Goal: Task Accomplishment & Management: Manage account settings

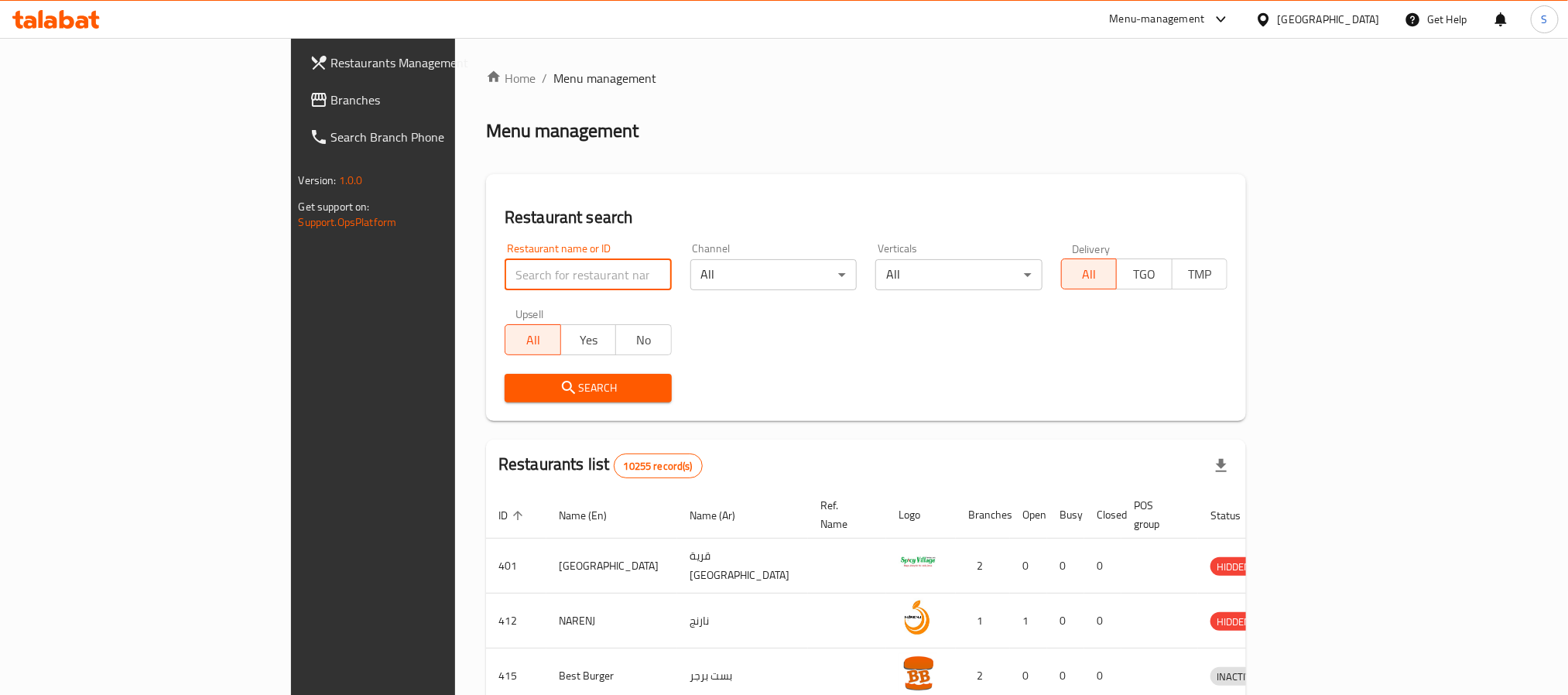
click at [504, 273] on input "search" at bounding box center [587, 274] width 167 height 31
paste input "Borae"
type input "Borae"
click button "Search" at bounding box center [587, 388] width 167 height 28
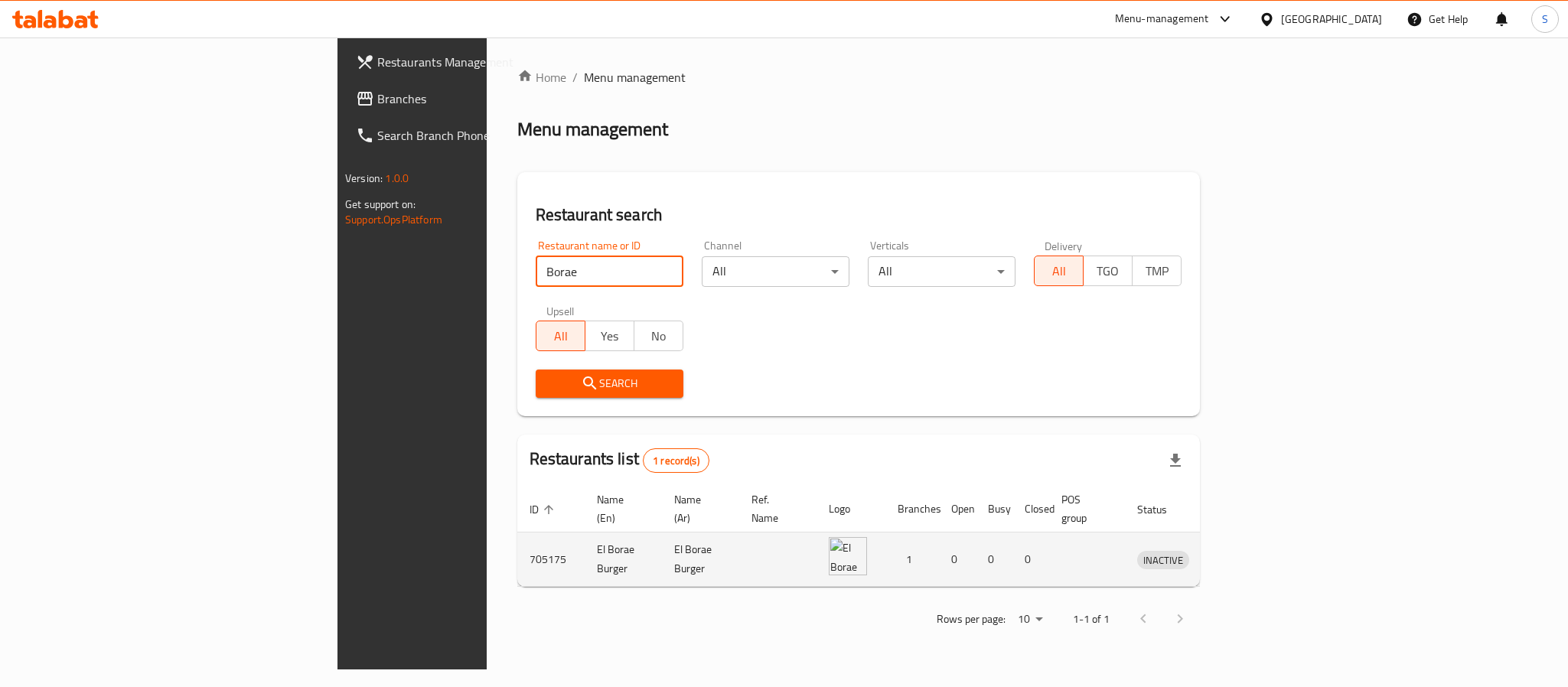
click at [584, 550] on td "El Borae Burger" at bounding box center [623, 560] width 77 height 54
copy td "El Borae Burger"
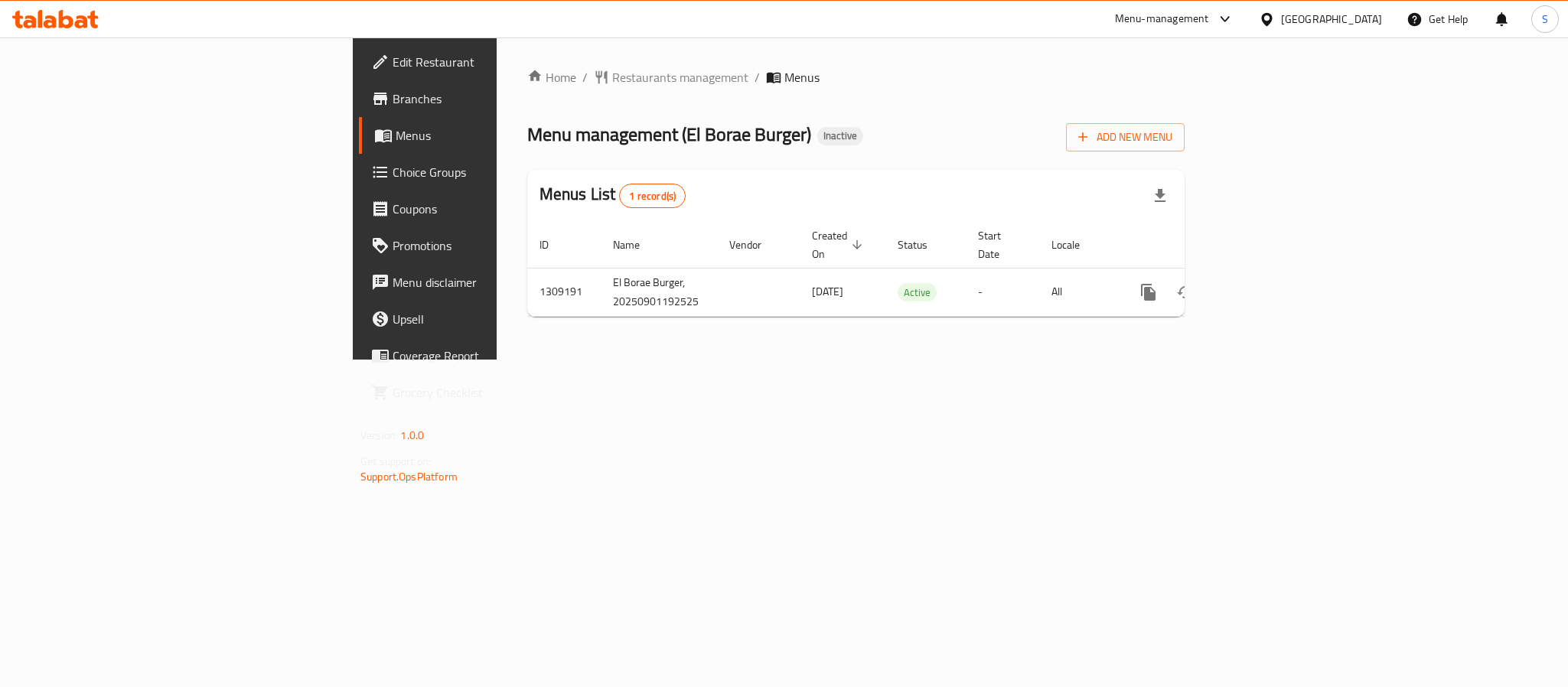
click at [1030, 194] on div "Menus List 1 record(s)" at bounding box center [856, 196] width 657 height 52
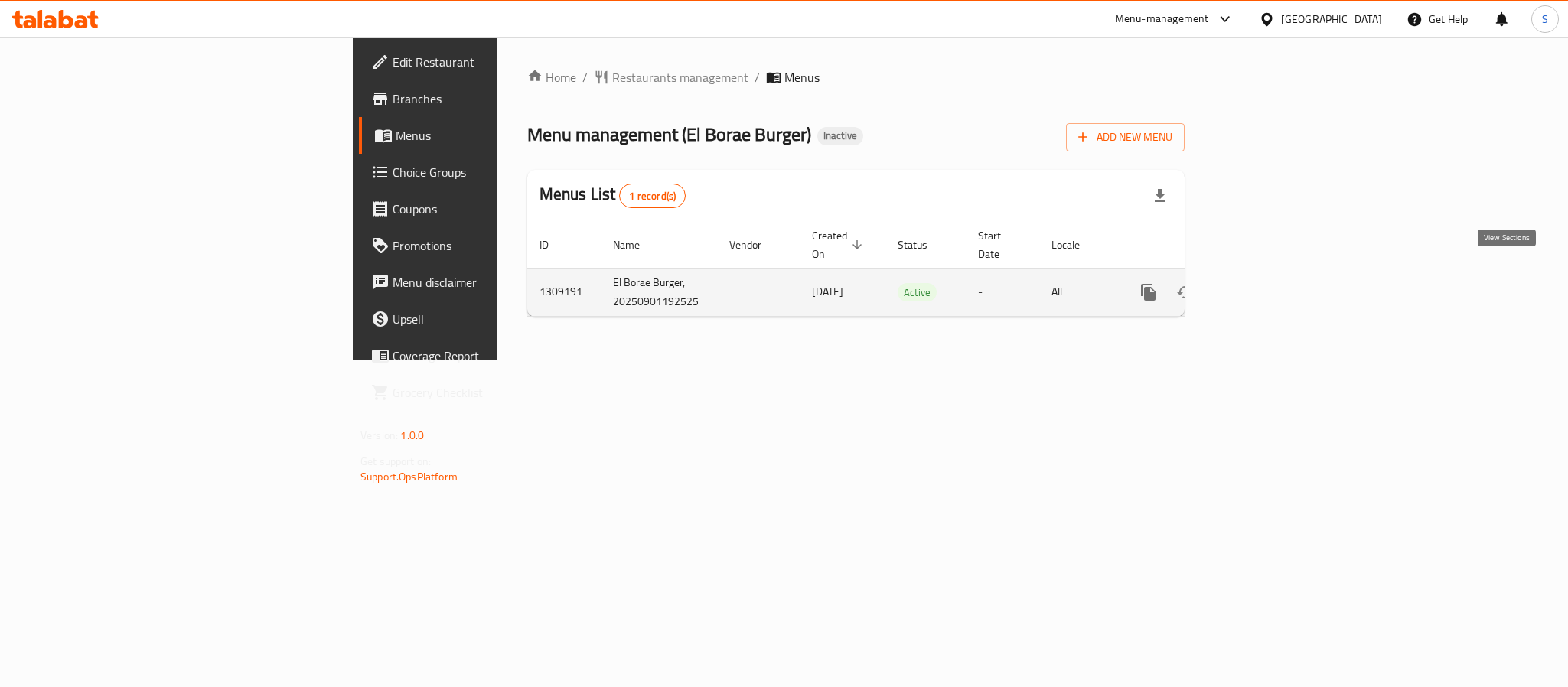
click at [1266, 285] on icon "enhanced table" at bounding box center [1259, 292] width 14 height 14
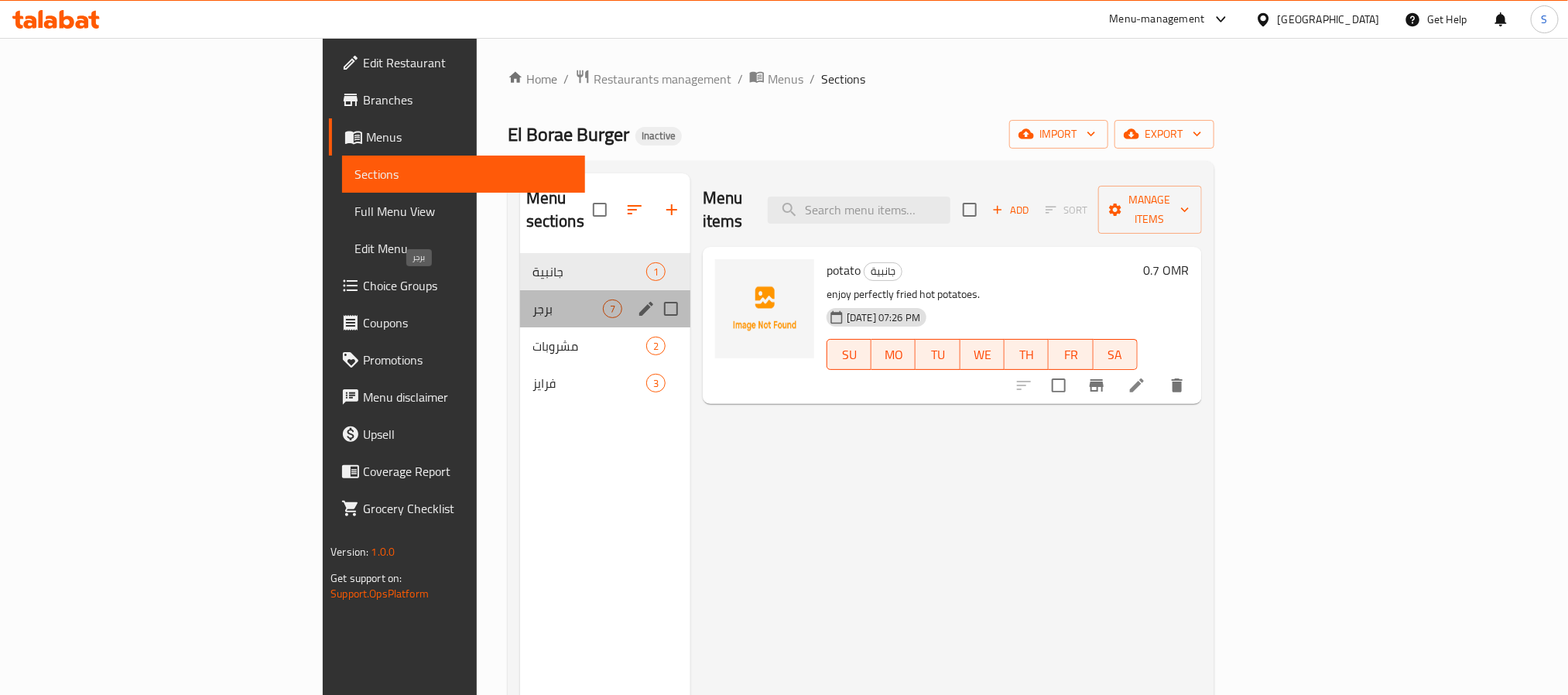
click at [533, 299] on span "برجر" at bounding box center [568, 308] width 71 height 18
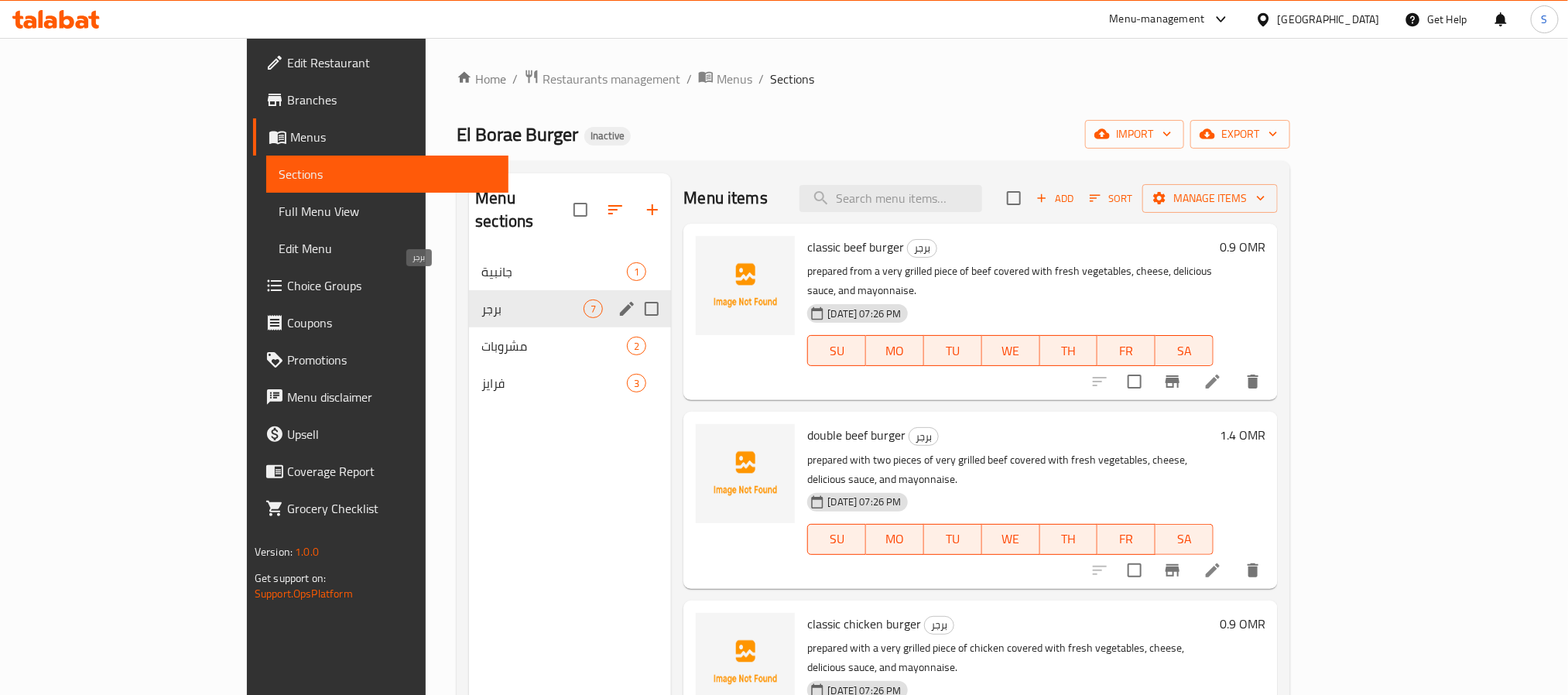
click at [493, 299] on span "برجر" at bounding box center [532, 308] width 102 height 18
click at [488, 337] on span "مشروبات" at bounding box center [532, 346] width 102 height 18
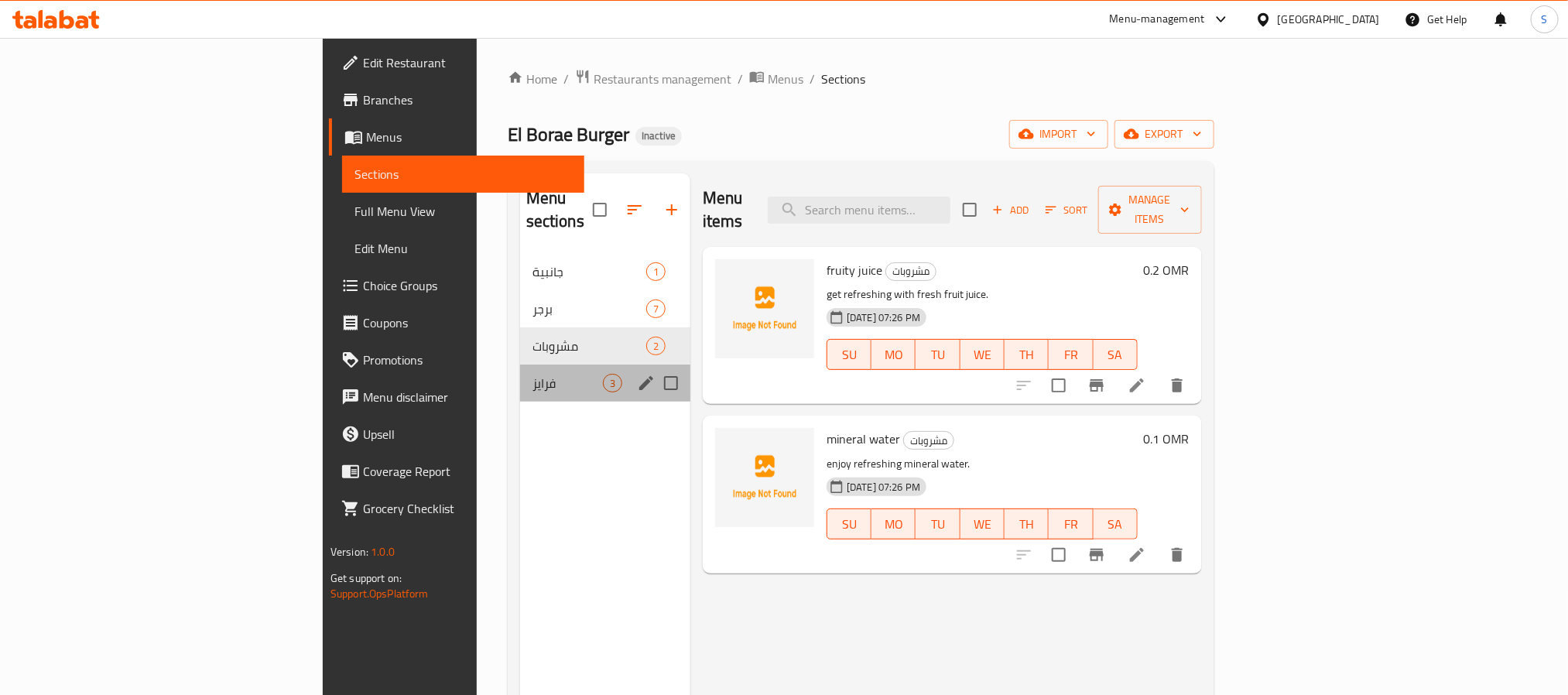
click at [520, 378] on div "فرايز 3" at bounding box center [605, 383] width 170 height 37
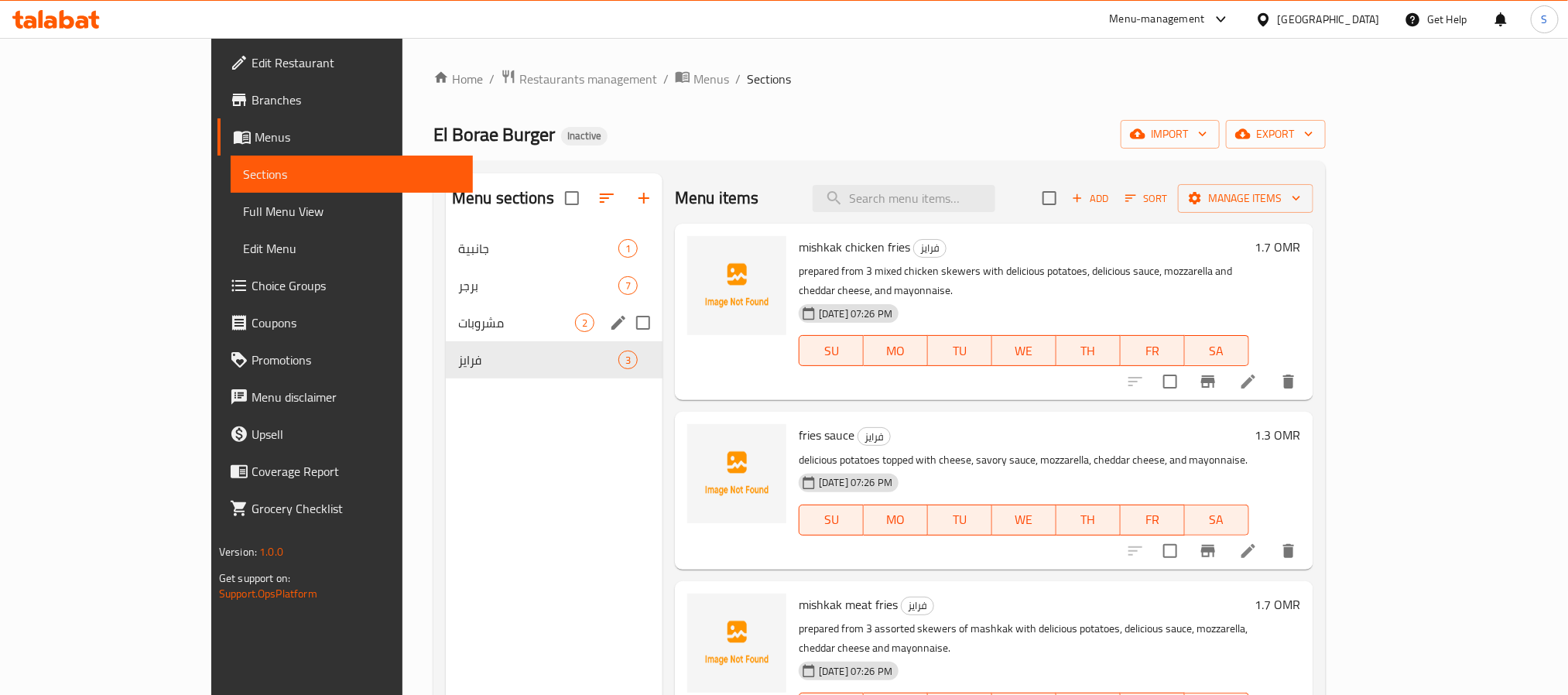
click at [463, 339] on div "مشروبات 2" at bounding box center [553, 323] width 217 height 37
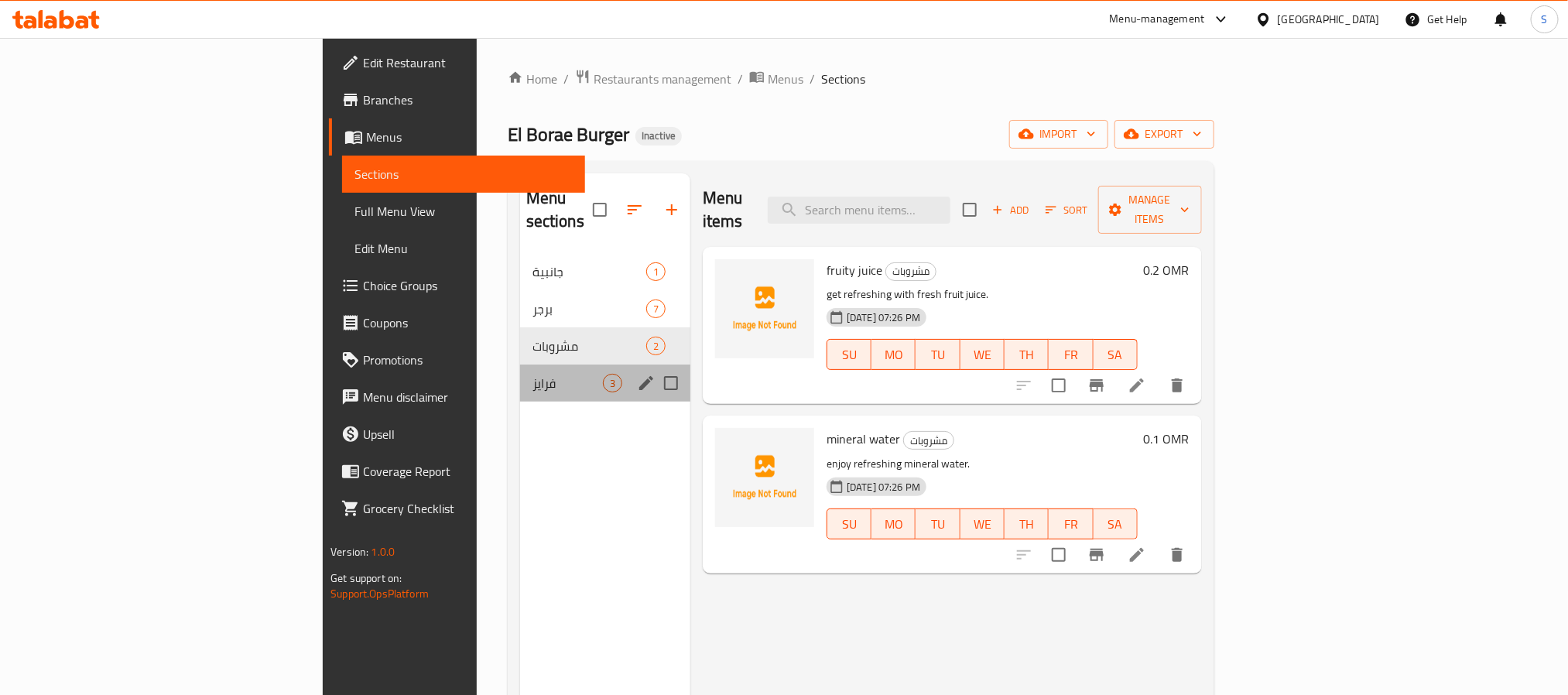
click at [520, 365] on div "فرايز 3" at bounding box center [605, 383] width 170 height 37
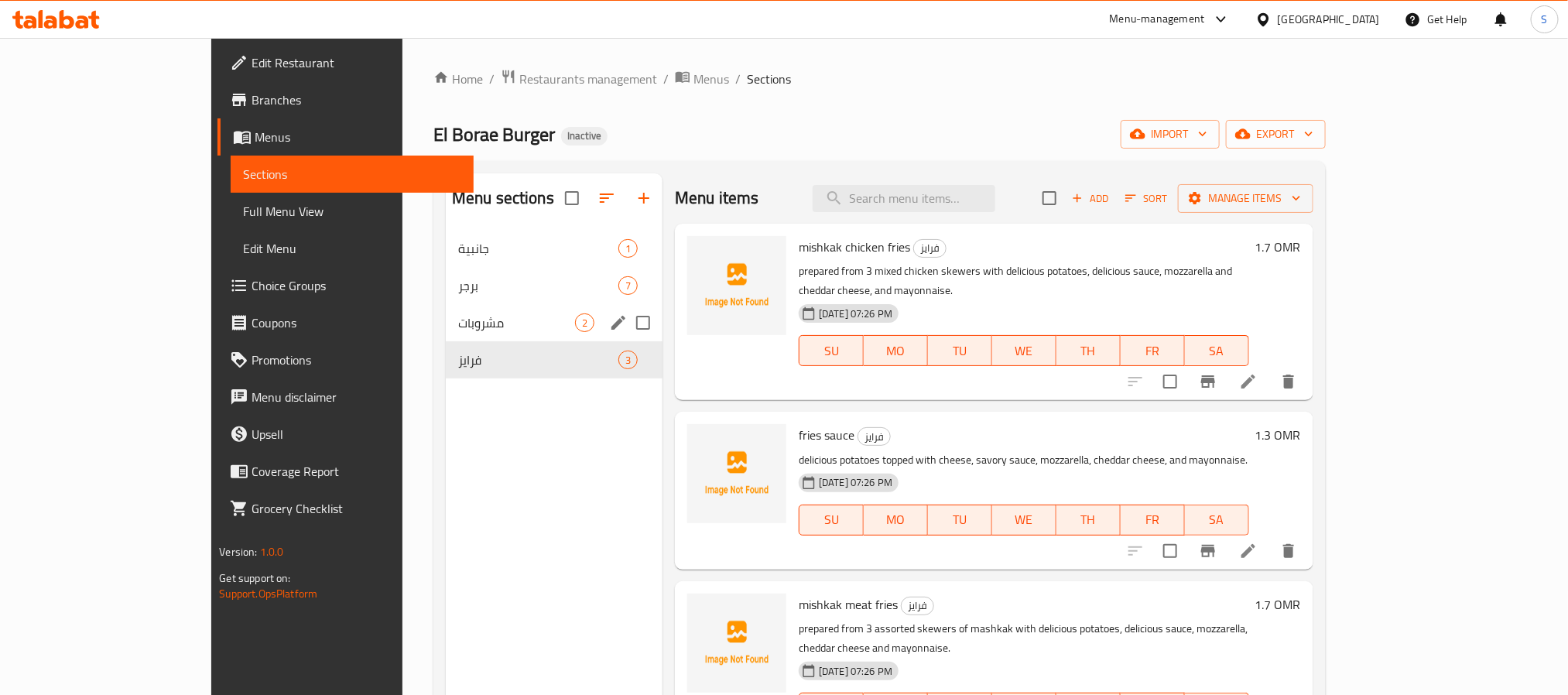
click at [458, 328] on span "مشروبات" at bounding box center [516, 323] width 117 height 18
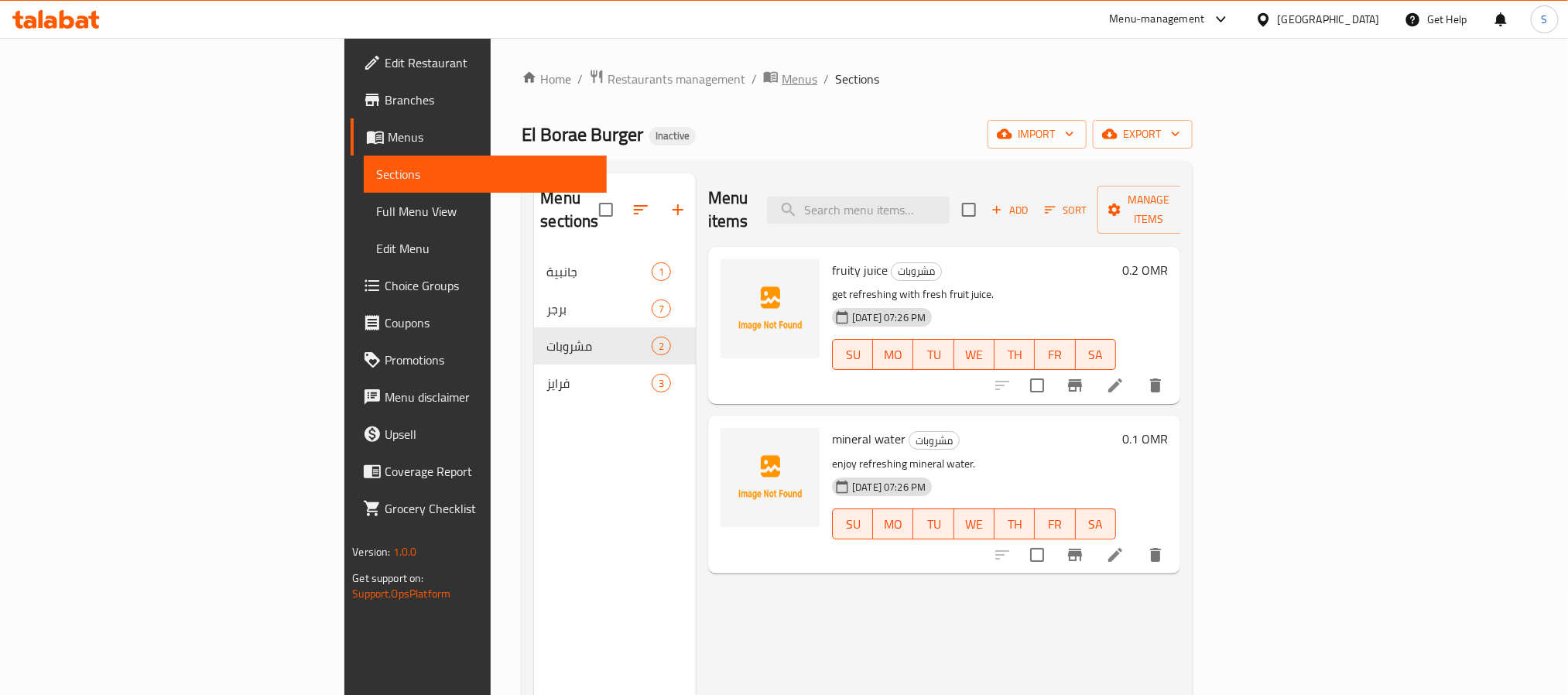
click at [782, 88] on span "Menus" at bounding box center [799, 79] width 36 height 18
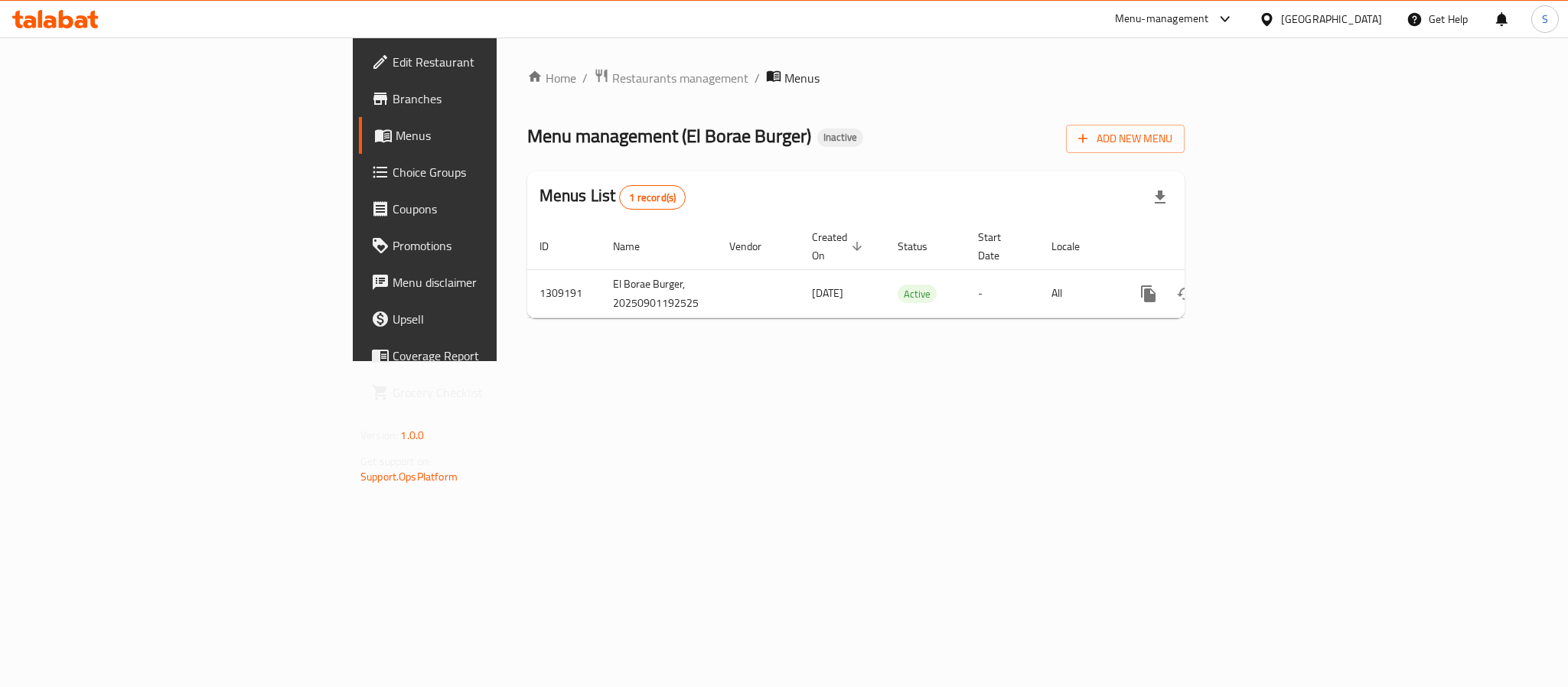
click at [1012, 166] on div "Home / Restaurants management / Menus Menu management ( El Borae Burger ) Inact…" at bounding box center [856, 199] width 657 height 262
click at [1173, 143] on span "Add New Menu" at bounding box center [1125, 138] width 95 height 19
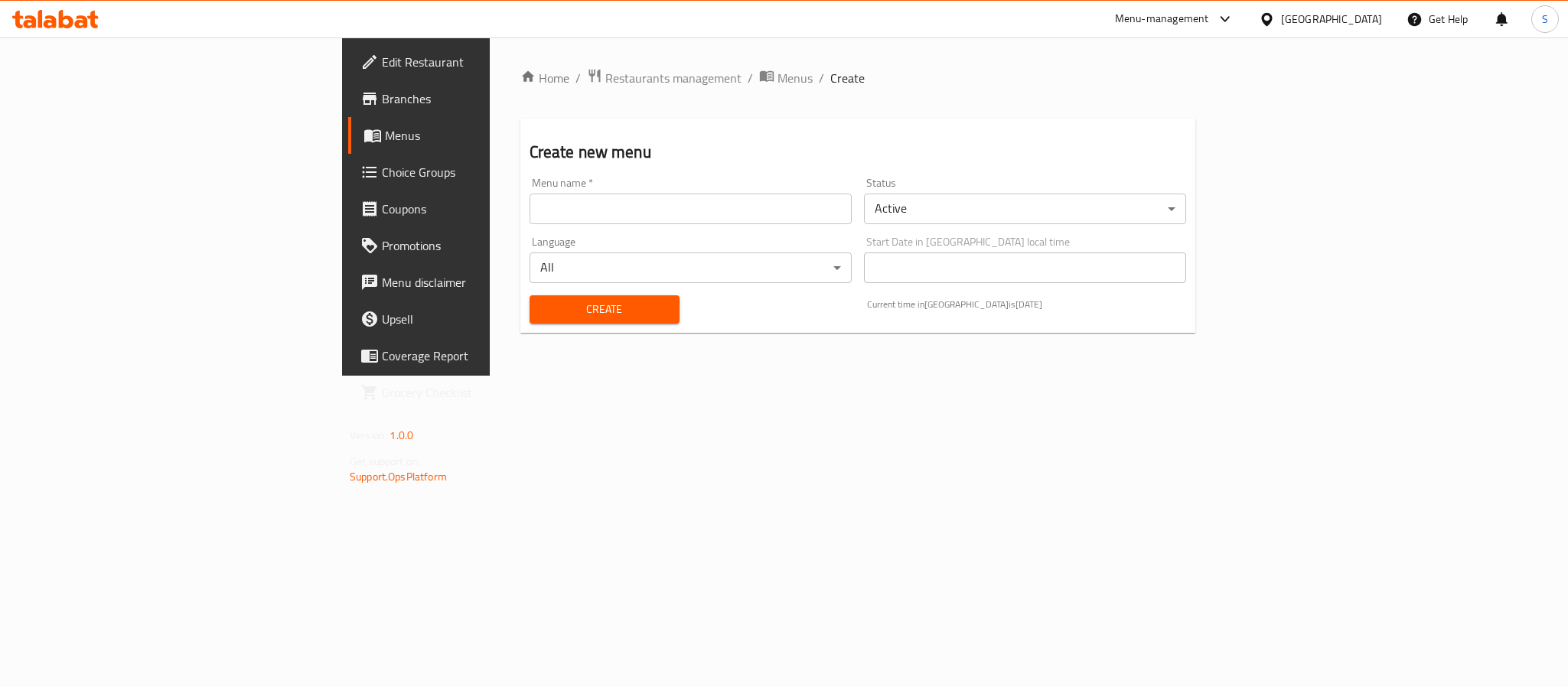
click at [728, 223] on input "text" at bounding box center [690, 209] width 322 height 30
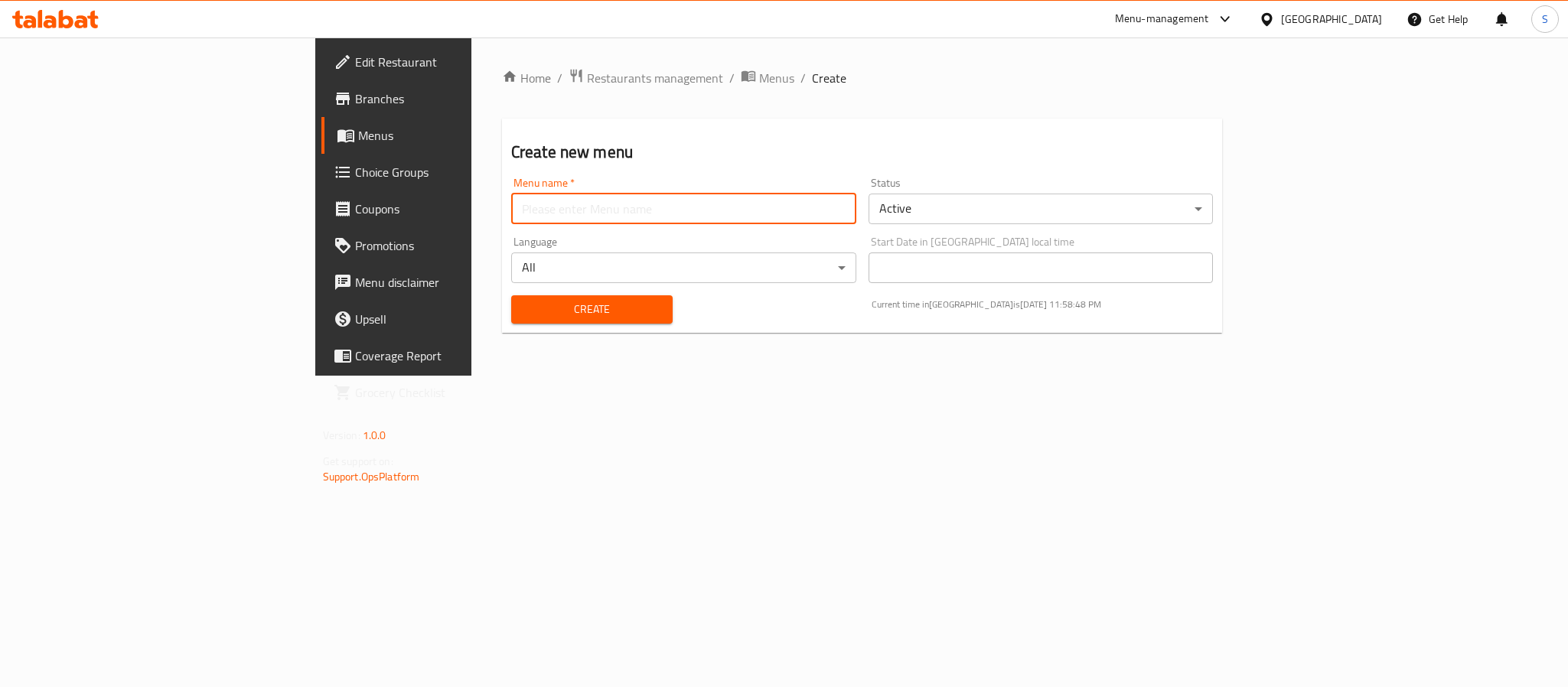
type input "New Menu"
click at [523, 312] on span "Create" at bounding box center [592, 309] width 137 height 19
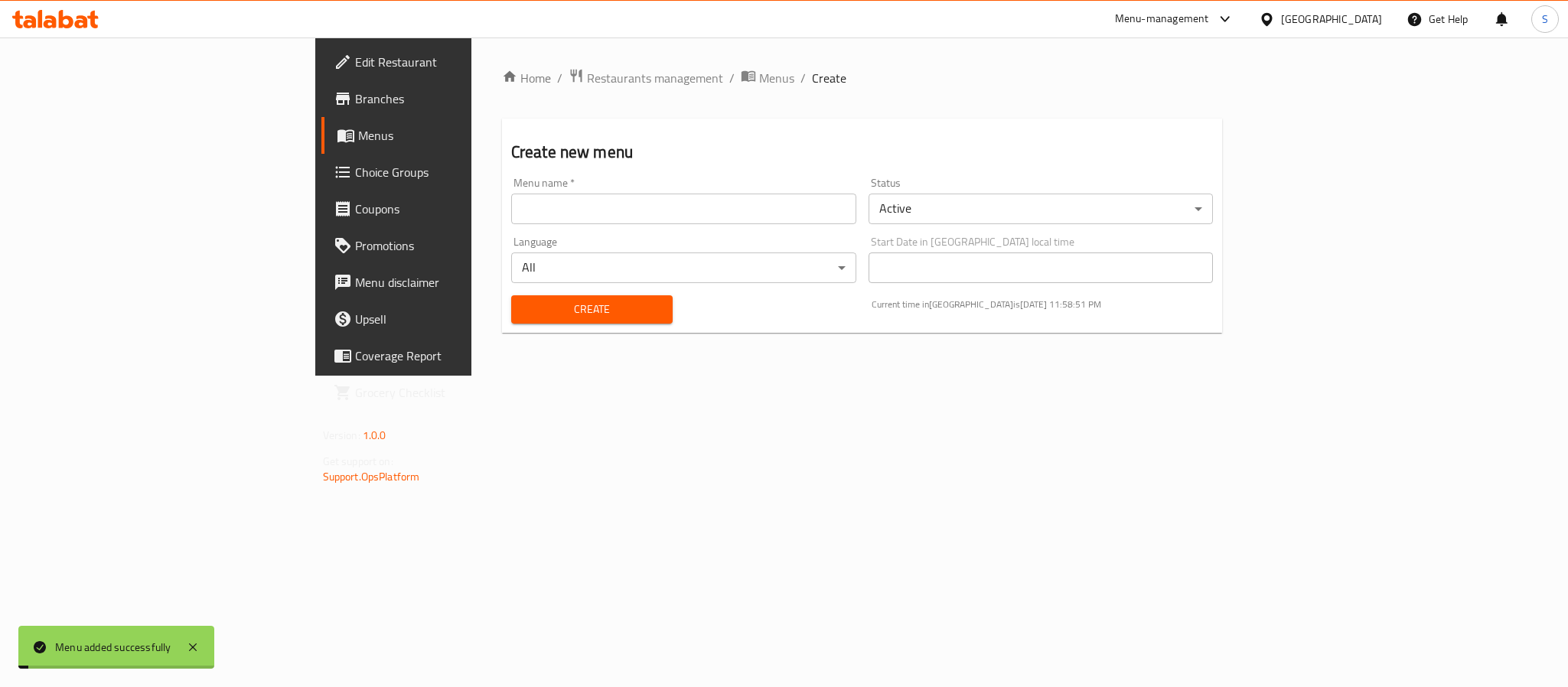
click at [625, 139] on div "Create new menu Menu name   * Menu name * Status Active ​ Language All ​ Start …" at bounding box center [862, 225] width 721 height 214
click at [759, 84] on span "Menus" at bounding box center [777, 78] width 35 height 18
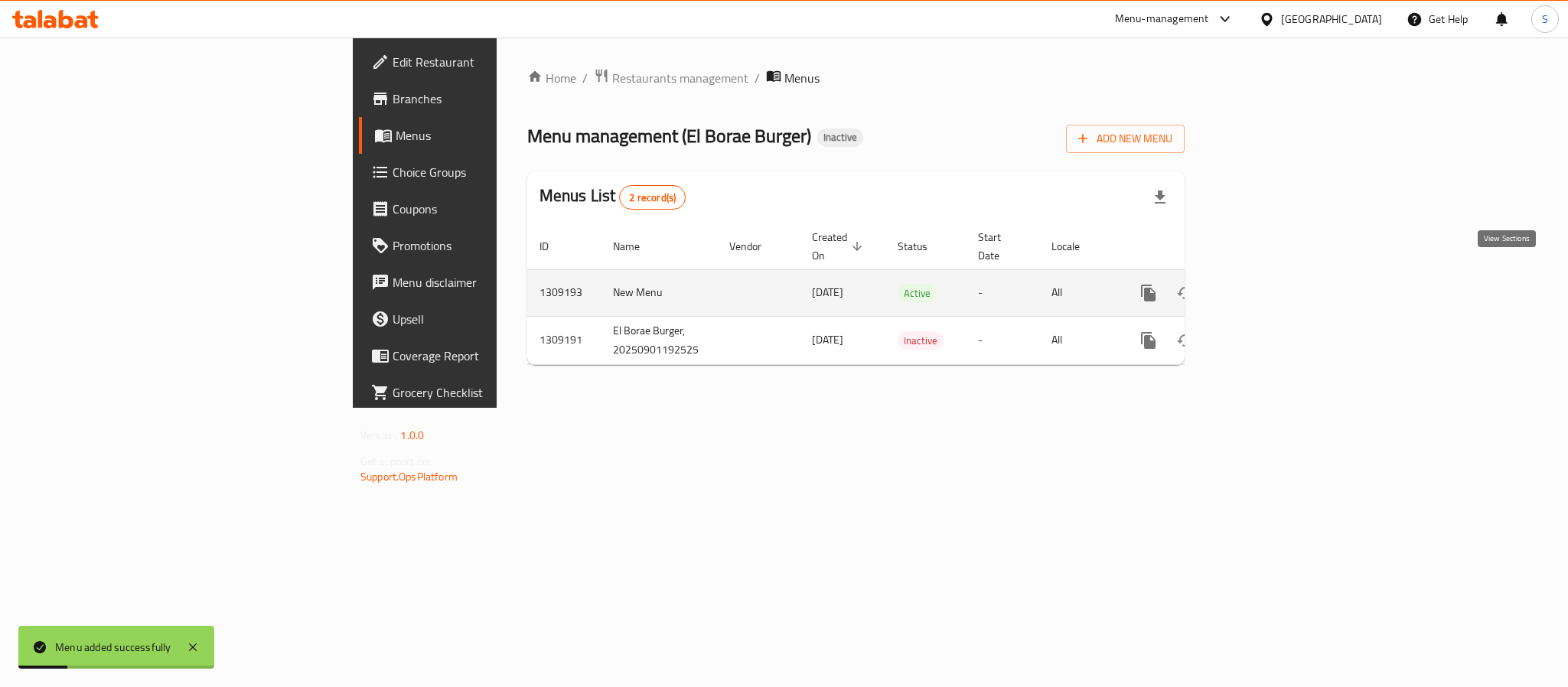
click at [1268, 284] on icon "enhanced table" at bounding box center [1259, 293] width 18 height 18
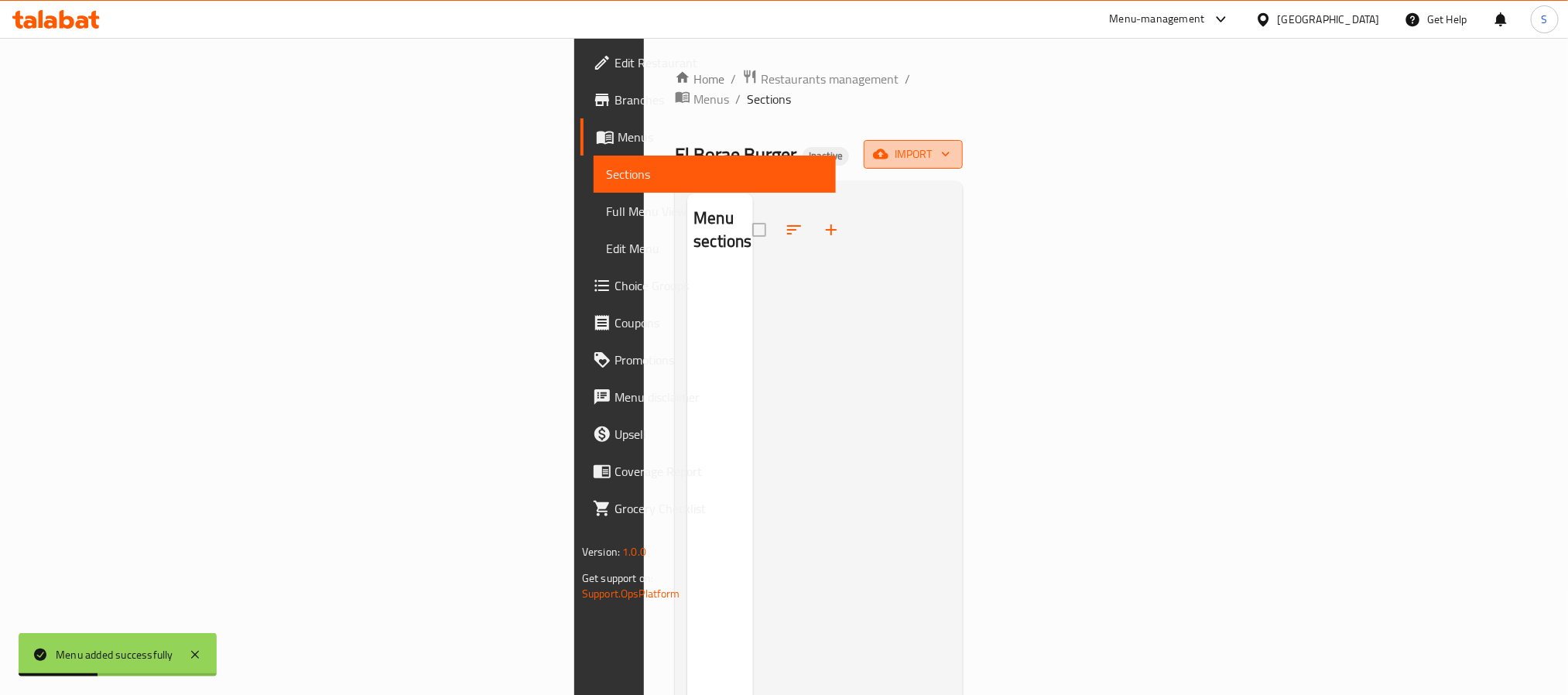
click at [951, 145] on span "import" at bounding box center [912, 154] width 74 height 19
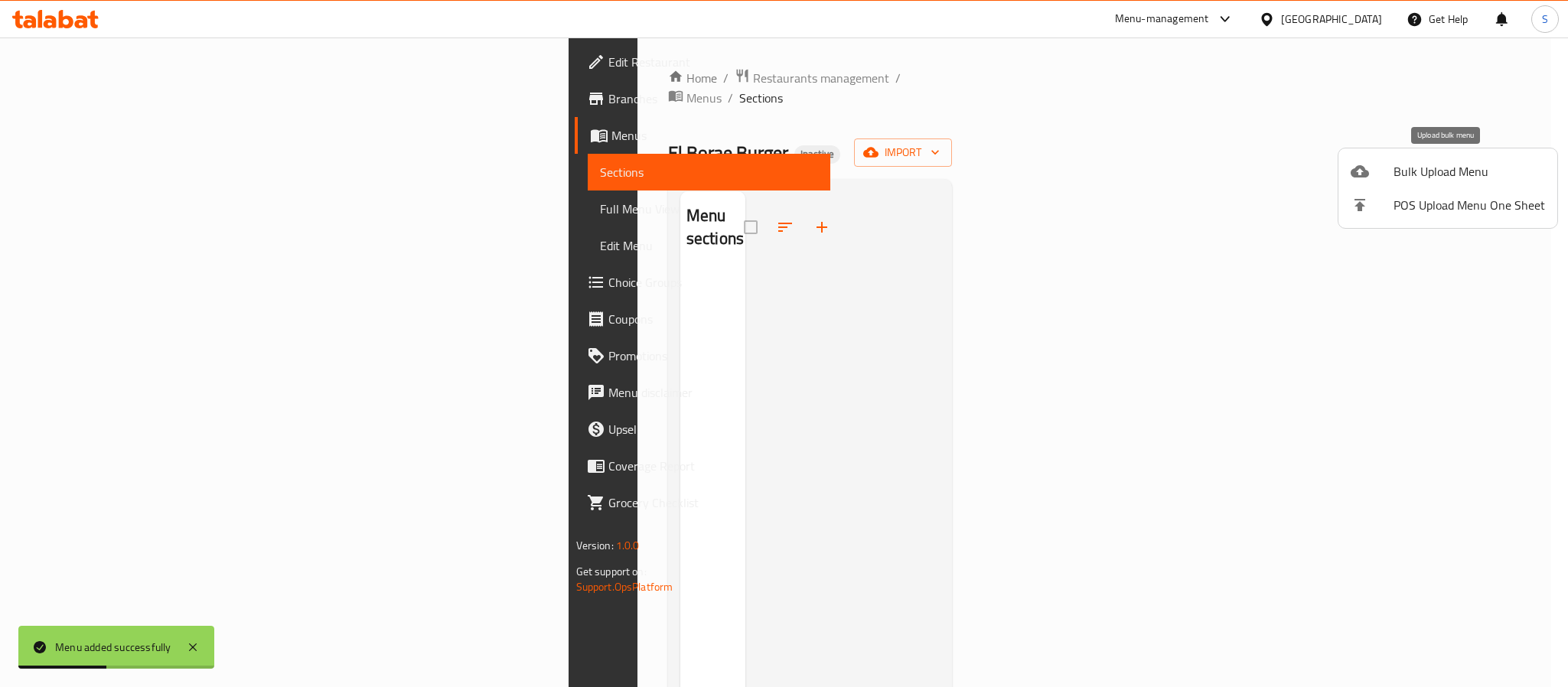
click at [1422, 171] on span "Bulk Upload Menu" at bounding box center [1469, 171] width 151 height 18
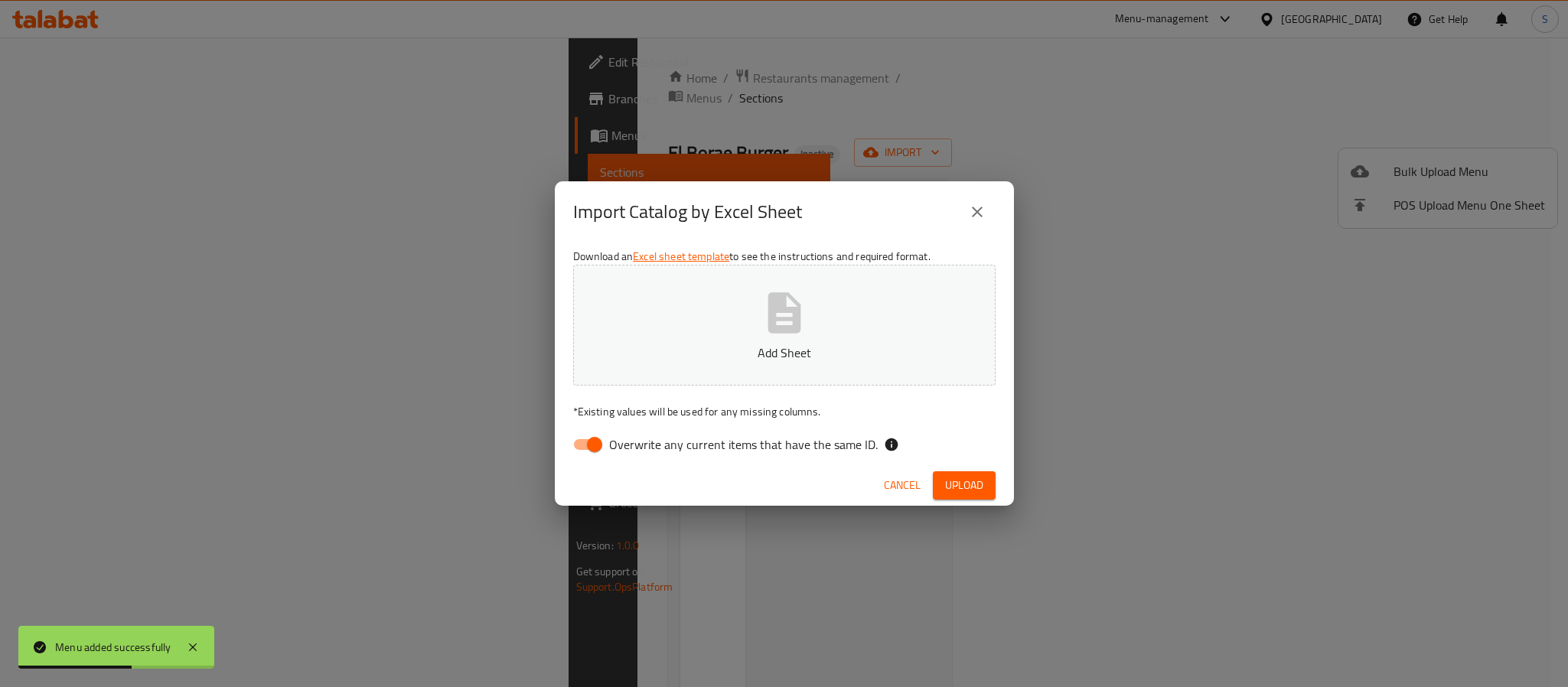
click at [581, 441] on input "Overwrite any current items that have the same ID." at bounding box center [595, 444] width 87 height 29
checkbox input "false"
click at [746, 340] on button "Add Sheet" at bounding box center [785, 325] width 422 height 121
click at [805, 317] on icon "button" at bounding box center [785, 313] width 49 height 49
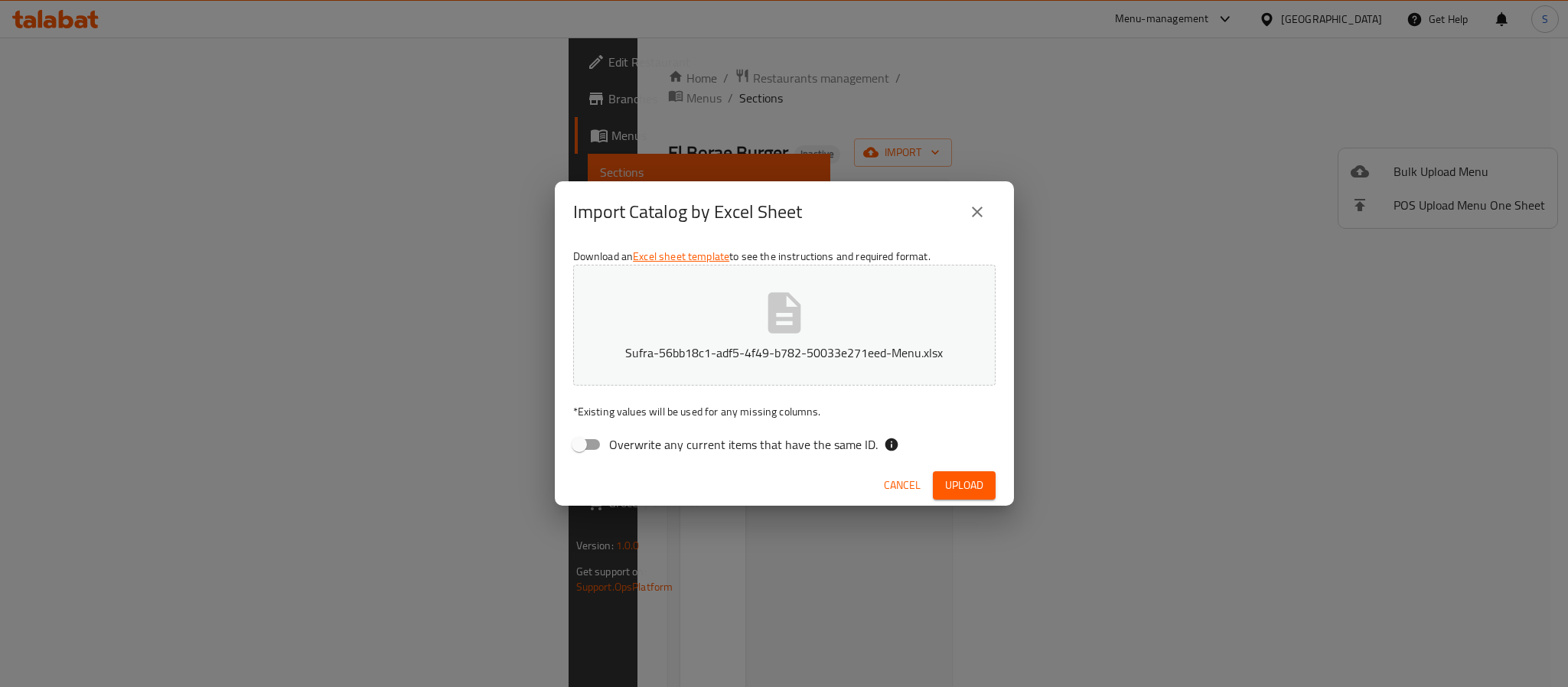
click at [952, 503] on div "Cancel Upload" at bounding box center [784, 485] width 459 height 40
click at [952, 494] on span "Upload" at bounding box center [964, 485] width 39 height 19
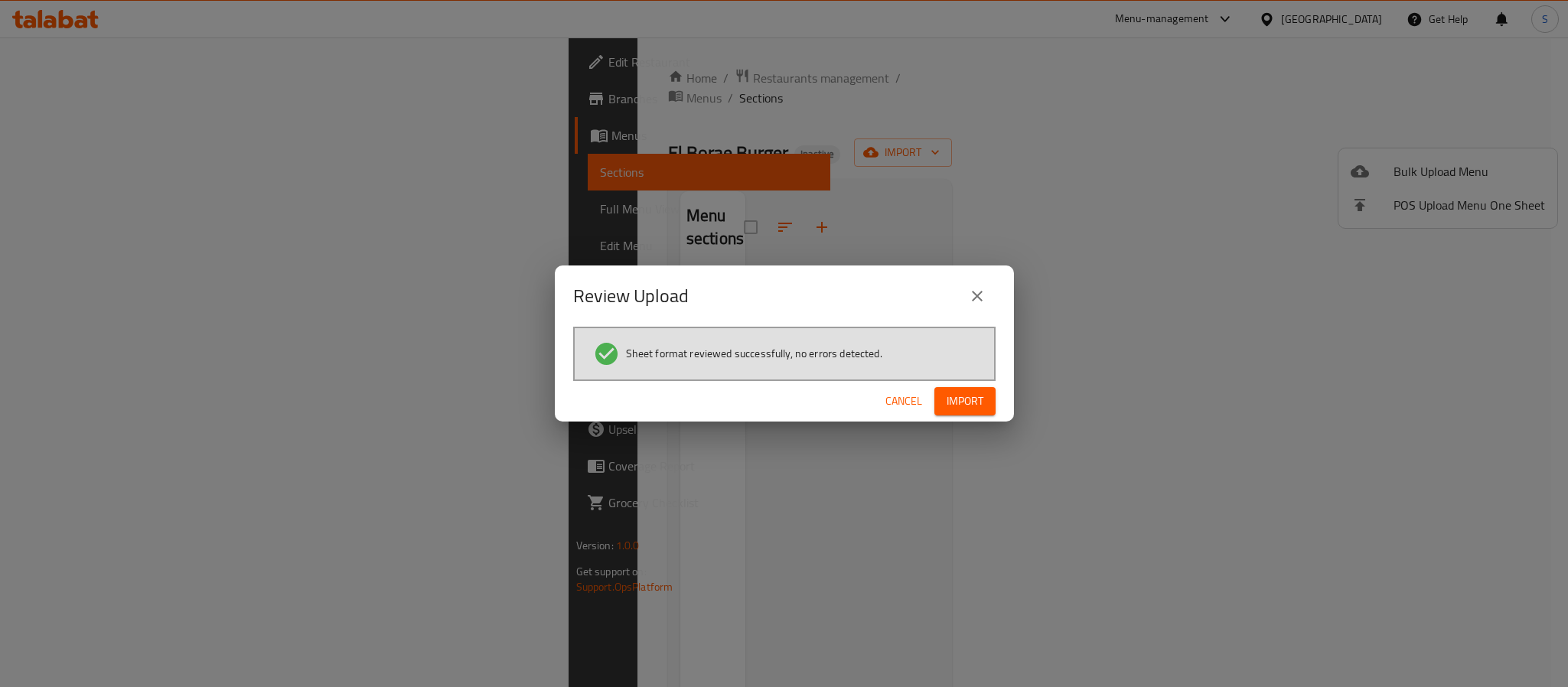
click at [951, 414] on button "Import" at bounding box center [965, 401] width 62 height 28
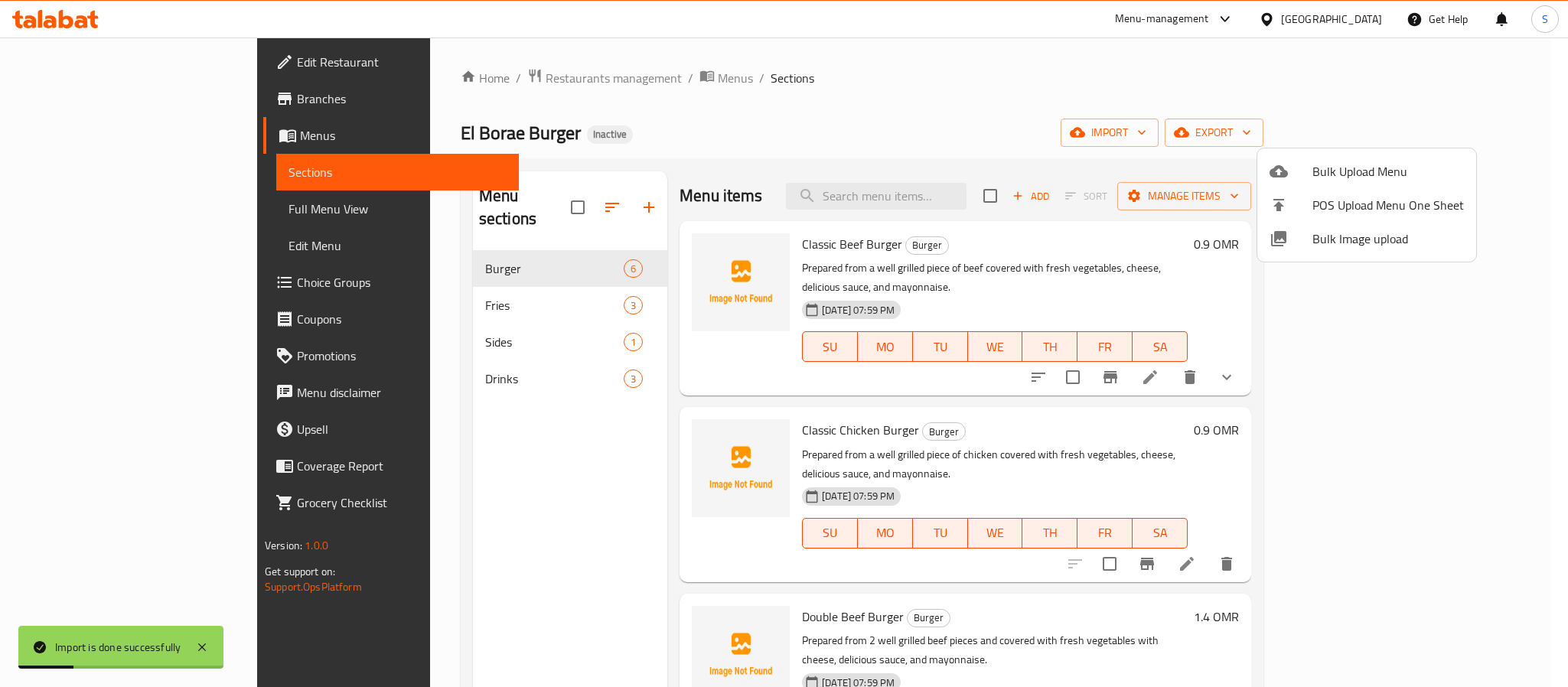
click at [818, 124] on div at bounding box center [784, 344] width 1568 height 687
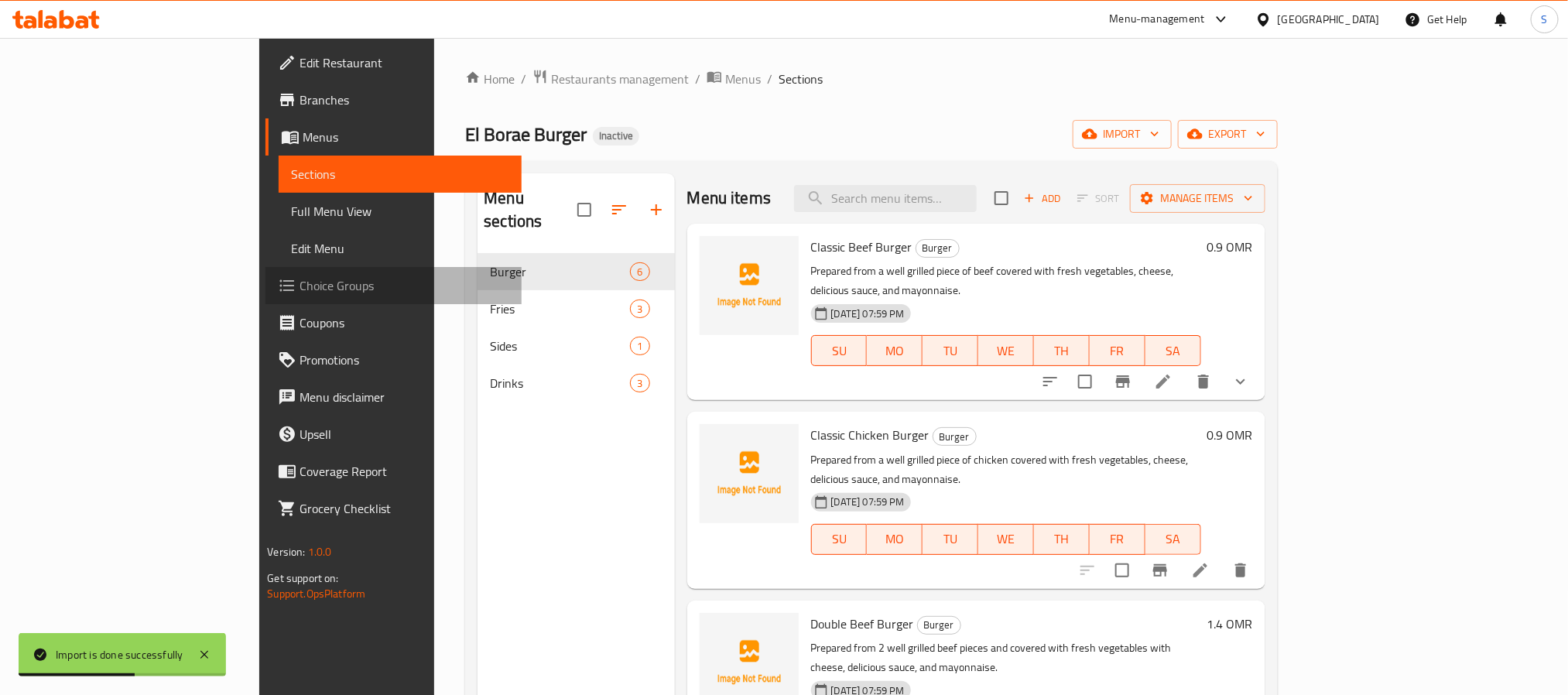
click at [299, 277] on span "Choice Groups" at bounding box center [403, 285] width 209 height 18
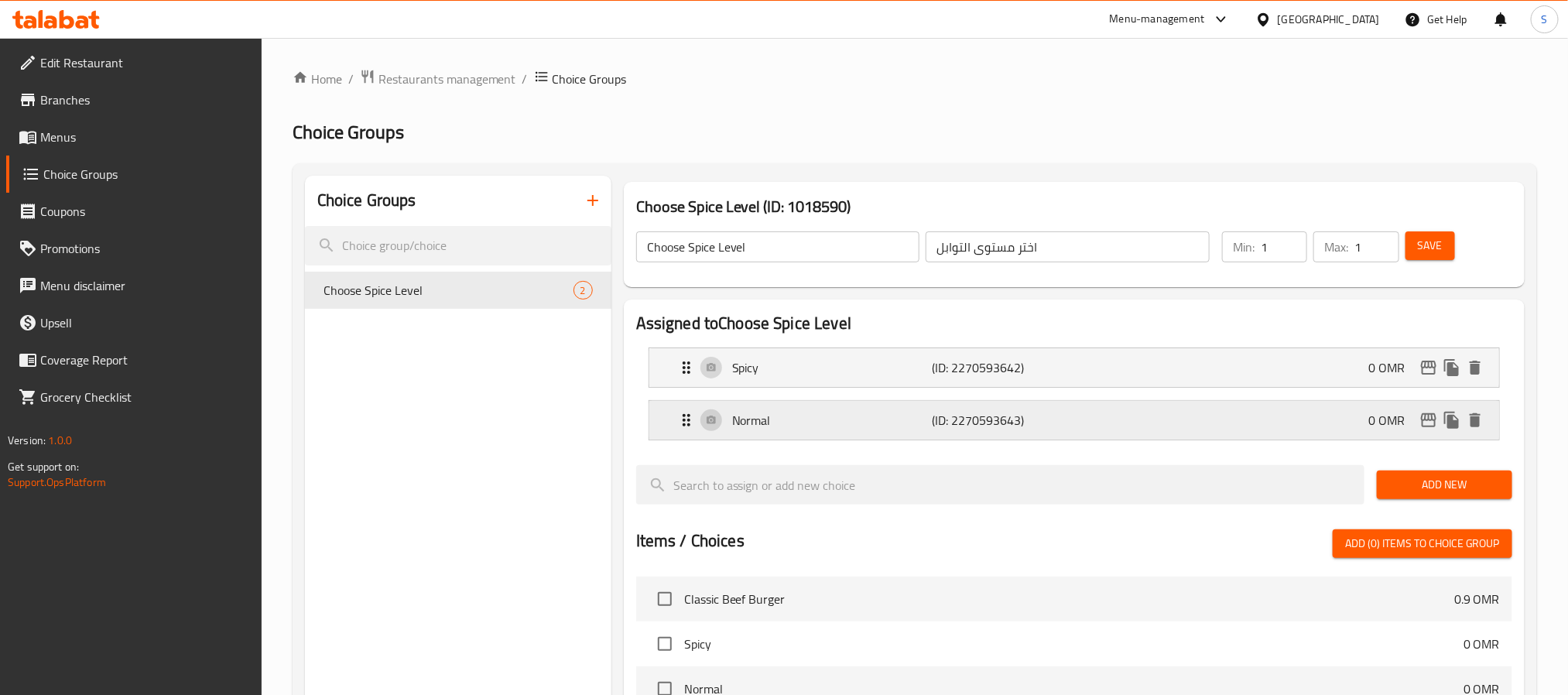
click at [1120, 414] on div "Normal (ID: 2270593643) 0 OMR" at bounding box center [1079, 420] width 804 height 39
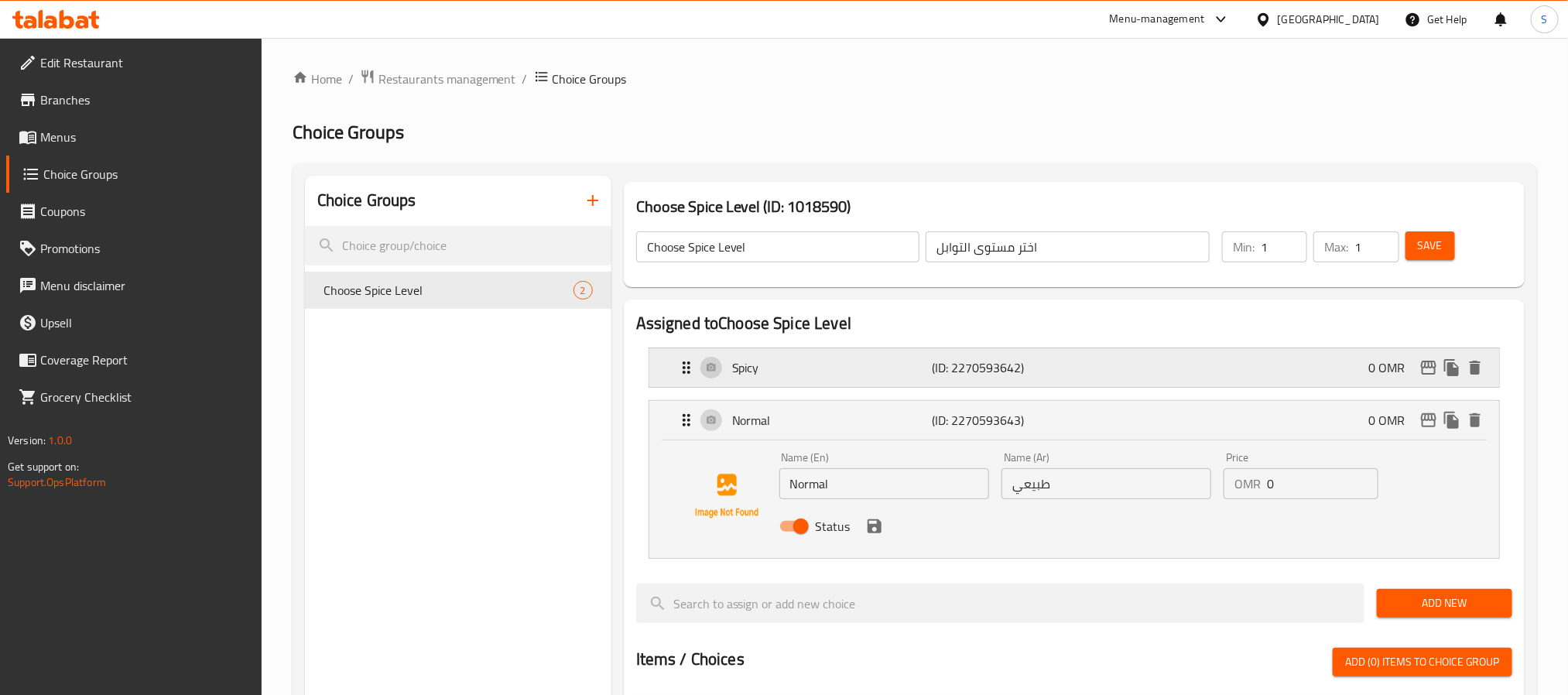
click at [1115, 366] on div "Spicy (ID: 2270593642) 0 OMR" at bounding box center [1079, 367] width 804 height 39
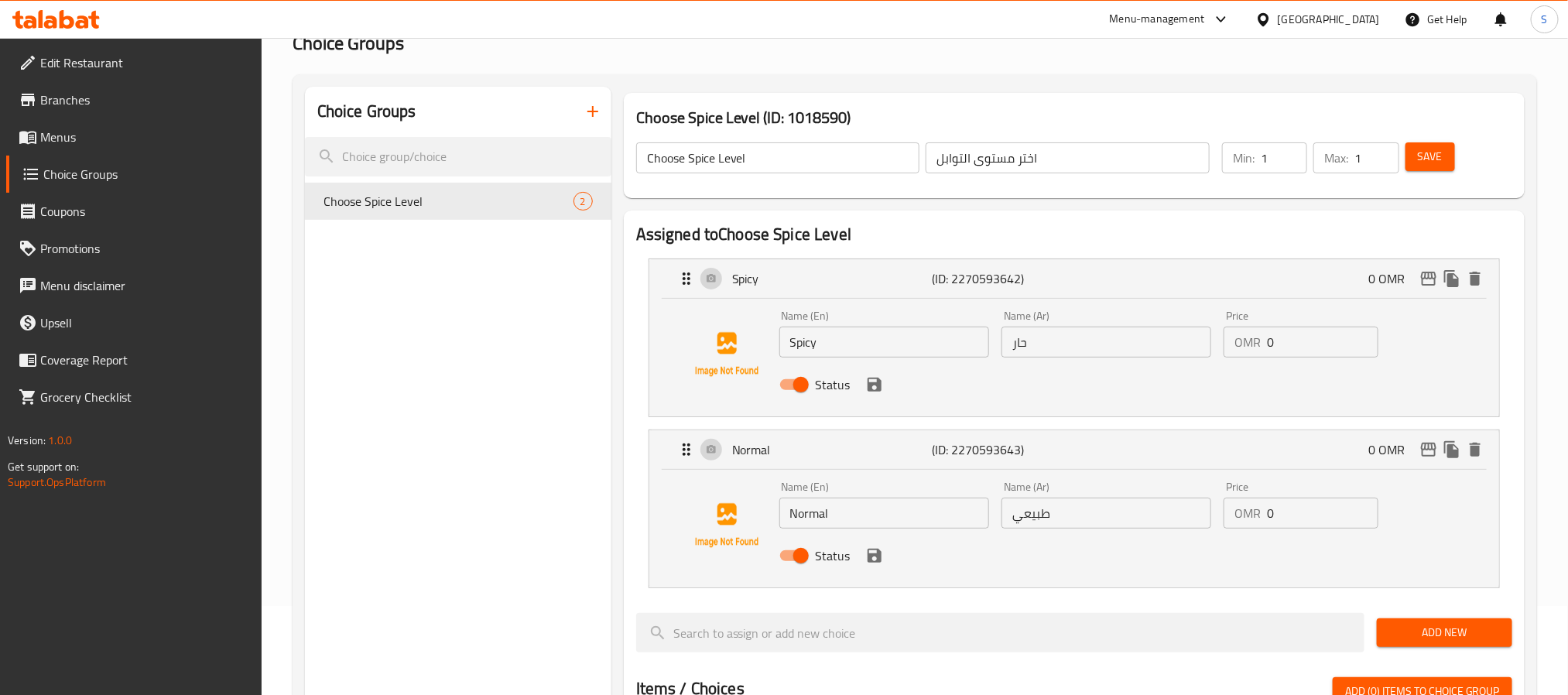
scroll to position [232, 0]
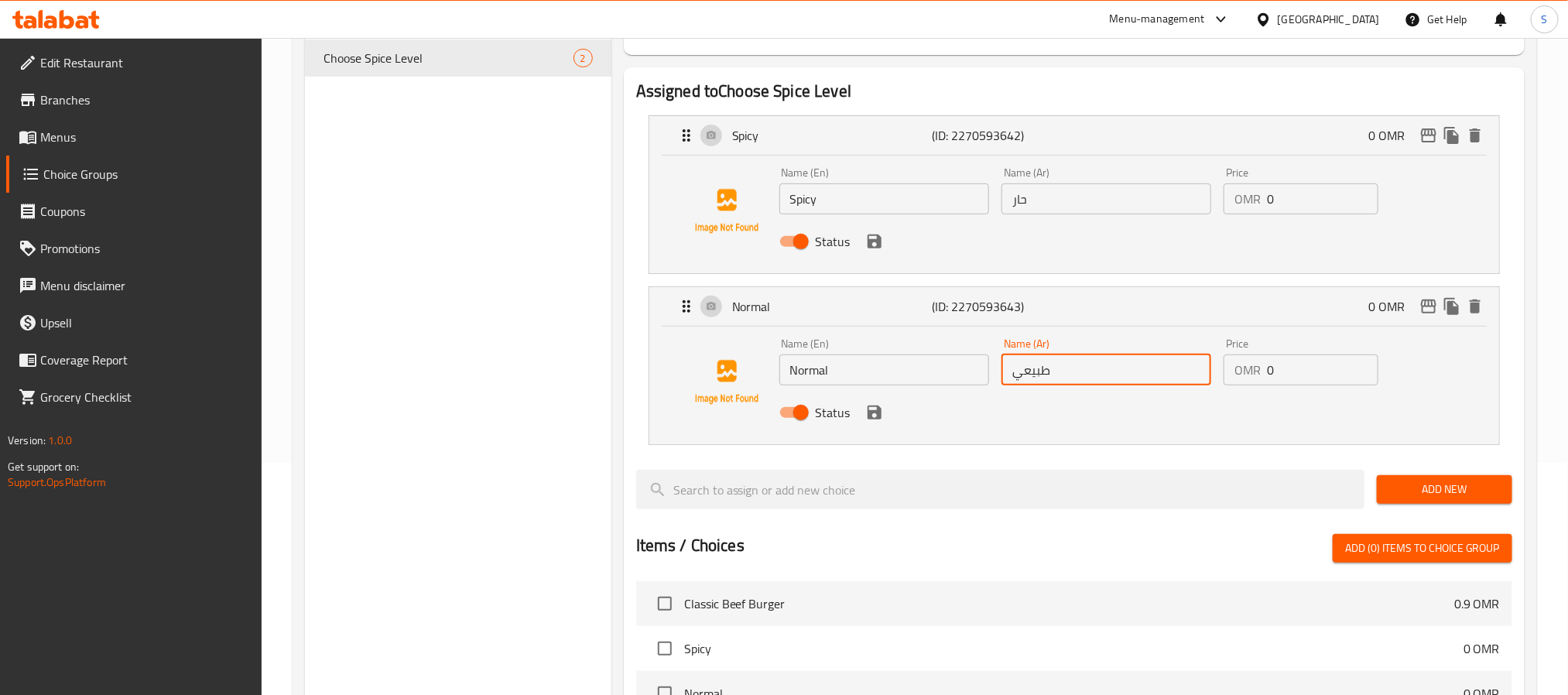
drag, startPoint x: 1059, startPoint y: 381, endPoint x: 1004, endPoint y: 377, distance: 55.1
click at [1004, 377] on input "طبيعي" at bounding box center [1106, 370] width 209 height 31
click at [877, 426] on div "Status" at bounding box center [1106, 412] width 667 height 42
click at [875, 417] on icon "save" at bounding box center [874, 412] width 18 height 18
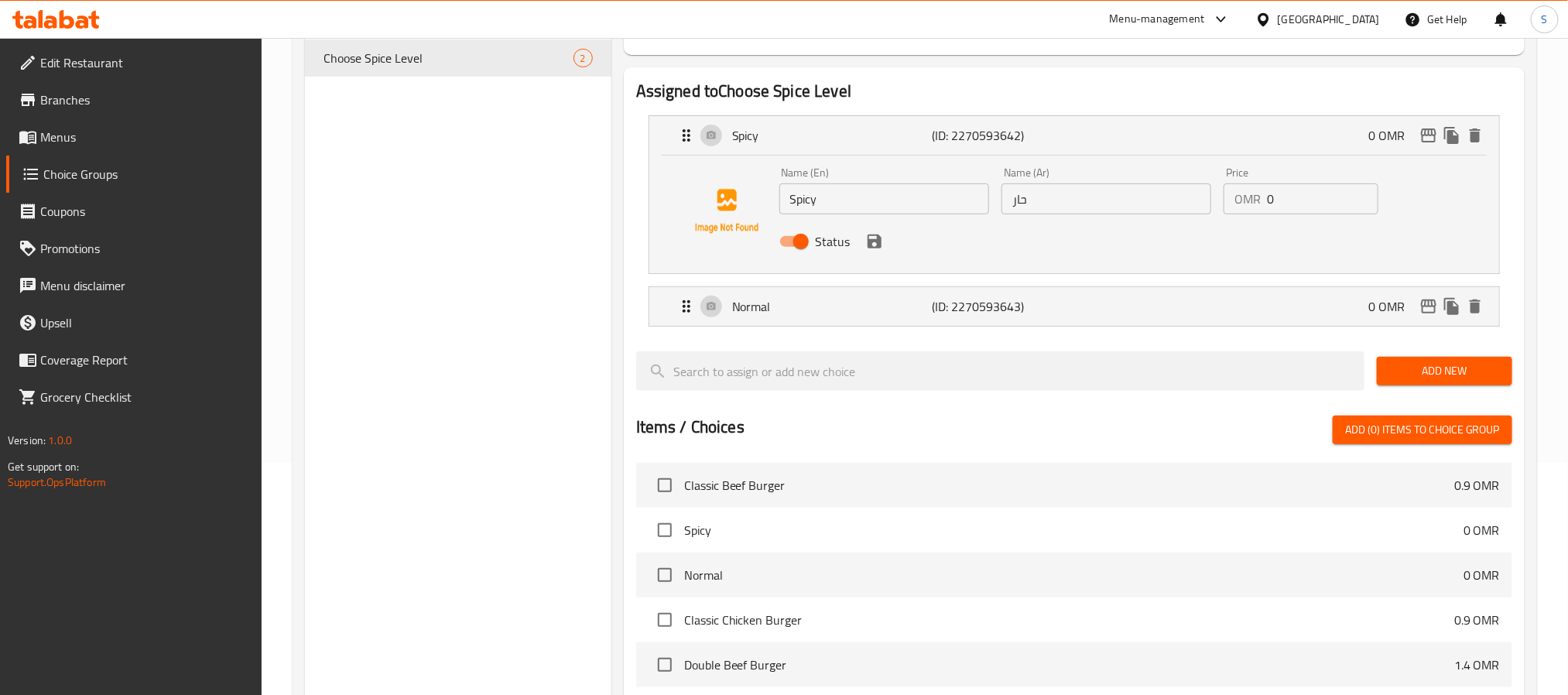
type input "عادي"
click at [875, 249] on icon "save" at bounding box center [874, 241] width 18 height 18
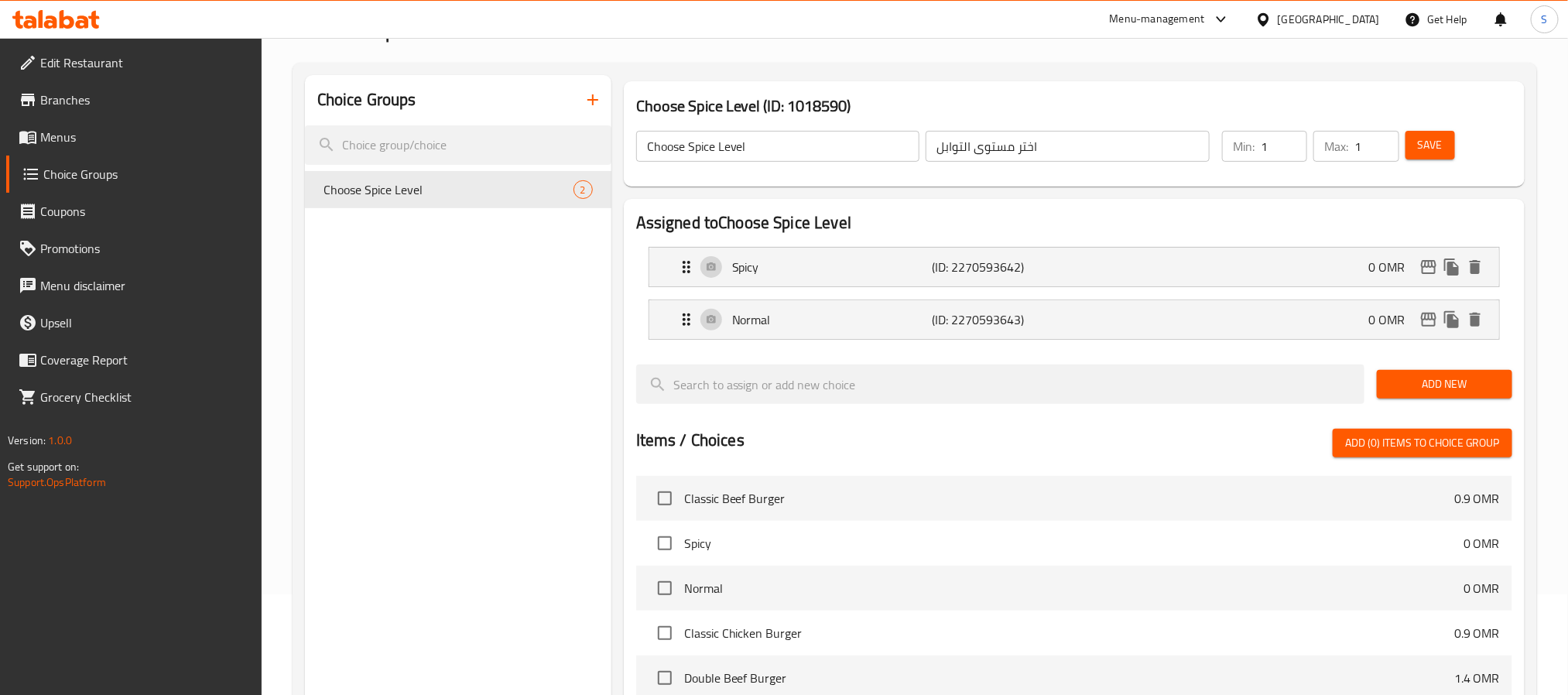
scroll to position [0, 0]
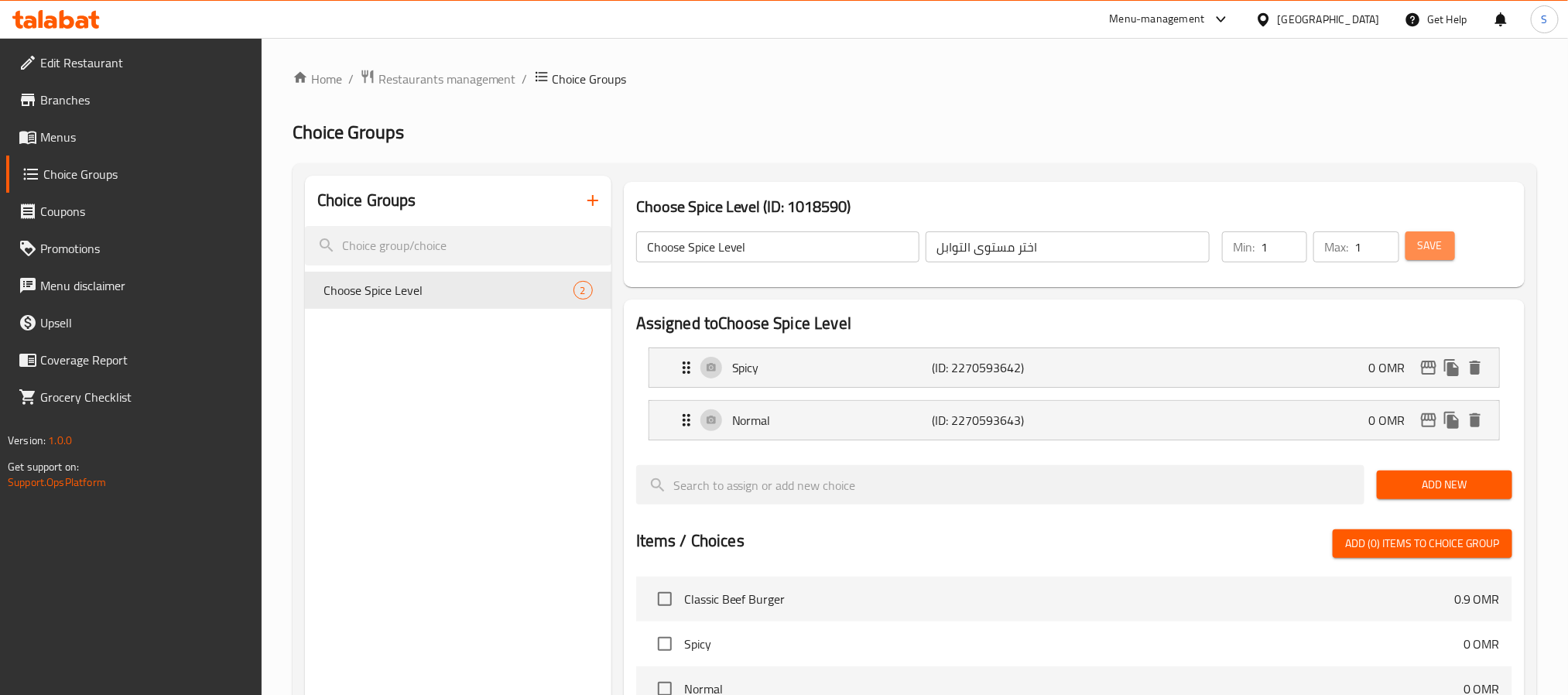
click at [1413, 235] on button "Save" at bounding box center [1430, 245] width 50 height 28
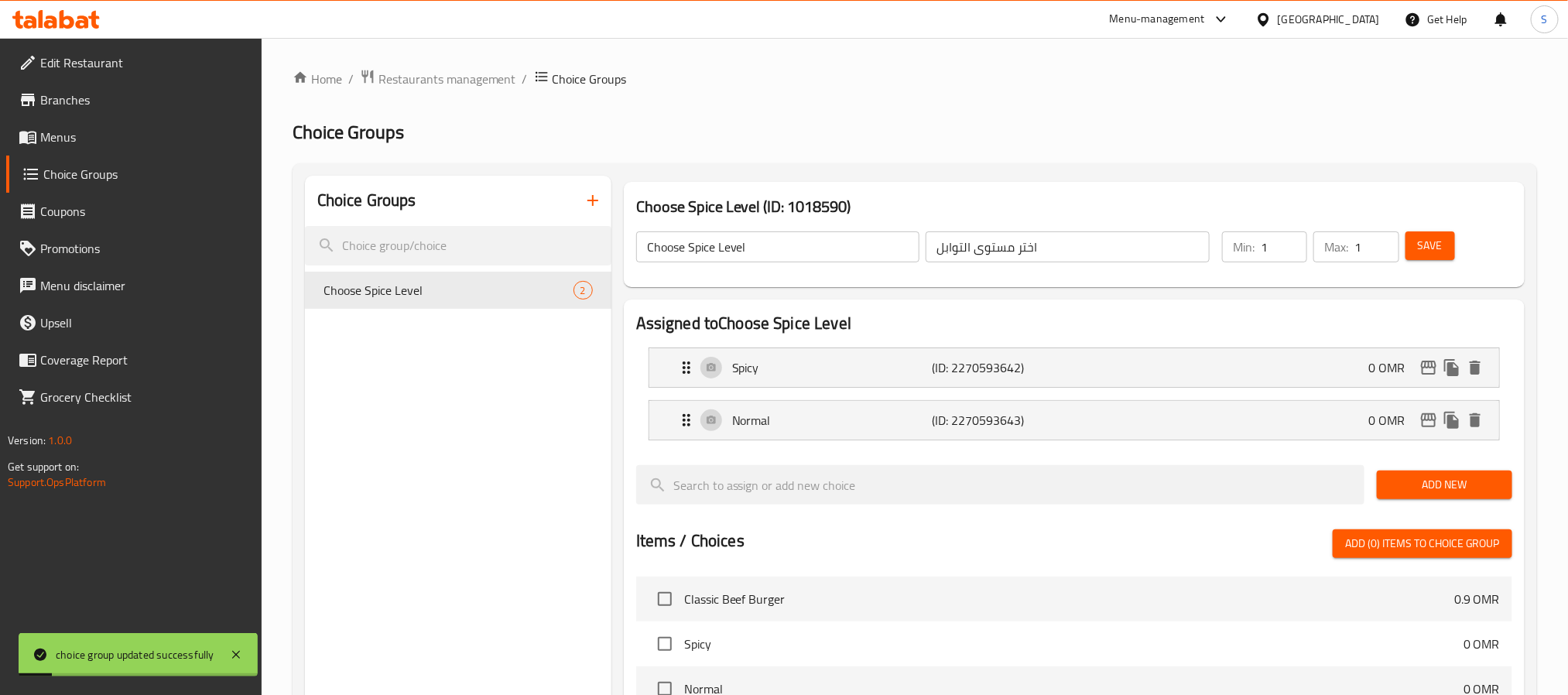
drag, startPoint x: 804, startPoint y: 86, endPoint x: 780, endPoint y: 94, distance: 25.3
click at [804, 86] on ol "Home / Restaurants management / Choice Groups" at bounding box center [915, 79] width 1245 height 20
click at [74, 129] on span "Menus" at bounding box center [144, 137] width 209 height 18
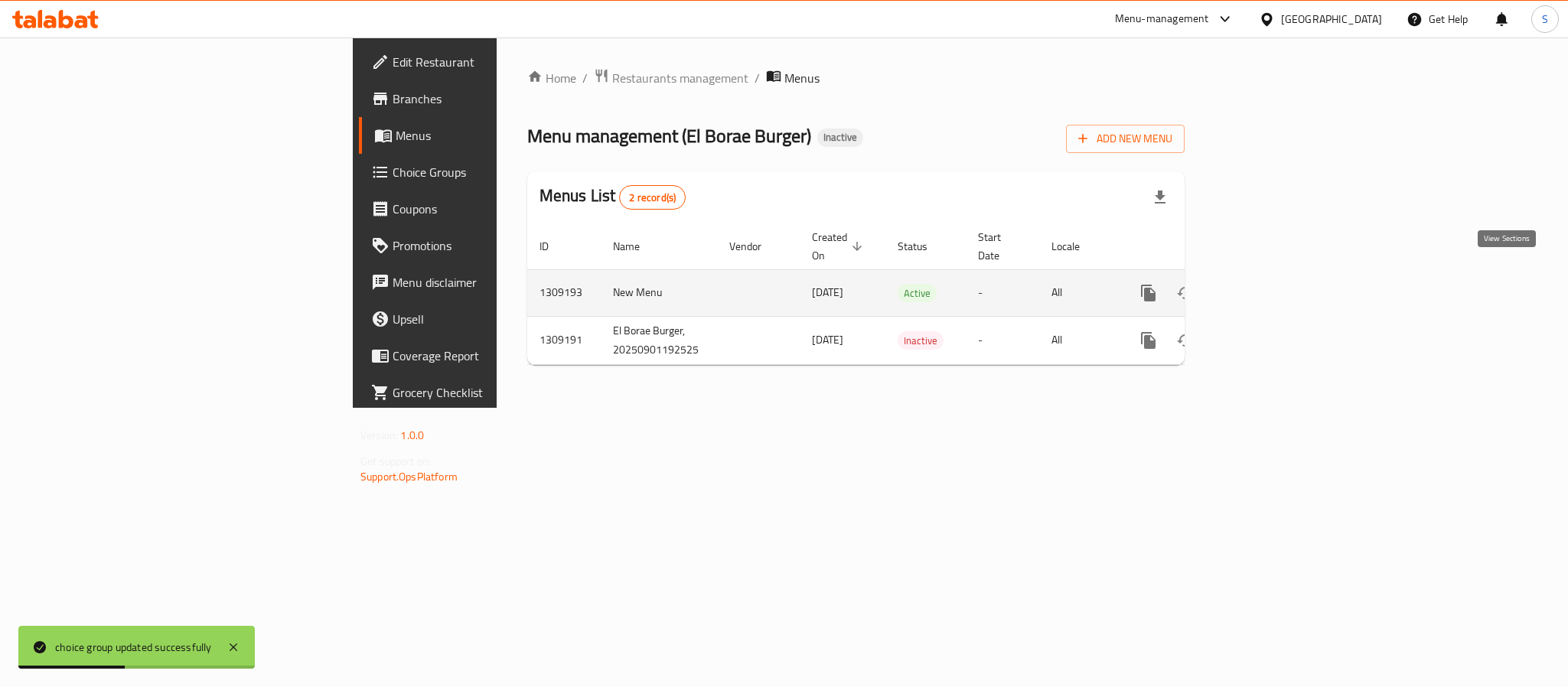
click at [1268, 284] on icon "enhanced table" at bounding box center [1259, 293] width 18 height 18
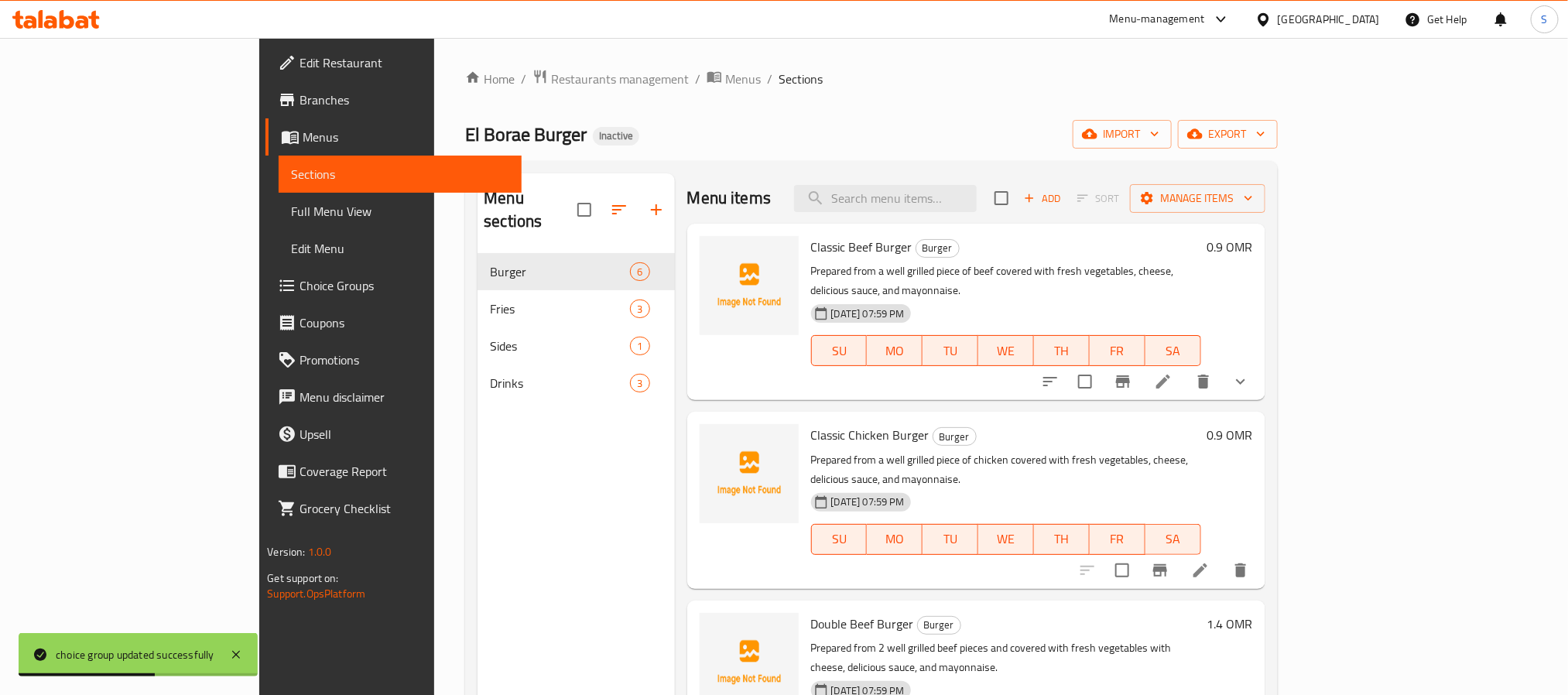
click at [299, 282] on span "Choice Groups" at bounding box center [403, 285] width 209 height 18
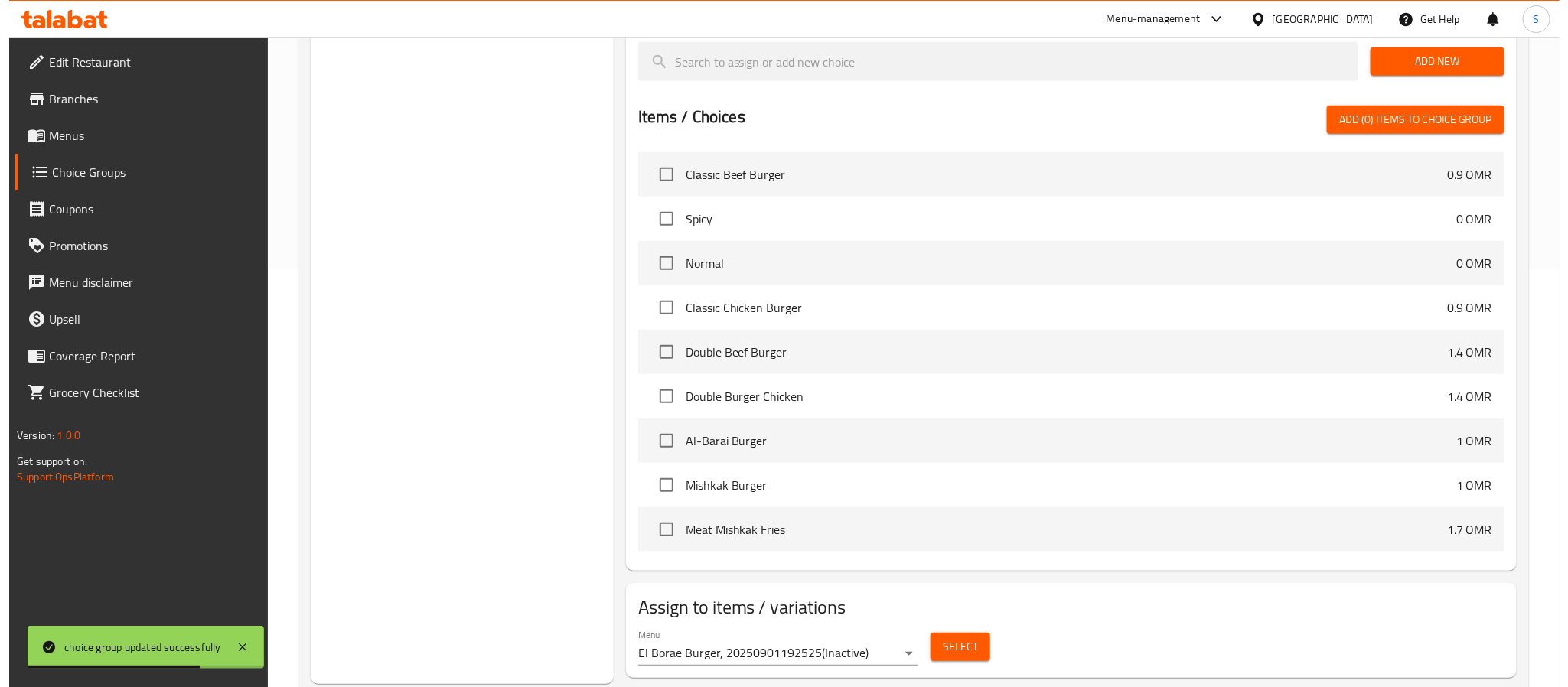
scroll to position [458, 0]
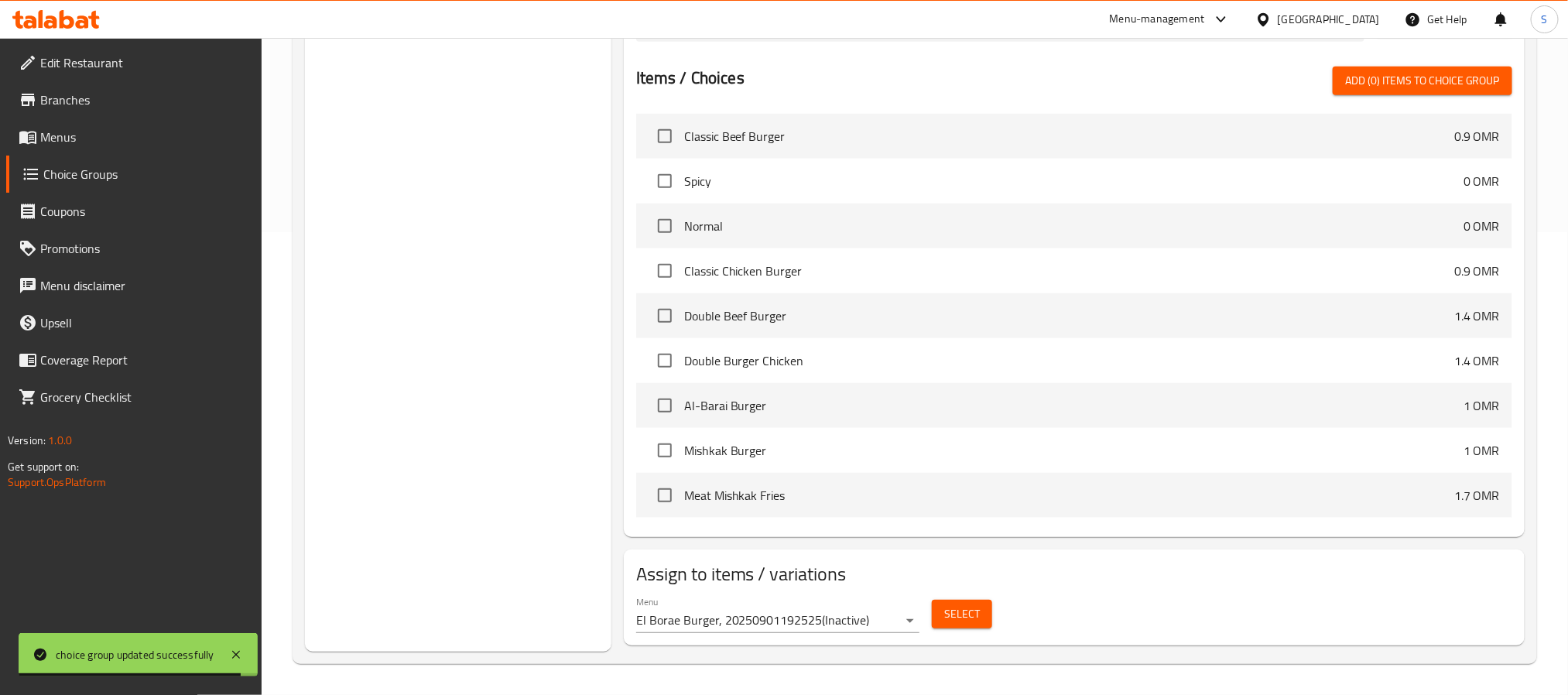
click at [936, 619] on button "Select" at bounding box center [961, 614] width 61 height 28
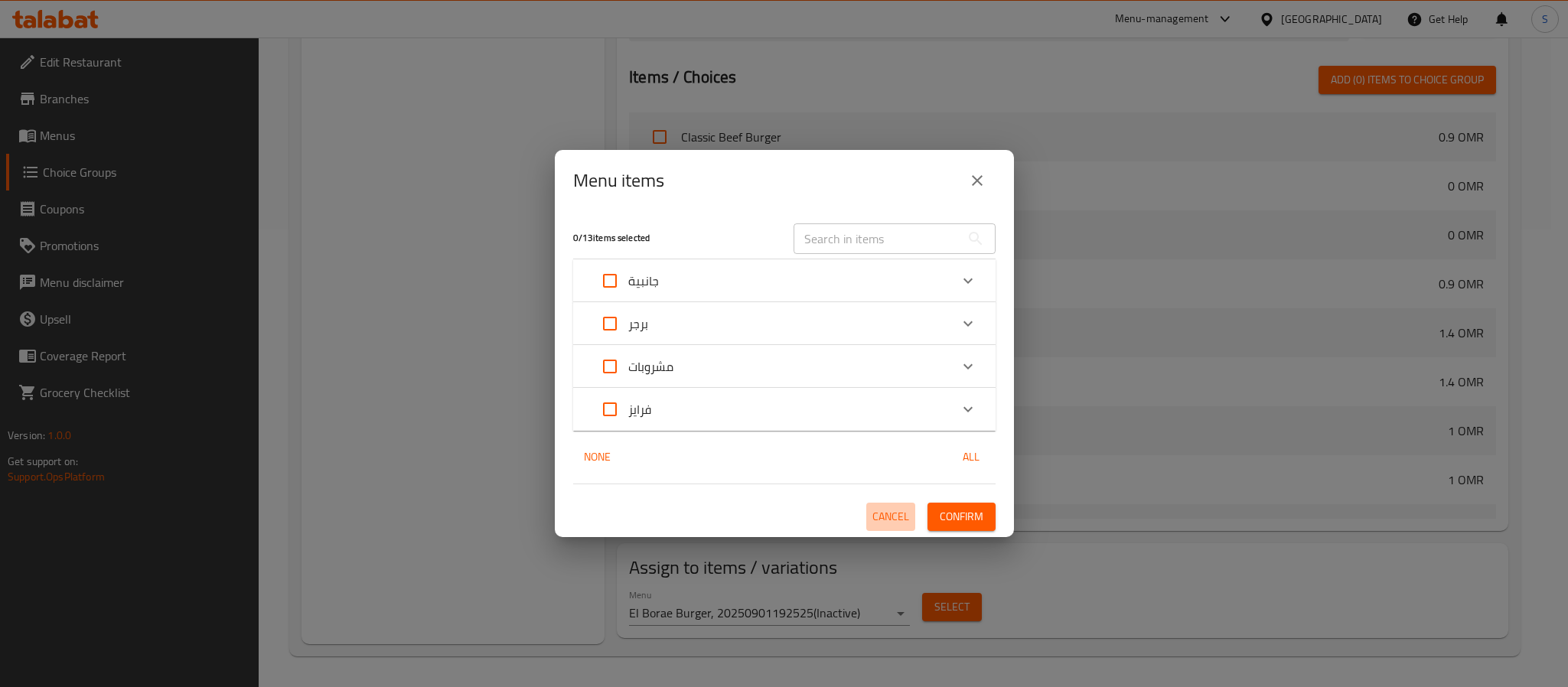
click at [897, 507] on span "Cancel" at bounding box center [891, 516] width 37 height 19
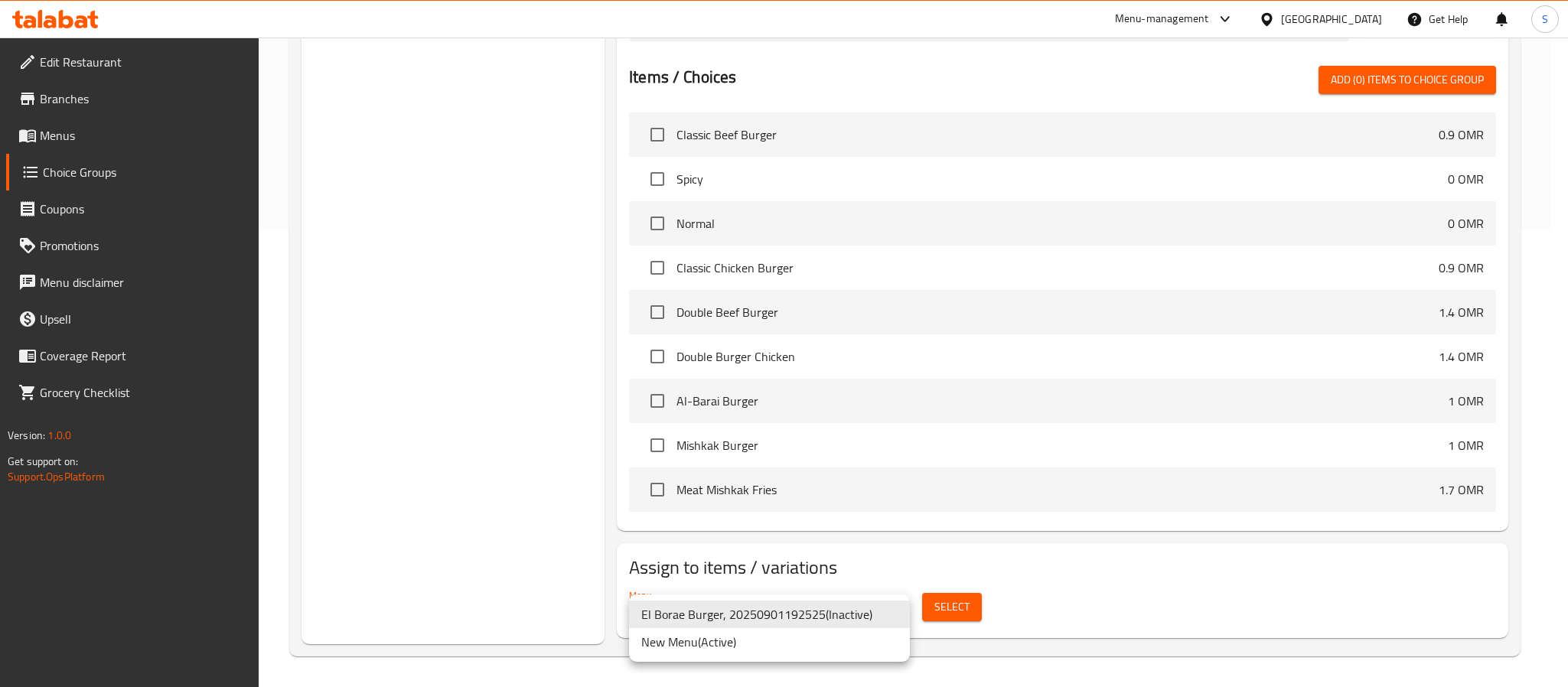
click at [772, 640] on li "New Menu ( Active )" at bounding box center [770, 643] width 281 height 28
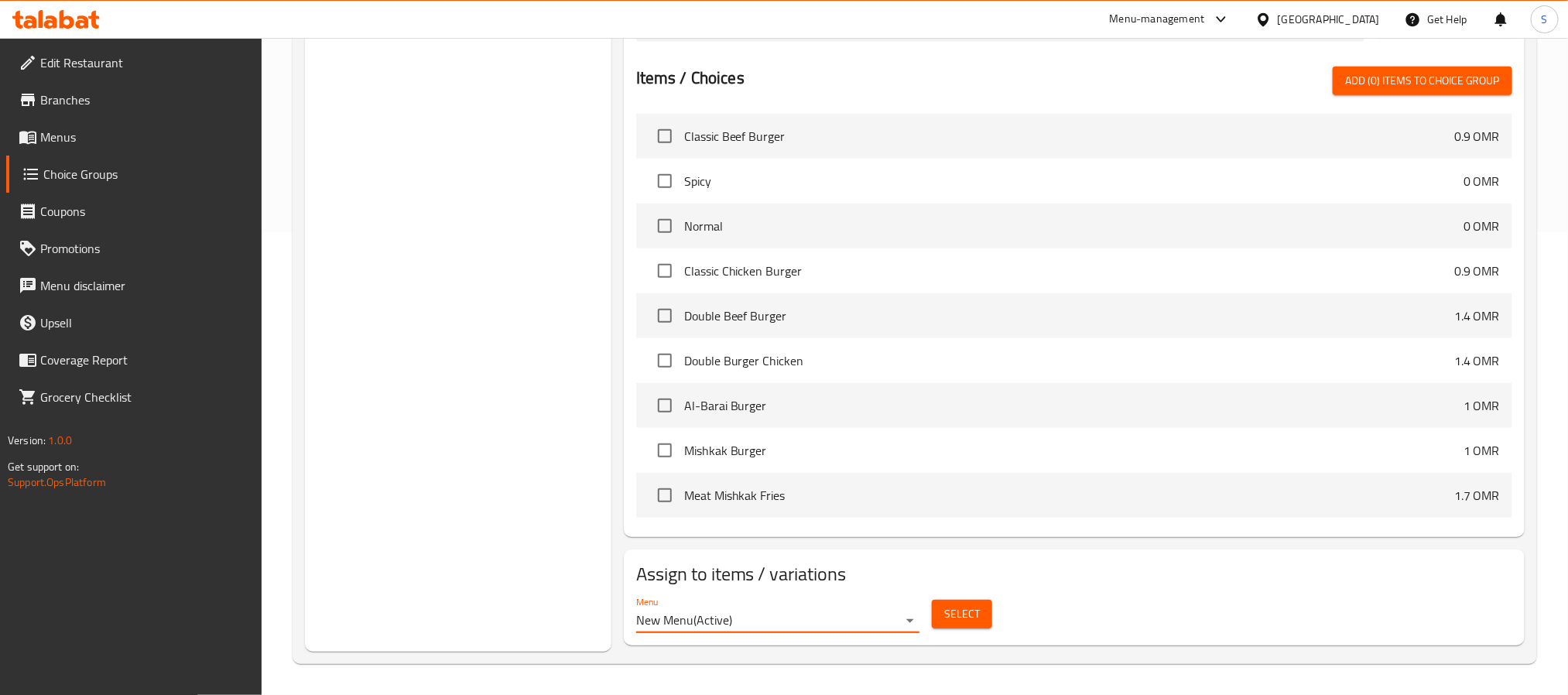
click at [982, 618] on button "Select" at bounding box center [961, 614] width 61 height 28
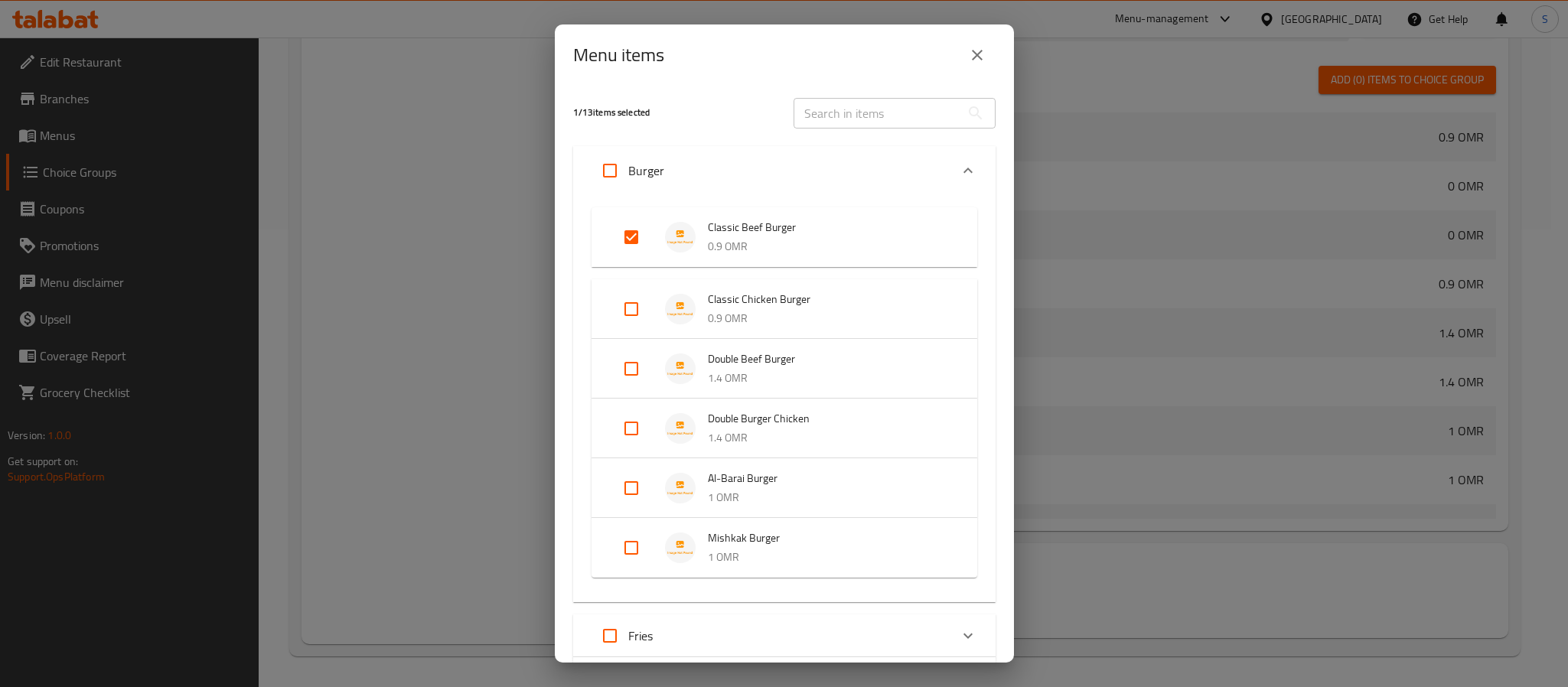
click at [609, 173] on input "Expand" at bounding box center [610, 170] width 37 height 37
checkbox input "true"
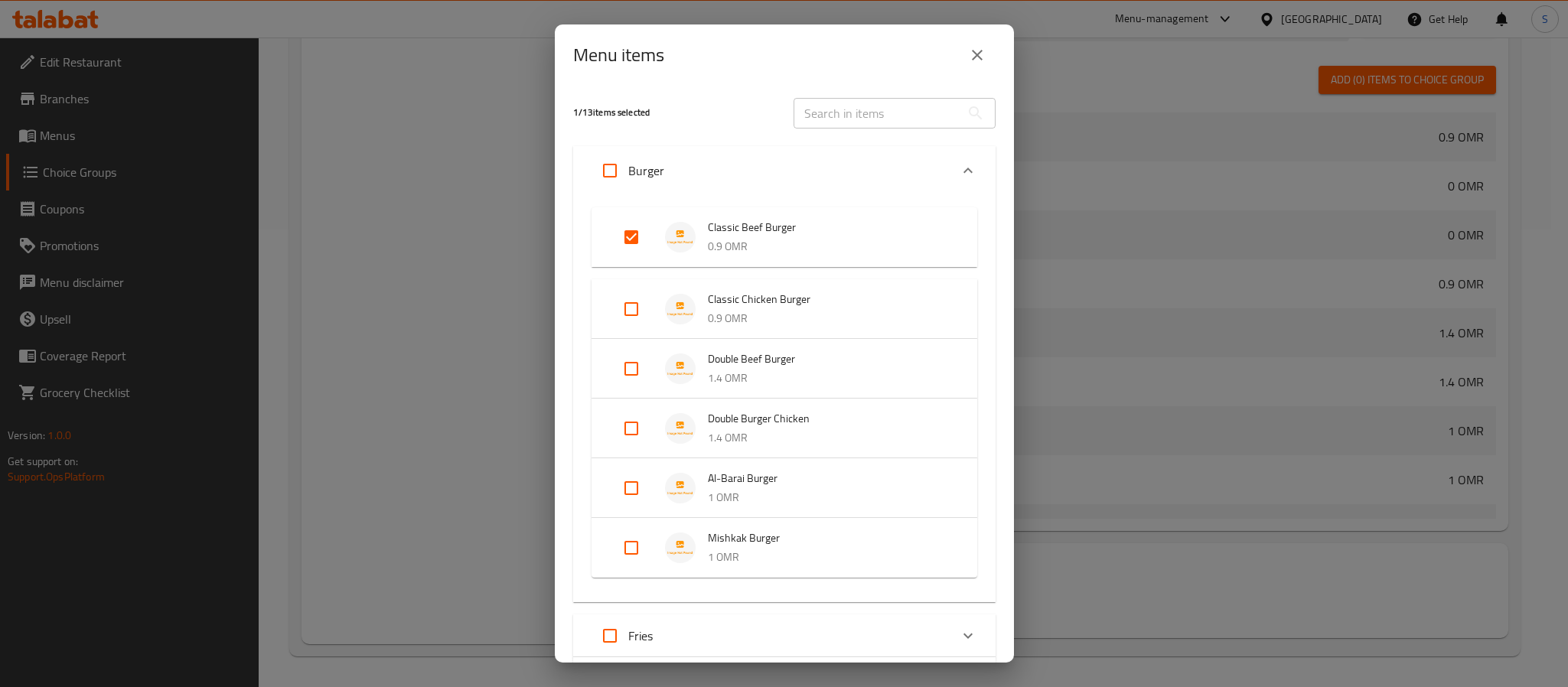
checkbox input "true"
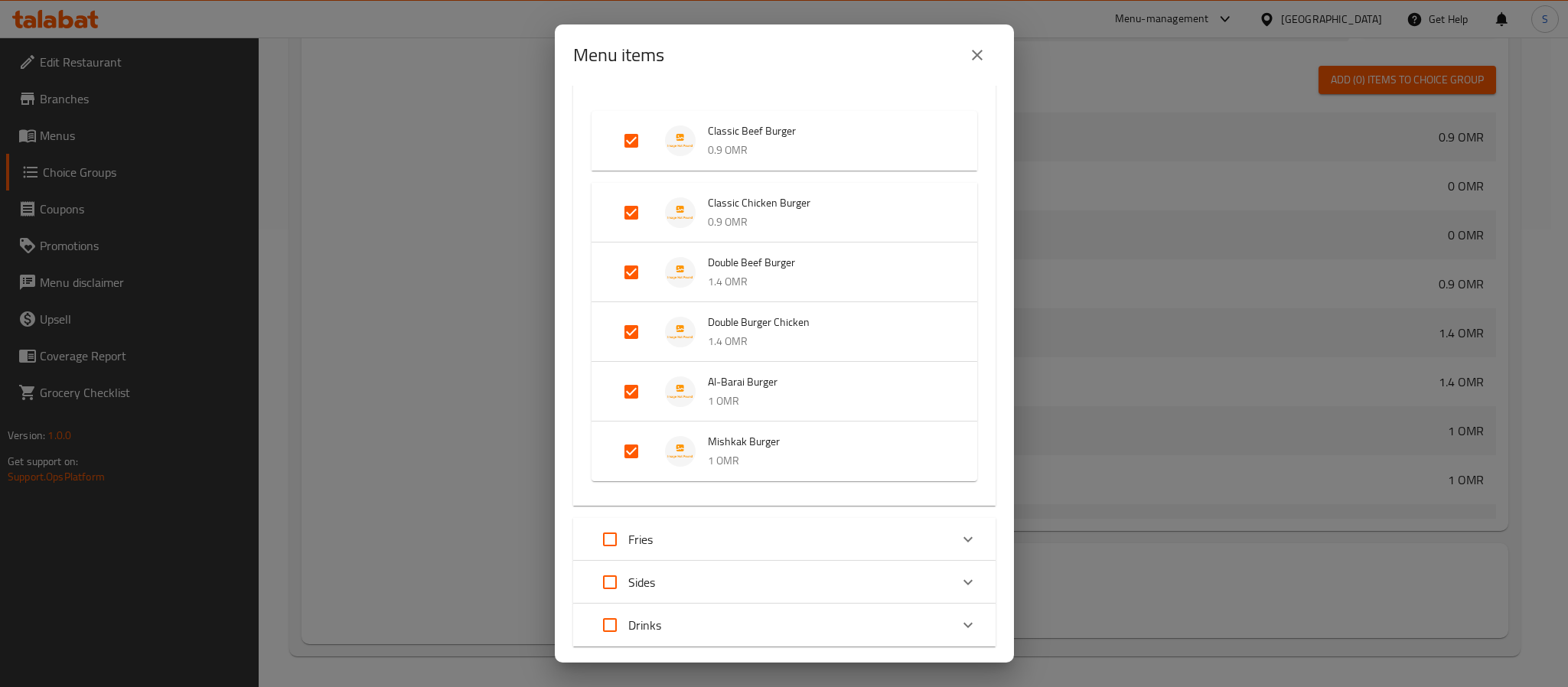
scroll to position [184, 0]
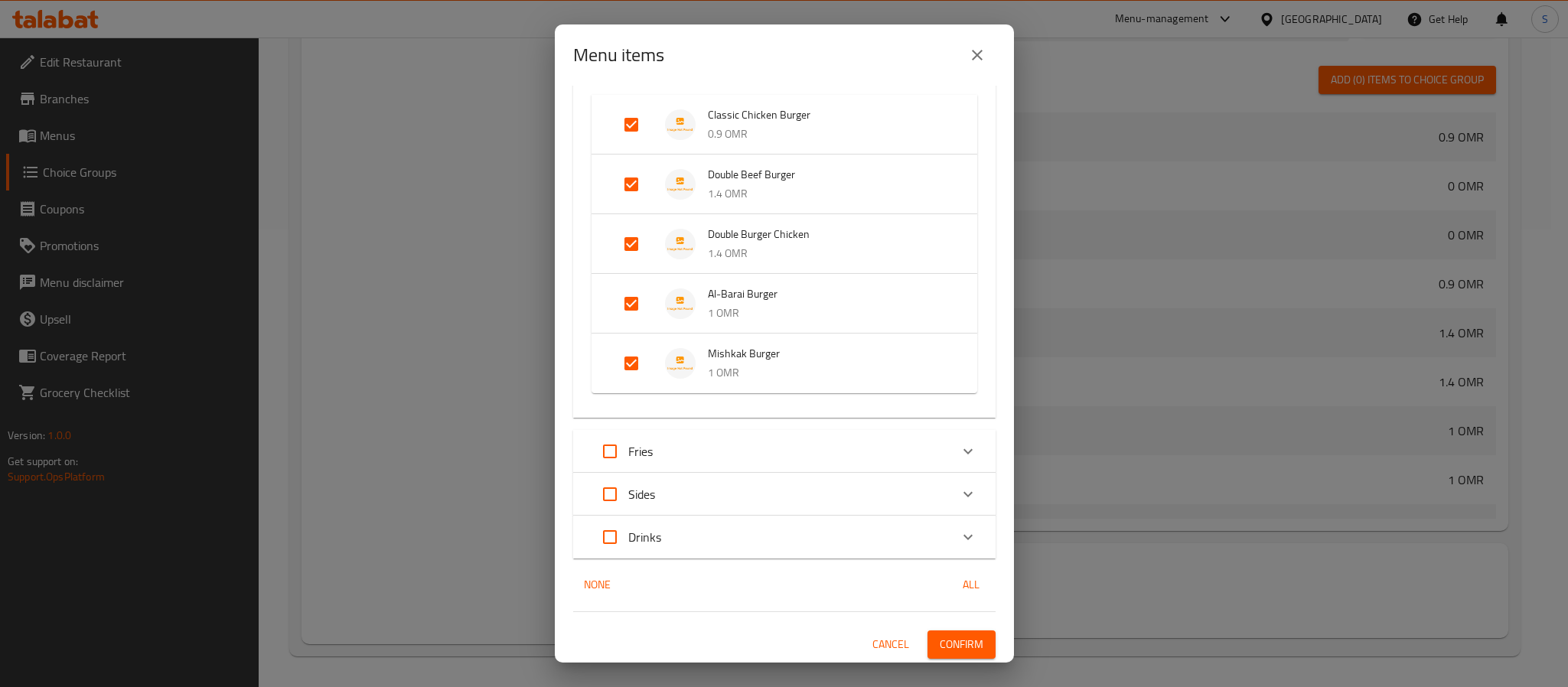
click at [941, 637] on span "Confirm" at bounding box center [962, 644] width 44 height 19
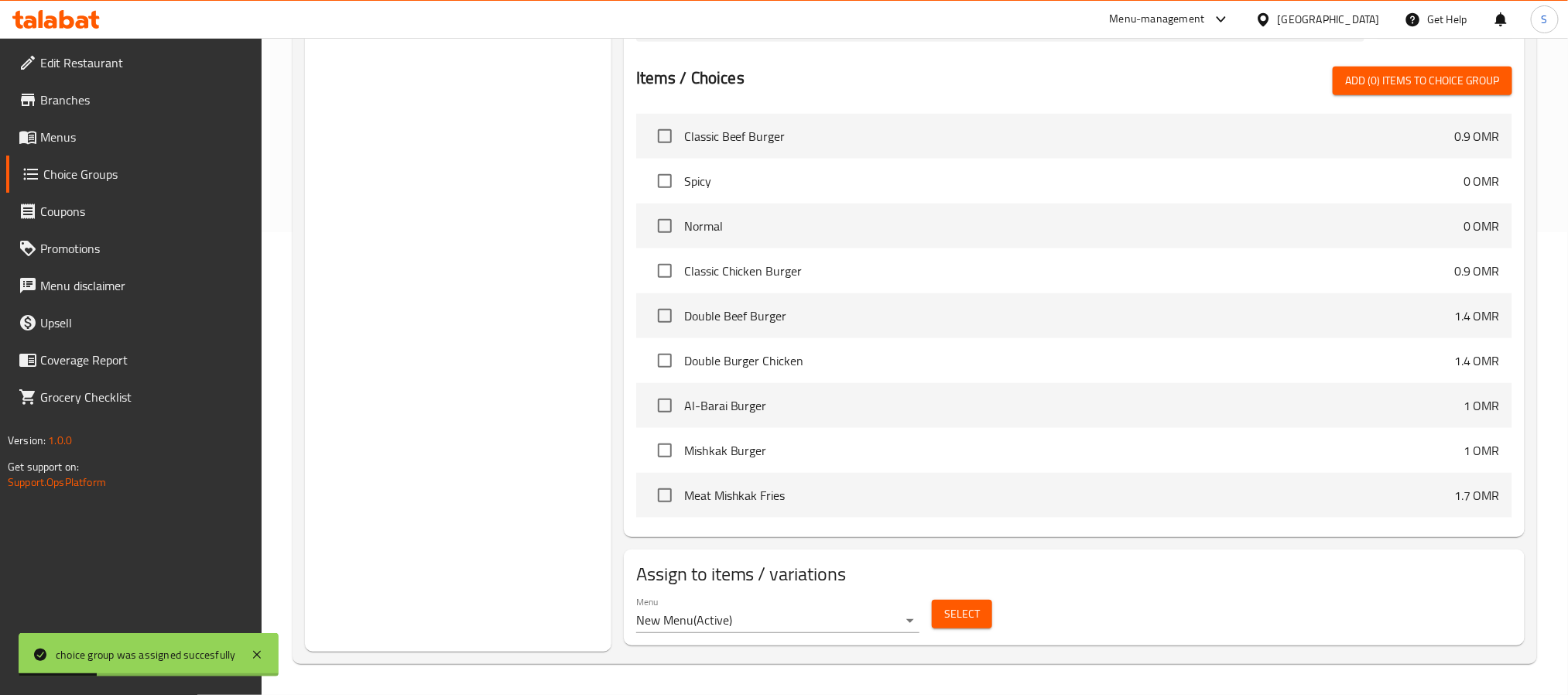
click at [962, 618] on span "Select" at bounding box center [961, 614] width 36 height 19
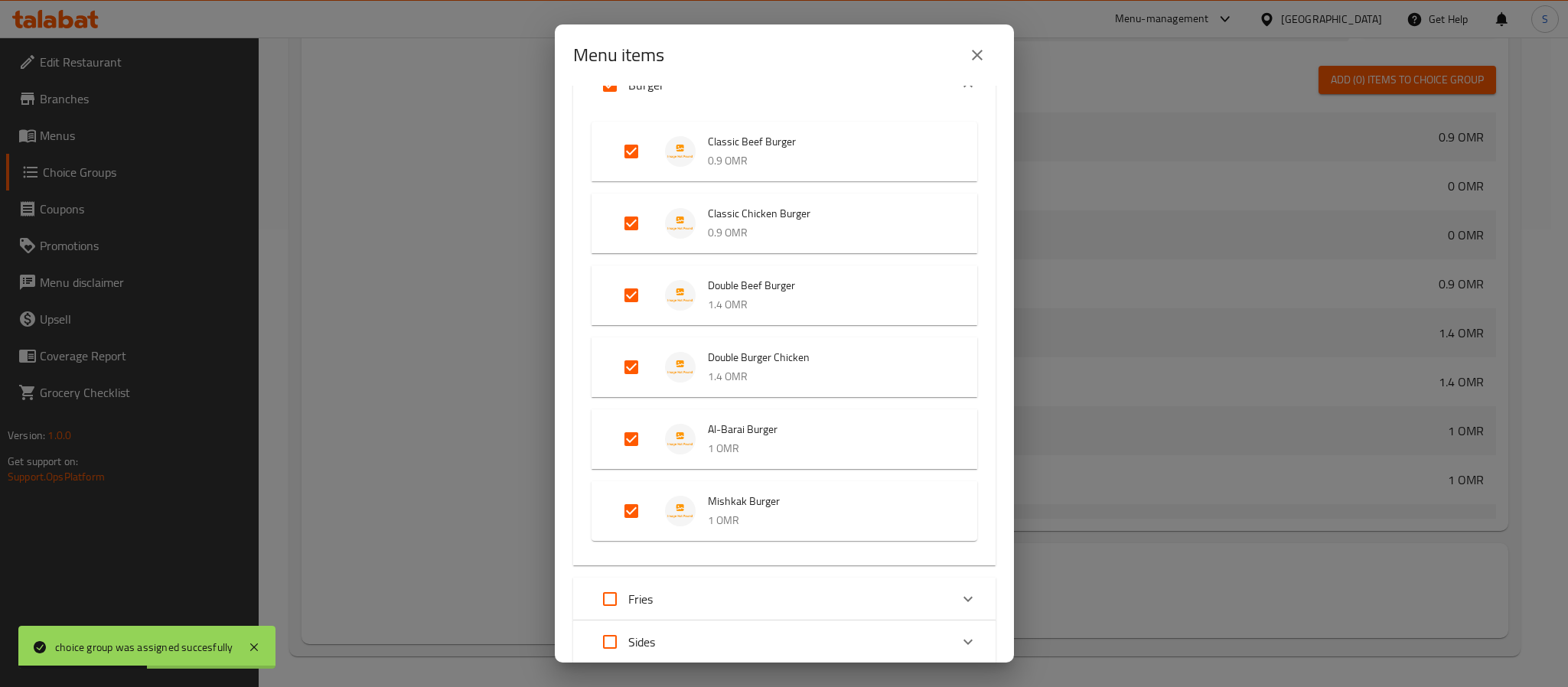
scroll to position [234, 0]
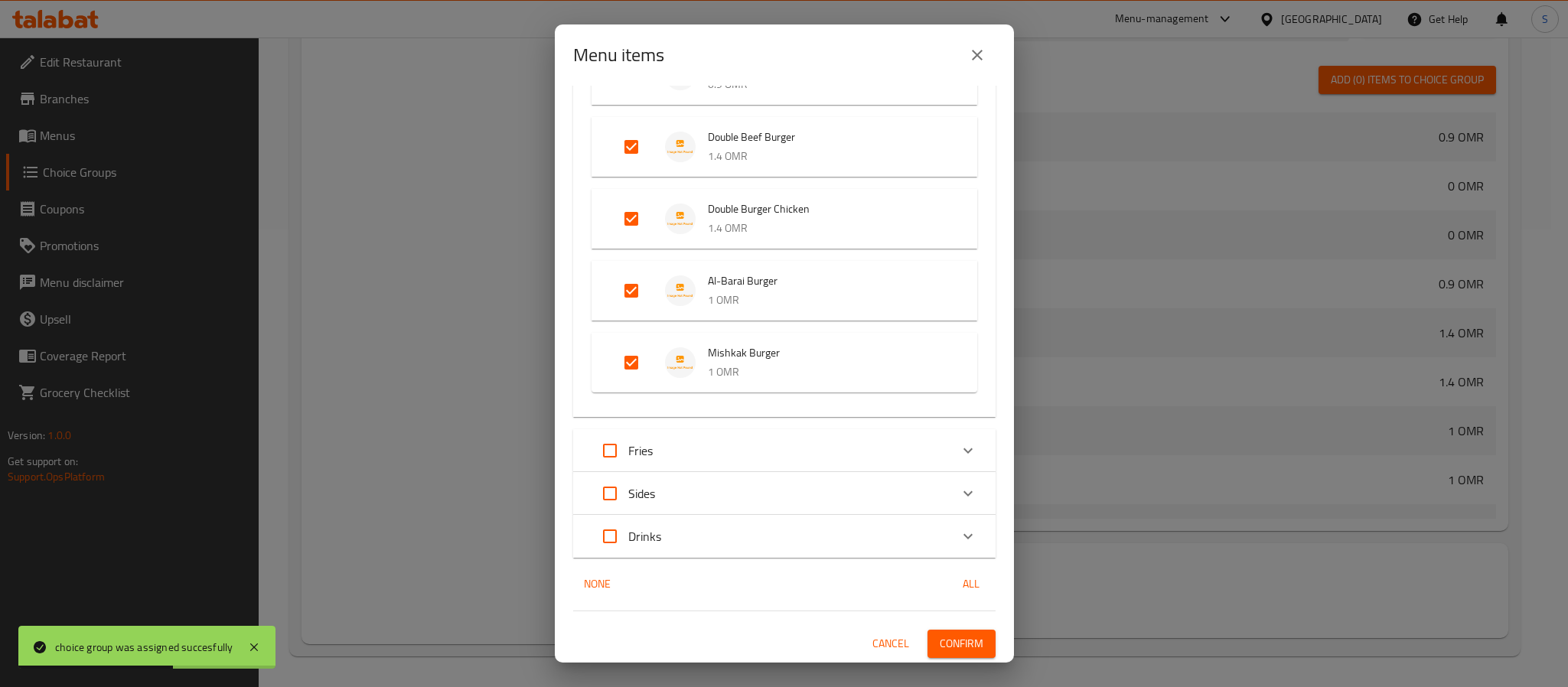
click at [671, 448] on div "Fries" at bounding box center [771, 450] width 358 height 37
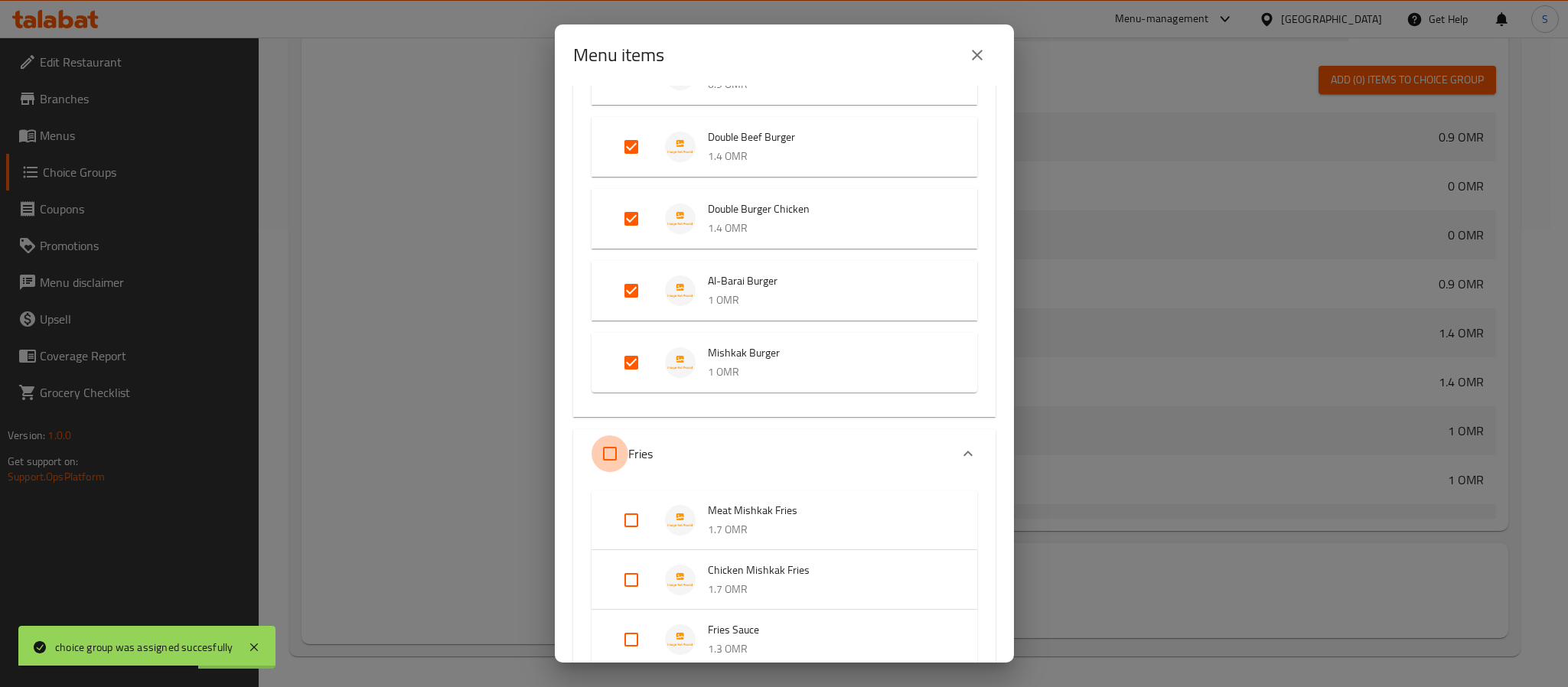
click at [611, 449] on input "Expand" at bounding box center [610, 454] width 37 height 37
checkbox input "true"
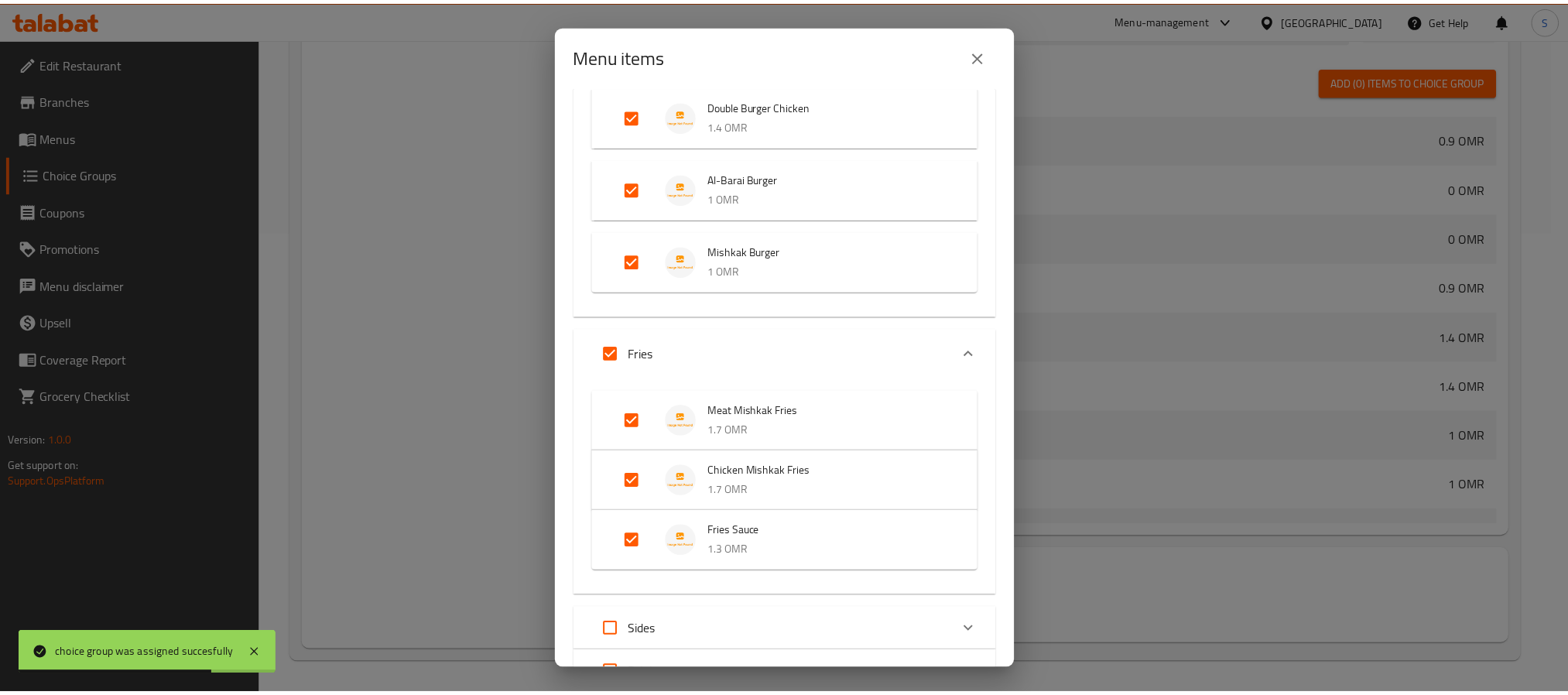
scroll to position [474, 0]
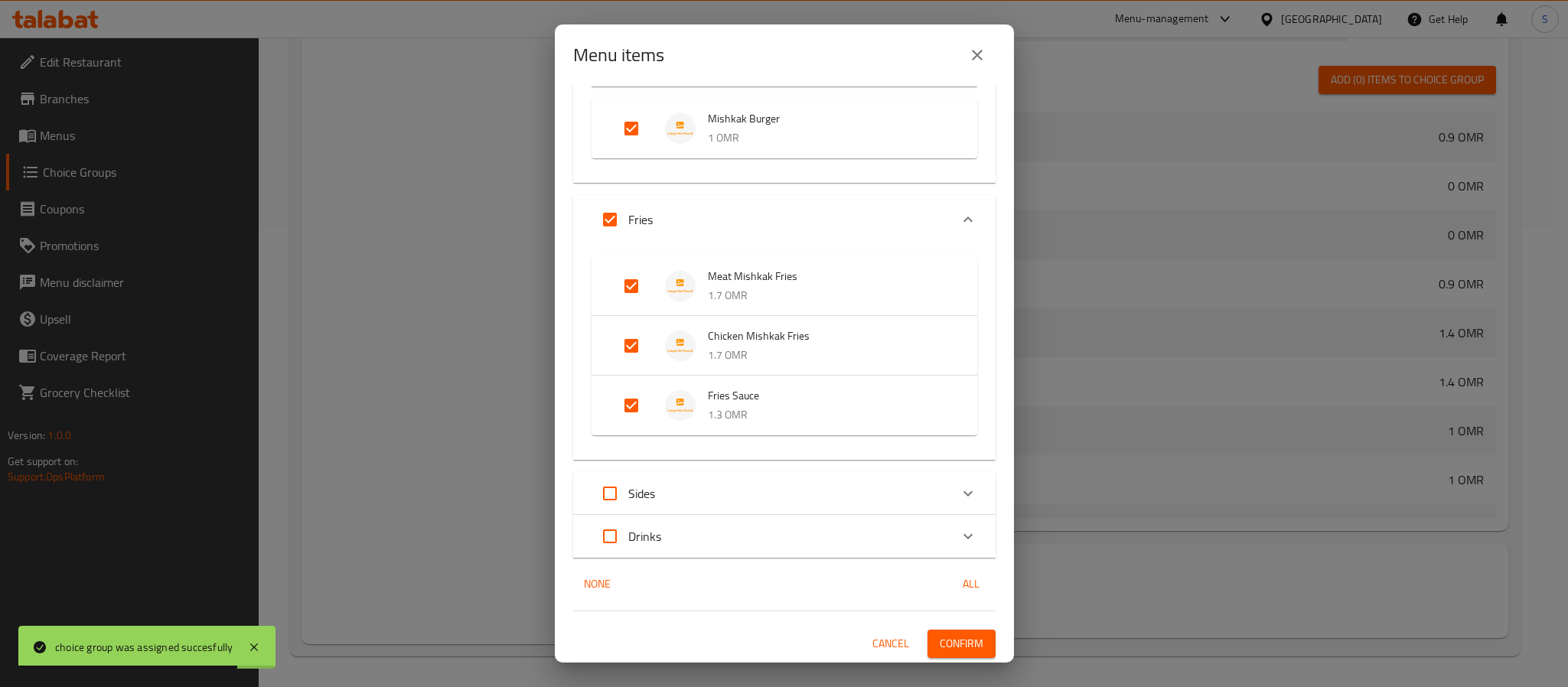
click at [940, 637] on span "Confirm" at bounding box center [962, 643] width 44 height 19
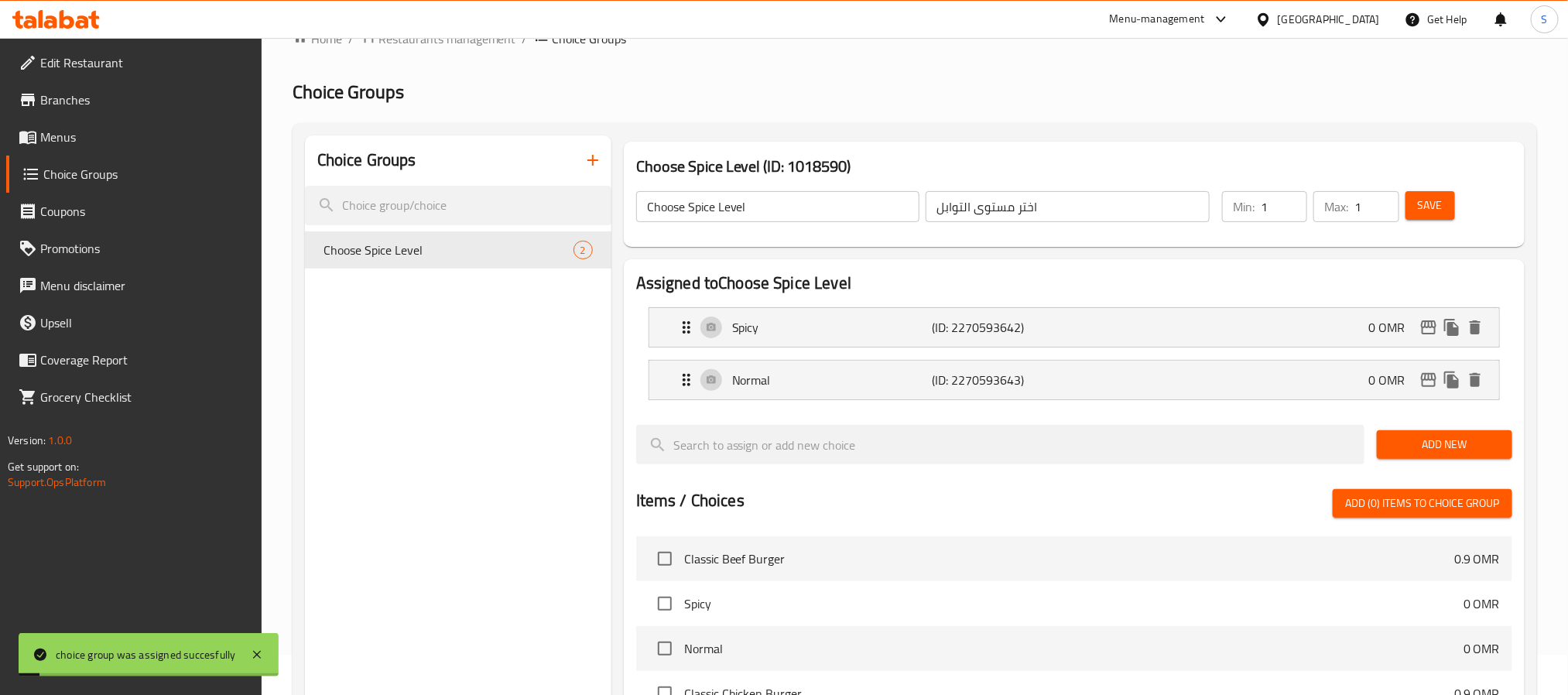
scroll to position [0, 0]
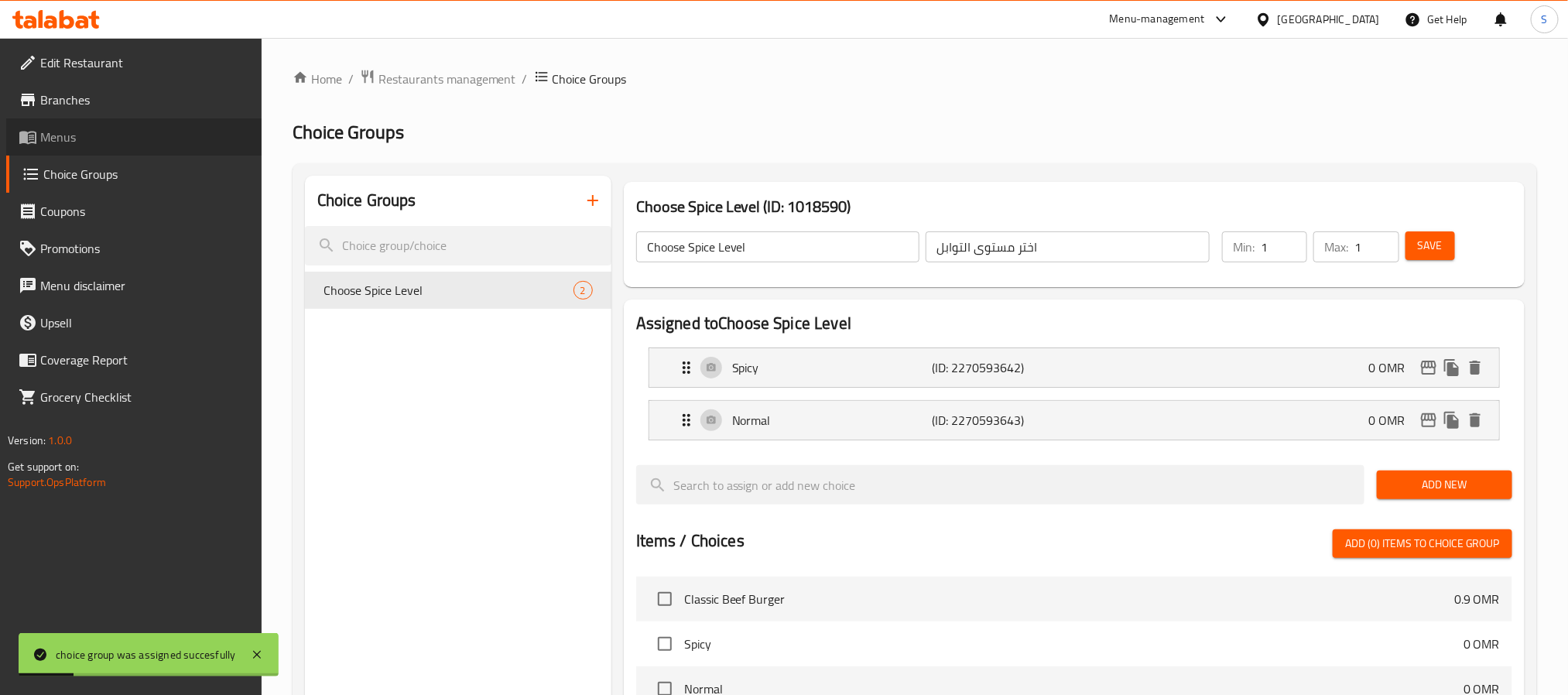
click at [71, 135] on span "Menus" at bounding box center [144, 137] width 209 height 18
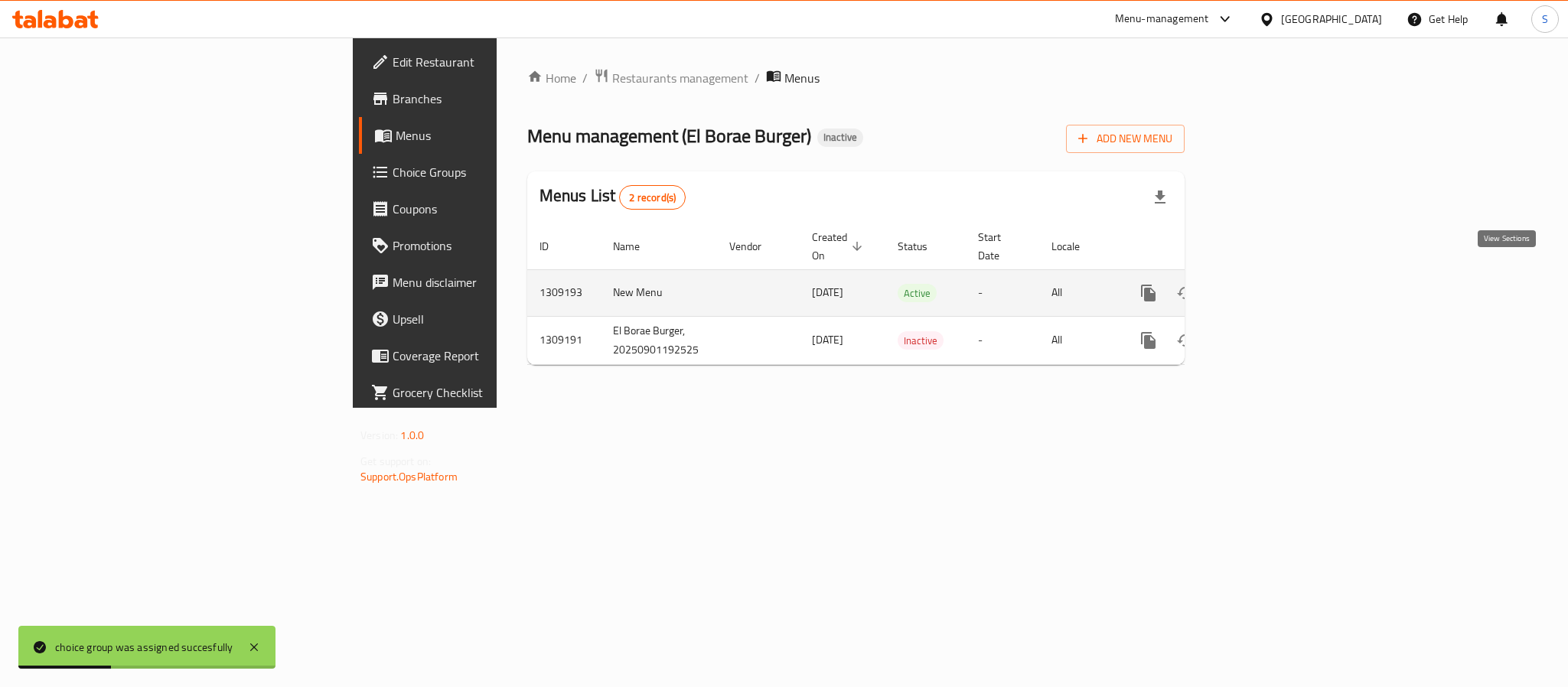
click at [1277, 274] on link "enhanced table" at bounding box center [1259, 293] width 37 height 37
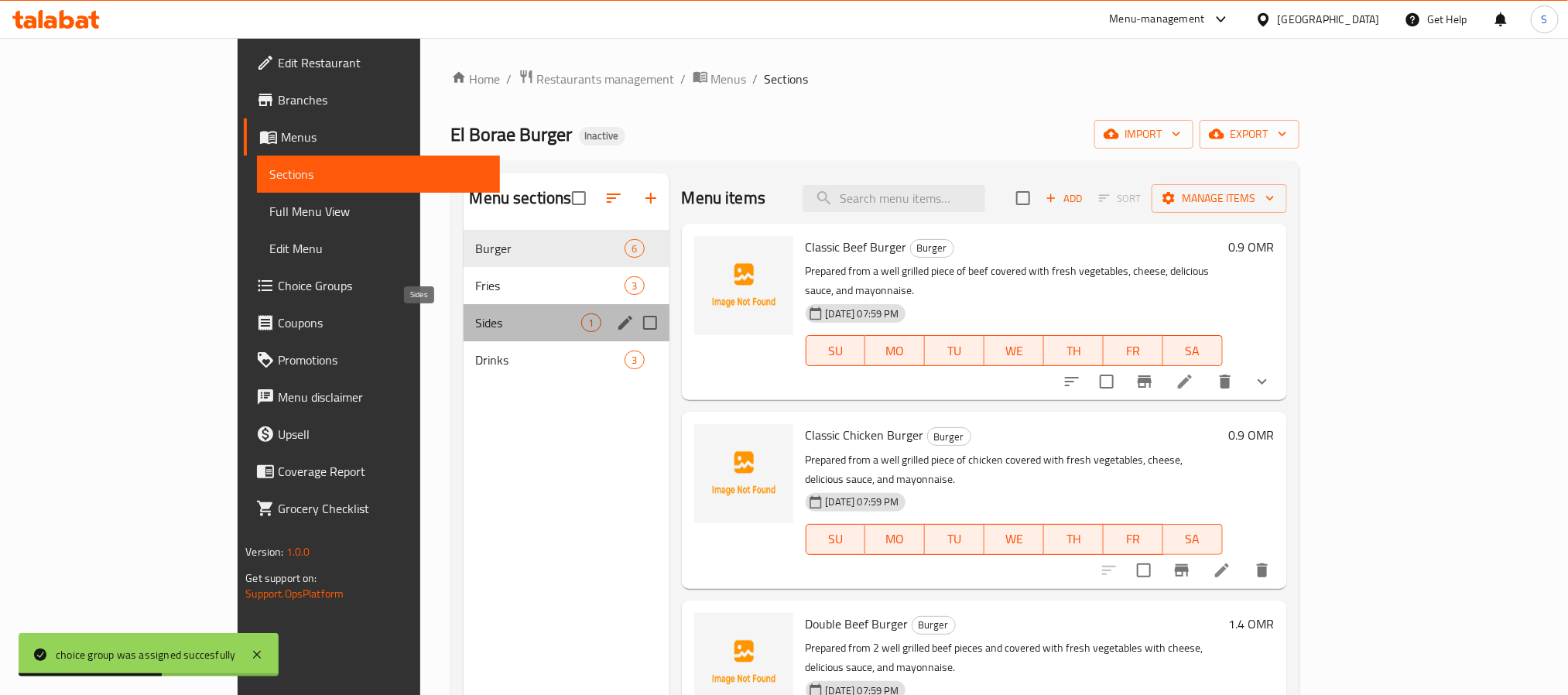
click at [476, 325] on span "Sides" at bounding box center [529, 323] width 106 height 18
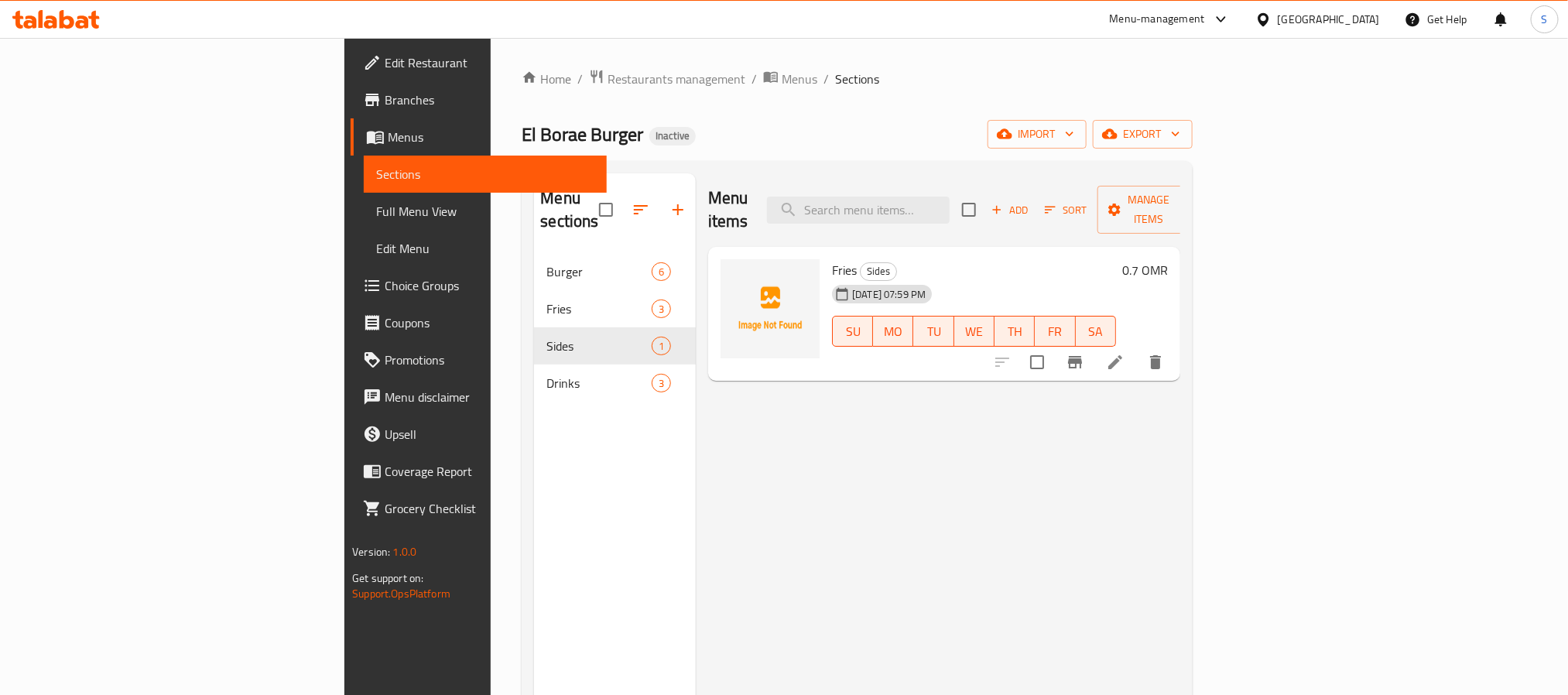
click at [1180, 409] on div "Menu items Add Sort Manage items Fries Sides 01-09-2025 07:59 PM SU MO TU WE TH…" at bounding box center [937, 521] width 484 height 695
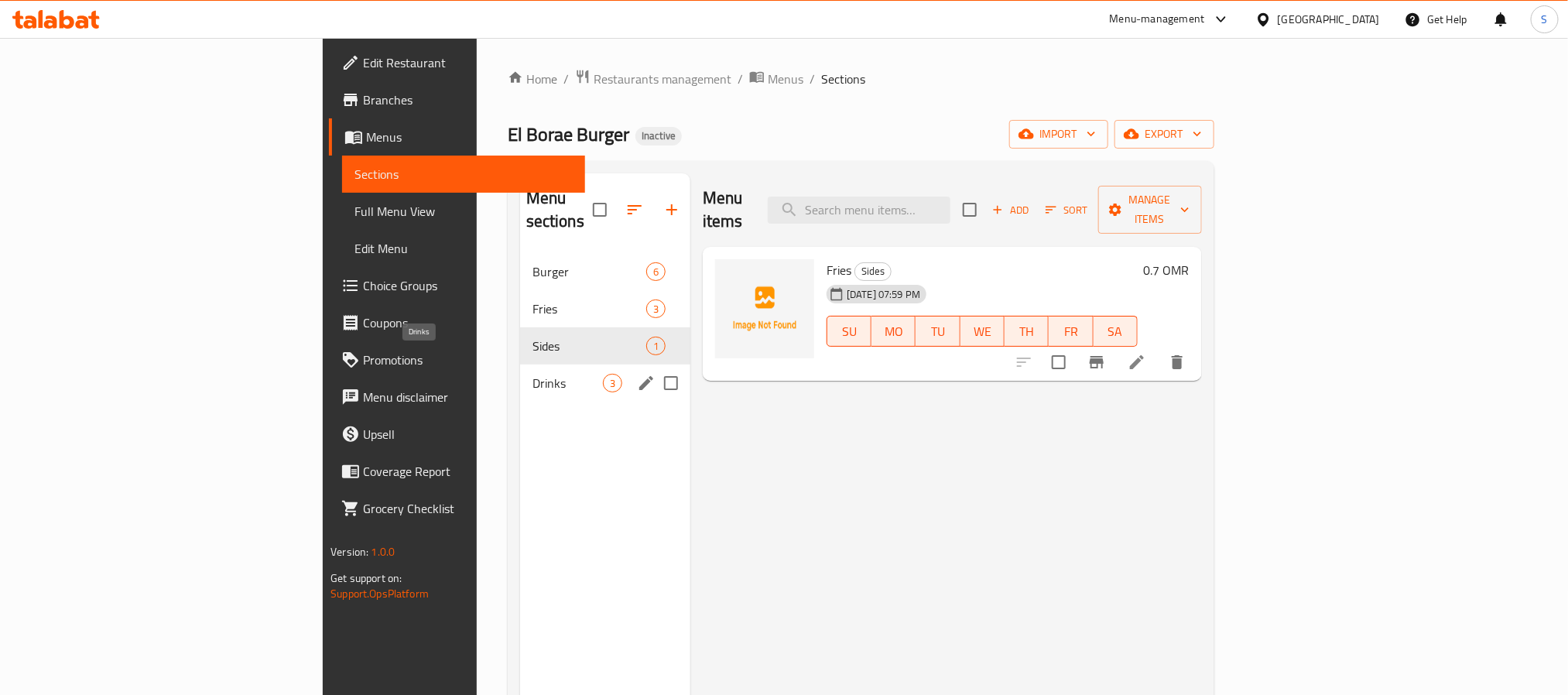
click at [533, 374] on span "Drinks" at bounding box center [568, 383] width 71 height 18
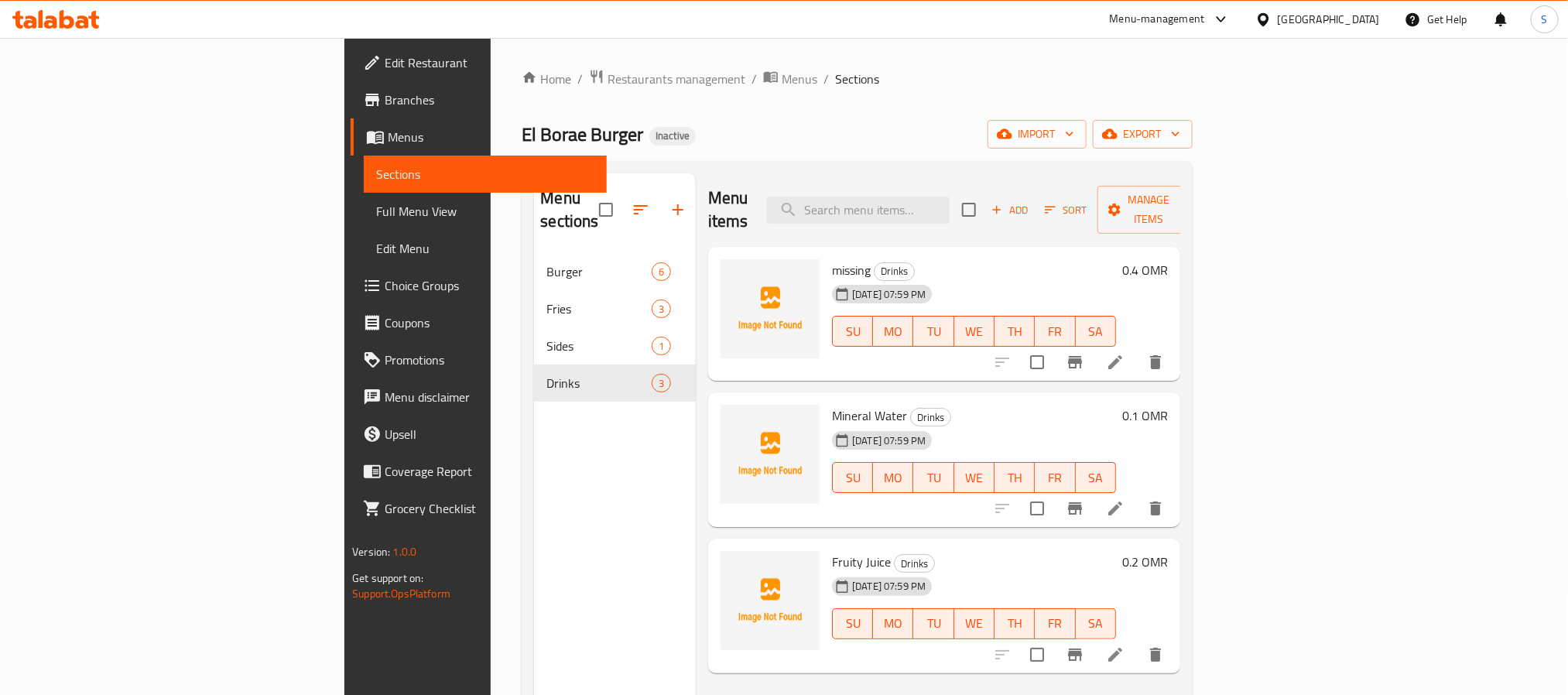
drag, startPoint x: 1448, startPoint y: 343, endPoint x: 1342, endPoint y: 335, distance: 106.3
click at [1180, 363] on div "Menu items Add Sort Manage items missing Drinks 01-09-2025 07:59 PM SU MO TU WE…" at bounding box center [937, 521] width 484 height 695
click at [1115, 140] on div "El Borae Burger Inactive import export" at bounding box center [857, 134] width 670 height 28
click at [1174, 343] on button "delete" at bounding box center [1155, 362] width 37 height 37
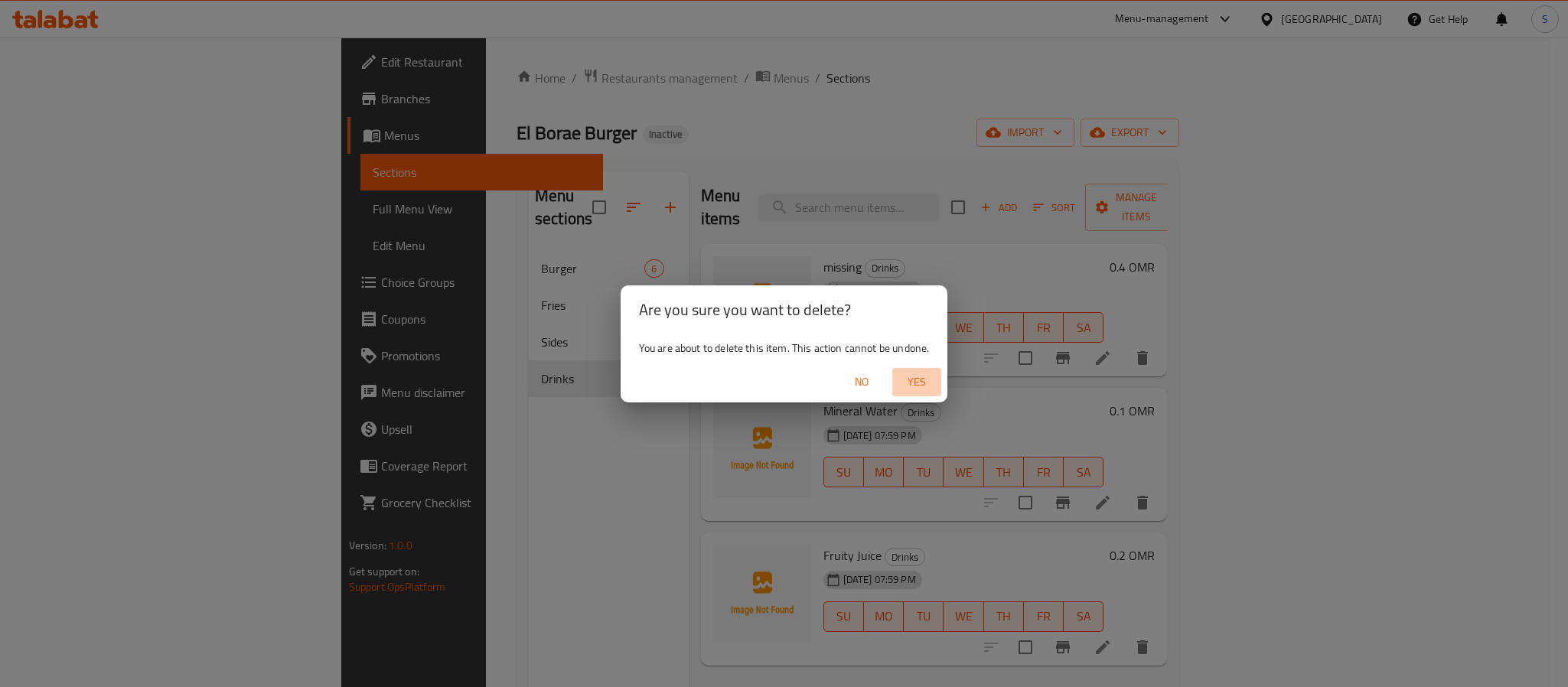
click at [917, 385] on span "Yes" at bounding box center [916, 382] width 37 height 19
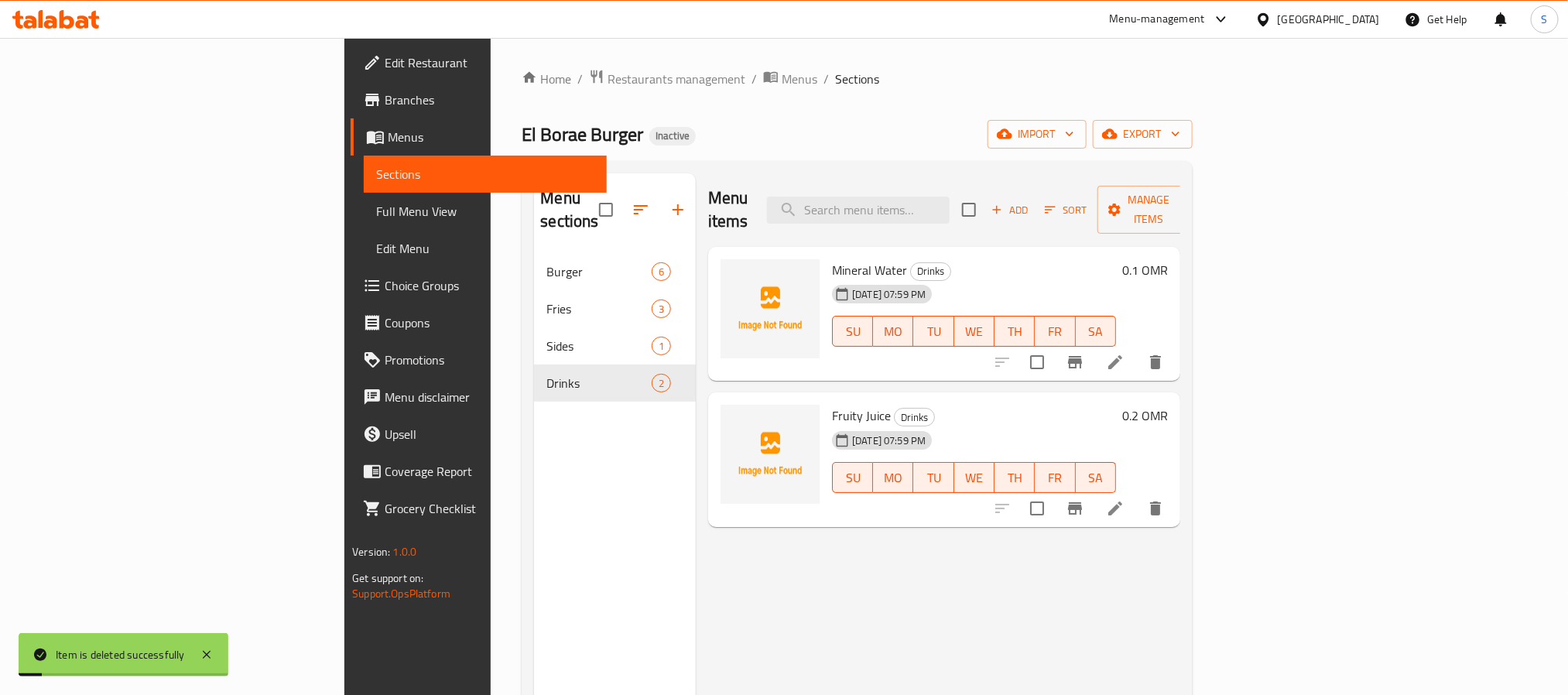
click at [836, 129] on div "El Borae Burger Inactive import export" at bounding box center [857, 134] width 670 height 28
click at [1030, 201] on span "Add" at bounding box center [1010, 209] width 42 height 17
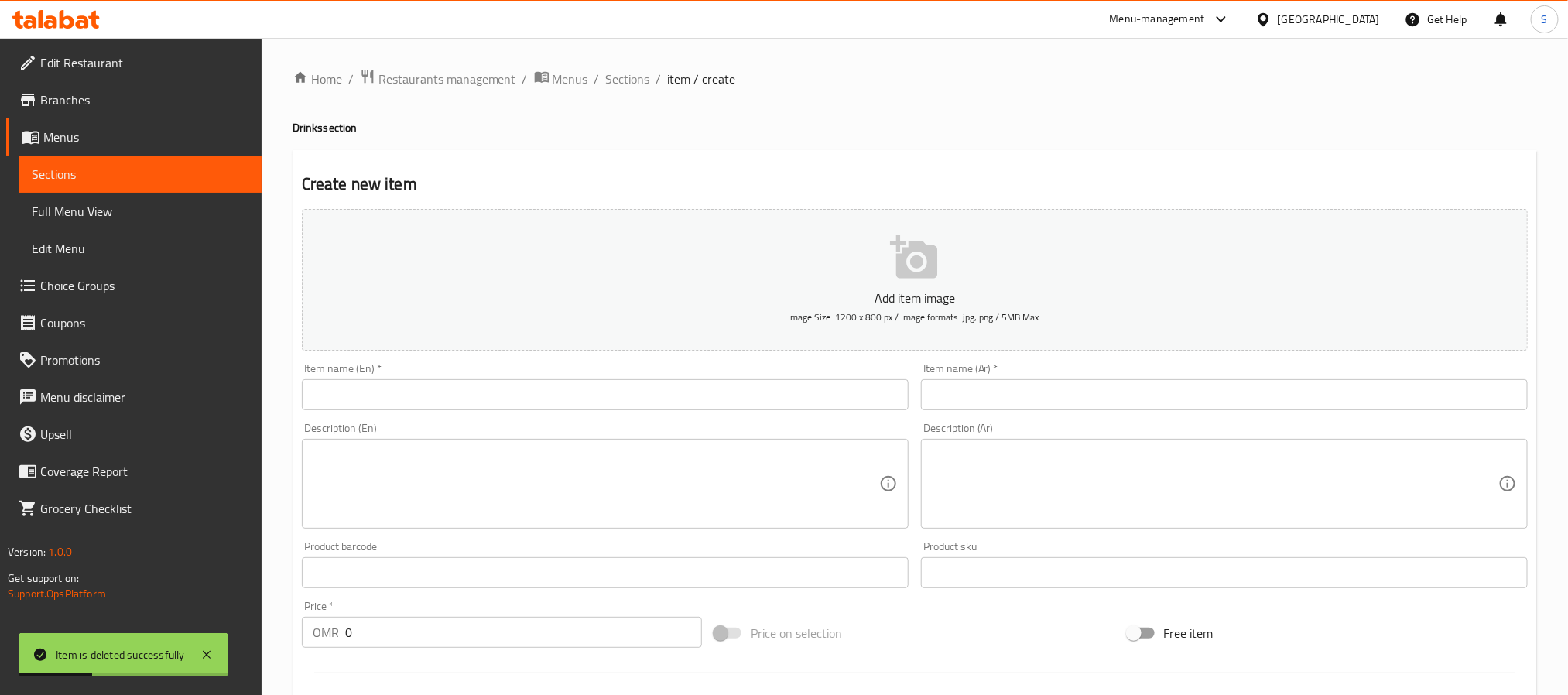
scroll to position [232, 0]
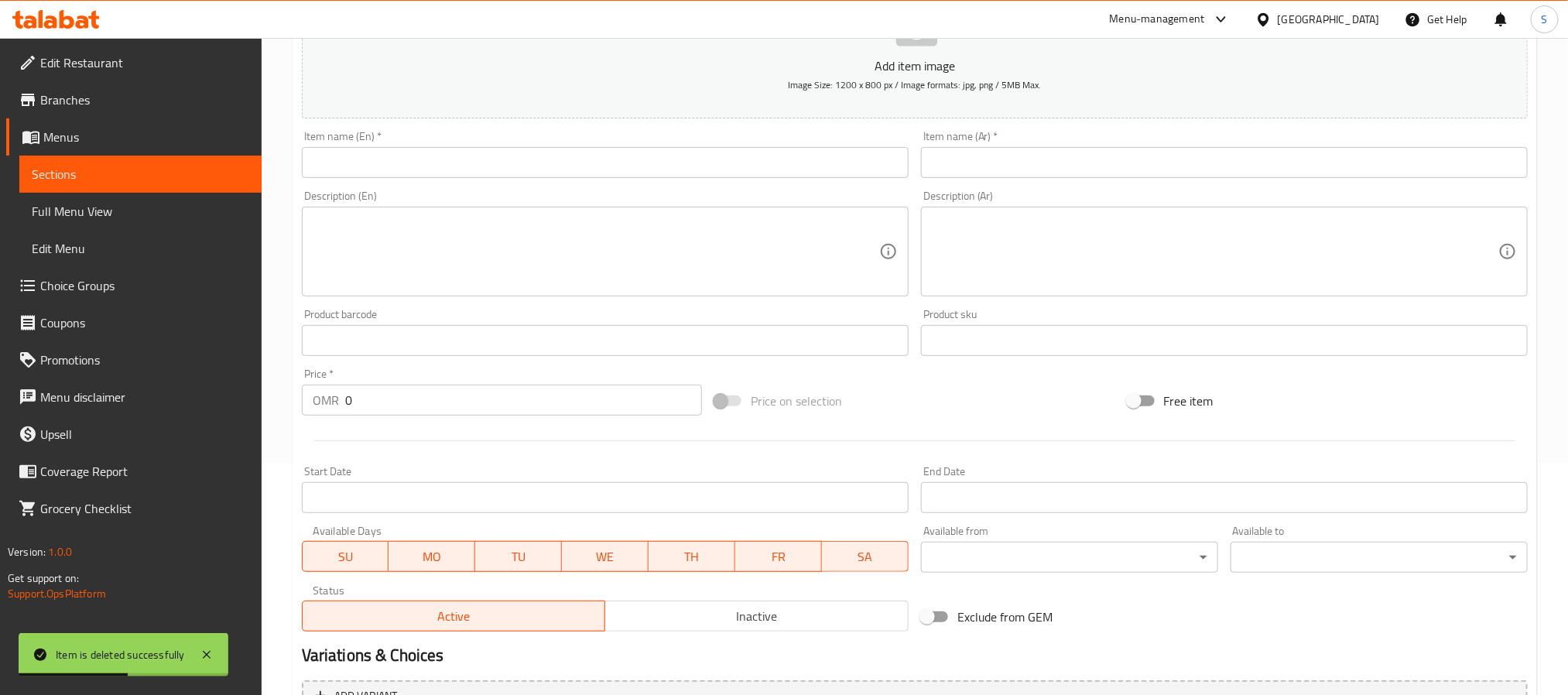
click at [588, 173] on input "text" at bounding box center [605, 162] width 607 height 31
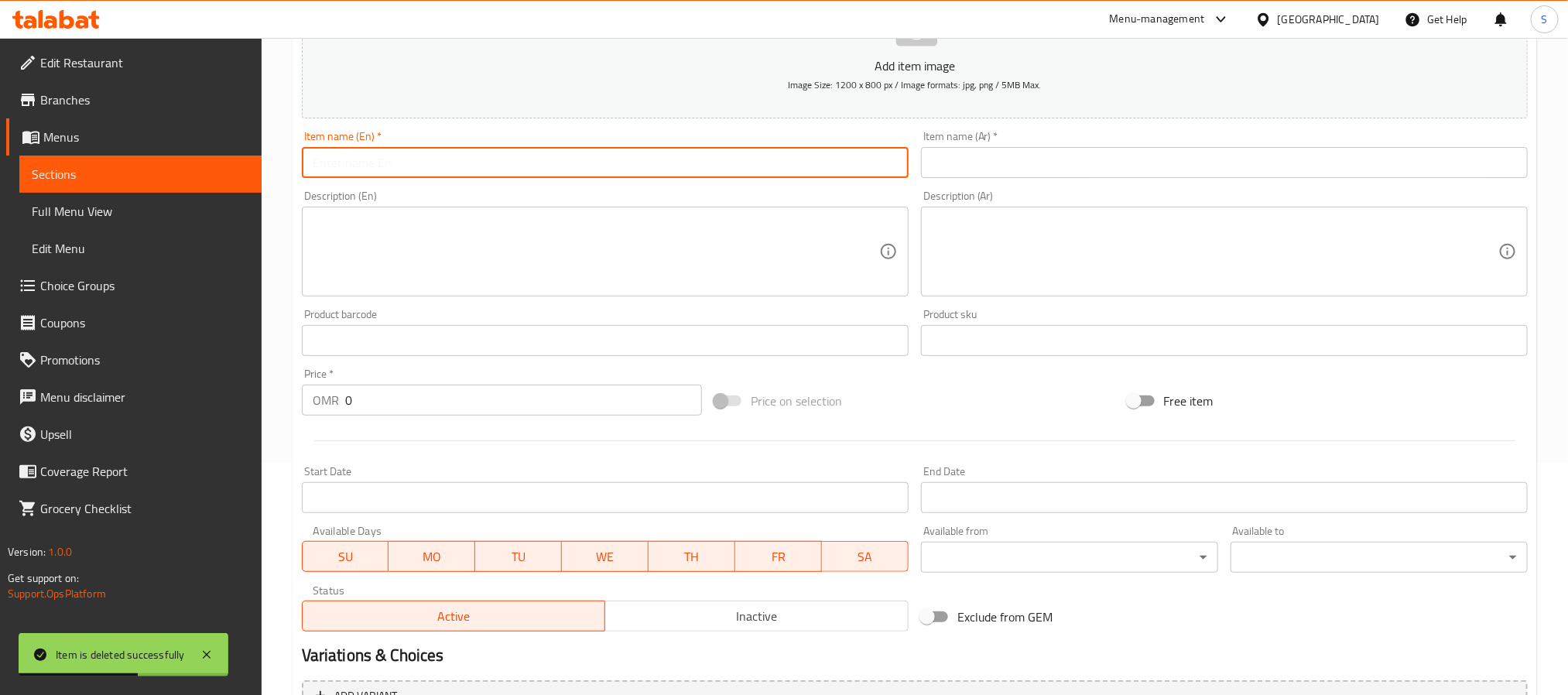
paste input "kinza citrus"
click at [342, 164] on input "kinza citrus" at bounding box center [605, 162] width 607 height 31
type input "kinza Citrus"
click at [1099, 219] on textarea at bounding box center [1215, 252] width 567 height 73
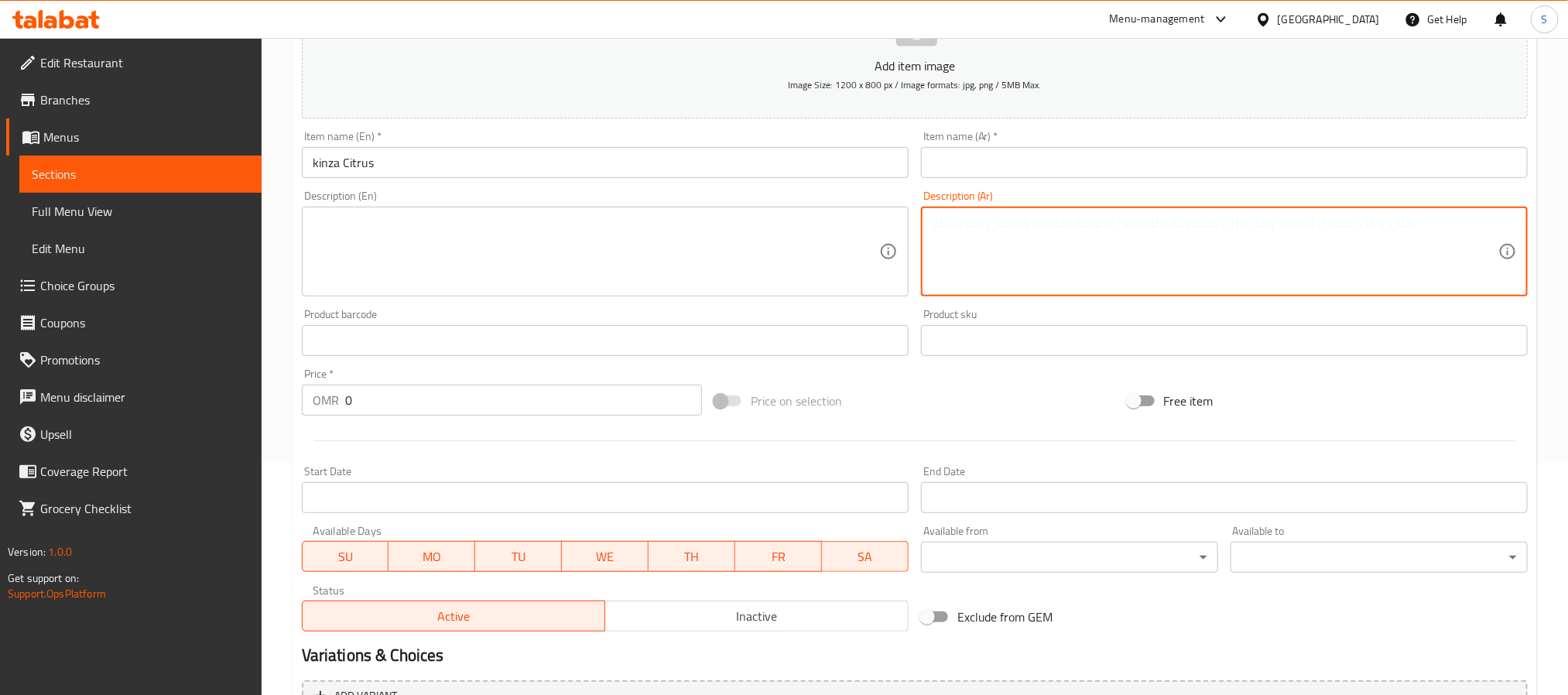
paste textarea "صودا بنكهة الحمضيات من ماركة كينزا."
click at [948, 226] on textarea "صودا بنكهة الحمضيات من ماركة كينزا." at bounding box center [1215, 252] width 567 height 73
type textarea "صودا بنكهة الحمضيات من ماركة كينزا."
click at [1096, 170] on input "text" at bounding box center [1224, 162] width 607 height 31
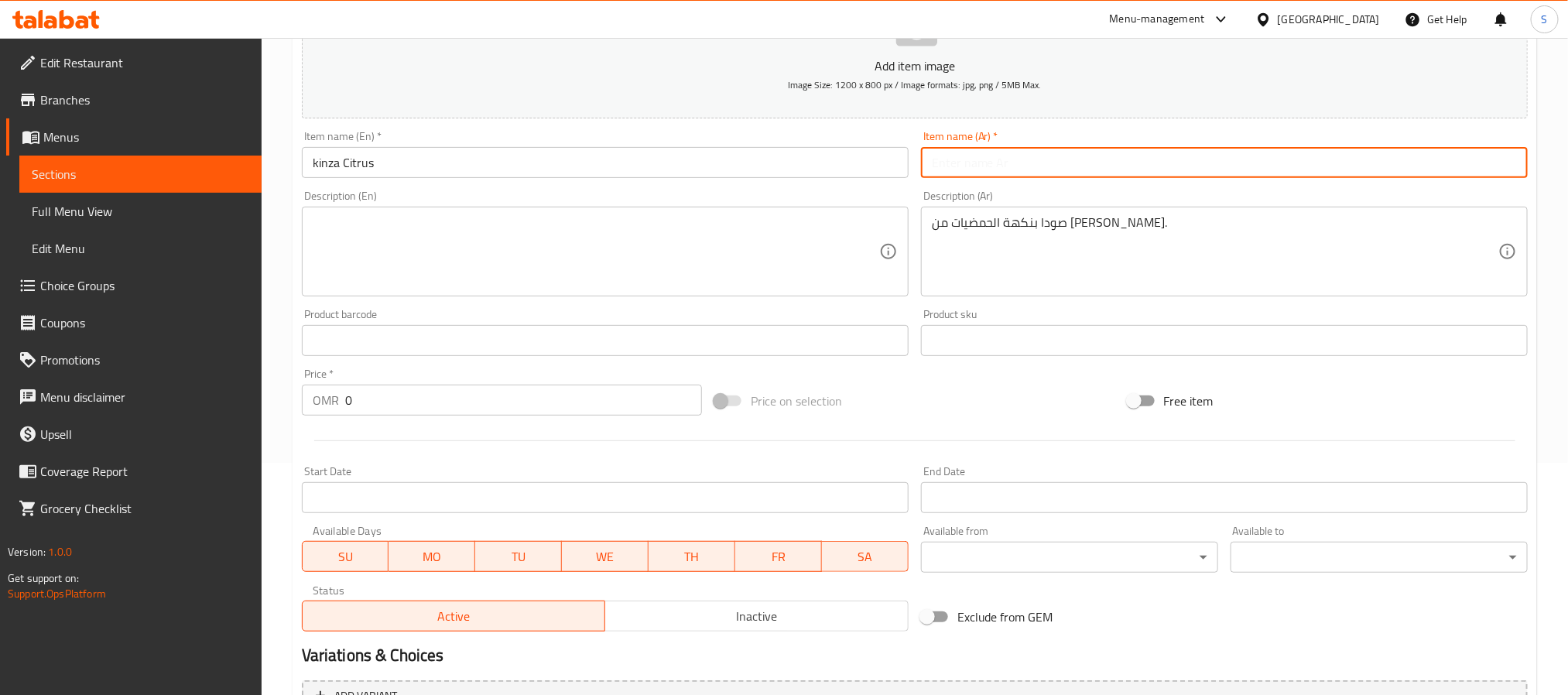
paste input "كينزا"
type input "كينزا حمضيات"
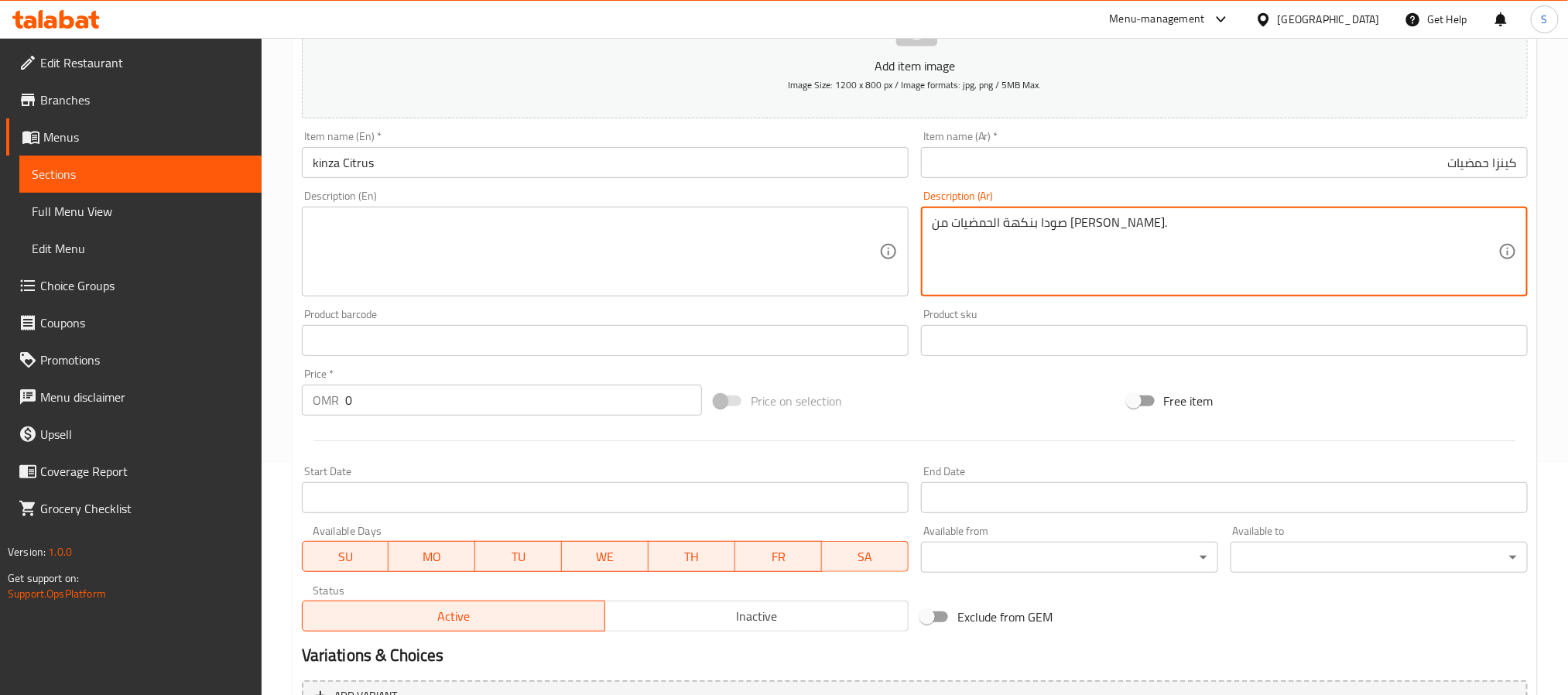
click at [1082, 225] on textarea "صودا بنكهة الحمضيات من ماركة كينزا." at bounding box center [1215, 252] width 567 height 73
click at [360, 400] on input "0" at bounding box center [523, 400] width 356 height 31
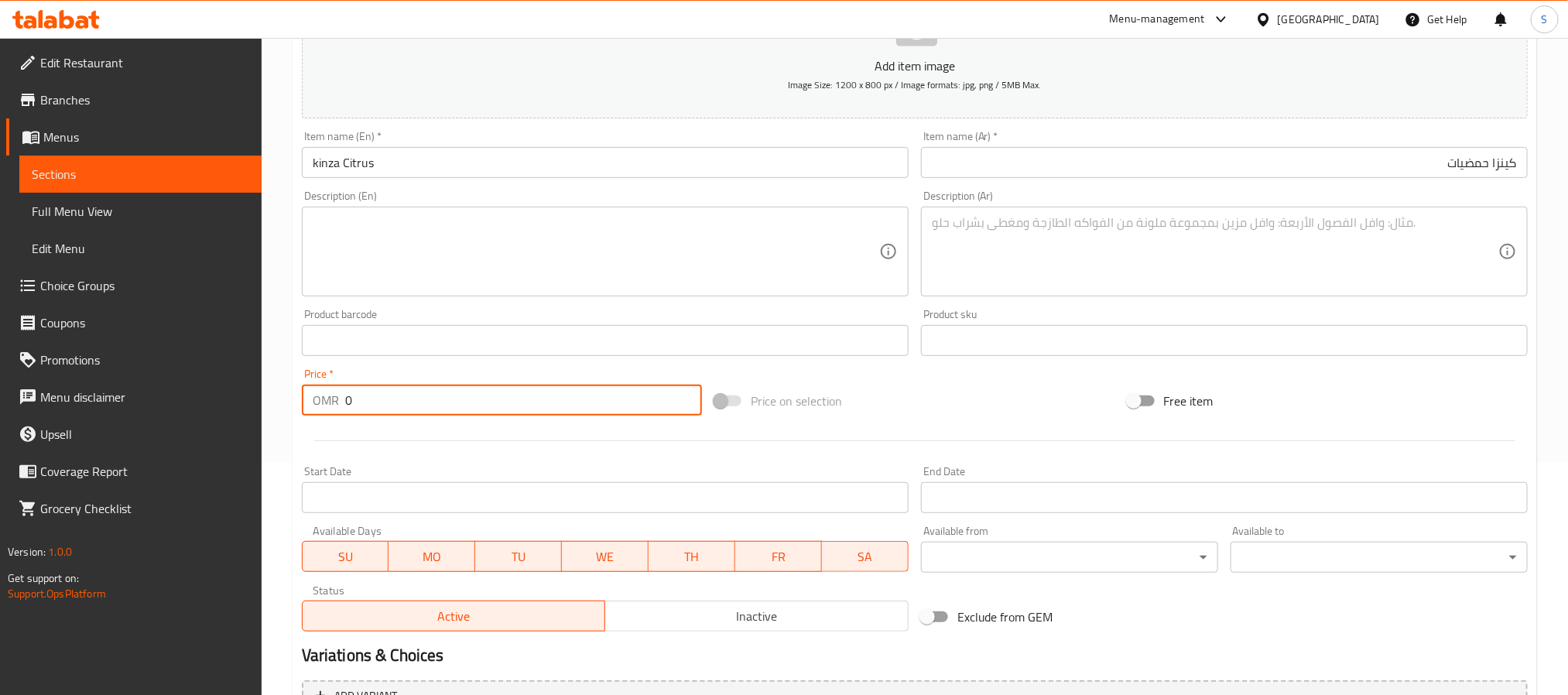
paste input ".4"
type input "0.4"
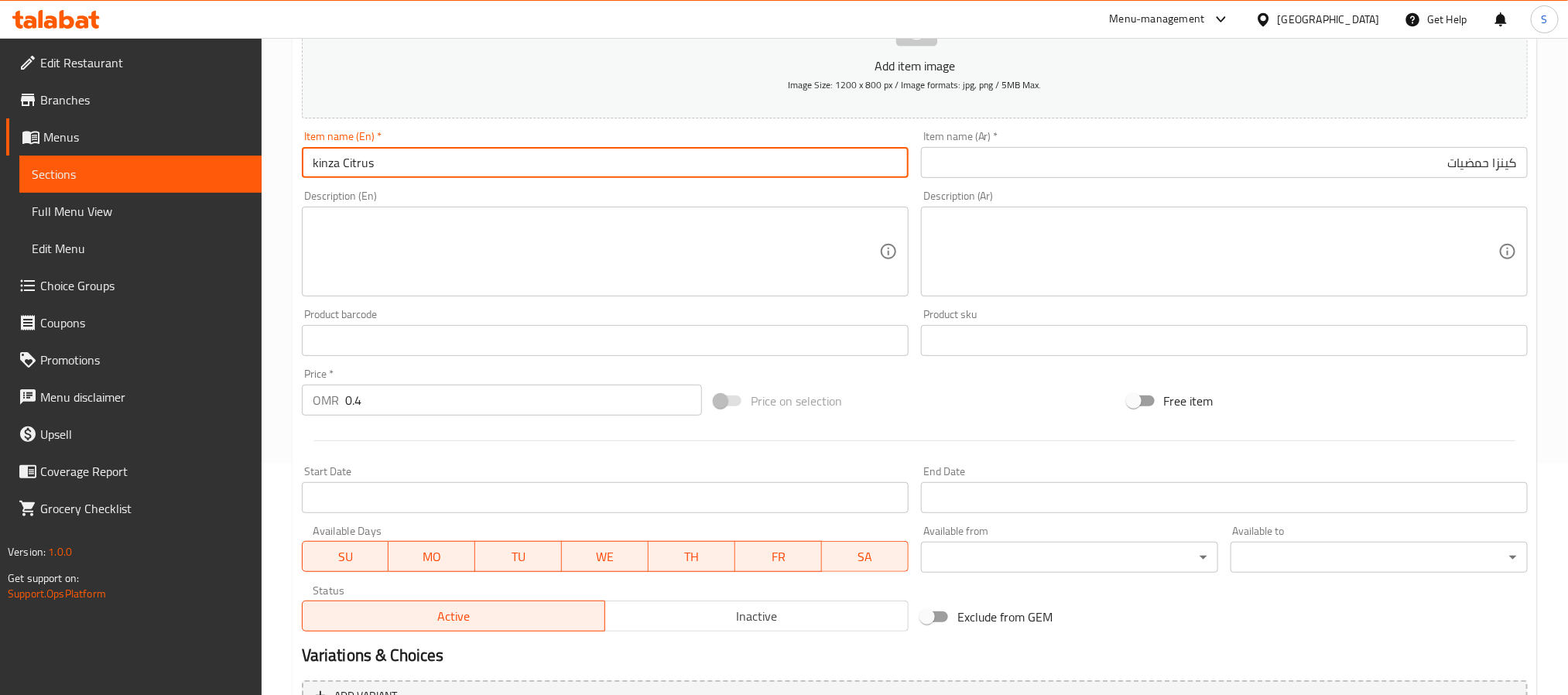
click at [440, 173] on input "kinza Citrus" at bounding box center [605, 162] width 607 height 31
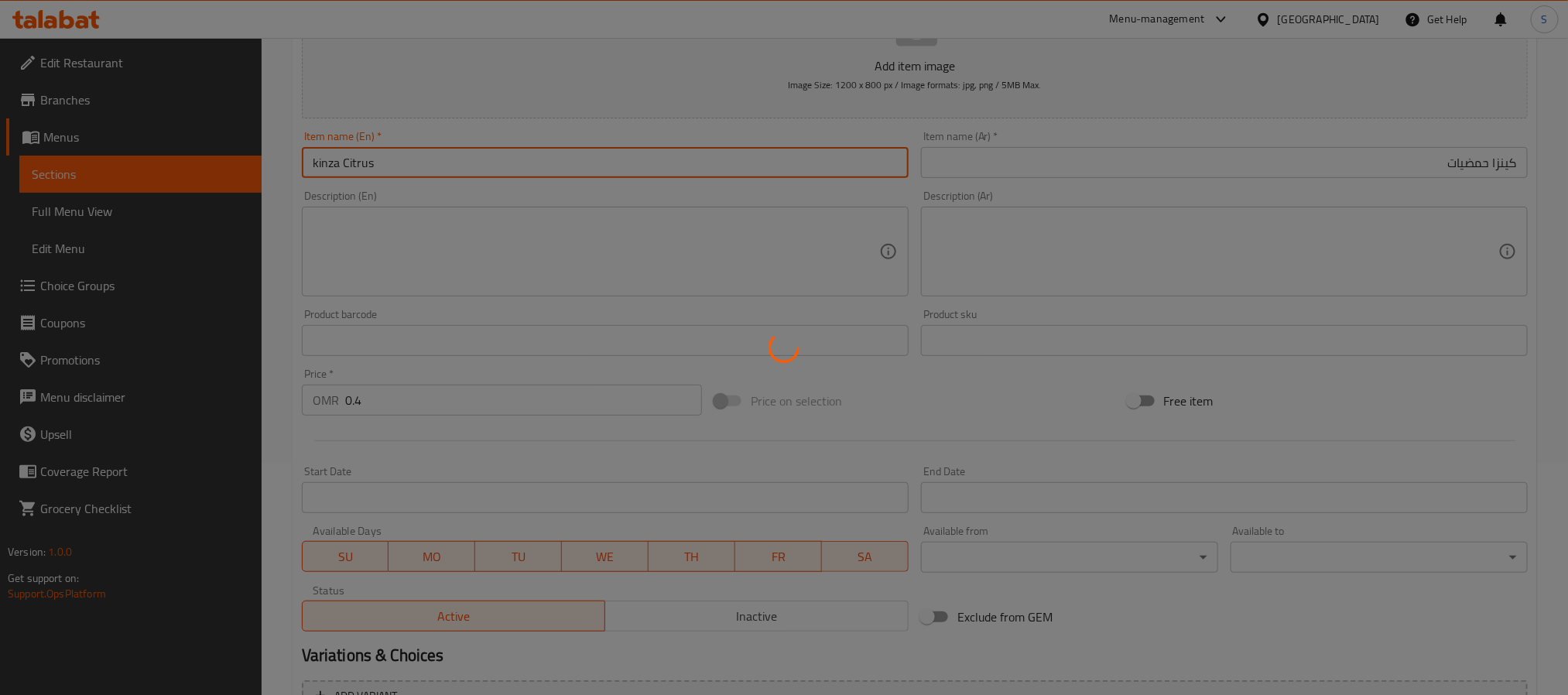
type input "0"
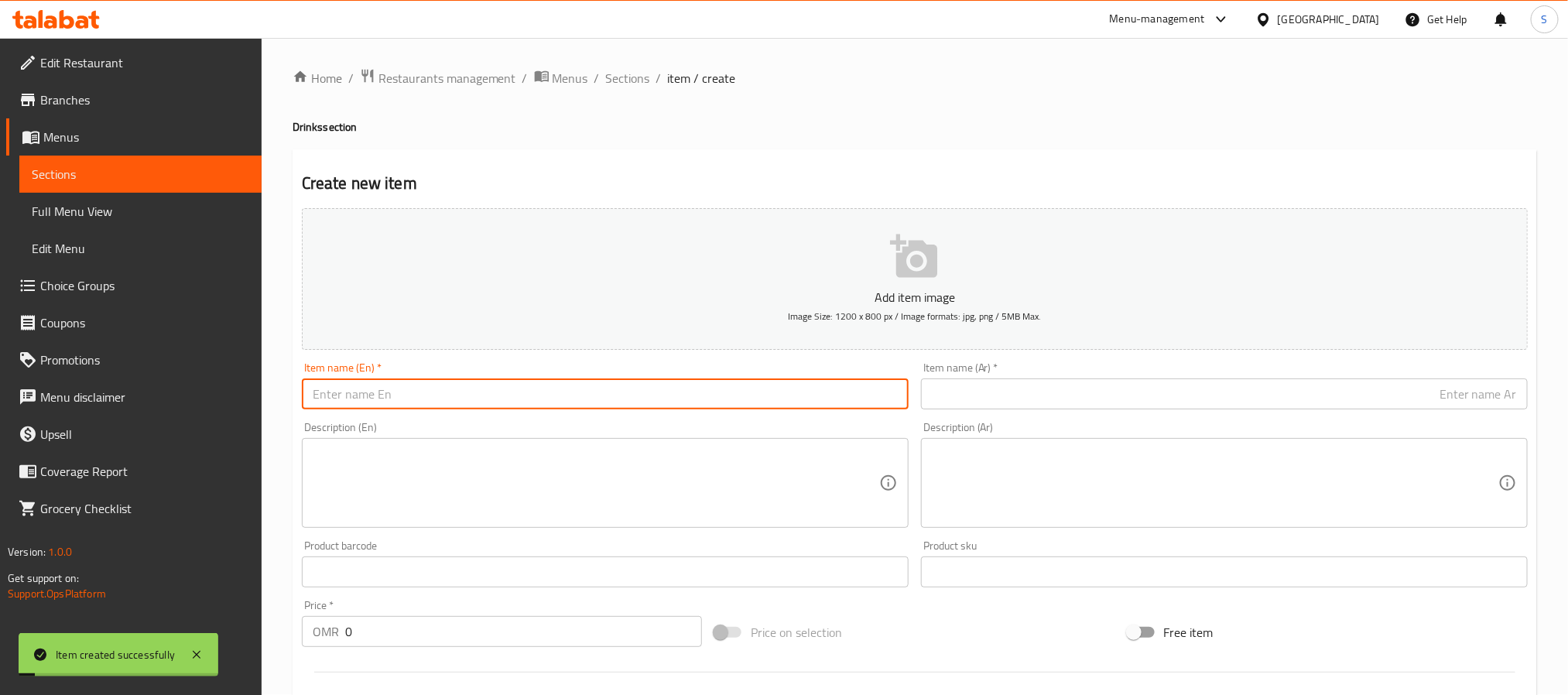
scroll to position [0, 0]
click at [614, 71] on span "Sections" at bounding box center [627, 79] width 44 height 18
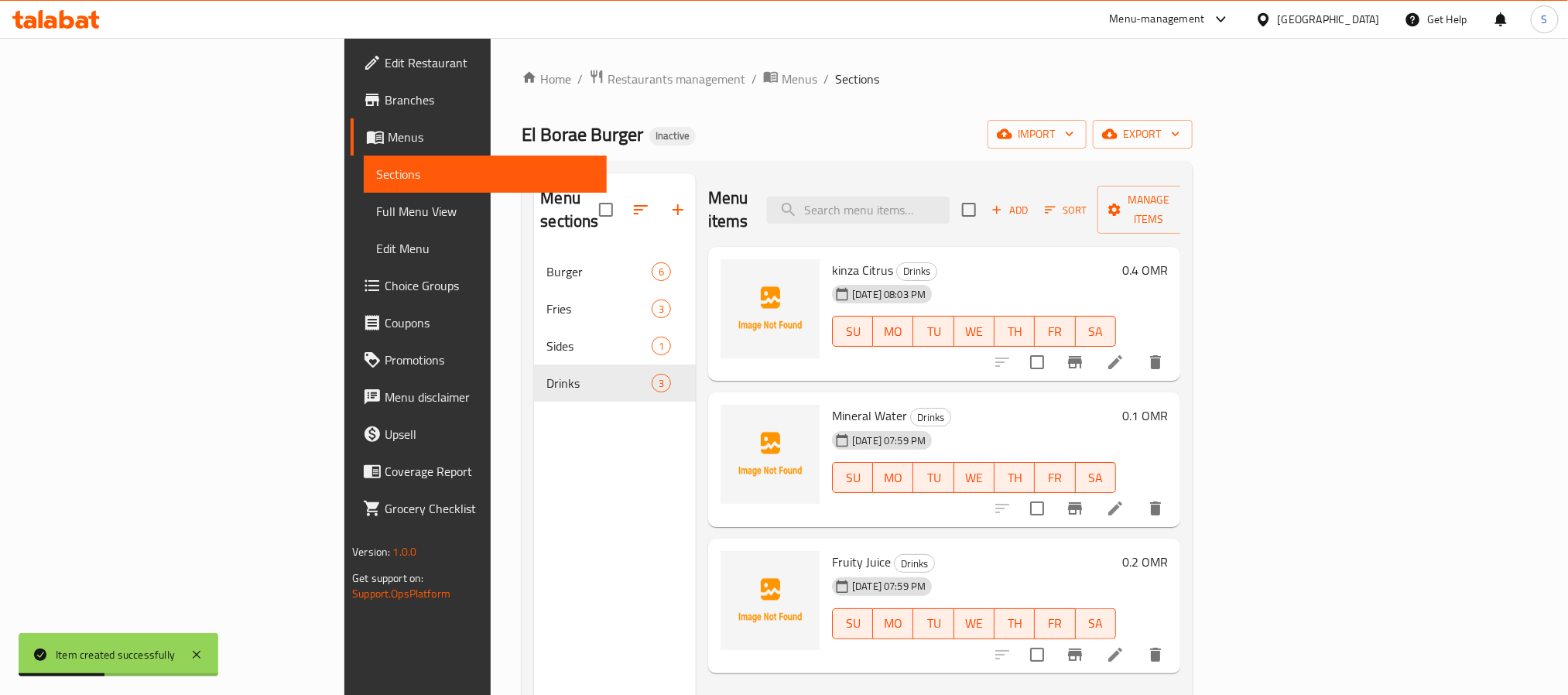
click at [832, 259] on span "kinza Citrus" at bounding box center [863, 270] width 61 height 23
copy h6 "kinza Citrus"
click at [1122, 202] on icon "button" at bounding box center [1114, 209] width 16 height 16
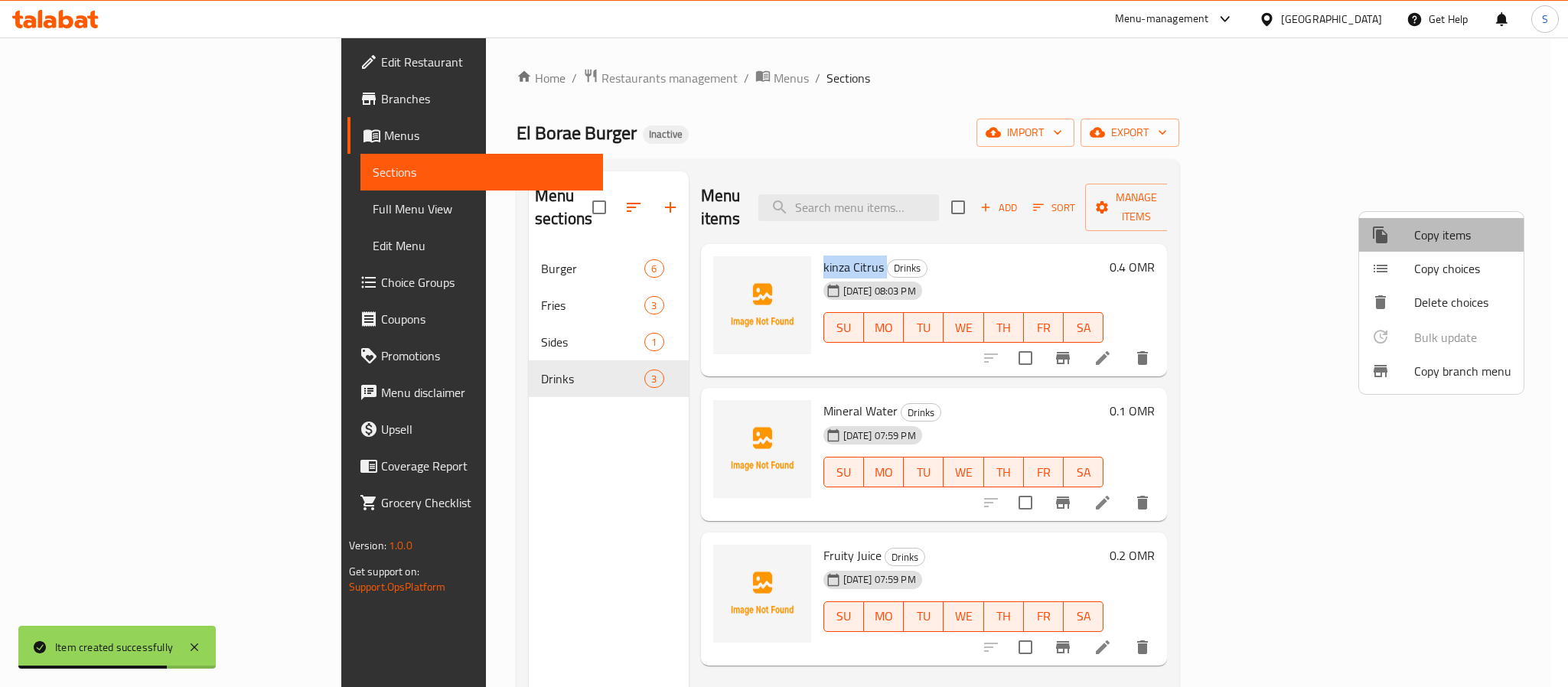
click at [1422, 241] on span "Copy items" at bounding box center [1463, 235] width 97 height 18
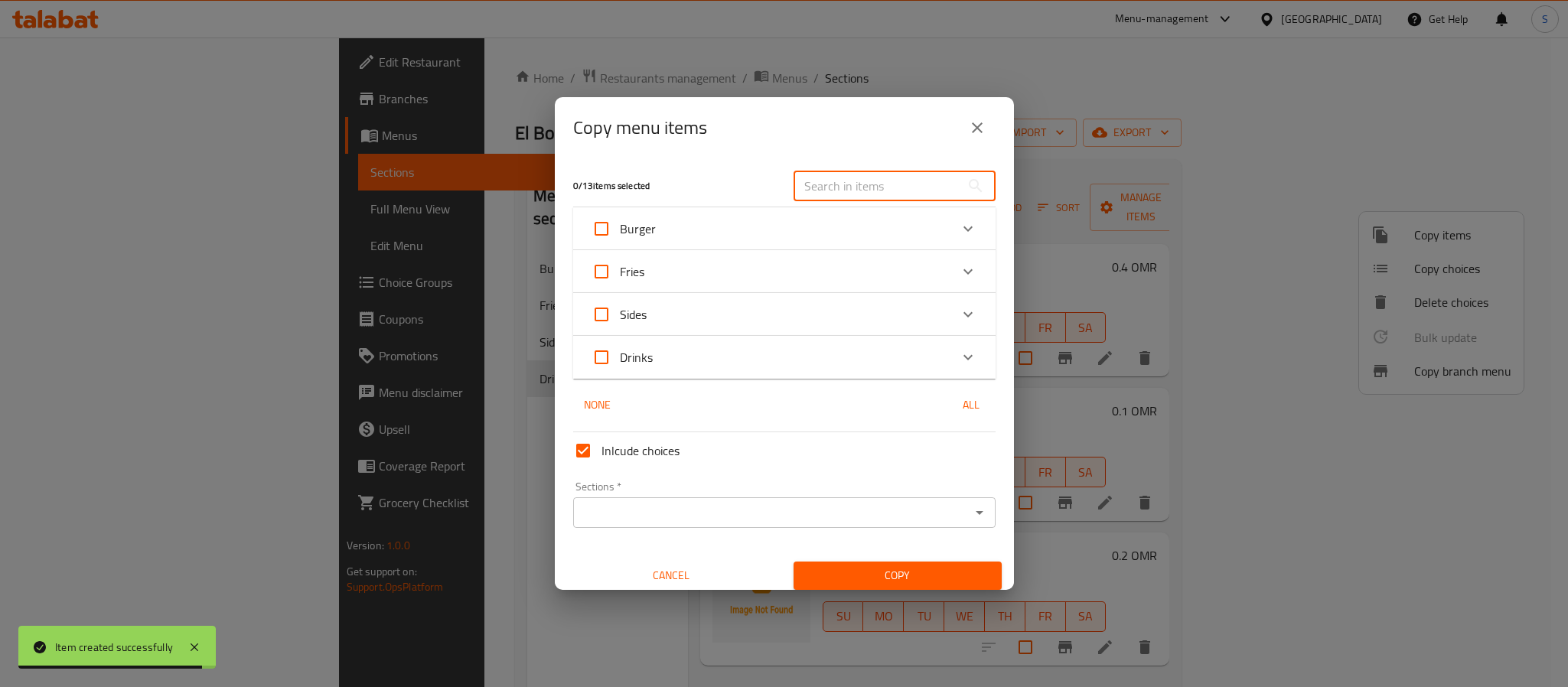
click at [815, 188] on input "text" at bounding box center [877, 186] width 167 height 30
paste input "kinza Citrus"
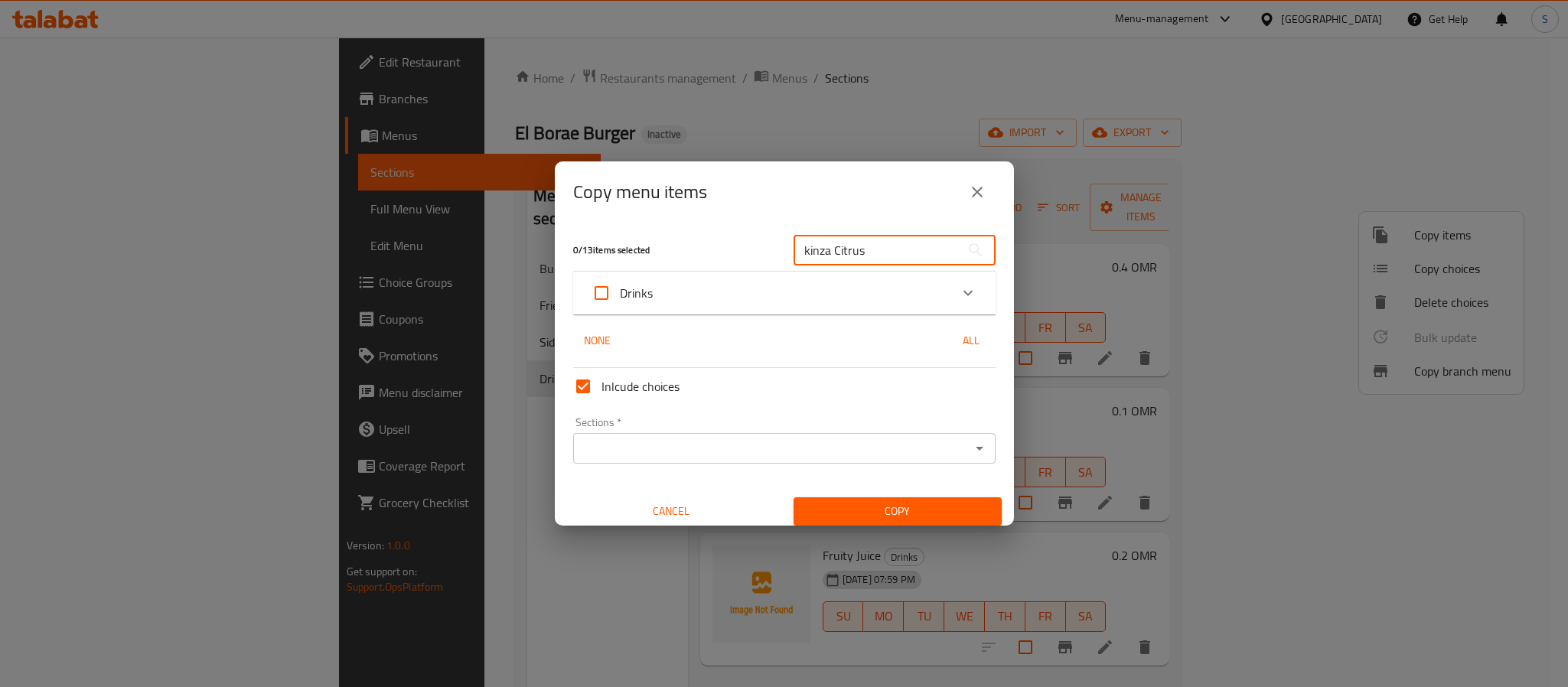
type input "kinza Citrus"
click at [767, 302] on div "Drinks" at bounding box center [771, 293] width 358 height 37
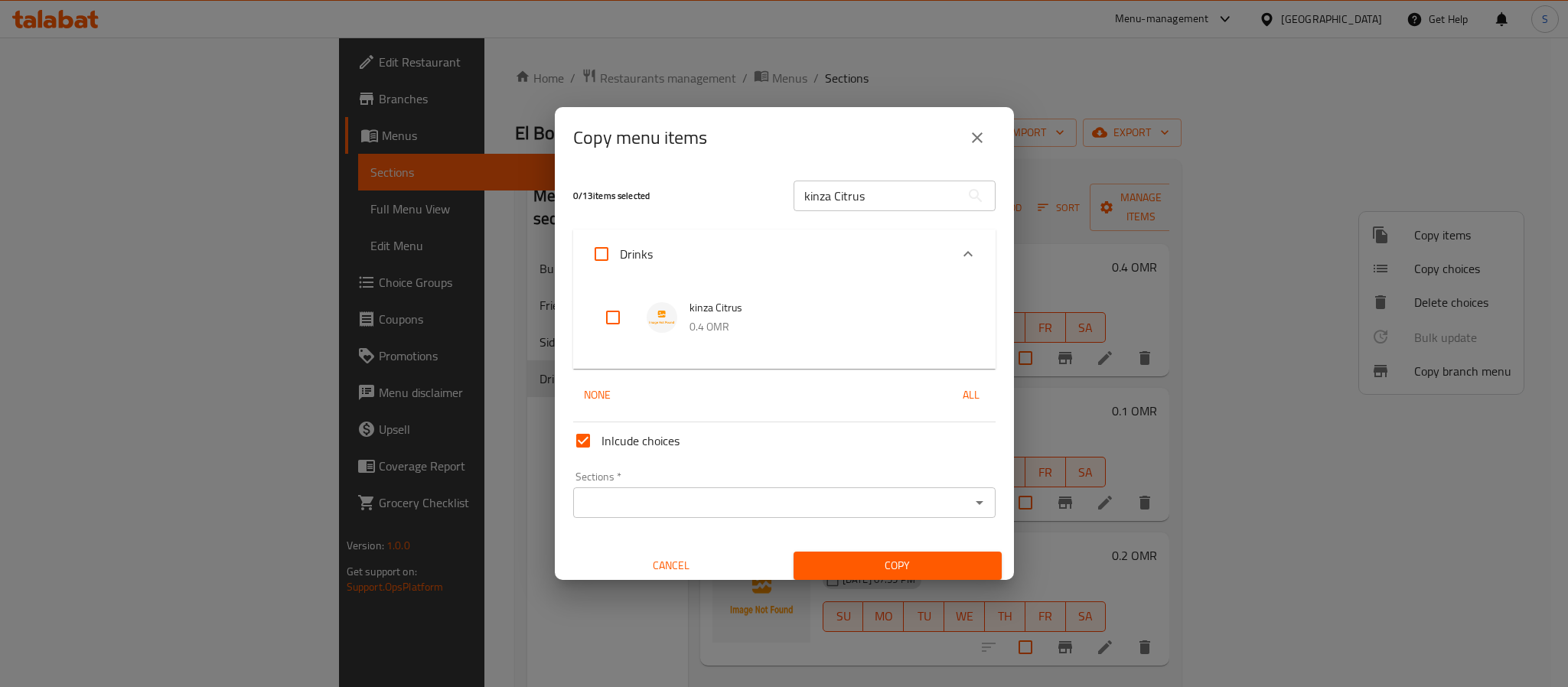
click at [618, 316] on input "checkbox" at bounding box center [613, 317] width 37 height 37
checkbox input "true"
click at [675, 499] on input "Sections   *" at bounding box center [772, 503] width 388 height 21
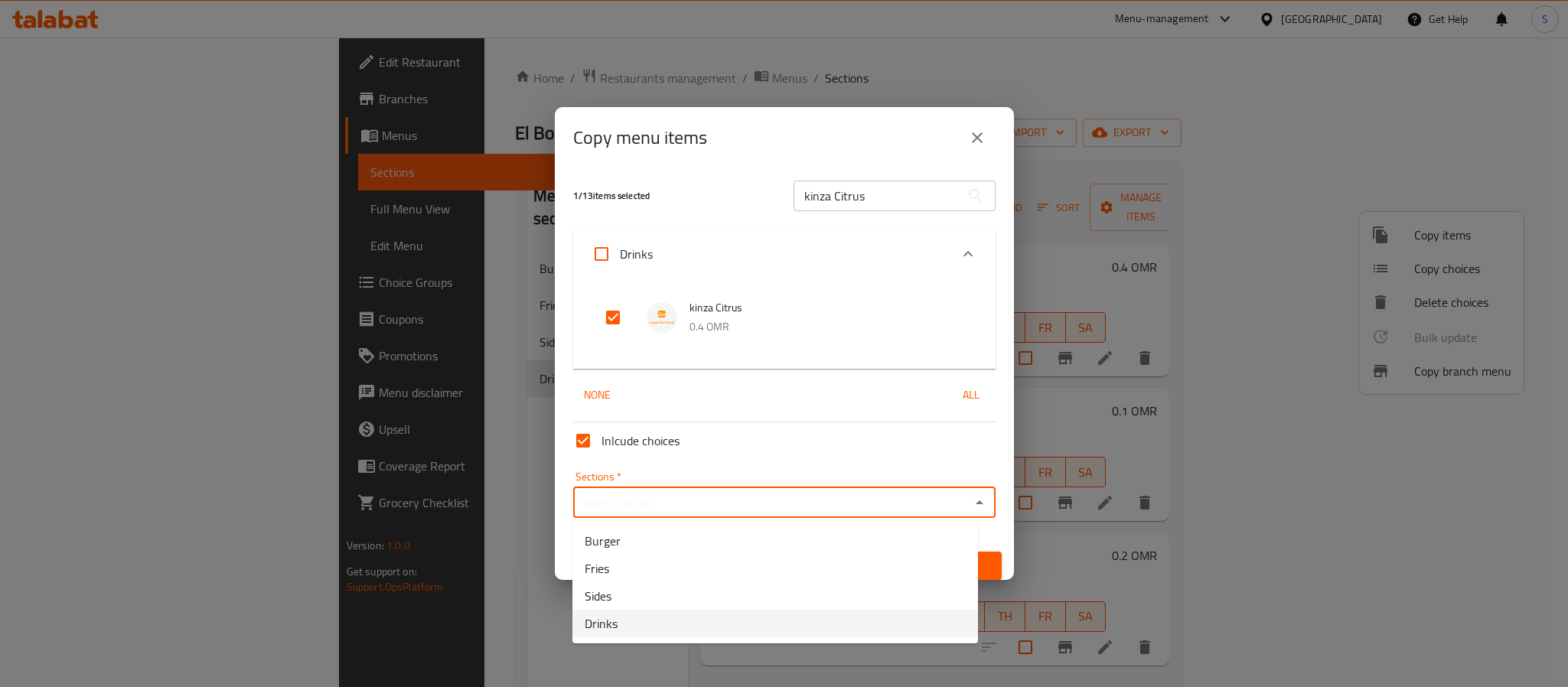
click at [634, 611] on li "Drinks" at bounding box center [776, 624] width 406 height 28
type input "Drinks"
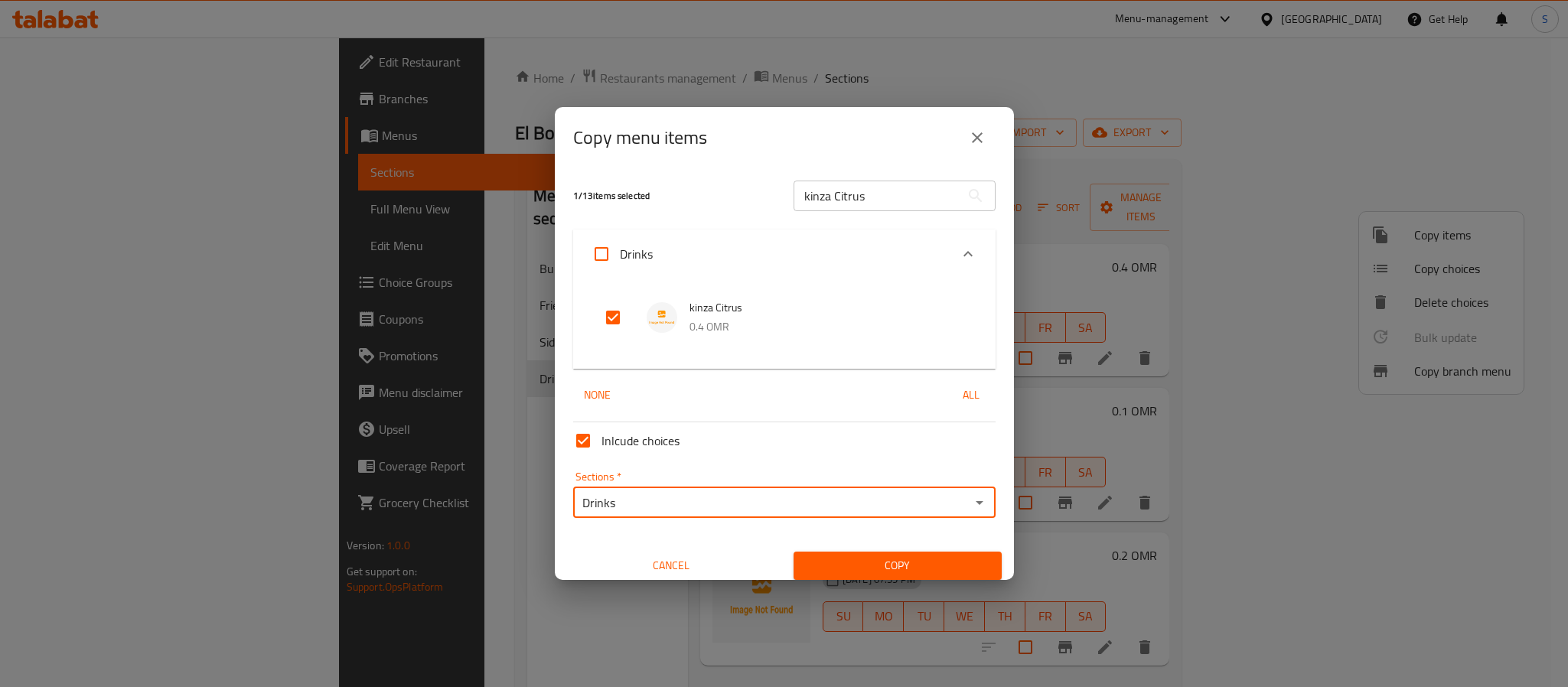
click at [829, 567] on span "Copy" at bounding box center [898, 565] width 184 height 19
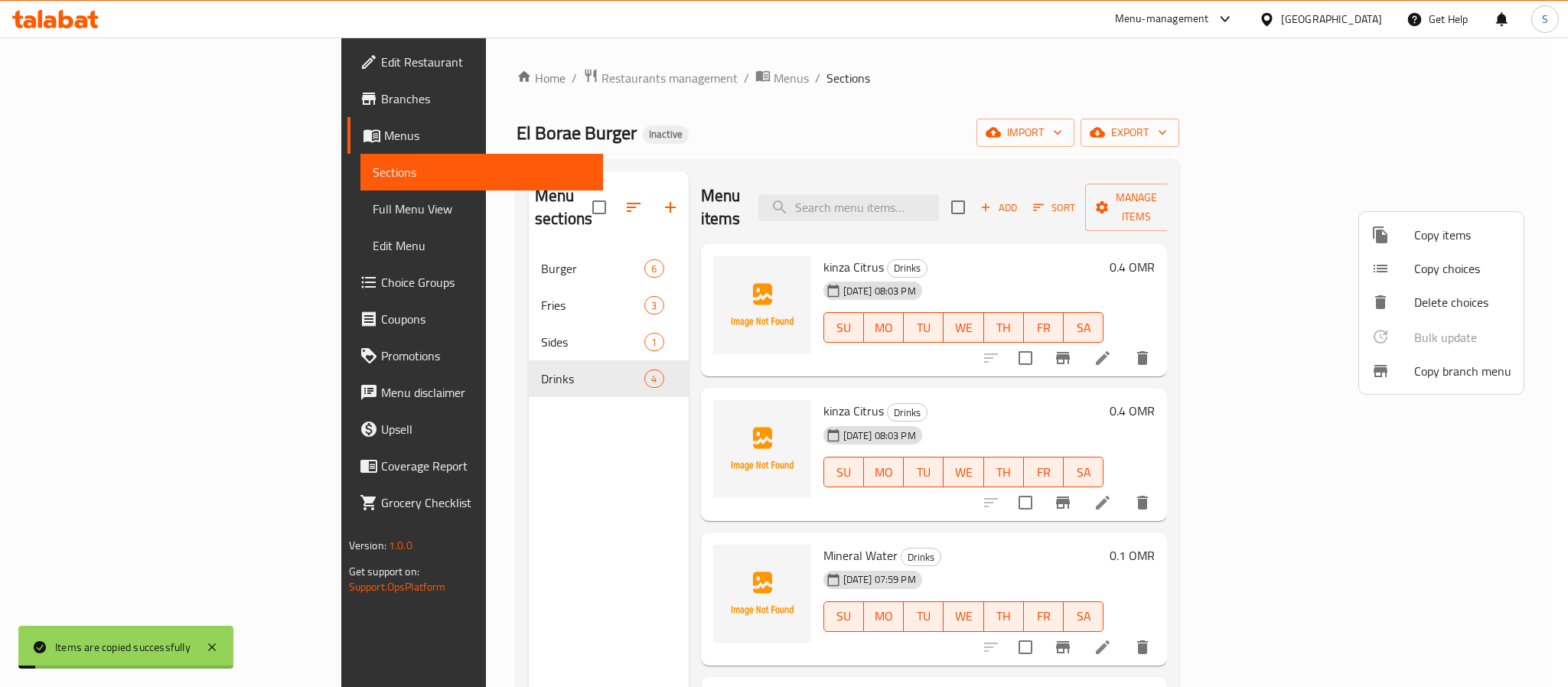
click at [1048, 108] on div at bounding box center [784, 344] width 1568 height 687
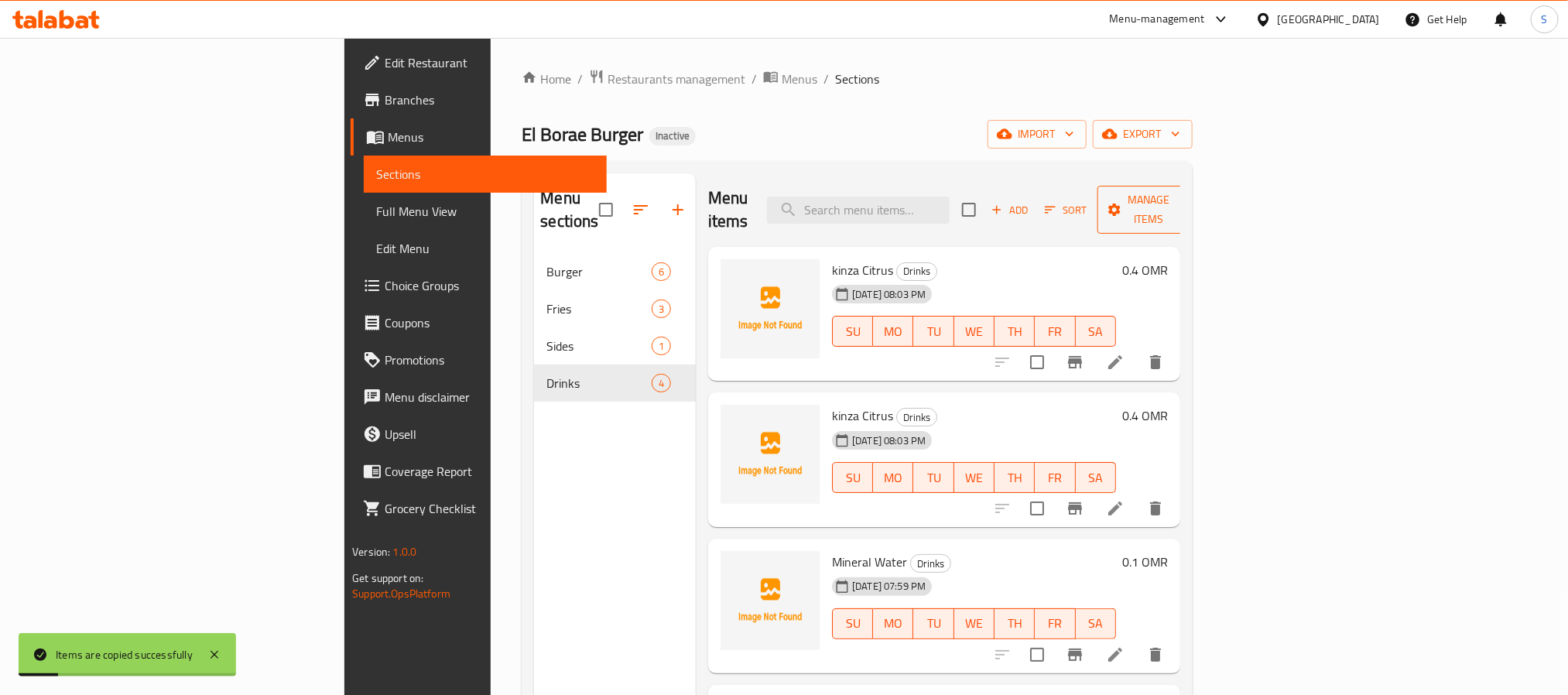
click at [1120, 204] on icon "button" at bounding box center [1114, 209] width 12 height 12
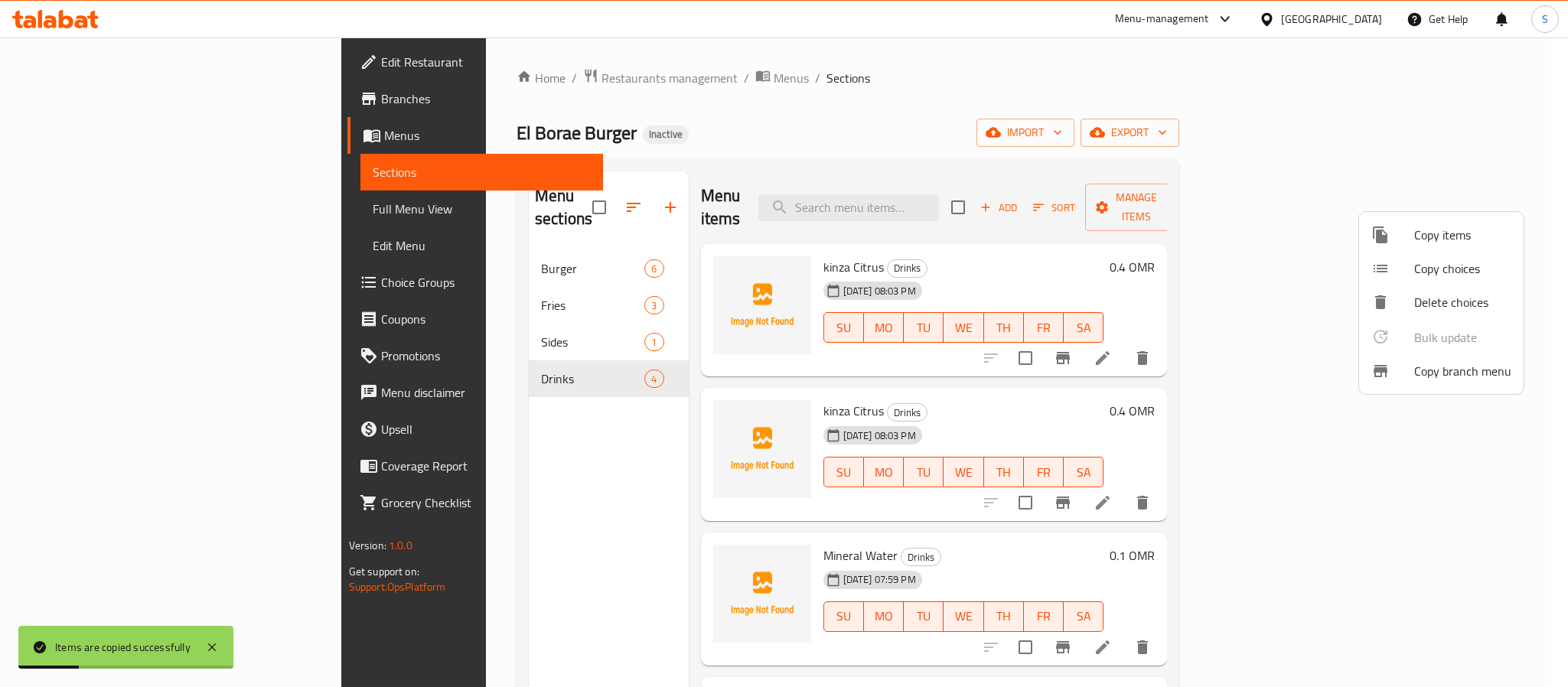
click at [1395, 237] on div at bounding box center [1393, 235] width 43 height 18
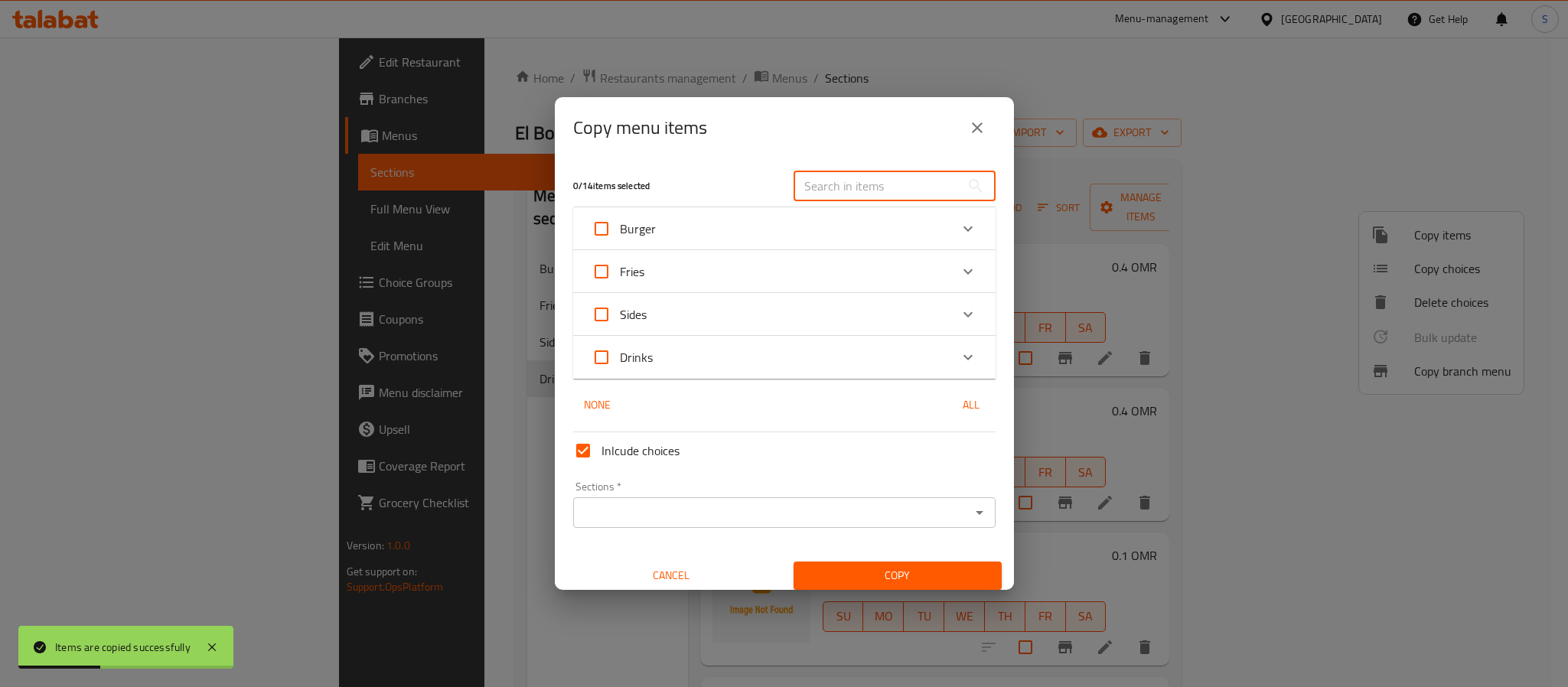
click at [860, 175] on input "text" at bounding box center [877, 186] width 167 height 30
paste input "kinza Citrus"
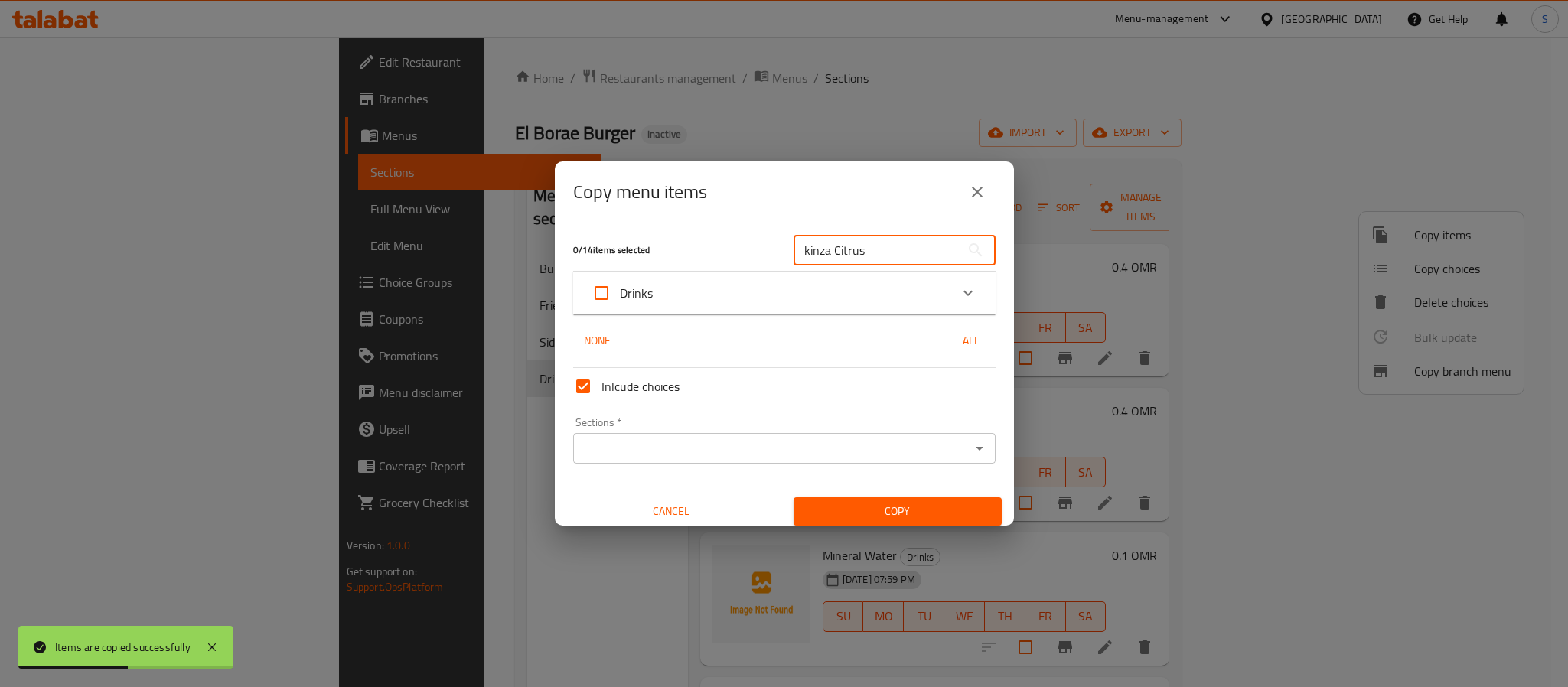
type input "kinza Citrus"
click at [763, 284] on div "Drinks" at bounding box center [771, 293] width 358 height 37
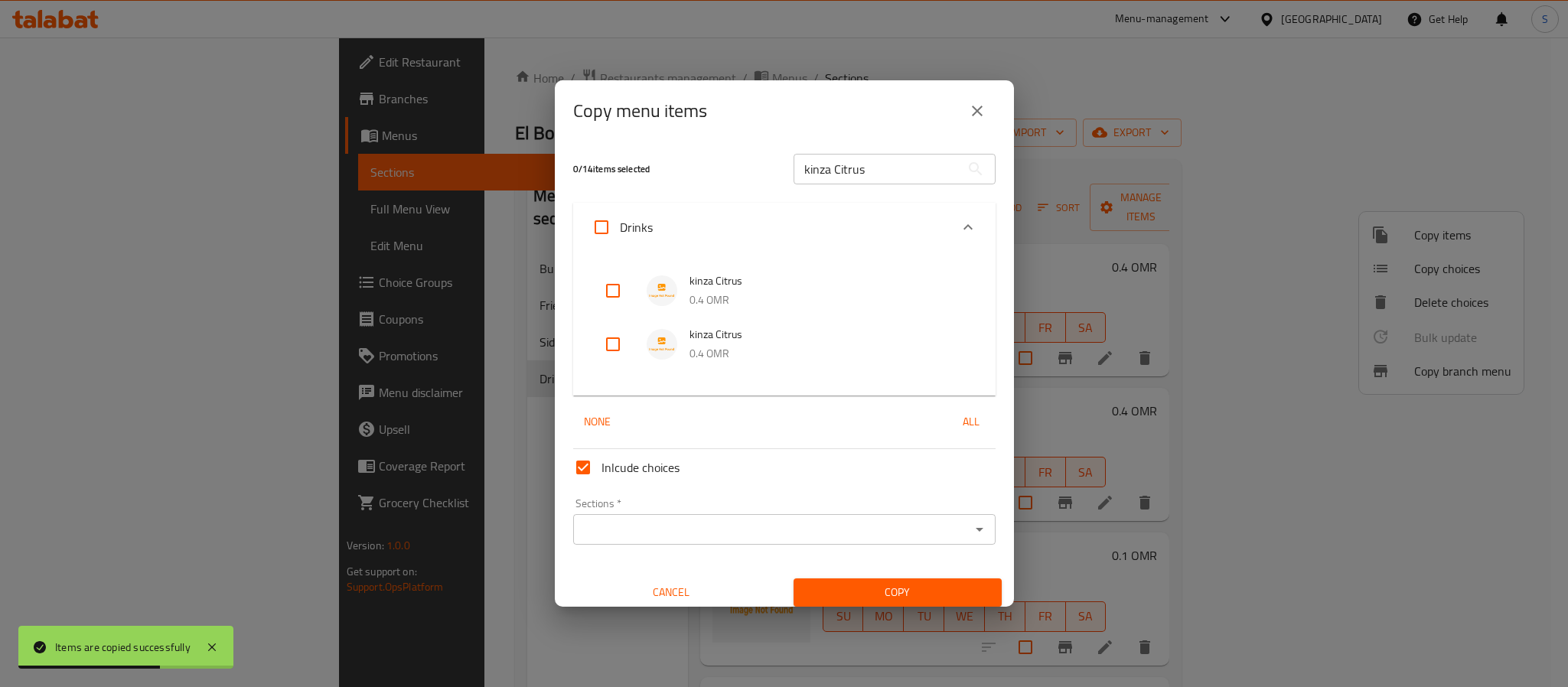
click at [614, 294] on input "checkbox" at bounding box center [613, 291] width 37 height 37
checkbox input "true"
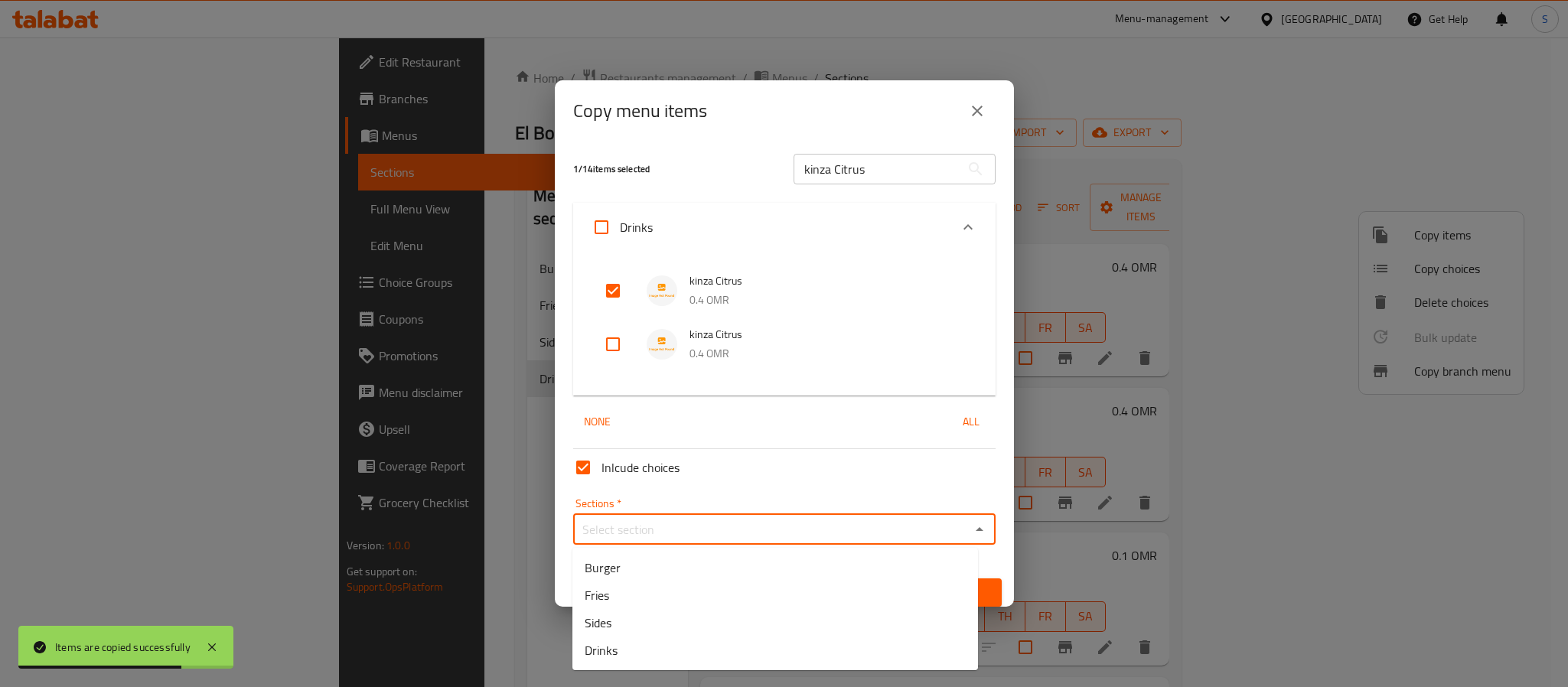
click at [718, 536] on input "Sections   *" at bounding box center [772, 529] width 388 height 21
click at [632, 648] on li "Drinks" at bounding box center [776, 651] width 406 height 28
type input "Drinks"
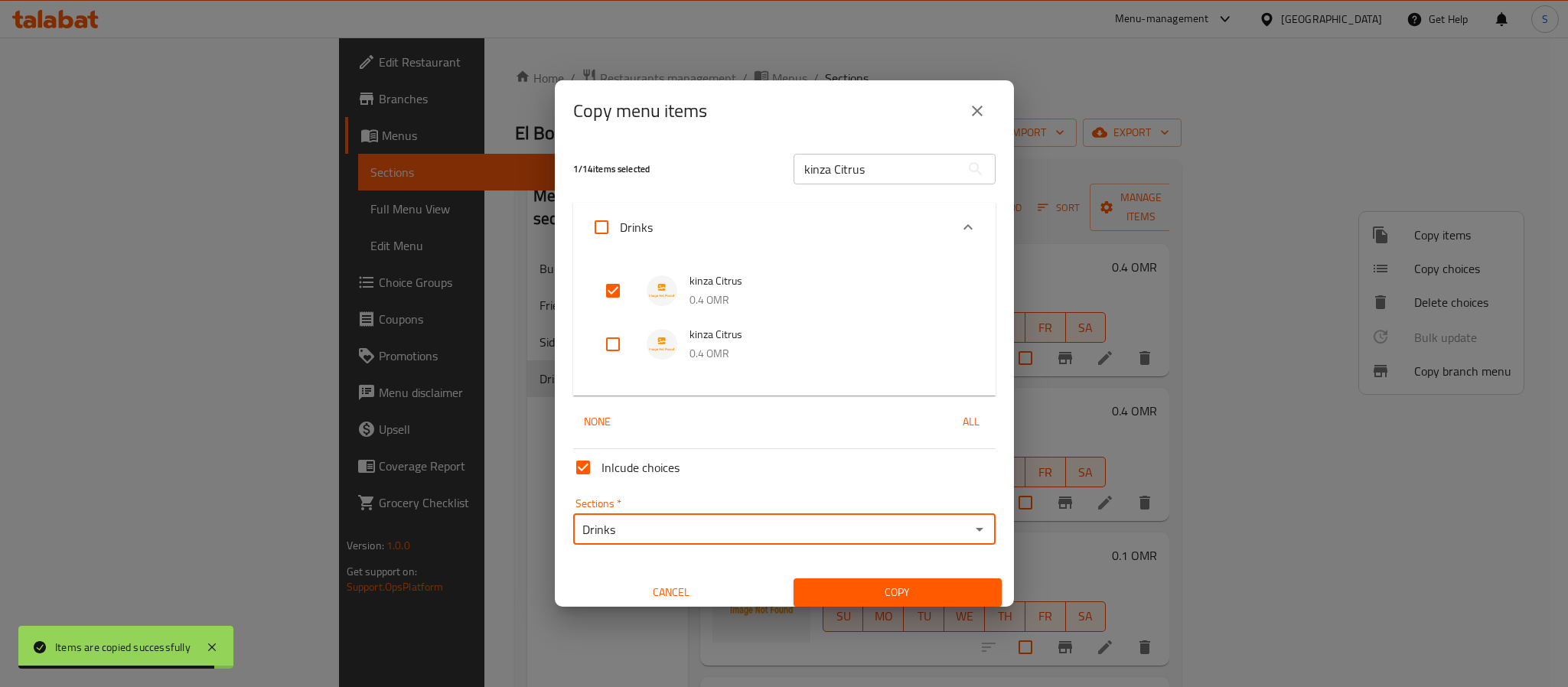
click at [859, 588] on span "Copy" at bounding box center [898, 592] width 184 height 19
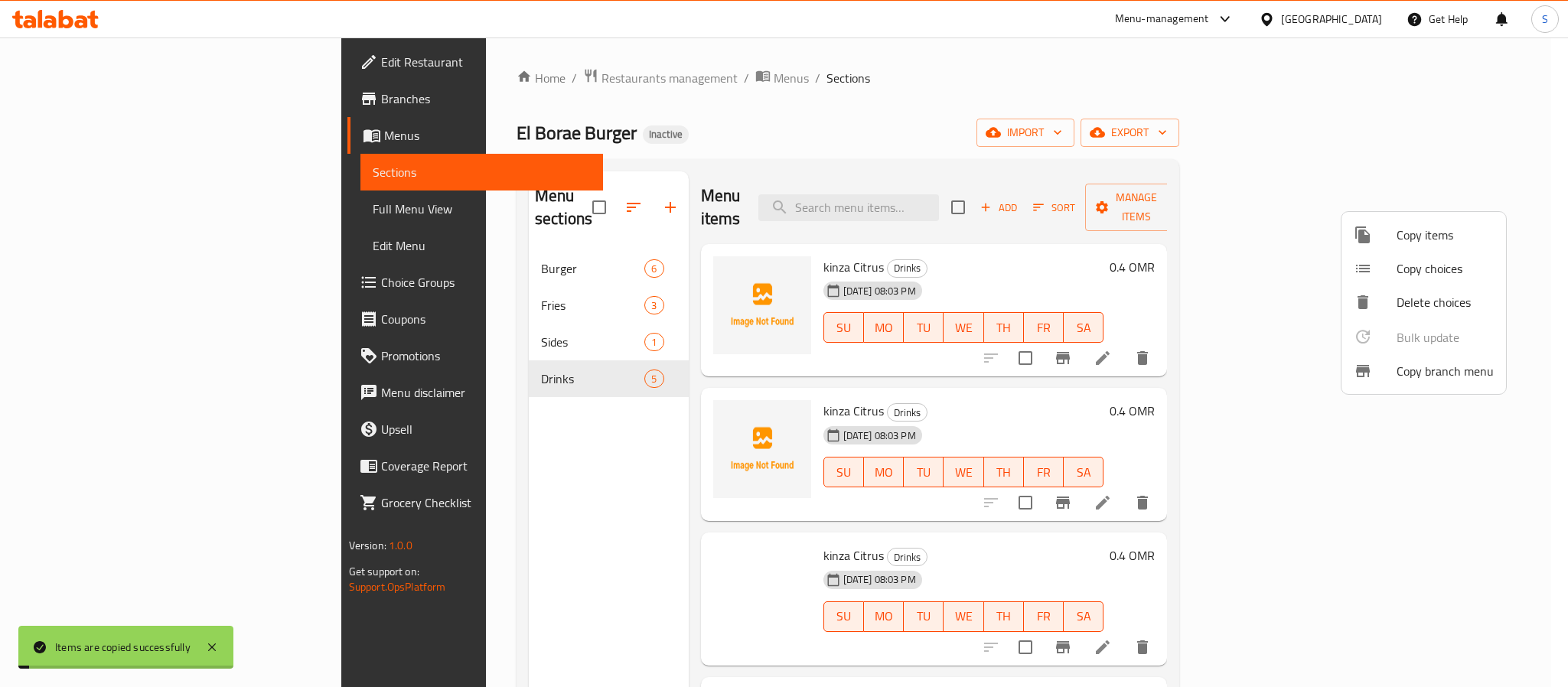
click at [1125, 51] on div at bounding box center [784, 344] width 1568 height 687
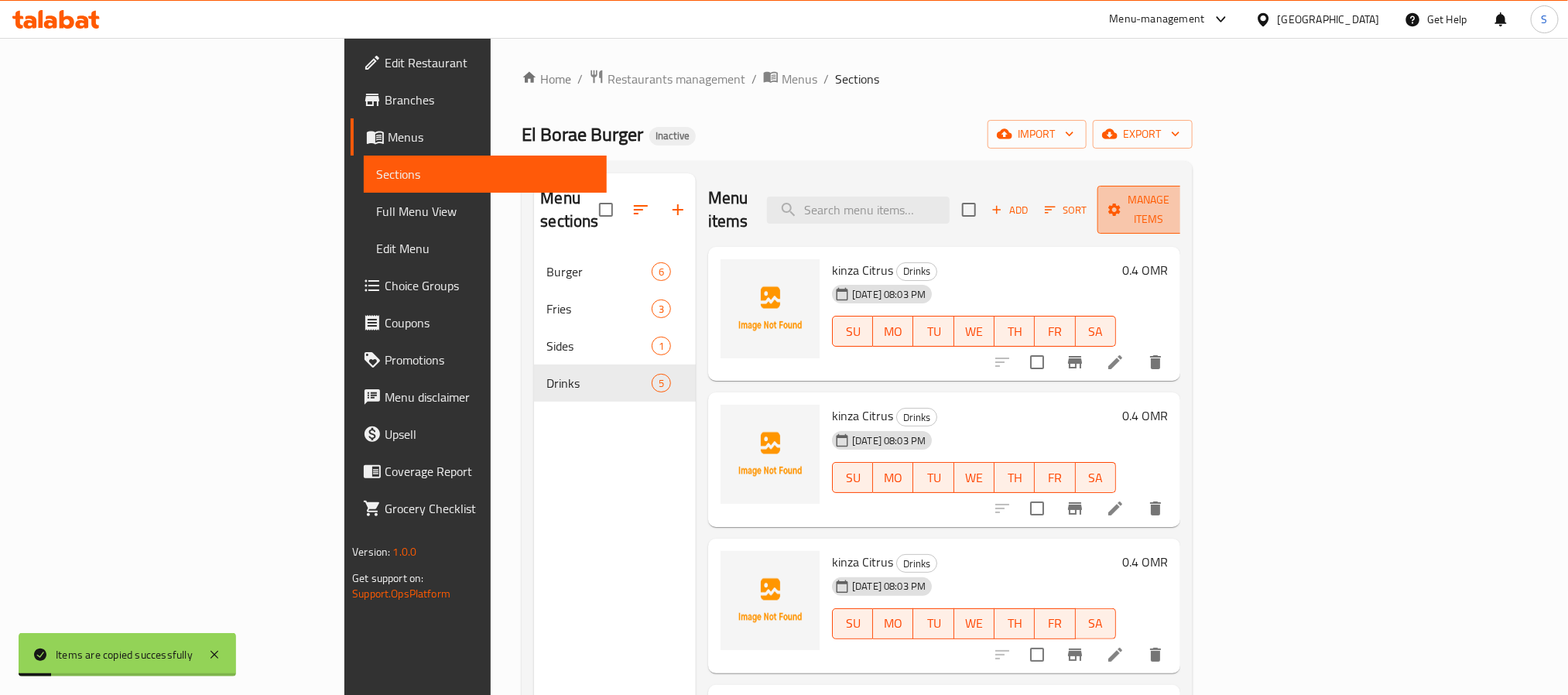
click at [1201, 186] on button "Manage items" at bounding box center [1149, 210] width 104 height 48
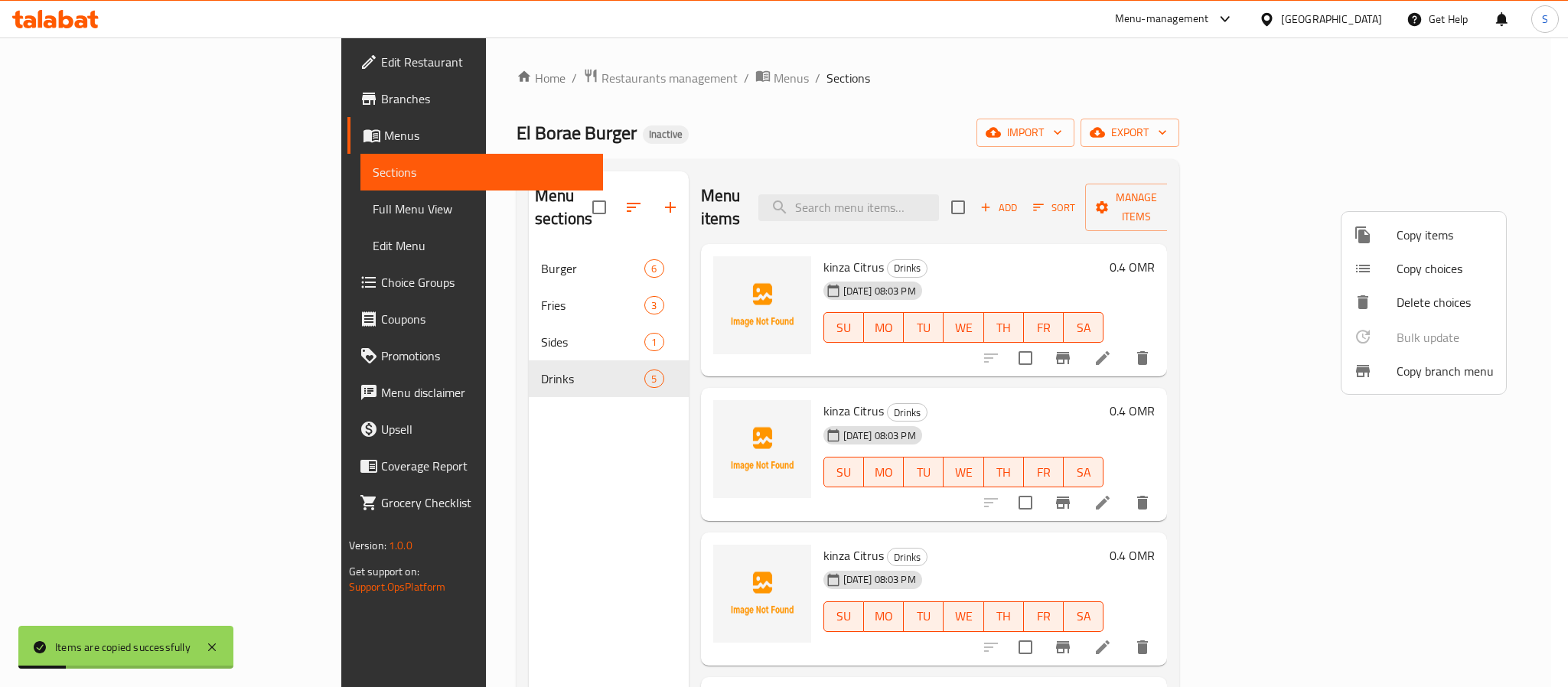
click at [1378, 233] on div at bounding box center [1375, 235] width 43 height 18
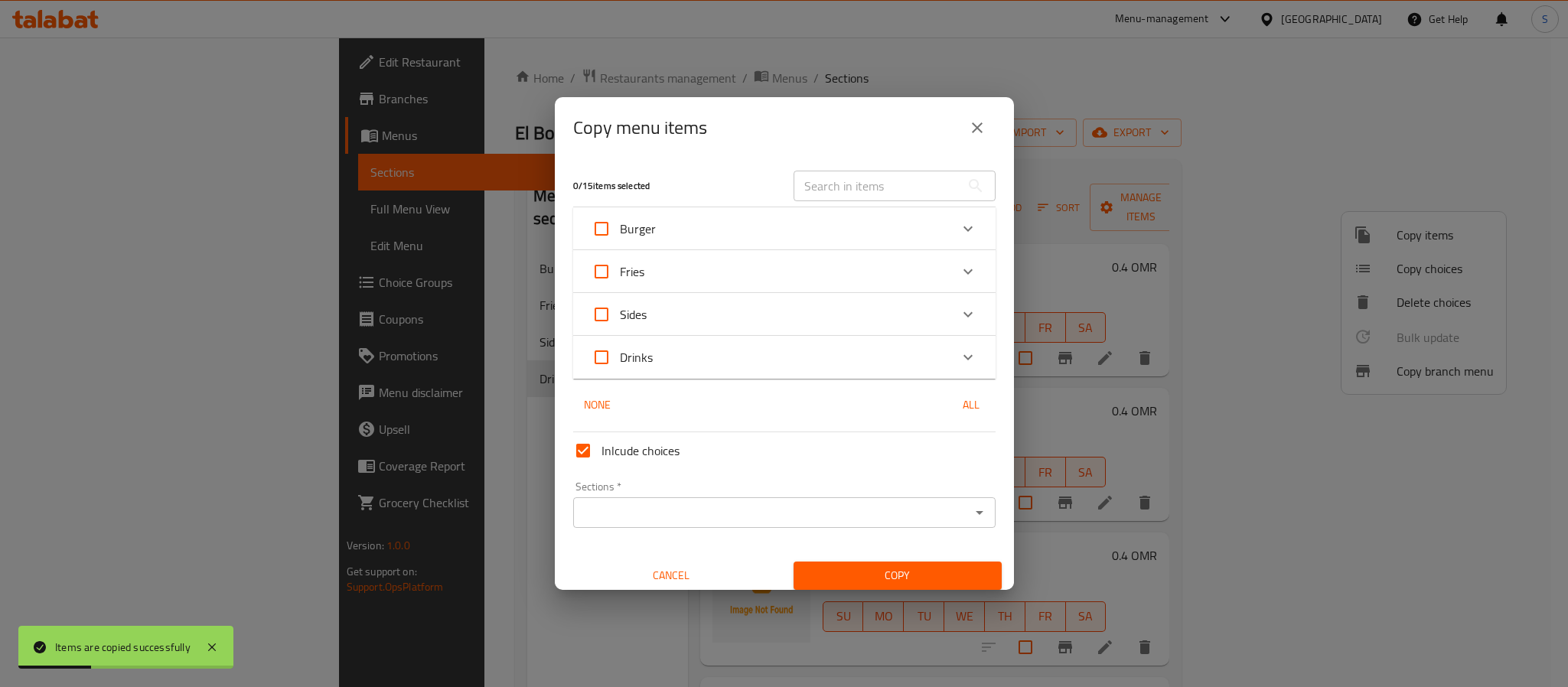
click at [848, 178] on input "text" at bounding box center [877, 186] width 167 height 30
paste input "kinza Citrus"
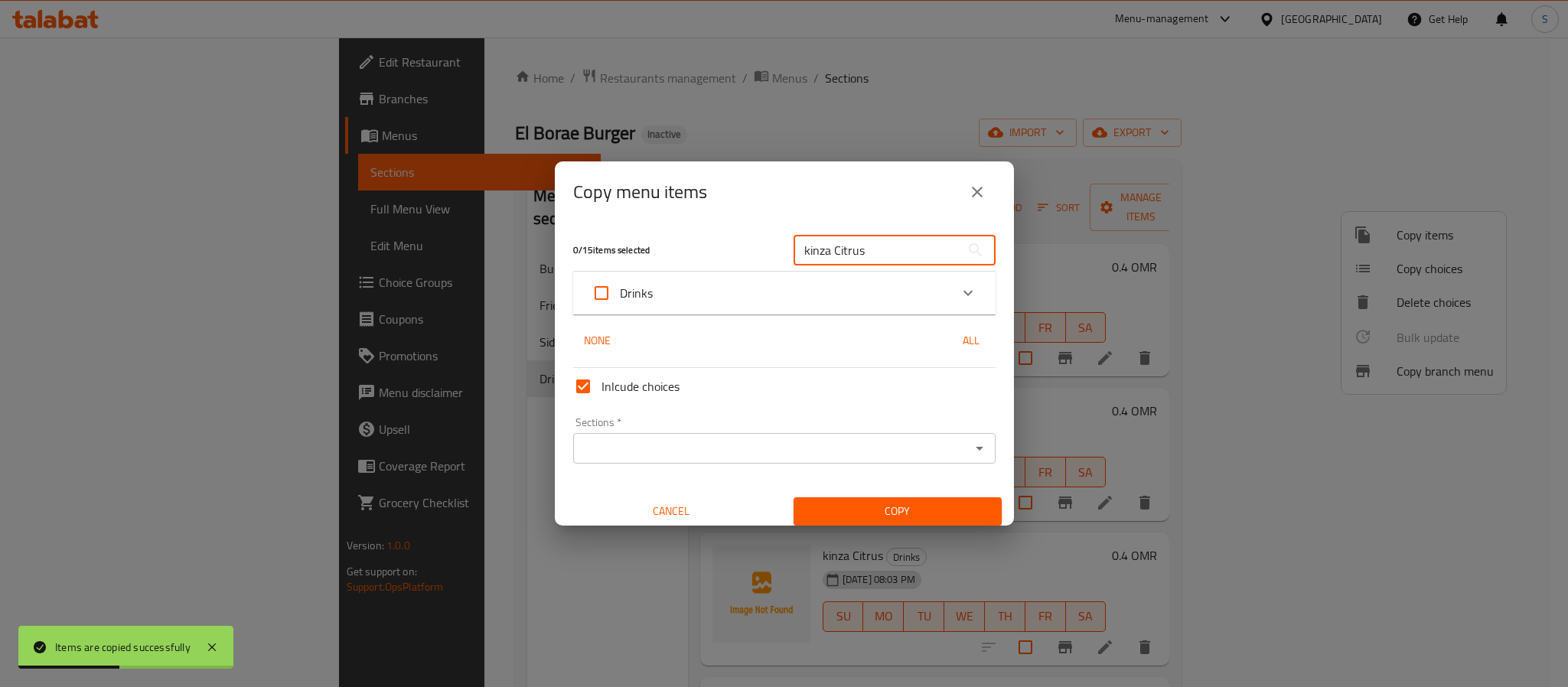
type input "kinza Citrus"
click at [811, 280] on div "Drinks" at bounding box center [771, 293] width 358 height 37
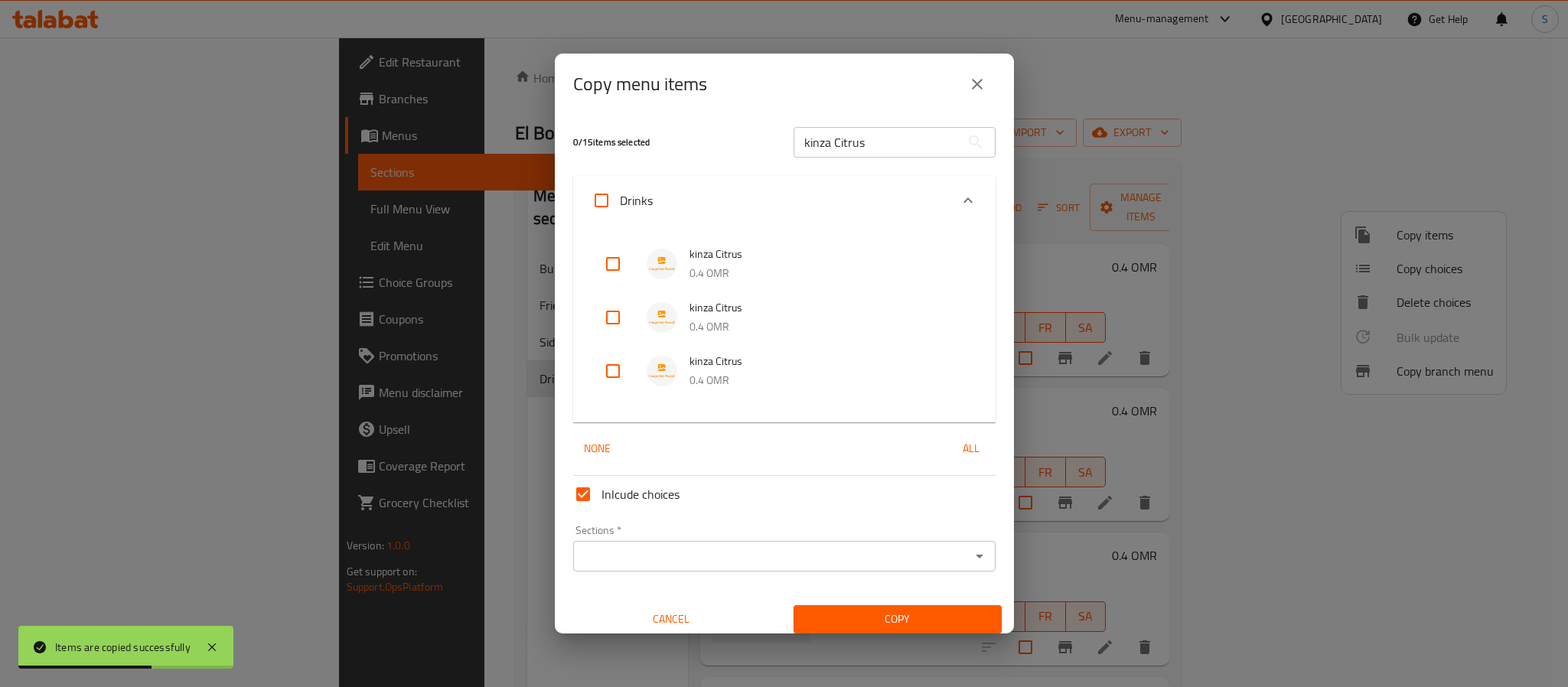
click at [616, 270] on input "checkbox" at bounding box center [613, 264] width 37 height 37
checkbox input "true"
click at [683, 547] on input "Sections   *" at bounding box center [772, 556] width 388 height 21
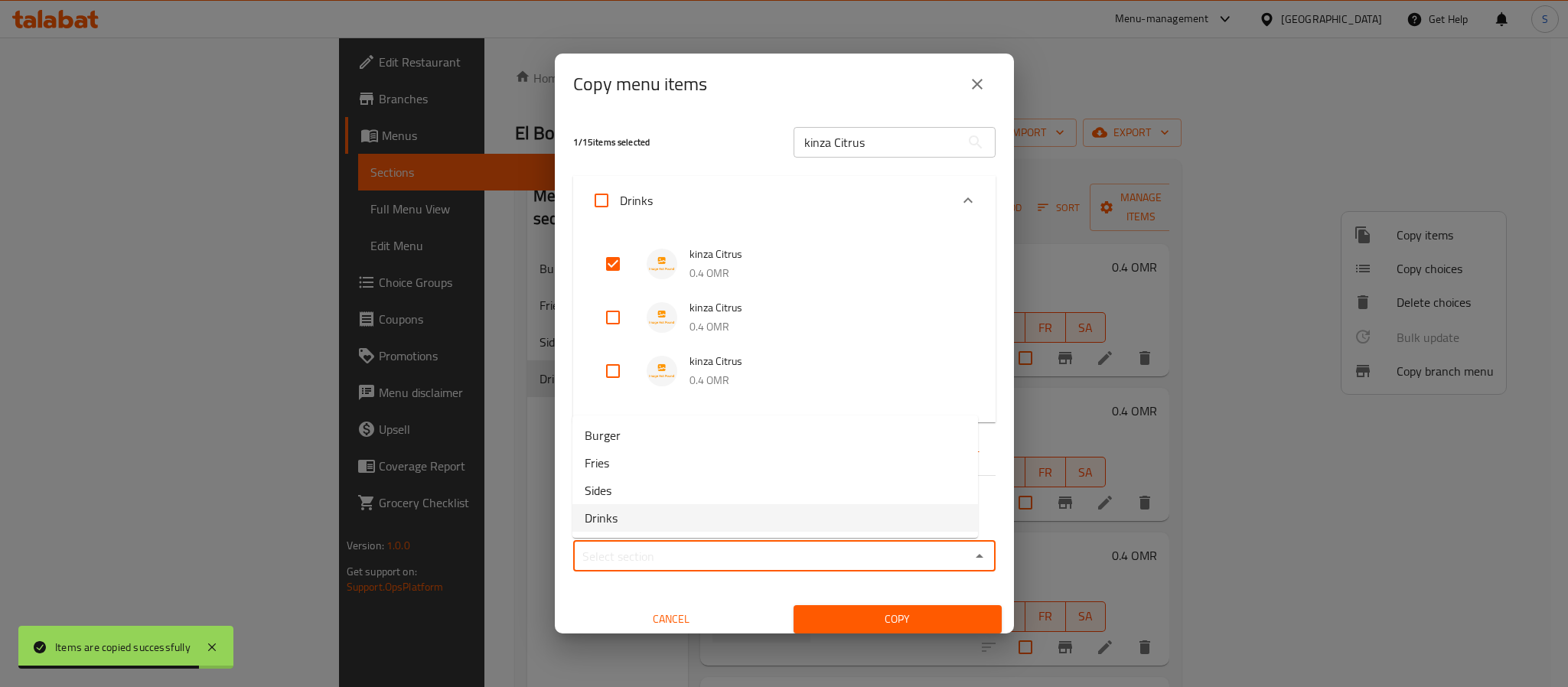
click at [627, 519] on li "Drinks" at bounding box center [776, 519] width 406 height 28
type input "Drinks"
click at [806, 618] on span "Copy" at bounding box center [898, 619] width 184 height 19
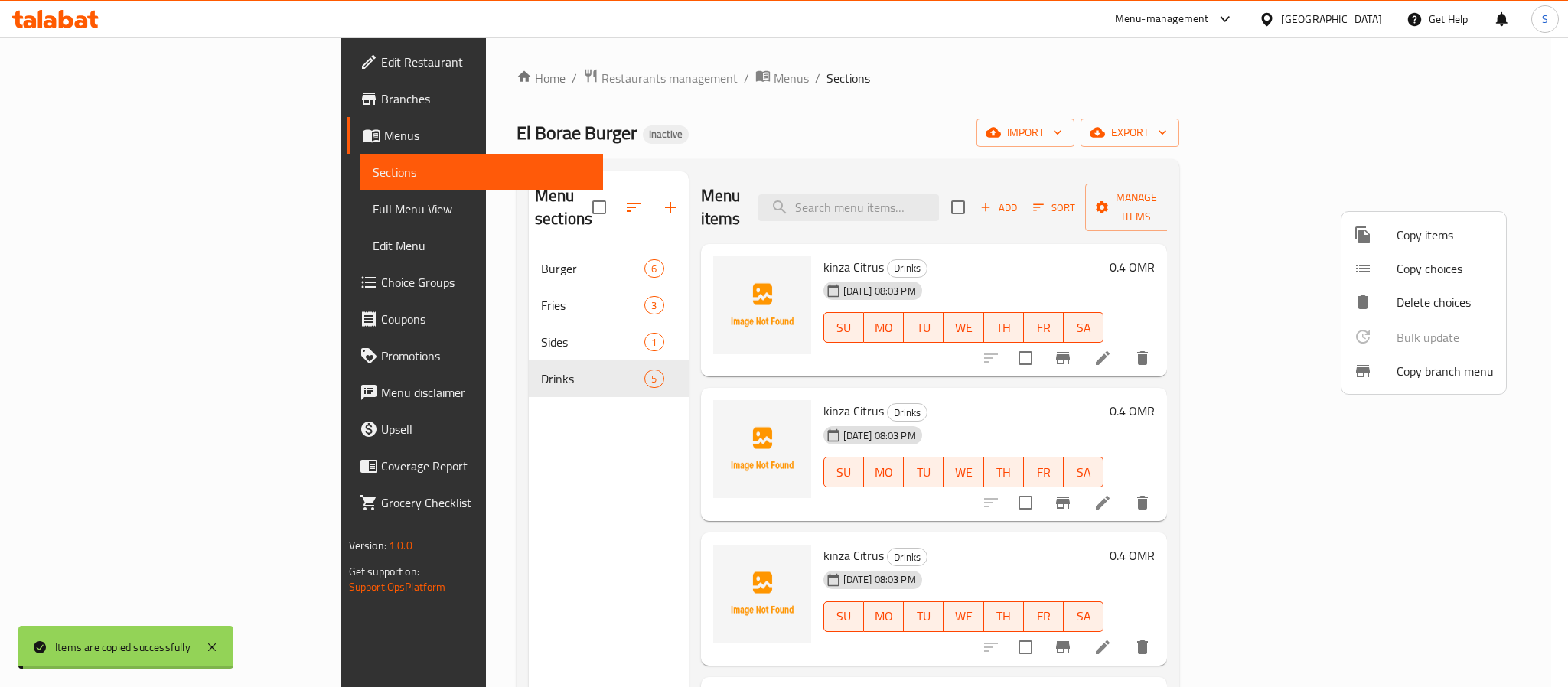
click at [1157, 131] on div at bounding box center [784, 344] width 1568 height 687
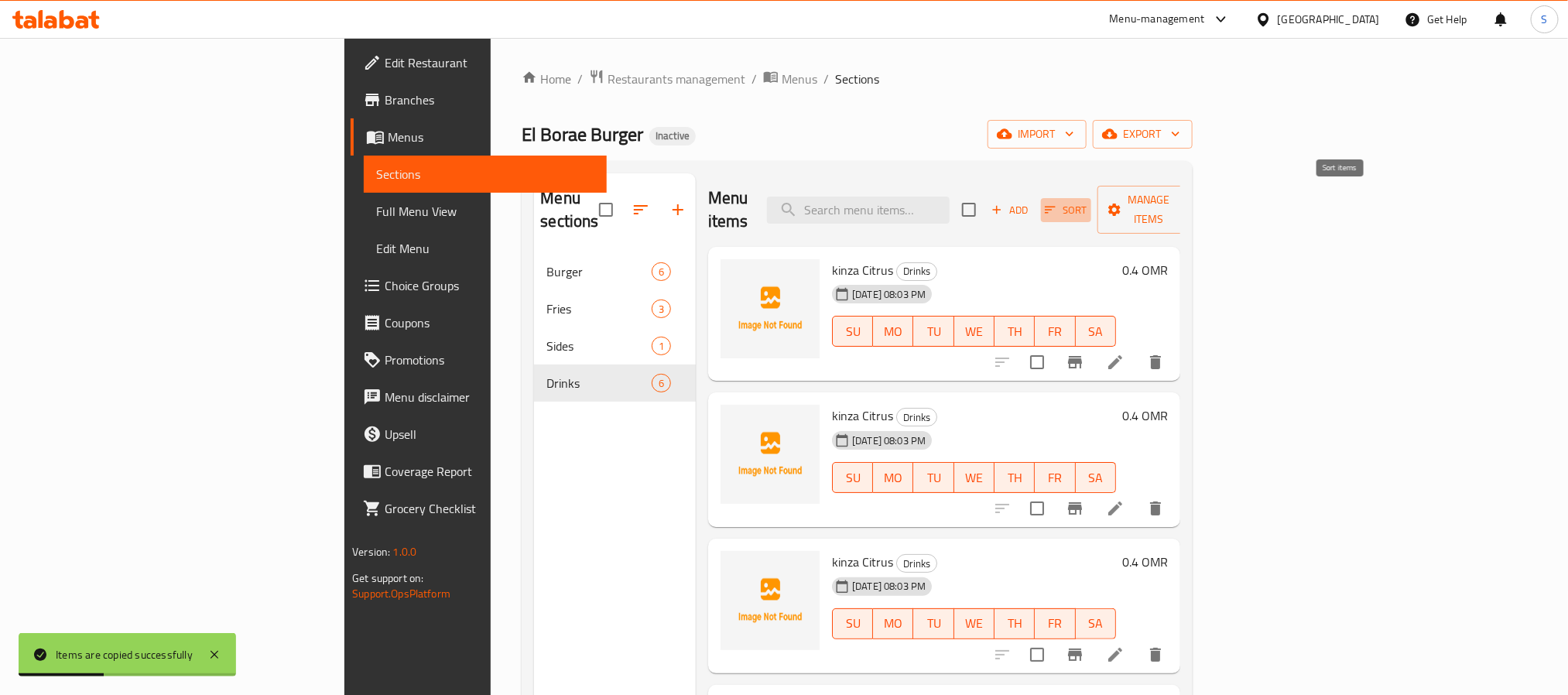
click at [1057, 203] on icon "button" at bounding box center [1049, 209] width 14 height 14
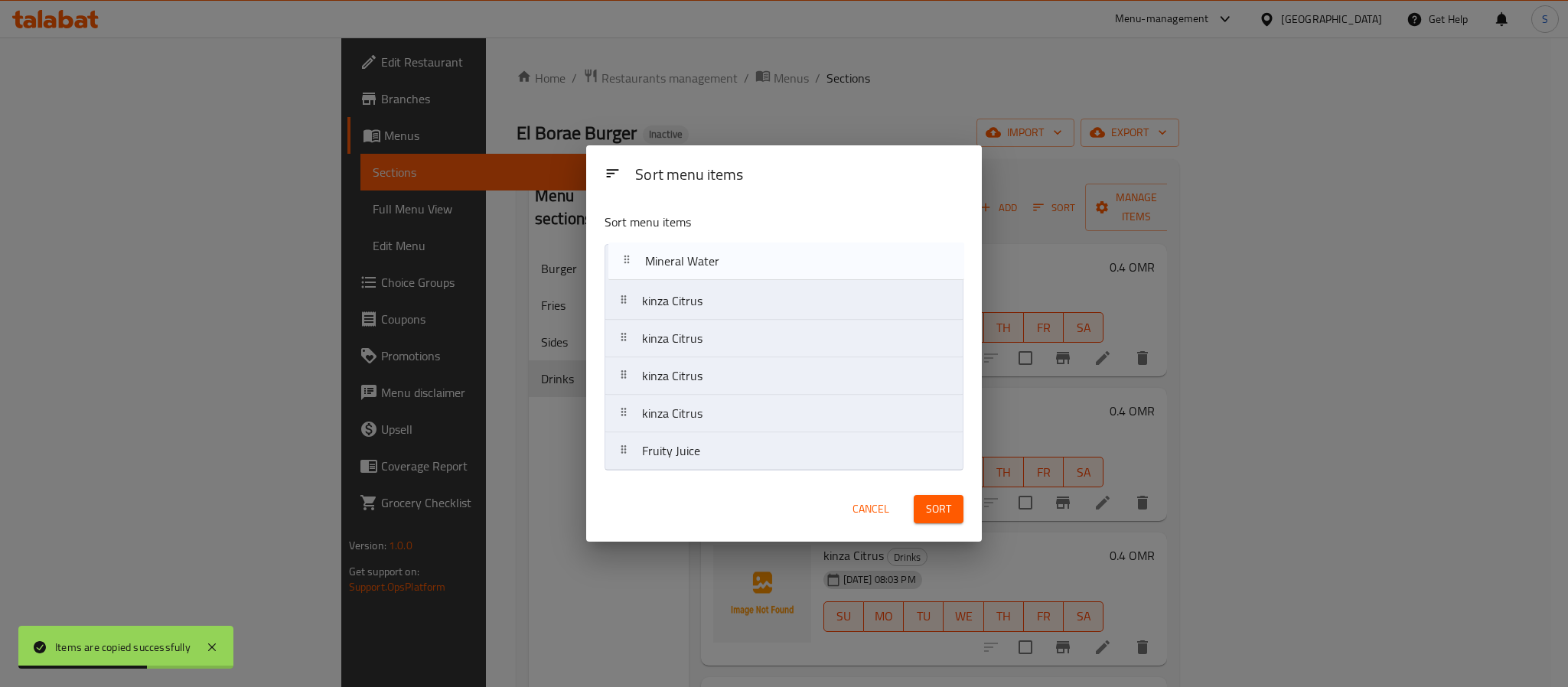
drag, startPoint x: 694, startPoint y: 422, endPoint x: 700, endPoint y: 265, distance: 157.1
click at [700, 265] on nav "kinza Citrus kinza Citrus kinza Citrus kinza Citrus Mineral Water Fruity Juice" at bounding box center [784, 357] width 359 height 227
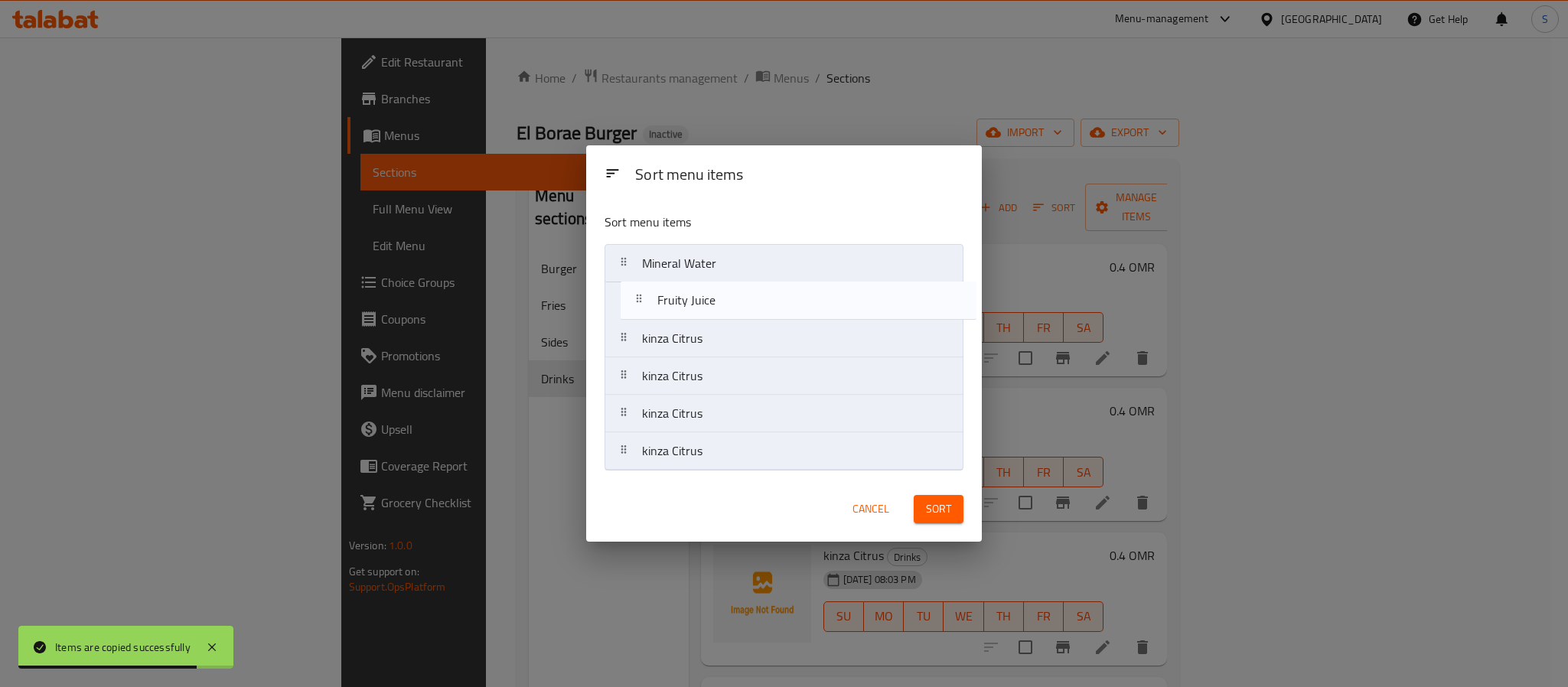
drag, startPoint x: 668, startPoint y: 458, endPoint x: 687, endPoint y: 302, distance: 157.2
click at [687, 302] on nav "Mineral Water kinza Citrus kinza Citrus kinza Citrus kinza Citrus Fruity Juice" at bounding box center [784, 357] width 359 height 227
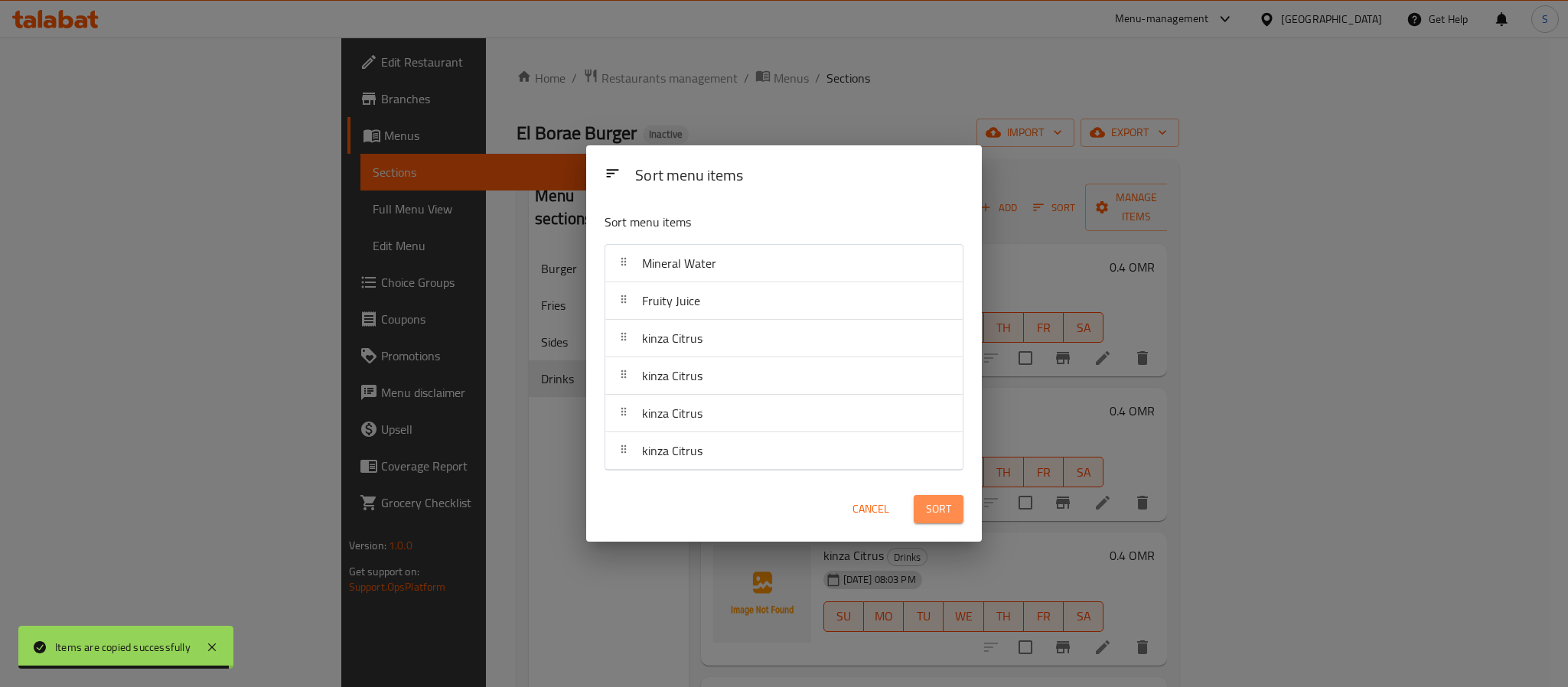
click at [937, 508] on span "Sort" at bounding box center [938, 509] width 25 height 19
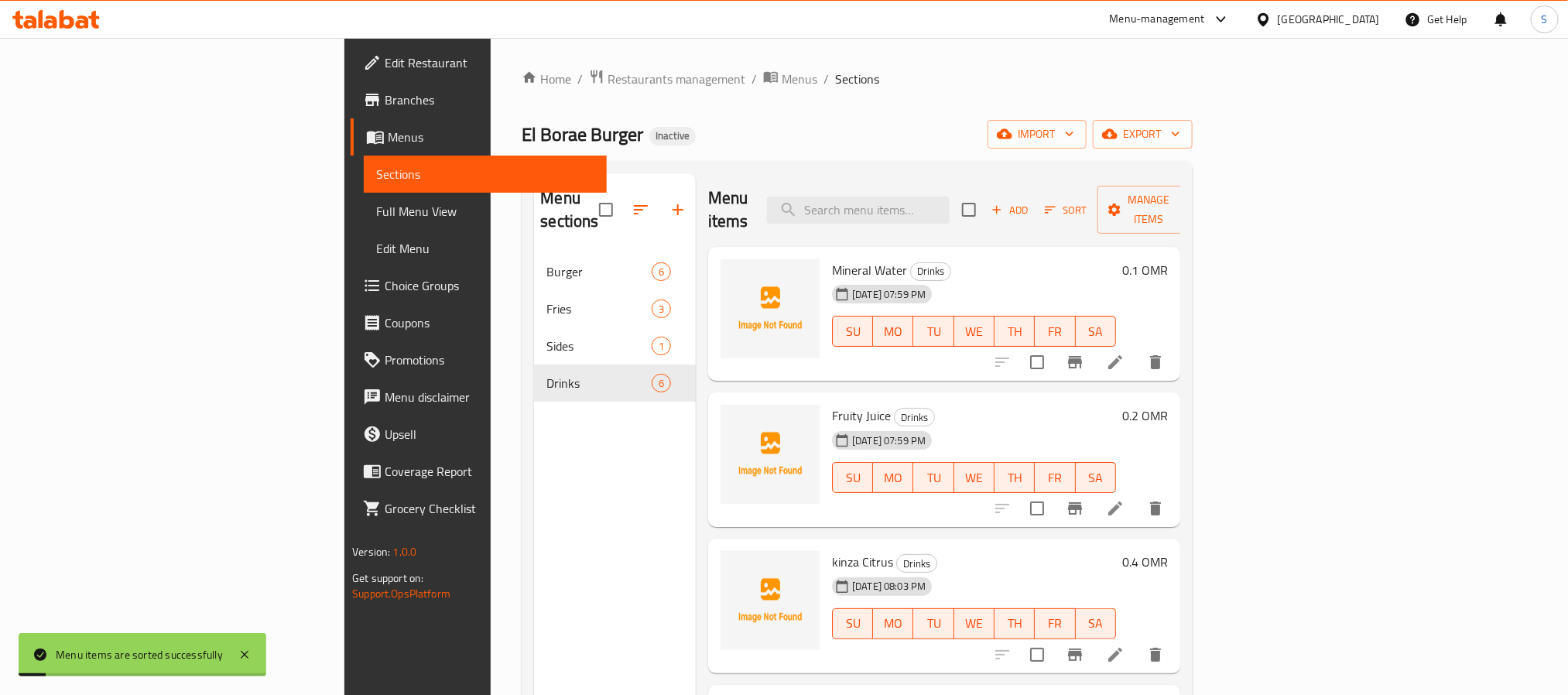
click at [994, 112] on div "Home / Restaurants management / Menus / Sections El Borae Burger Inactive impor…" at bounding box center [857, 475] width 670 height 812
click at [1124, 500] on icon at bounding box center [1115, 509] width 18 height 18
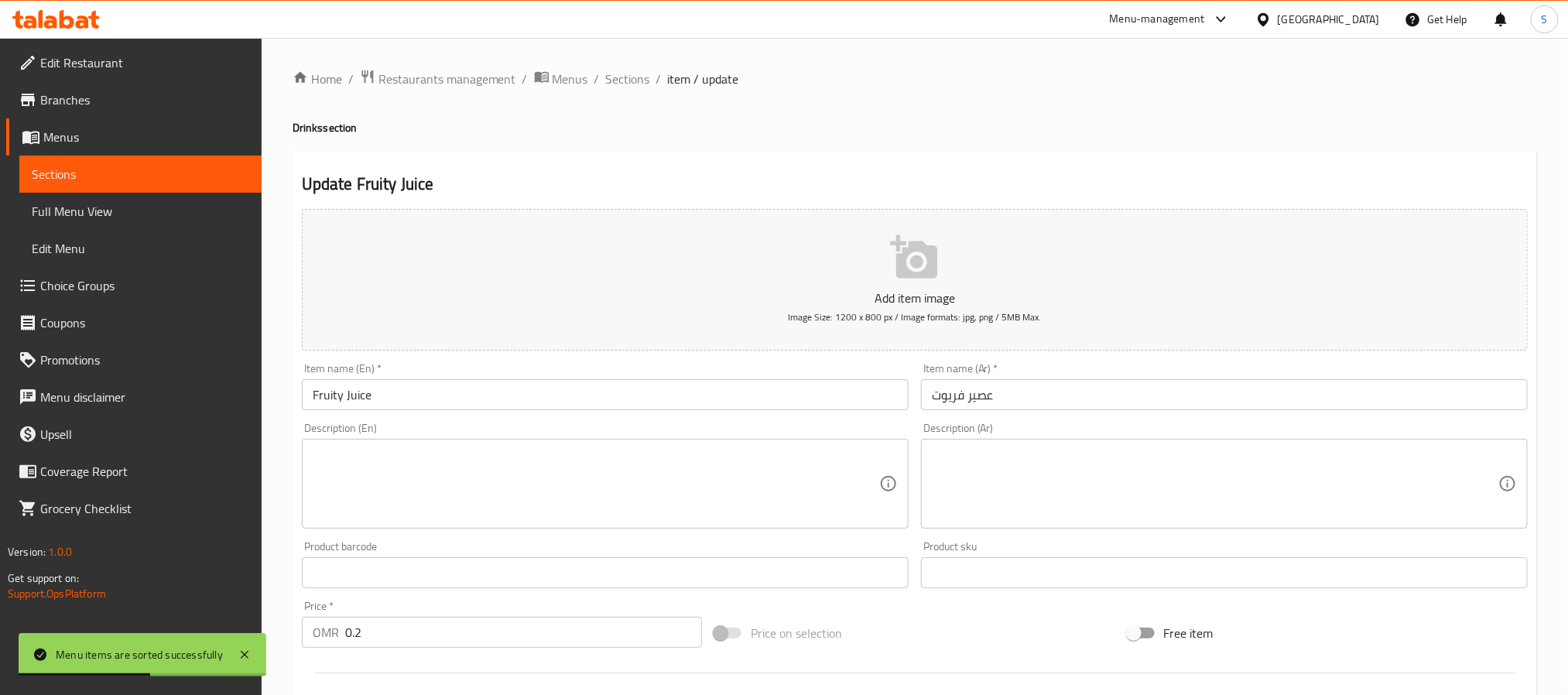
click at [344, 400] on input "Fruity Juice" at bounding box center [605, 394] width 607 height 31
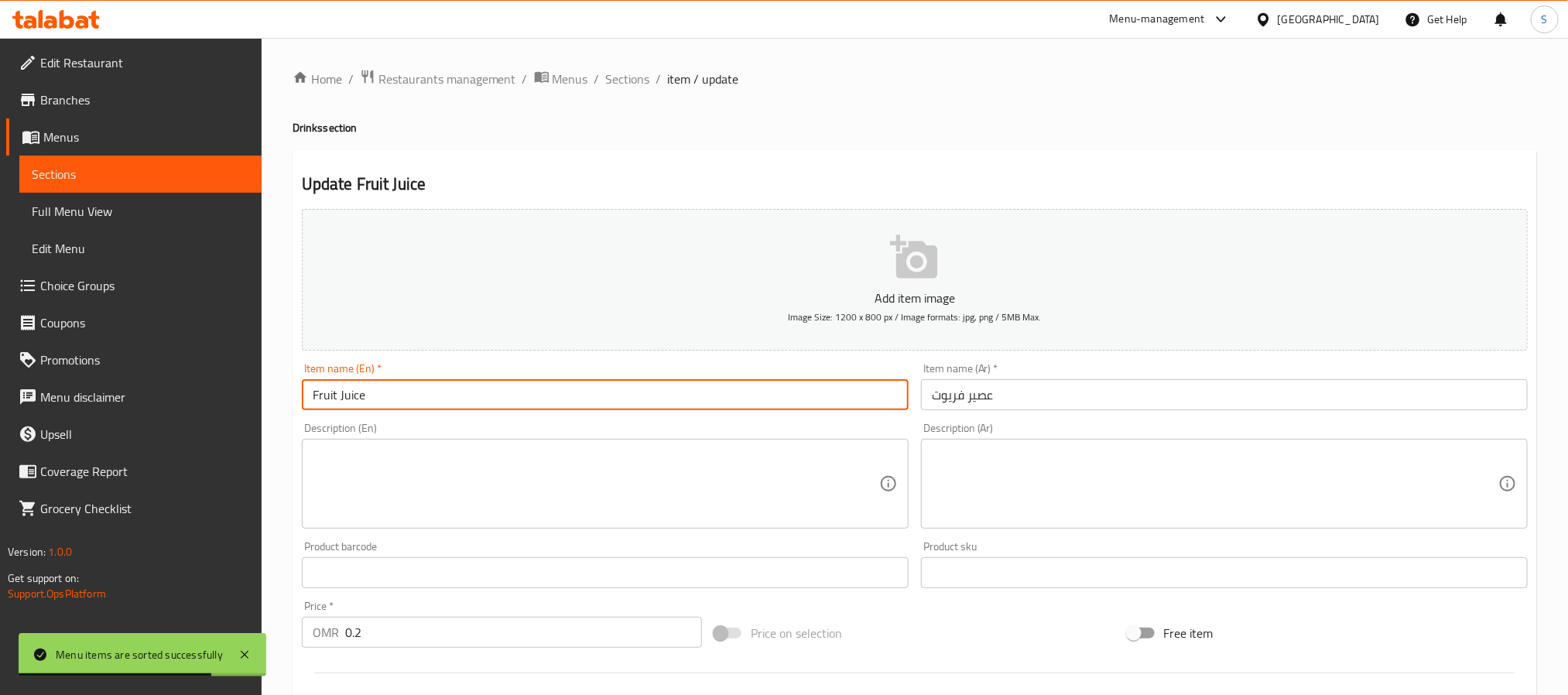
type input "Fruit Juice"
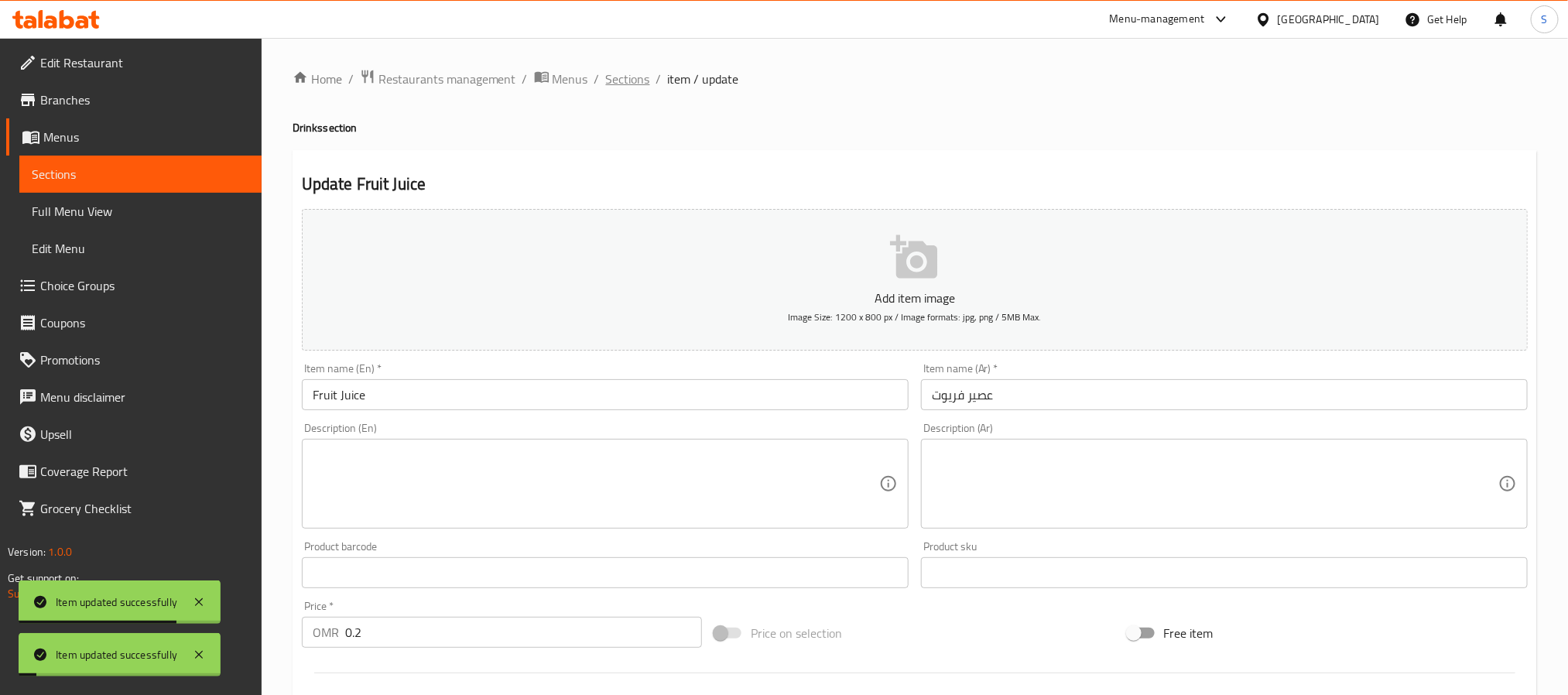
click at [622, 71] on span "Sections" at bounding box center [627, 79] width 44 height 18
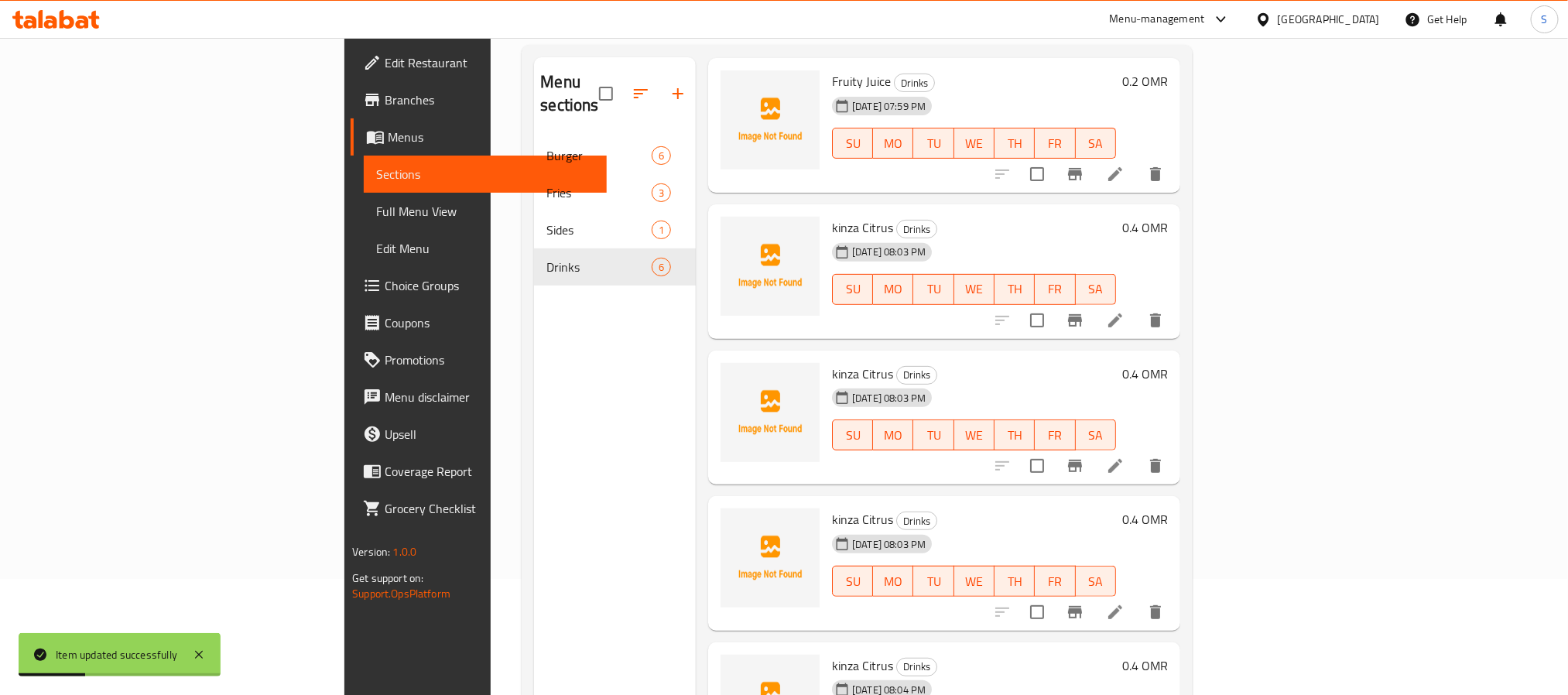
scroll to position [217, 0]
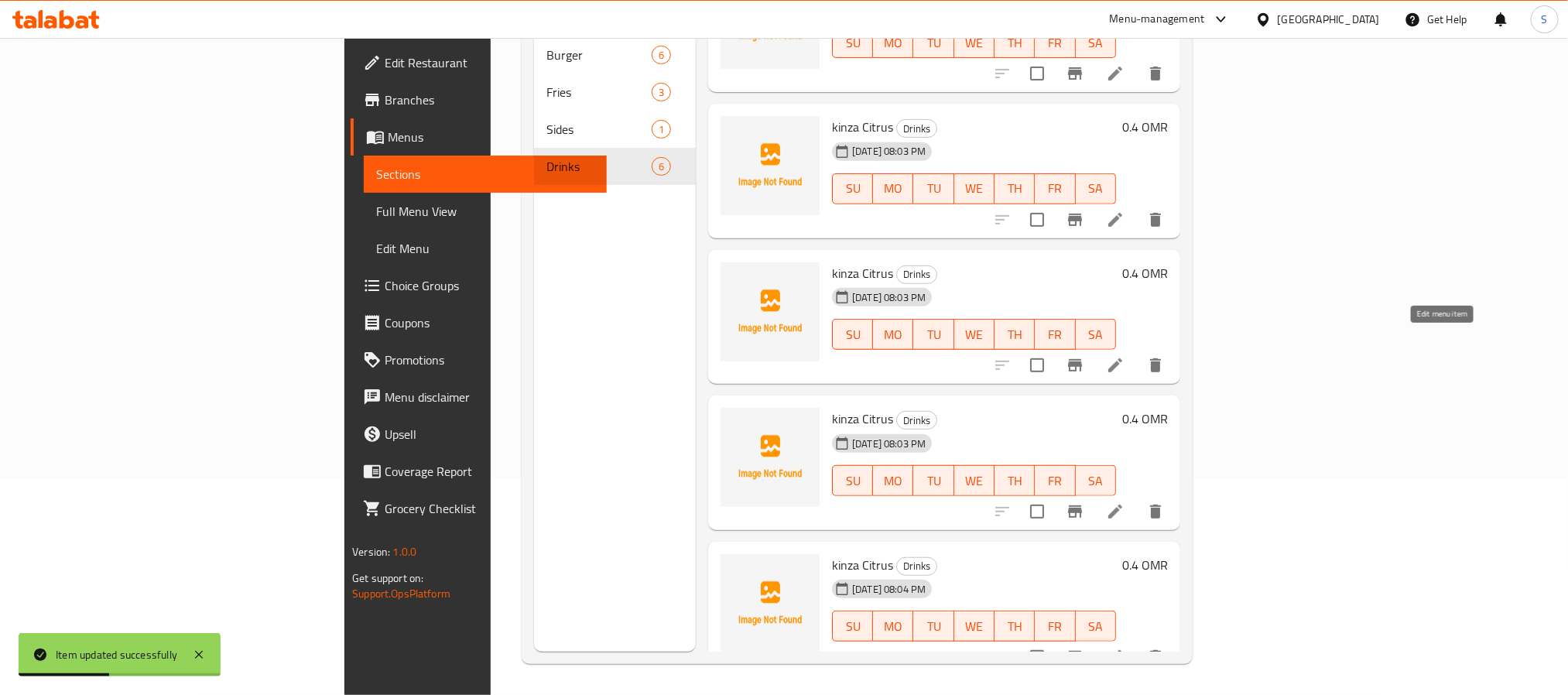
click at [1124, 356] on icon at bounding box center [1115, 365] width 18 height 18
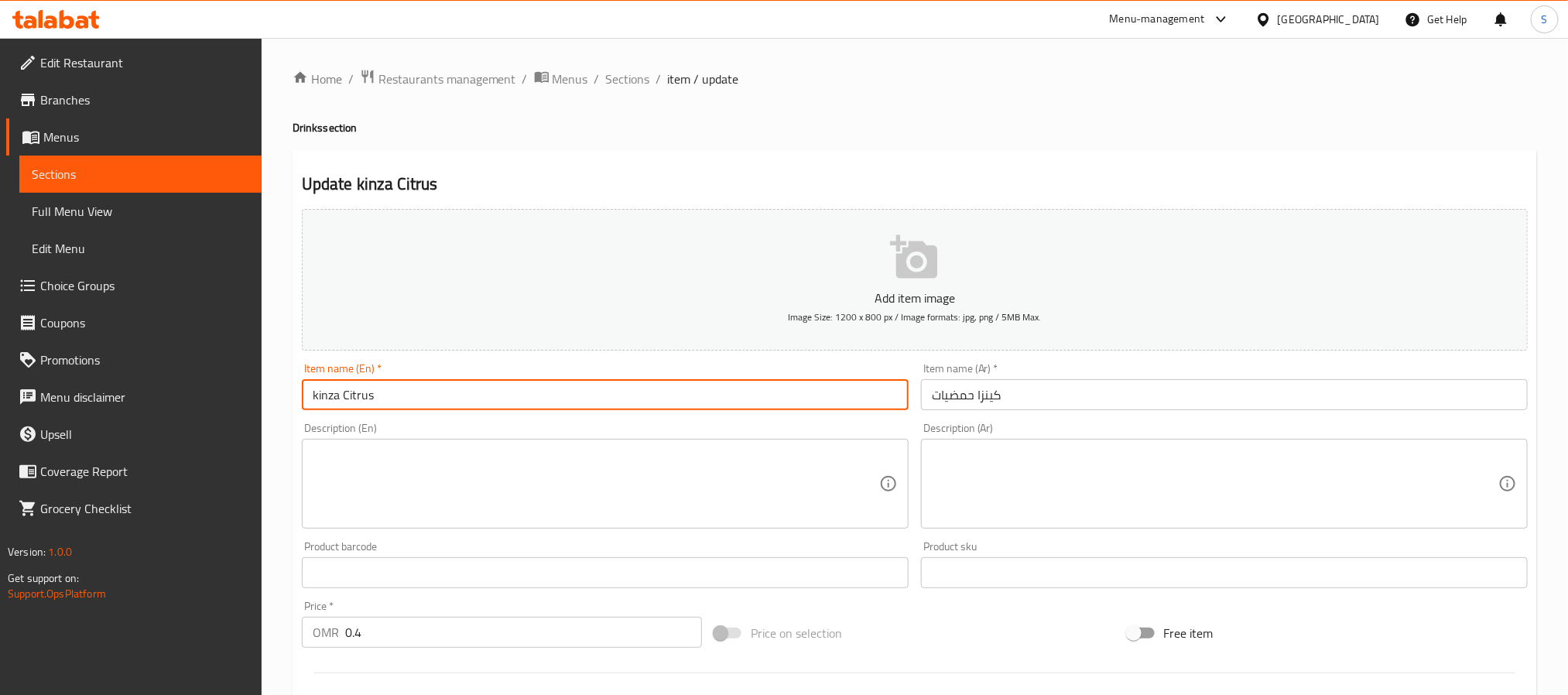
click at [366, 393] on input "kinza Citrus" at bounding box center [605, 394] width 607 height 31
type input "kinza Orange"
click at [1154, 404] on input "كينزا حمضيات" at bounding box center [1224, 394] width 607 height 31
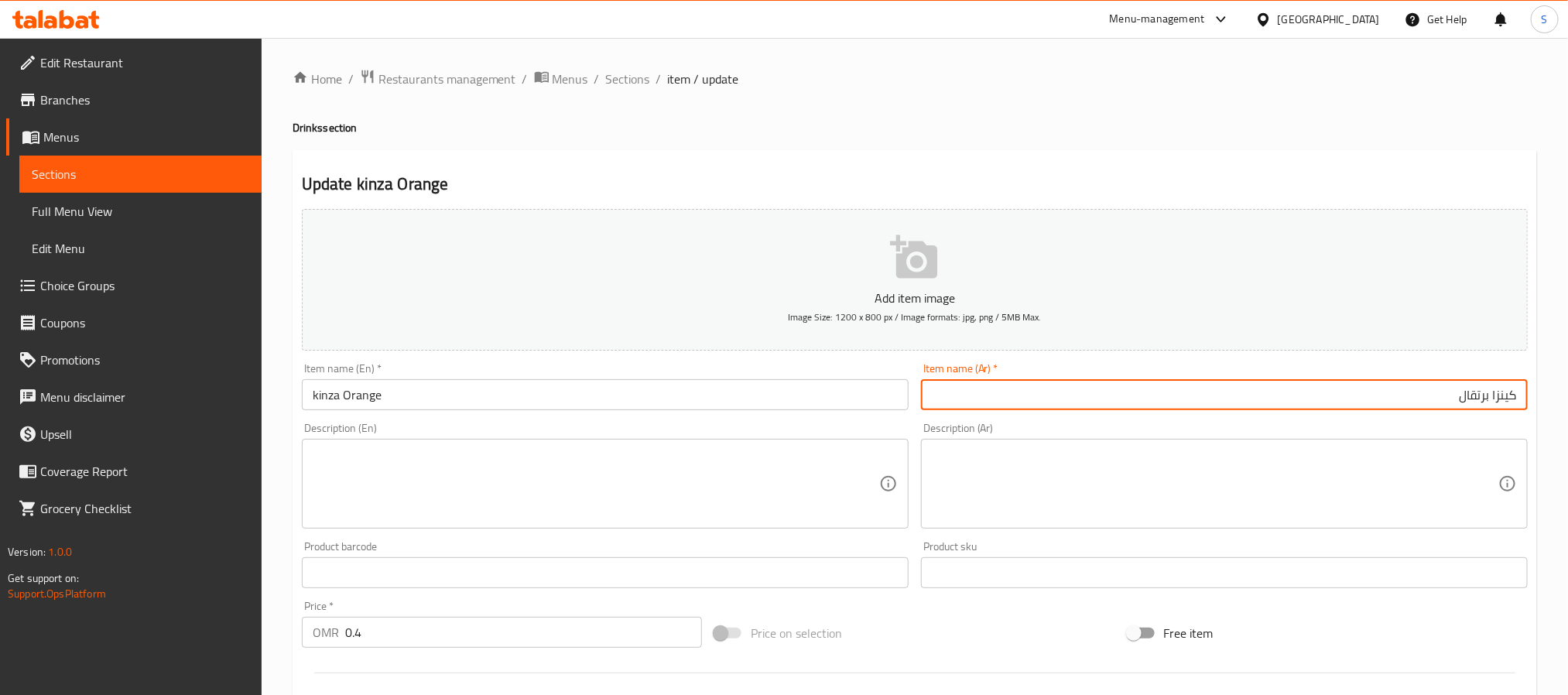
type input "كينزا برتقال"
click at [618, 88] on span "Sections" at bounding box center [627, 79] width 44 height 18
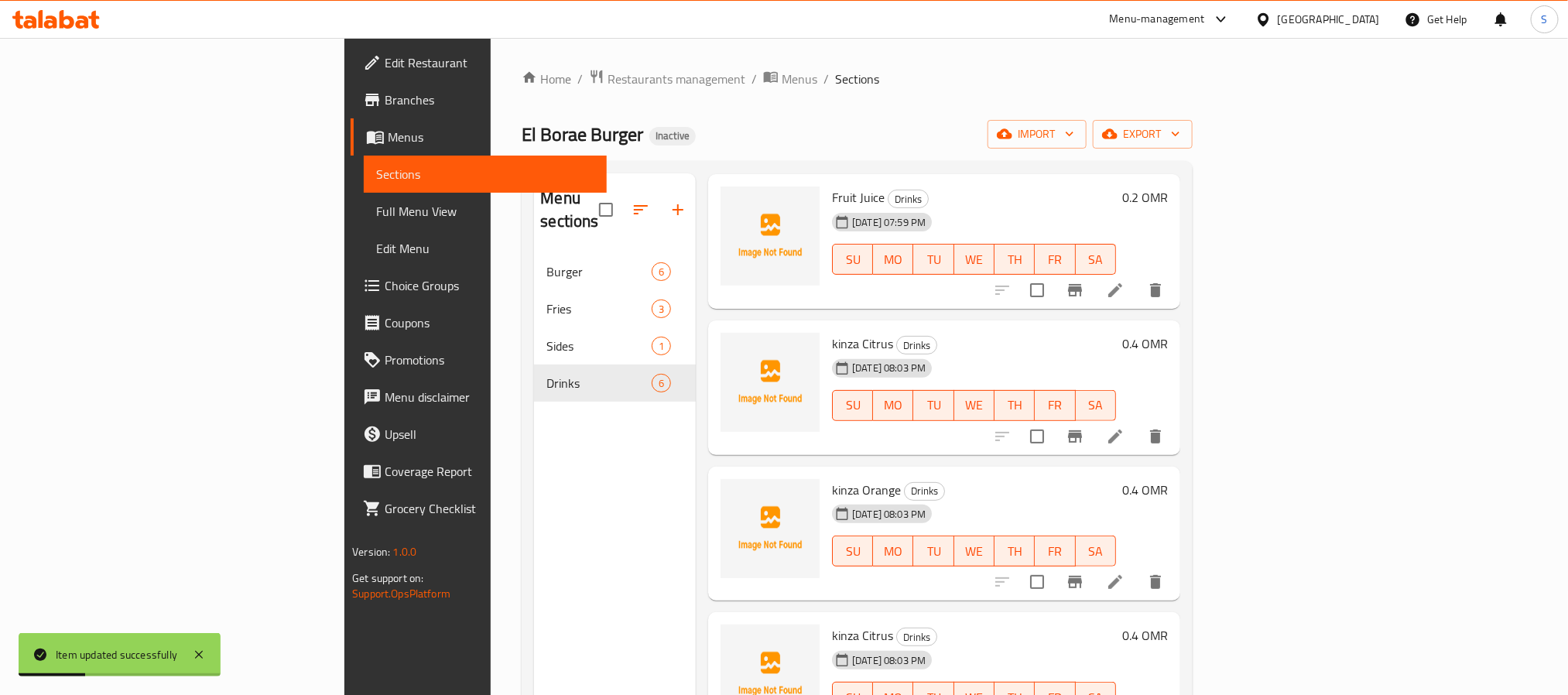
scroll to position [116, 0]
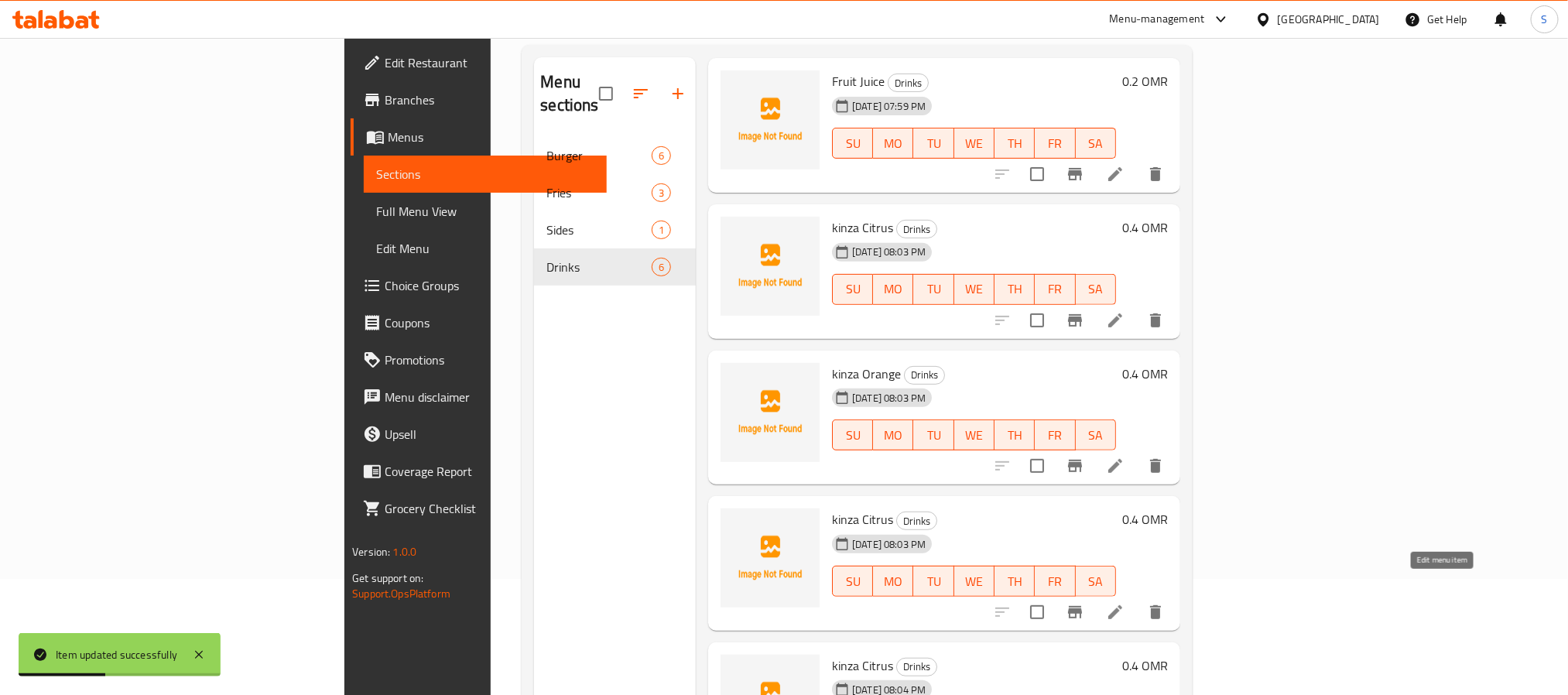
click at [1122, 605] on icon at bounding box center [1115, 612] width 14 height 14
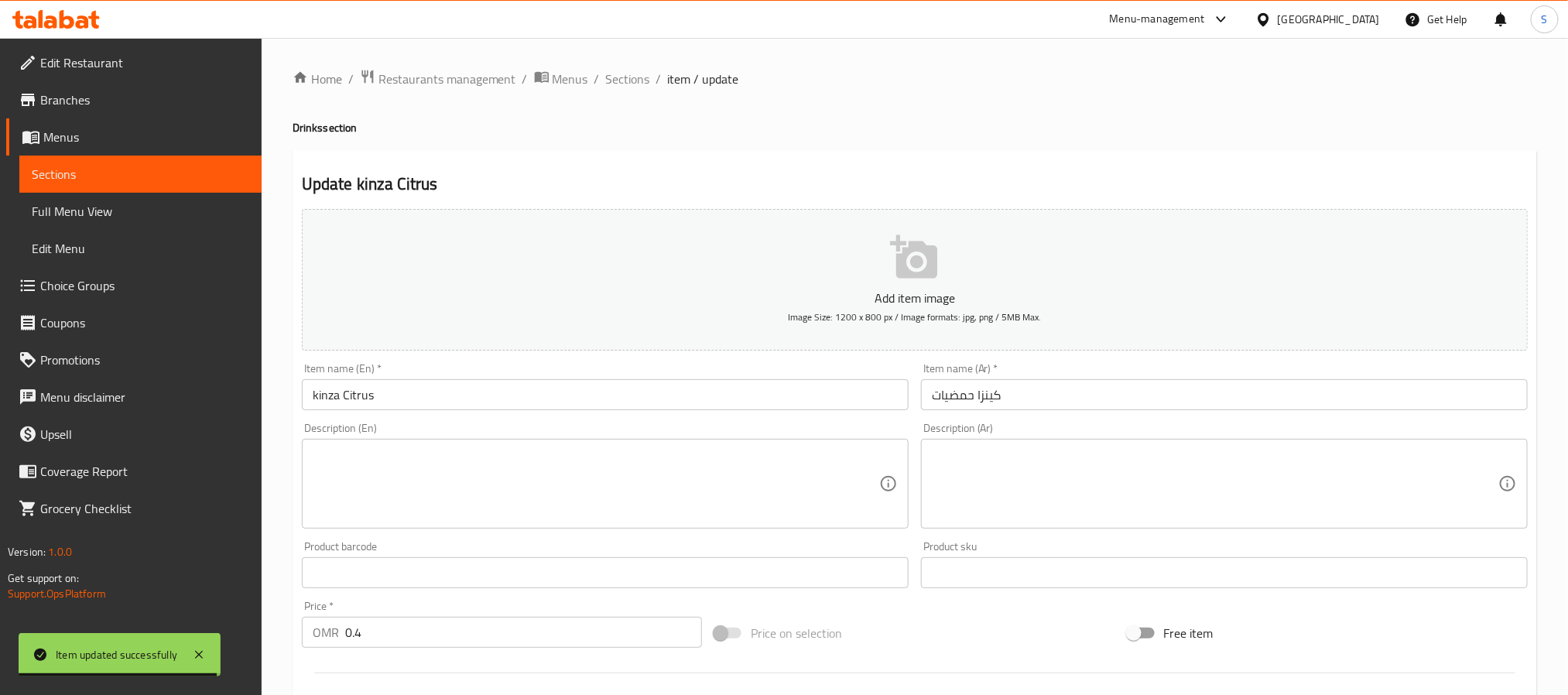
click at [353, 400] on input "kinza Citrus" at bounding box center [605, 394] width 607 height 31
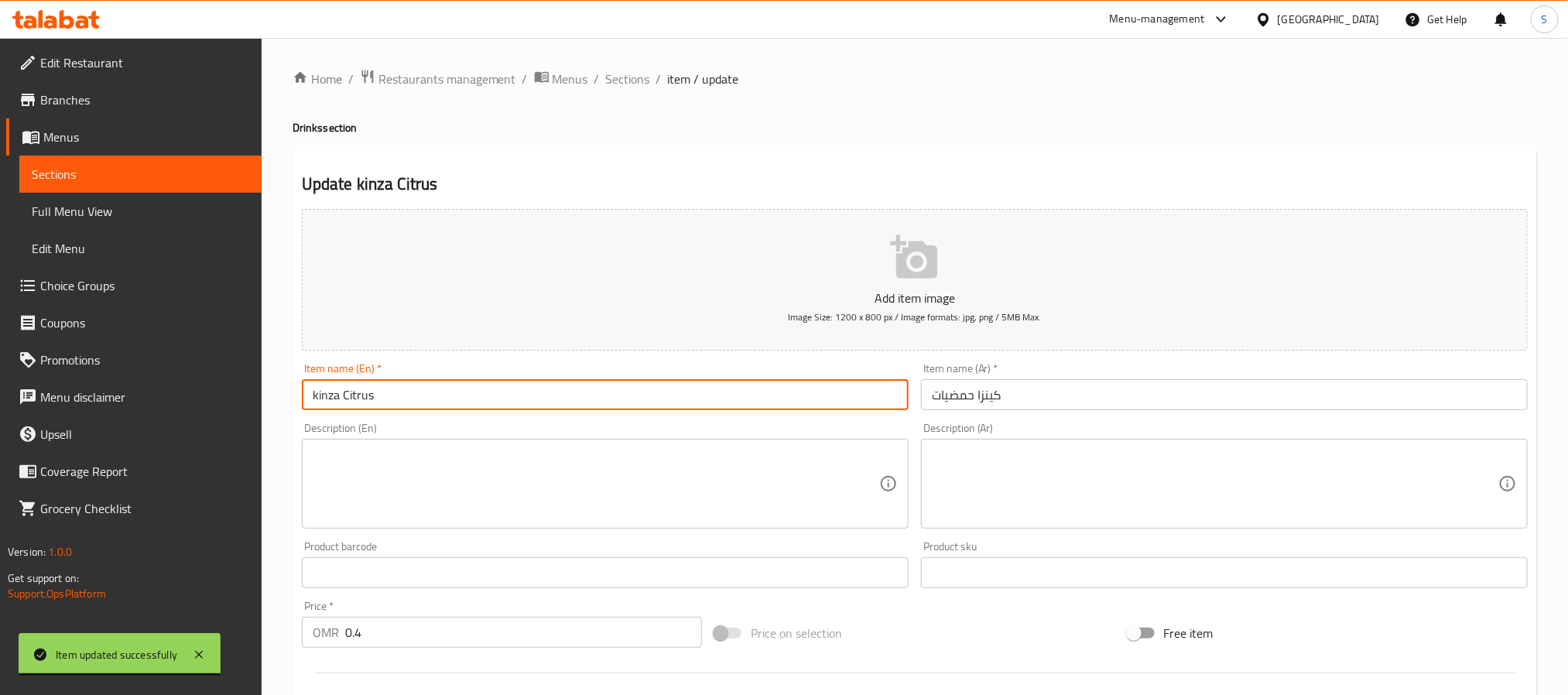
click at [353, 400] on input "kinza Citrus" at bounding box center [605, 394] width 607 height 31
type input "kinza Limon"
click at [995, 395] on input "كينزا حمضيات" at bounding box center [1224, 394] width 607 height 31
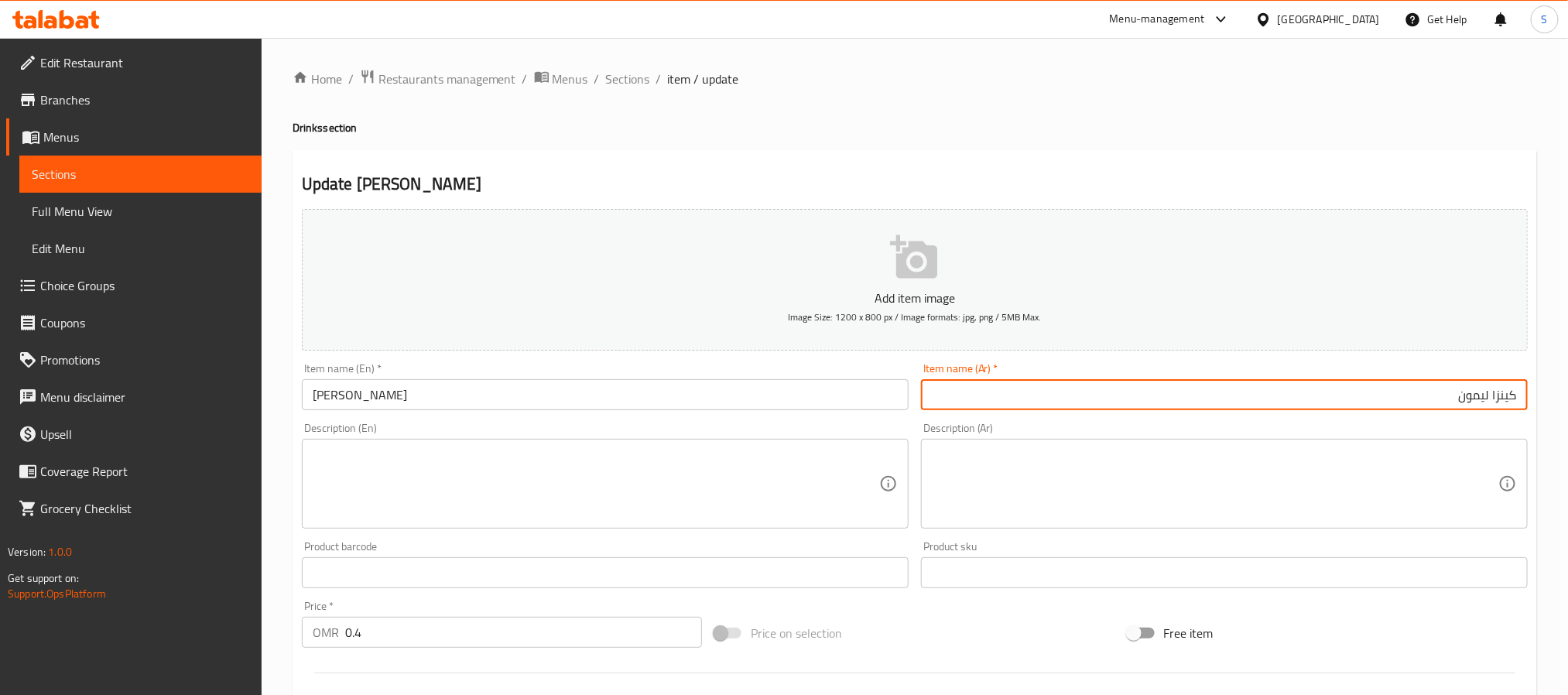
type input "كينزا ليمون"
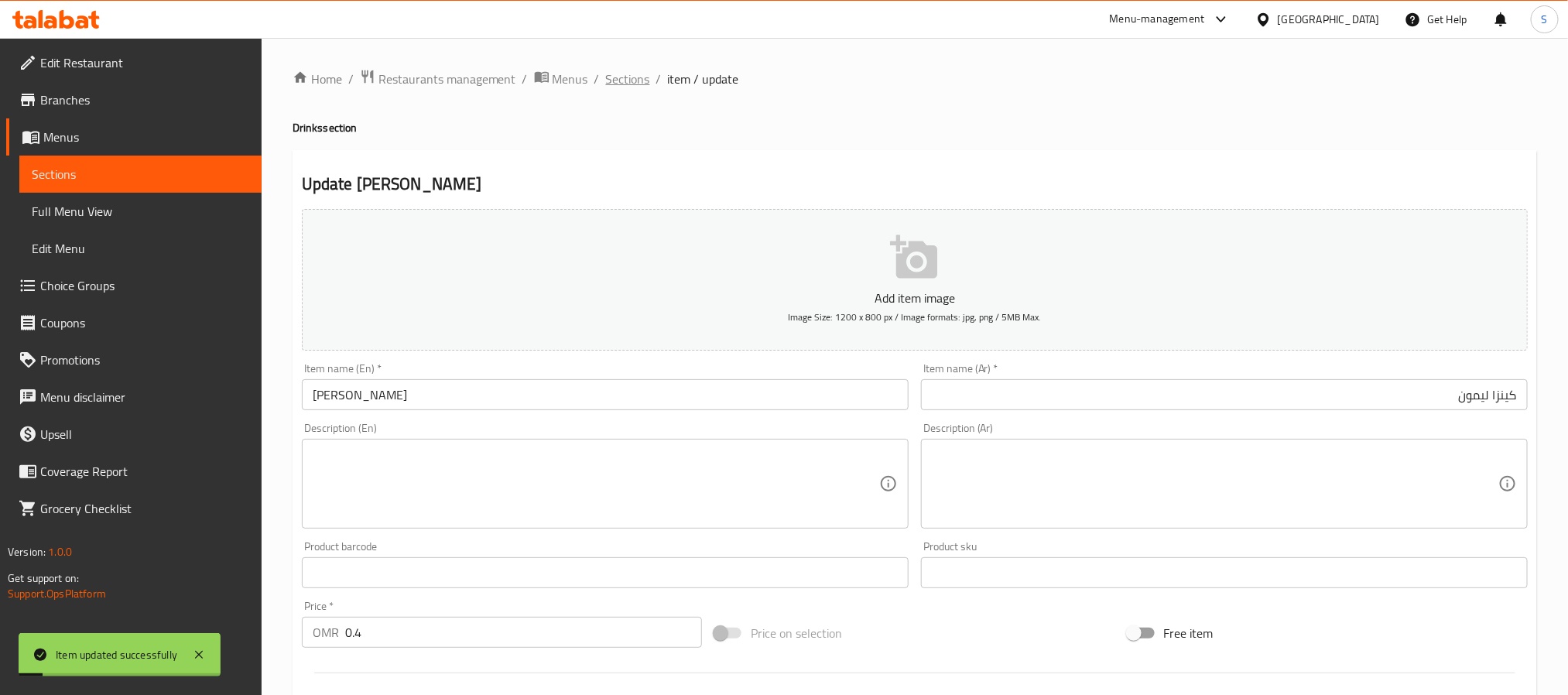
click at [615, 75] on span "Sections" at bounding box center [627, 79] width 44 height 18
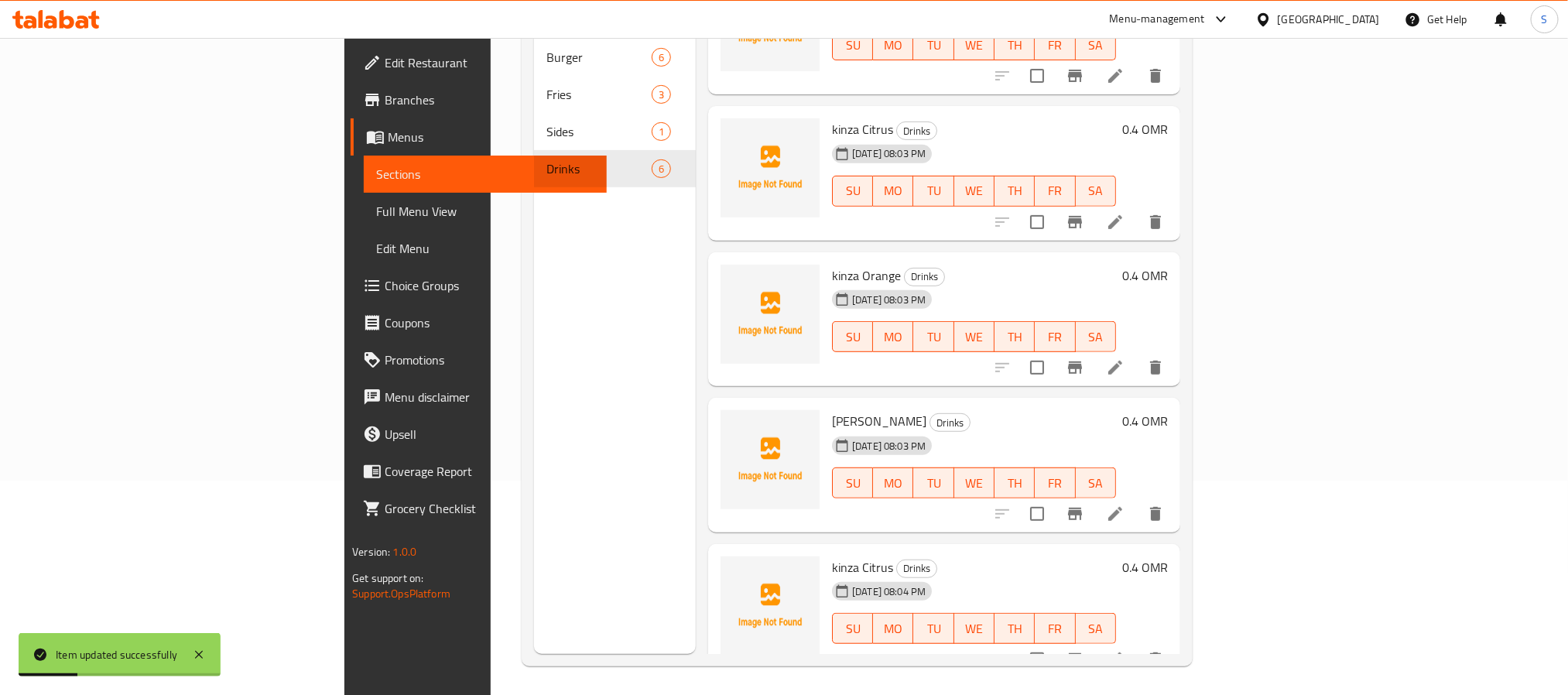
scroll to position [217, 0]
click at [832, 407] on span "kinza Limon" at bounding box center [879, 419] width 95 height 23
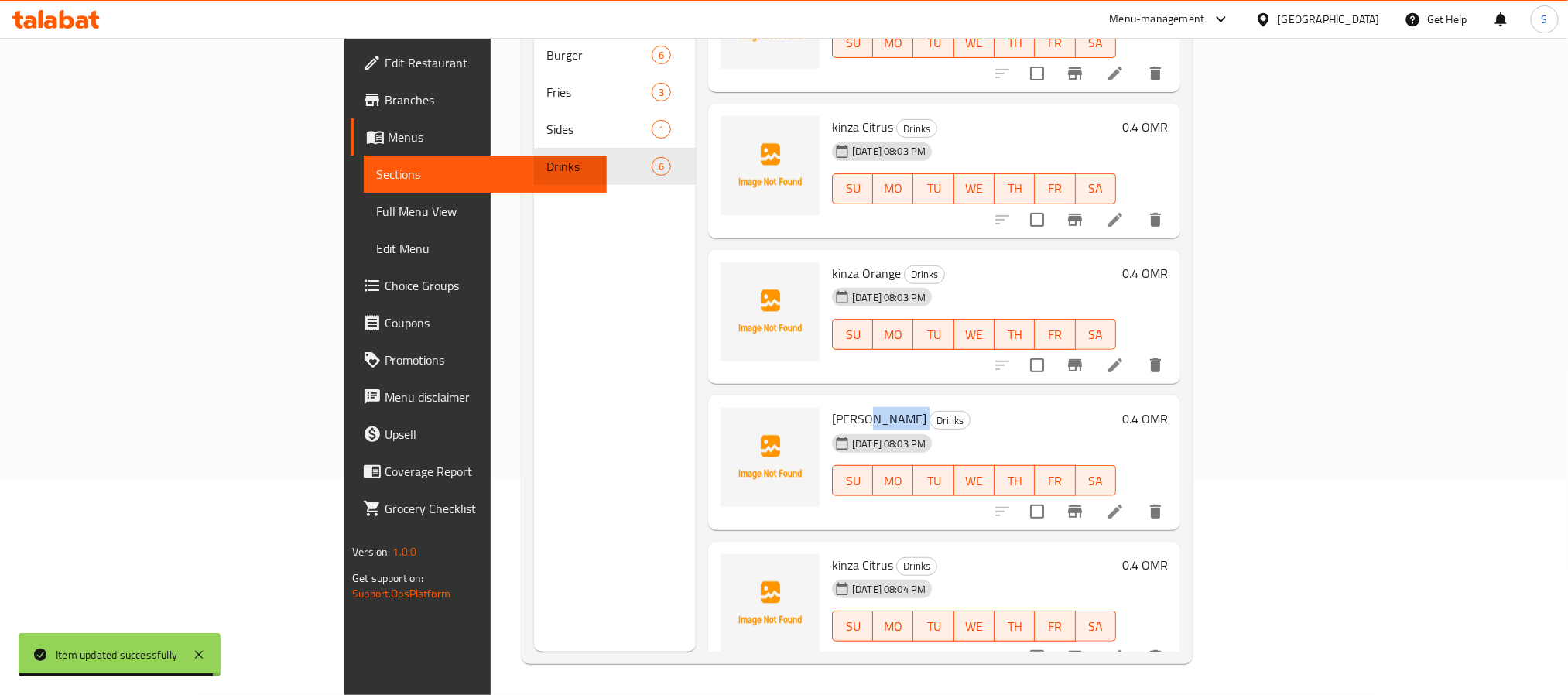
copy h6 "Limon"
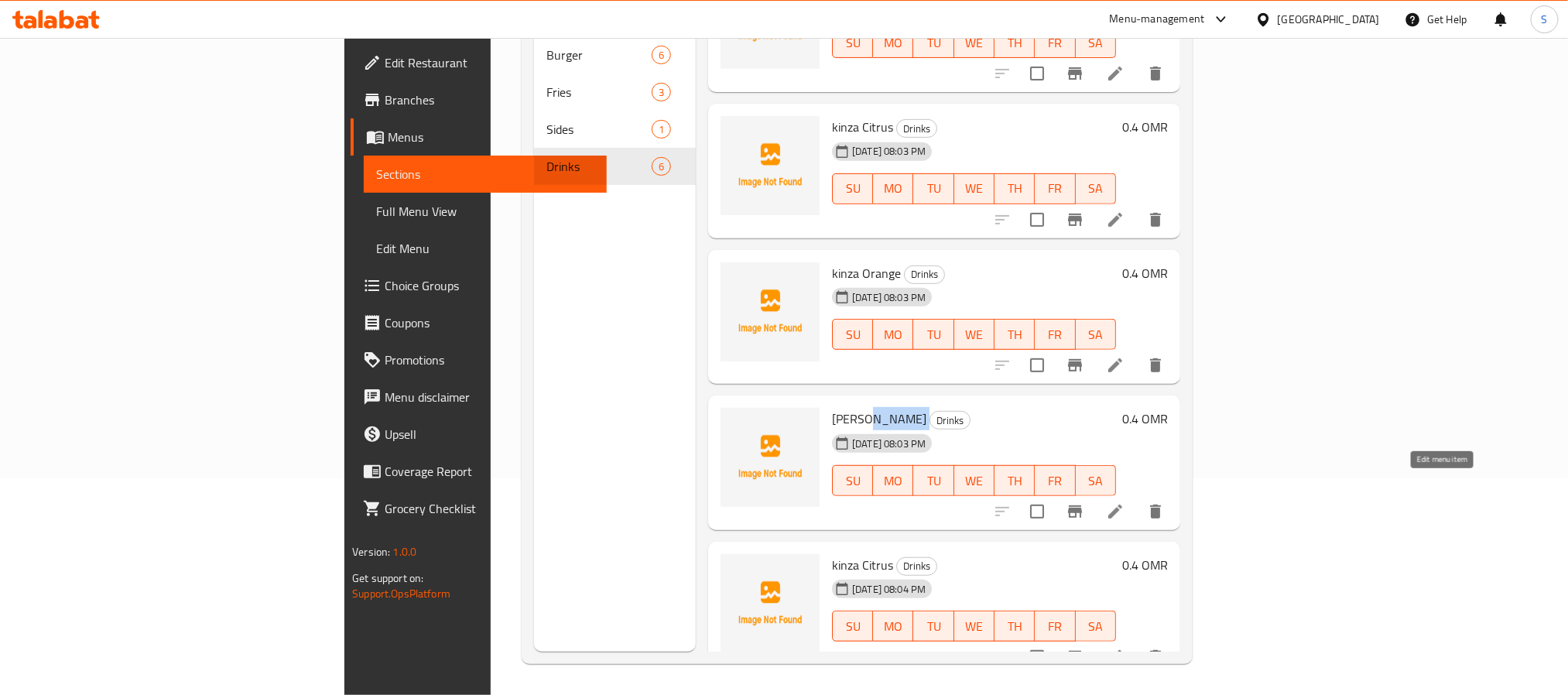
click at [1122, 505] on icon at bounding box center [1115, 511] width 14 height 14
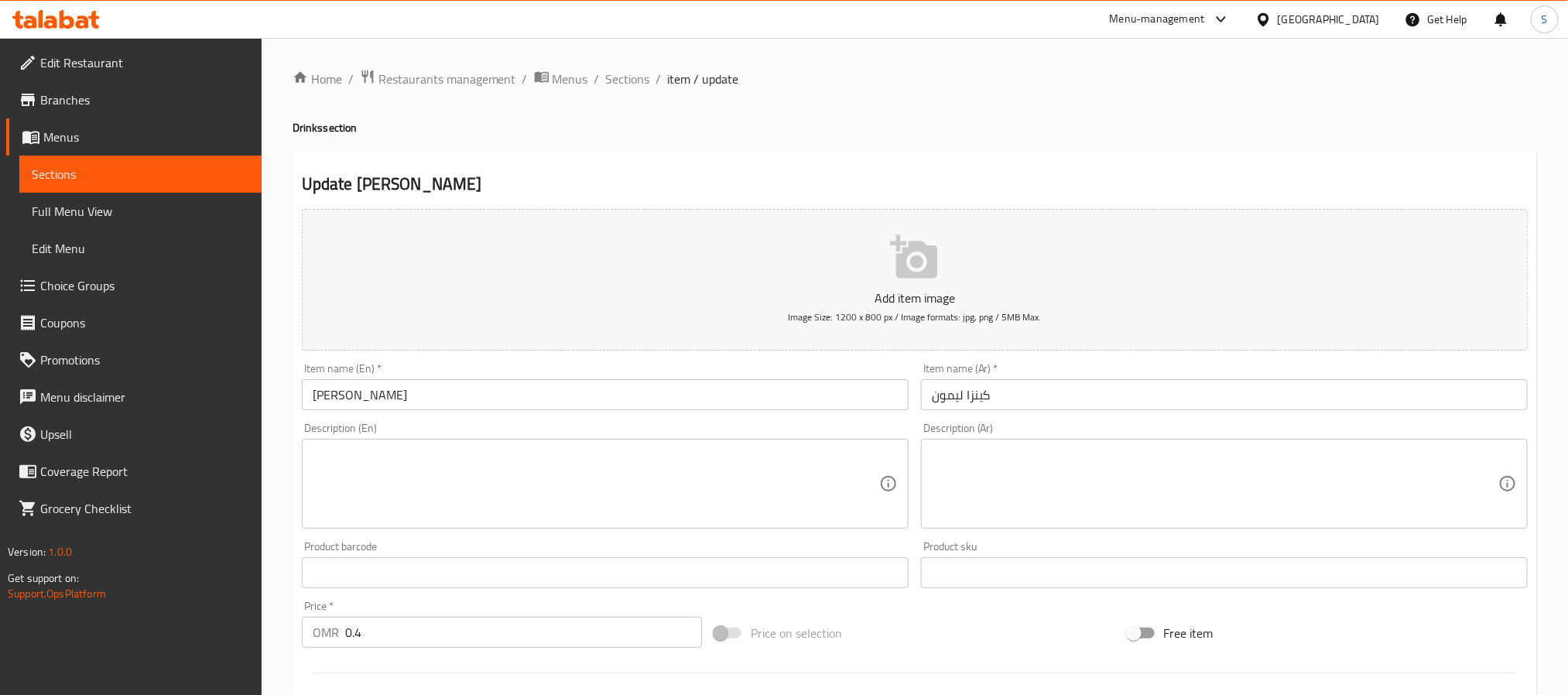
click at [376, 400] on input "kinza Limon" at bounding box center [605, 394] width 607 height 31
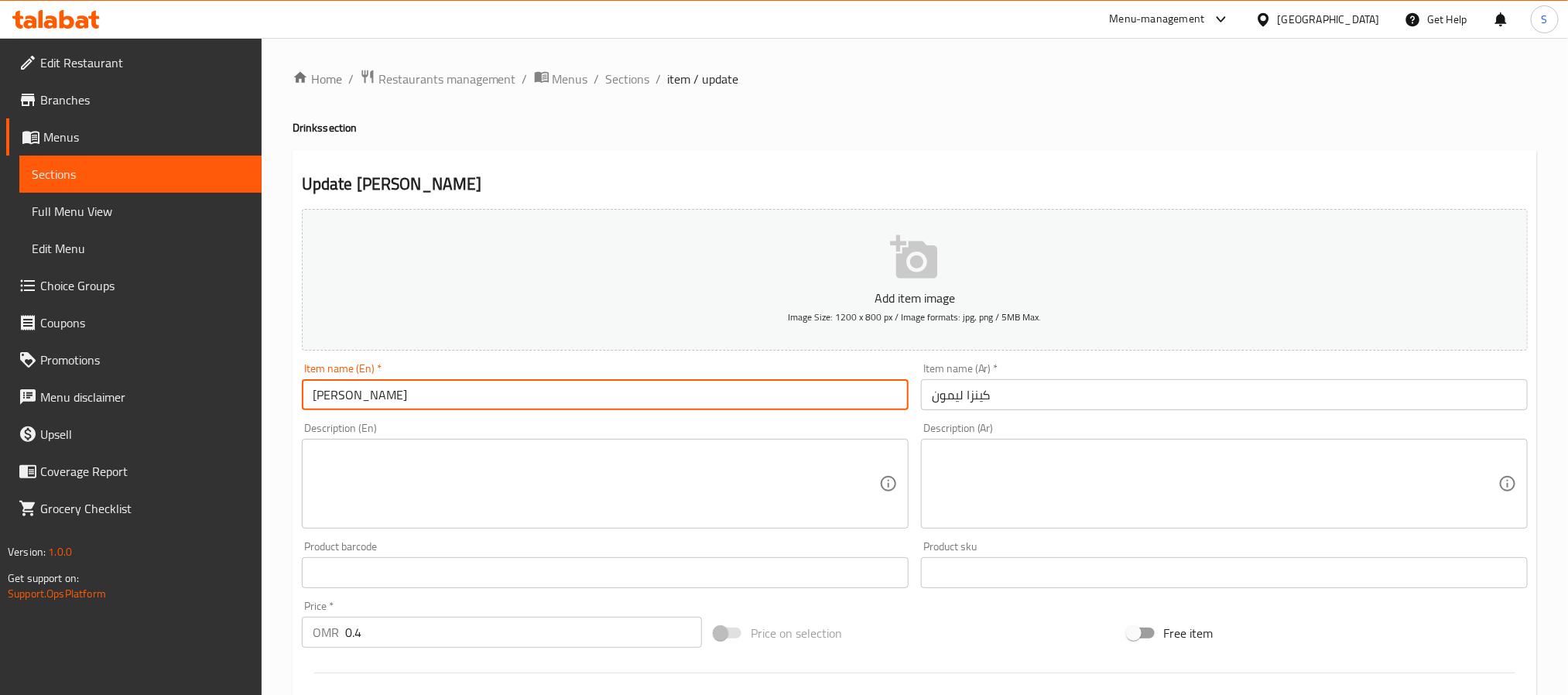
click at [376, 400] on input "kinza Limon" at bounding box center [605, 394] width 607 height 31
paste input "e"
type input "kinza Lemon"
click at [623, 86] on span "Sections" at bounding box center [627, 79] width 44 height 18
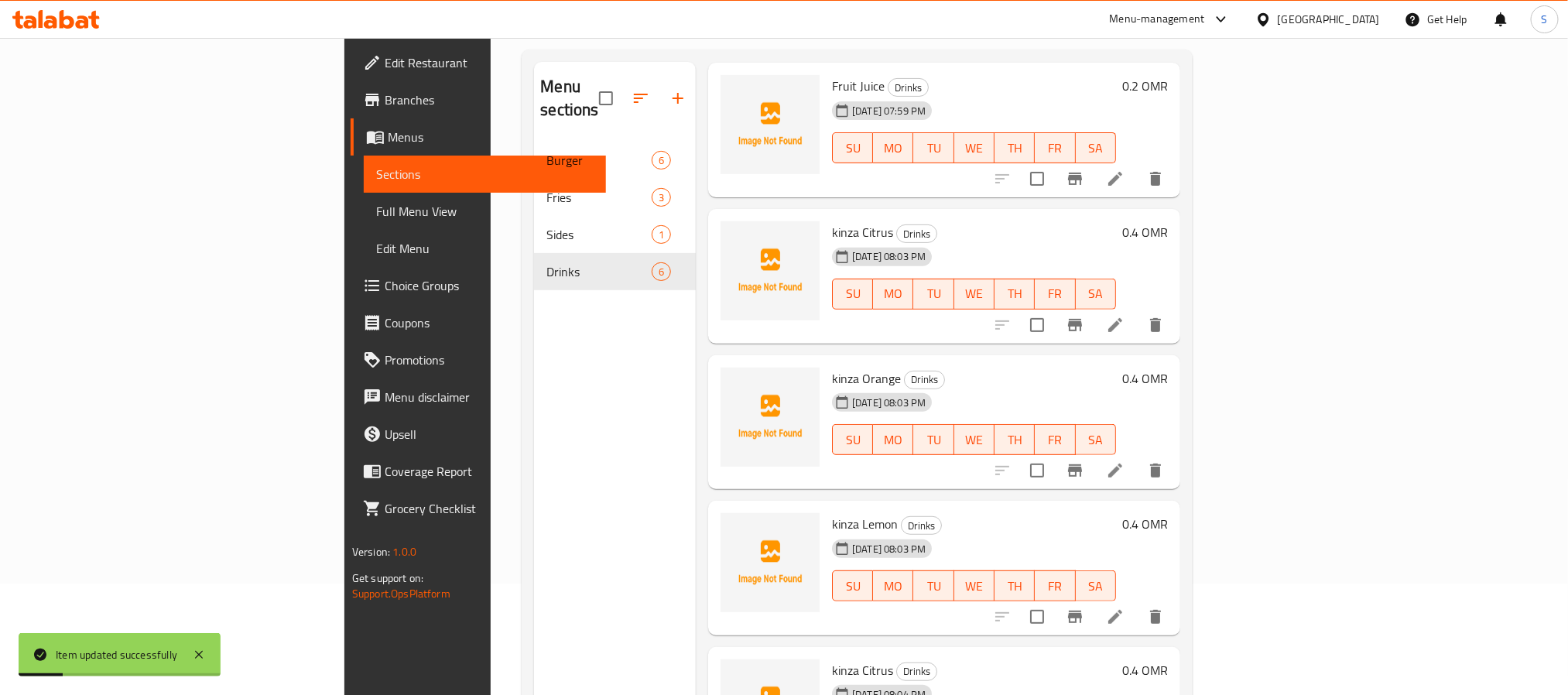
scroll to position [217, 0]
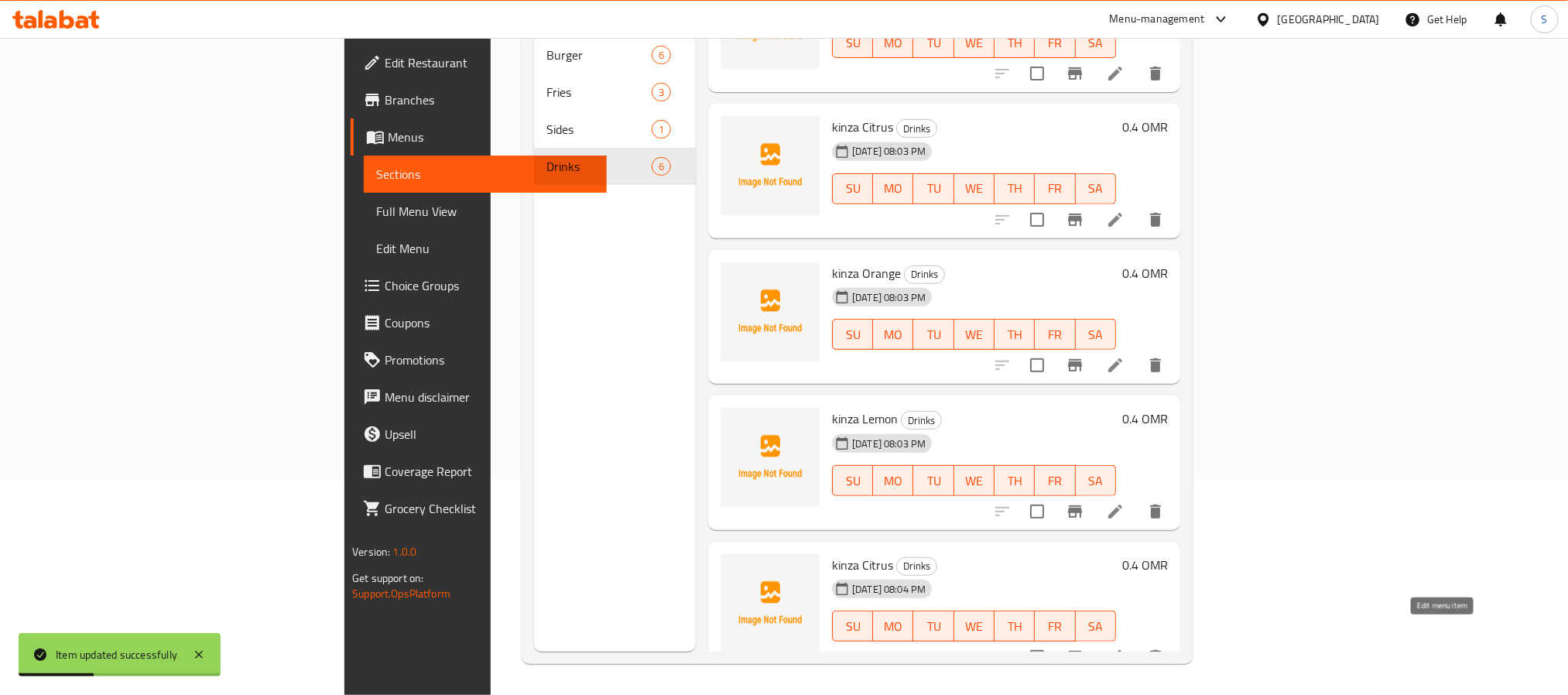
click at [1124, 648] on icon at bounding box center [1115, 657] width 18 height 18
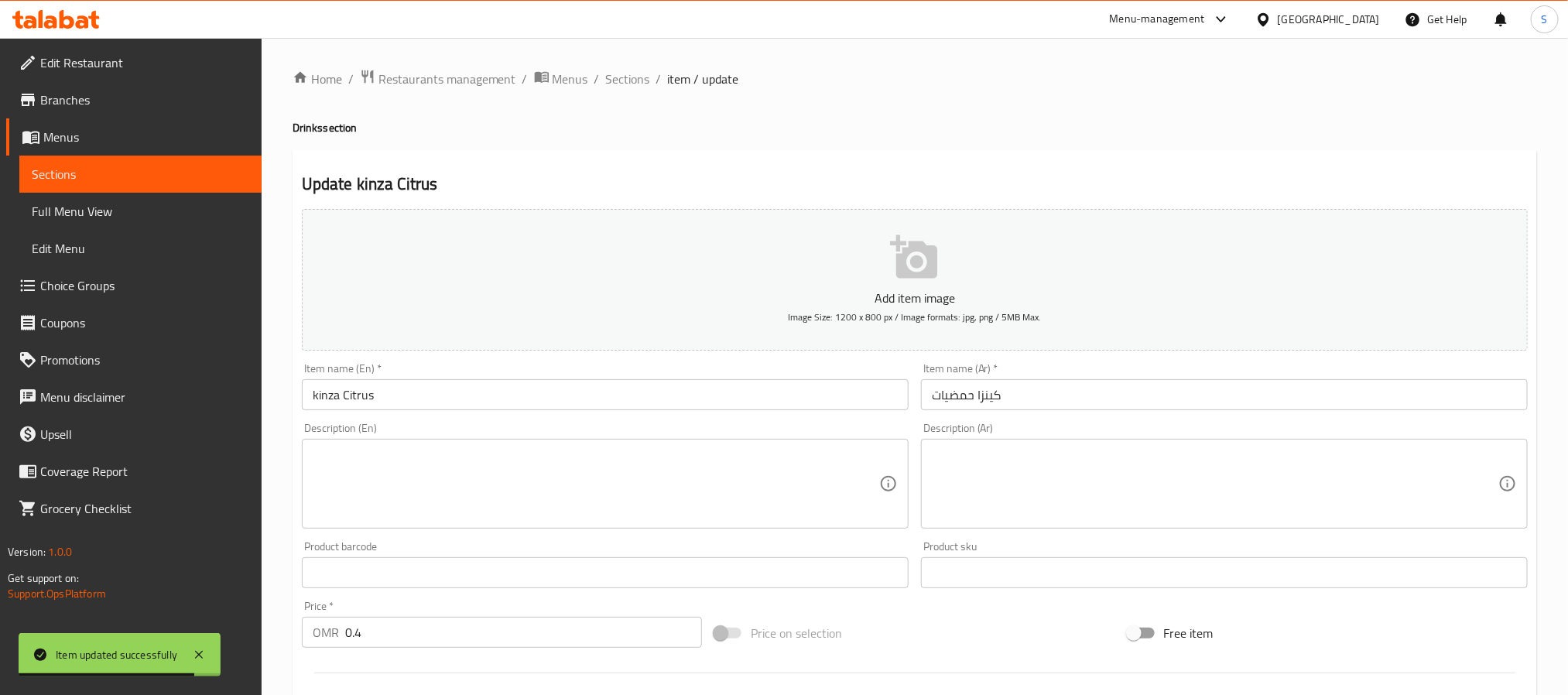
click at [357, 392] on input "kinza Citrus" at bounding box center [605, 394] width 607 height 31
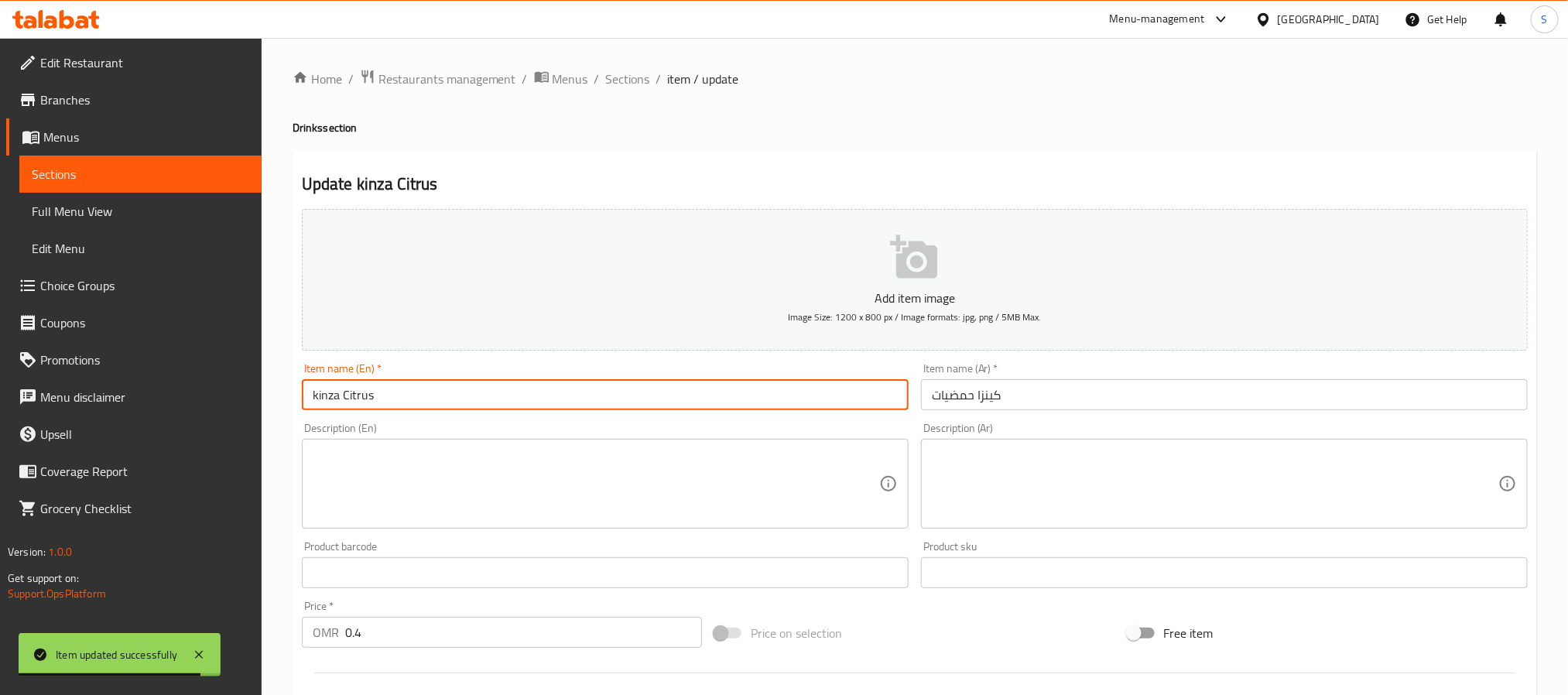
click at [357, 392] on input "kinza Citrus" at bounding box center [605, 394] width 607 height 31
type input "kinza Cola"
click at [951, 388] on input "كينزا حمضيات" at bounding box center [1224, 394] width 607 height 31
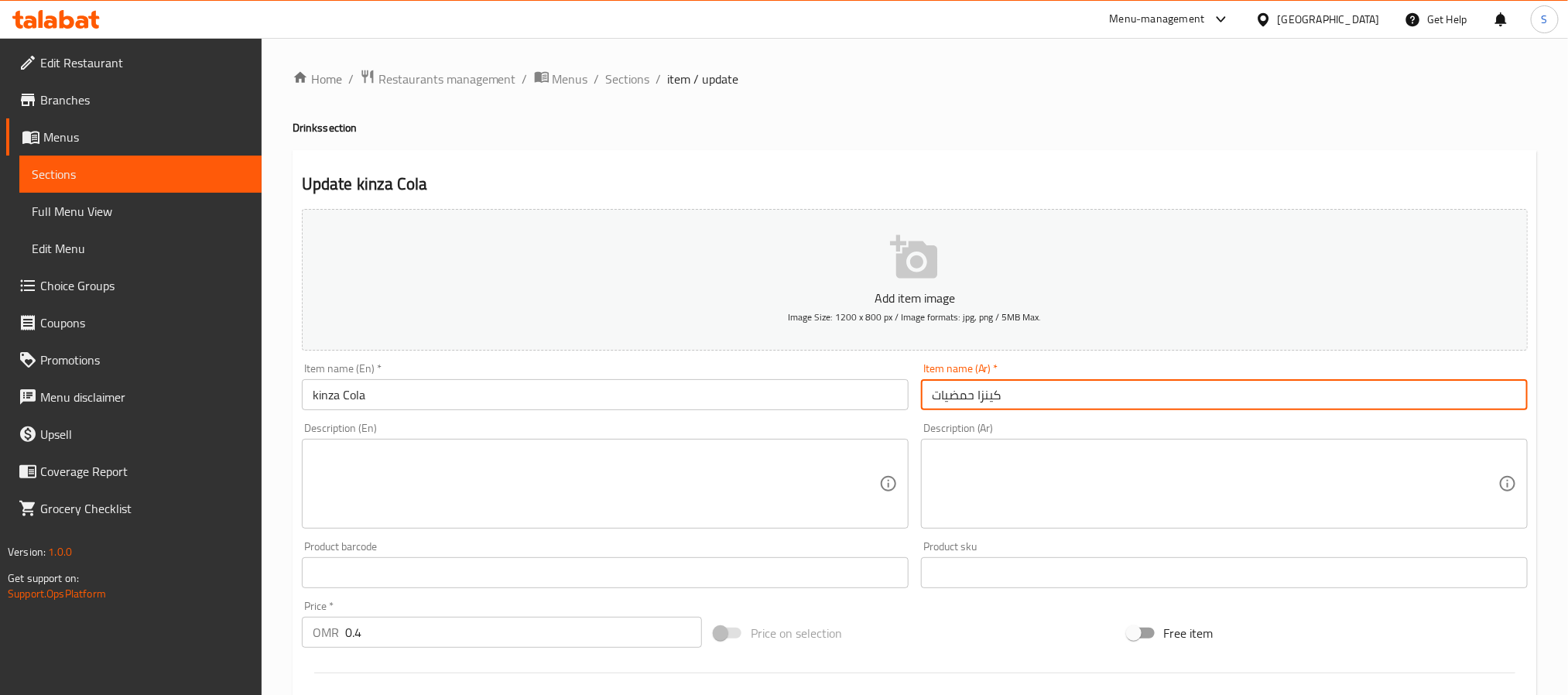
click at [951, 388] on input "كينزا حمضيات" at bounding box center [1224, 394] width 607 height 31
type input "كينزا كولا"
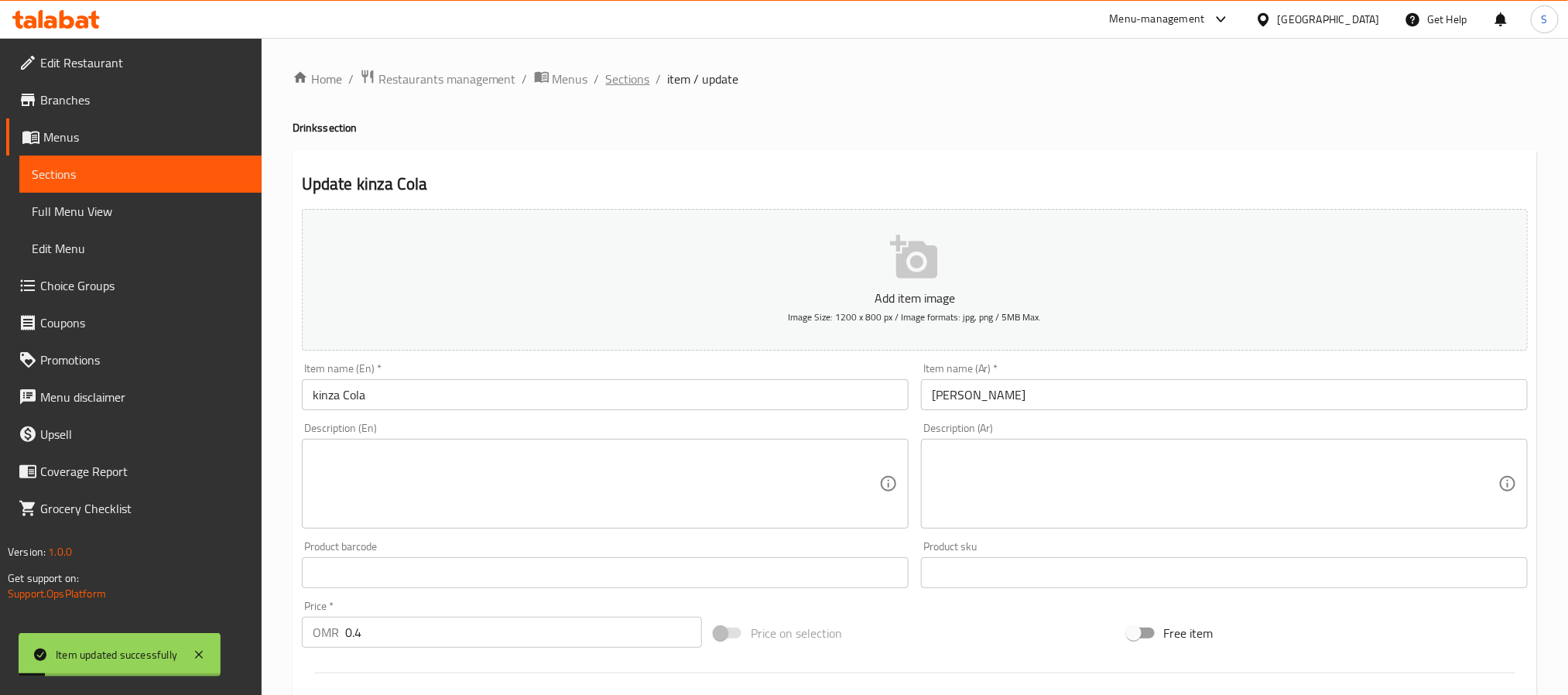
click at [630, 70] on span "Sections" at bounding box center [627, 79] width 44 height 18
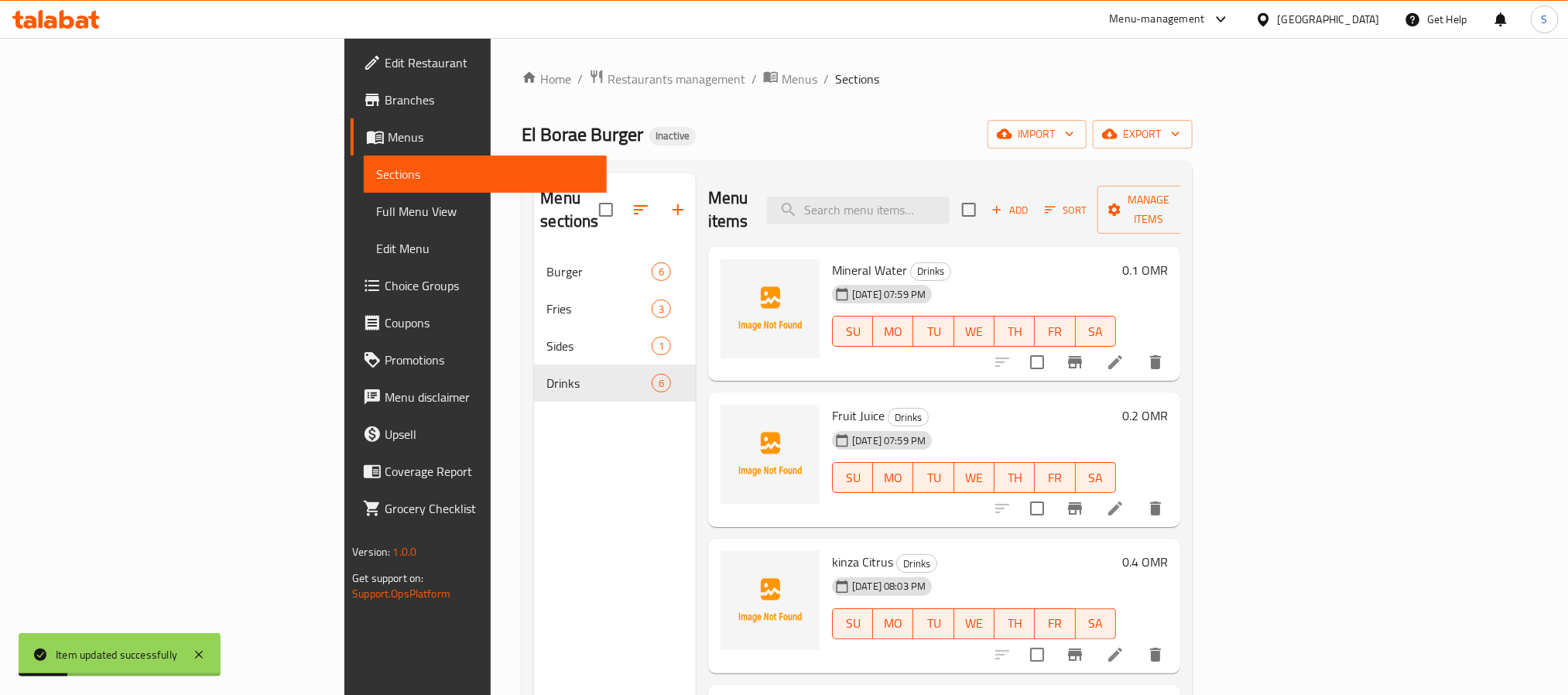
click at [534, 500] on div "Menu sections Burger 6 Fries 3 Sides 1 Drinks 6" at bounding box center [615, 521] width 162 height 695
click at [534, 442] on div "Menu sections Burger 6 Fries 3 Sides 1 Drinks 6" at bounding box center [615, 521] width 162 height 695
click at [376, 209] on span "Full Menu View" at bounding box center [485, 211] width 218 height 18
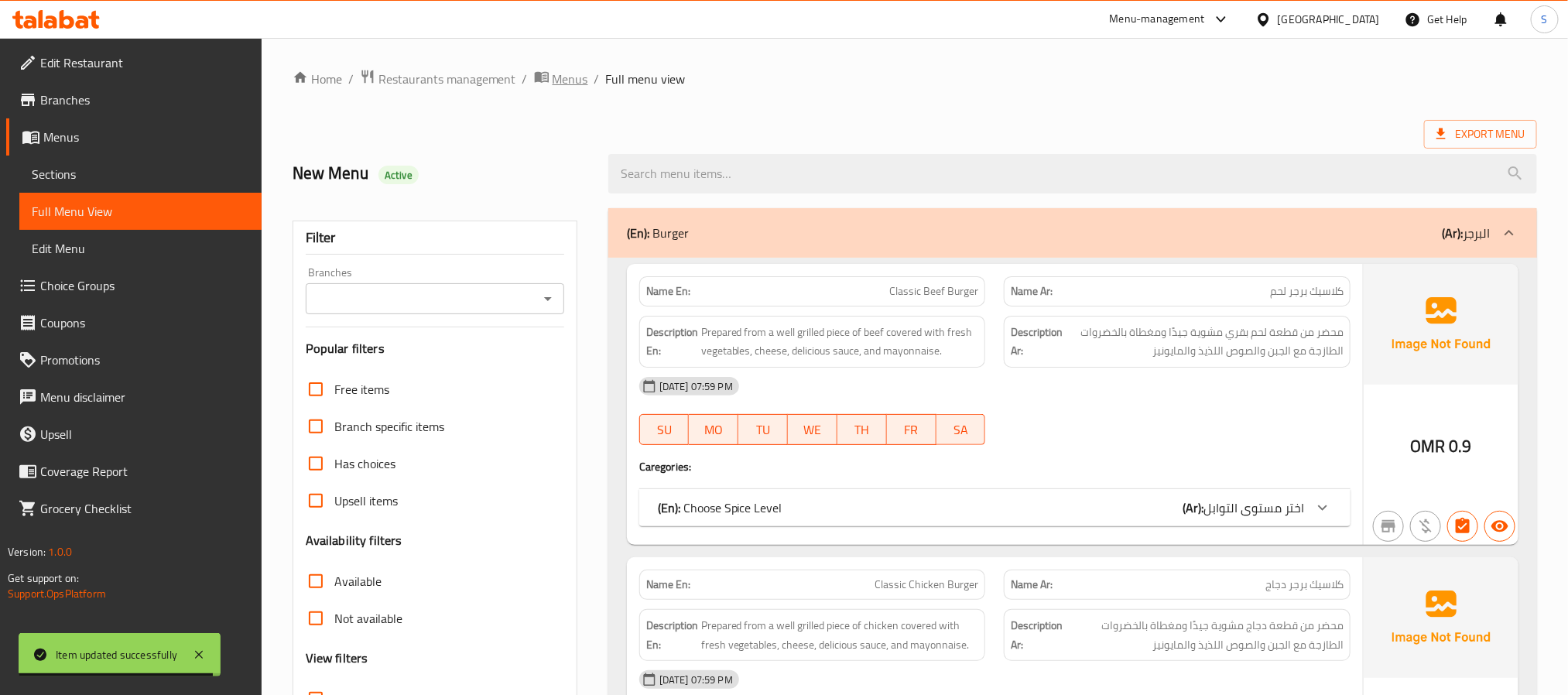
click at [577, 84] on span "Menus" at bounding box center [570, 79] width 36 height 18
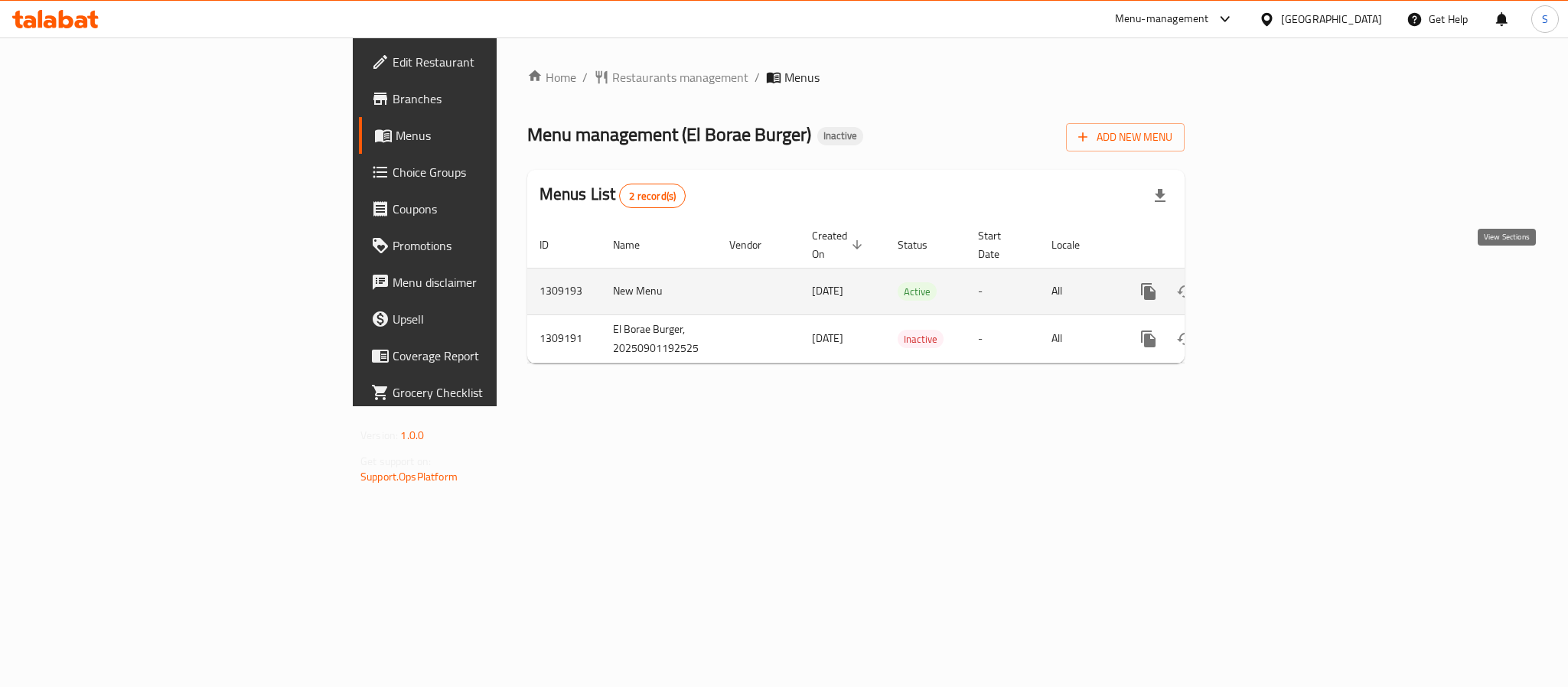
click at [1266, 284] on icon "enhanced table" at bounding box center [1259, 291] width 14 height 14
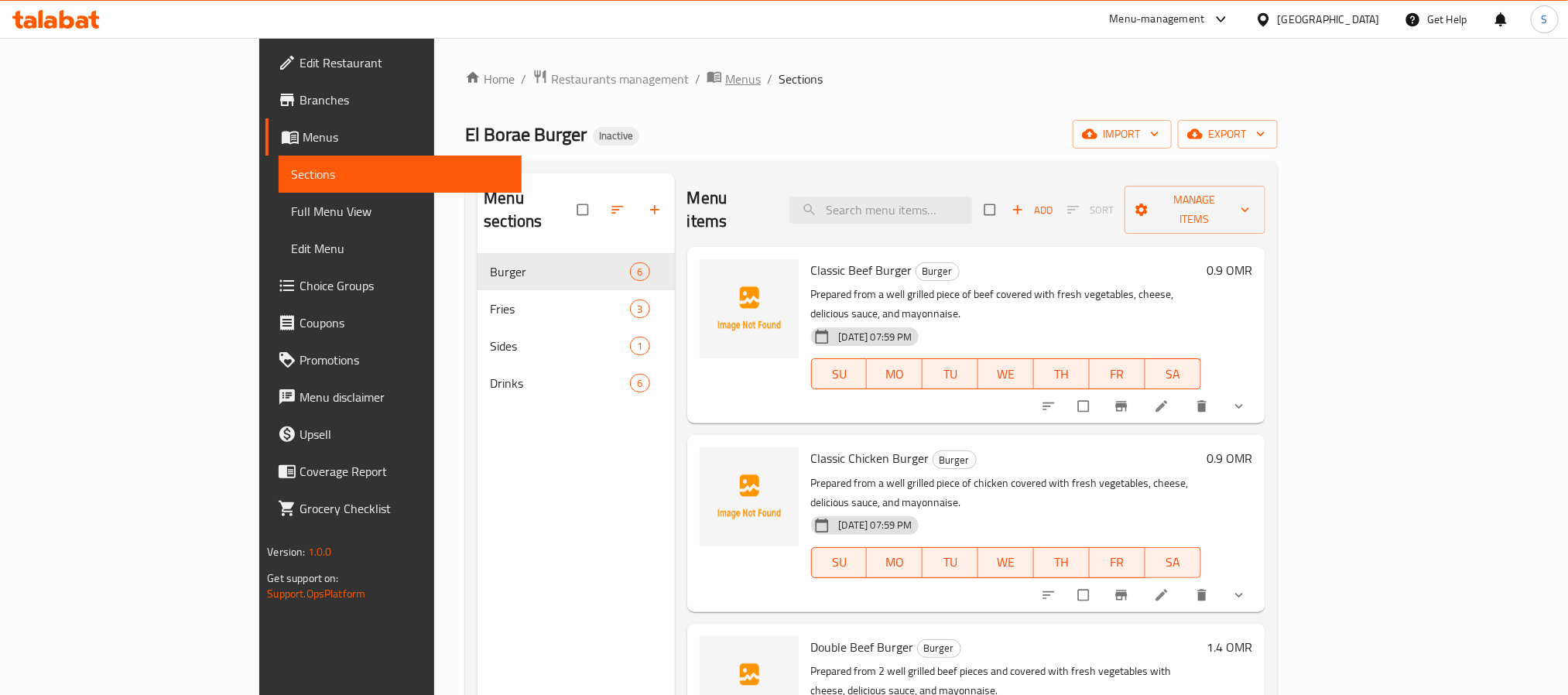
click at [725, 82] on span "Menus" at bounding box center [743, 79] width 36 height 18
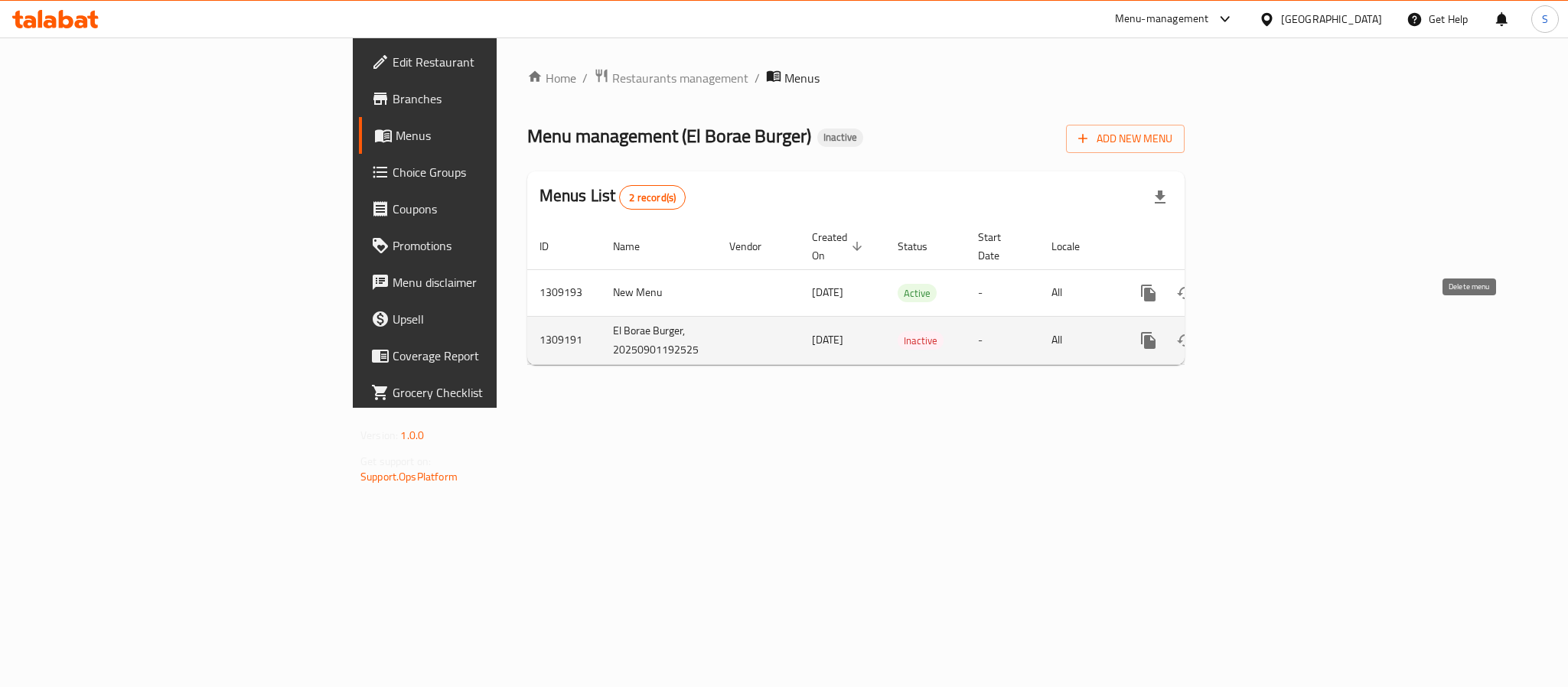
click at [1228, 334] on icon "enhanced table" at bounding box center [1222, 340] width 11 height 14
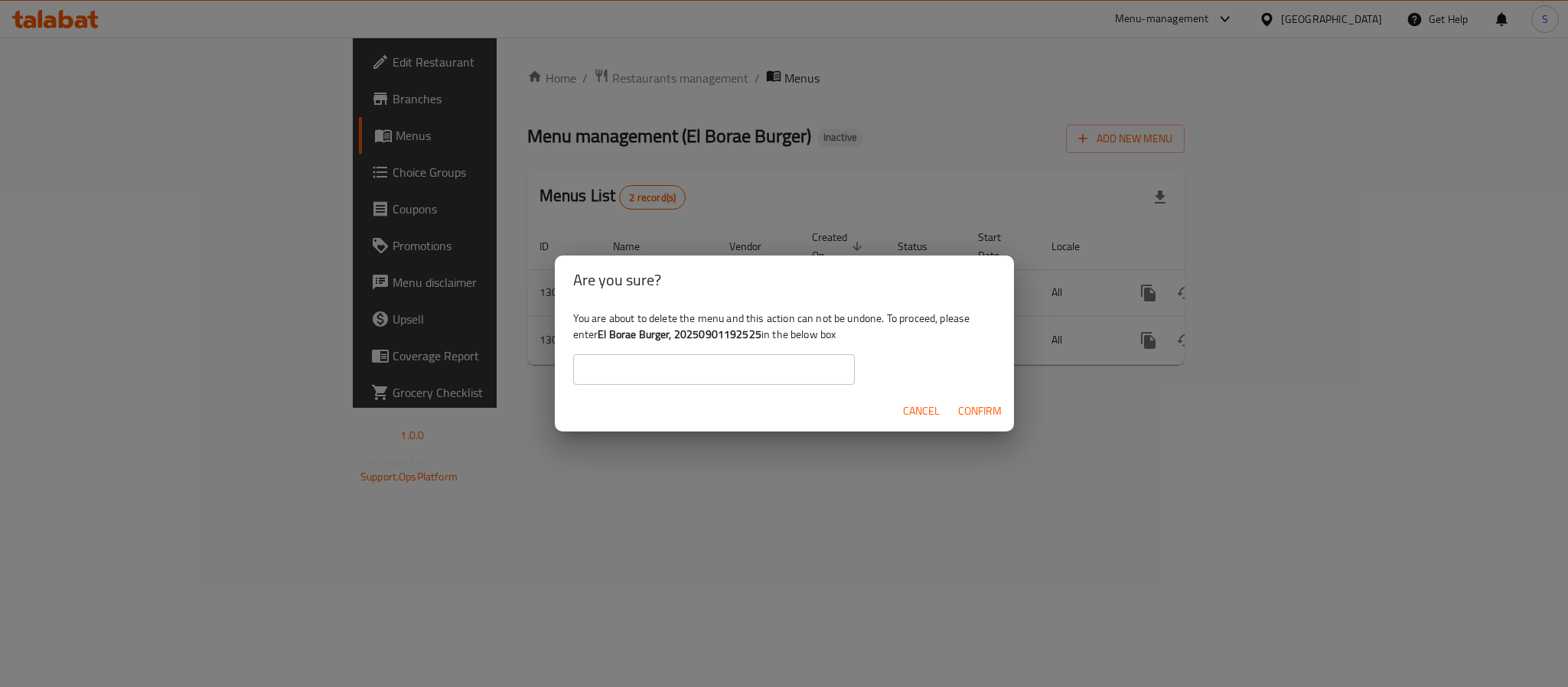
click at [919, 412] on span "Cancel" at bounding box center [921, 411] width 37 height 19
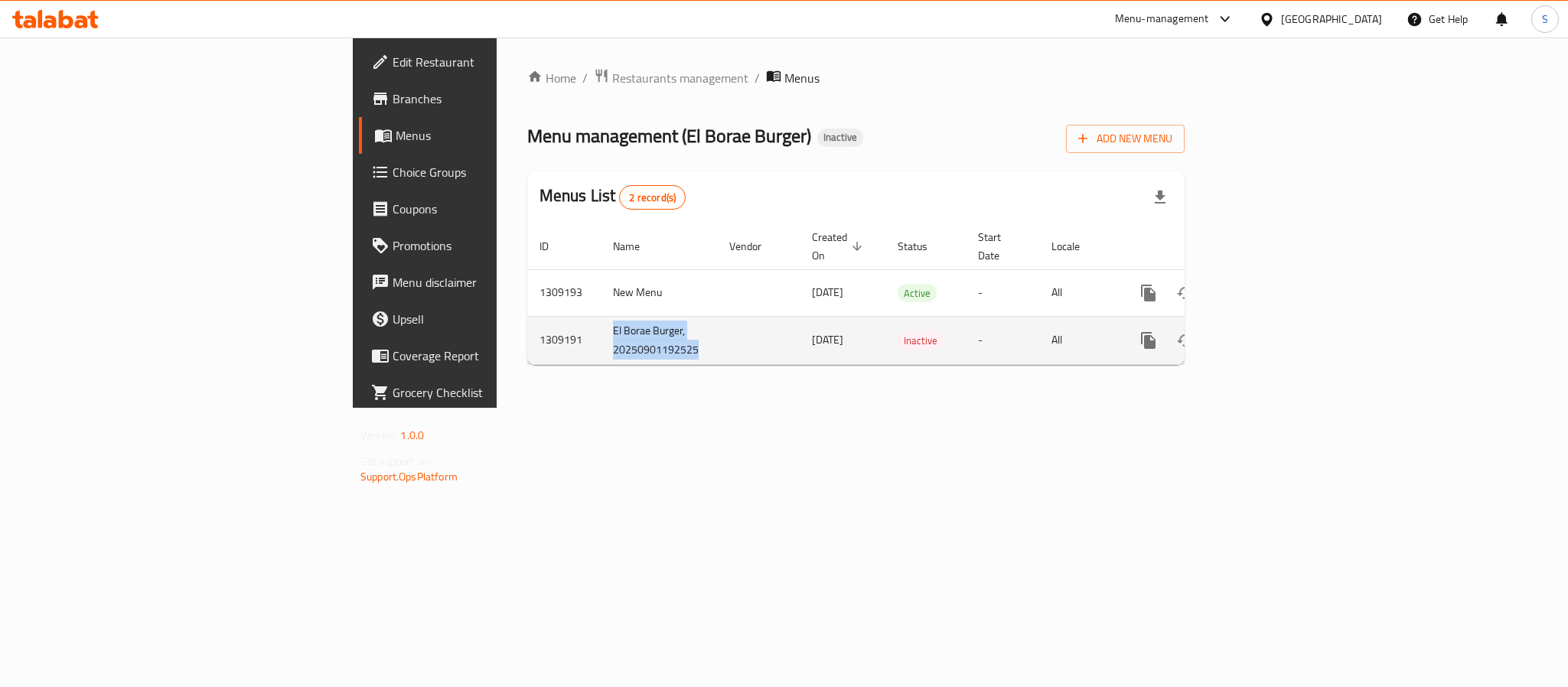
drag, startPoint x: 375, startPoint y: 316, endPoint x: 468, endPoint y: 331, distance: 94.2
click at [601, 331] on td "El Borae Burger, 20250901192525" at bounding box center [659, 340] width 117 height 48
copy td "El Borae Burger, 20250901192525"
click at [1231, 331] on icon "enhanced table" at bounding box center [1222, 340] width 18 height 18
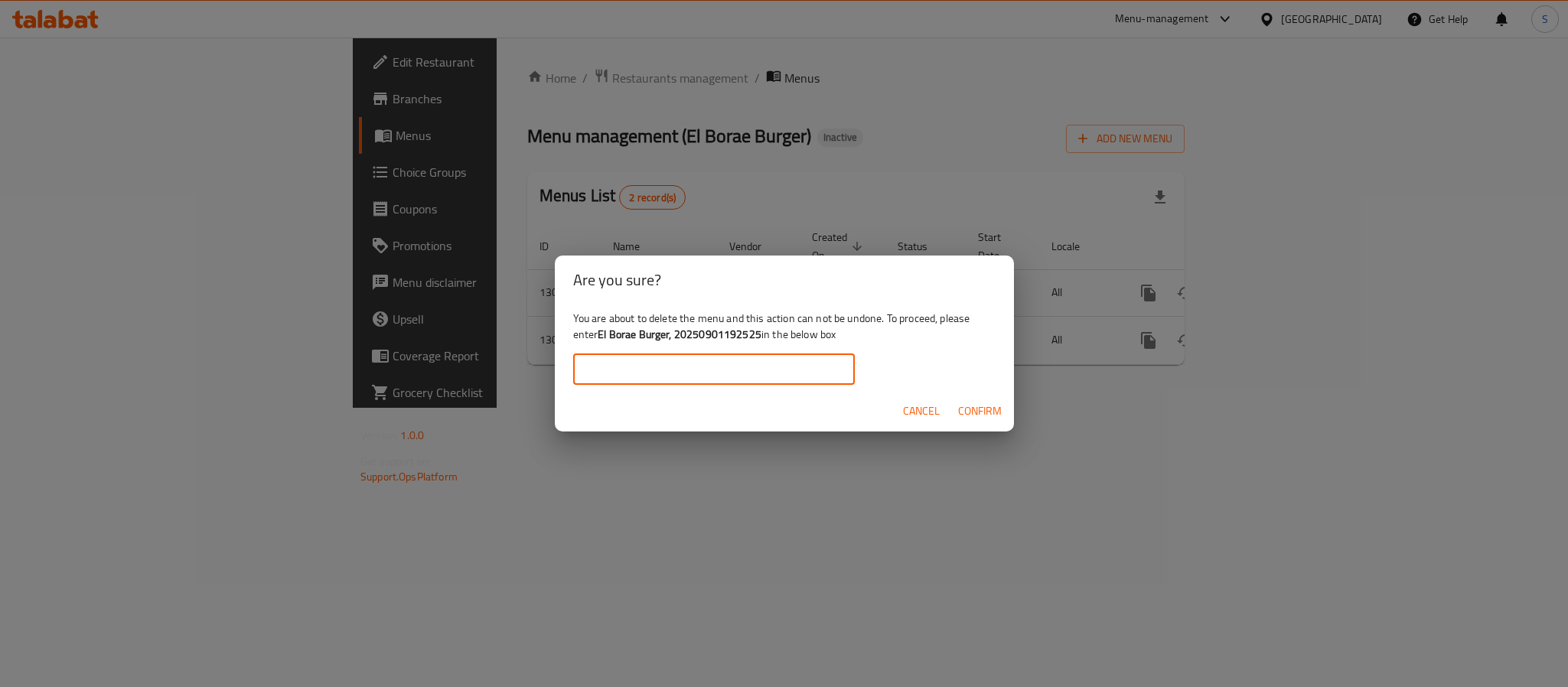
click at [785, 365] on input "text" at bounding box center [714, 369] width 282 height 30
paste input "El Borae Burger, 20250901192525"
type input "El Borae Burger, 20250901192525"
click at [983, 405] on span "Confirm" at bounding box center [980, 411] width 44 height 19
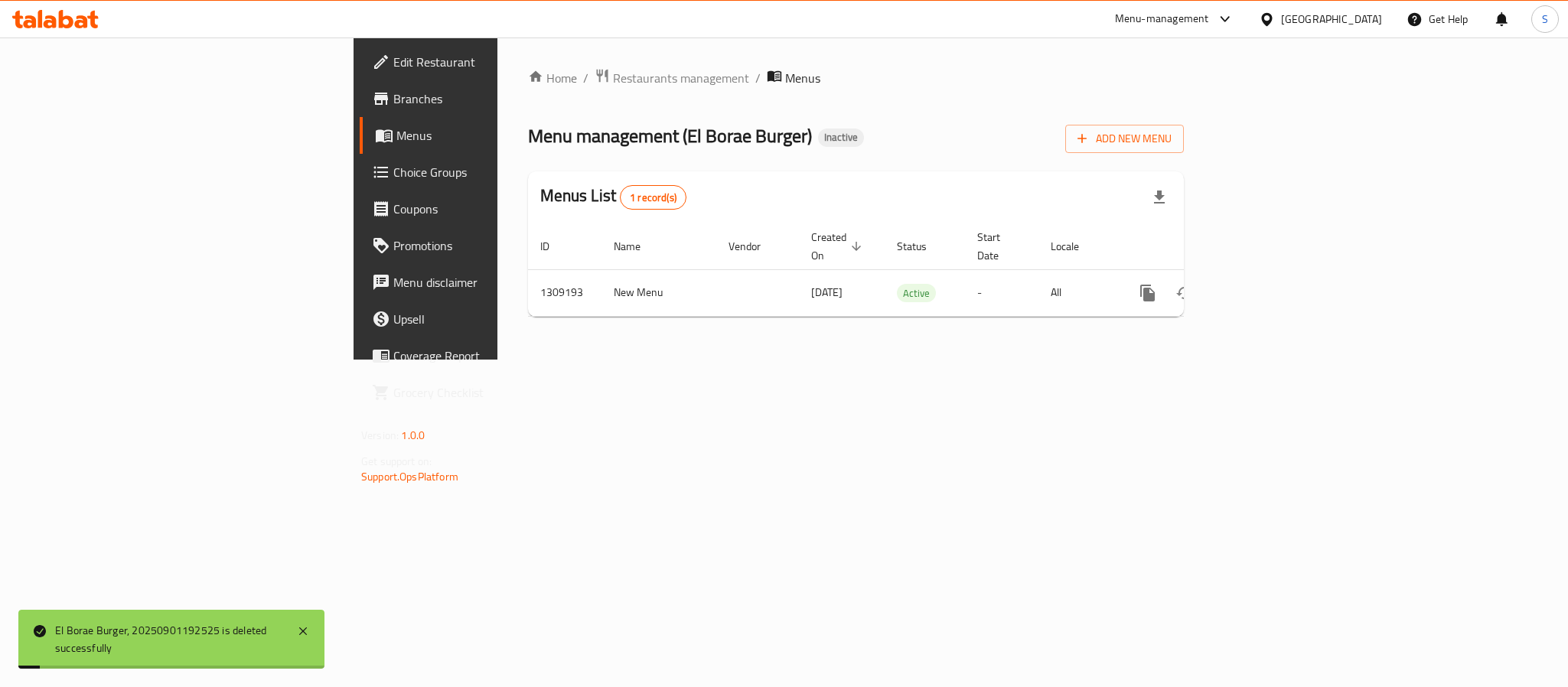
click at [856, 184] on div "Menus List 1 record(s)" at bounding box center [856, 197] width 656 height 52
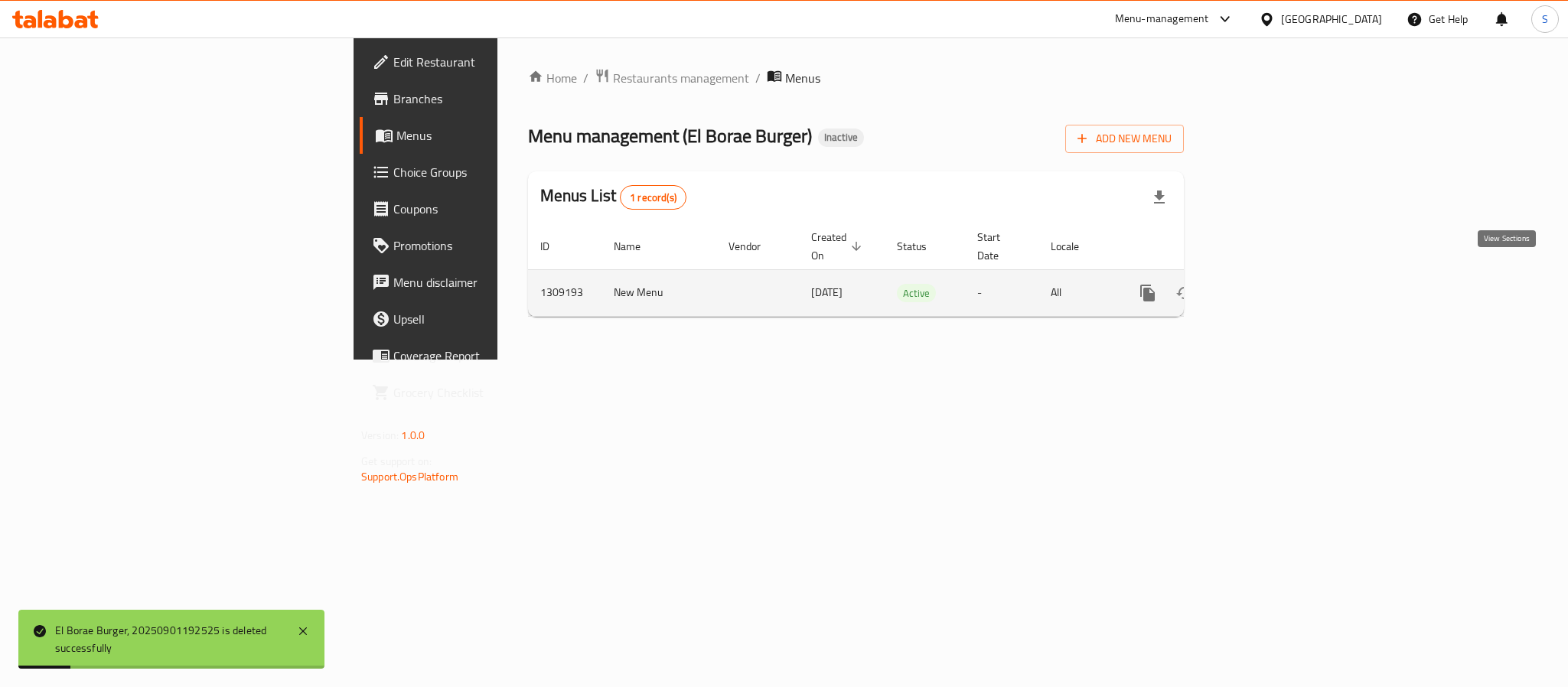
click at [1267, 284] on icon "enhanced table" at bounding box center [1258, 293] width 18 height 18
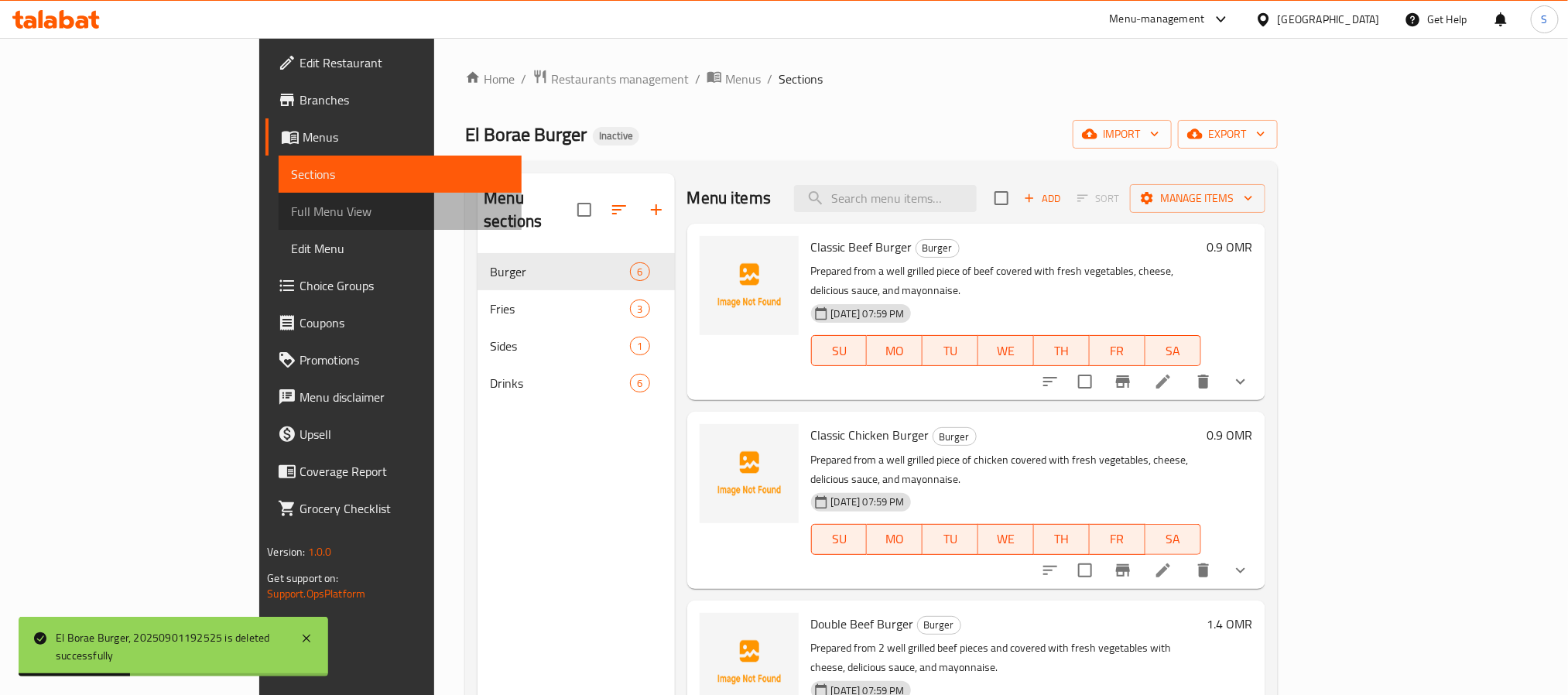
click at [278, 200] on link "Full Menu View" at bounding box center [399, 211] width 242 height 37
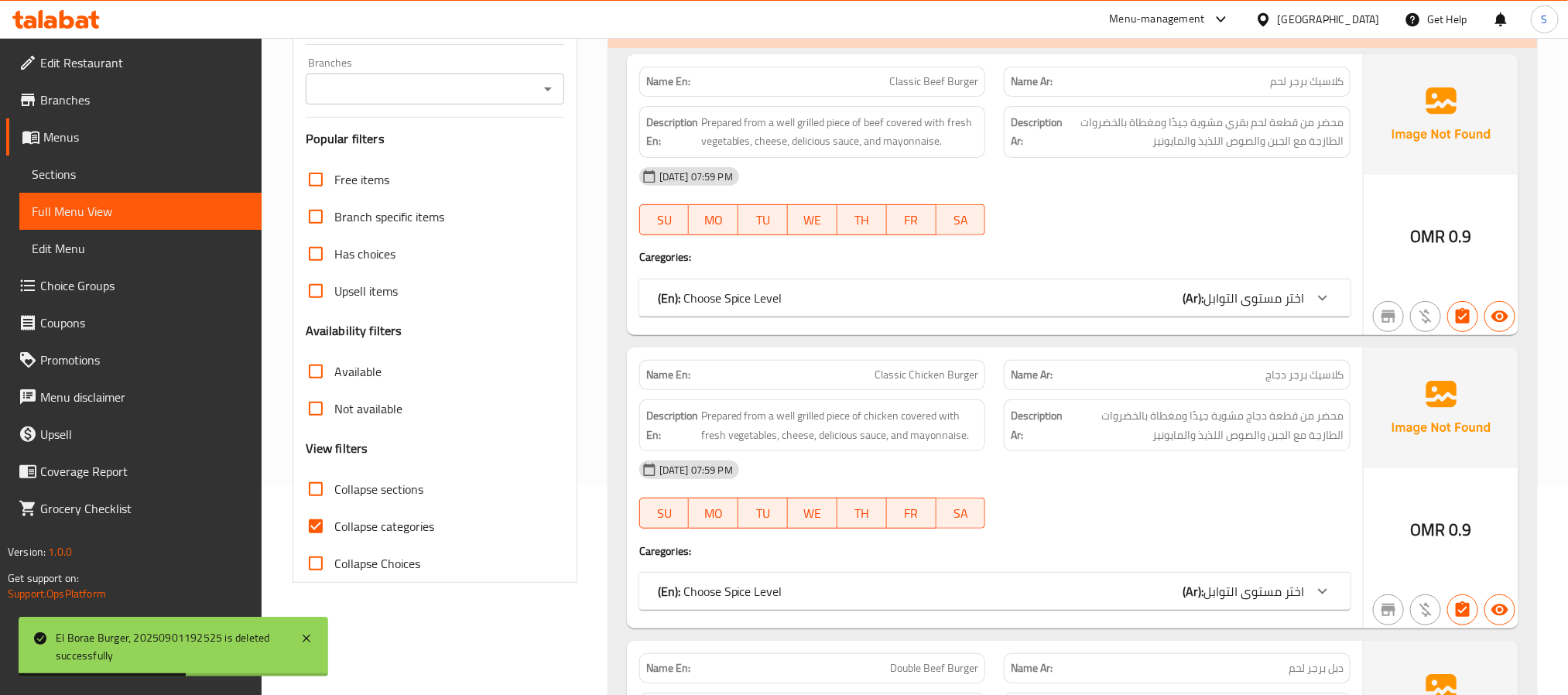
scroll to position [232, 0]
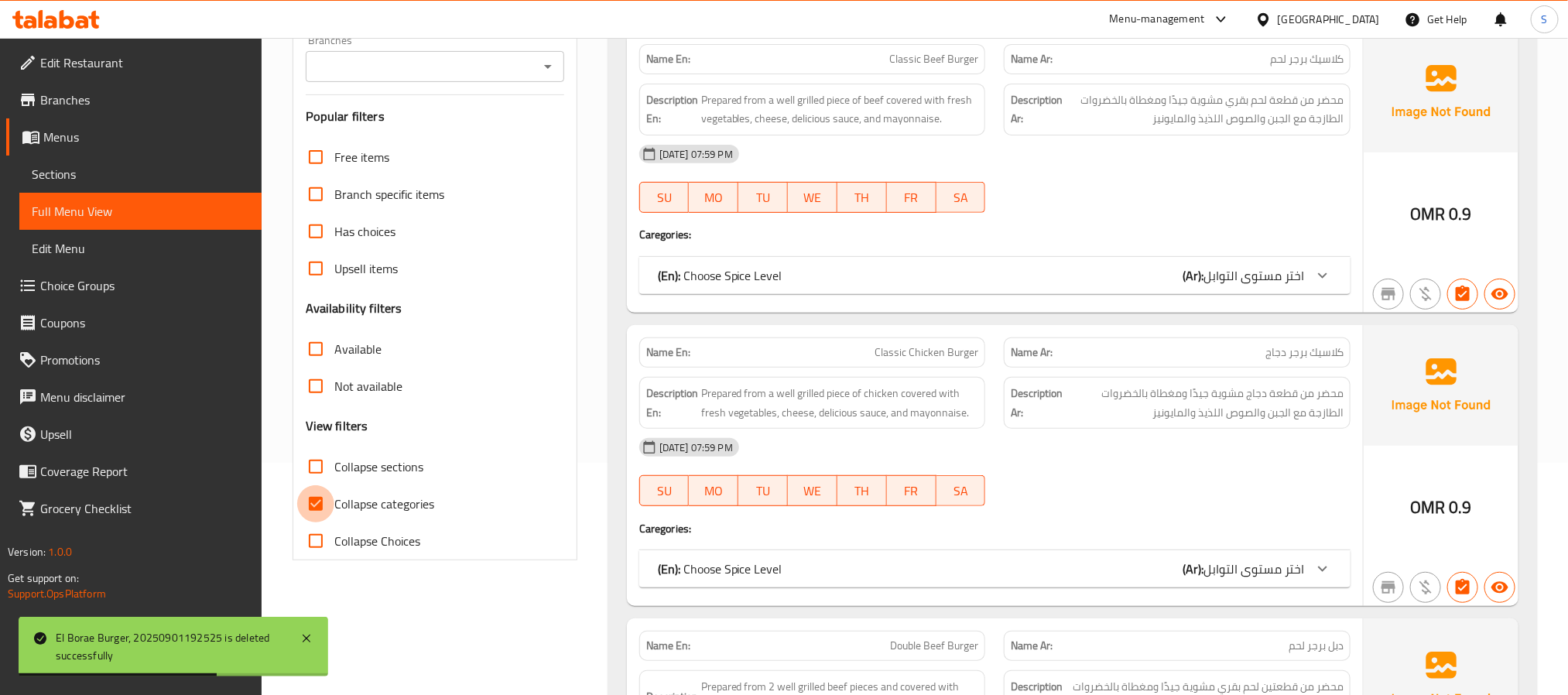
click at [332, 507] on input "Collapse categories" at bounding box center [316, 504] width 37 height 37
checkbox input "false"
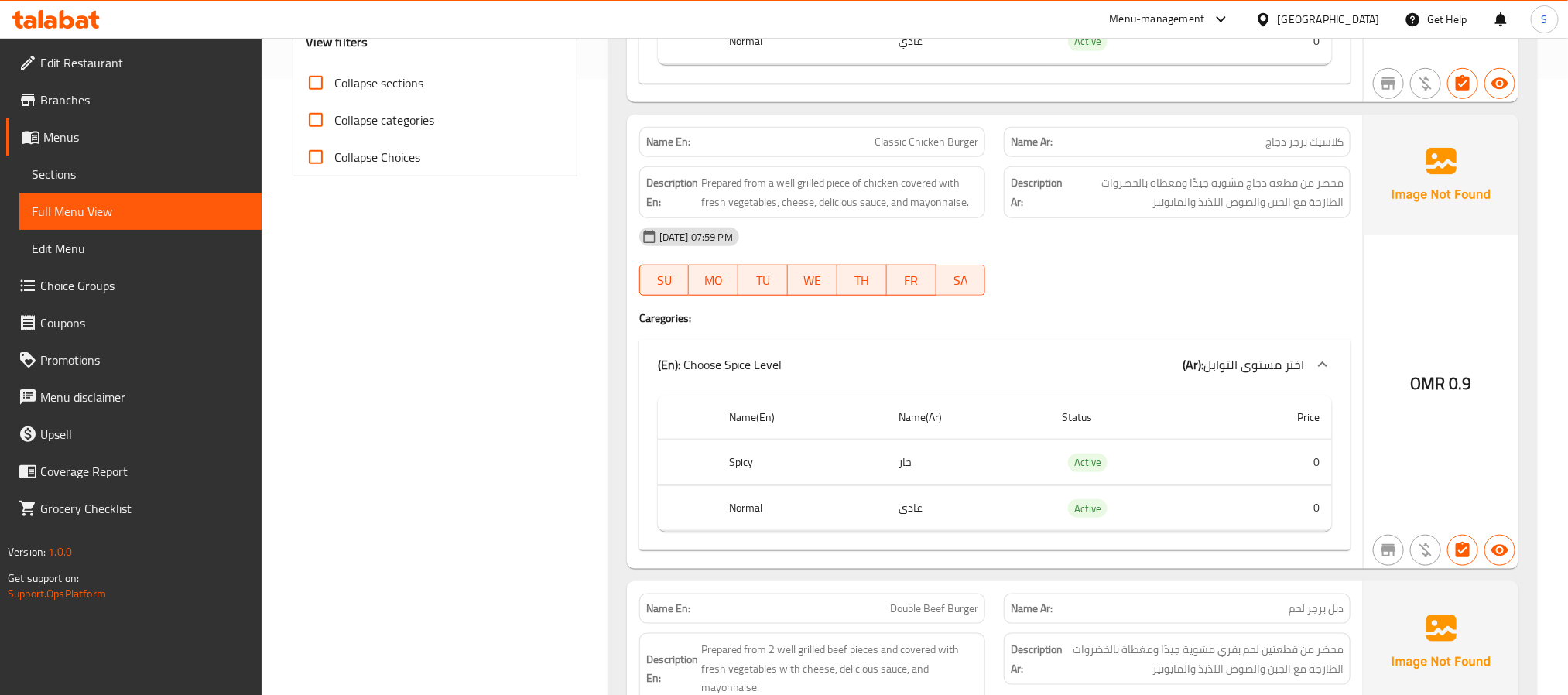
scroll to position [465, 0]
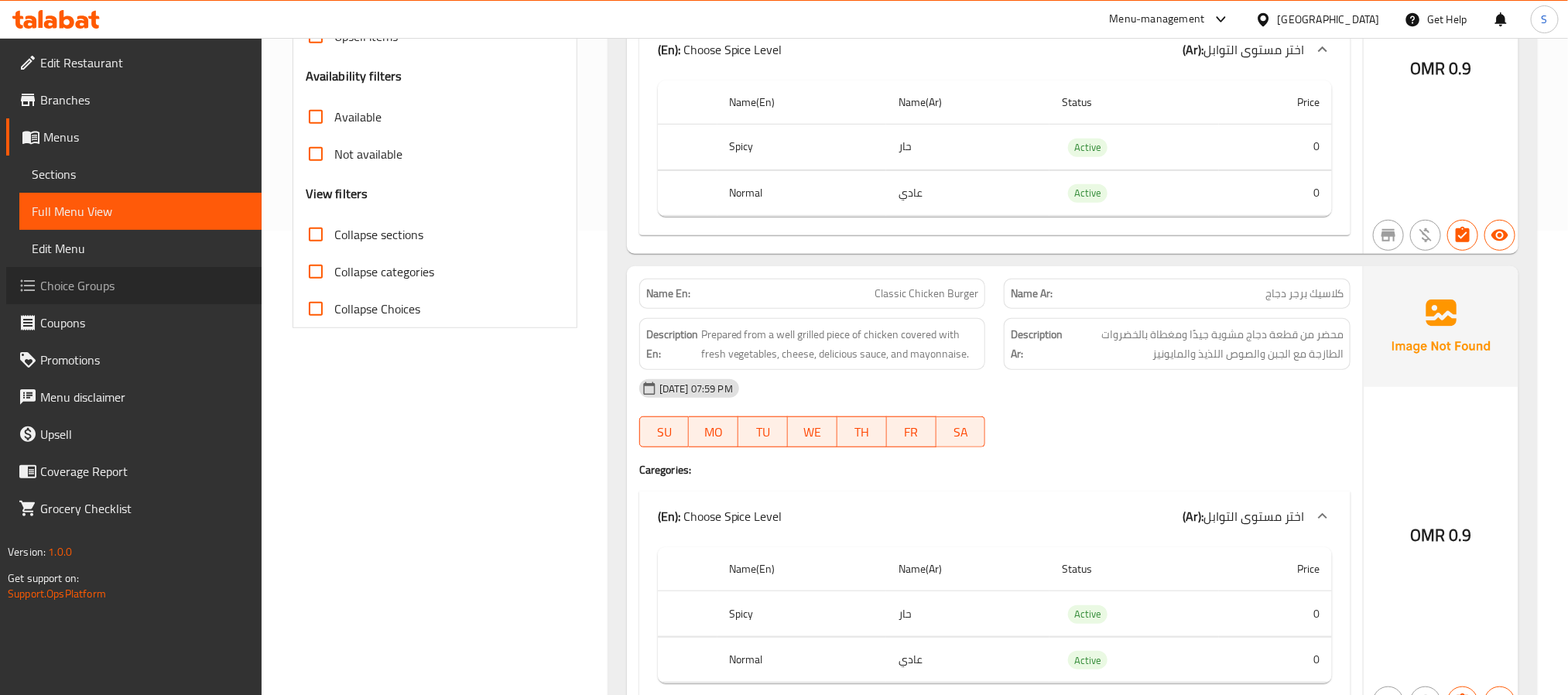
click at [98, 283] on span "Choice Groups" at bounding box center [144, 285] width 209 height 18
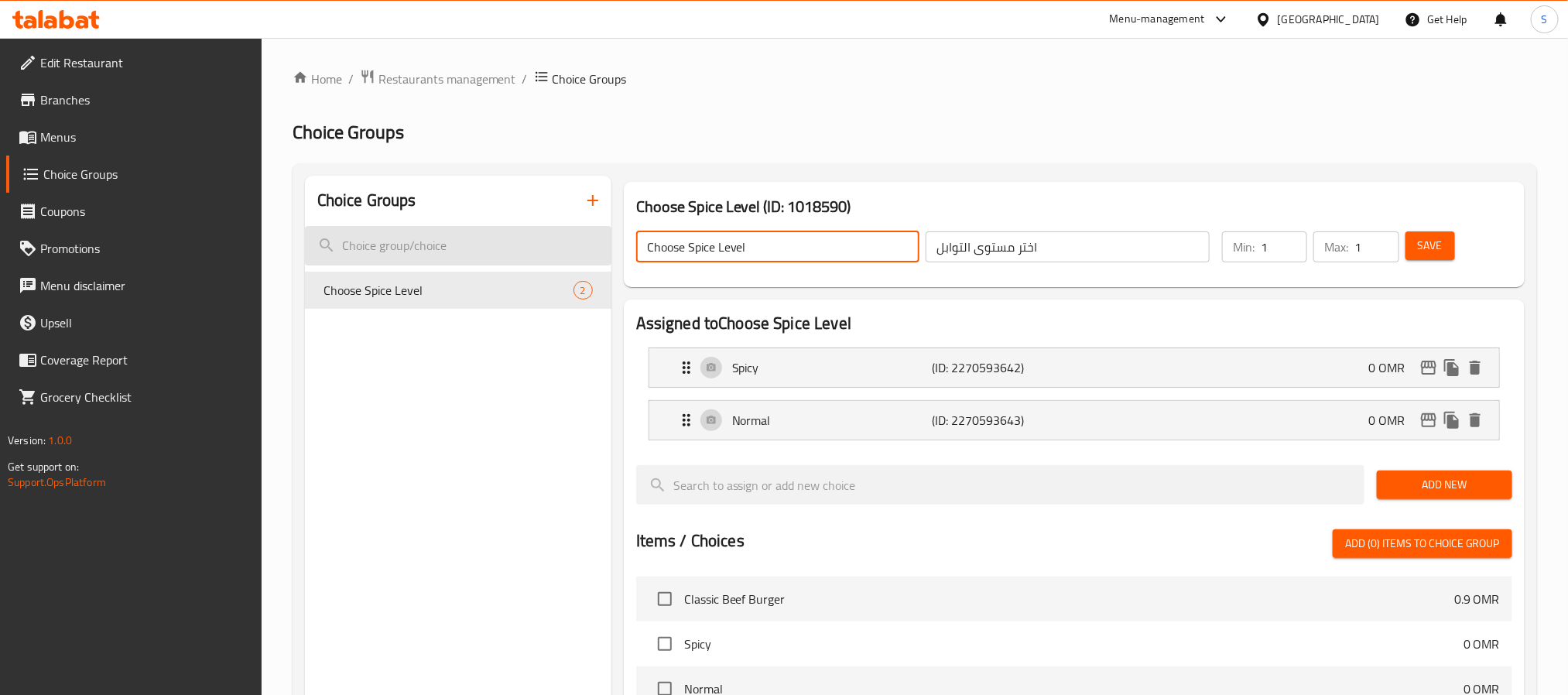
drag, startPoint x: 762, startPoint y: 251, endPoint x: 580, endPoint y: 242, distance: 182.2
click at [580, 242] on div "Choice Groups Choose Spice Level 2 Choose Spice Level (ID: 1018590) Choose Spic…" at bounding box center [917, 645] width 1226 height 939
type input "إ"
type input "Your Choice Of:"
click at [1053, 254] on input "اختر مستوى التوابل" at bounding box center [1068, 246] width 284 height 31
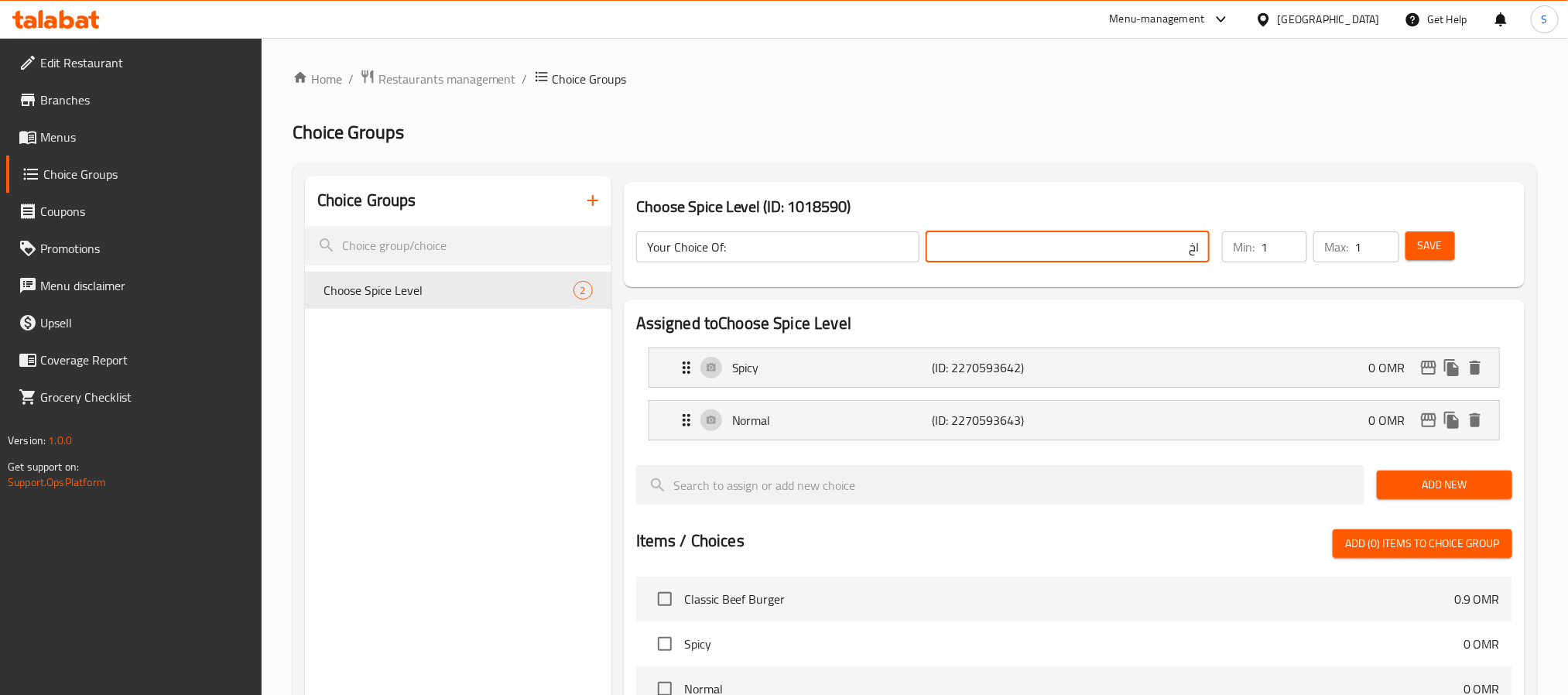
type input "ا"
type input "إختيارك من:"
click at [1296, 184] on div "Choose Spice Level (ID: 1018590) Your Choice Of: ​ إختيارك من: ​ Min: 1 ​ Max: …" at bounding box center [1074, 234] width 901 height 106
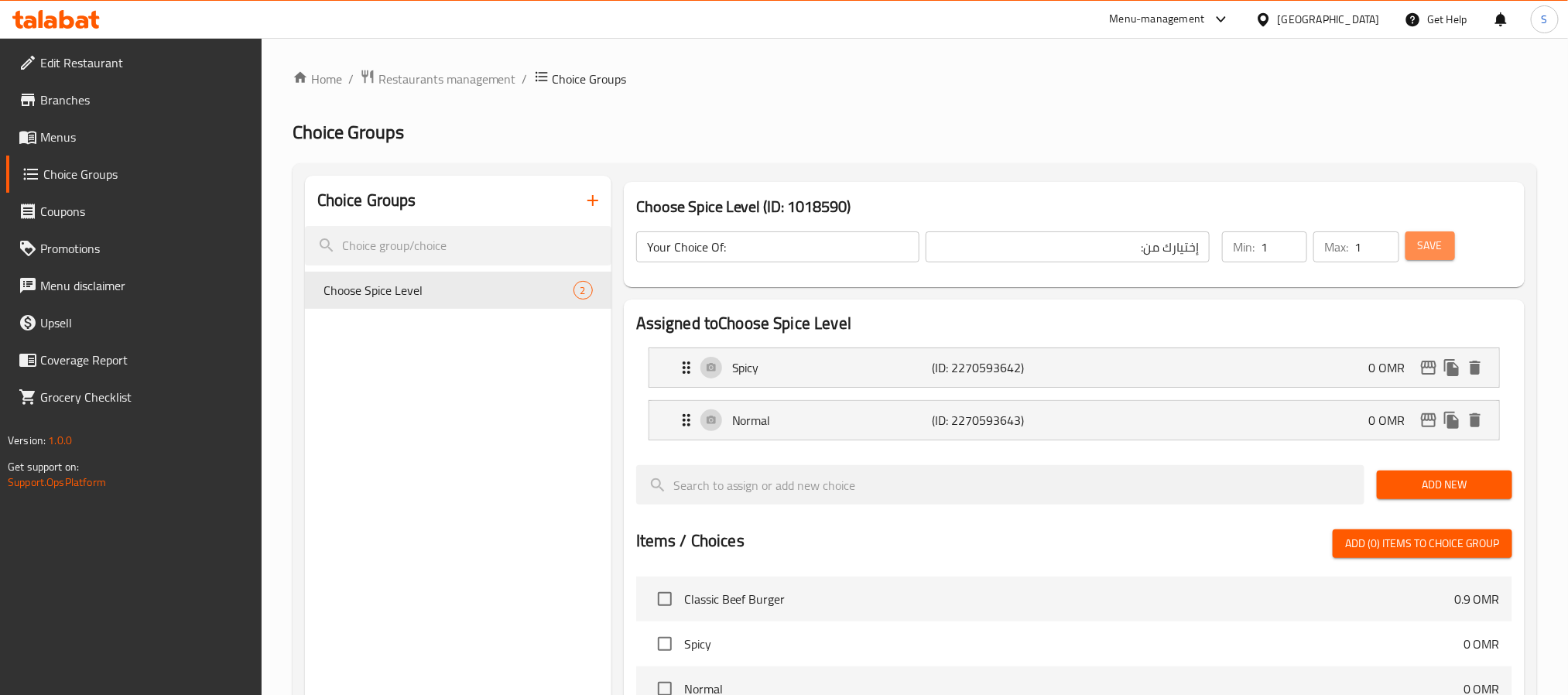
click at [1425, 249] on span "Save" at bounding box center [1430, 245] width 25 height 19
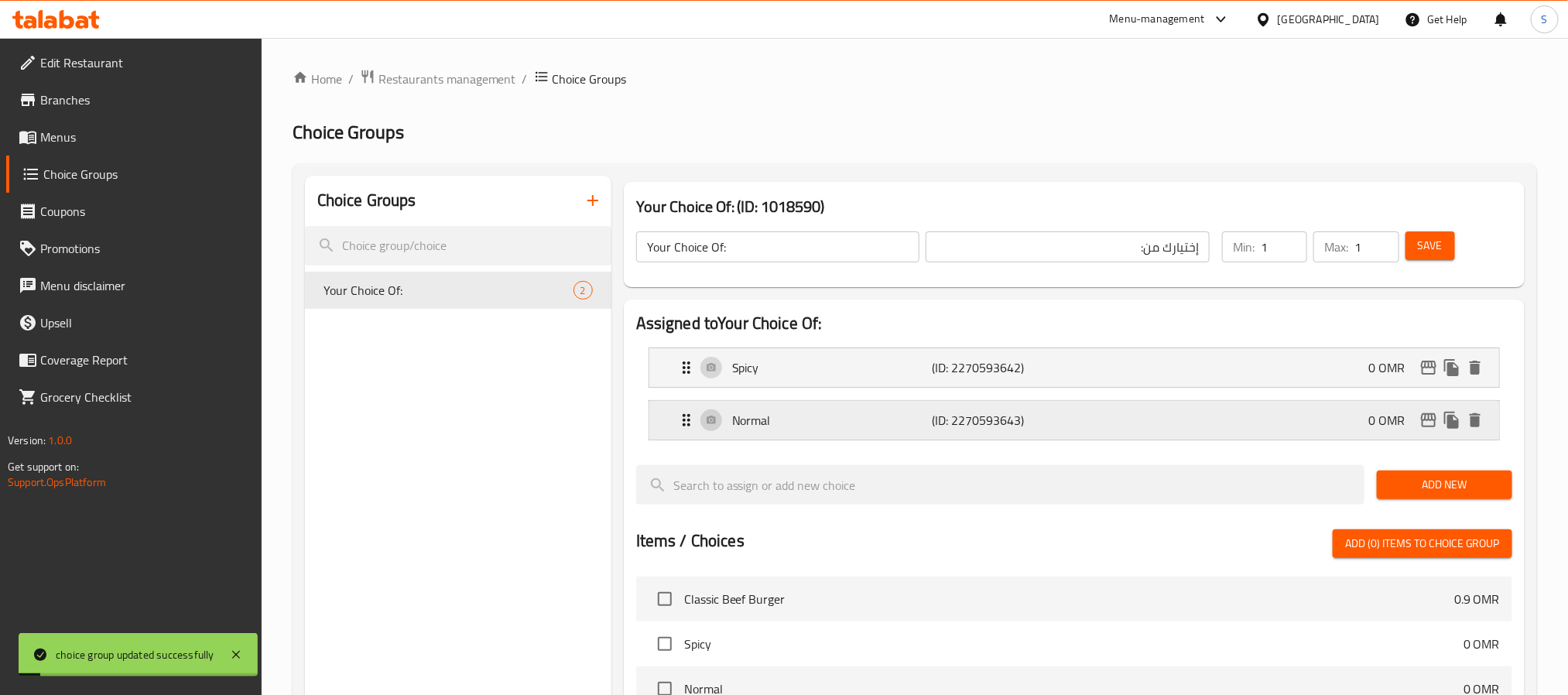
click at [1082, 437] on div "Normal (ID: 2270593643) 0 OMR" at bounding box center [1079, 420] width 804 height 39
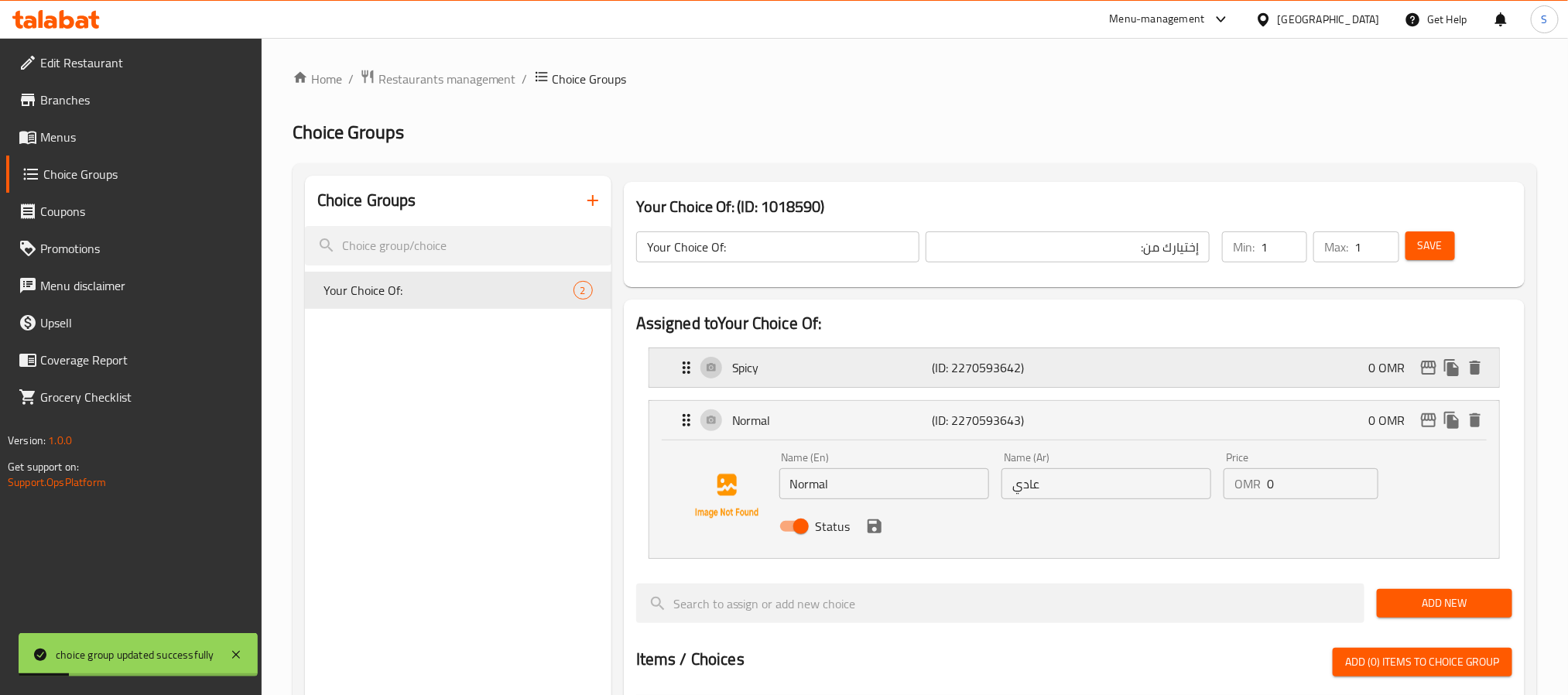
click at [1101, 367] on div "Spicy (ID: 2270593642) 0 OMR" at bounding box center [1079, 367] width 804 height 39
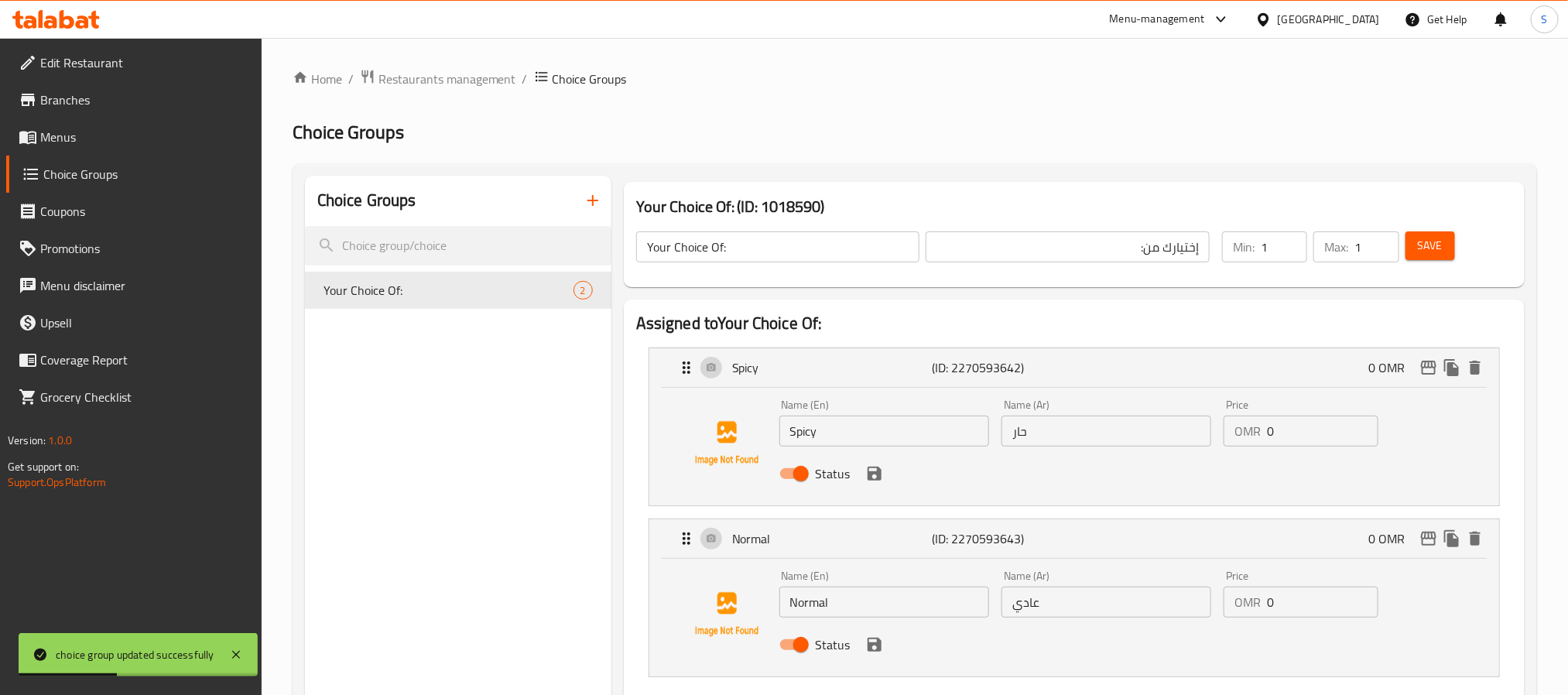
click at [1424, 254] on span "Save" at bounding box center [1430, 245] width 25 height 19
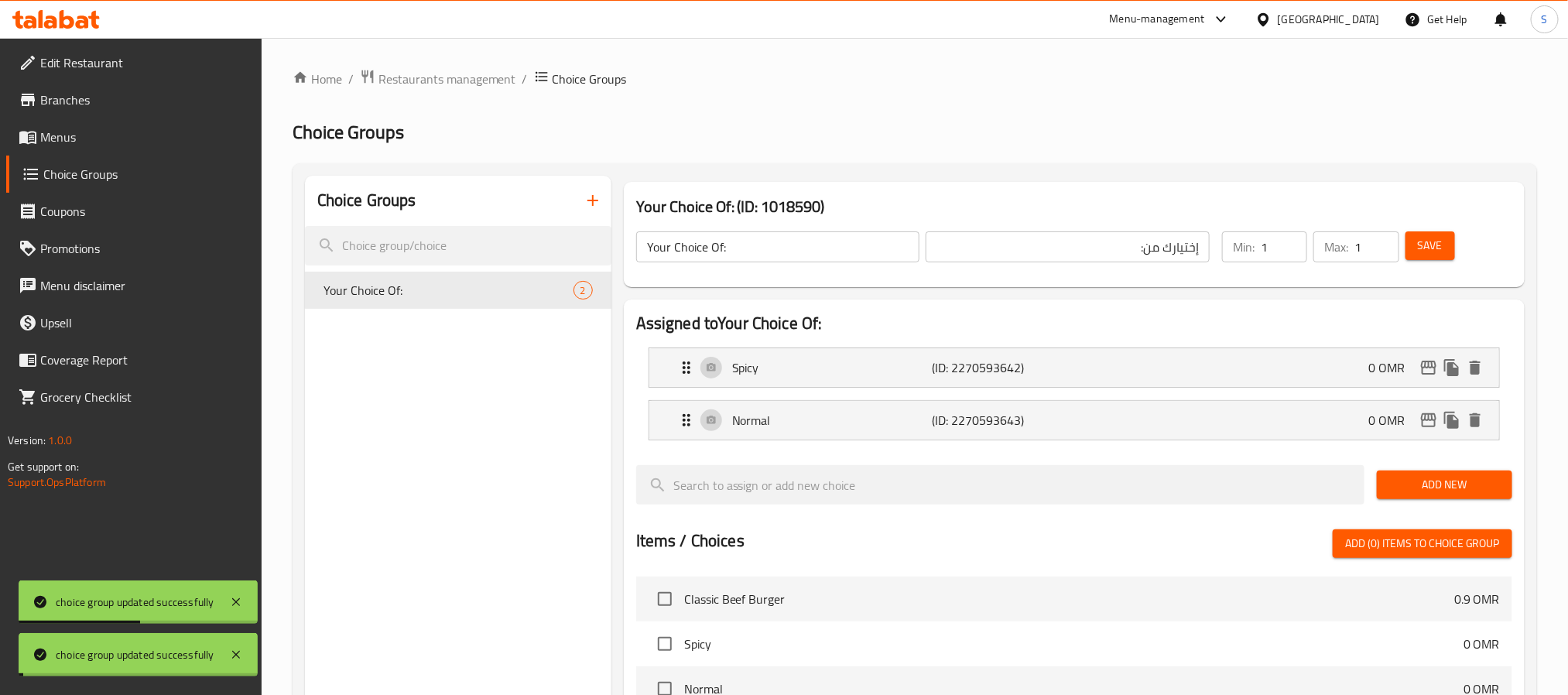
click at [1003, 79] on ol "Home / Restaurants management / Choice Groups" at bounding box center [915, 79] width 1245 height 20
click at [76, 142] on span "Menus" at bounding box center [144, 137] width 209 height 18
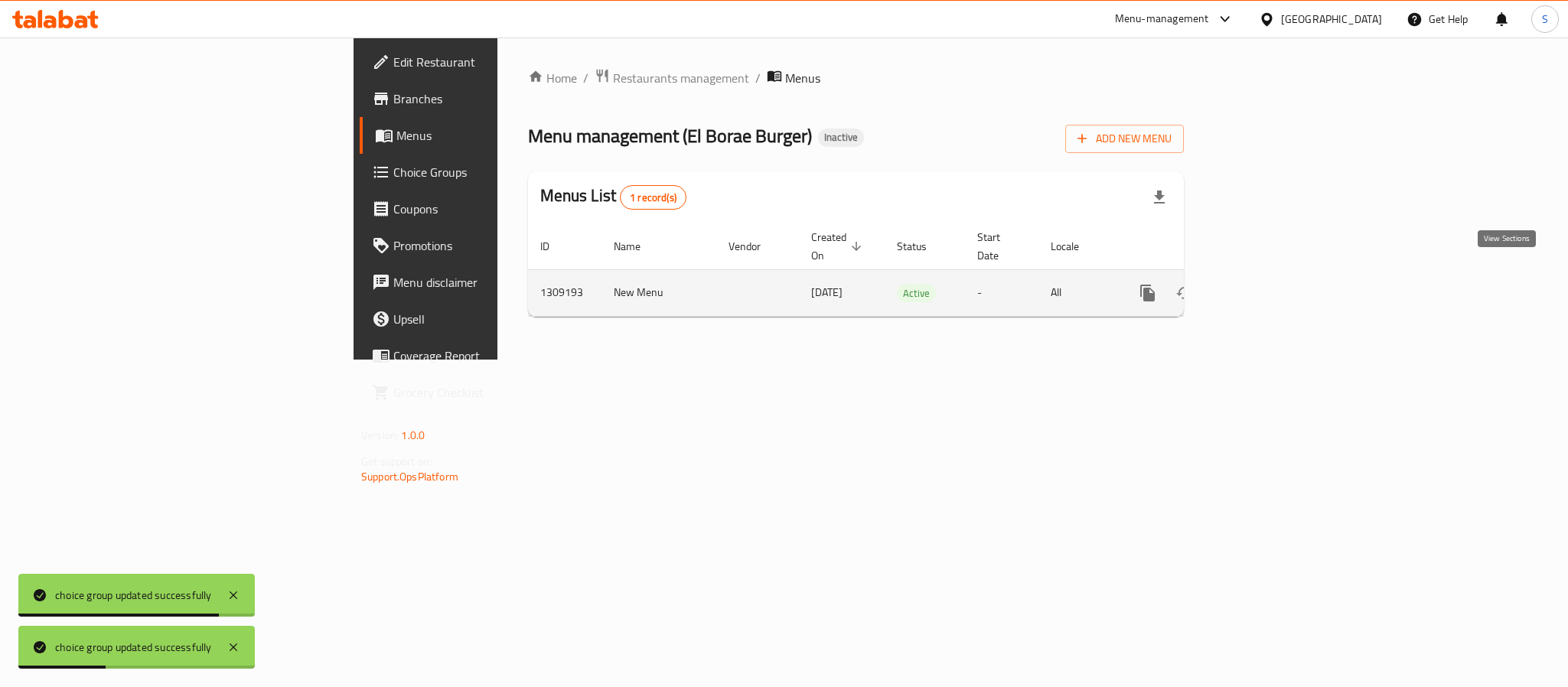
click at [1267, 284] on icon "enhanced table" at bounding box center [1258, 293] width 18 height 18
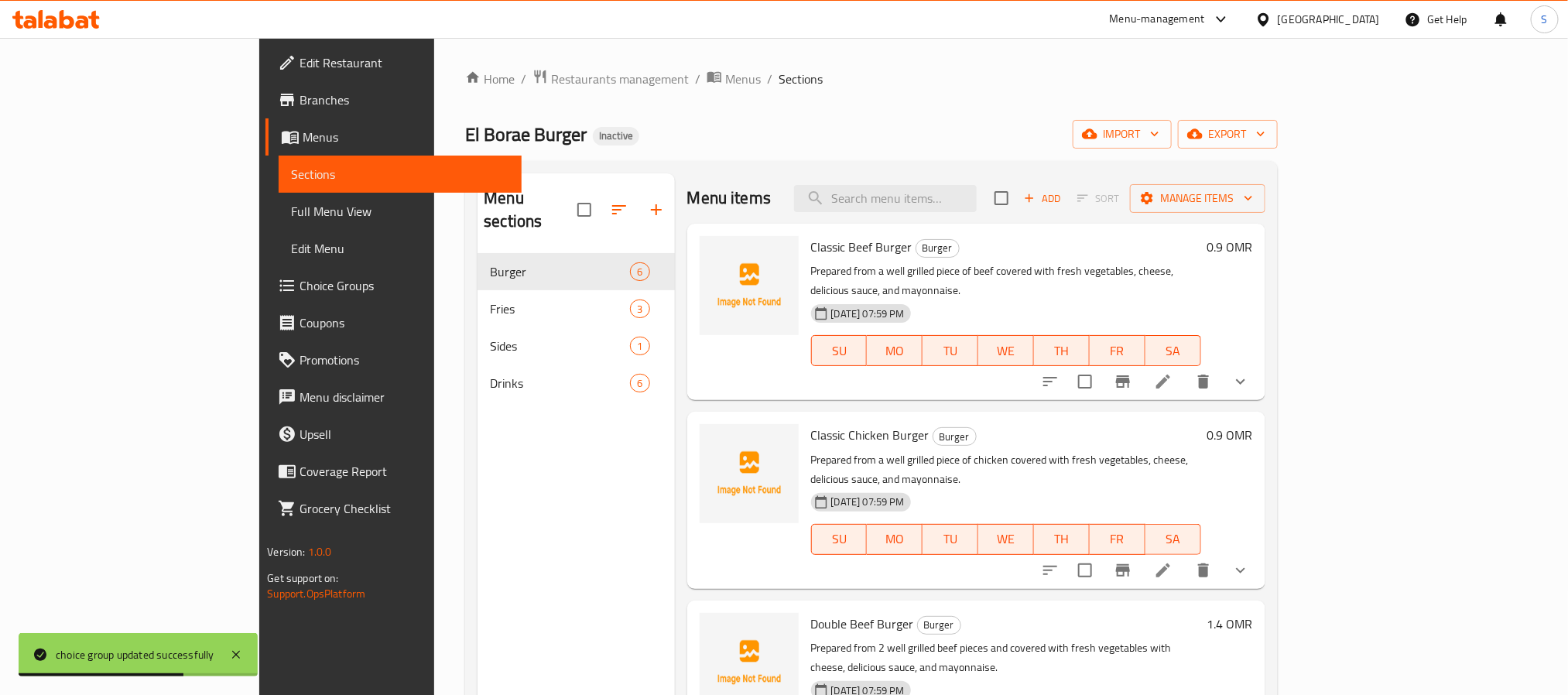
click at [291, 207] on span "Full Menu View" at bounding box center [400, 211] width 218 height 18
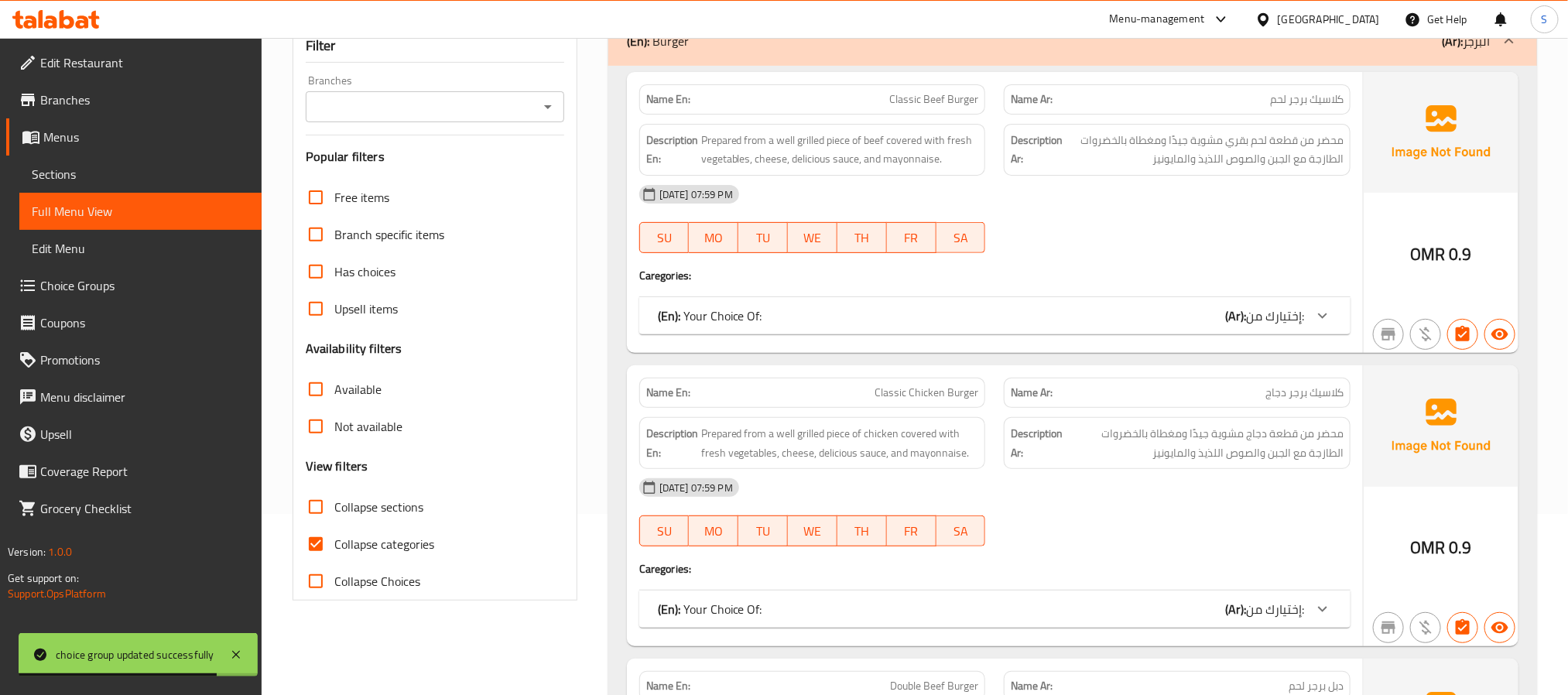
scroll to position [465, 0]
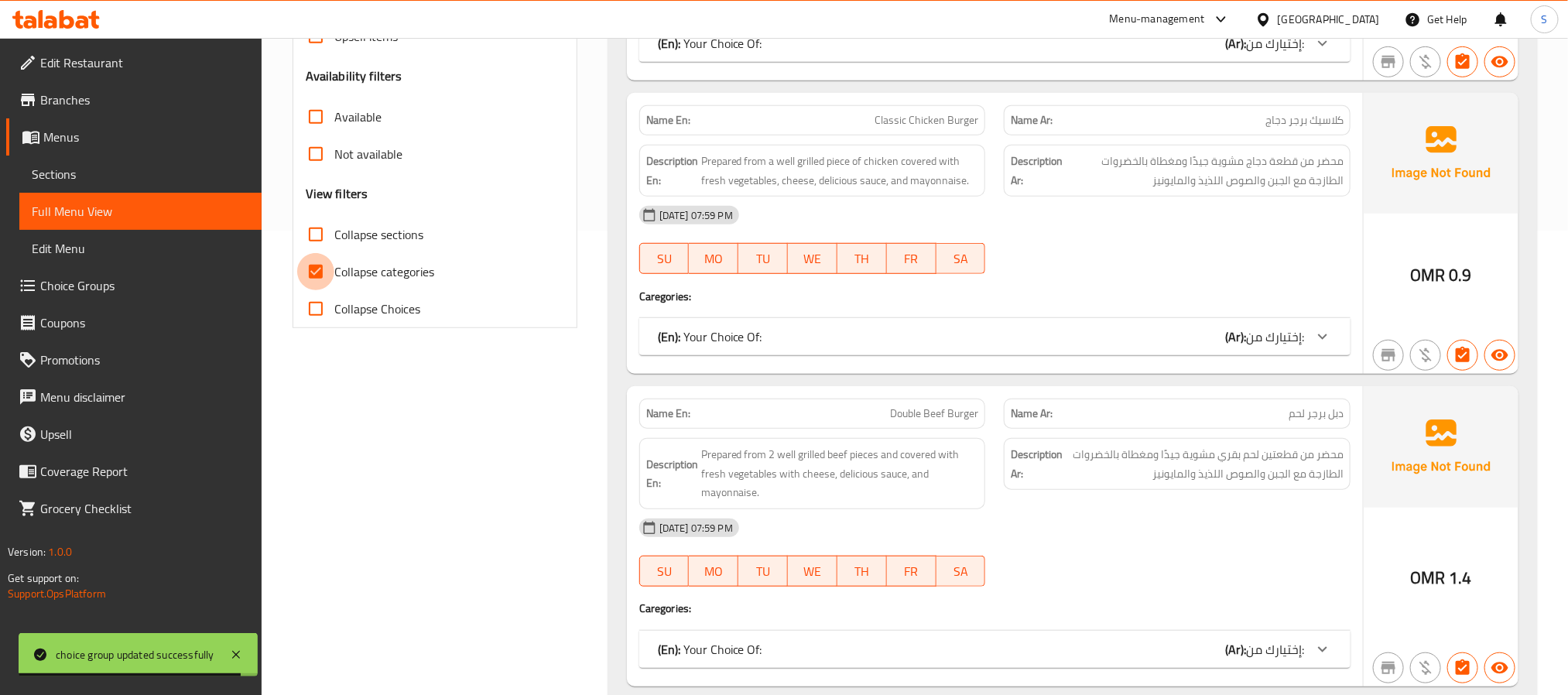
click at [319, 269] on input "Collapse categories" at bounding box center [316, 272] width 37 height 37
checkbox input "false"
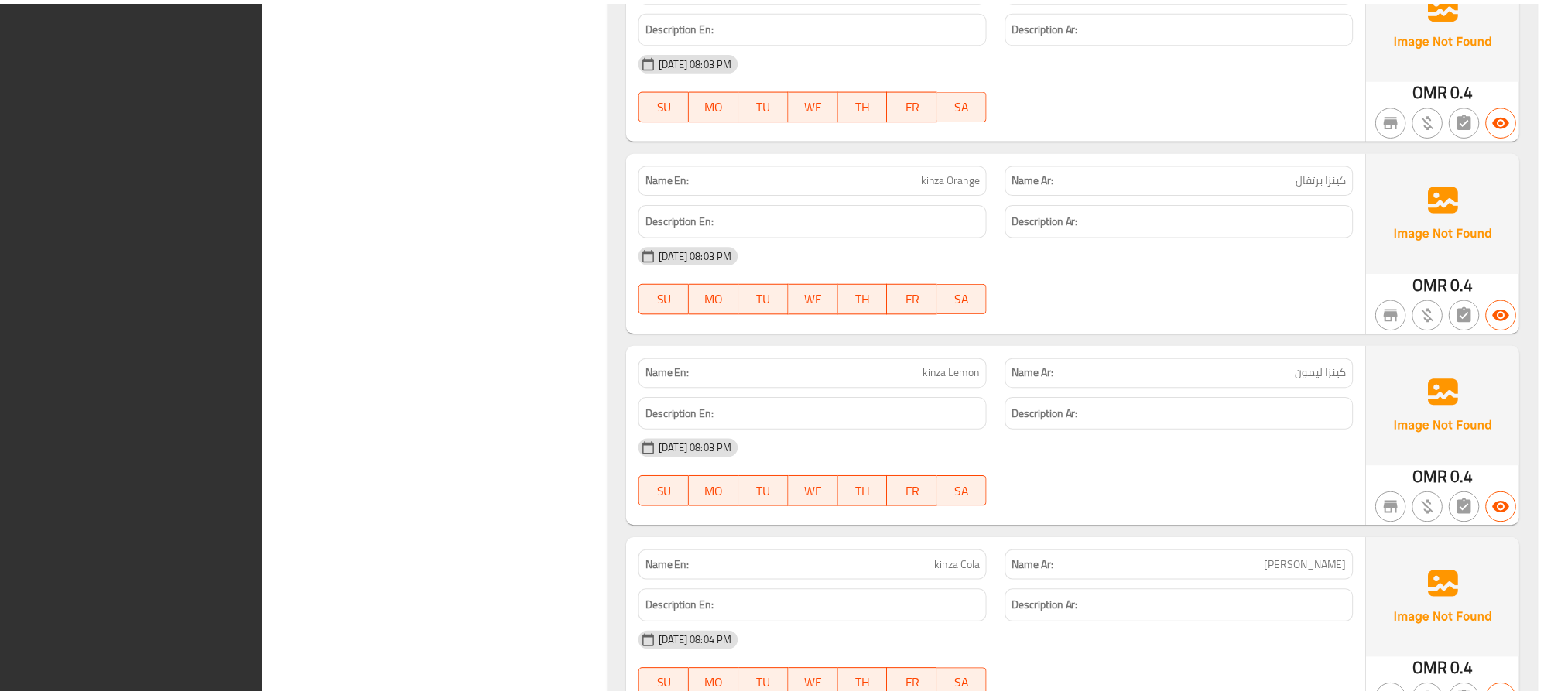
scroll to position [5504, 0]
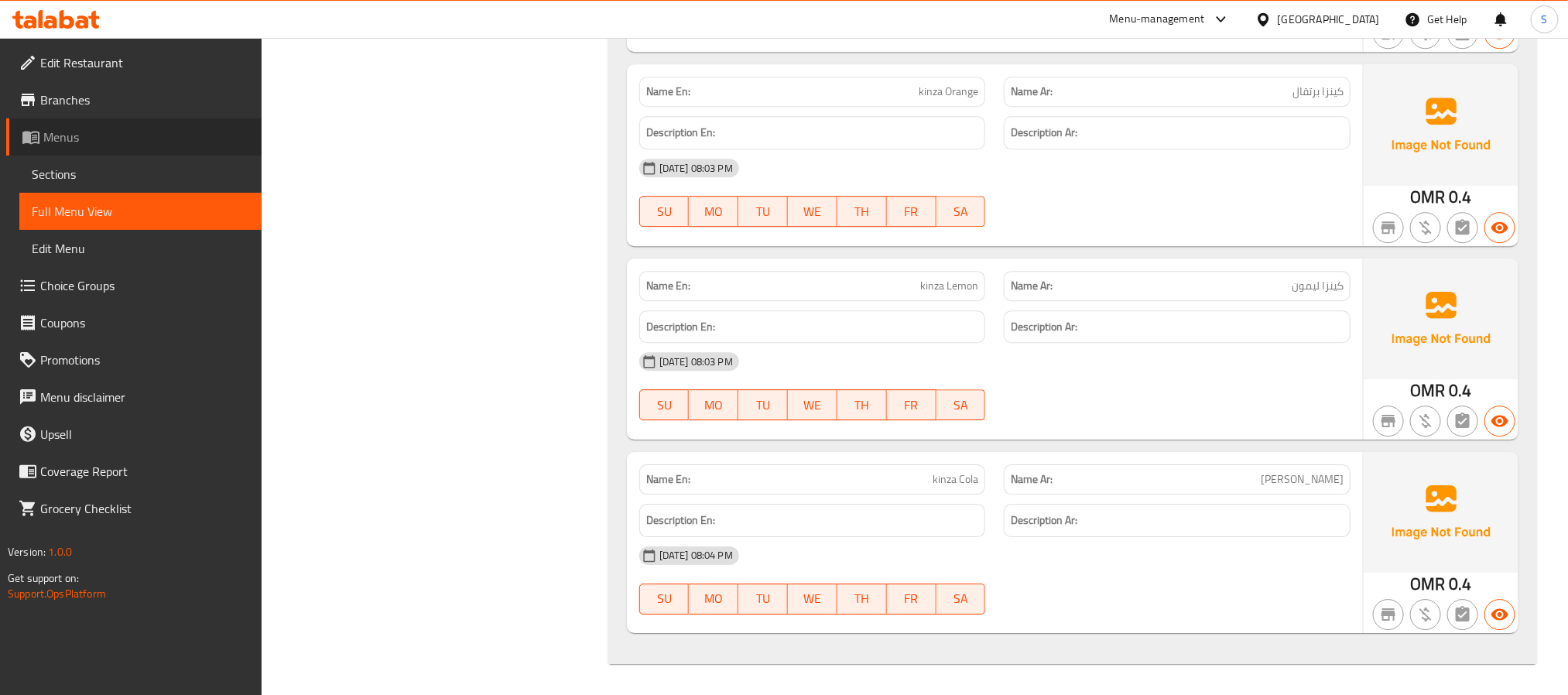
click at [65, 140] on span "Menus" at bounding box center [146, 137] width 206 height 18
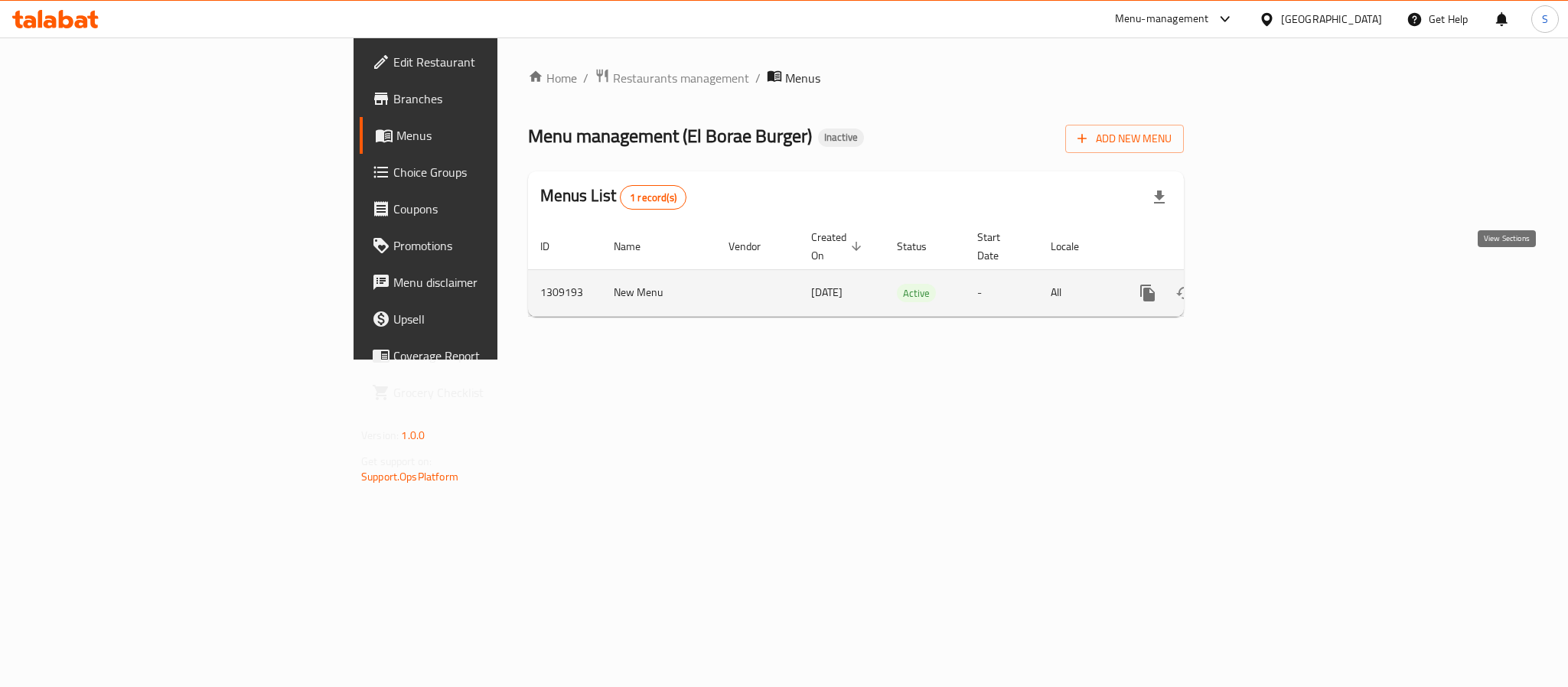
click at [1267, 284] on icon "enhanced table" at bounding box center [1258, 293] width 18 height 18
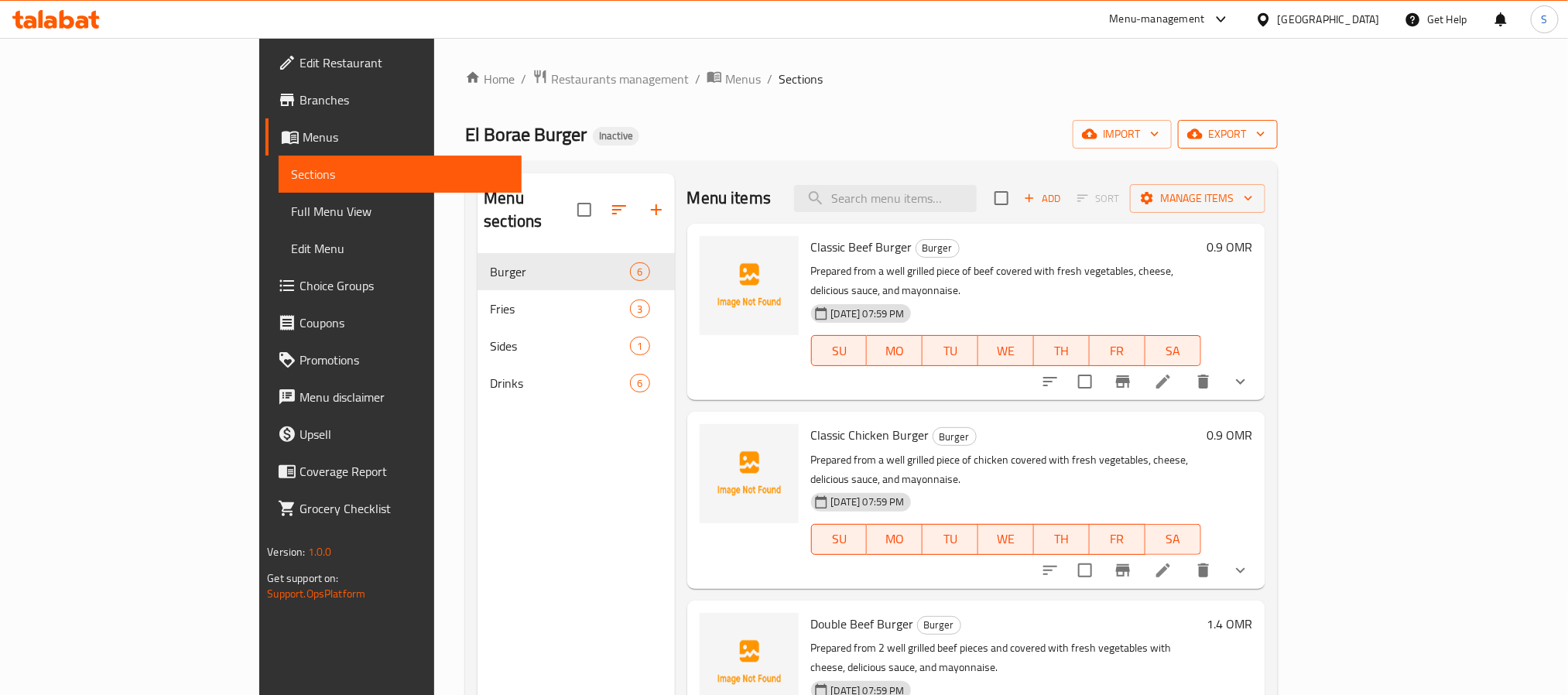
click at [1202, 136] on icon "button" at bounding box center [1195, 135] width 16 height 10
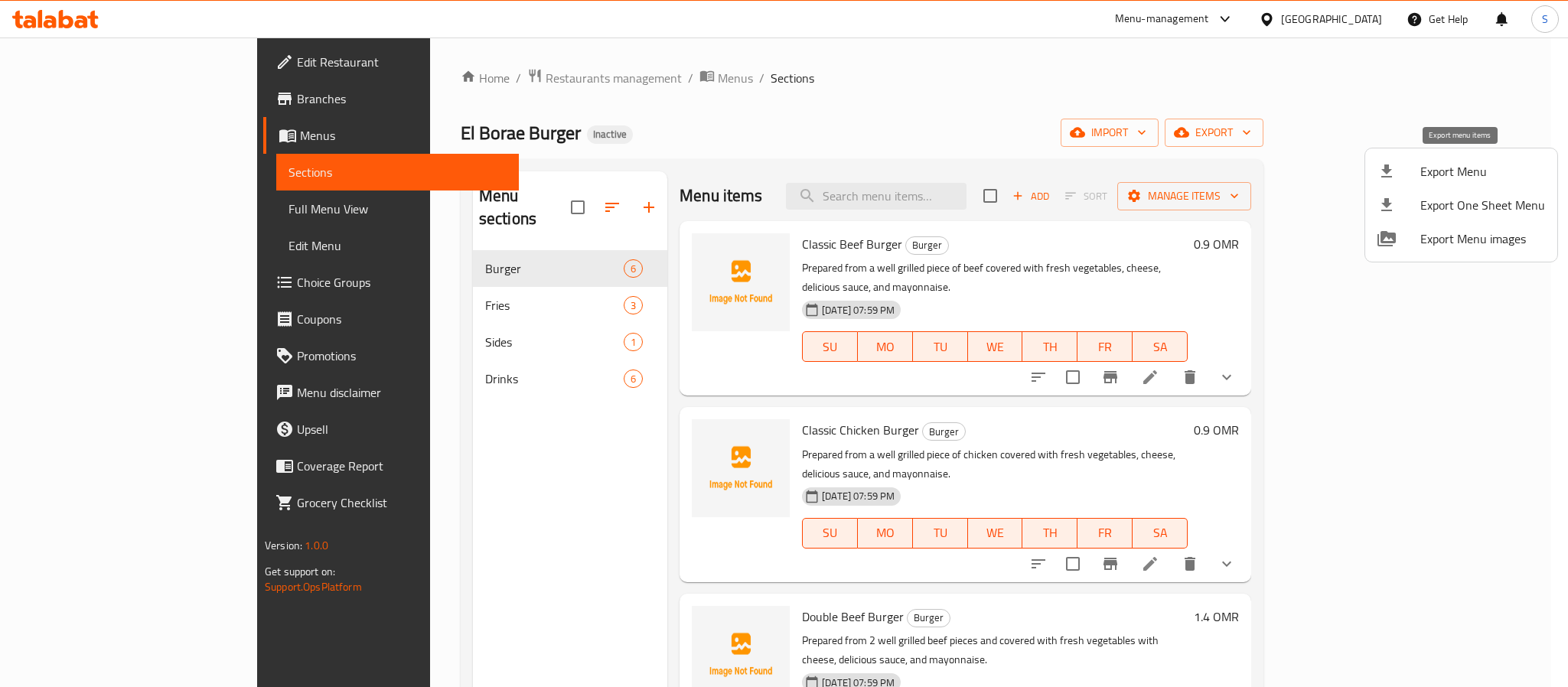
click at [1440, 162] on span "Export Menu" at bounding box center [1483, 171] width 125 height 18
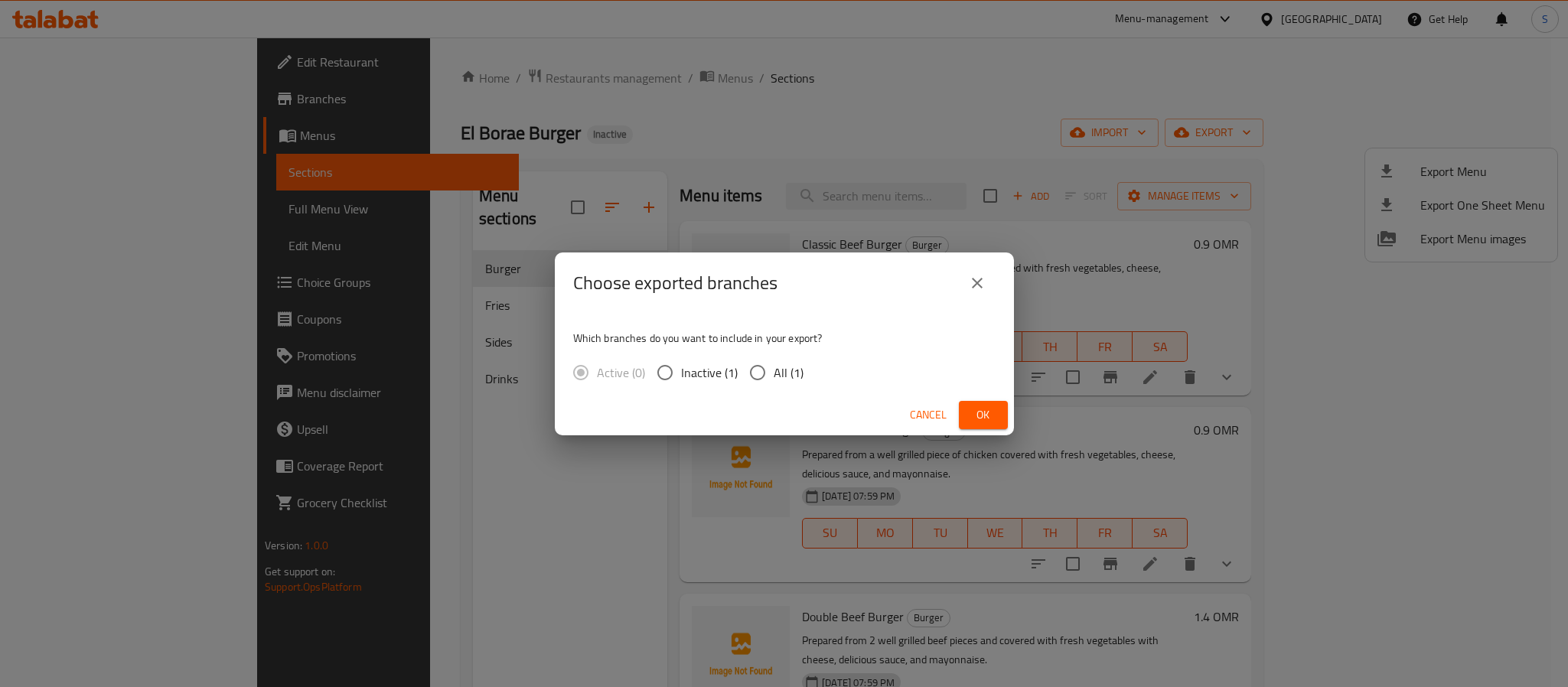
click at [785, 367] on span "All (1)" at bounding box center [789, 372] width 30 height 18
click at [774, 367] on input "All (1)" at bounding box center [757, 372] width 32 height 32
radio input "true"
click at [975, 411] on span "Ok" at bounding box center [984, 415] width 25 height 19
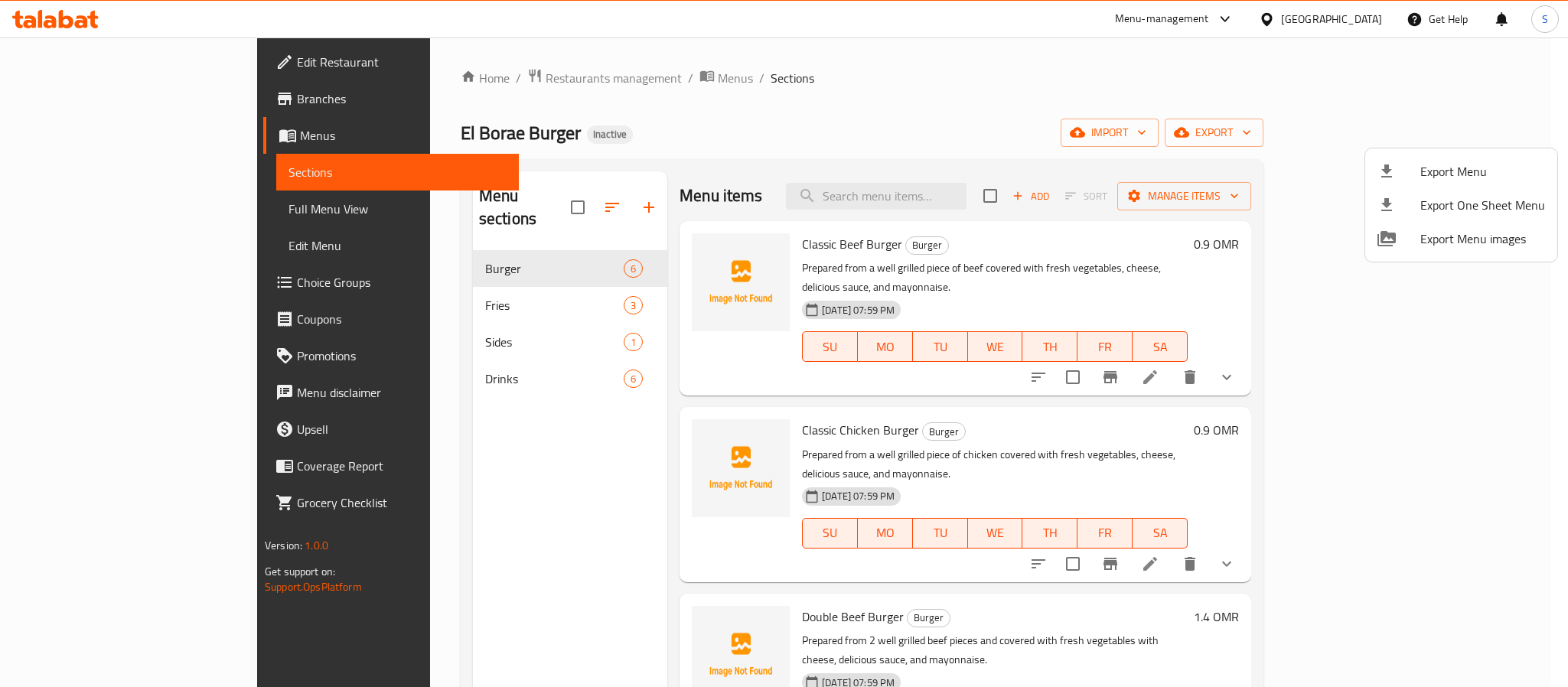
click at [981, 128] on div at bounding box center [784, 344] width 1568 height 687
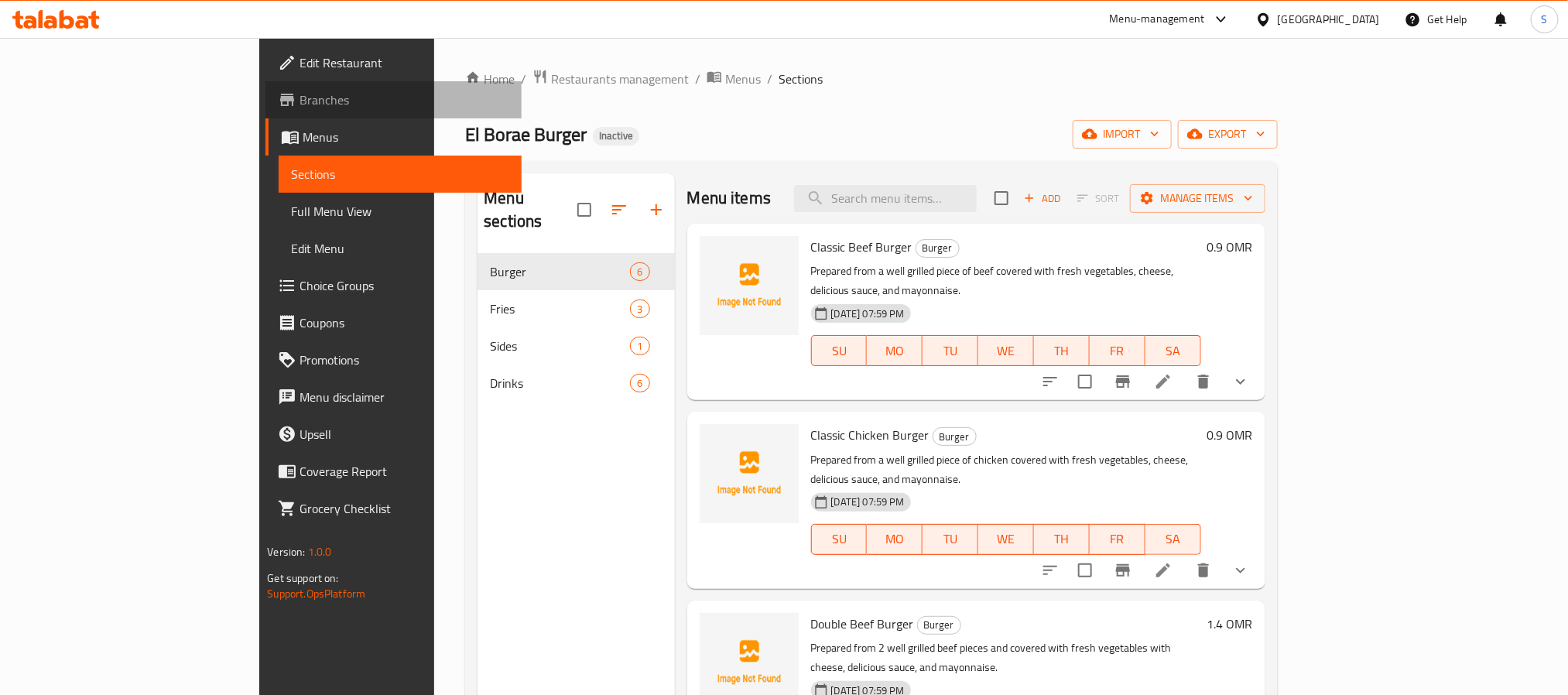
click at [299, 102] on span "Branches" at bounding box center [403, 100] width 209 height 18
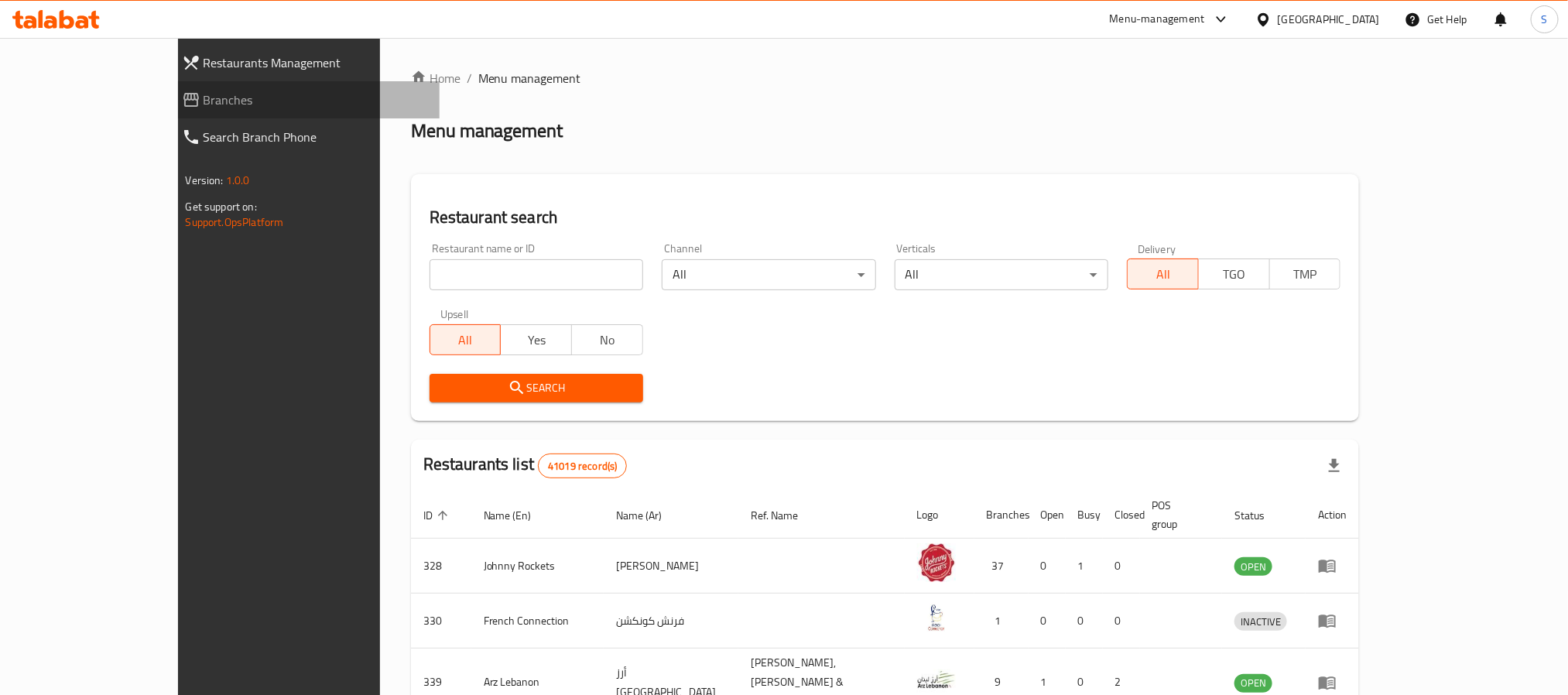
click at [204, 102] on span "Branches" at bounding box center [315, 100] width 224 height 18
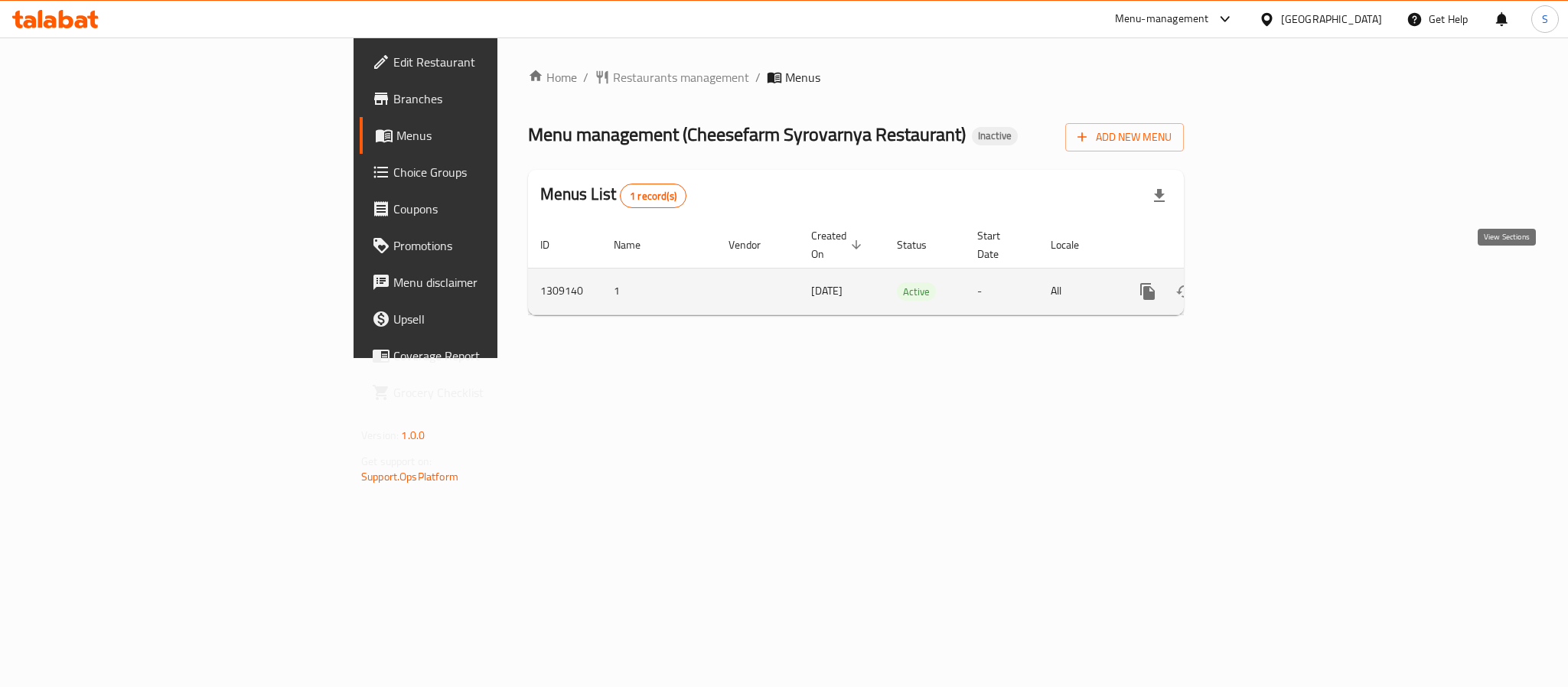
click at [1267, 283] on icon "enhanced table" at bounding box center [1258, 292] width 18 height 18
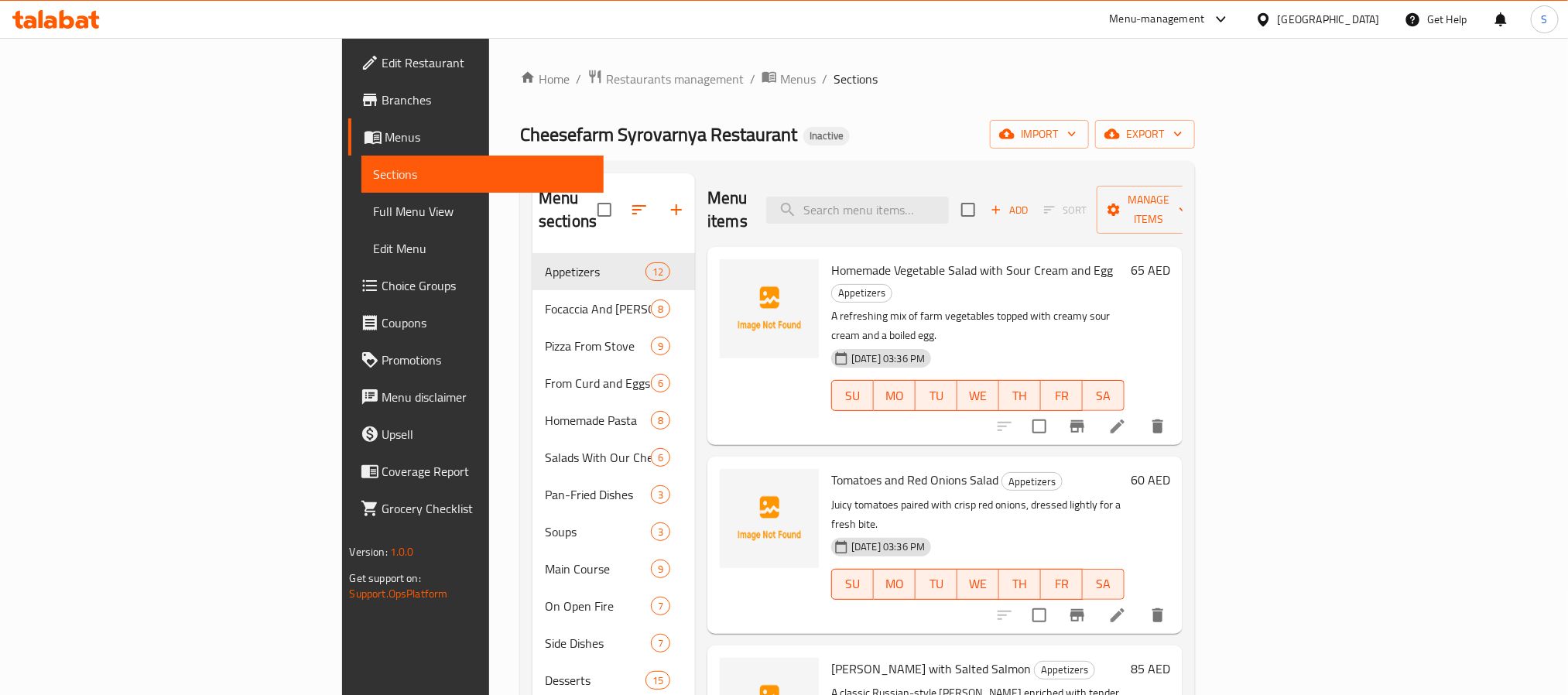
click at [831, 259] on span "Homemade Vegetable Salad with Sour Cream and Egg" at bounding box center [971, 270] width 282 height 23
copy h6 "Homemade Vegetable Salad with Sour Cream and Egg"
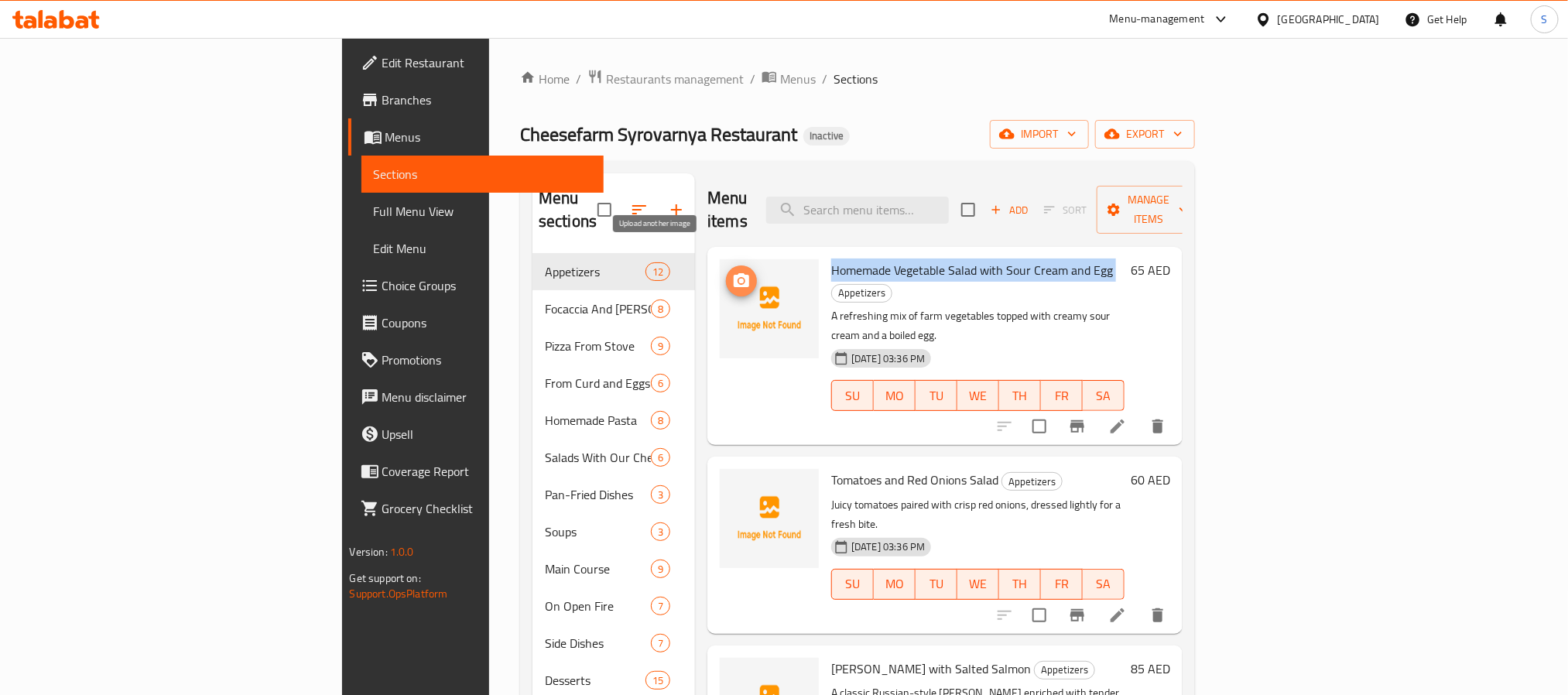
click at [726, 269] on button "upload picture" at bounding box center [741, 280] width 31 height 31
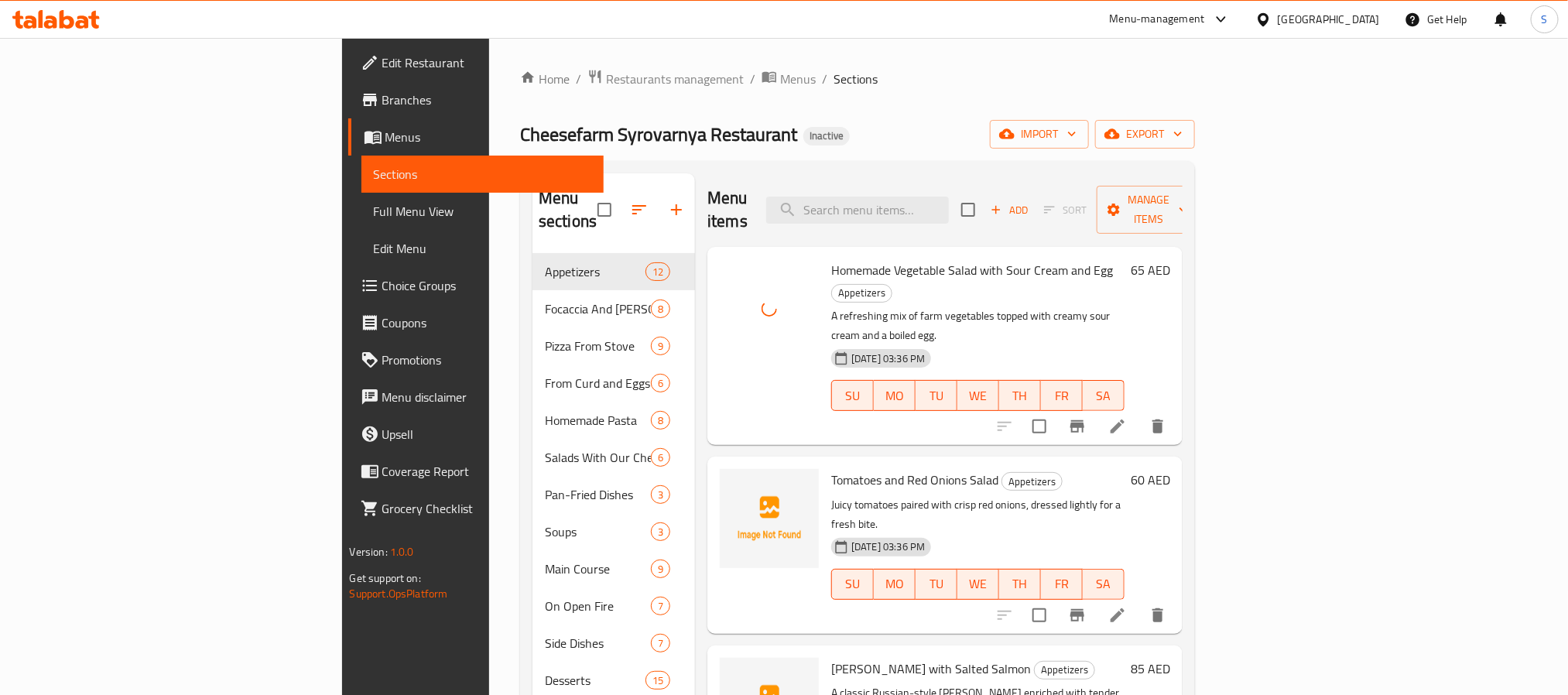
click at [831, 468] on span "Tomatoes and Red Onions Salad" at bounding box center [914, 480] width 167 height 23
copy h6 "Tomatoes and Red Onions Salad"
click at [734, 483] on icon "upload picture" at bounding box center [741, 490] width 16 height 14
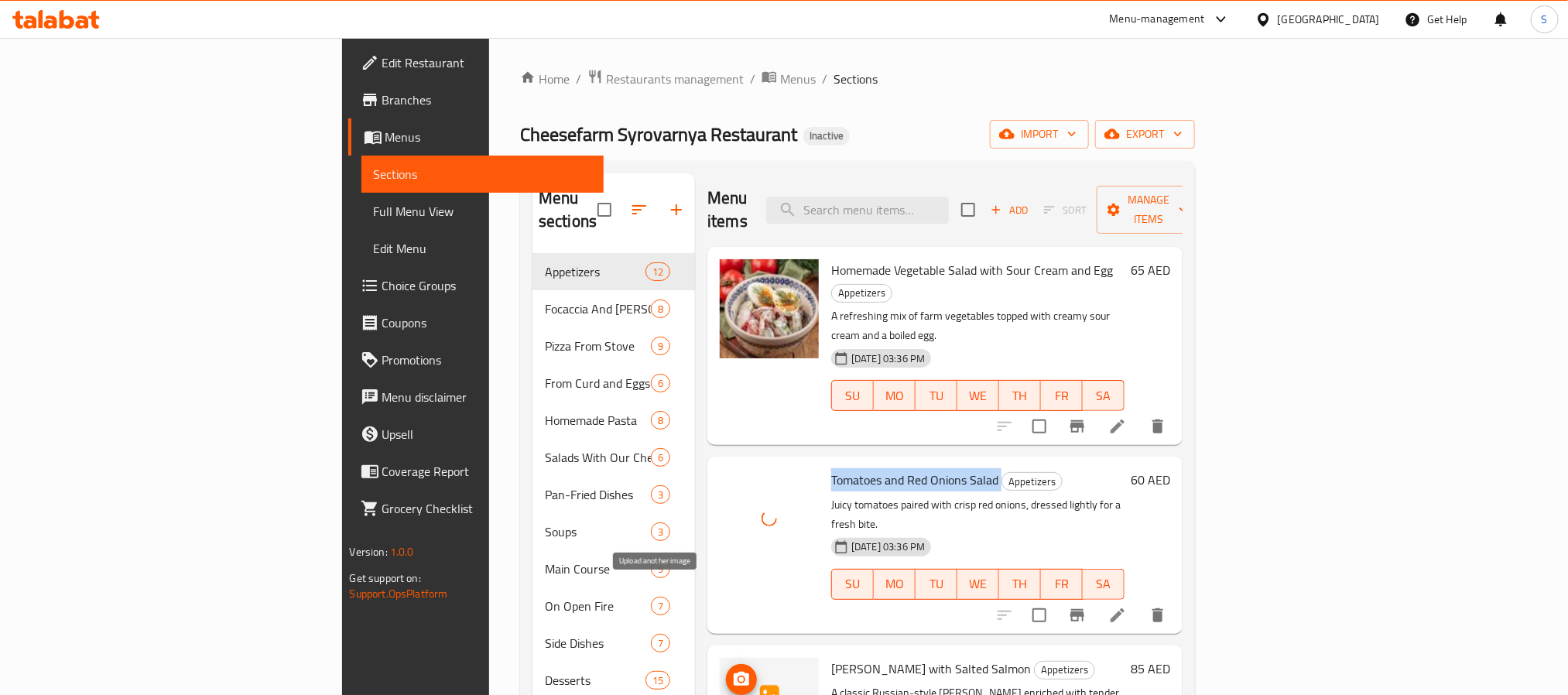
click at [732, 670] on icon "upload picture" at bounding box center [741, 679] width 18 height 18
click at [831, 658] on span "[PERSON_NAME] with Salted Salmon" at bounding box center [931, 669] width 199 height 23
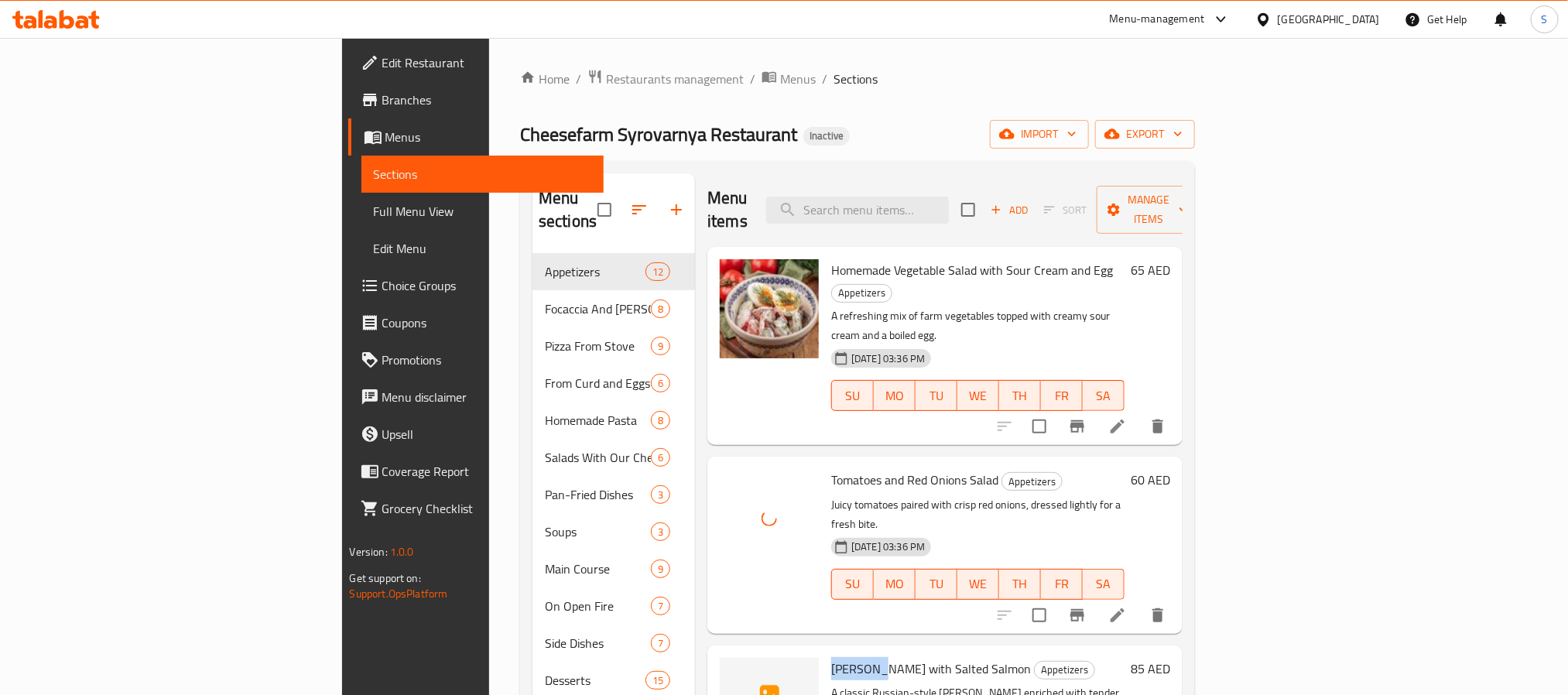
click at [831, 658] on span "[PERSON_NAME] with Salted Salmon" at bounding box center [931, 669] width 199 height 23
copy h6 "[PERSON_NAME] with Salted Salmon"
click at [732, 670] on icon "upload picture" at bounding box center [741, 679] width 18 height 18
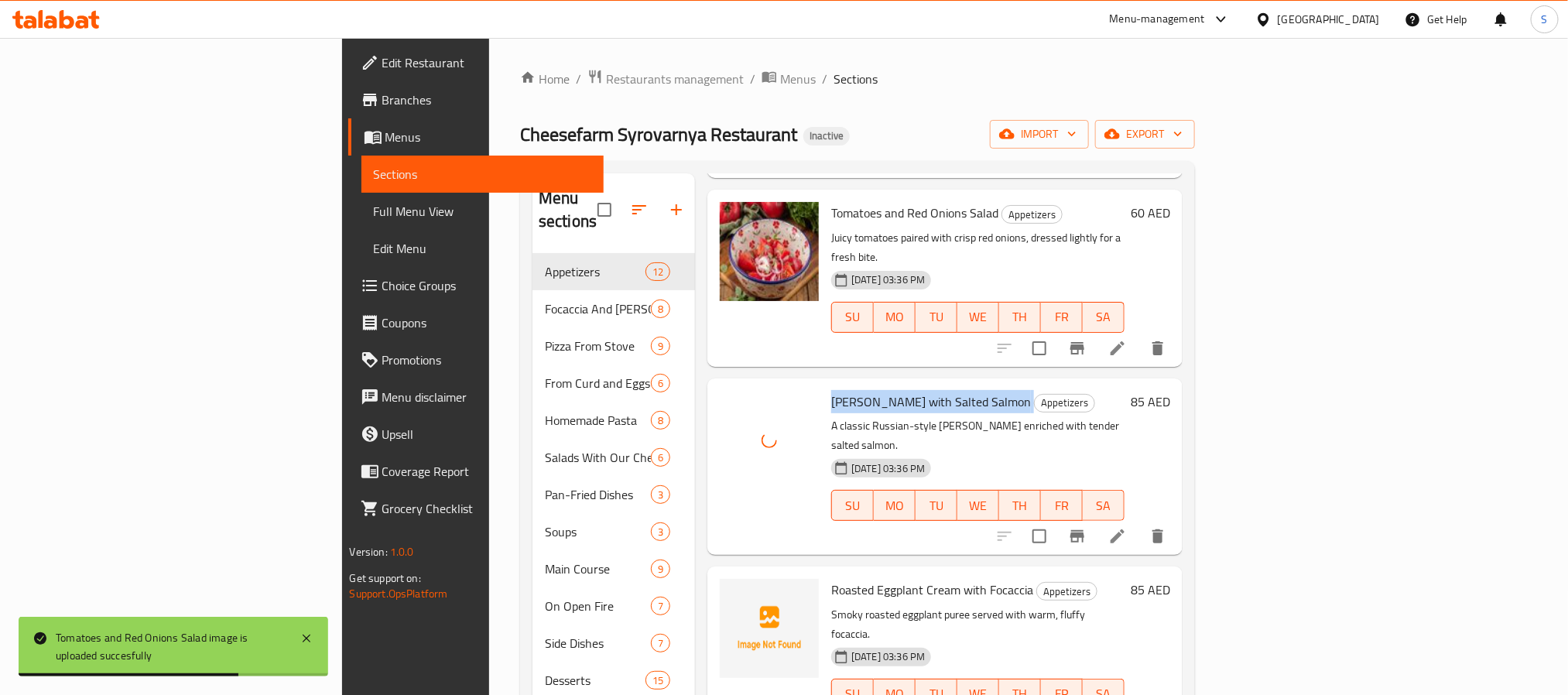
scroll to position [348, 0]
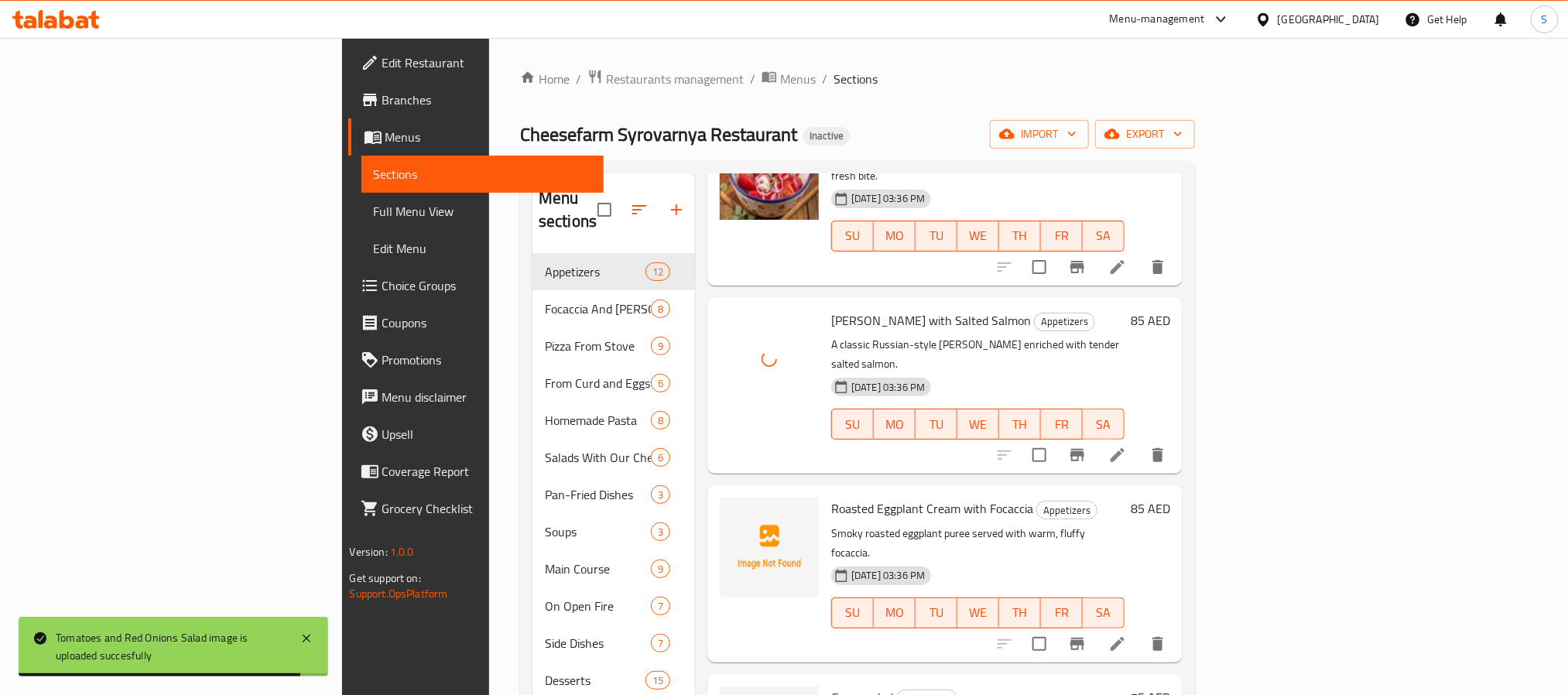
click at [831, 497] on span "Roasted Eggplant Cream with Focaccia" at bounding box center [931, 509] width 202 height 23
copy h6 "Roasted Eggplant Cream with Focaccia"
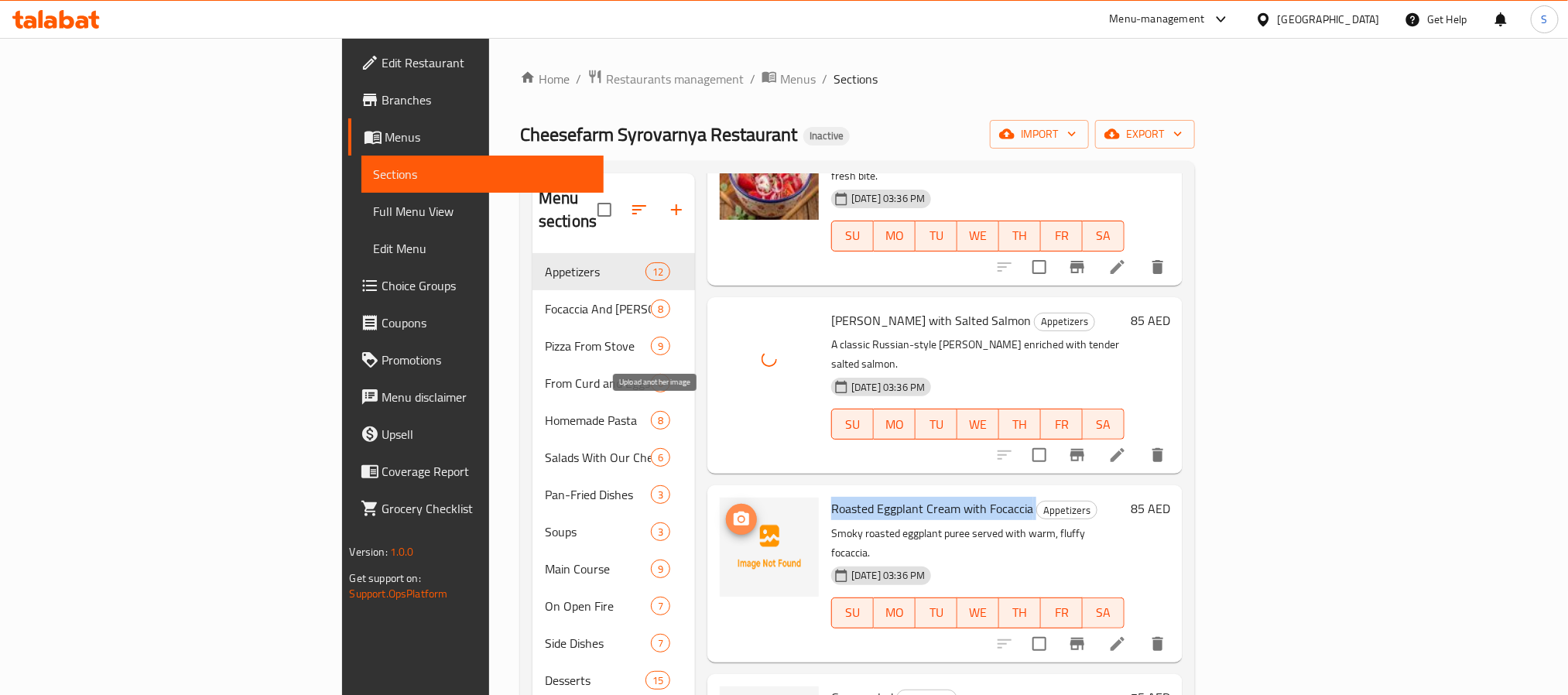
click at [732, 510] on icon "upload picture" at bounding box center [741, 520] width 18 height 18
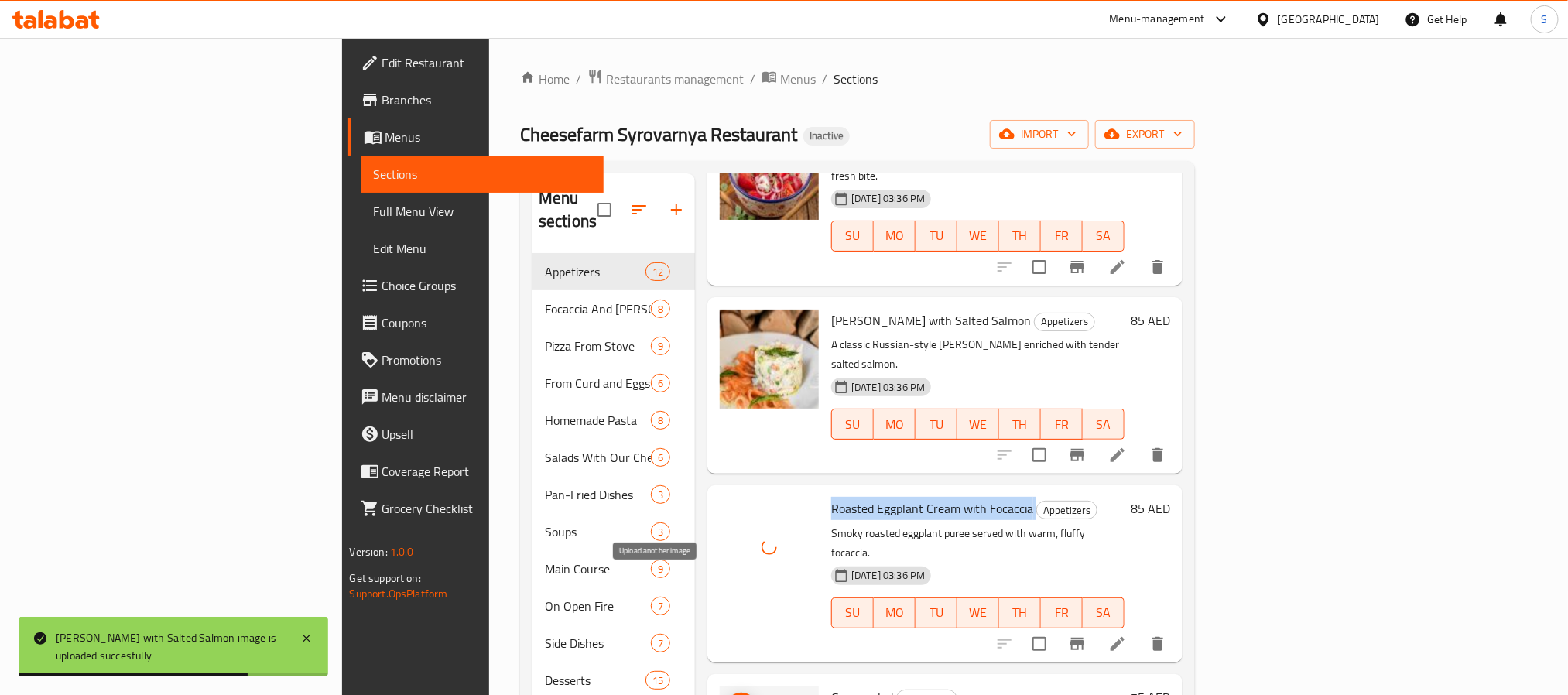
click at [732, 694] on icon "upload picture" at bounding box center [741, 708] width 18 height 18
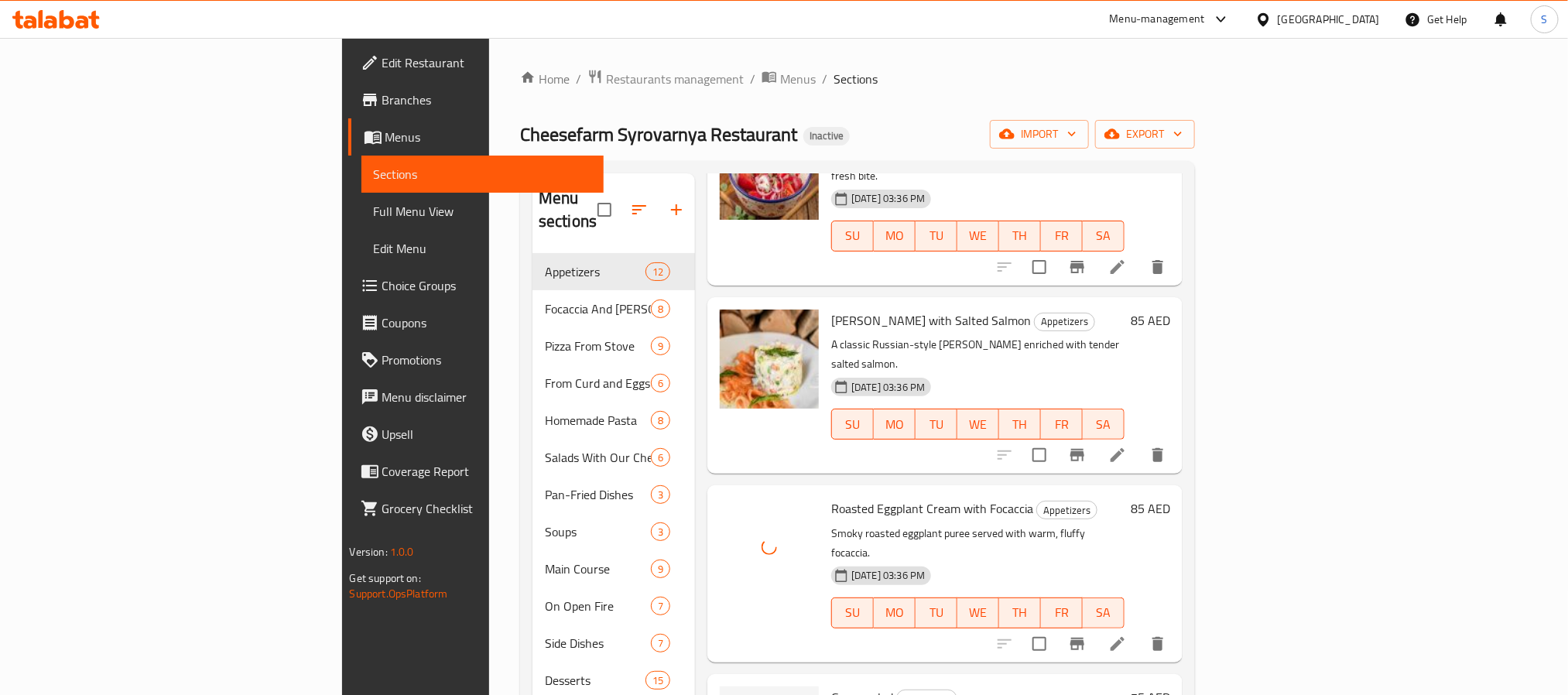
click at [831, 686] on span "Green salad" at bounding box center [862, 697] width 62 height 23
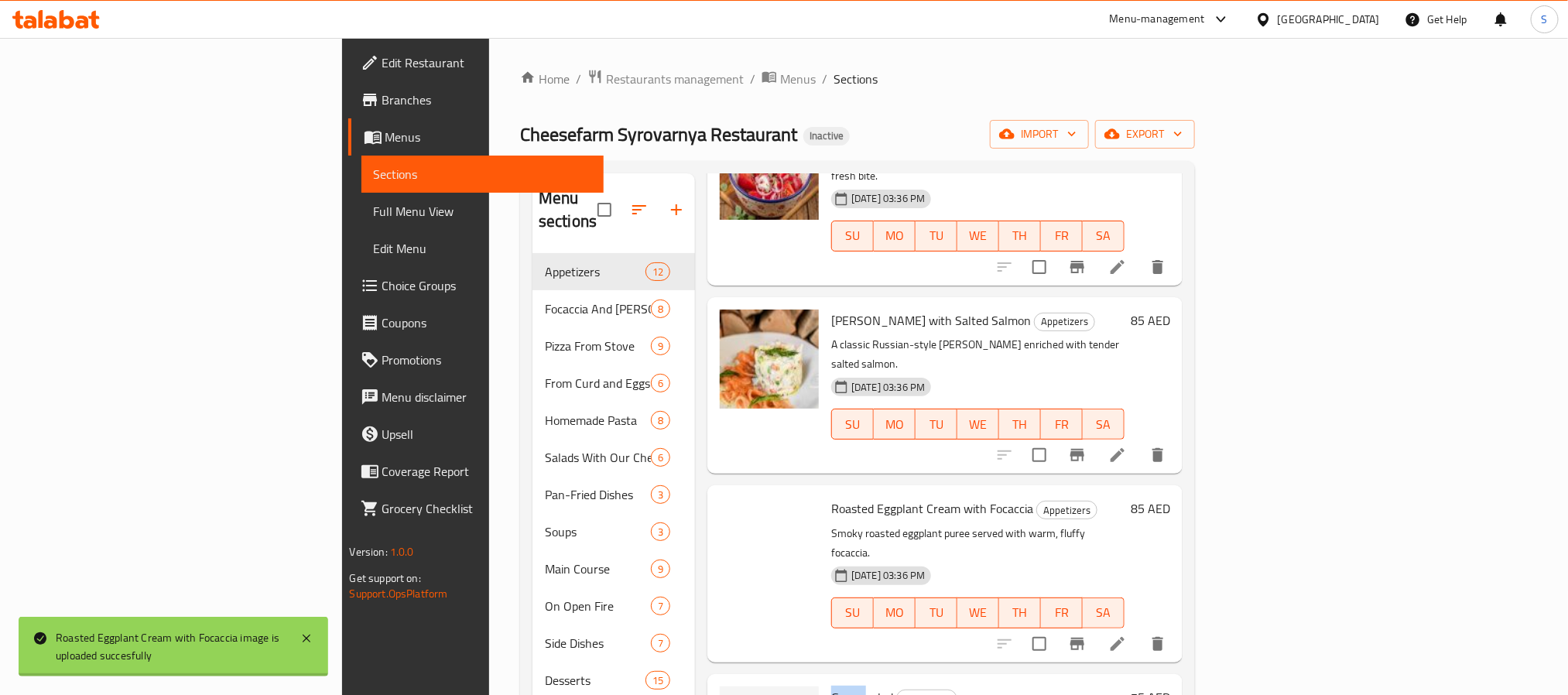
click at [831, 686] on span "Green salad" at bounding box center [862, 697] width 62 height 23
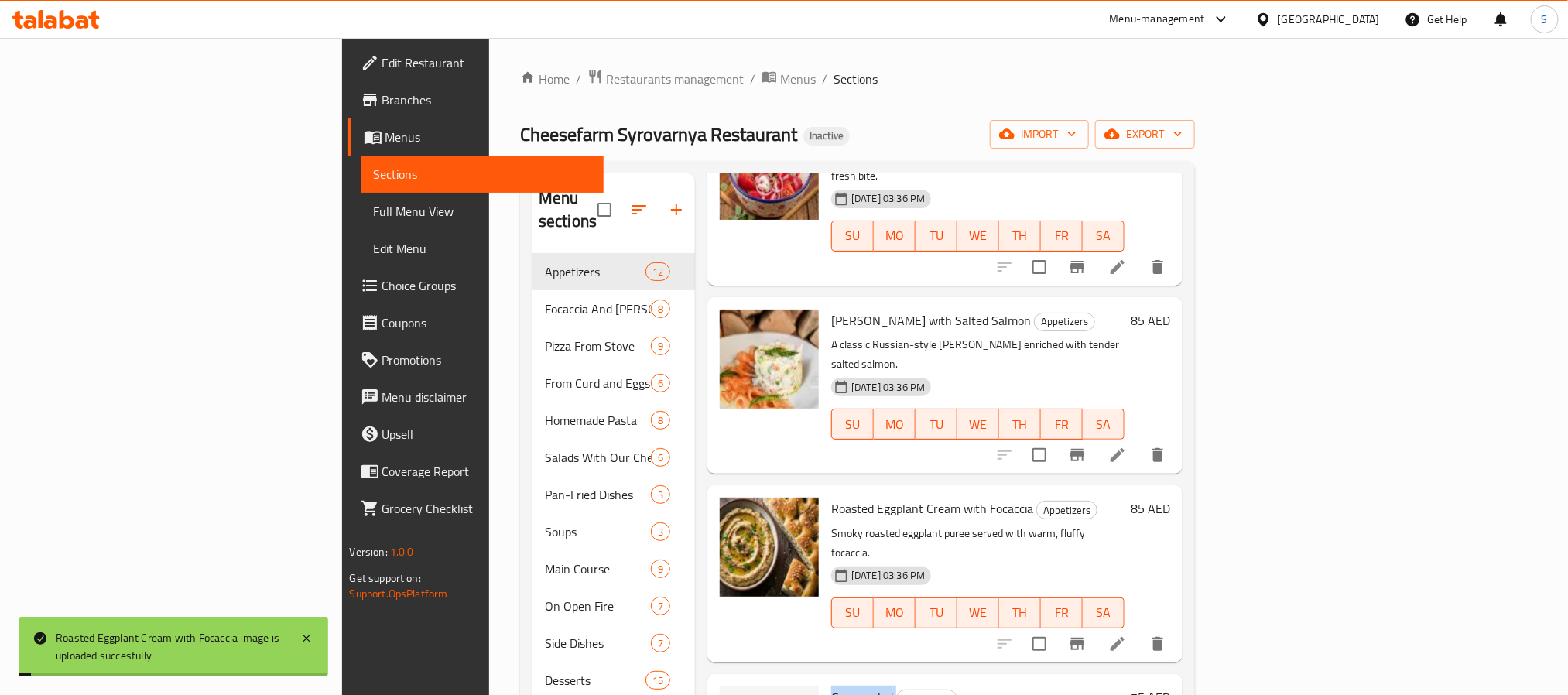
click at [831, 686] on span "Green salad" at bounding box center [862, 697] width 62 height 23
copy h6 "Green salad"
click at [732, 694] on icon "upload picture" at bounding box center [741, 708] width 18 height 18
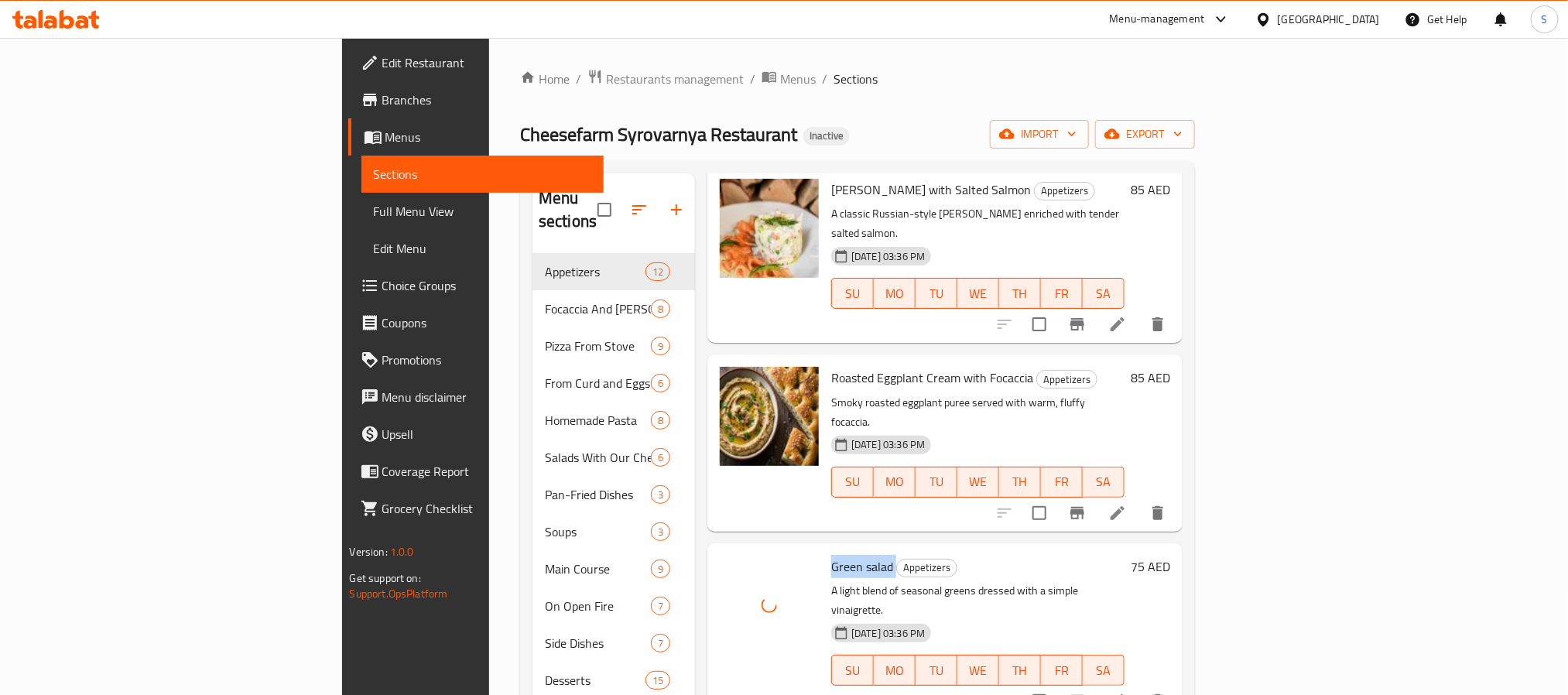
scroll to position [697, 0]
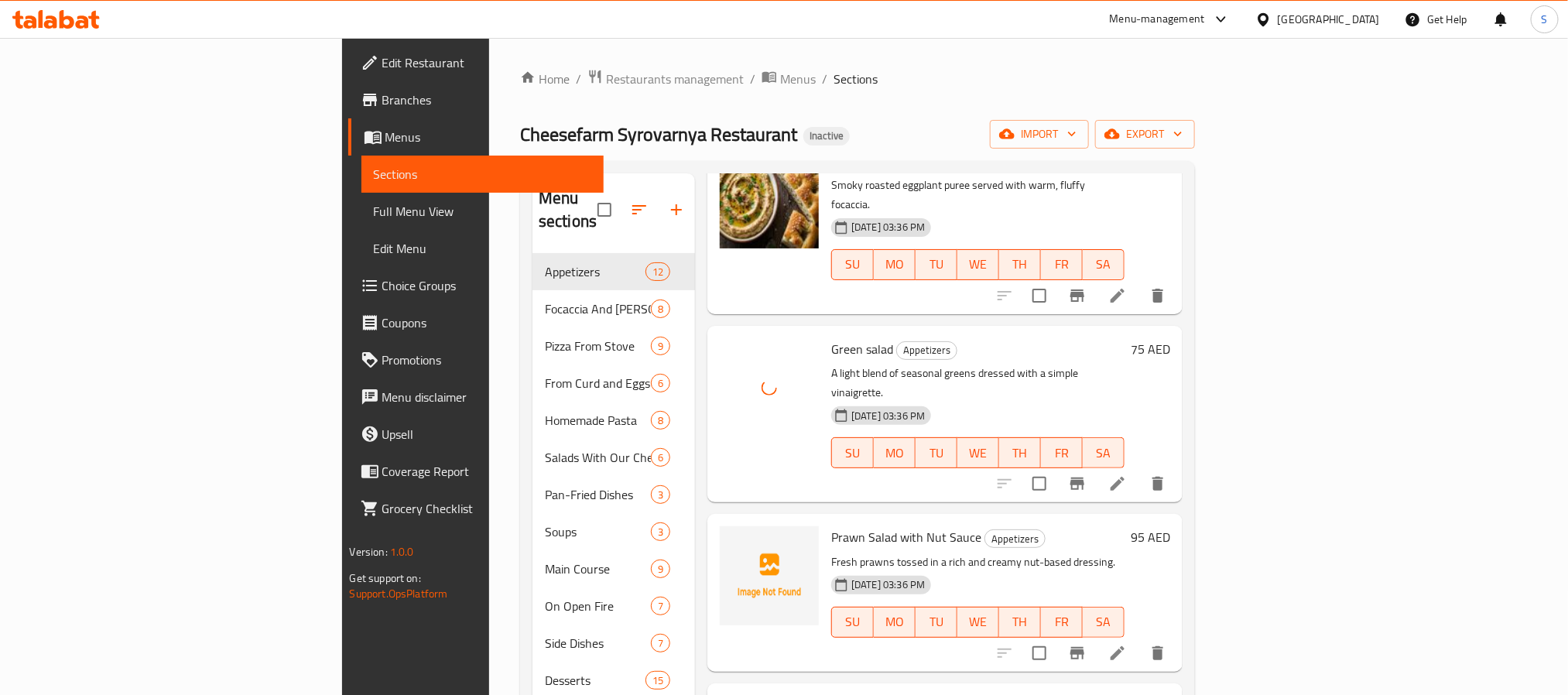
click at [831, 525] on span "Prawn Salad with Nut Sauce" at bounding box center [906, 537] width 150 height 23
copy h6 "Prawn Salad with Nut Sauce"
click at [739, 546] on circle "upload picture" at bounding box center [741, 549] width 5 height 5
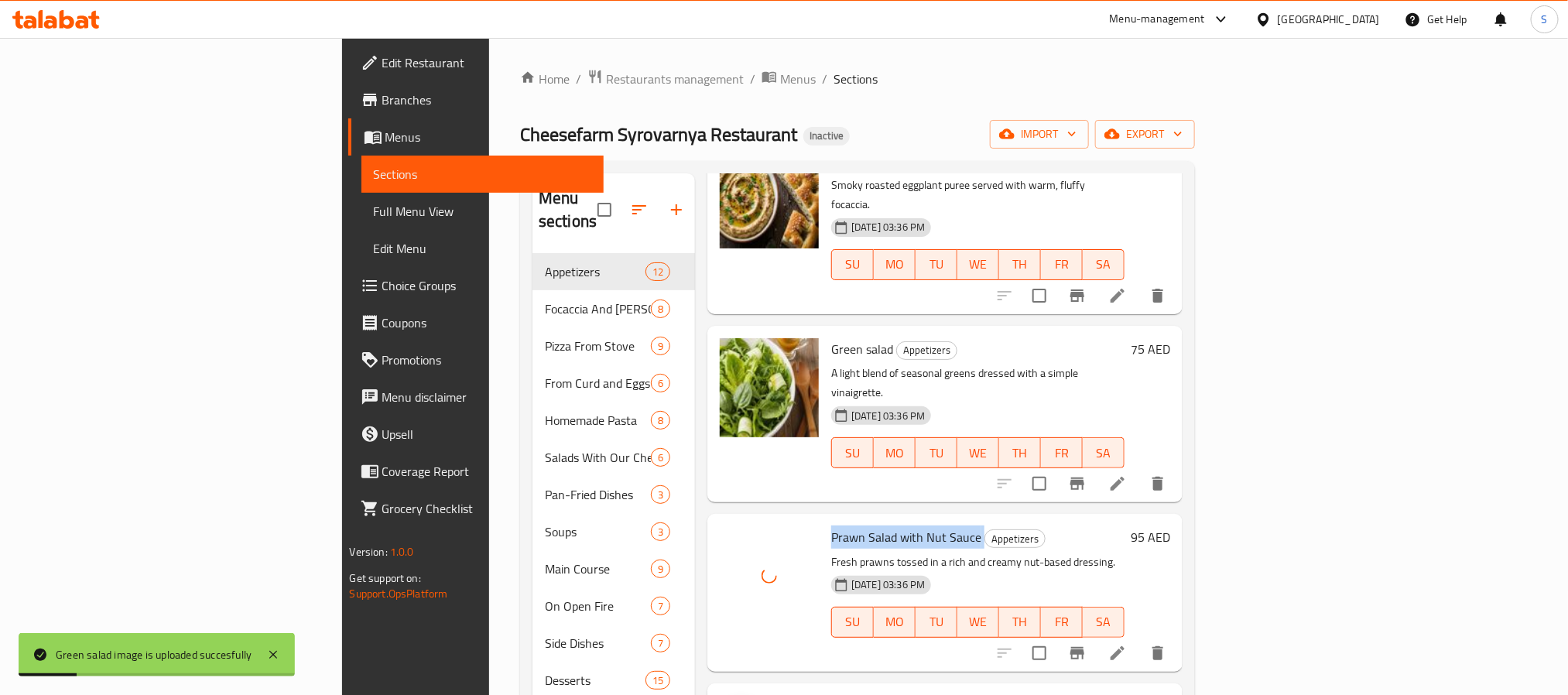
scroll to position [813, 0]
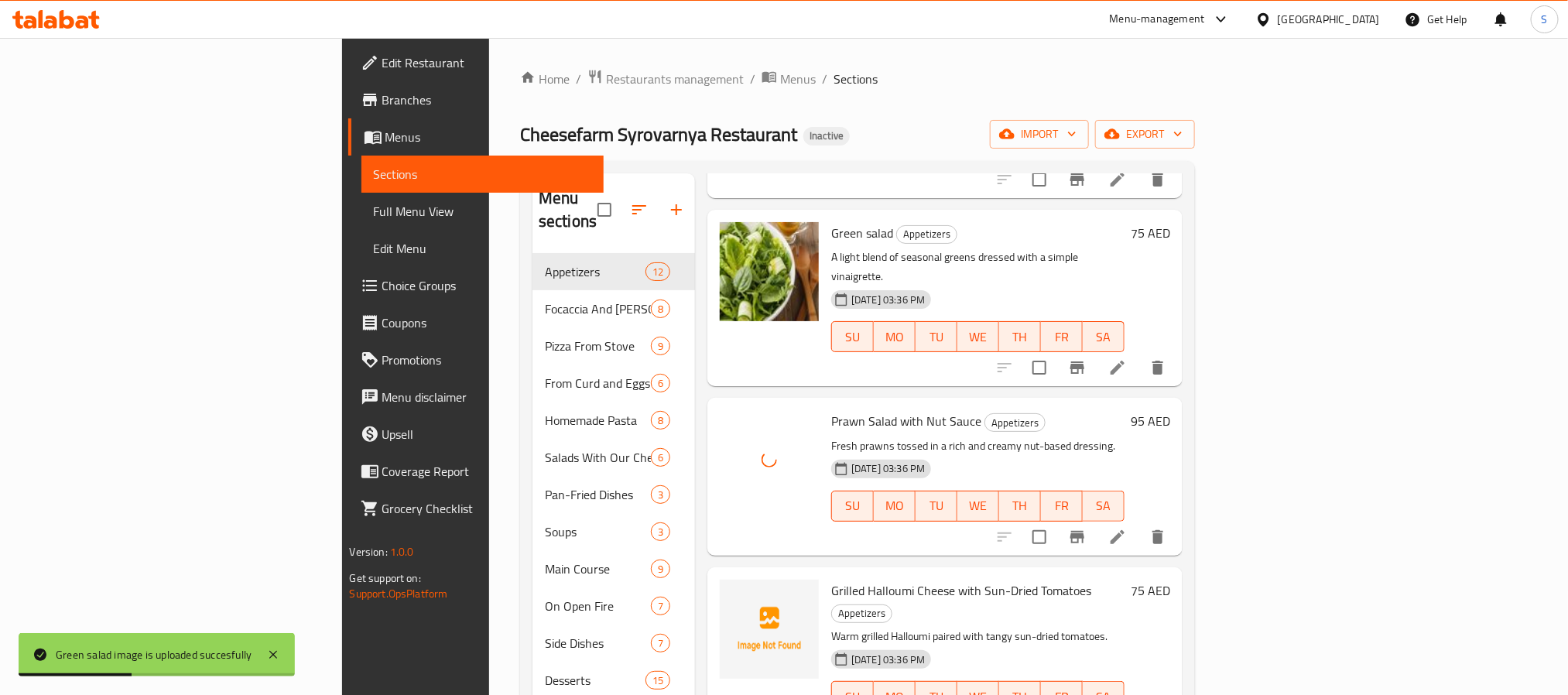
click at [831, 579] on span "Grilled Halloumi Cheese with Sun-Dried Tomatoes" at bounding box center [961, 591] width 260 height 23
copy h6 "Grilled Halloumi Cheese with Sun-Dried Tomatoes"
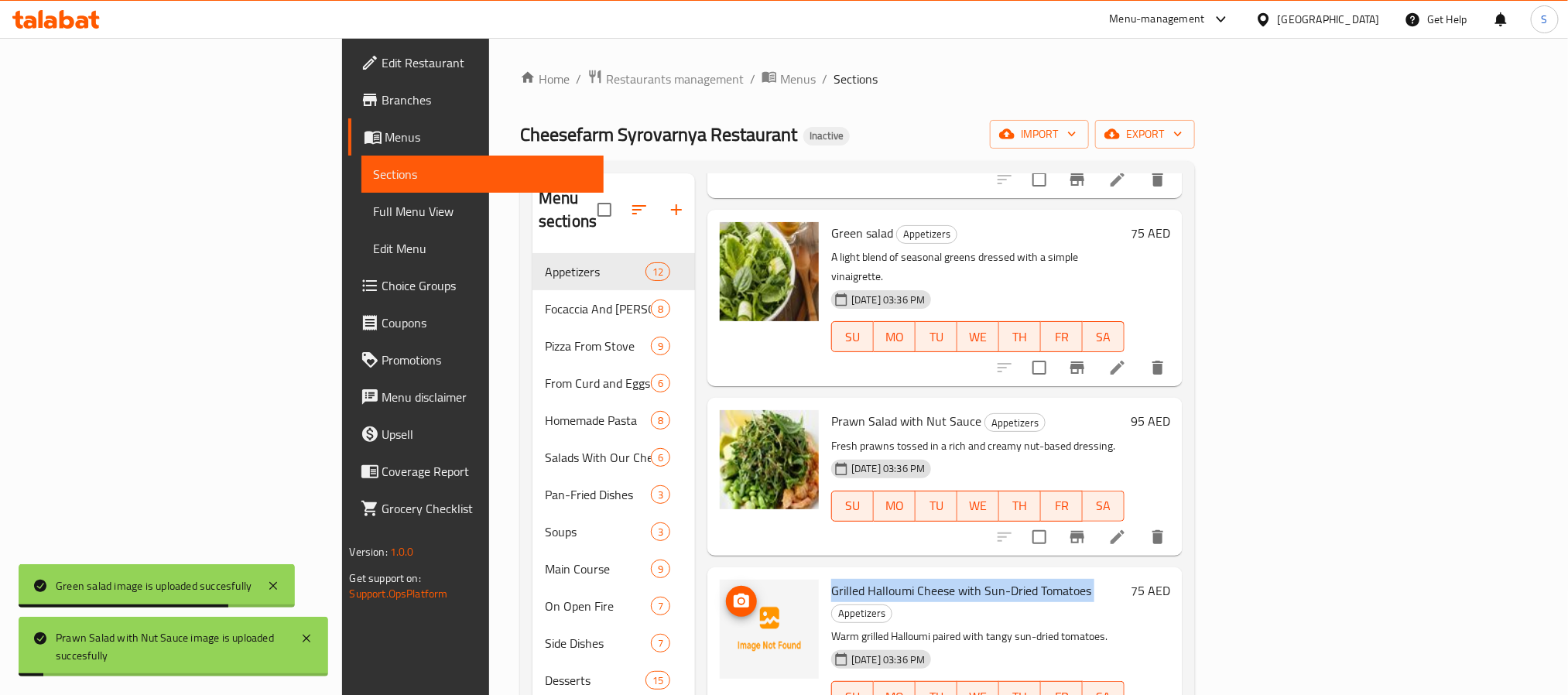
click at [726, 592] on span "upload picture" at bounding box center [741, 601] width 31 height 18
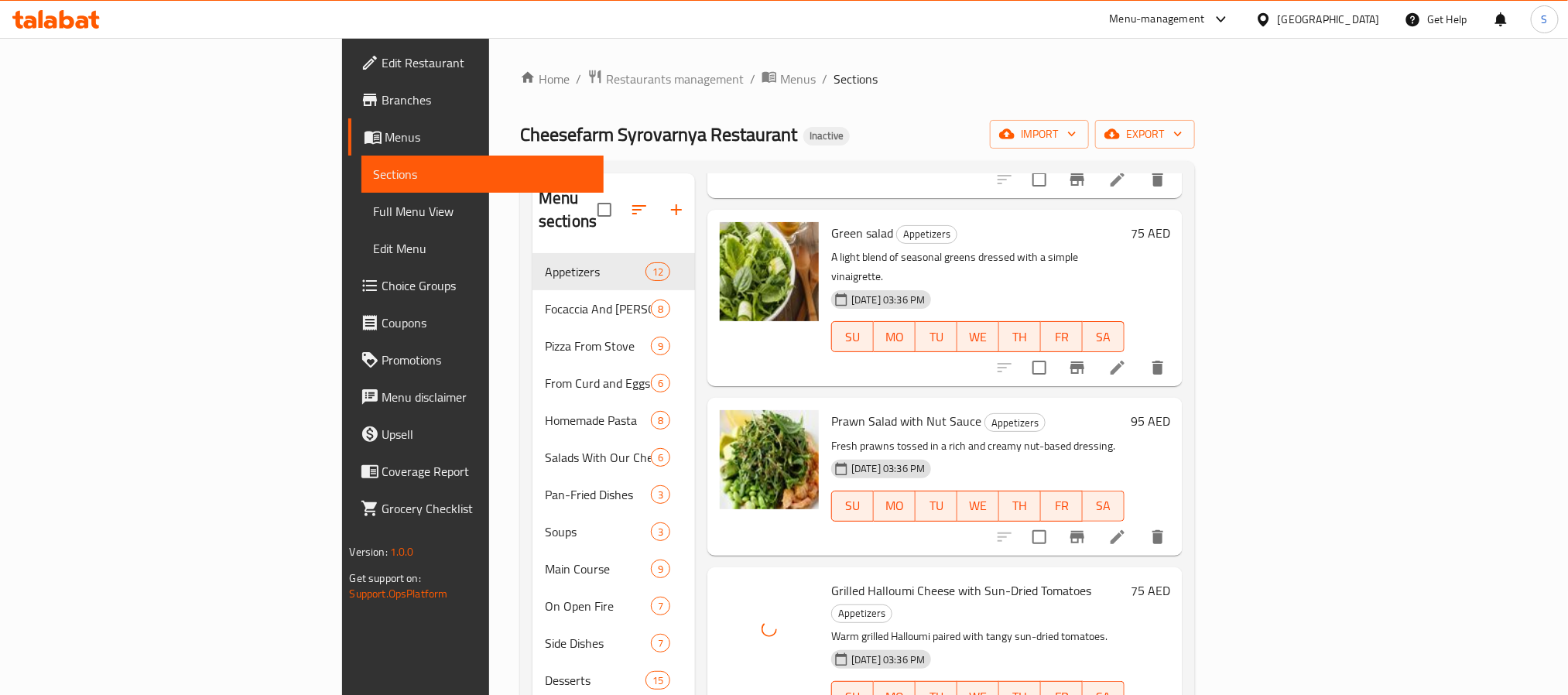
copy h6 "Crab And Avocado Salad"
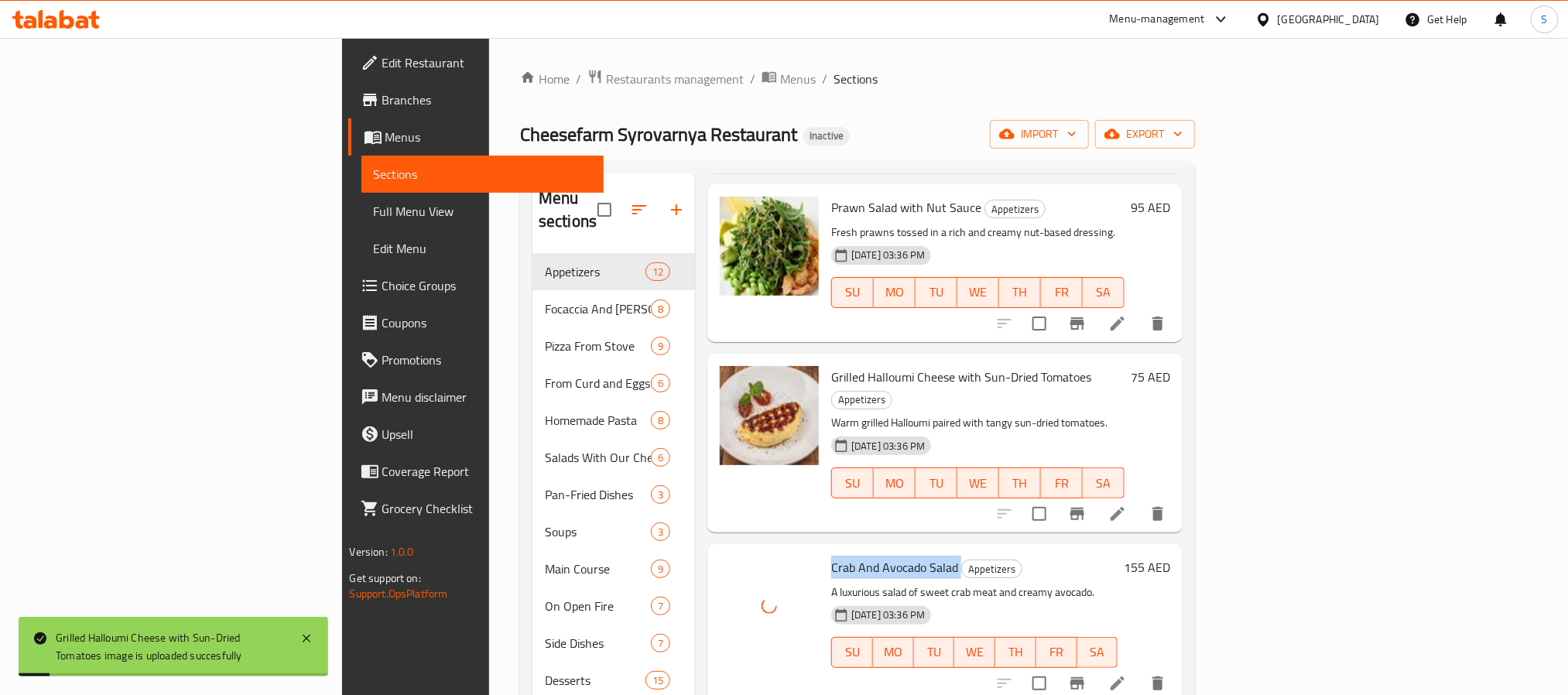
scroll to position [1045, 0]
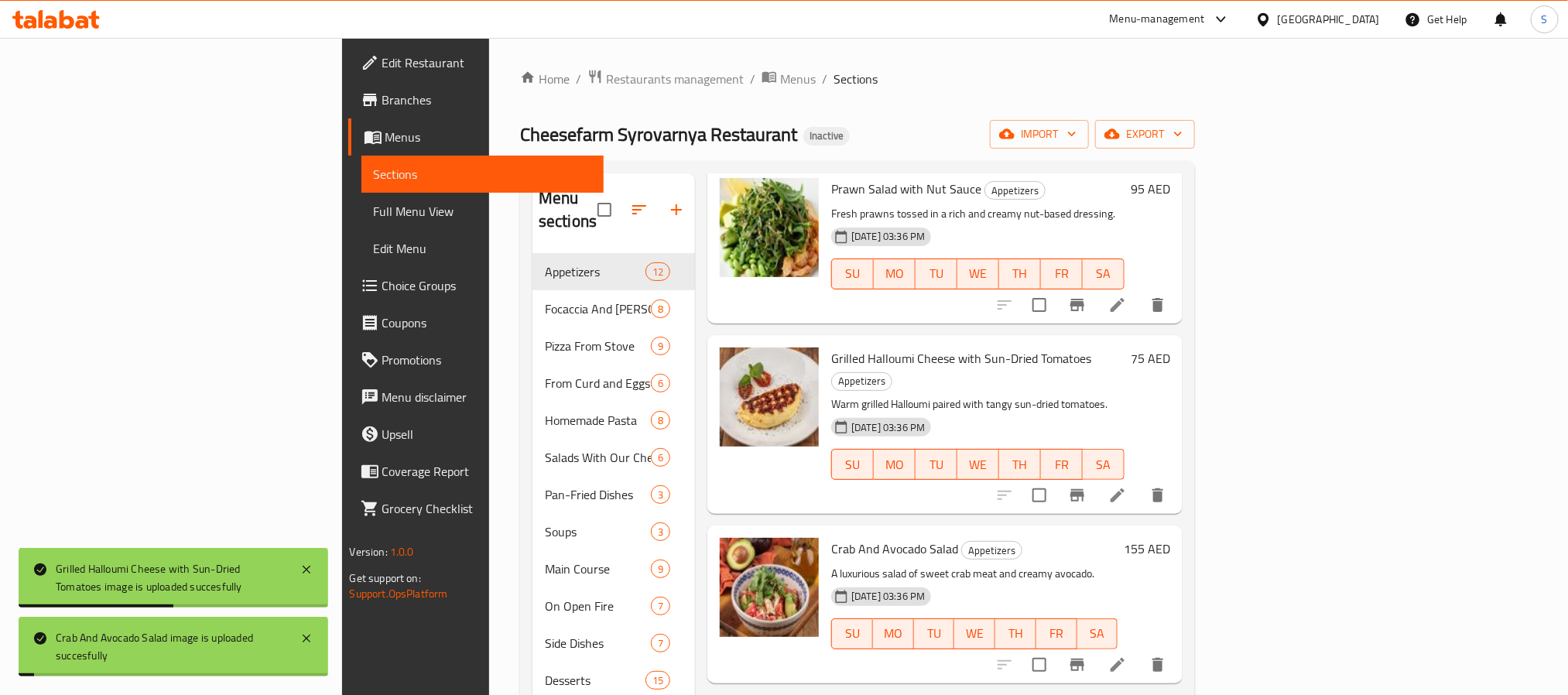
copy h6 "Chicken Liver Pate with Orange Confiture"
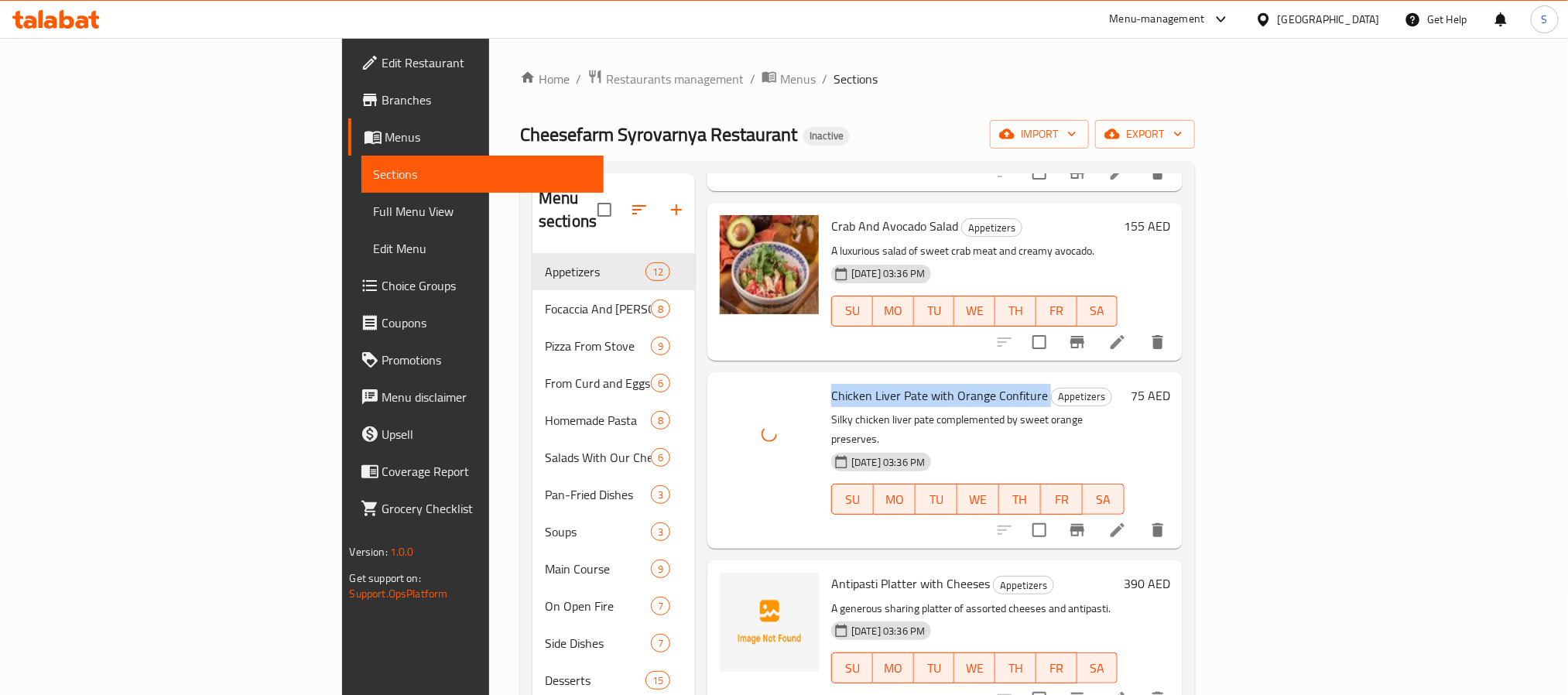
scroll to position [1371, 0]
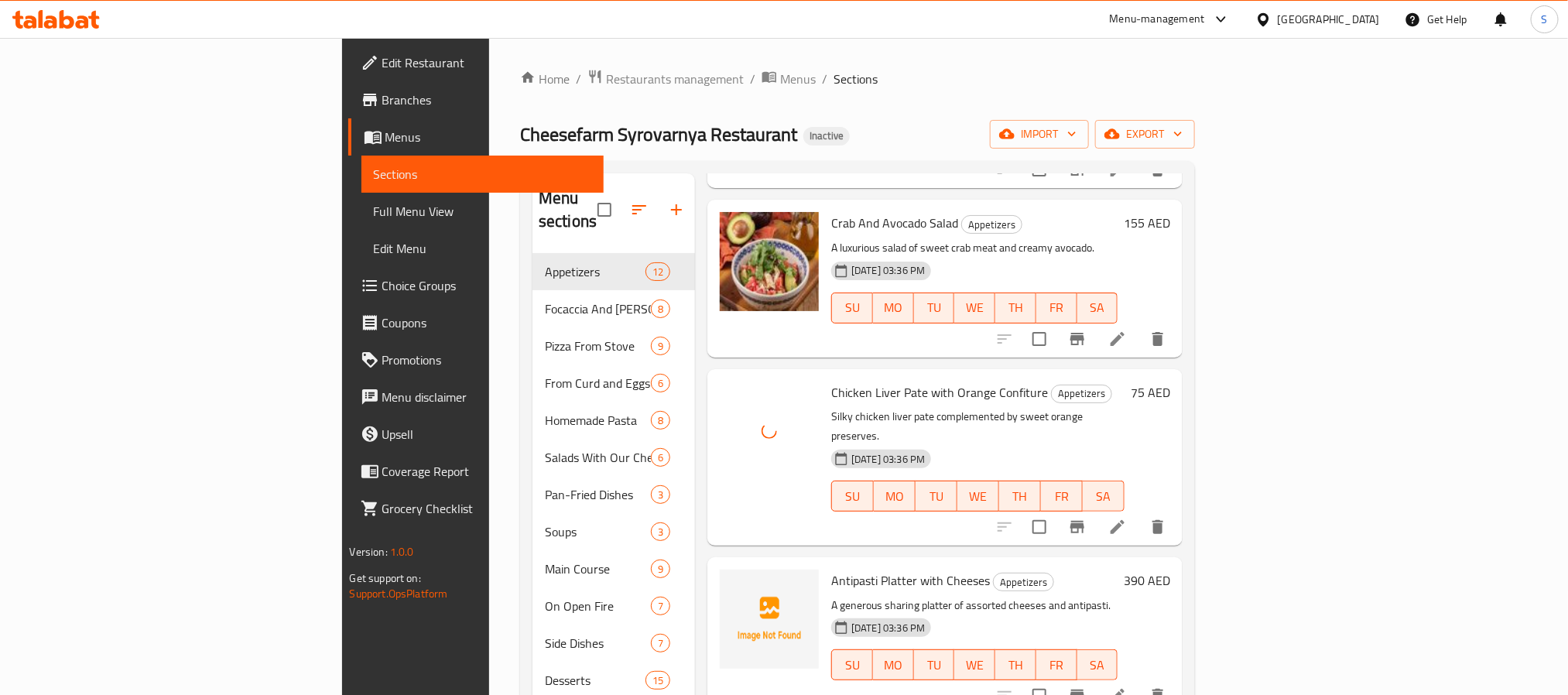
click at [831, 569] on span "Antipasti Platter with Cheeses" at bounding box center [910, 580] width 159 height 23
copy h6 "Antipasti Platter with Cheeses"
click at [732, 582] on icon "upload picture" at bounding box center [741, 591] width 18 height 18
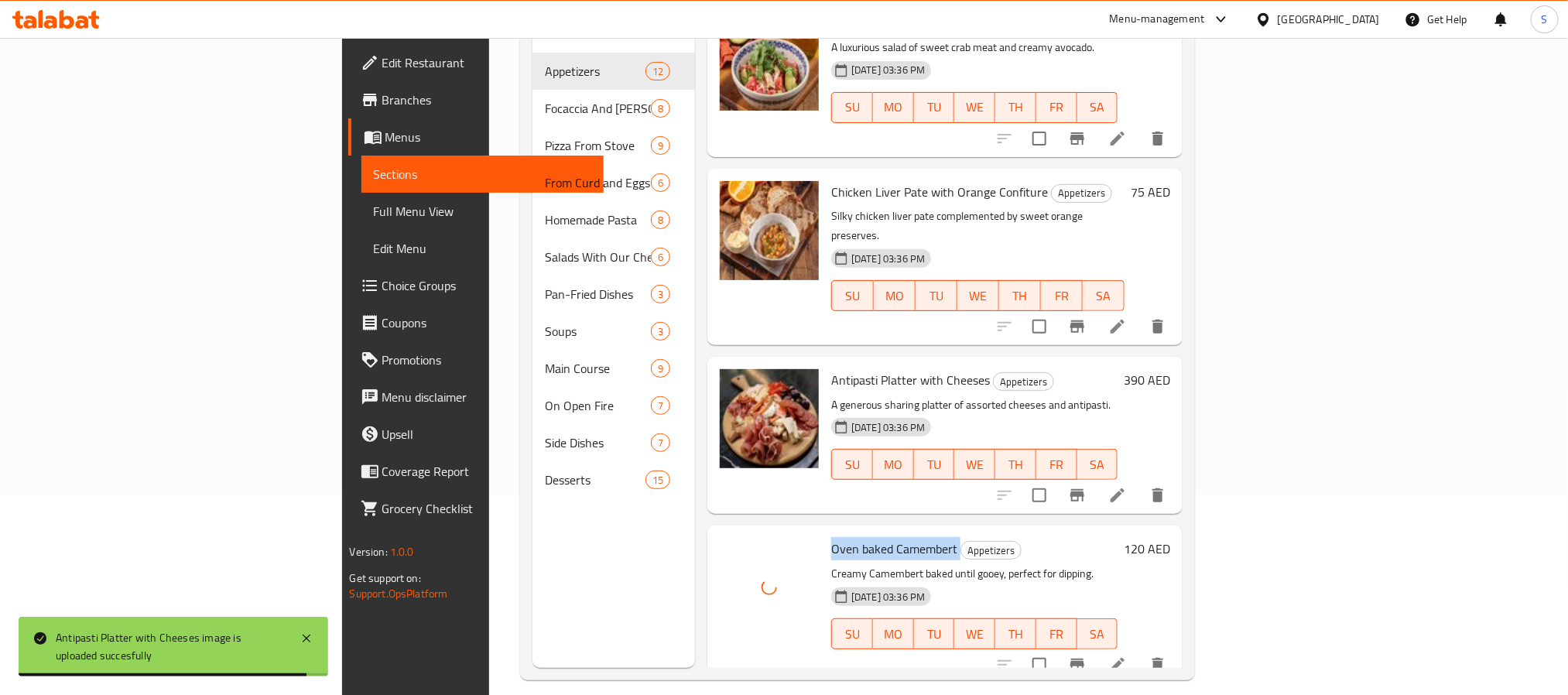
scroll to position [217, 0]
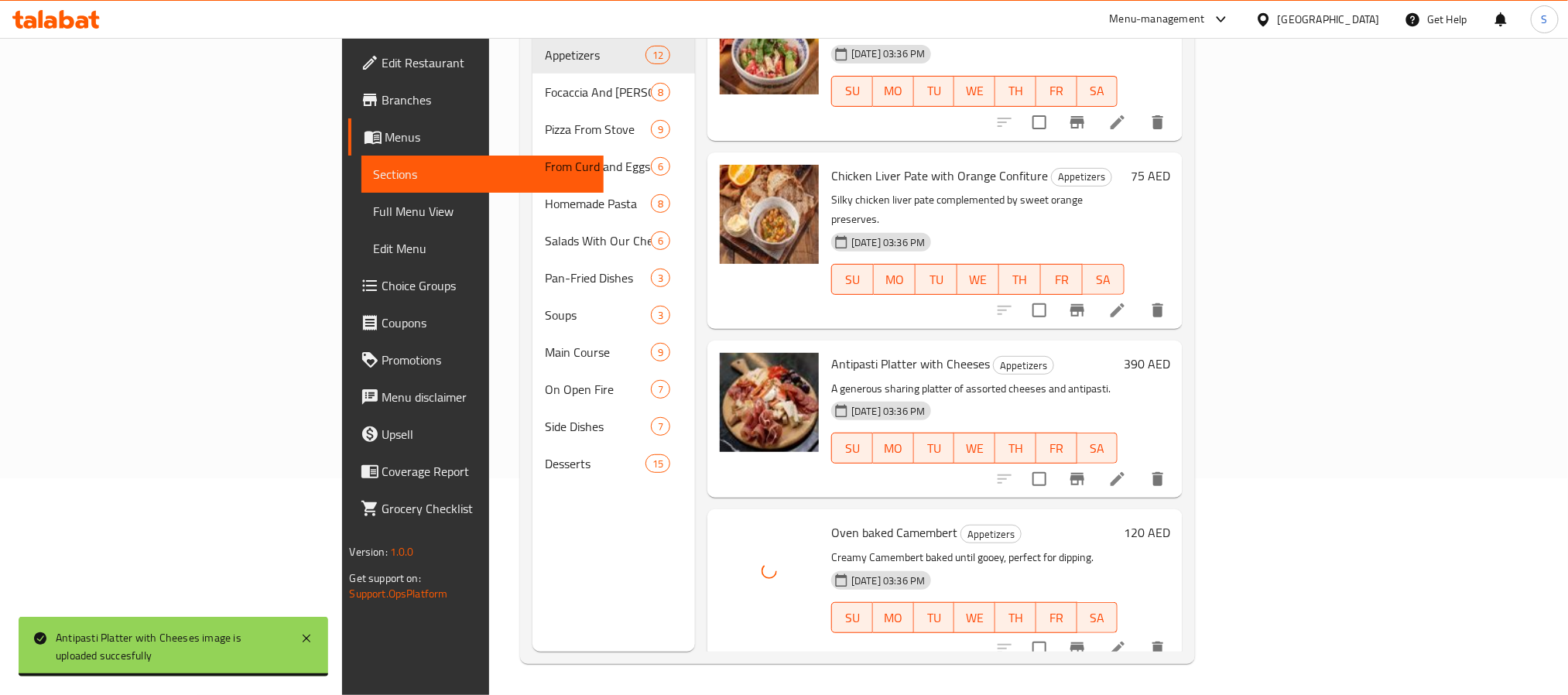
click at [831, 691] on span "Beef Tenderloin Tartare" at bounding box center [892, 702] width 122 height 23
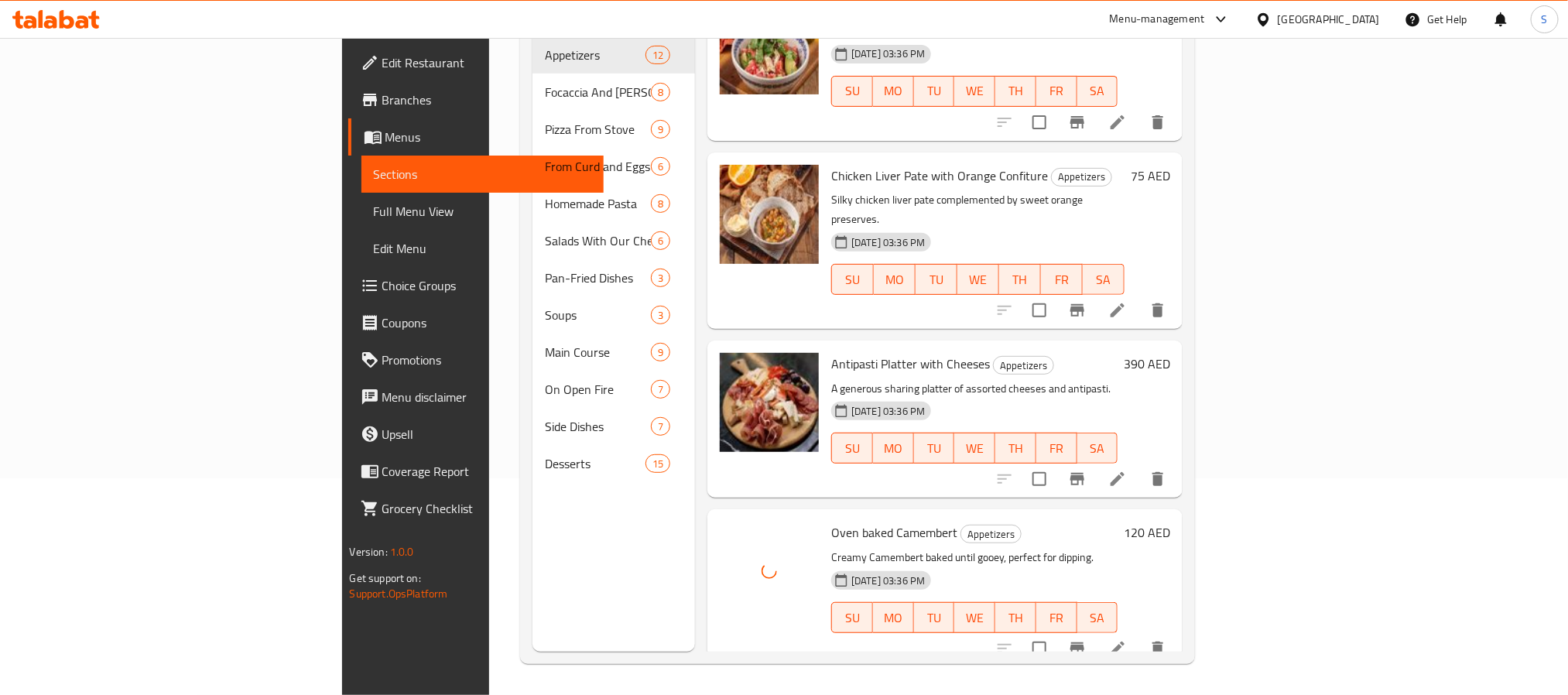
click at [831, 691] on span "Beef Tenderloin Tartare" at bounding box center [892, 702] width 122 height 23
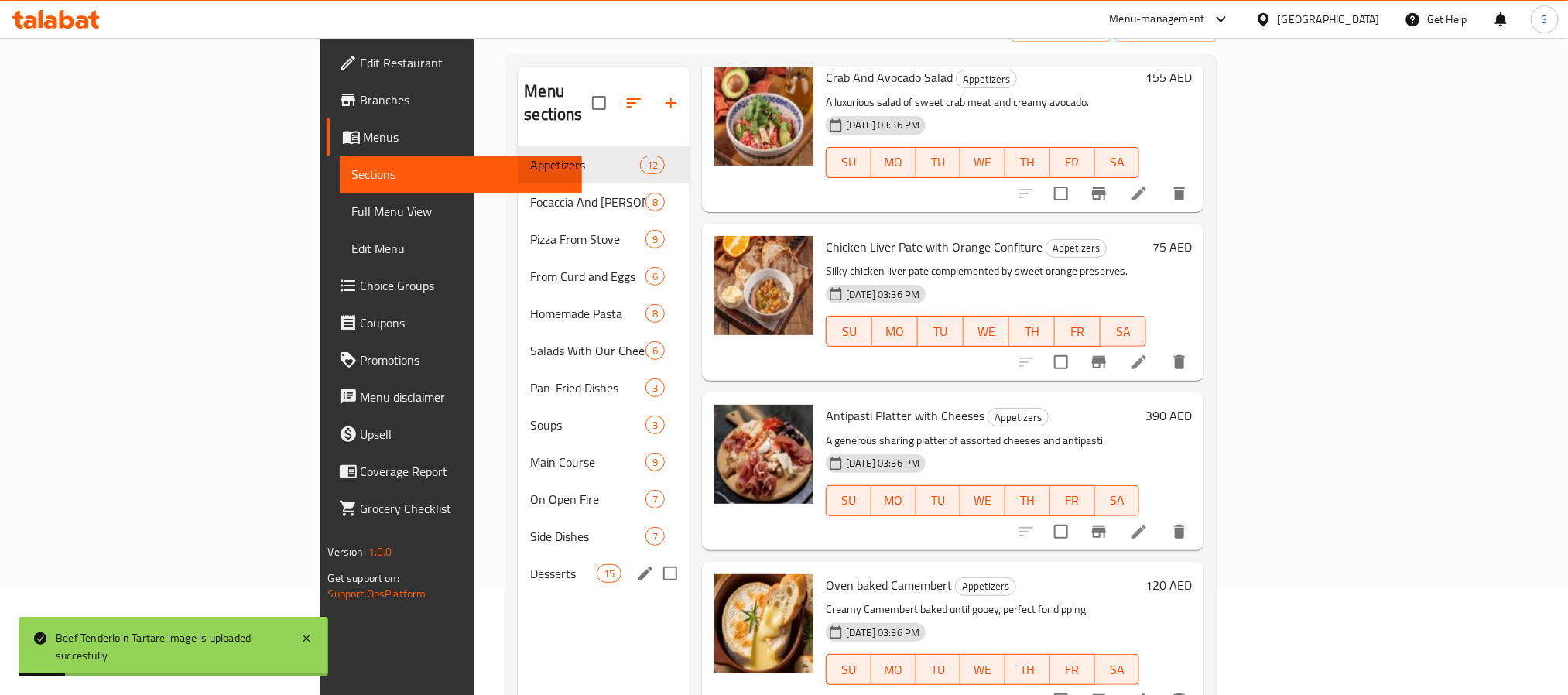
scroll to position [0, 0]
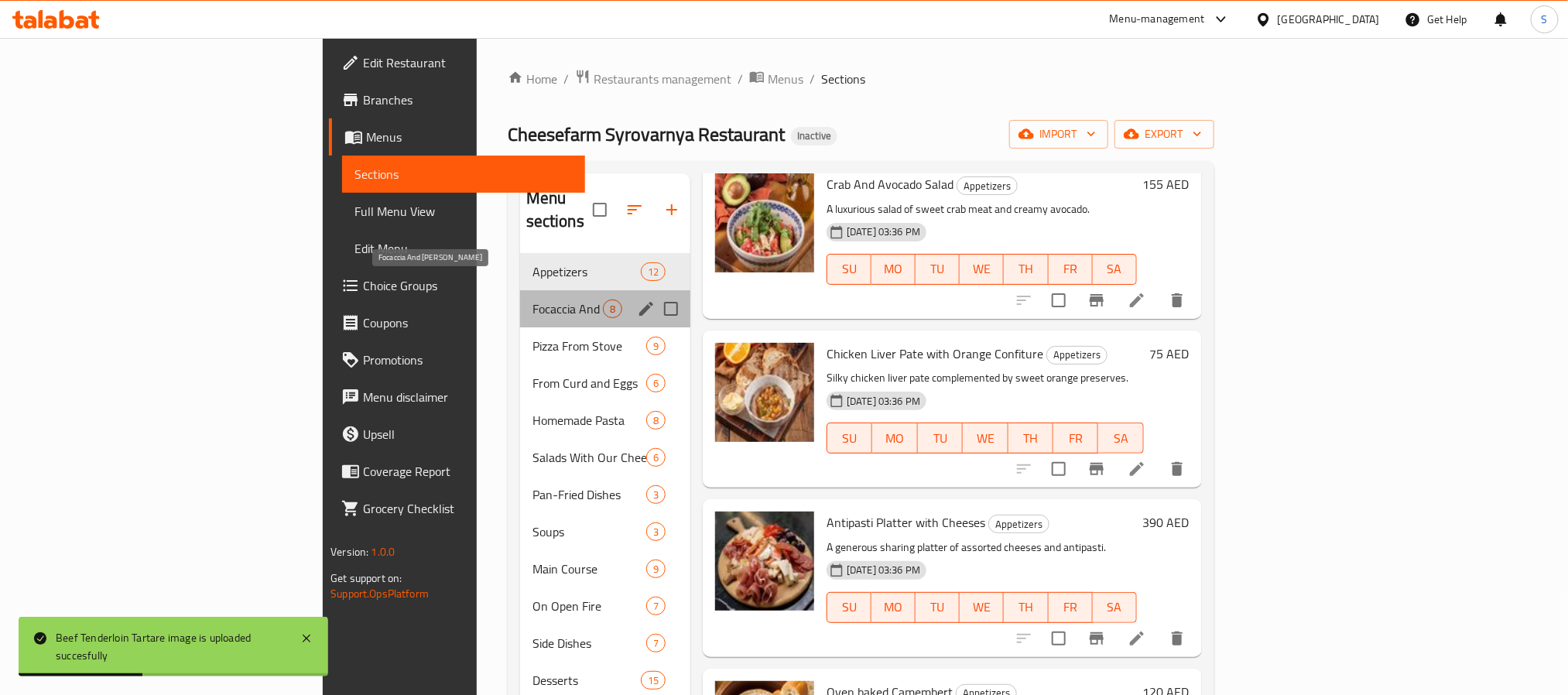
click at [533, 299] on span "Focaccia And [PERSON_NAME]" at bounding box center [568, 308] width 71 height 18
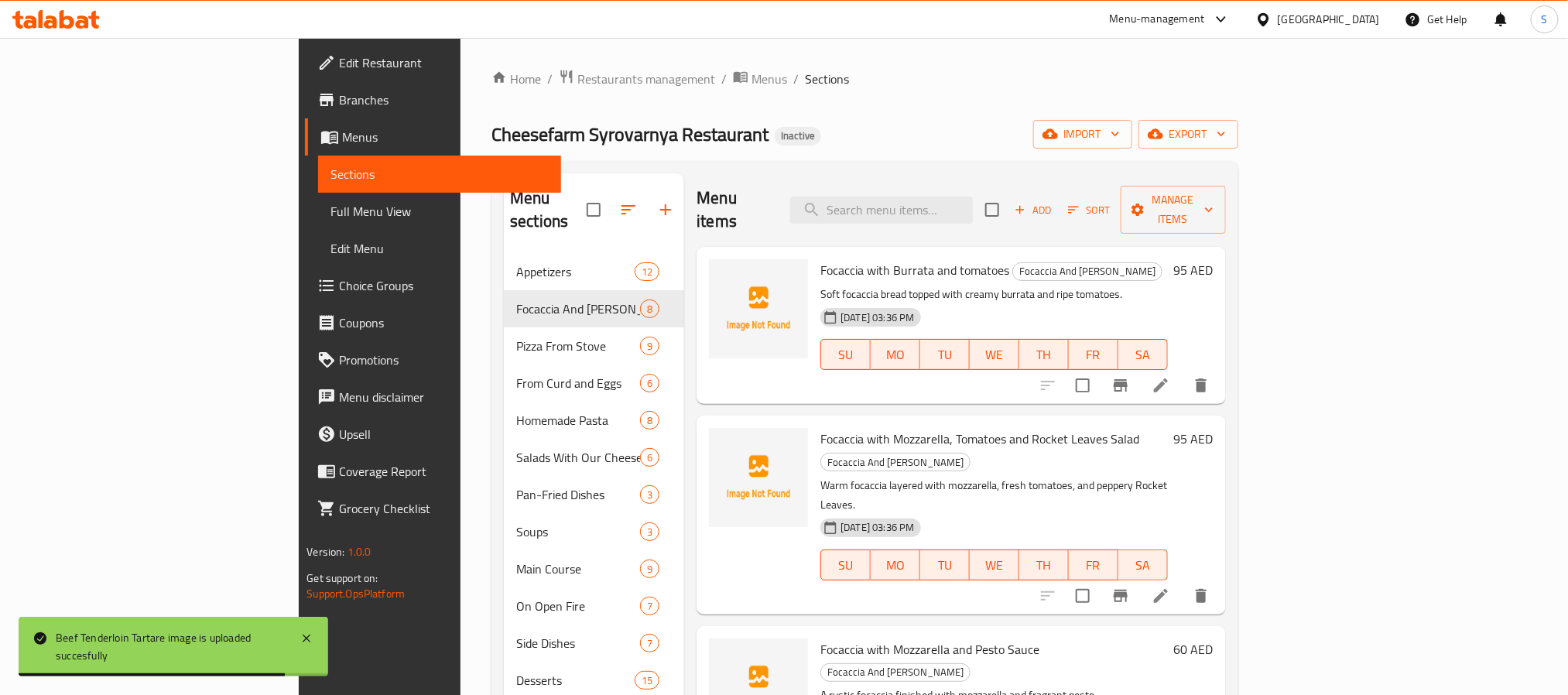
click at [820, 259] on span "Focaccia with Burrata and tomatoes" at bounding box center [914, 270] width 189 height 23
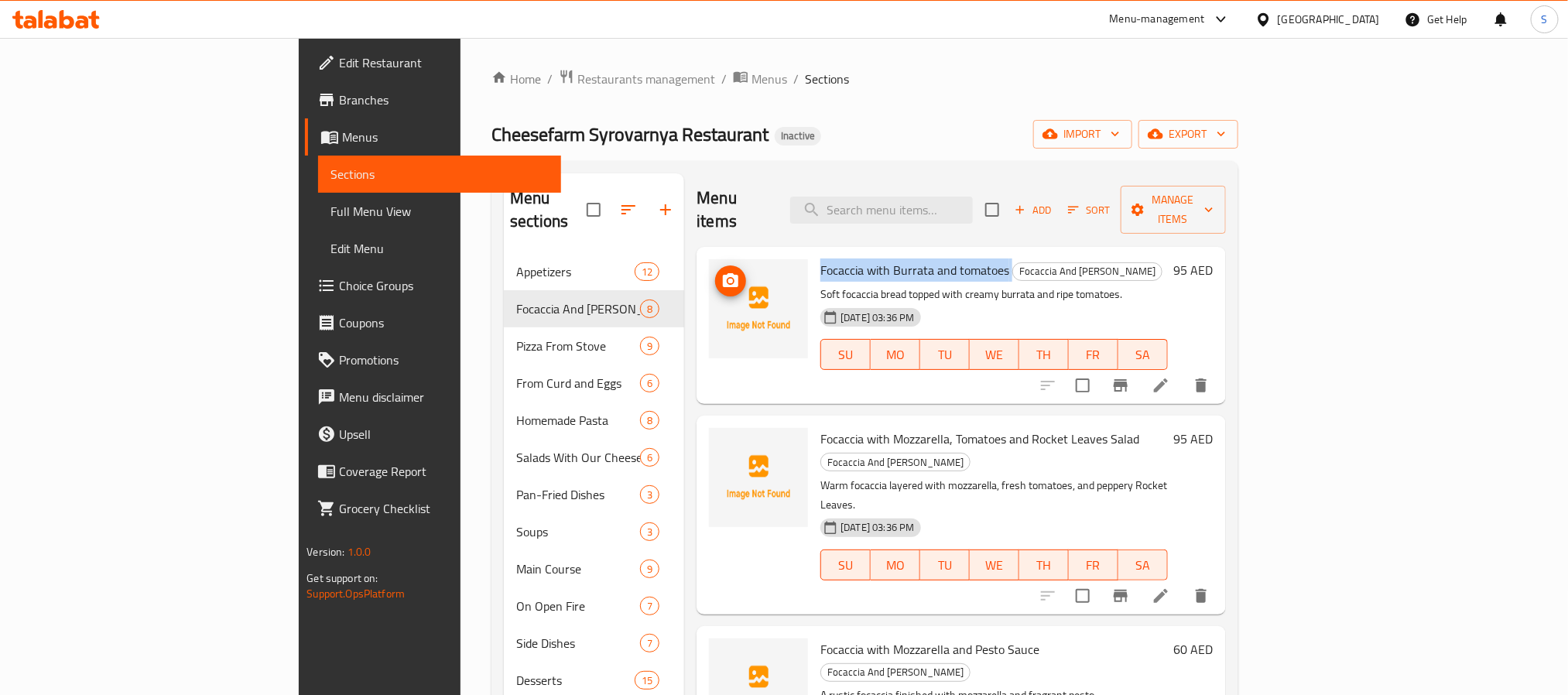
click at [723, 274] on icon "upload picture" at bounding box center [730, 280] width 16 height 14
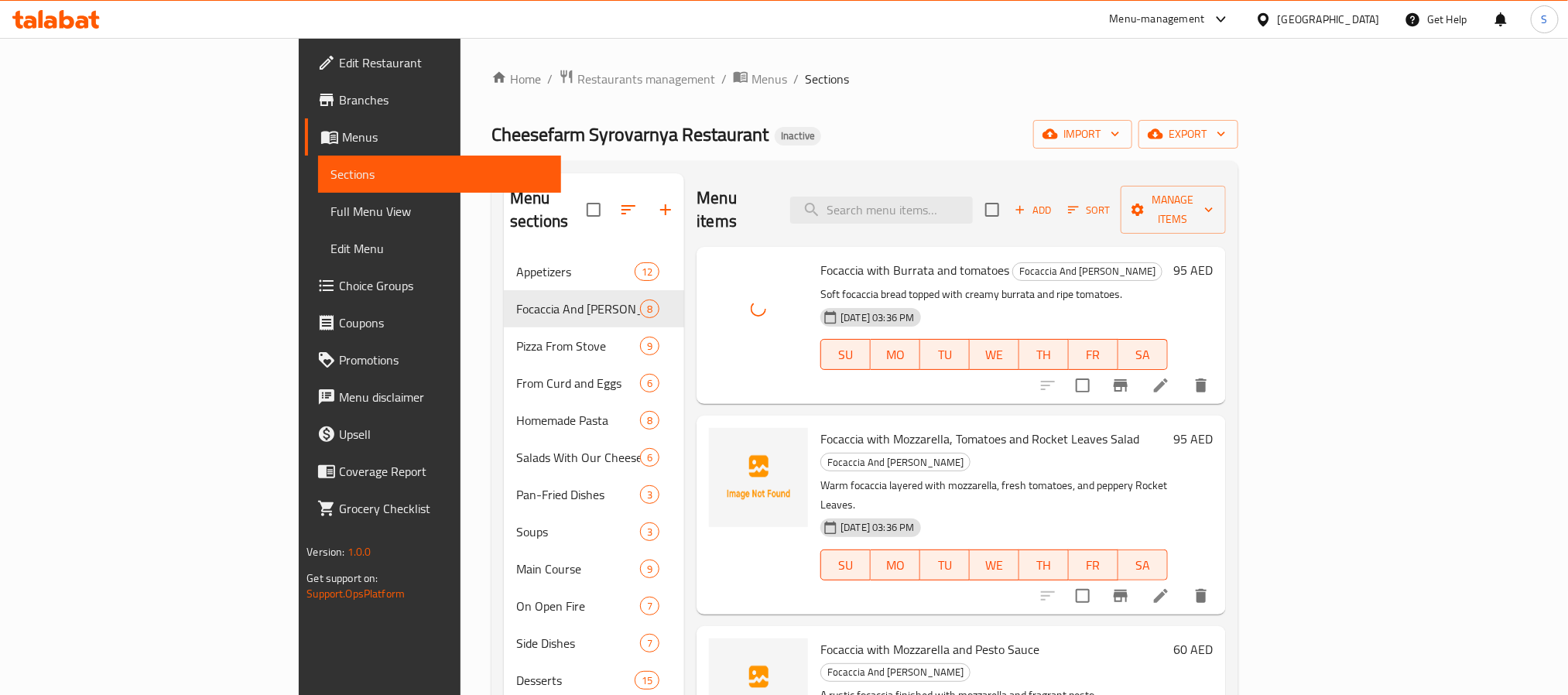
click at [820, 427] on span "Focaccia with Mozzarella, Tomatoes and Rocket Leaves Salad" at bounding box center [980, 439] width 319 height 23
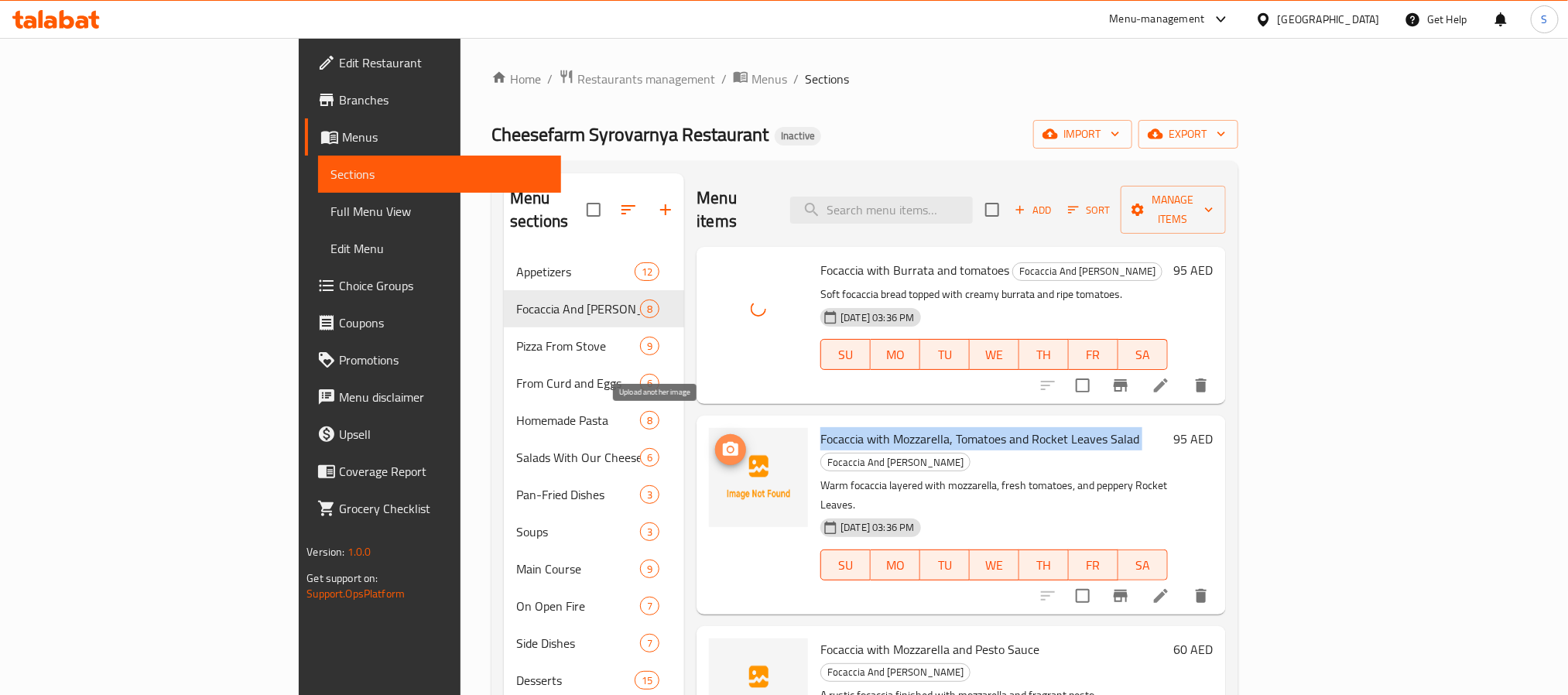
click at [721, 441] on icon "upload picture" at bounding box center [730, 450] width 18 height 18
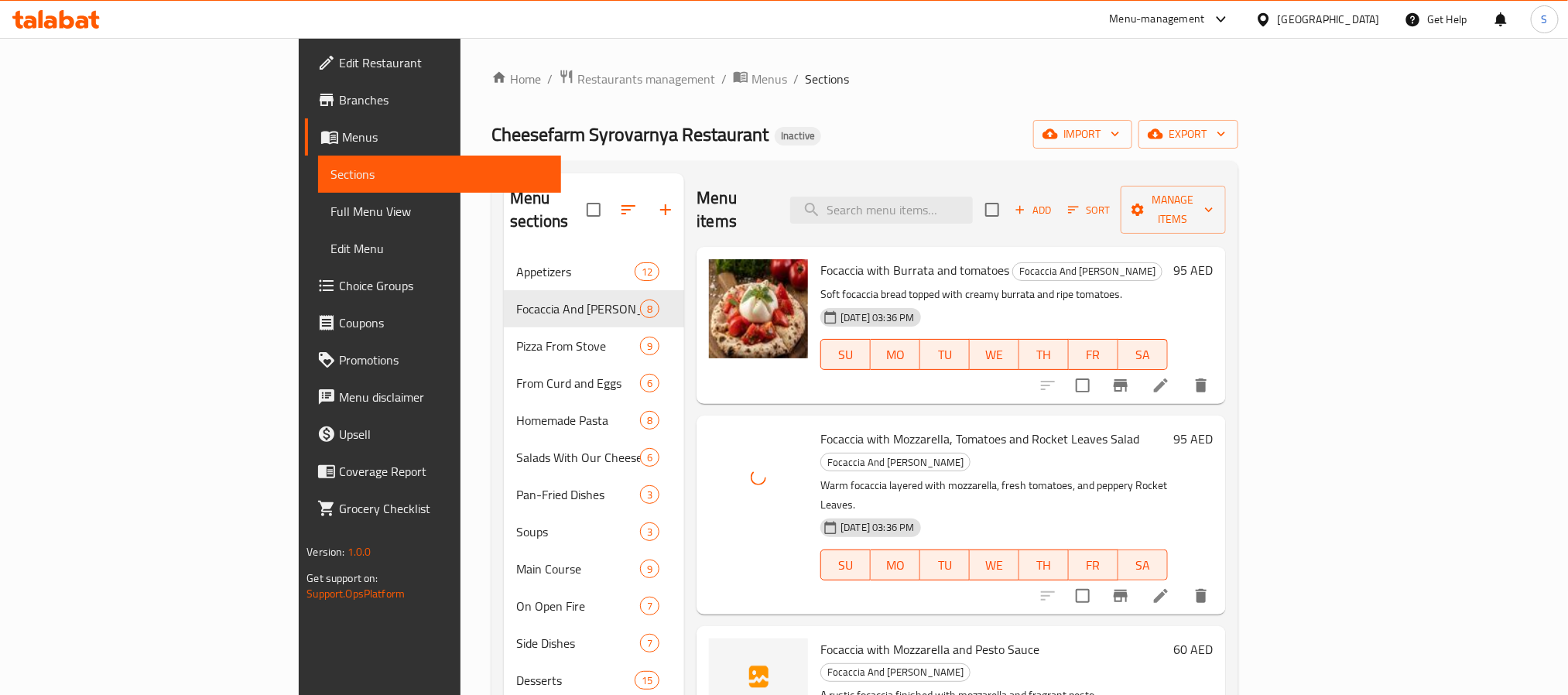
click at [843, 638] on span "Focaccia with Mozzarella and Pesto Sauce" at bounding box center [930, 649] width 219 height 23
click at [721, 651] on icon "upload picture" at bounding box center [730, 660] width 18 height 18
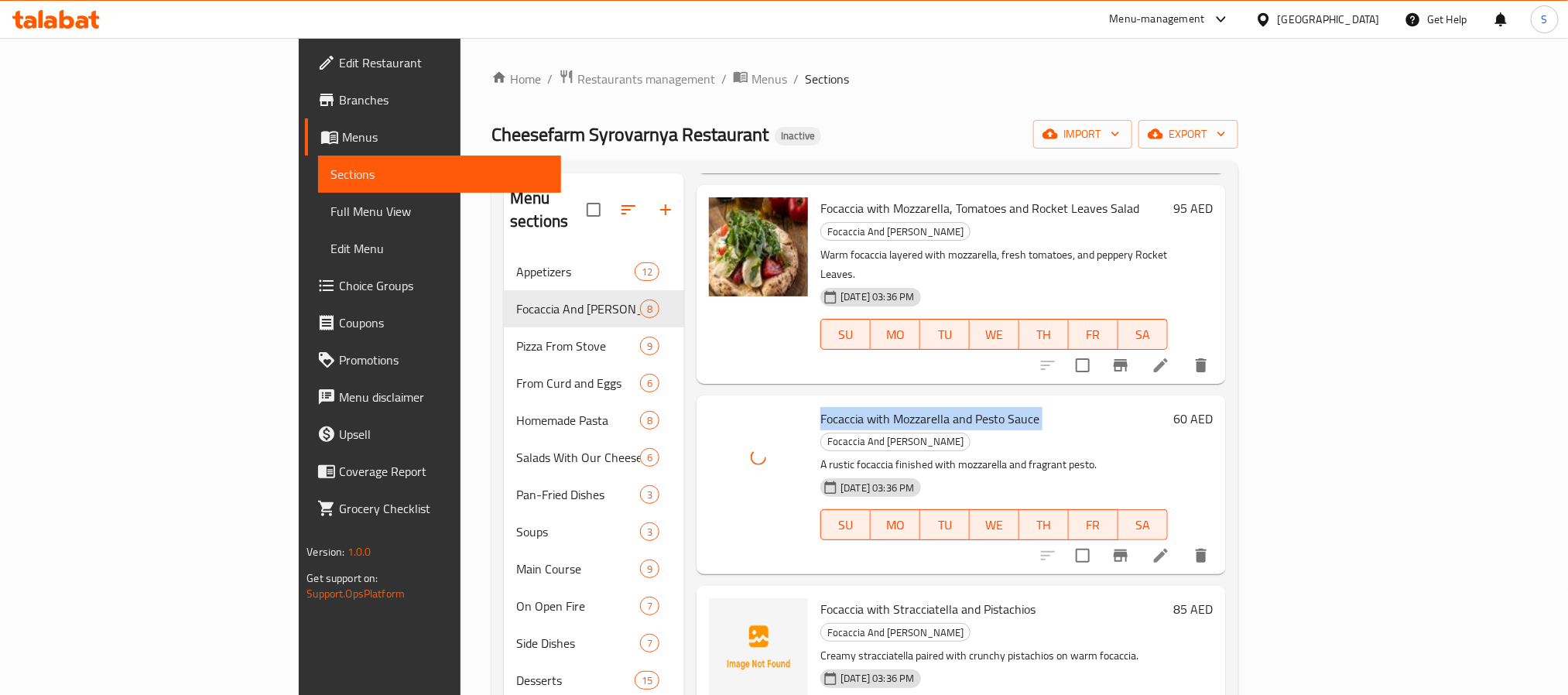
scroll to position [232, 0]
click at [820, 596] on span "Focaccia with Stracciatella and Pistachios" at bounding box center [927, 608] width 215 height 23
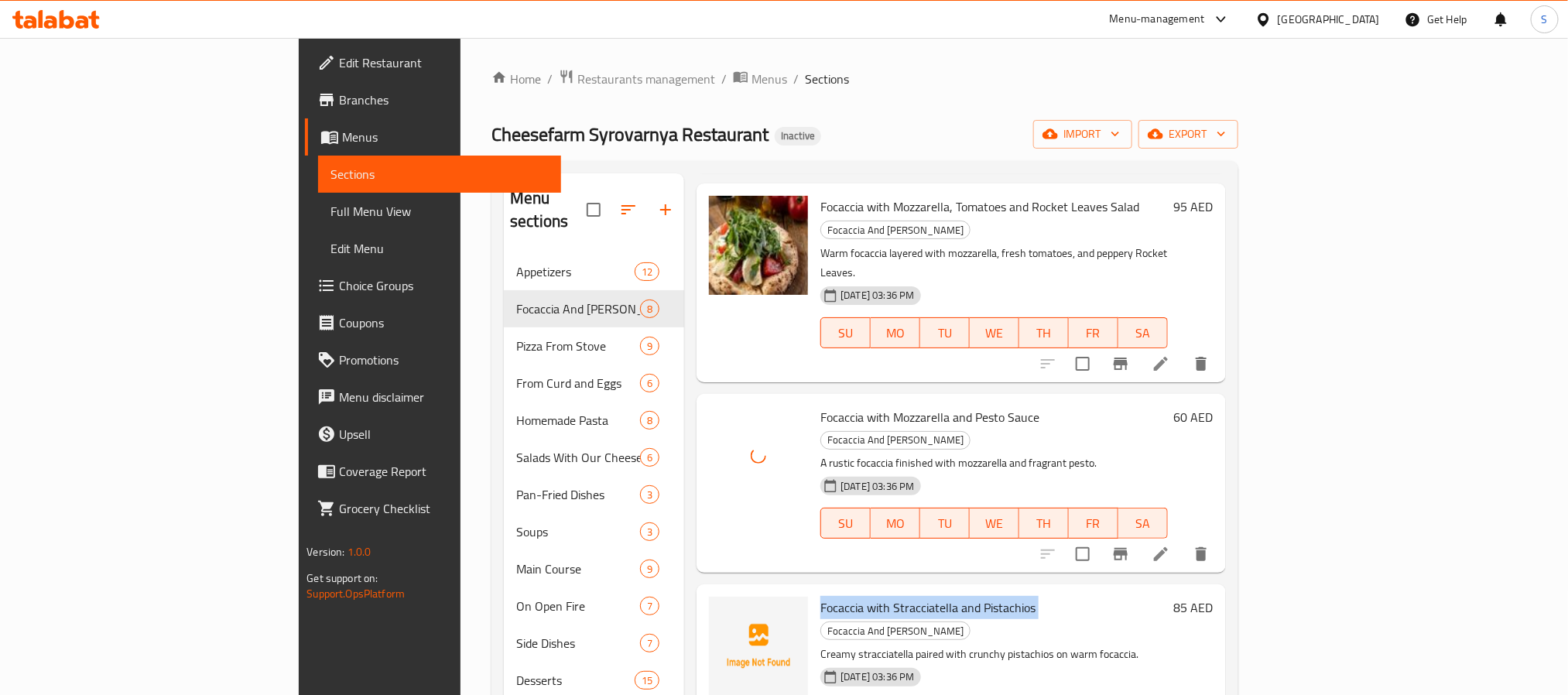
click at [820, 596] on span "Focaccia with Stracciatella and Pistachios" at bounding box center [927, 608] width 215 height 23
click at [723, 611] on icon "upload picture" at bounding box center [730, 618] width 16 height 14
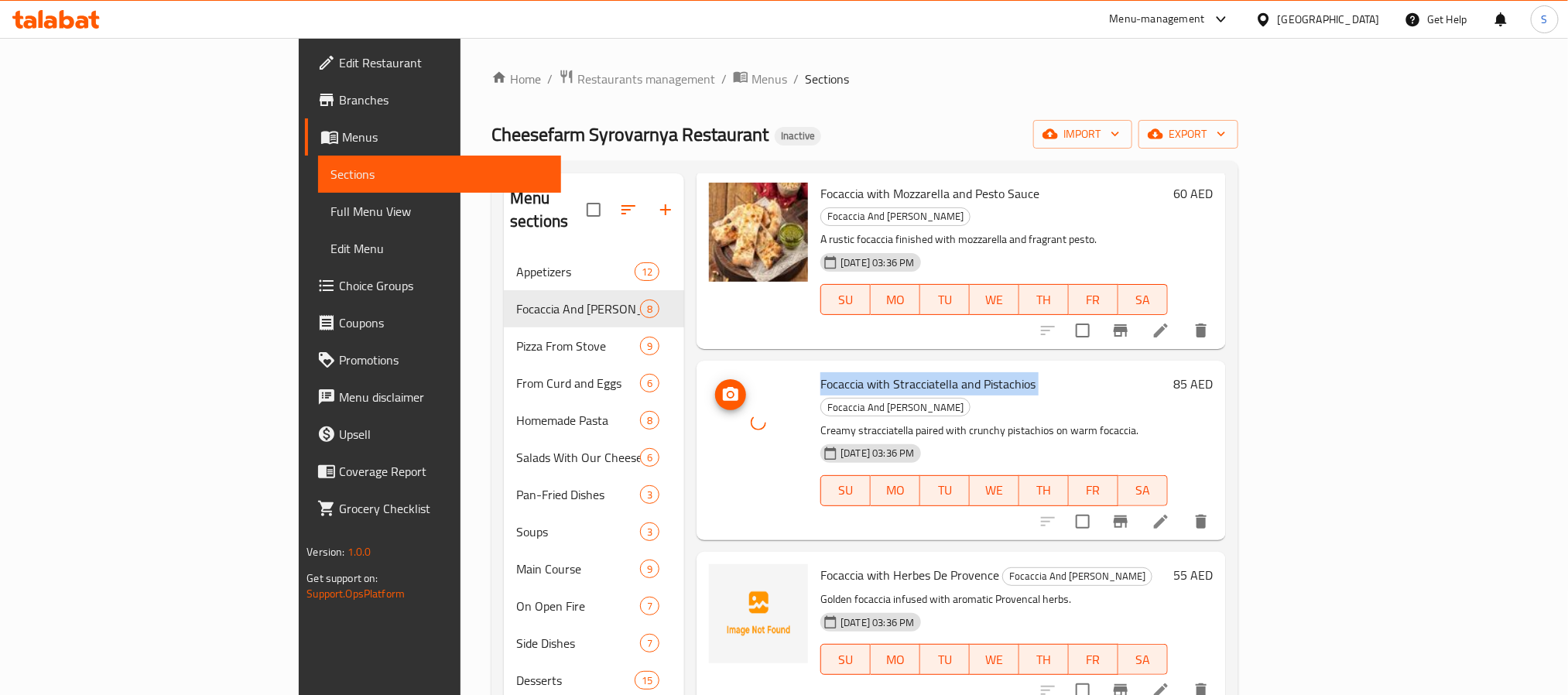
scroll to position [465, 0]
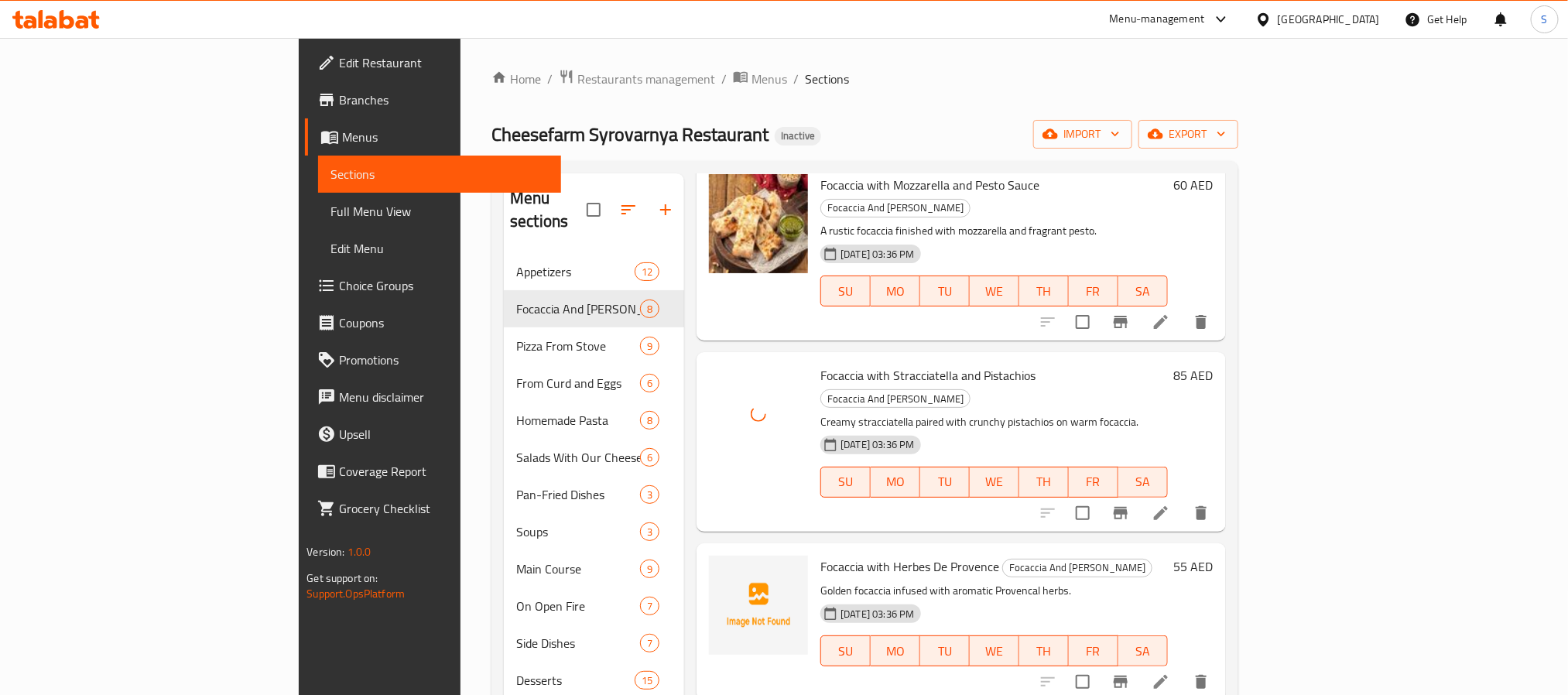
click at [820, 555] on span "Focaccia with Herbes De Provence" at bounding box center [909, 567] width 179 height 23
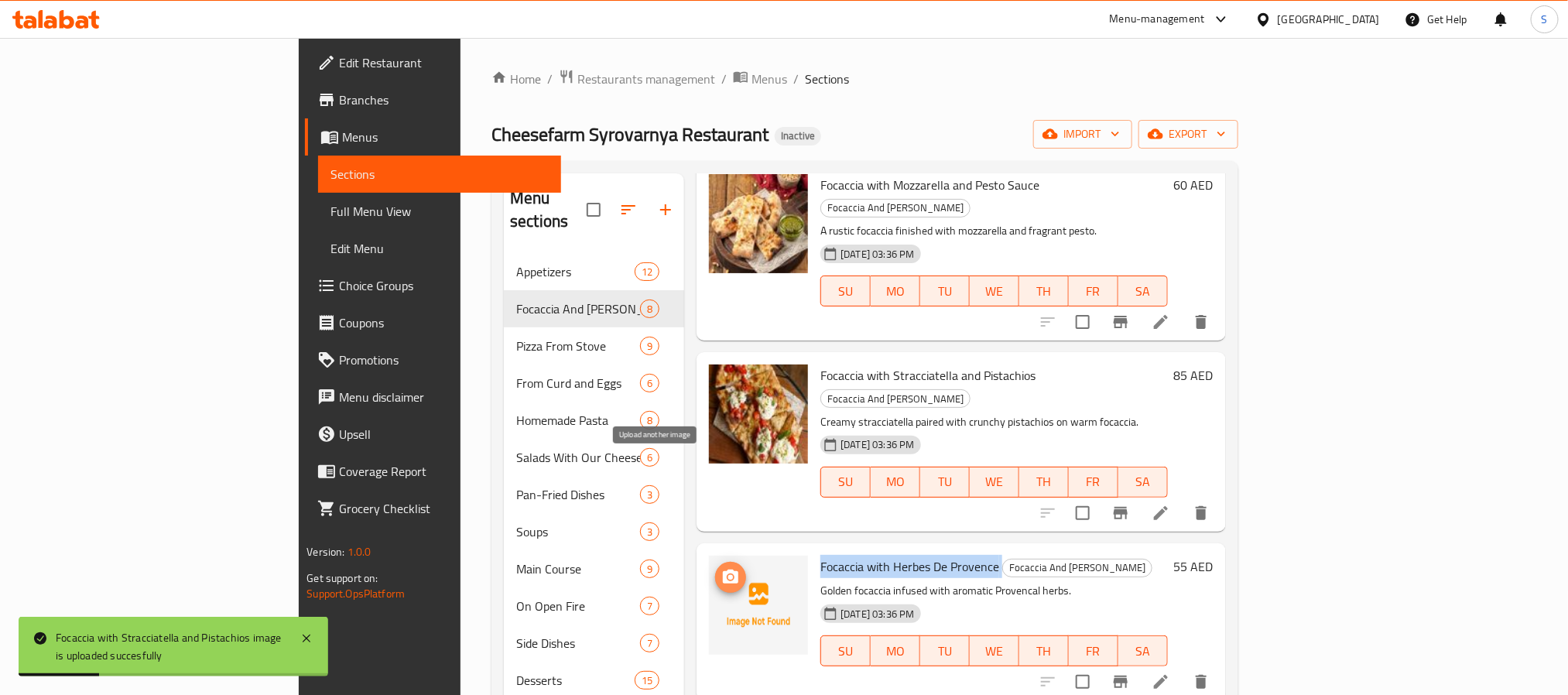
click at [723, 569] on icon "upload picture" at bounding box center [730, 576] width 16 height 14
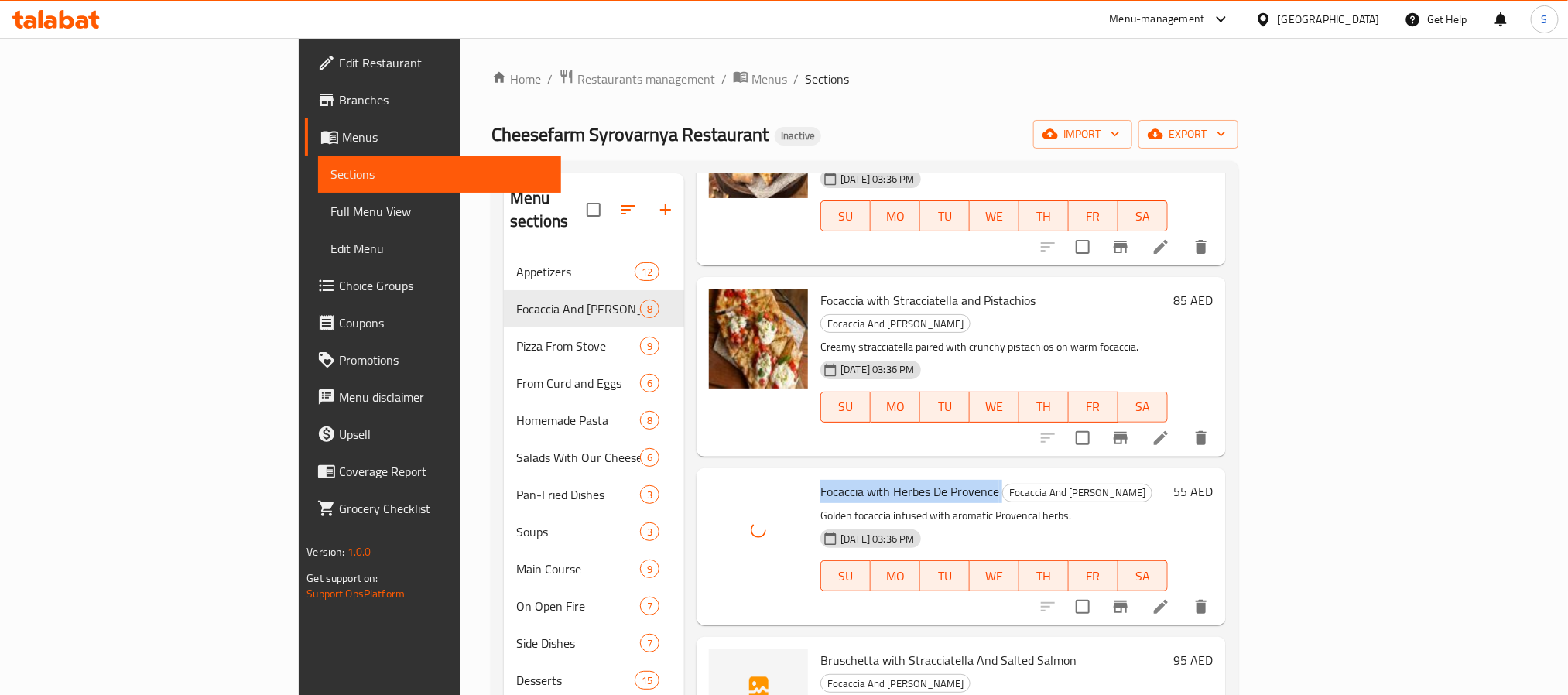
scroll to position [580, 0]
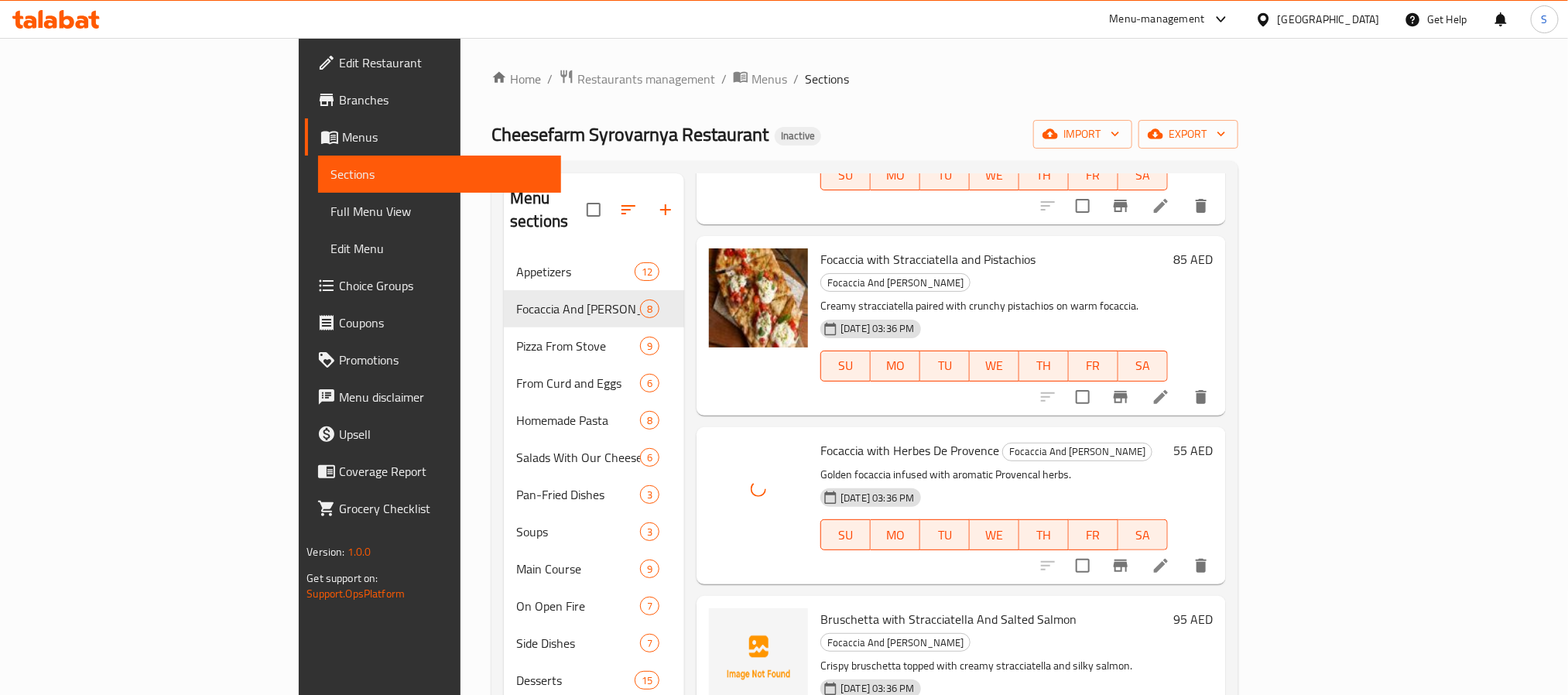
click at [850, 608] on span "Bruschetta with Stracciatella And Salted Salmon" at bounding box center [948, 619] width 256 height 23
click at [848, 608] on span "Bruschetta with Stracciatella And Salted Salmon" at bounding box center [948, 619] width 256 height 23
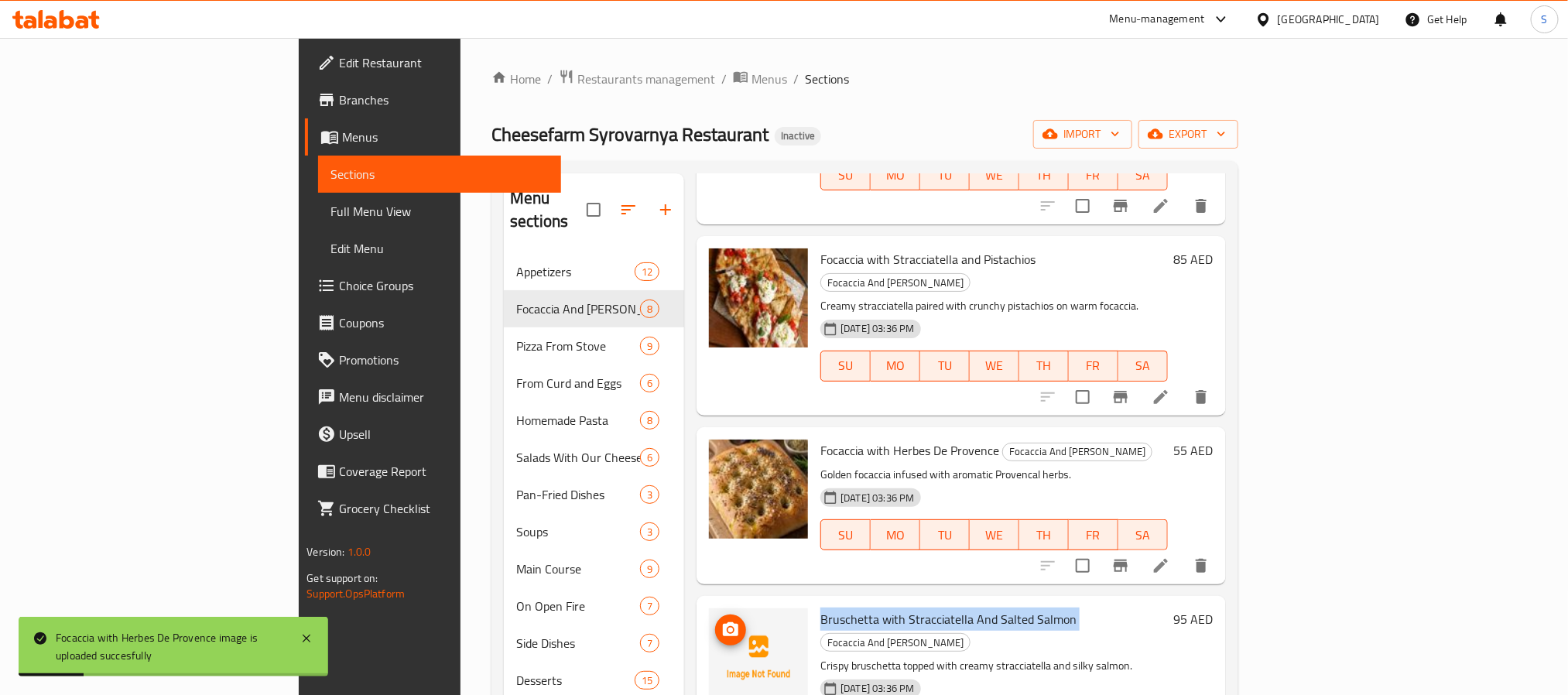
click at [715, 621] on span "upload picture" at bounding box center [730, 630] width 31 height 18
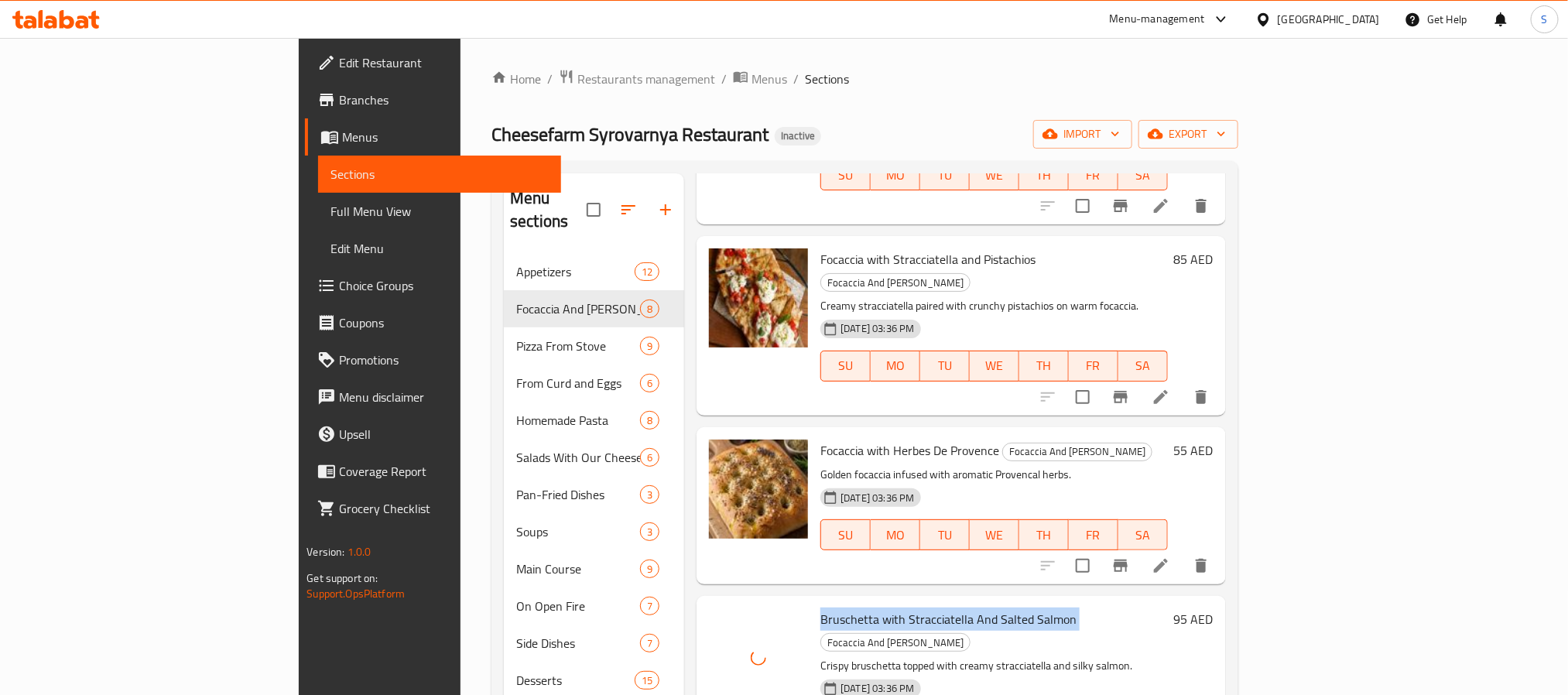
scroll to position [695, 0]
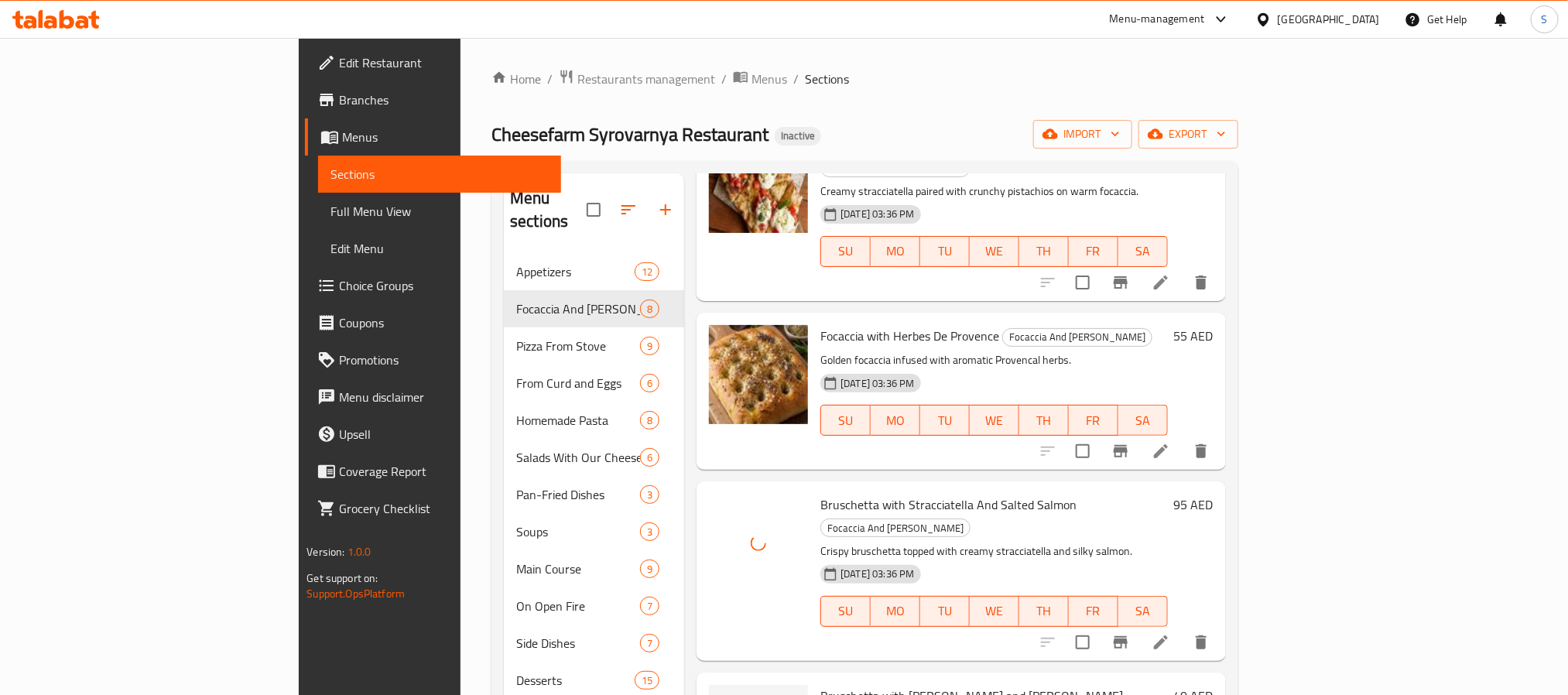
click at [820, 684] on span "Bruschetta with [PERSON_NAME] and [PERSON_NAME]" at bounding box center [971, 696] width 302 height 23
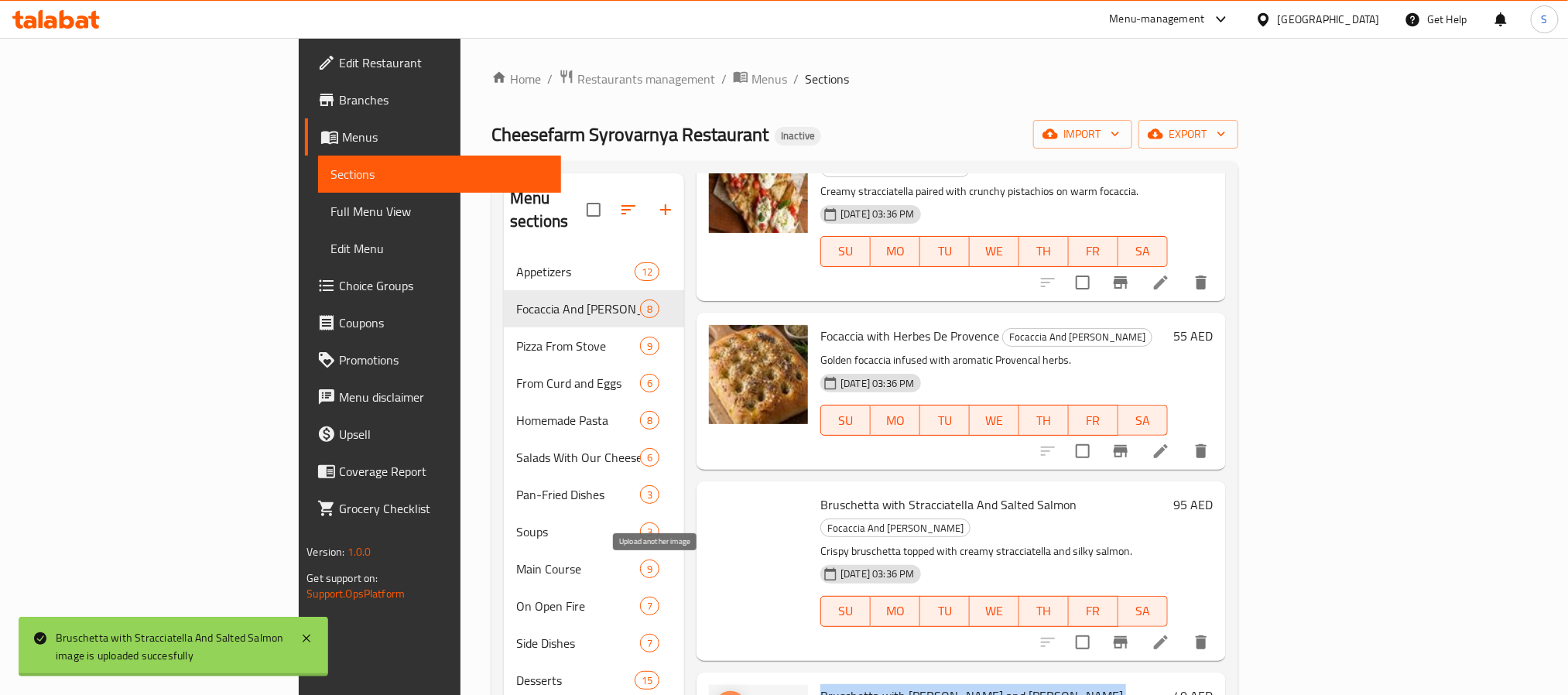
click at [721, 694] on icon "upload picture" at bounding box center [730, 707] width 18 height 18
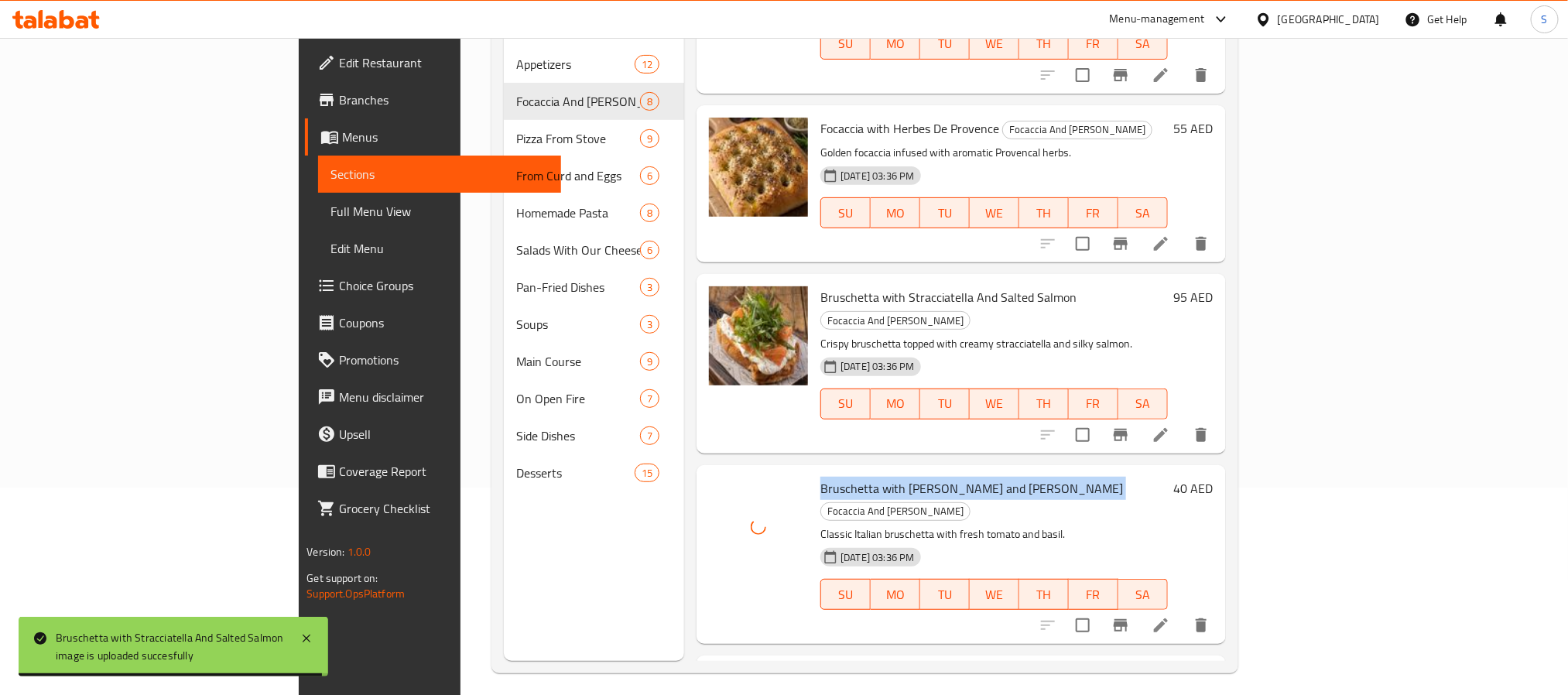
scroll to position [217, 0]
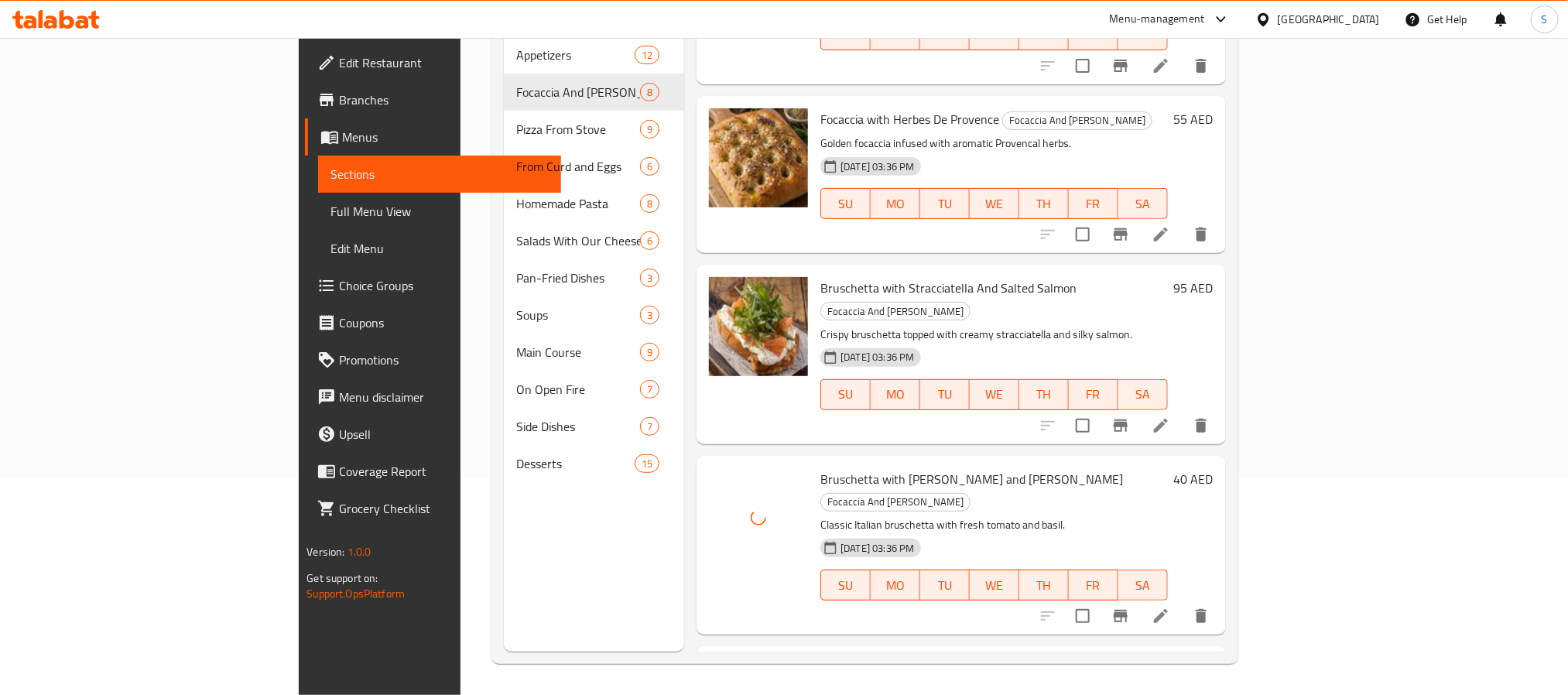
click at [820, 658] on span "Bruschetta with Roast Beef" at bounding box center [892, 670] width 145 height 23
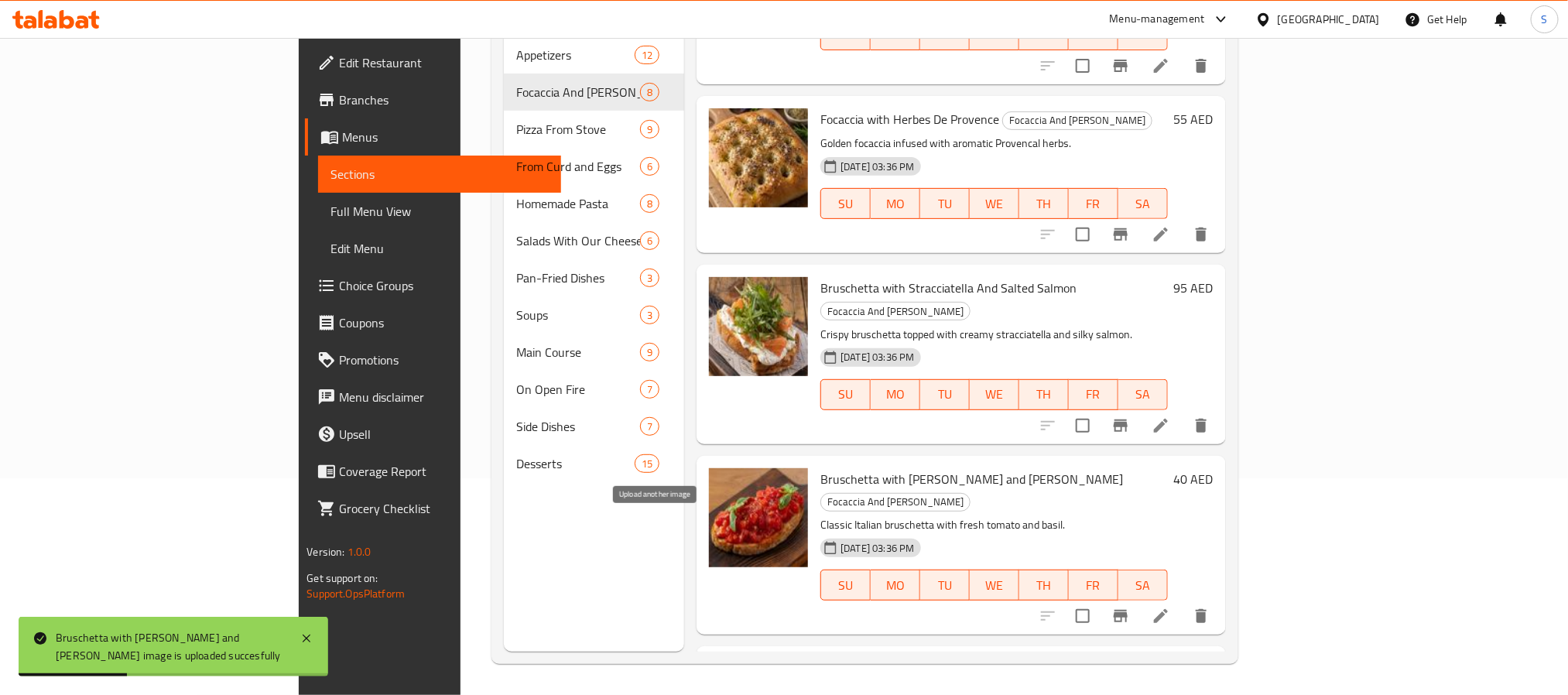
click at [723, 673] on icon "upload picture" at bounding box center [730, 679] width 16 height 14
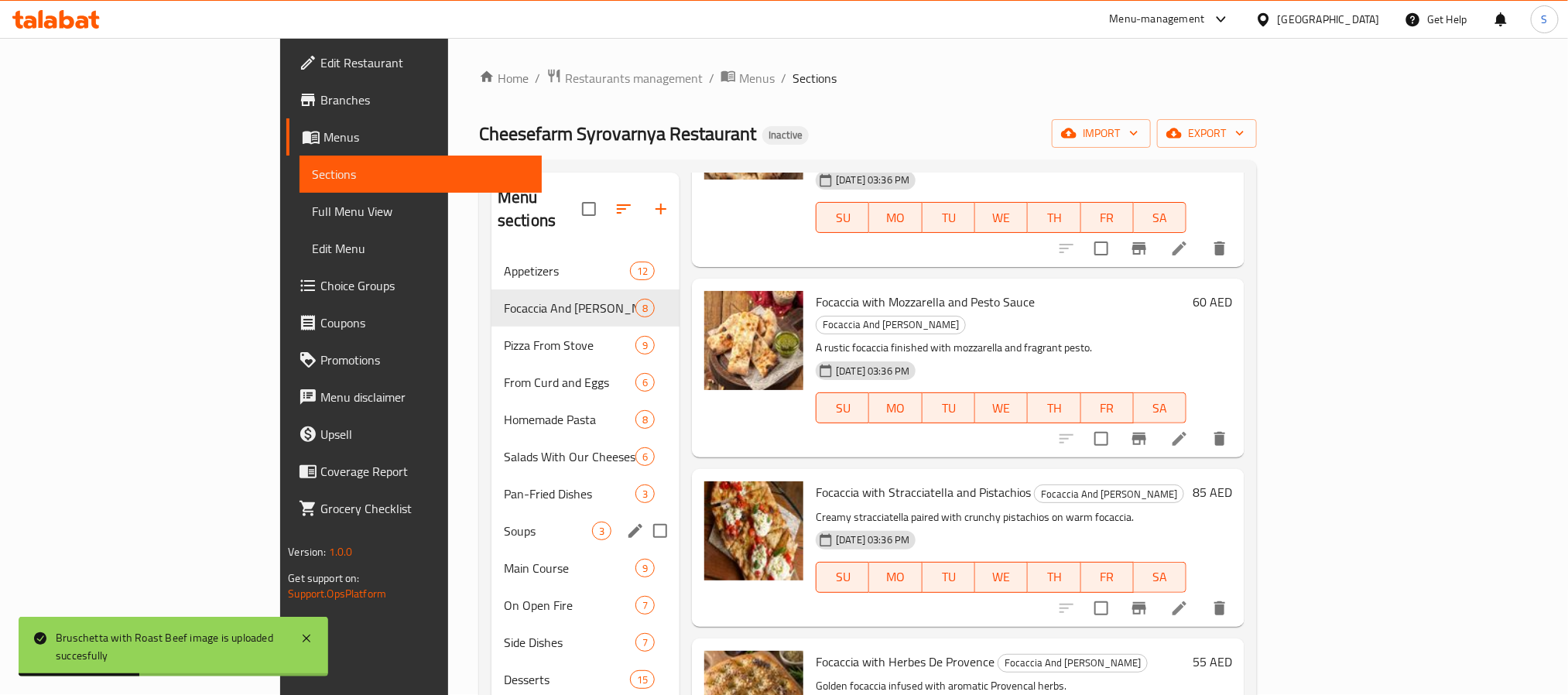
scroll to position [0, 0]
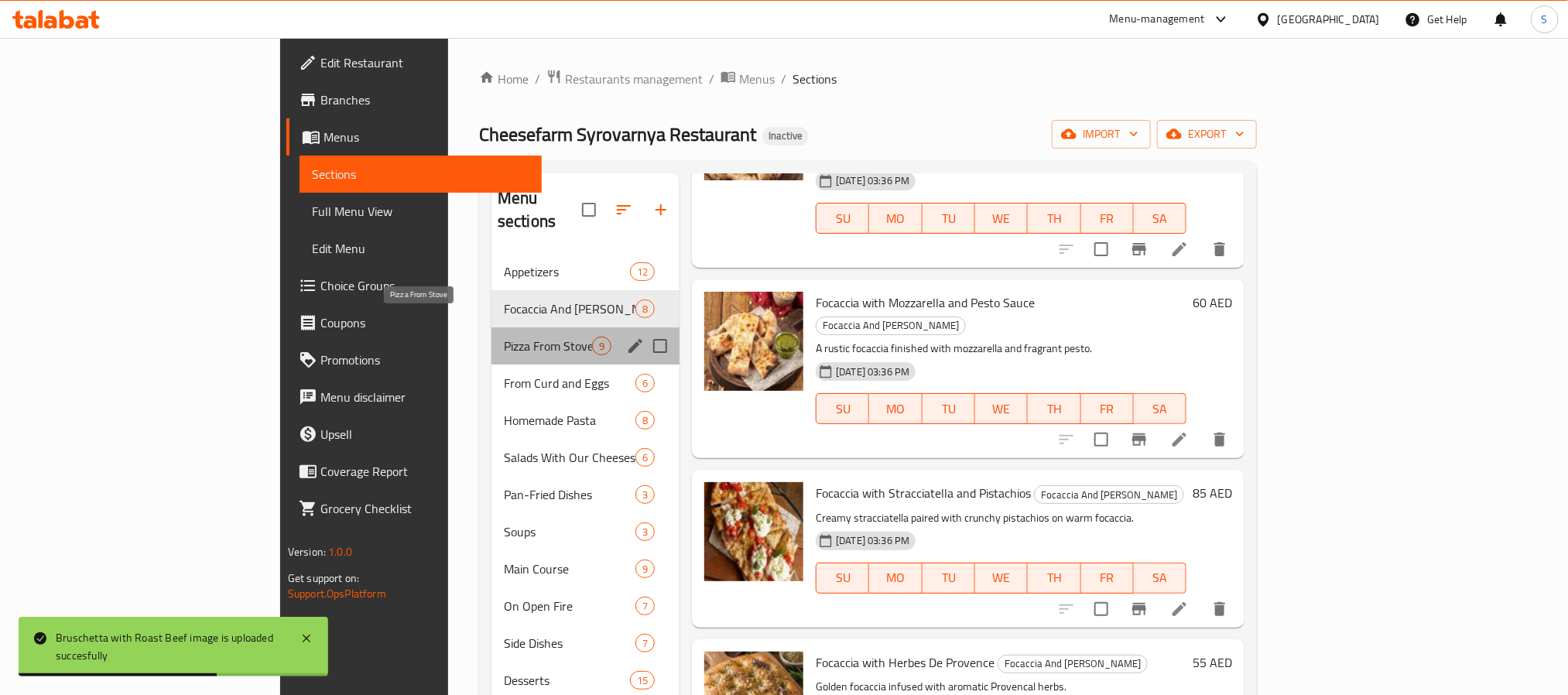
click at [512, 337] on span "Pizza From Stove" at bounding box center [548, 346] width 88 height 18
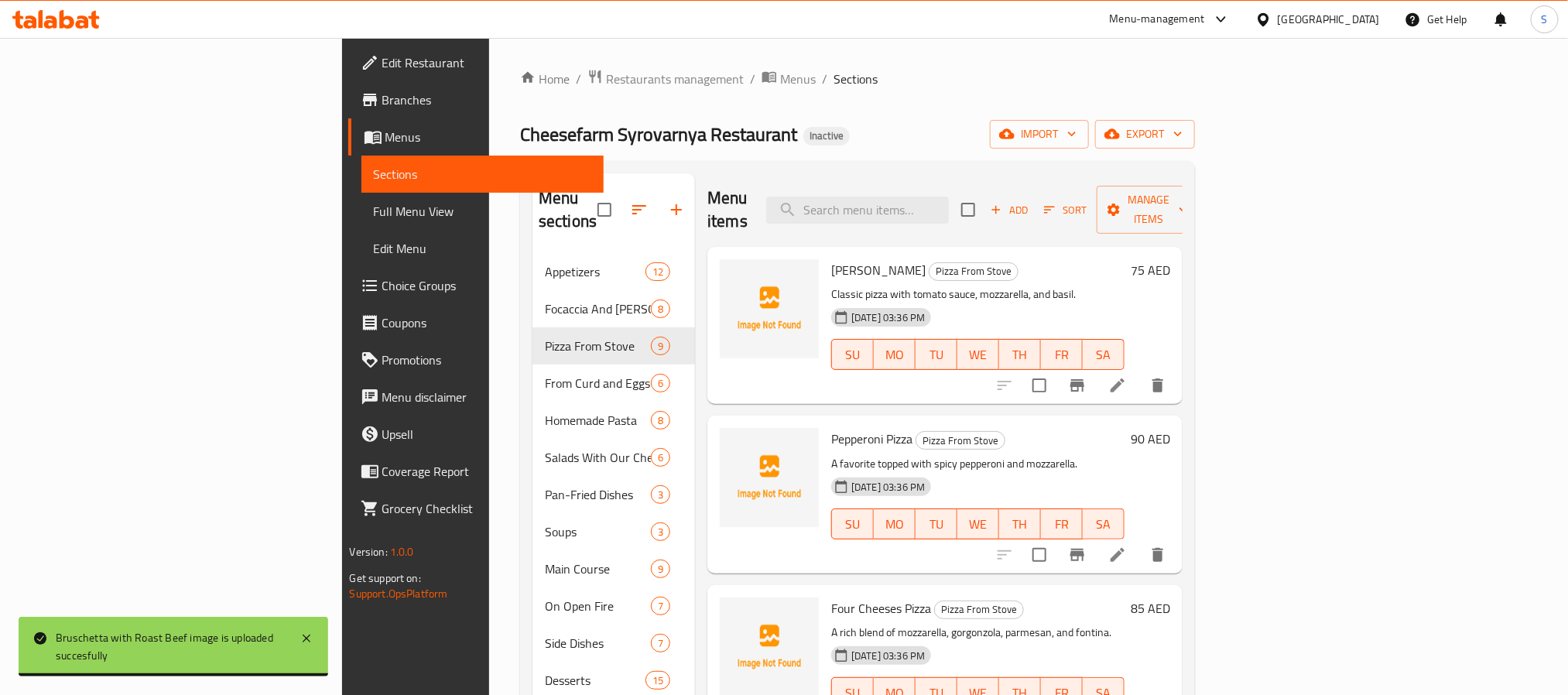
click at [831, 259] on span "[PERSON_NAME]" at bounding box center [878, 270] width 95 height 23
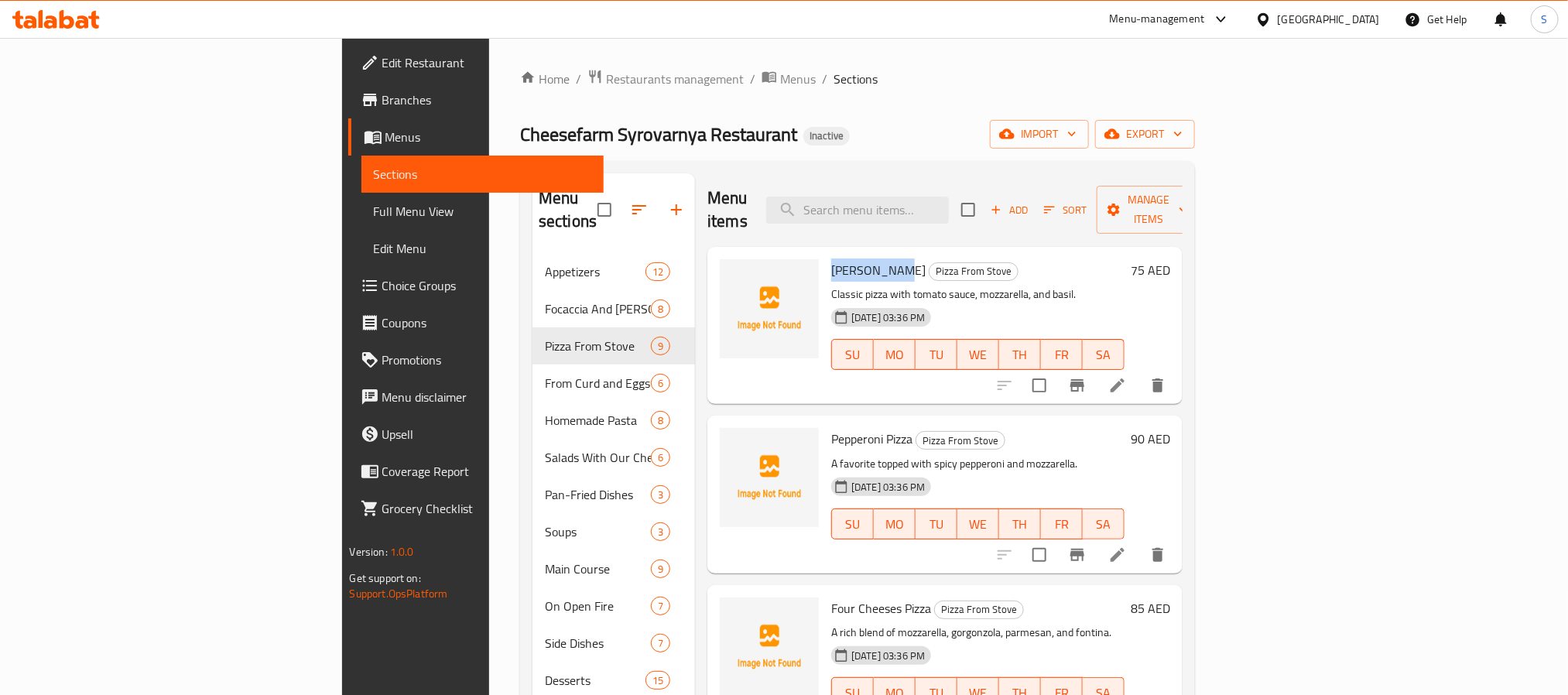
click at [831, 259] on span "[PERSON_NAME]" at bounding box center [878, 270] width 95 height 23
click at [734, 274] on icon "upload picture" at bounding box center [741, 280] width 16 height 14
click at [831, 427] on span "Pepperoni Pizza" at bounding box center [872, 439] width 81 height 23
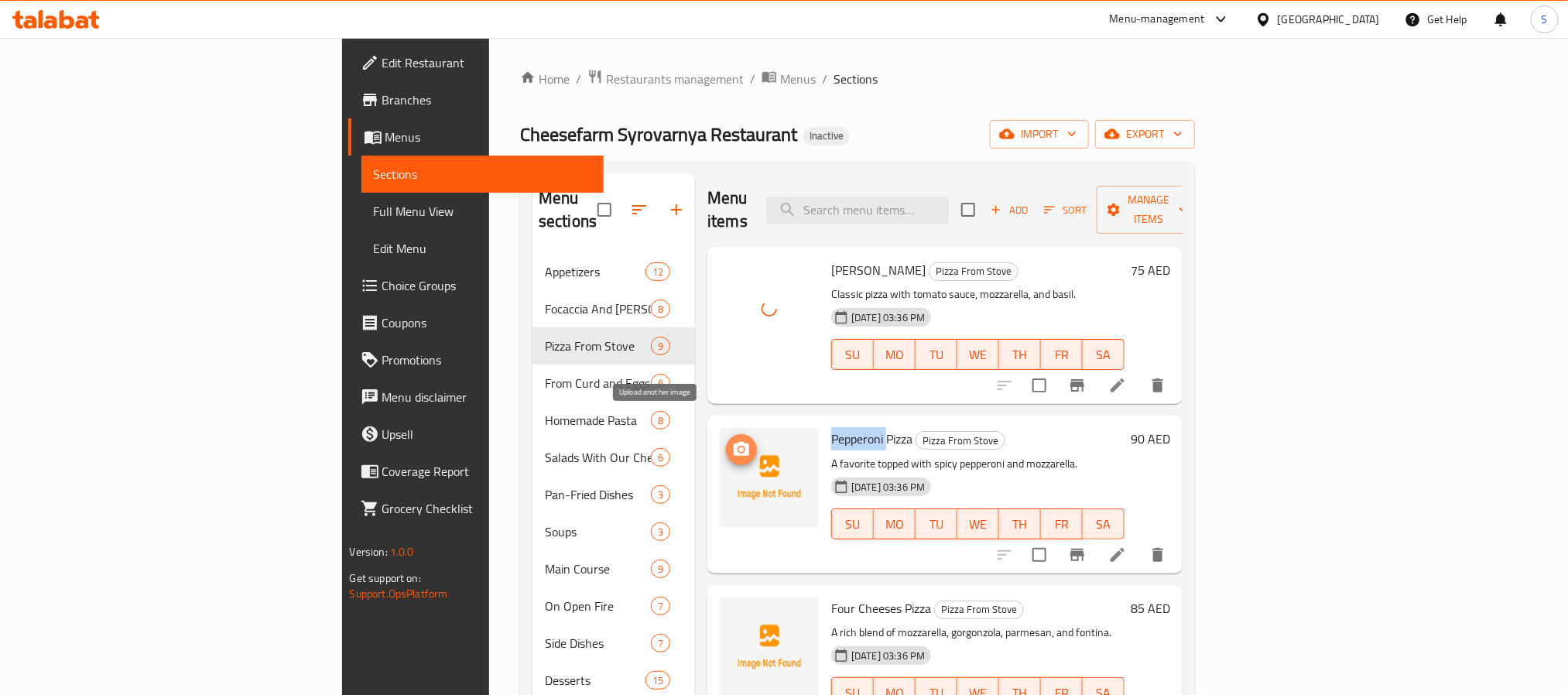
click at [732, 441] on icon "upload picture" at bounding box center [741, 450] width 18 height 18
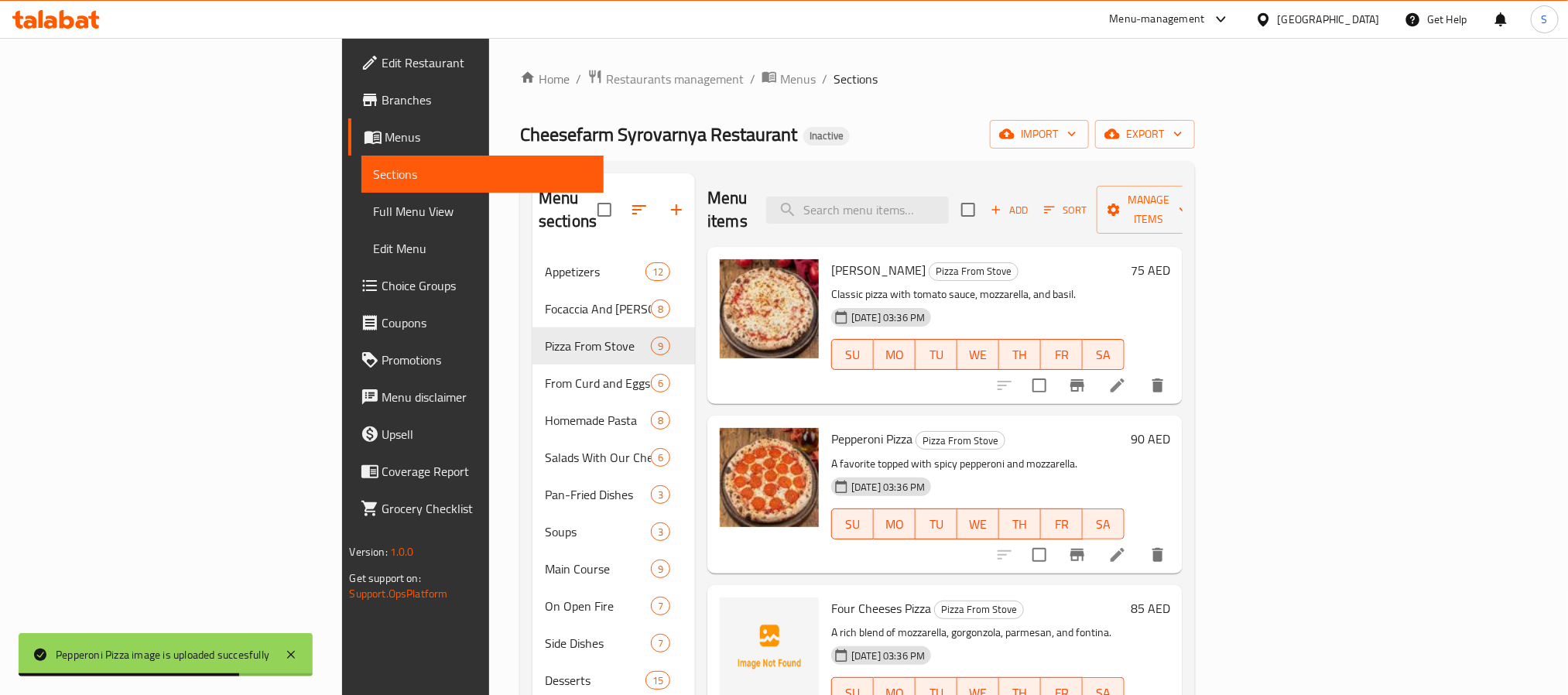
click at [831, 597] on span "Four Cheeses Pizza" at bounding box center [881, 609] width 100 height 23
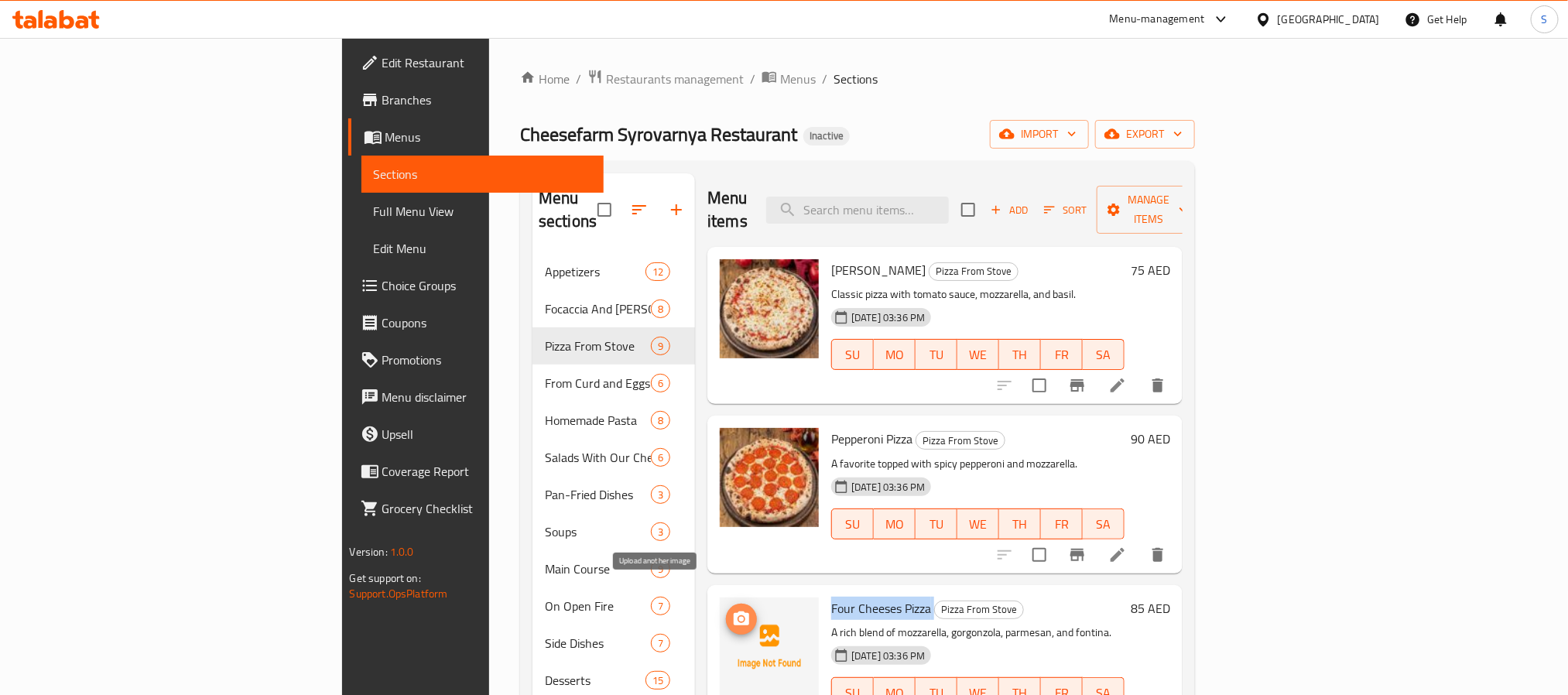
click at [726, 610] on span "upload picture" at bounding box center [741, 619] width 31 height 18
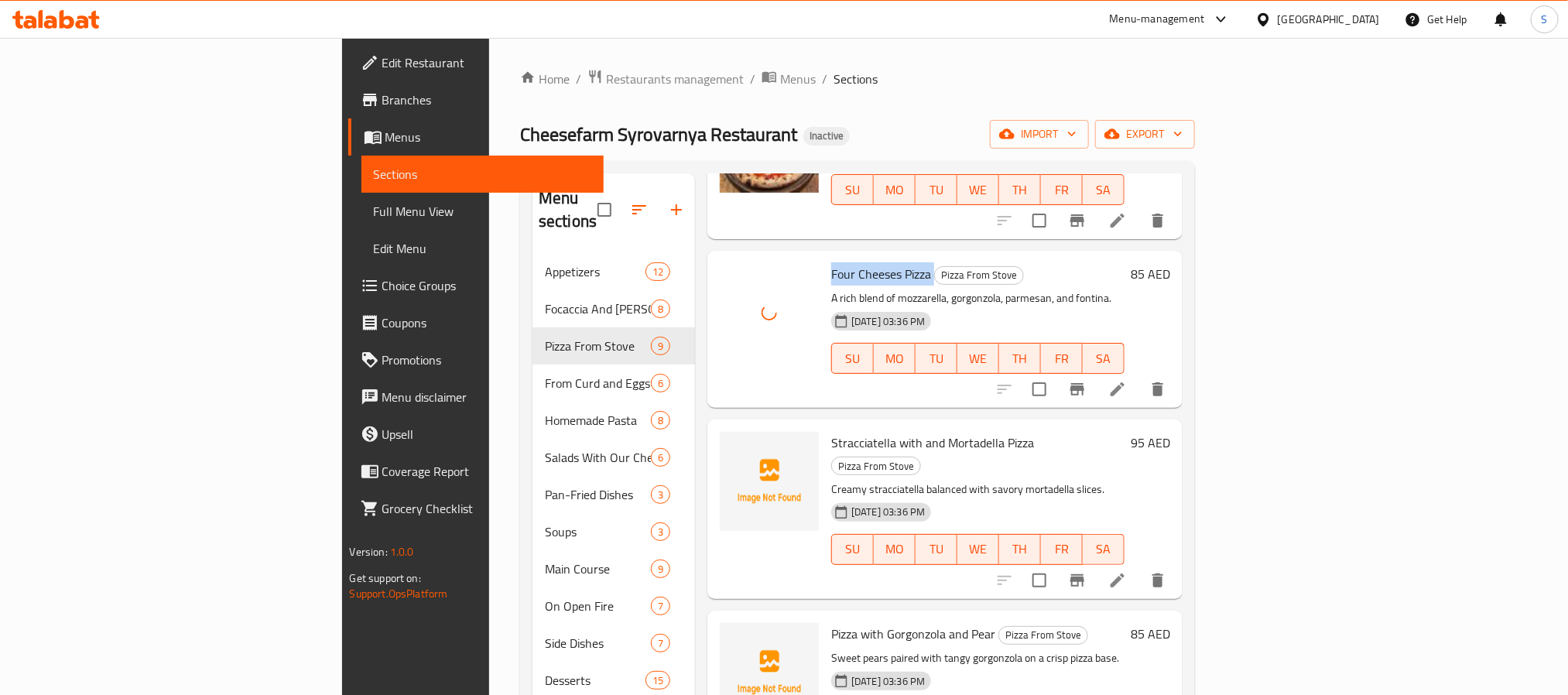
scroll to position [348, 0]
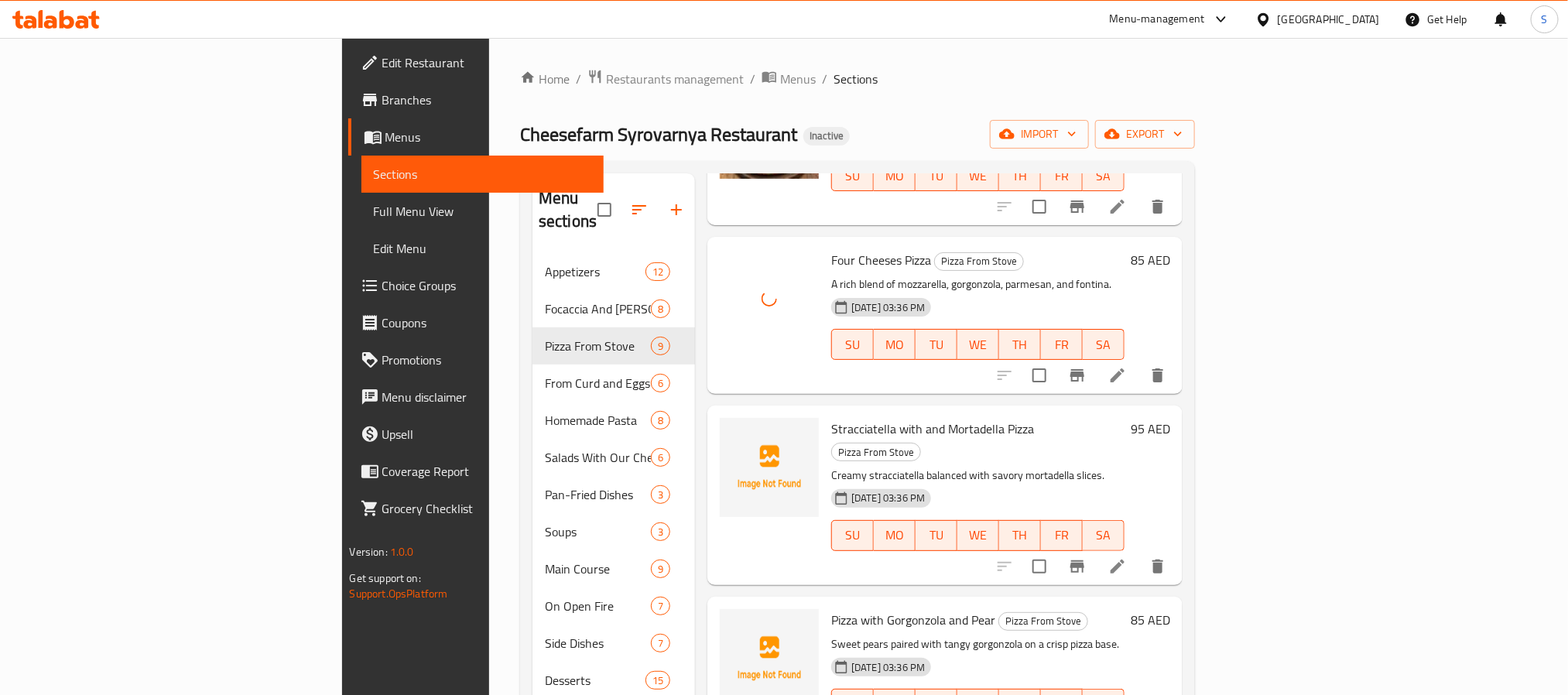
click at [831, 417] on span "Stracciatella with and Mortadella Pizza" at bounding box center [932, 429] width 203 height 23
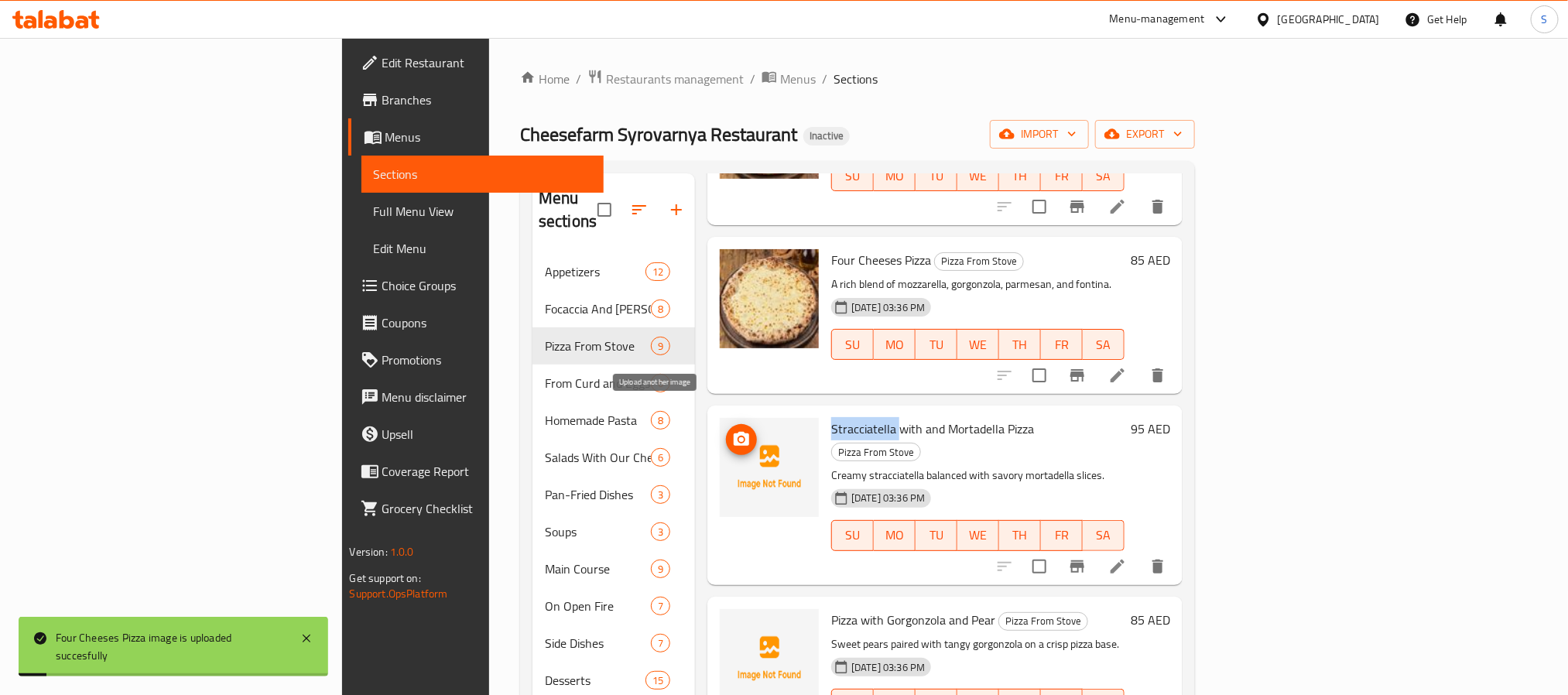
click at [732, 431] on icon "upload picture" at bounding box center [741, 440] width 18 height 18
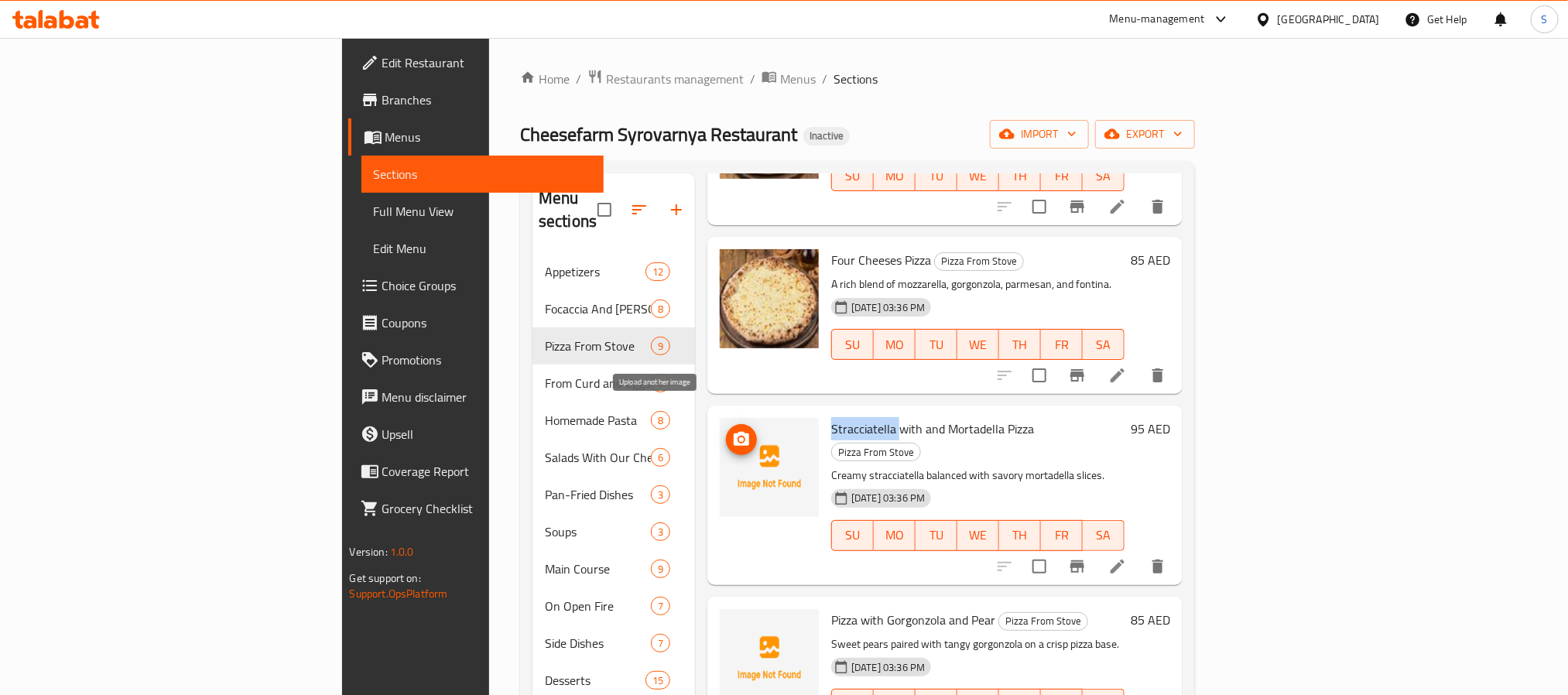
click at [732, 431] on icon "upload picture" at bounding box center [741, 440] width 18 height 18
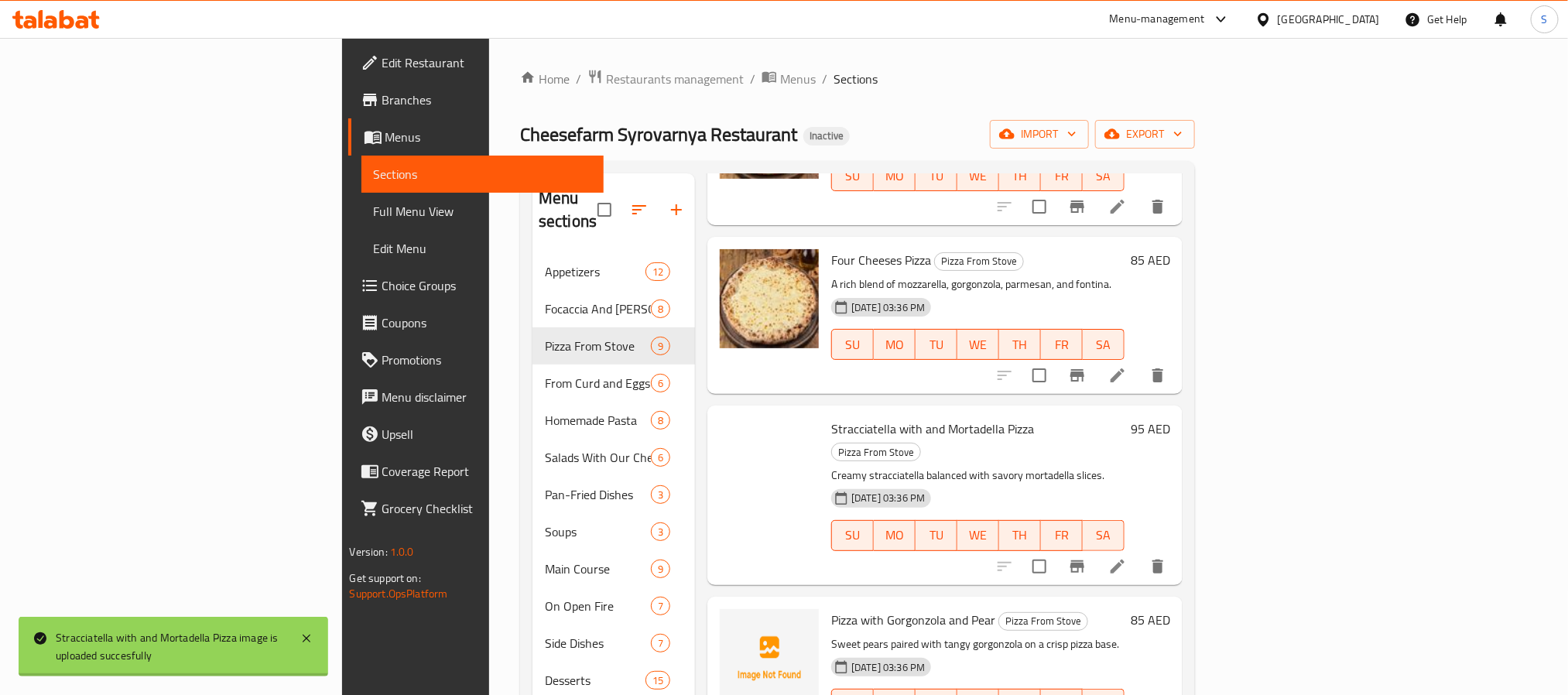
click at [831, 609] on span "Pizza with Gorgonzola and Pear" at bounding box center [912, 620] width 164 height 23
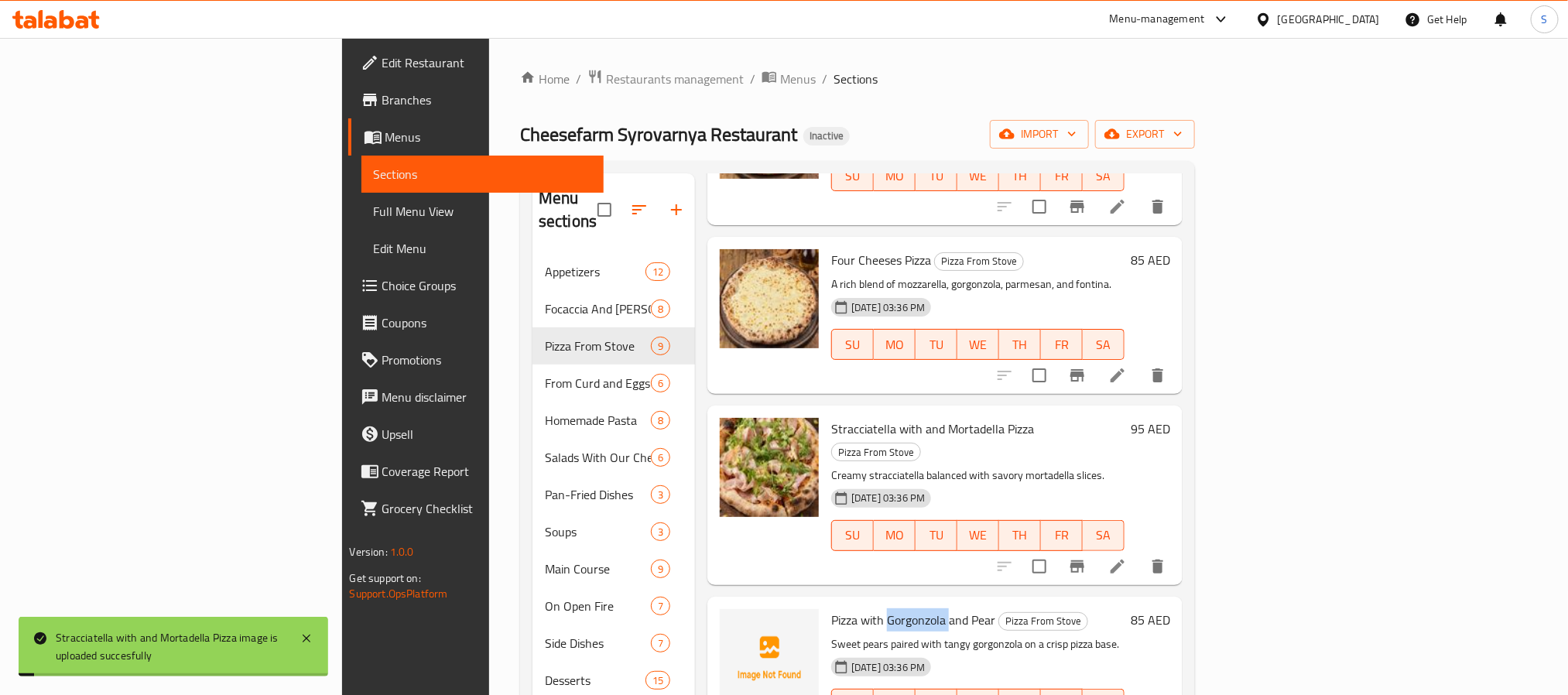
click at [831, 609] on span "Pizza with Gorgonzola and Pear" at bounding box center [912, 620] width 164 height 23
click at [732, 622] on icon "upload picture" at bounding box center [741, 631] width 18 height 18
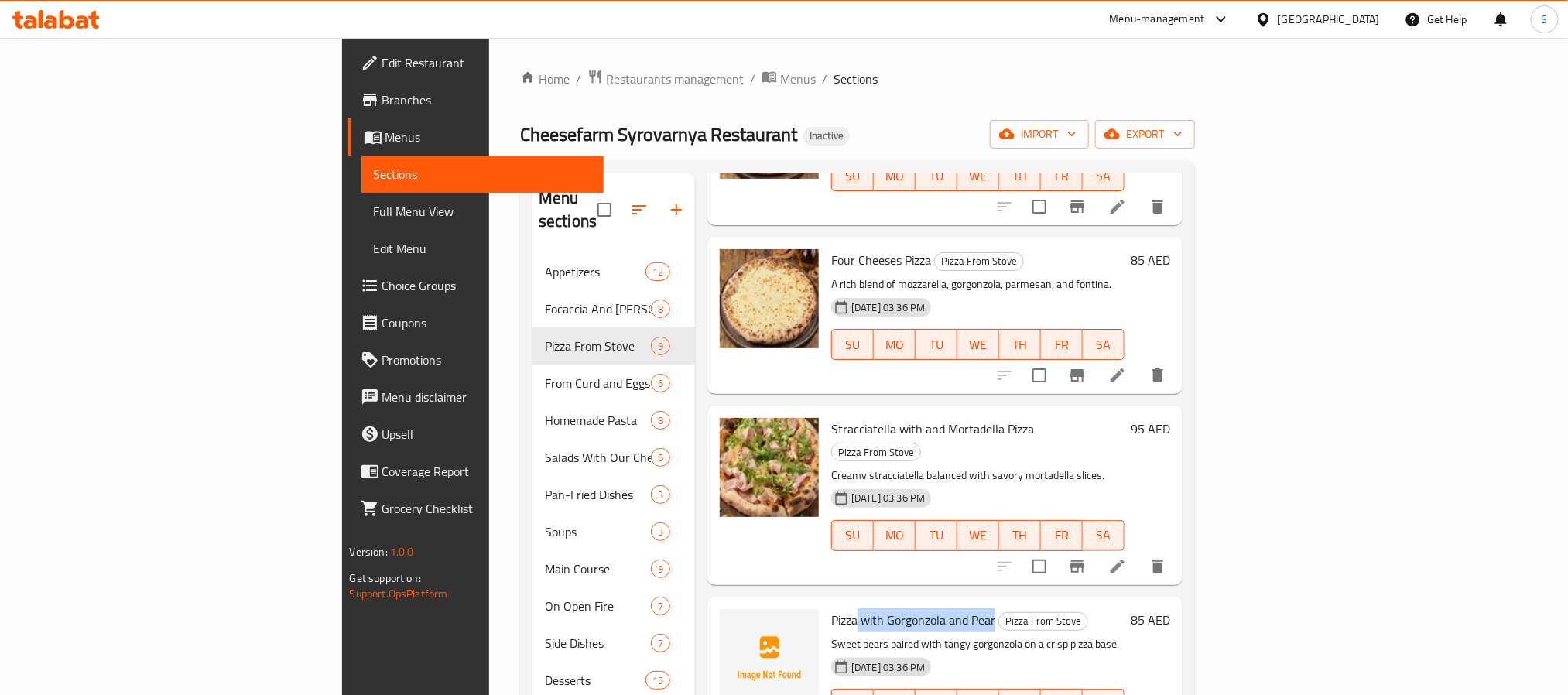
drag, startPoint x: 773, startPoint y: 579, endPoint x: 908, endPoint y: 580, distance: 135.0
click at [908, 609] on span "Pizza with Gorgonzola and Pear" at bounding box center [912, 620] width 164 height 23
click at [726, 622] on span "upload picture" at bounding box center [741, 631] width 31 height 18
click at [831, 609] on span "Pizza with Gorgonzola and Pear" at bounding box center [912, 620] width 164 height 23
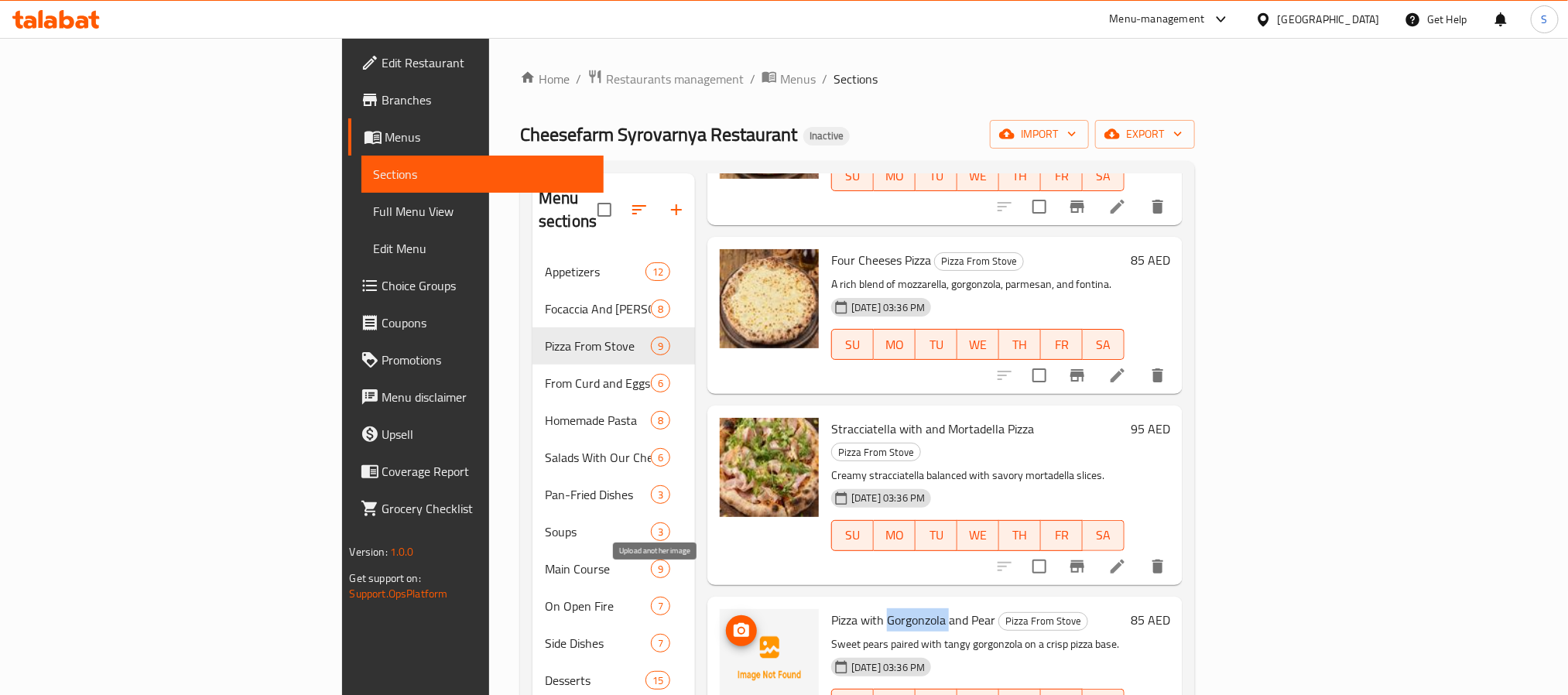
click at [732, 622] on icon "upload picture" at bounding box center [741, 631] width 18 height 18
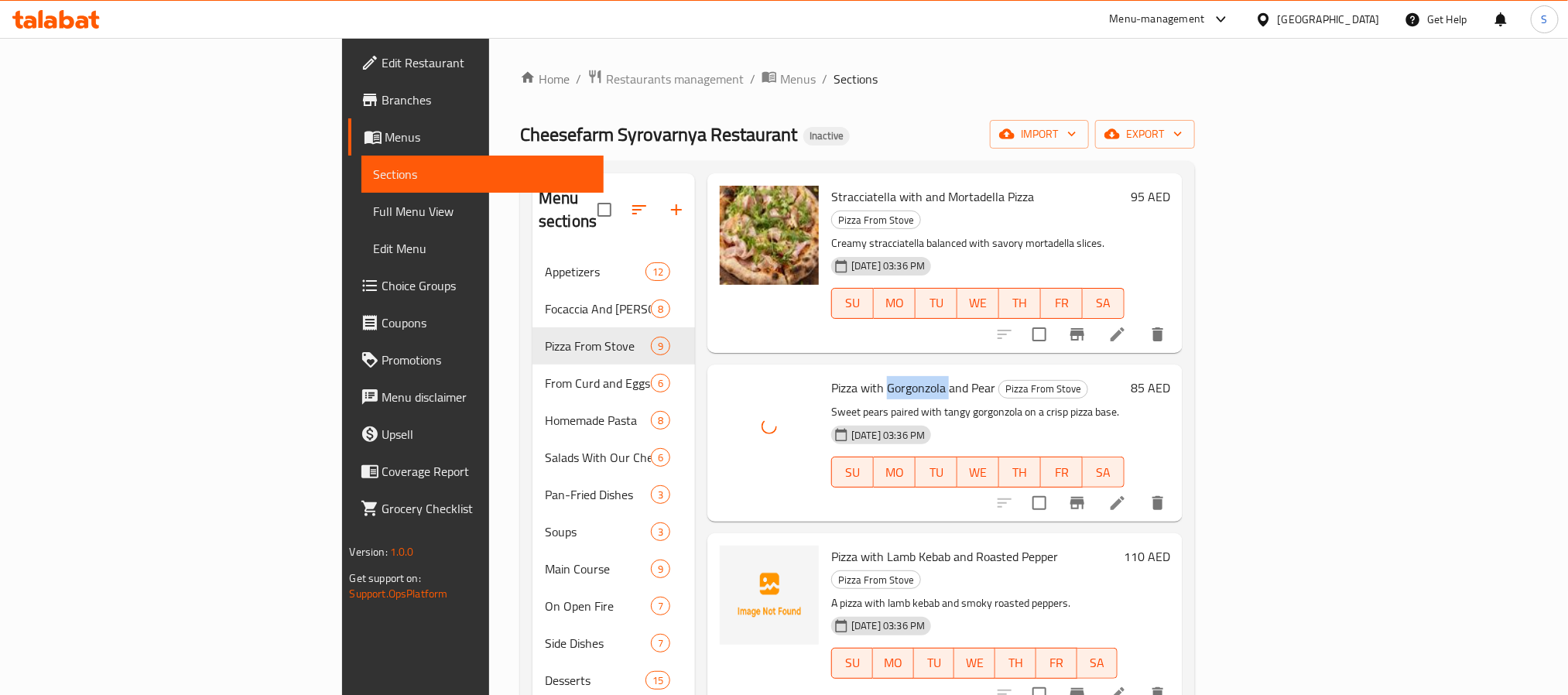
scroll to position [697, 0]
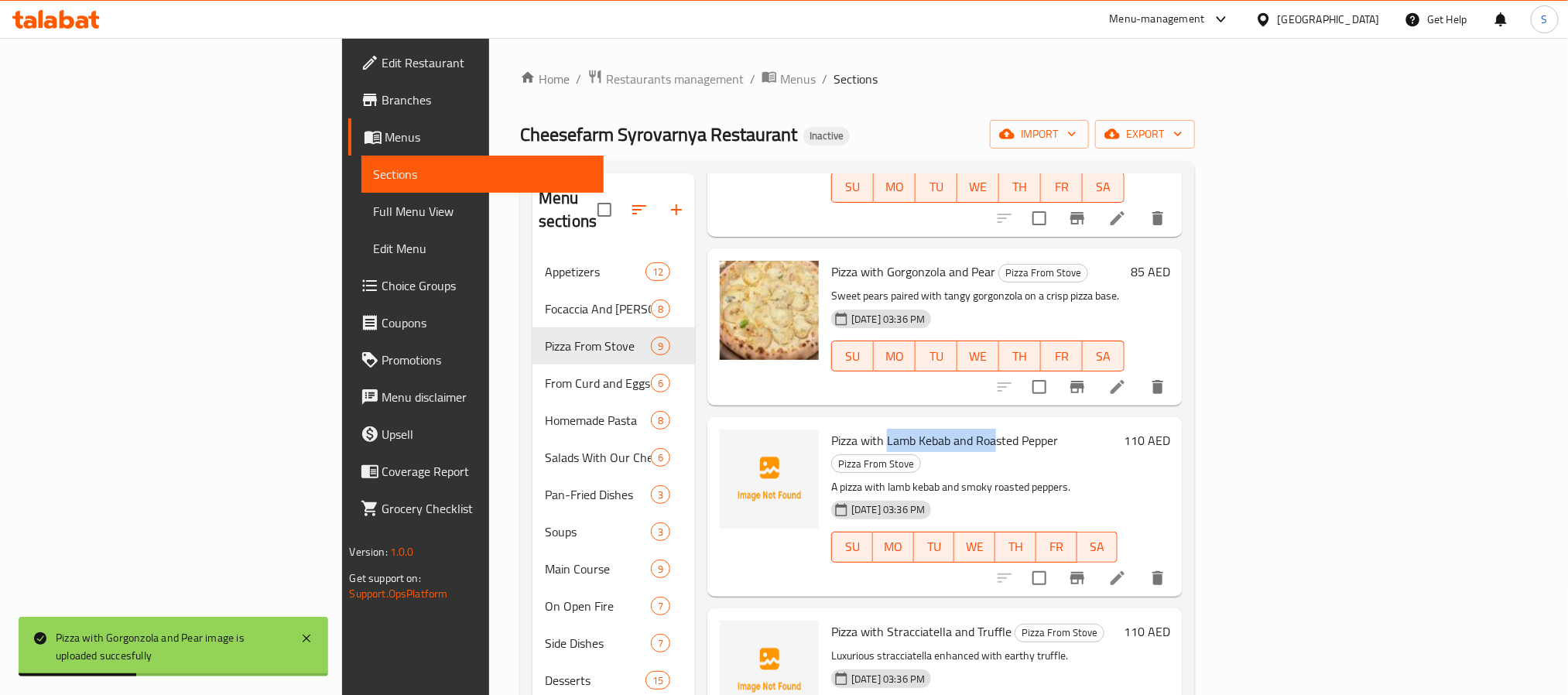
drag, startPoint x: 801, startPoint y: 400, endPoint x: 910, endPoint y: 393, distance: 109.2
click at [910, 429] on span "Pizza with Lamb Kebab and Roasted Pepper" at bounding box center [944, 441] width 227 height 23
click at [726, 442] on span "upload picture" at bounding box center [741, 451] width 31 height 18
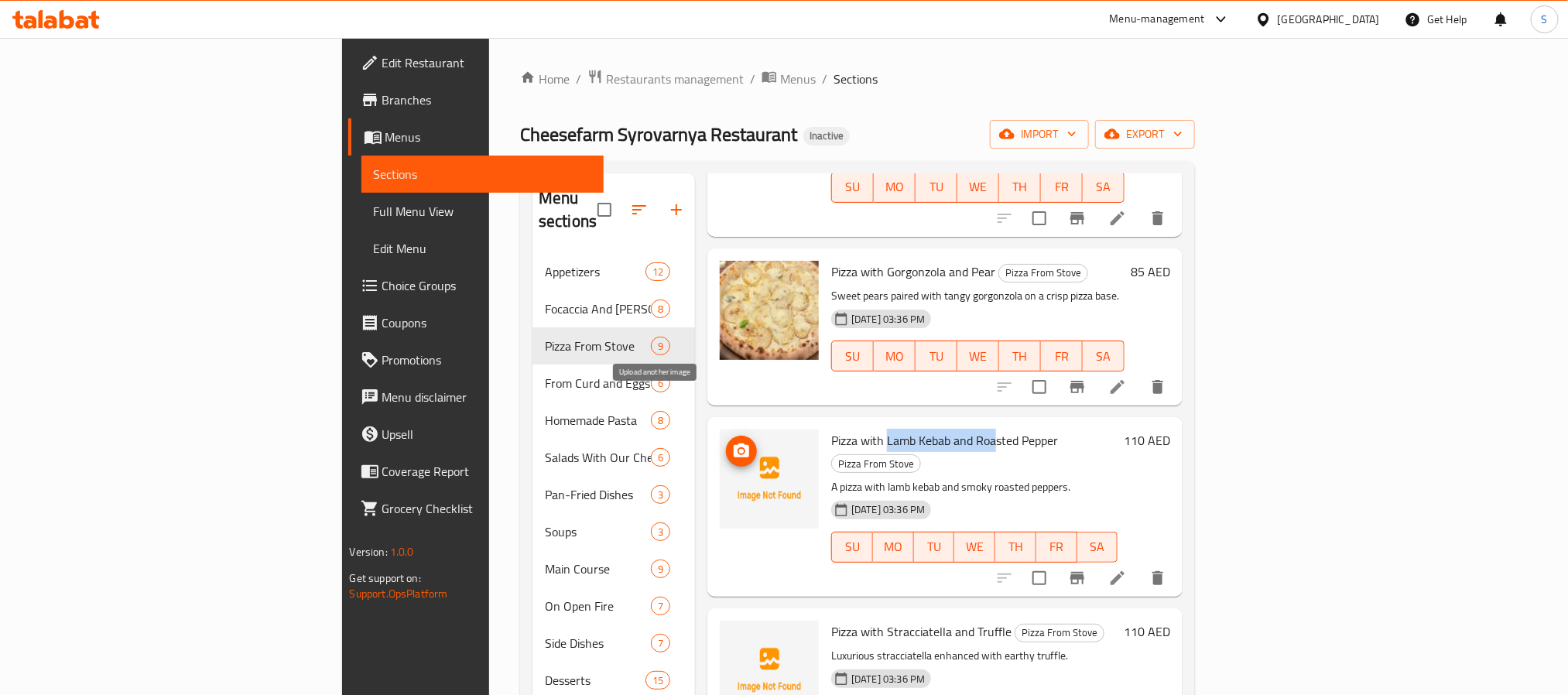
click at [726, 442] on span "upload picture" at bounding box center [741, 451] width 31 height 18
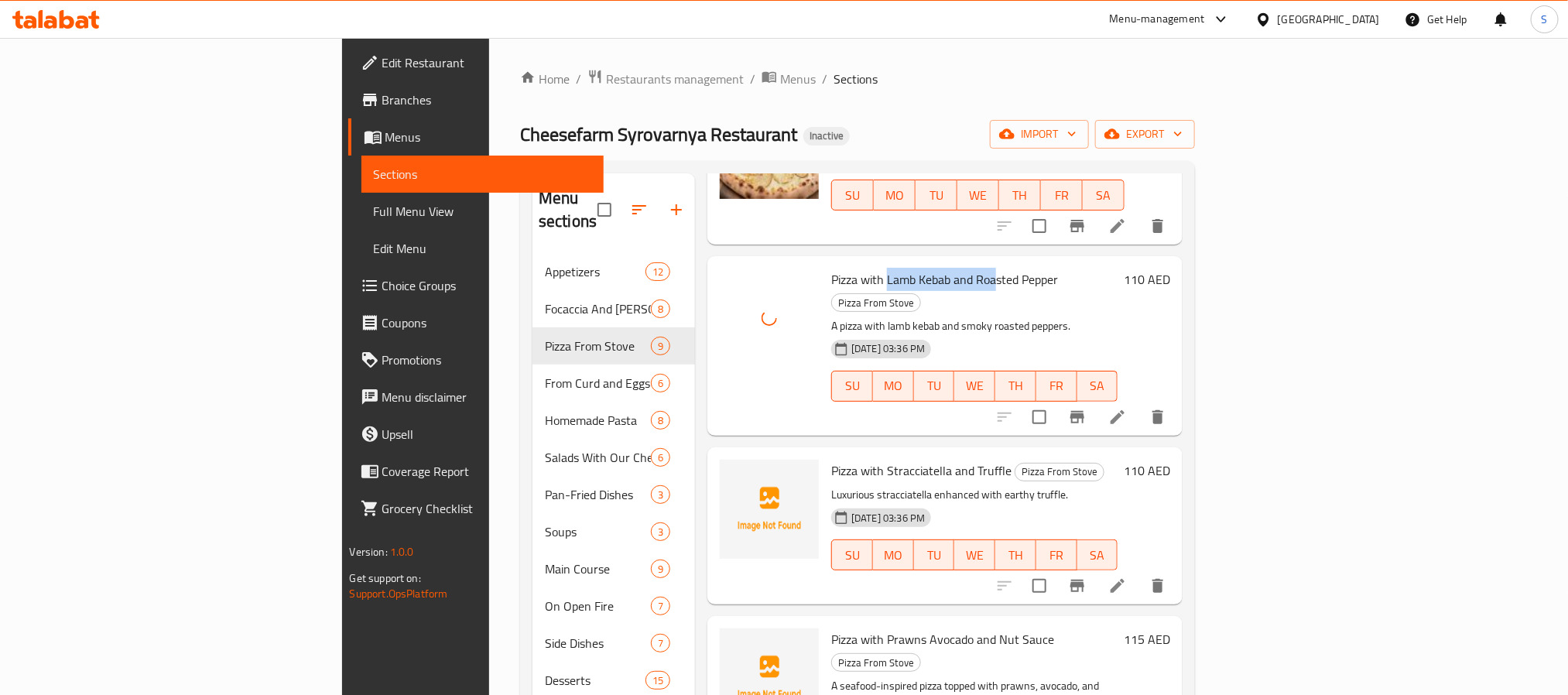
scroll to position [864, 0]
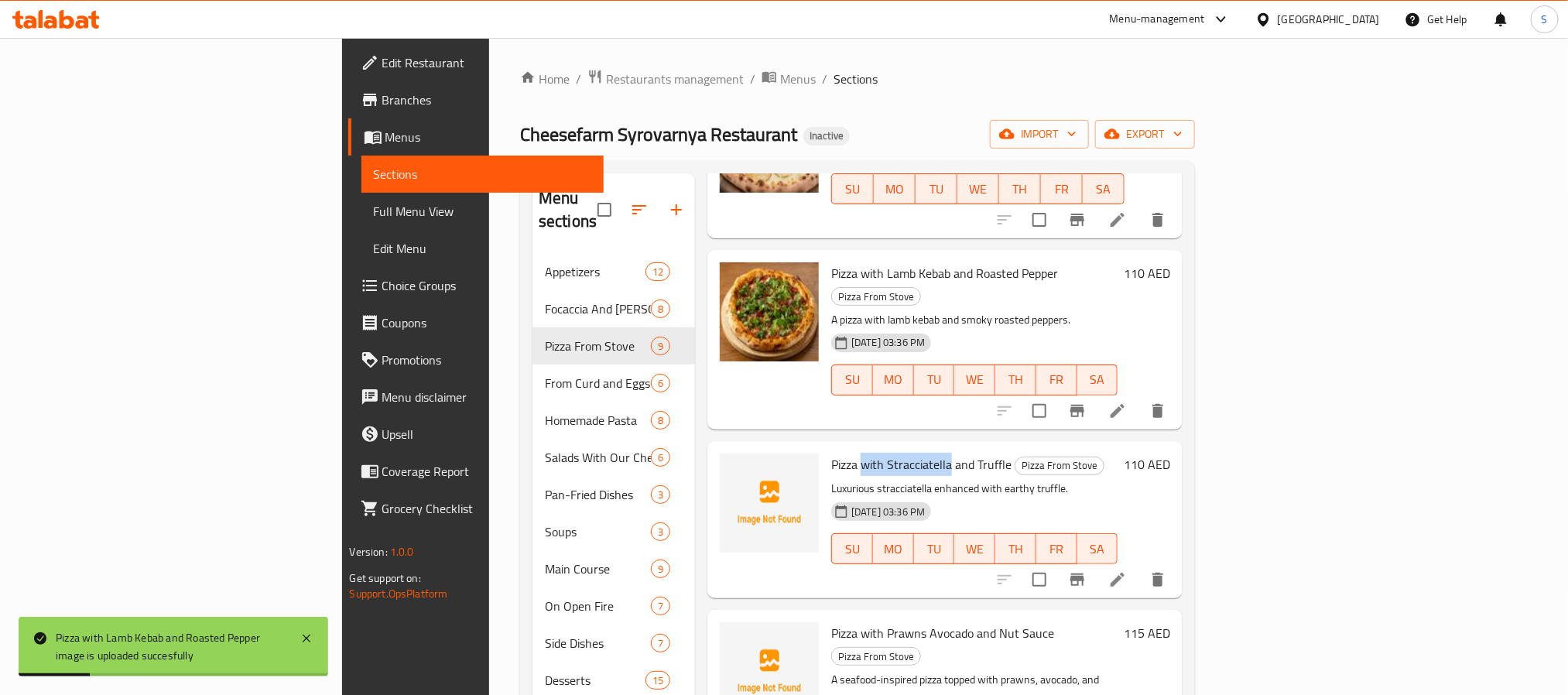
drag, startPoint x: 778, startPoint y: 398, endPoint x: 864, endPoint y: 400, distance: 86.0
click at [864, 453] on span "Pizza with Stracciatella and Truffle" at bounding box center [921, 465] width 180 height 23
click at [732, 466] on icon "upload picture" at bounding box center [741, 476] width 18 height 18
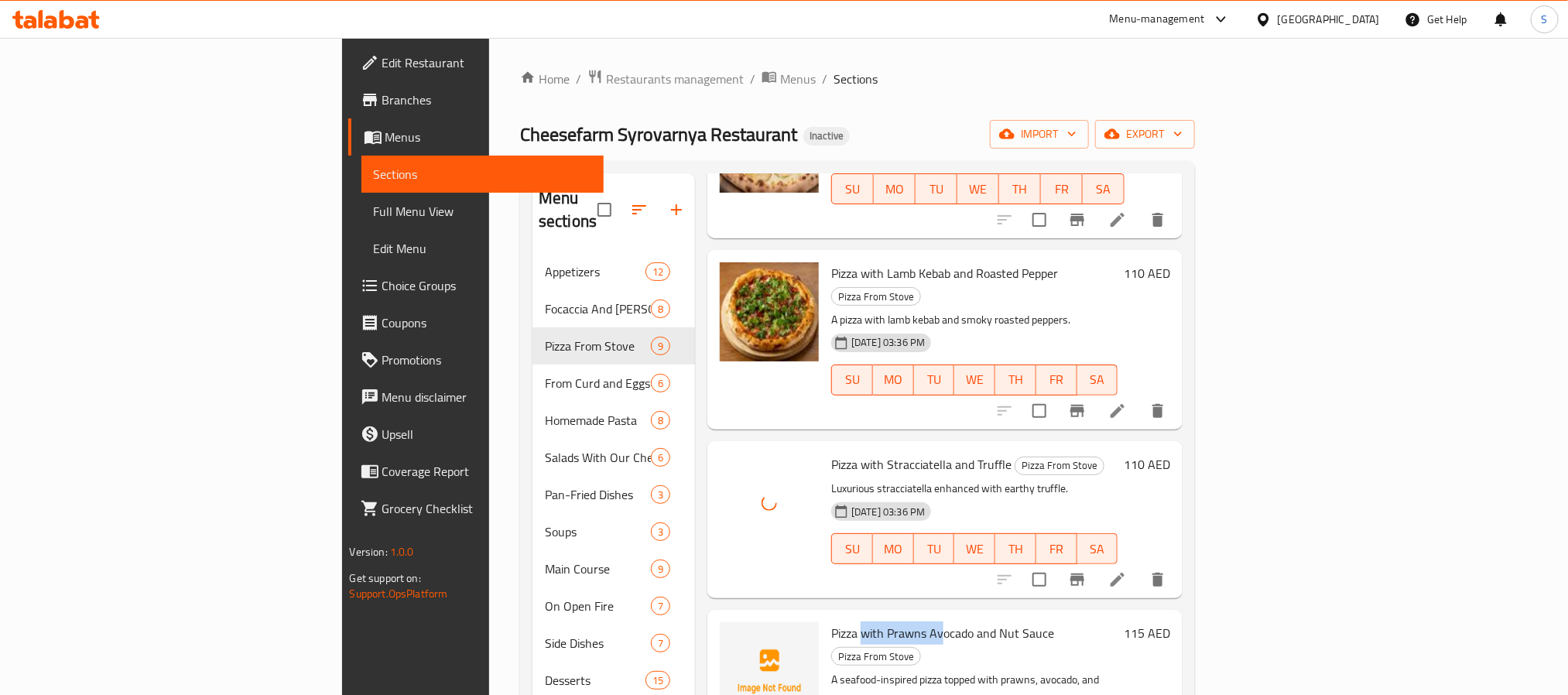
drag, startPoint x: 775, startPoint y: 559, endPoint x: 860, endPoint y: 568, distance: 85.5
click at [860, 622] on span "Pizza with Prawns Avocado and Nut Sauce" at bounding box center [942, 633] width 223 height 23
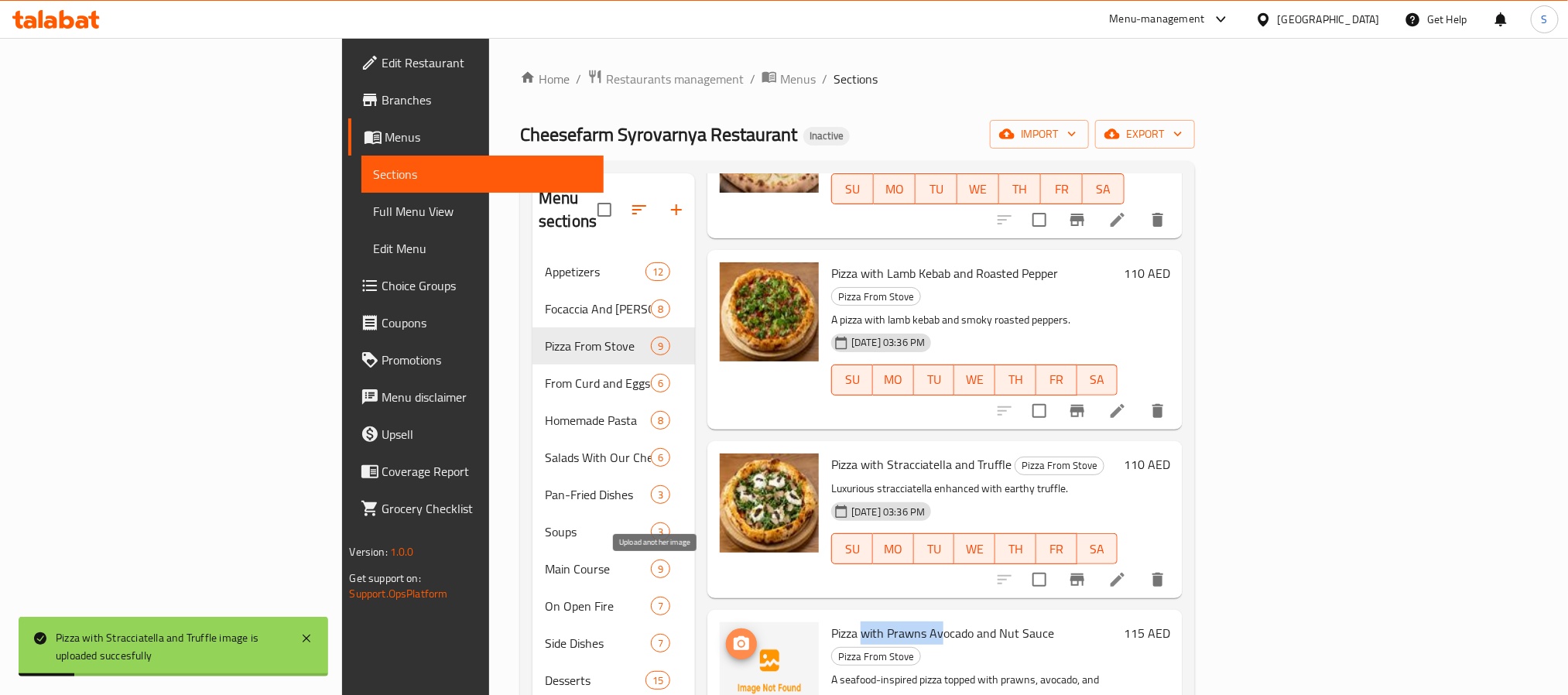
click at [732, 635] on icon "upload picture" at bounding box center [741, 644] width 18 height 18
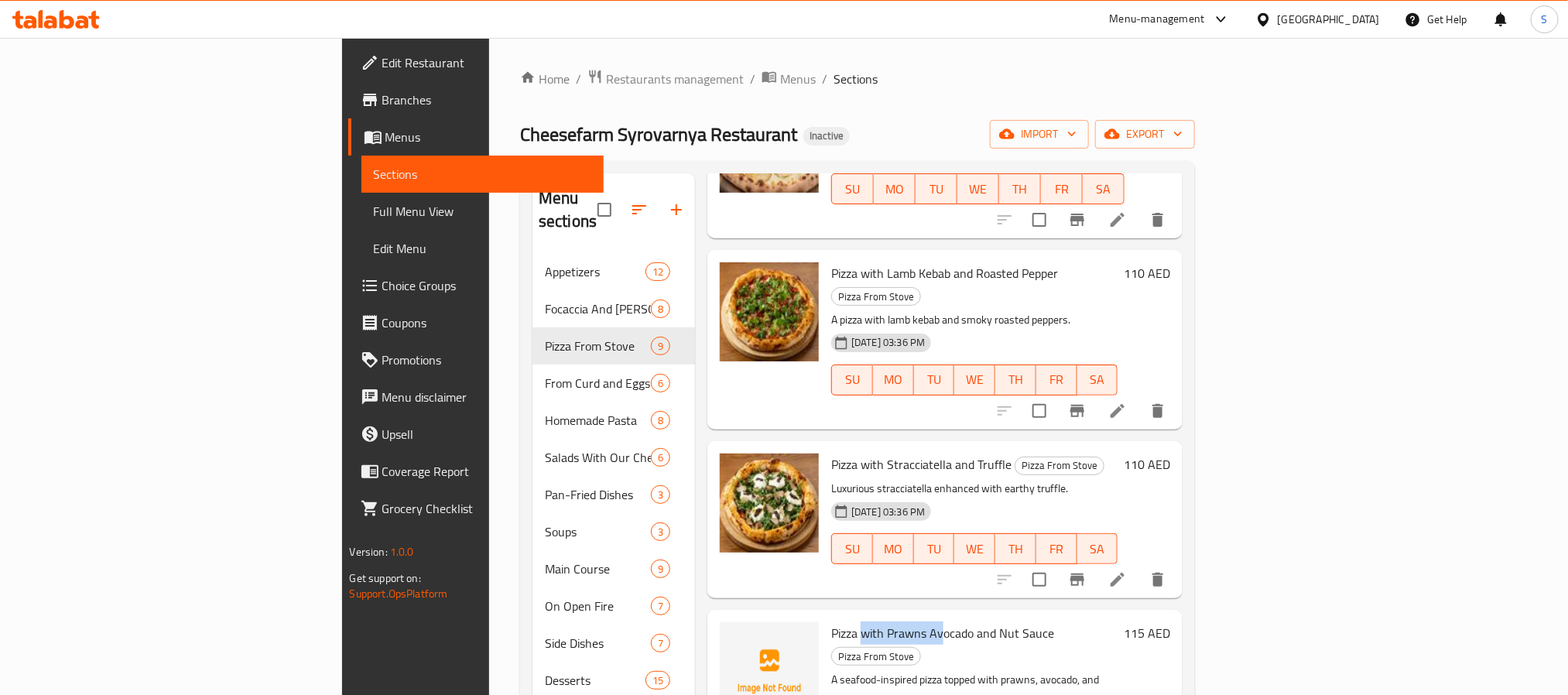
click at [831, 622] on span "Pizza with Prawns Avocado and Nut Sauce" at bounding box center [942, 633] width 223 height 23
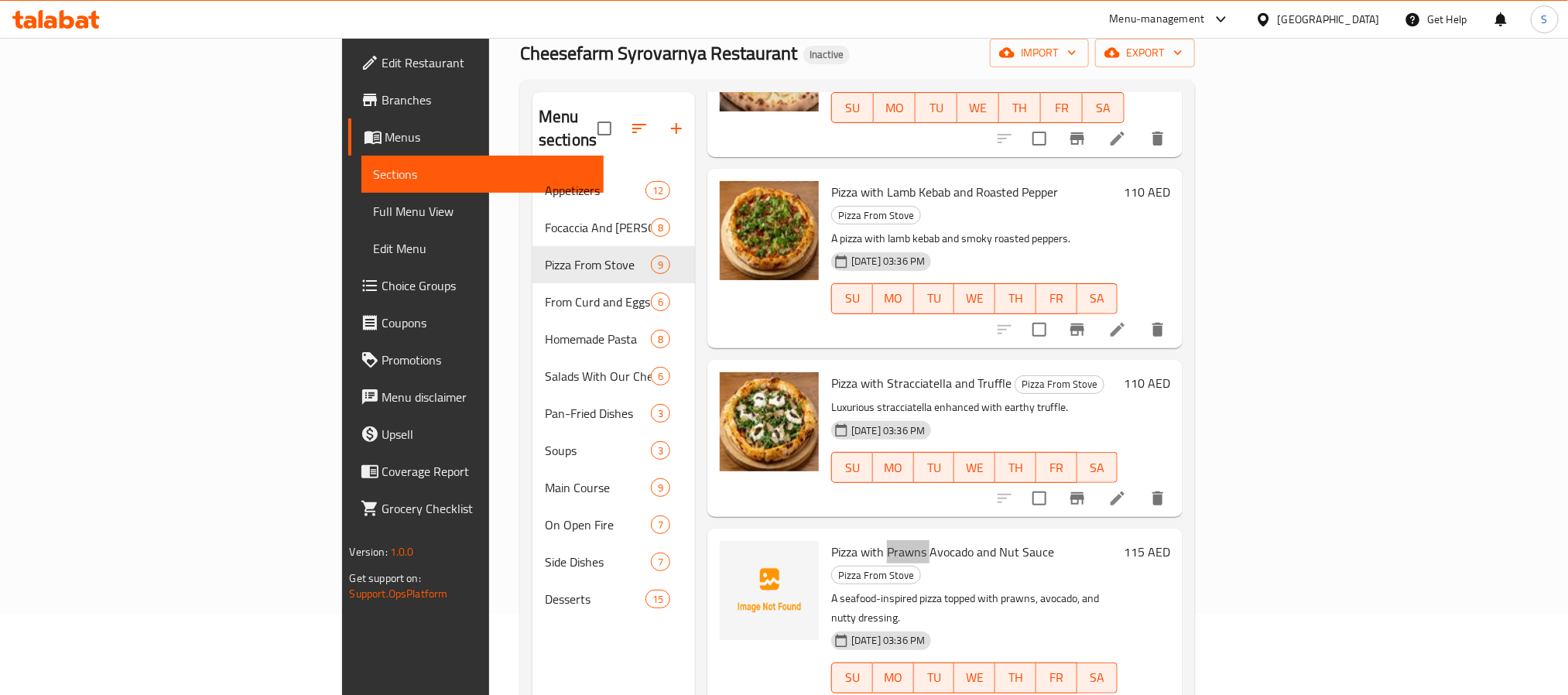
scroll to position [217, 0]
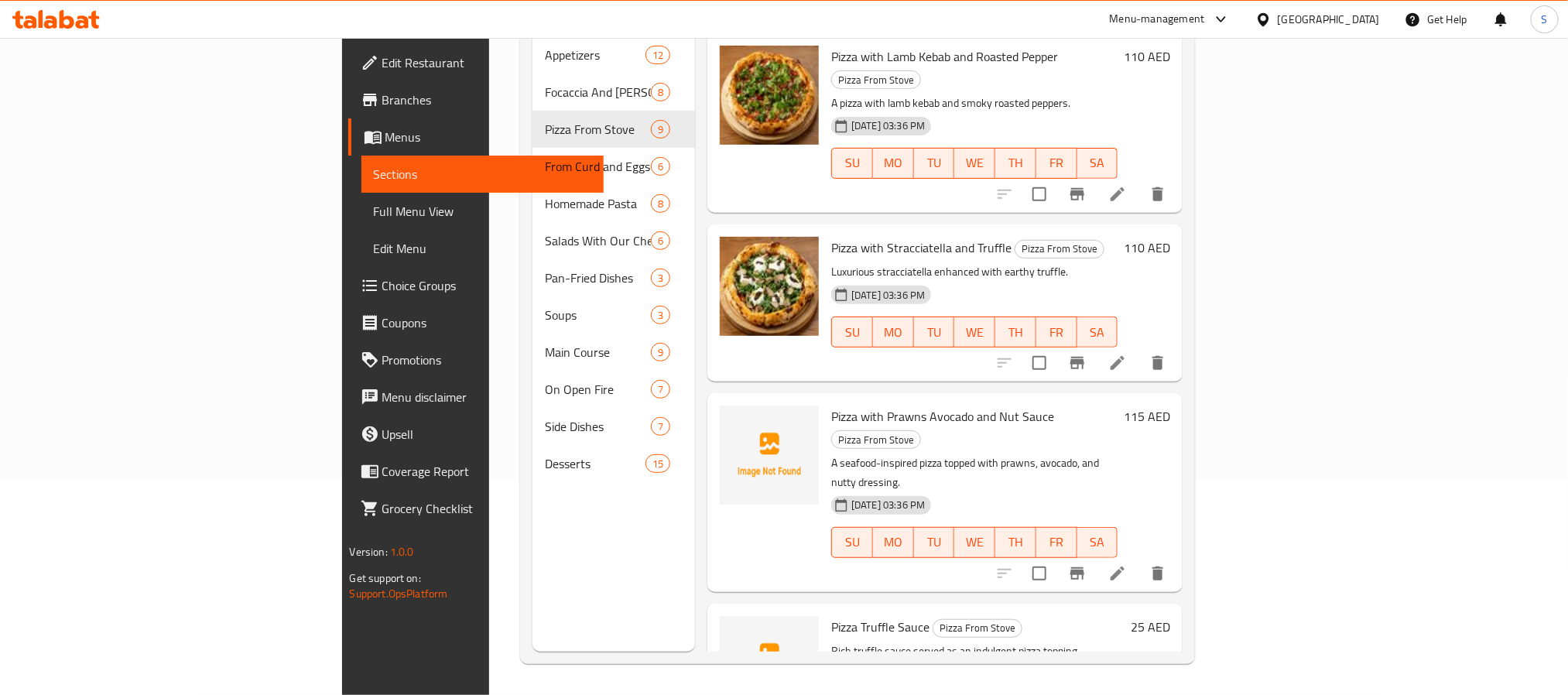
click at [831, 615] on span "Pizza Truffle Sauce" at bounding box center [880, 627] width 98 height 23
click at [739, 635] on circle "upload picture" at bounding box center [741, 638] width 5 height 5
click at [726, 418] on span "upload picture" at bounding box center [741, 427] width 31 height 18
click at [831, 615] on span "Pizza Truffle Sauce" at bounding box center [880, 627] width 98 height 23
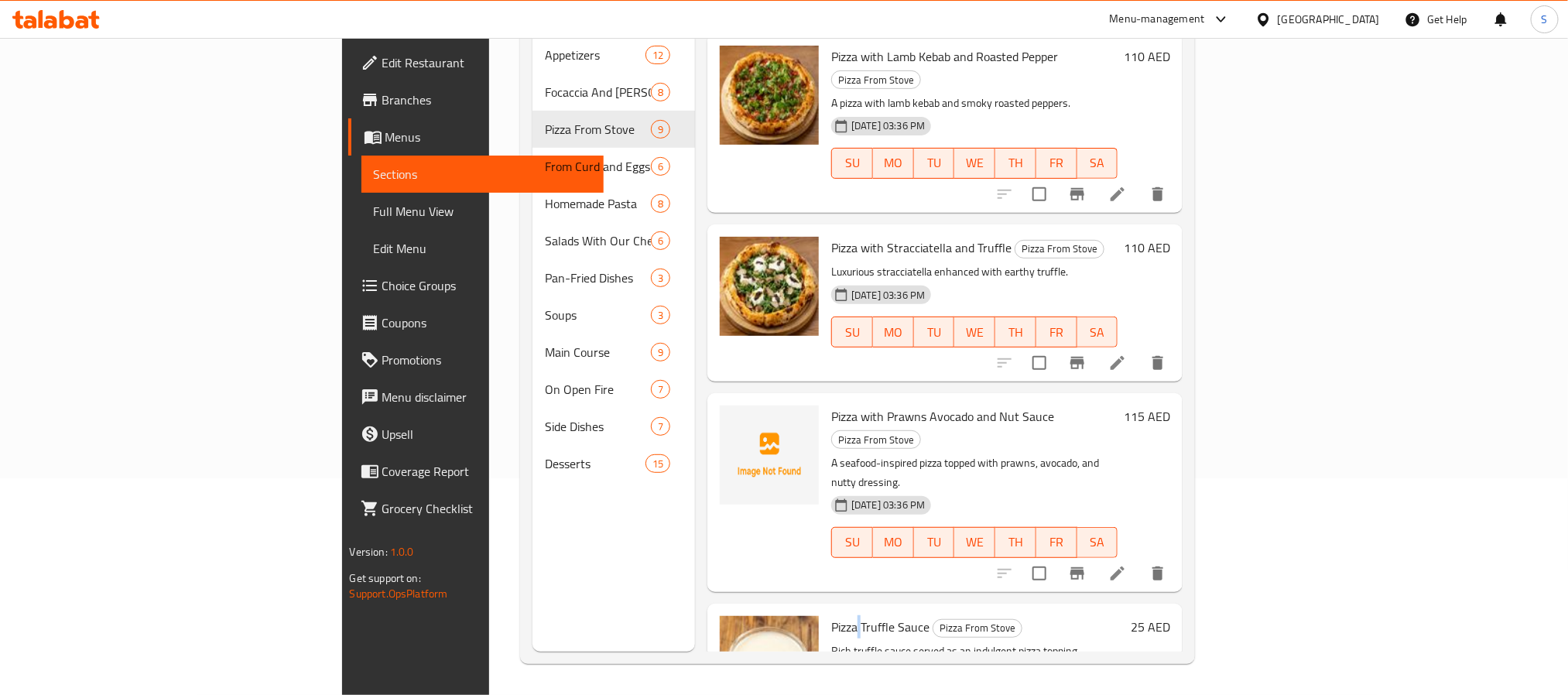
click at [831, 615] on span "Pizza Truffle Sauce" at bounding box center [880, 627] width 98 height 23
click at [533, 565] on div "Menu sections Appetizers 12 Focaccia And Bruschetta 8 Pizza From Stove 9 From C…" at bounding box center [614, 304] width 163 height 695
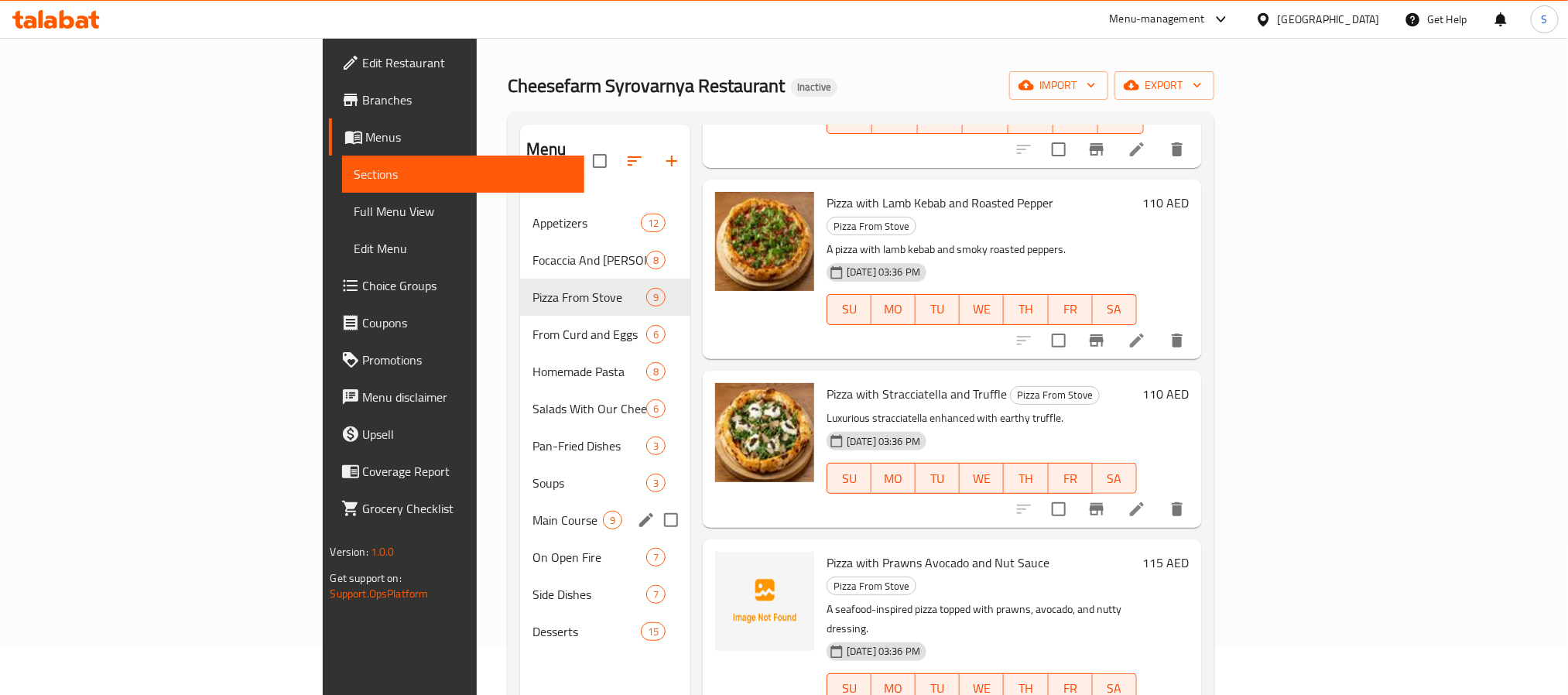
scroll to position [0, 0]
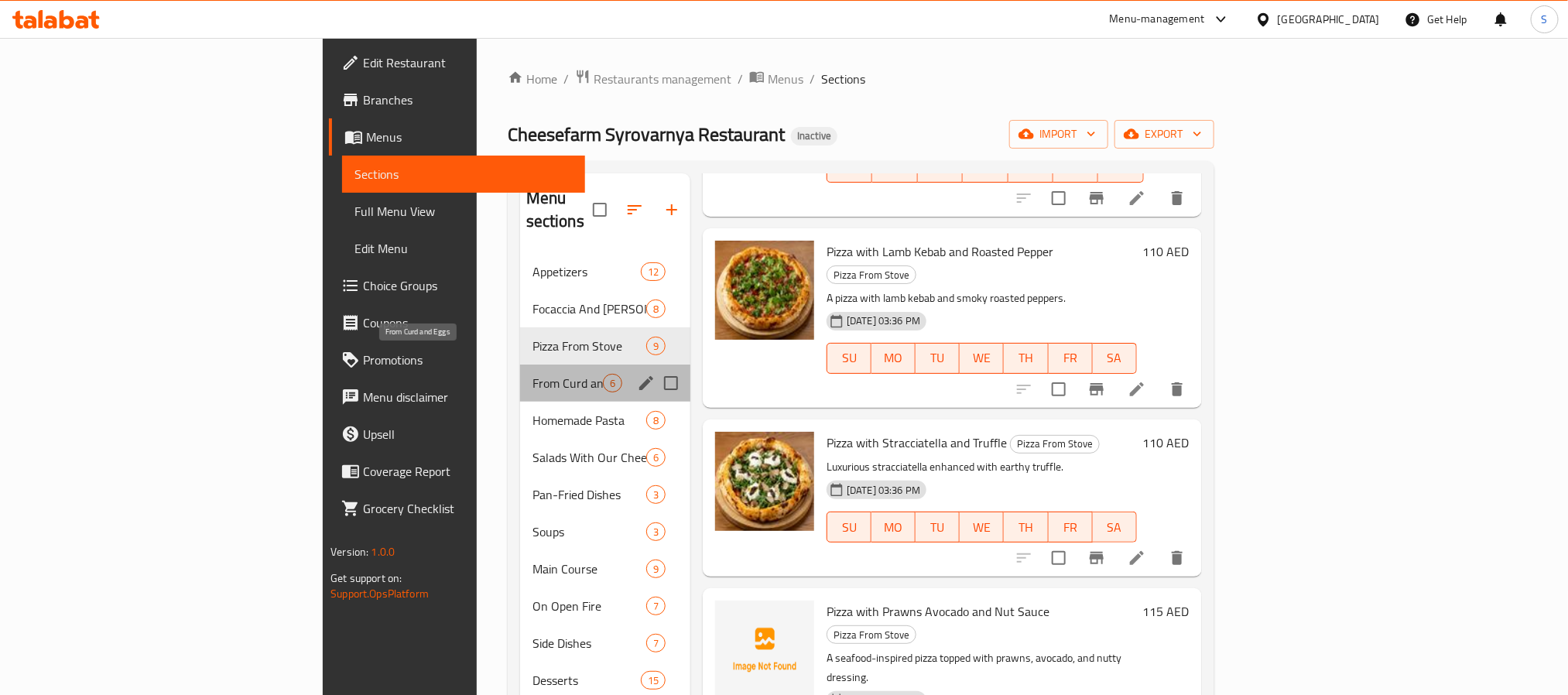
click at [533, 374] on span "From Curd and Eggs" at bounding box center [568, 383] width 71 height 18
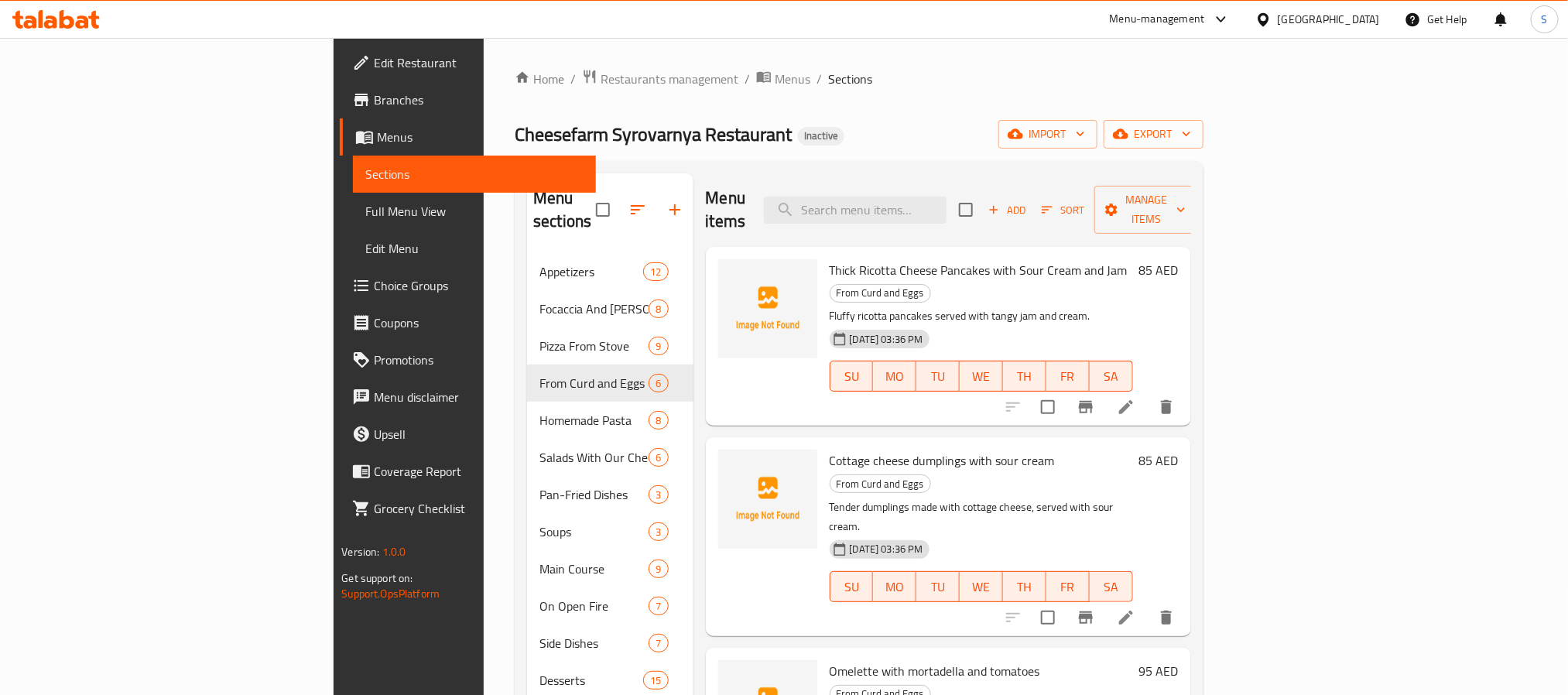
click at [829, 259] on span "Thick Ricotta Cheese Pancakes with Sour Cream and Jam" at bounding box center [978, 270] width 298 height 23
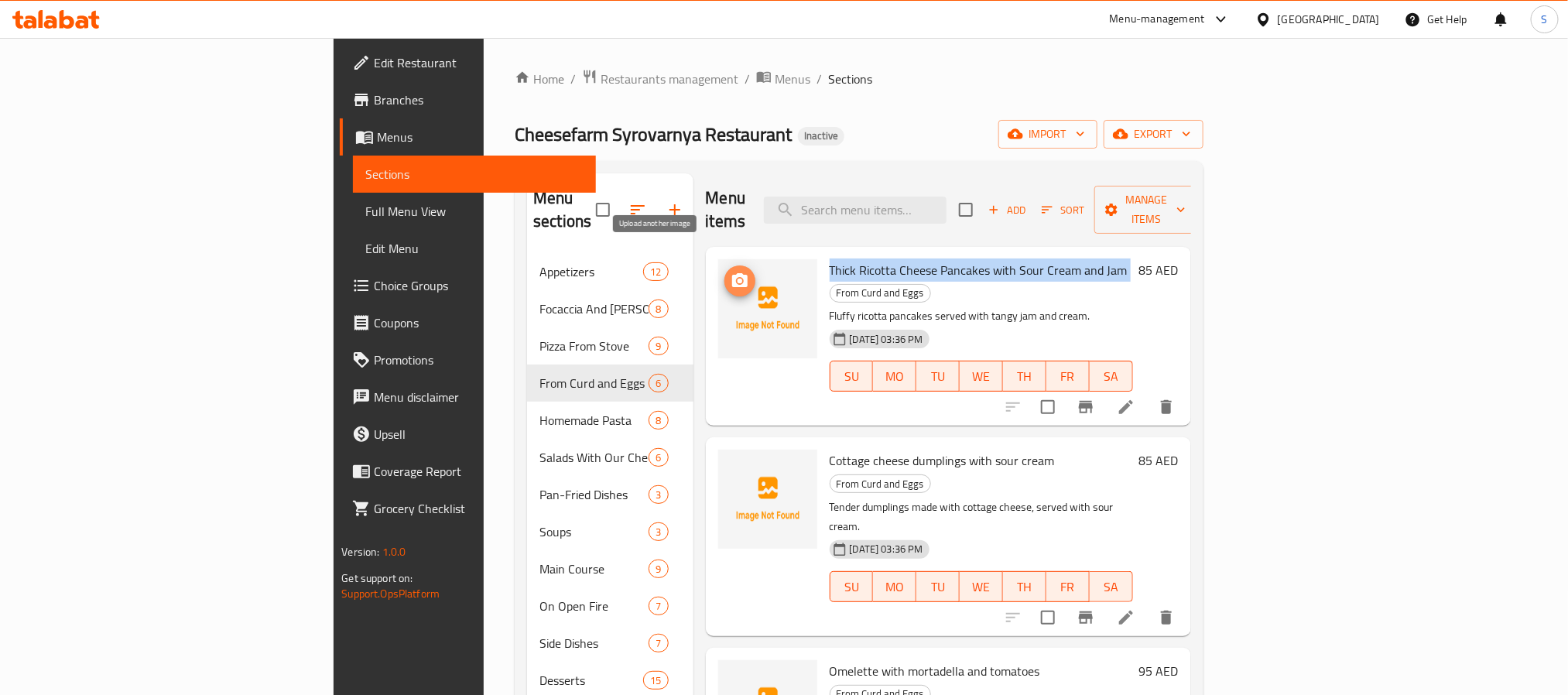
click at [732, 274] on icon "upload picture" at bounding box center [740, 280] width 16 height 14
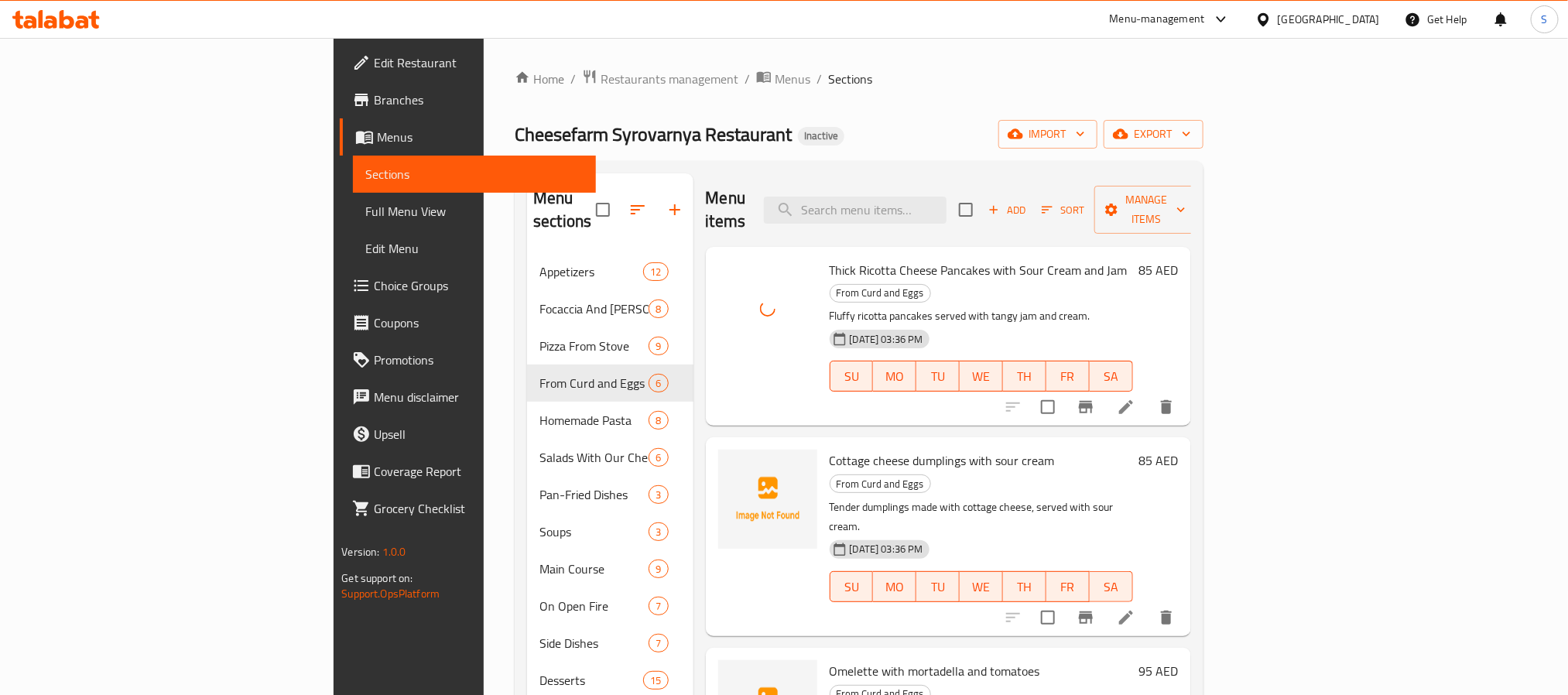
click at [829, 449] on span "Cottage cheese dumplings with sour cream" at bounding box center [941, 461] width 225 height 23
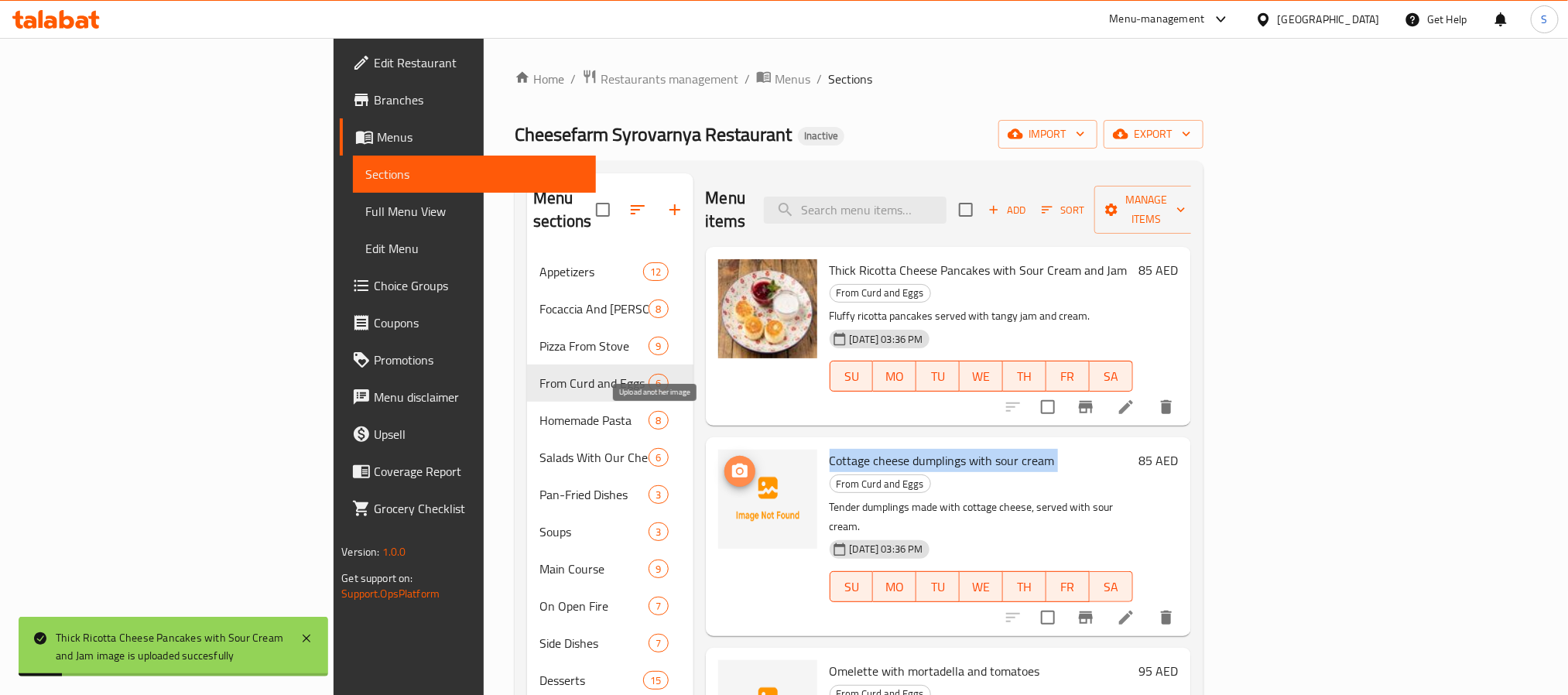
click at [730, 462] on icon "upload picture" at bounding box center [740, 471] width 18 height 18
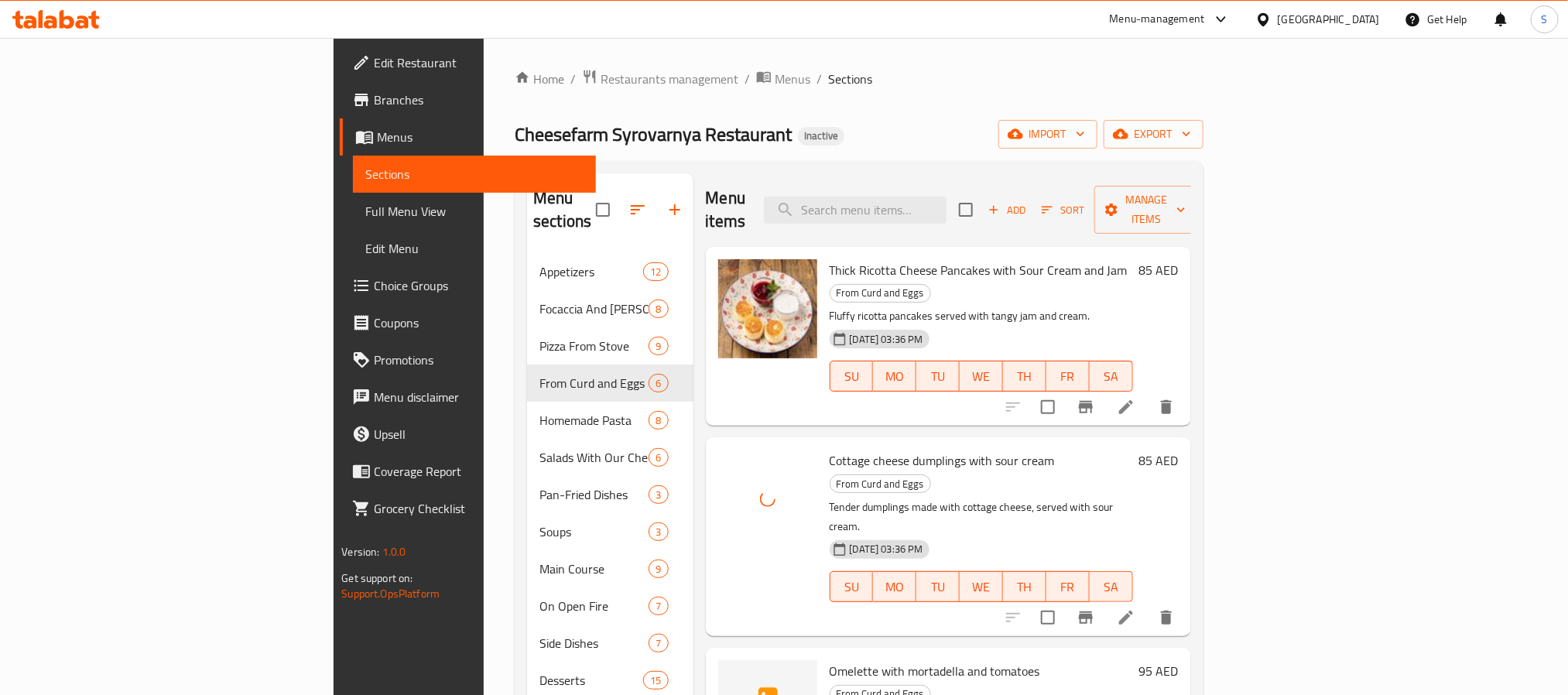
click at [829, 659] on span "Omelette with mortadella and tomatoes" at bounding box center [934, 671] width 210 height 23
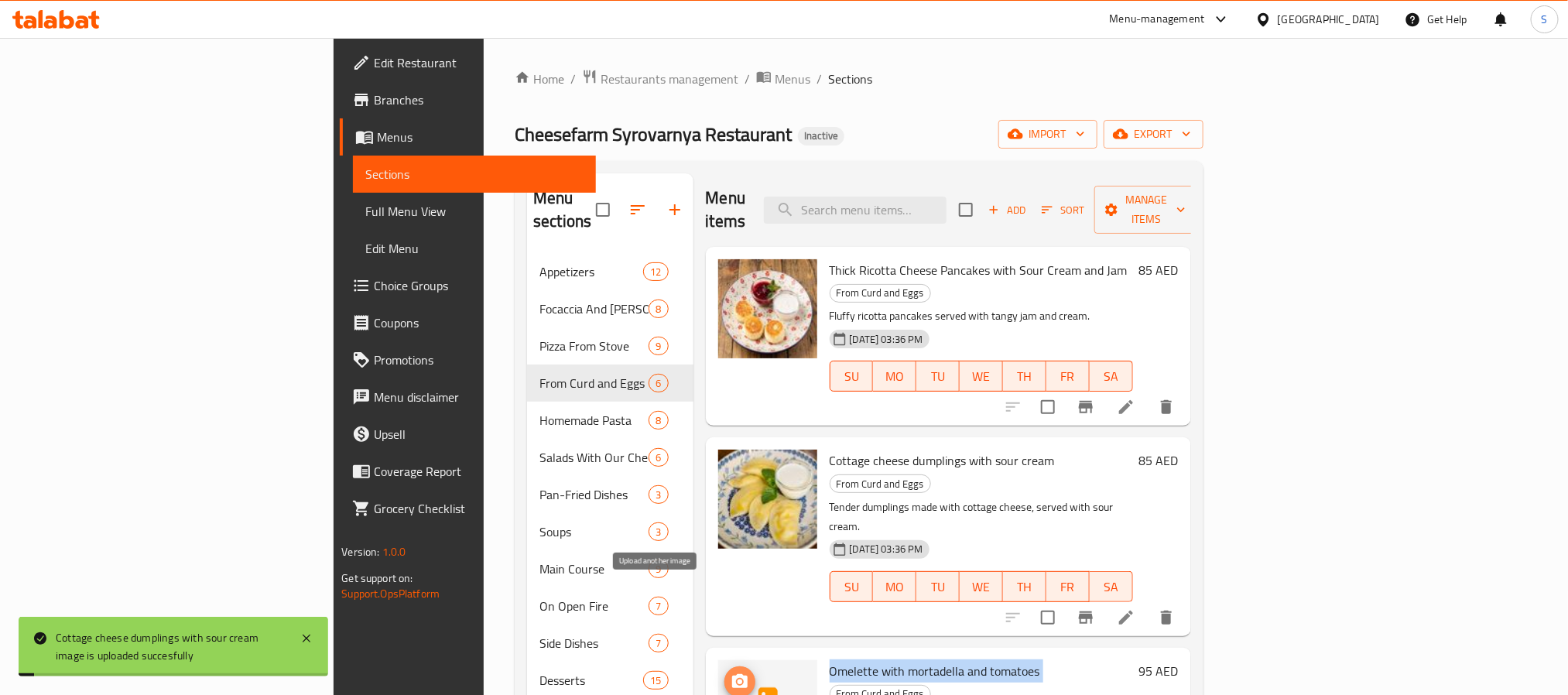
click at [730, 673] on icon "upload picture" at bounding box center [740, 682] width 18 height 18
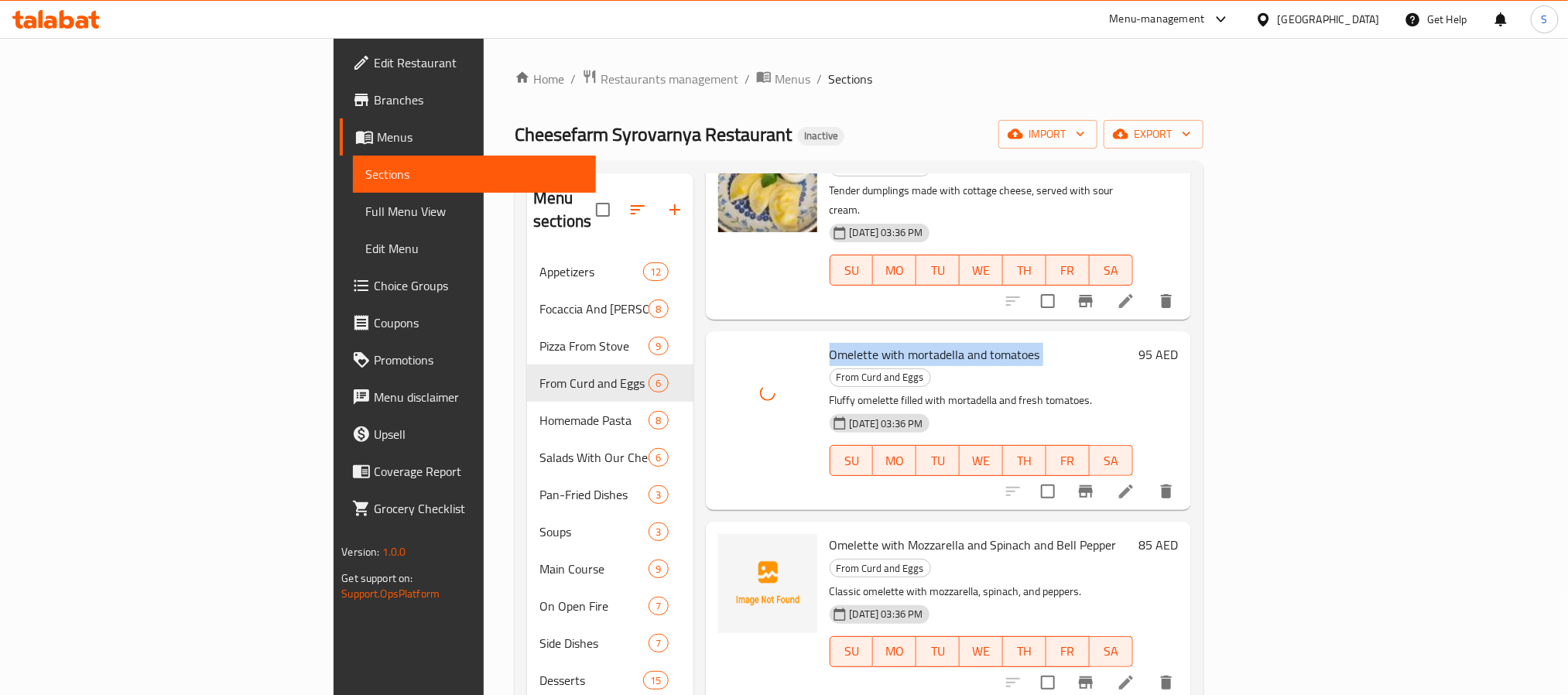
scroll to position [348, 0]
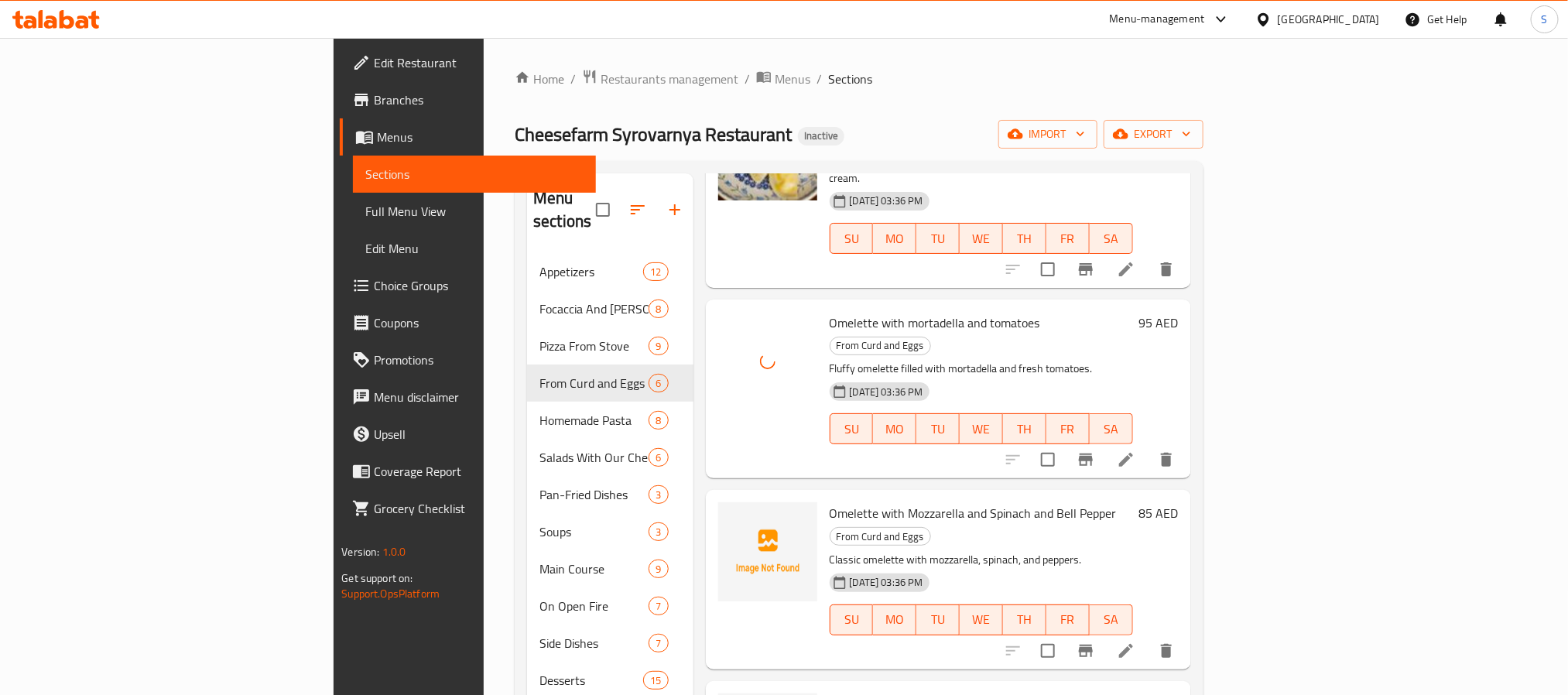
click at [829, 501] on span "Omelette with Mozzarella and Spinach and Bell Pepper" at bounding box center [973, 513] width 288 height 23
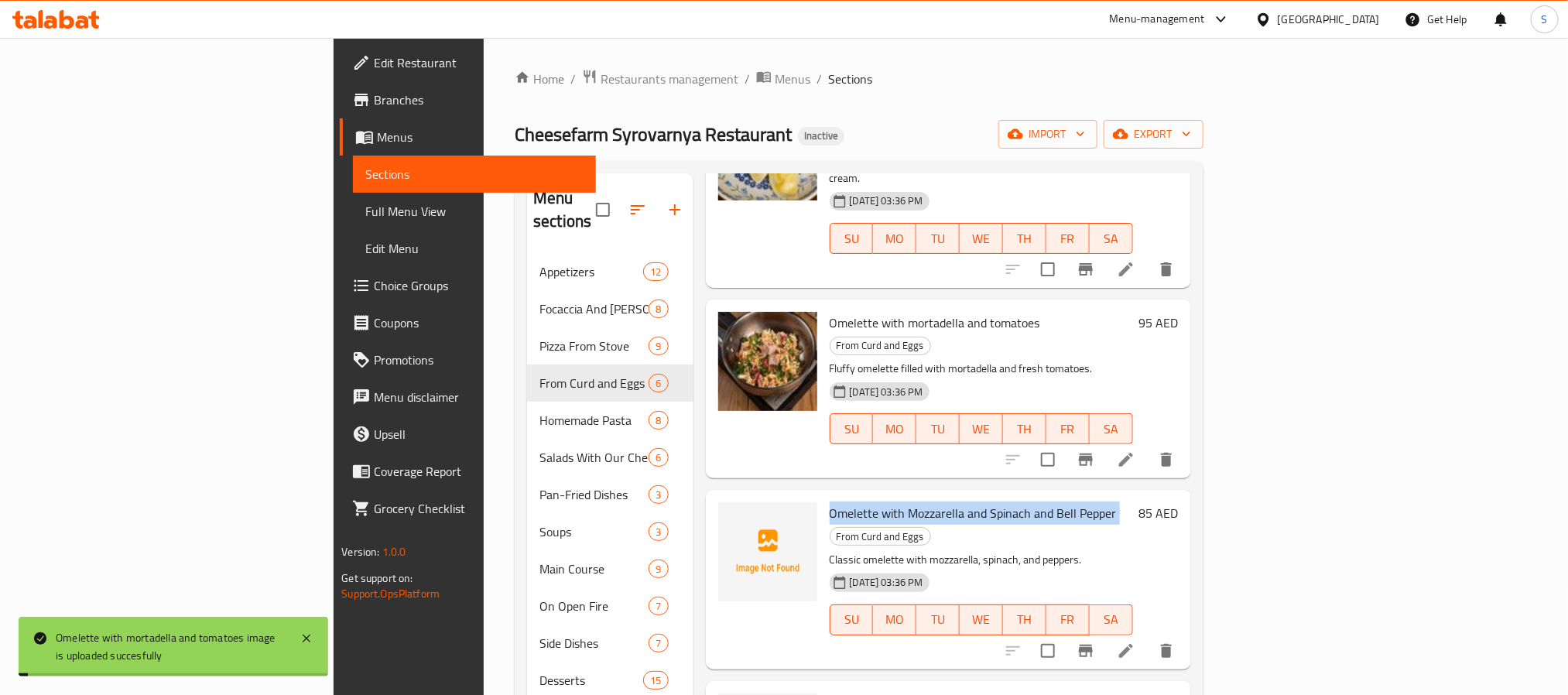
click at [829, 501] on span "Omelette with Mozzarella and Spinach and Bell Pepper" at bounding box center [973, 513] width 288 height 23
click at [732, 516] on icon "upload picture" at bounding box center [740, 523] width 16 height 14
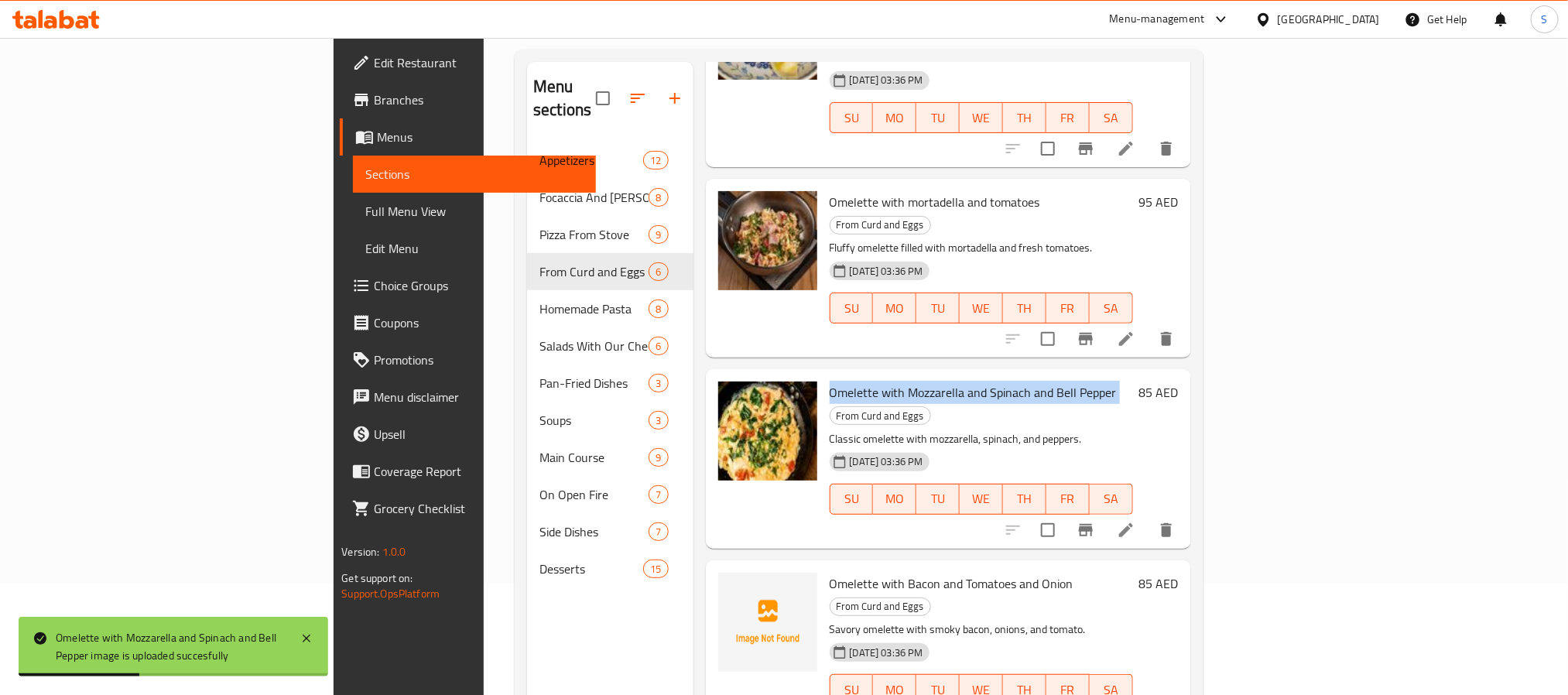
scroll to position [217, 0]
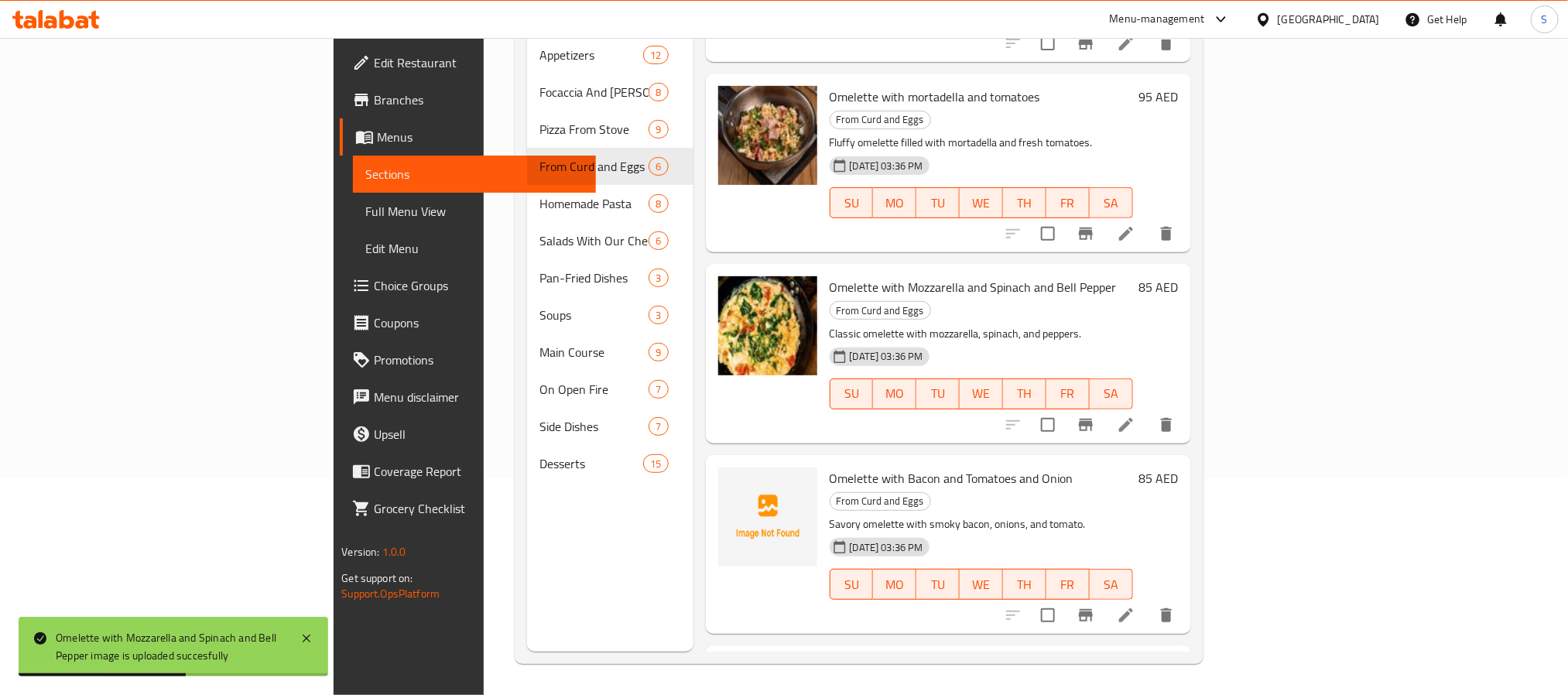
click at [829, 467] on span "Omelette with Bacon and Tomatoes and Onion" at bounding box center [951, 479] width 243 height 23
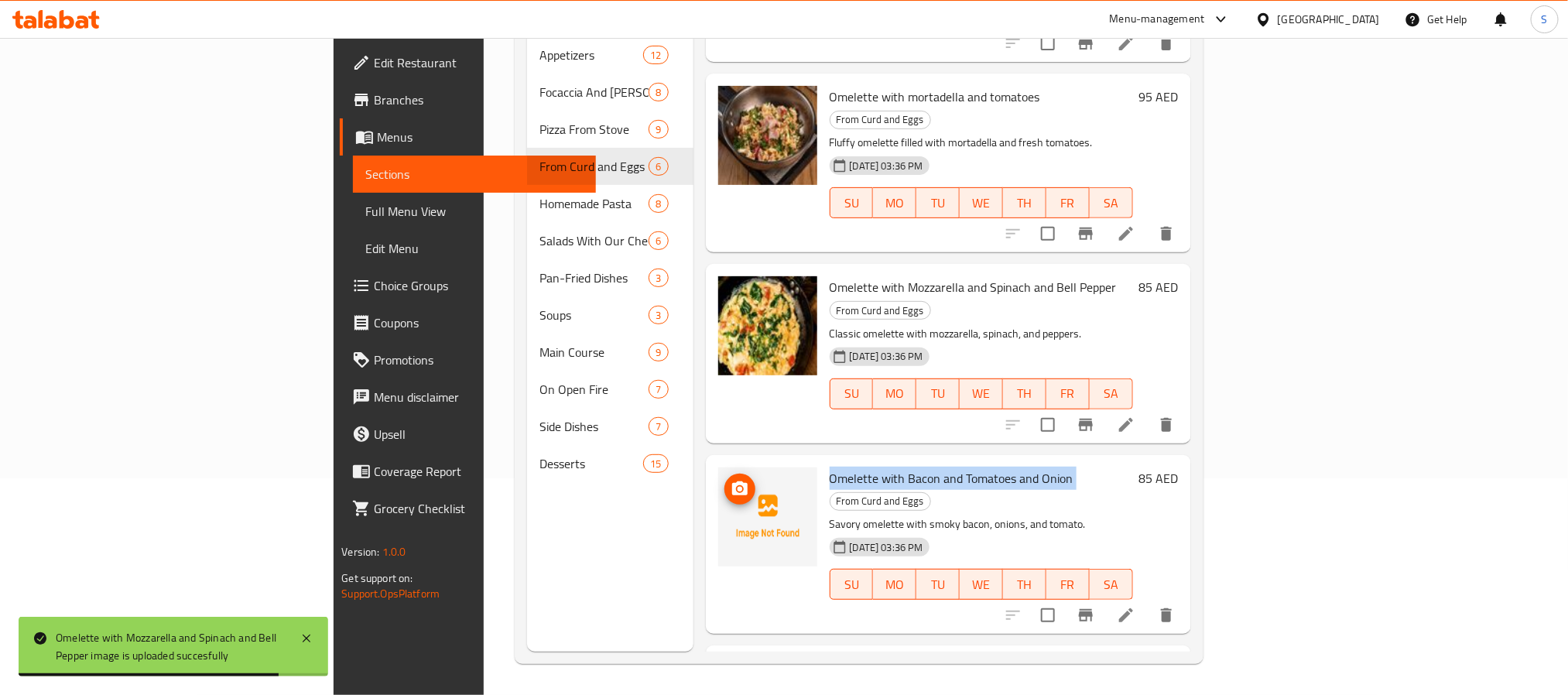
click at [725, 480] on span "upload picture" at bounding box center [740, 489] width 31 height 18
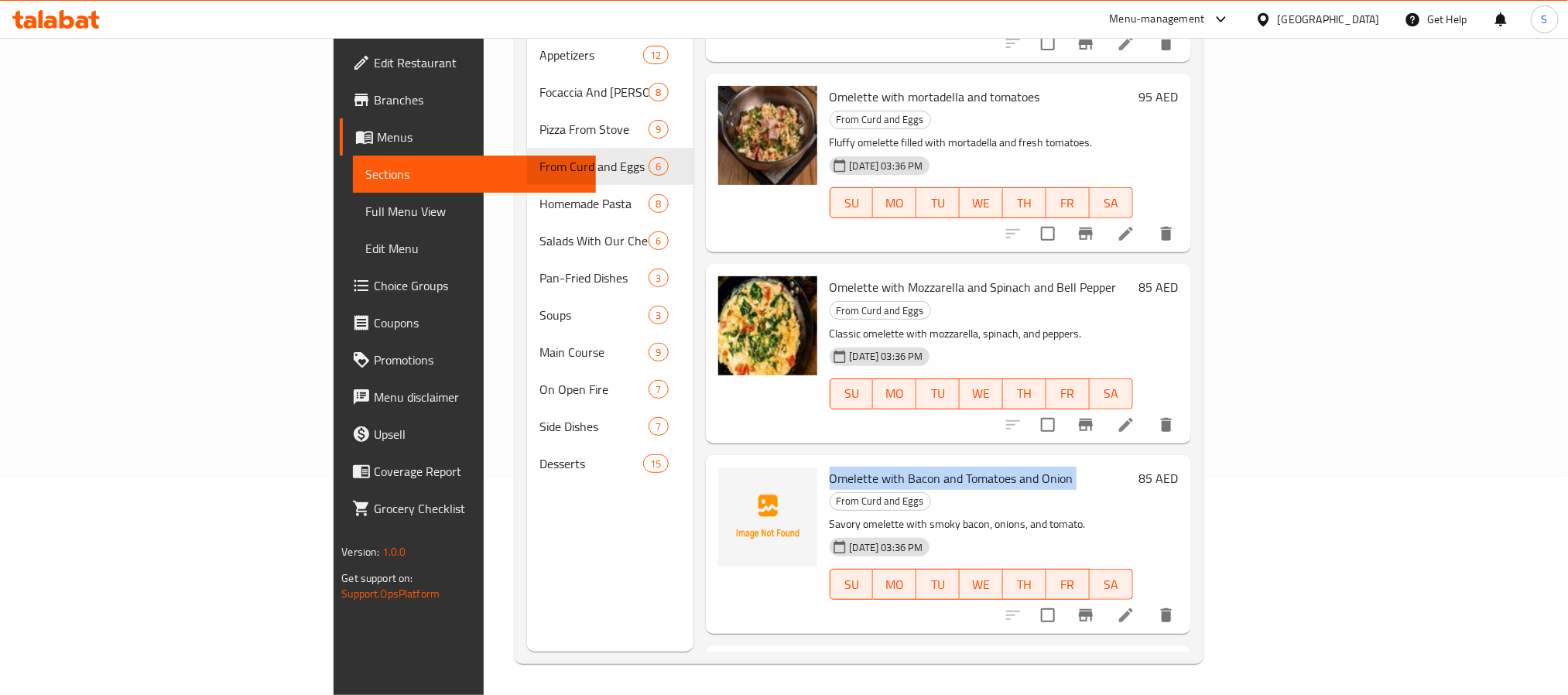
click at [839, 467] on span "Omelette with Bacon and Tomatoes and Onion" at bounding box center [951, 479] width 243 height 23
click at [527, 562] on div "Menu sections Appetizers 12 Focaccia And Bruschetta 8 Pizza From Stove 9 From C…" at bounding box center [609, 304] width 165 height 695
drag, startPoint x: 881, startPoint y: 349, endPoint x: 987, endPoint y: 351, distance: 106.0
click at [987, 467] on h6 "Omelette with Bacon and Tomatoes and Onion From Curd and Eggs" at bounding box center [981, 489] width 303 height 43
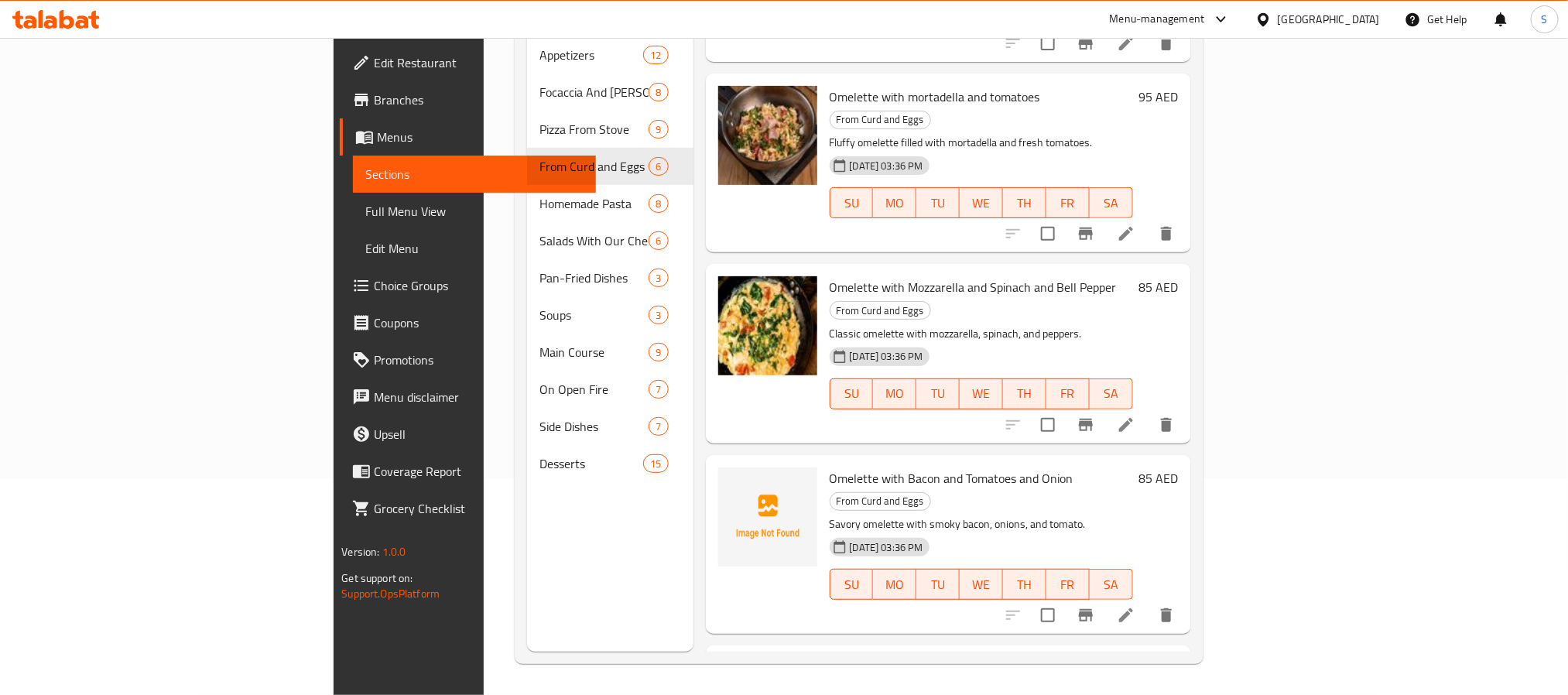
click at [829, 658] on span "Shakshouka with [PERSON_NAME]" at bounding box center [923, 669] width 188 height 23
click at [718, 658] on img at bounding box center [767, 707] width 99 height 99
click at [730, 670] on icon "upload picture" at bounding box center [740, 679] width 18 height 18
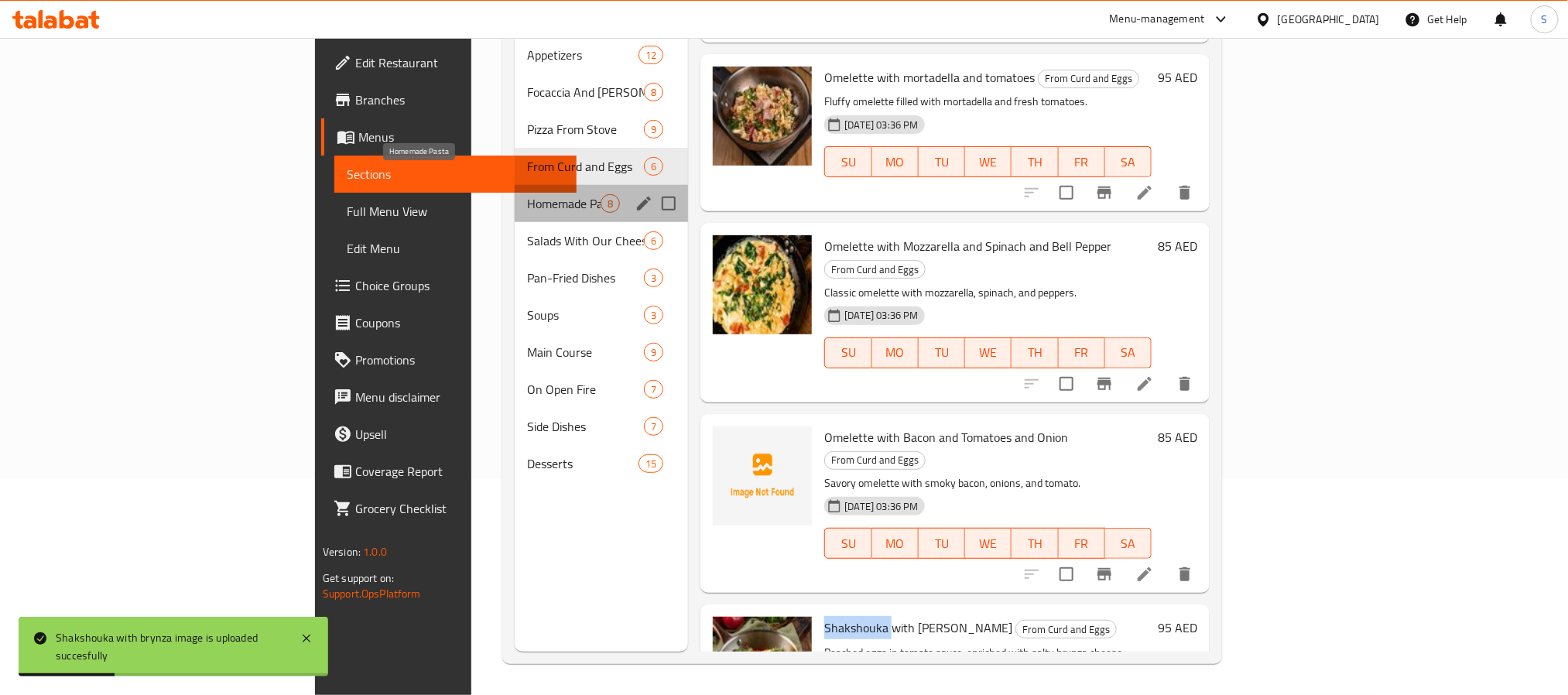
click at [527, 195] on span "Homemade Pasta" at bounding box center [563, 204] width 73 height 18
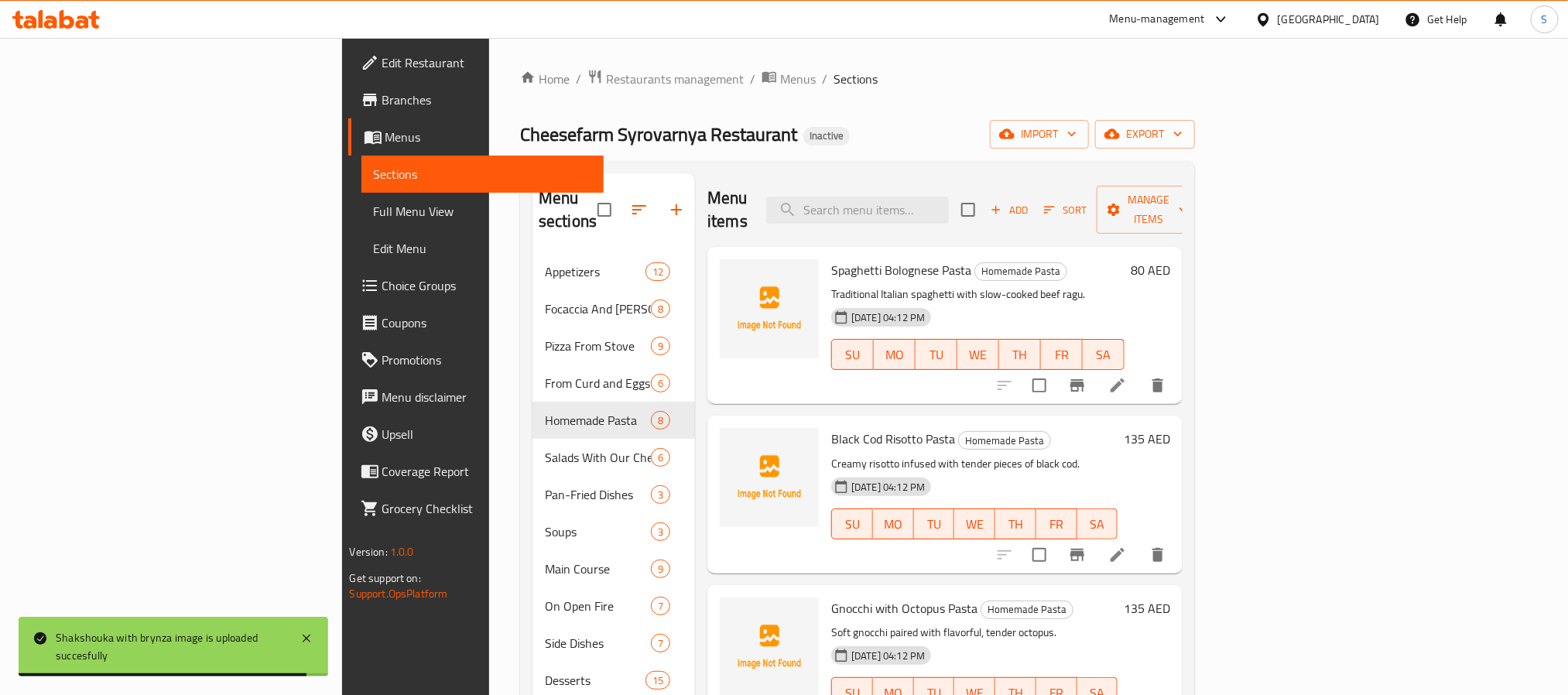
click at [825, 254] on div "Spaghetti Bolognese Pasta Homemade Pasta Traditional Italian spaghetti with slo…" at bounding box center [978, 326] width 306 height 145
click at [831, 259] on span "Spaghetti Bolognese Pasta" at bounding box center [901, 270] width 140 height 23
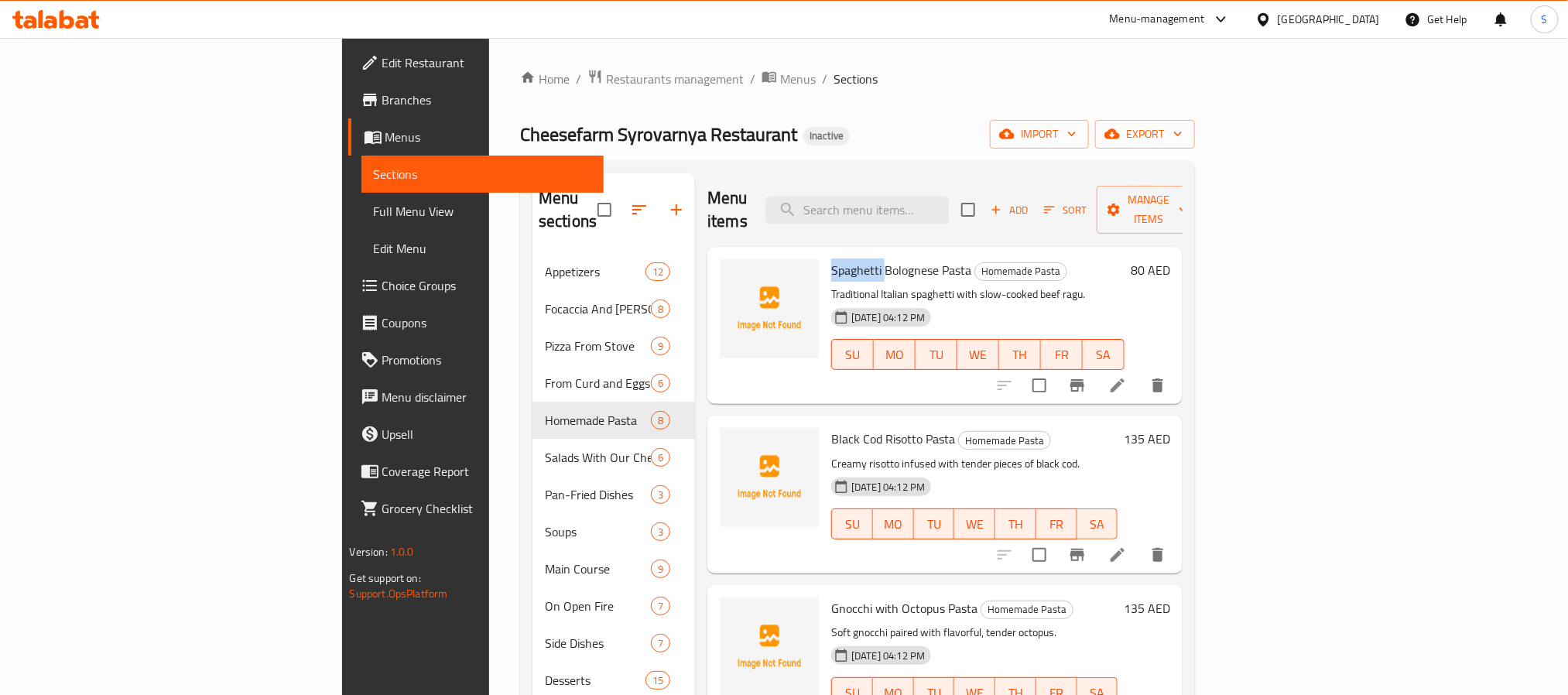
click at [831, 259] on span "Spaghetti Bolognese Pasta" at bounding box center [901, 270] width 140 height 23
click at [732, 272] on icon "upload picture" at bounding box center [741, 281] width 18 height 18
click at [831, 427] on span "Black Cod Risotto Pasta" at bounding box center [892, 439] width 124 height 23
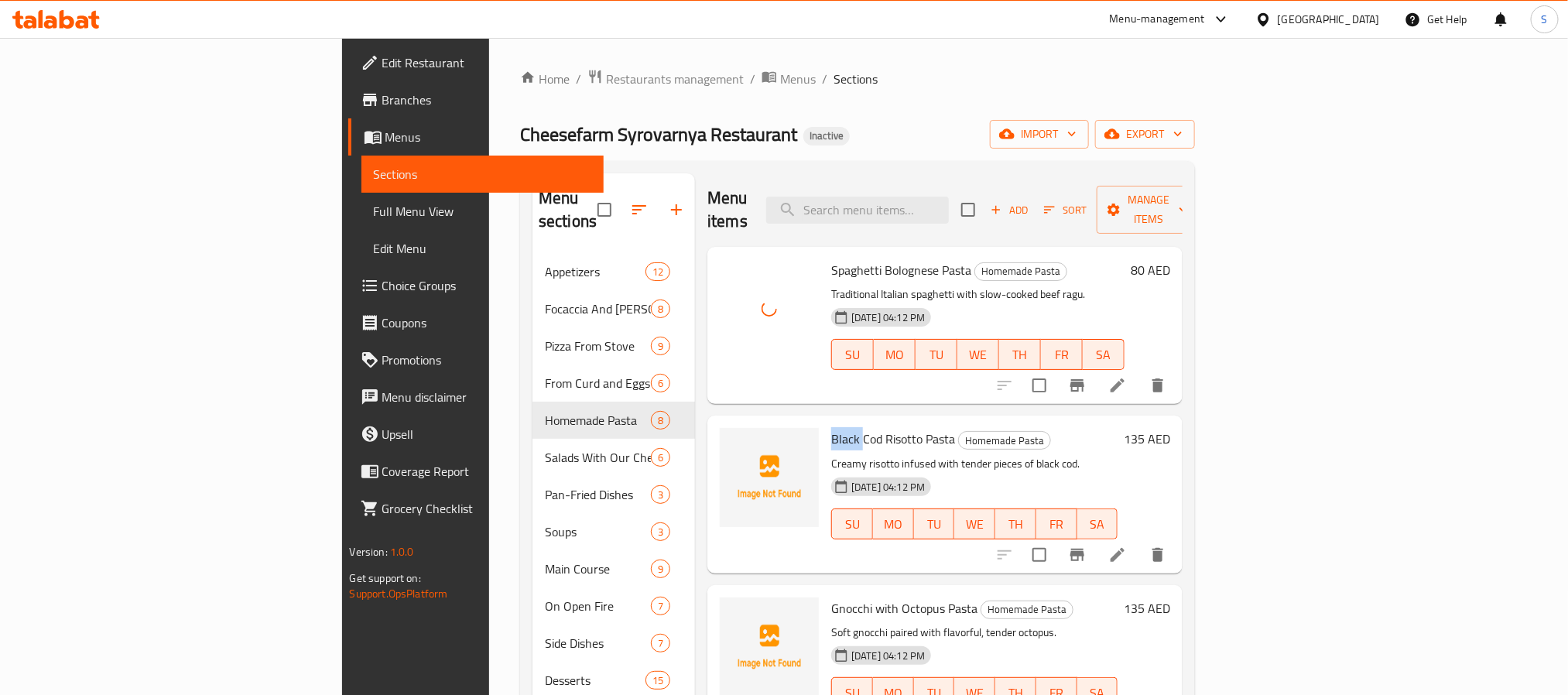
click at [831, 427] on span "Black Cod Risotto Pasta" at bounding box center [892, 439] width 124 height 23
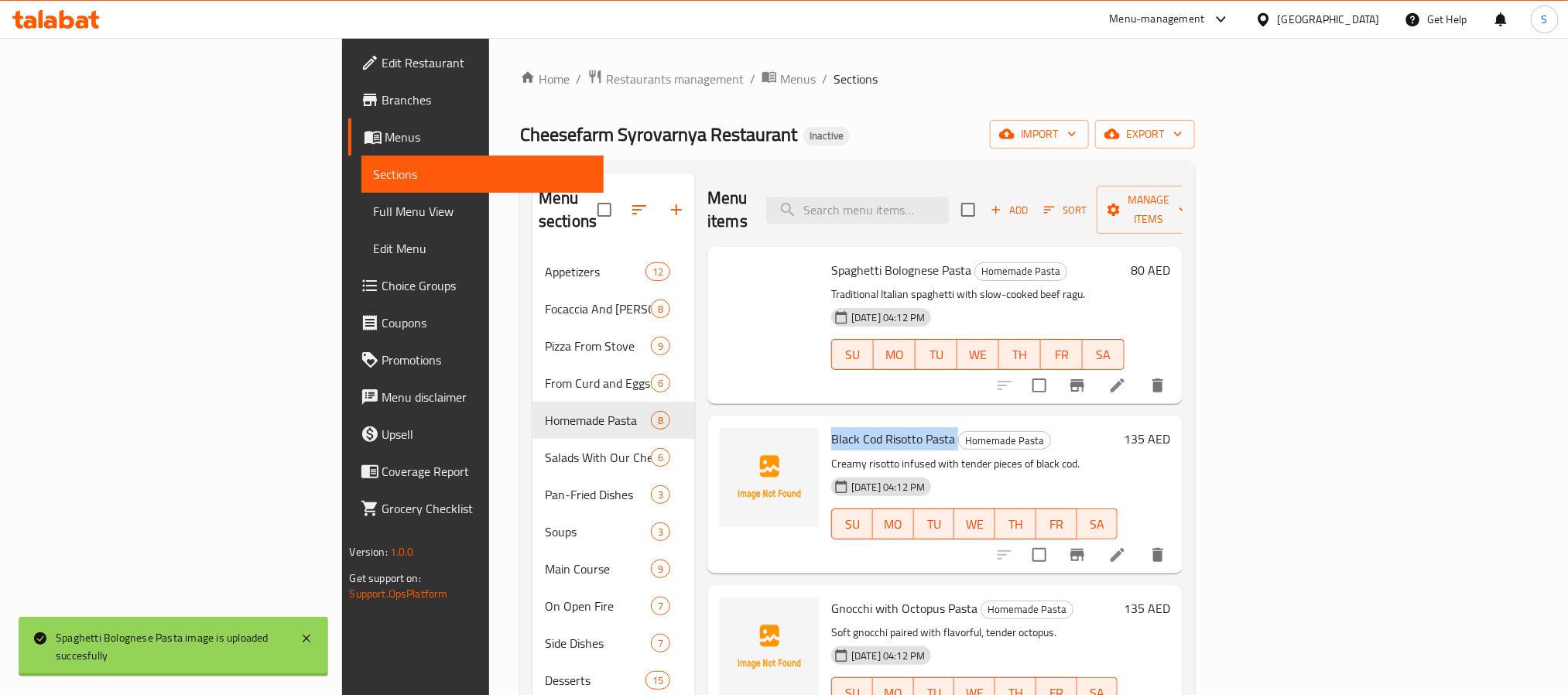
click at [831, 427] on span "Black Cod Risotto Pasta" at bounding box center [892, 439] width 124 height 23
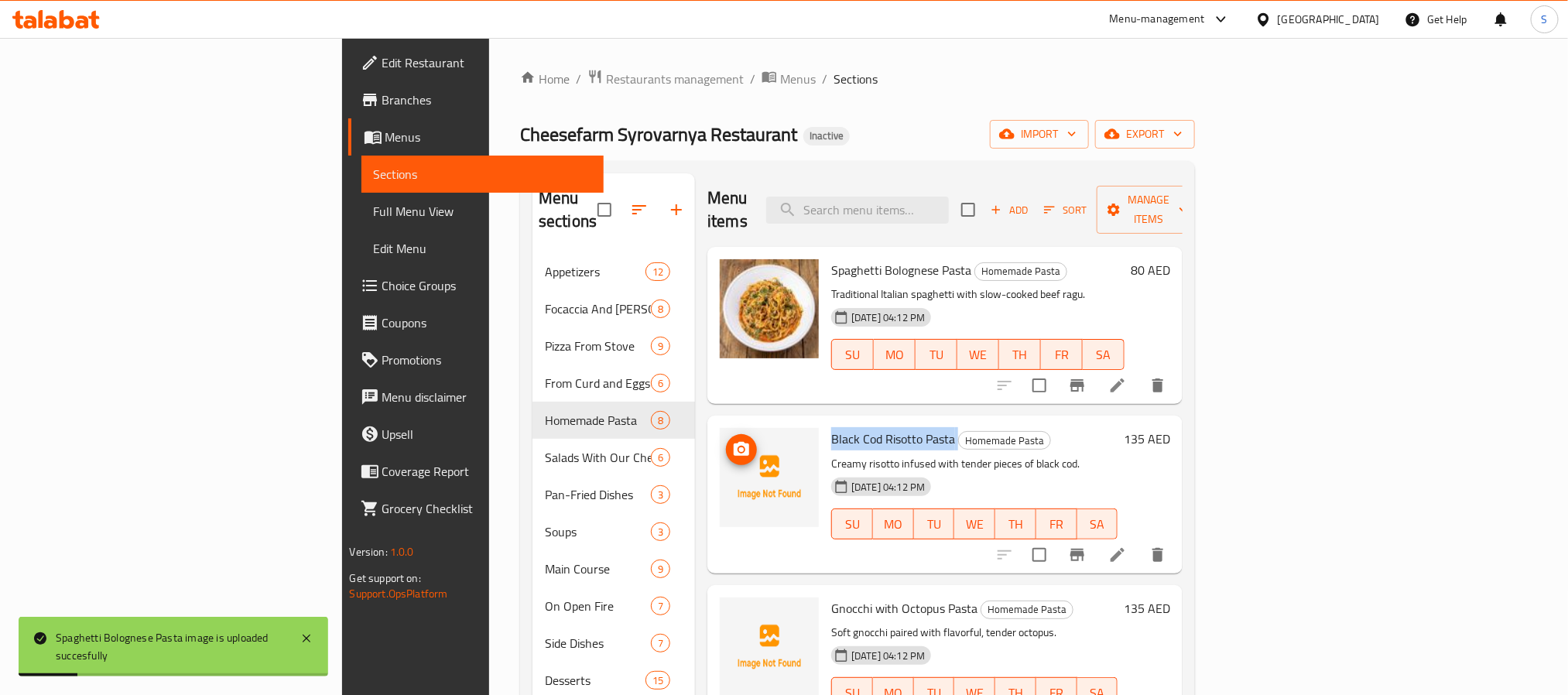
click at [726, 434] on button "upload picture" at bounding box center [741, 449] width 31 height 31
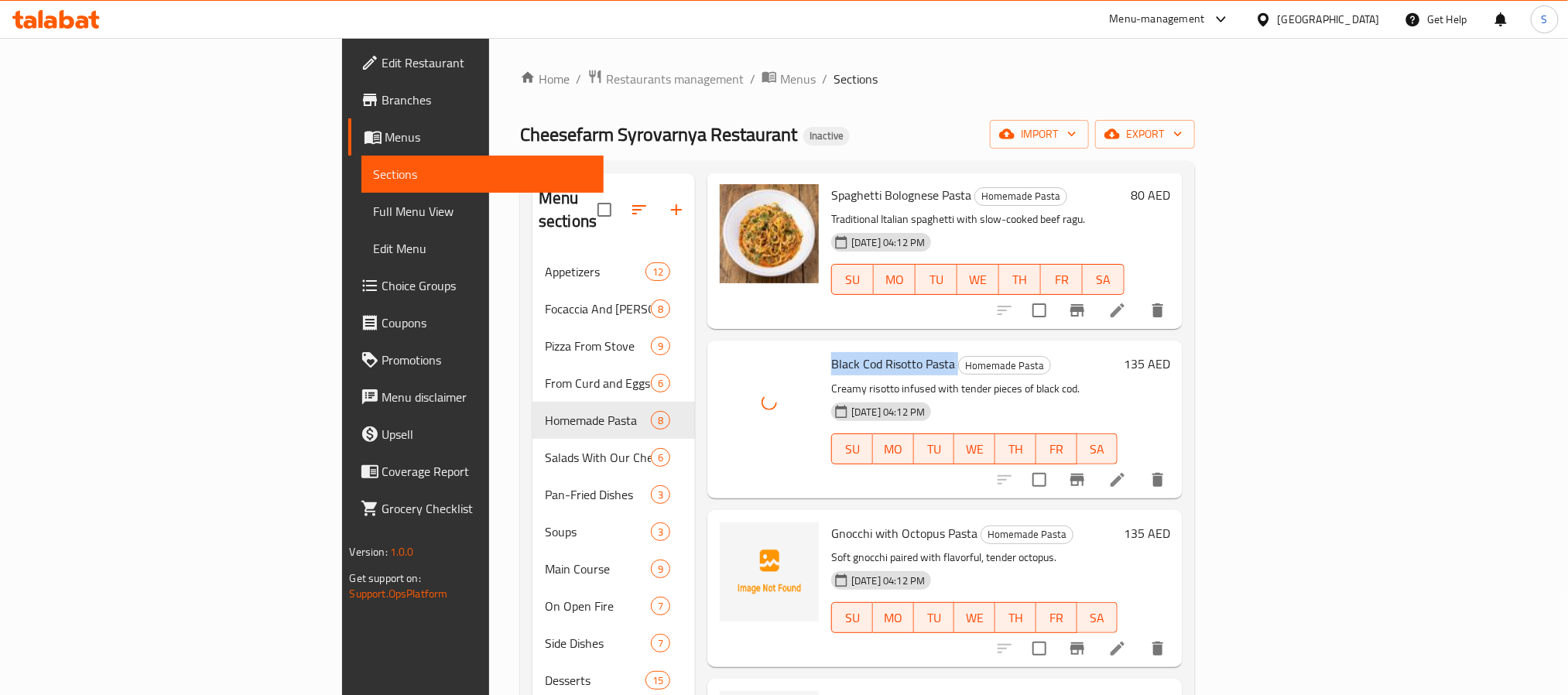
scroll to position [116, 0]
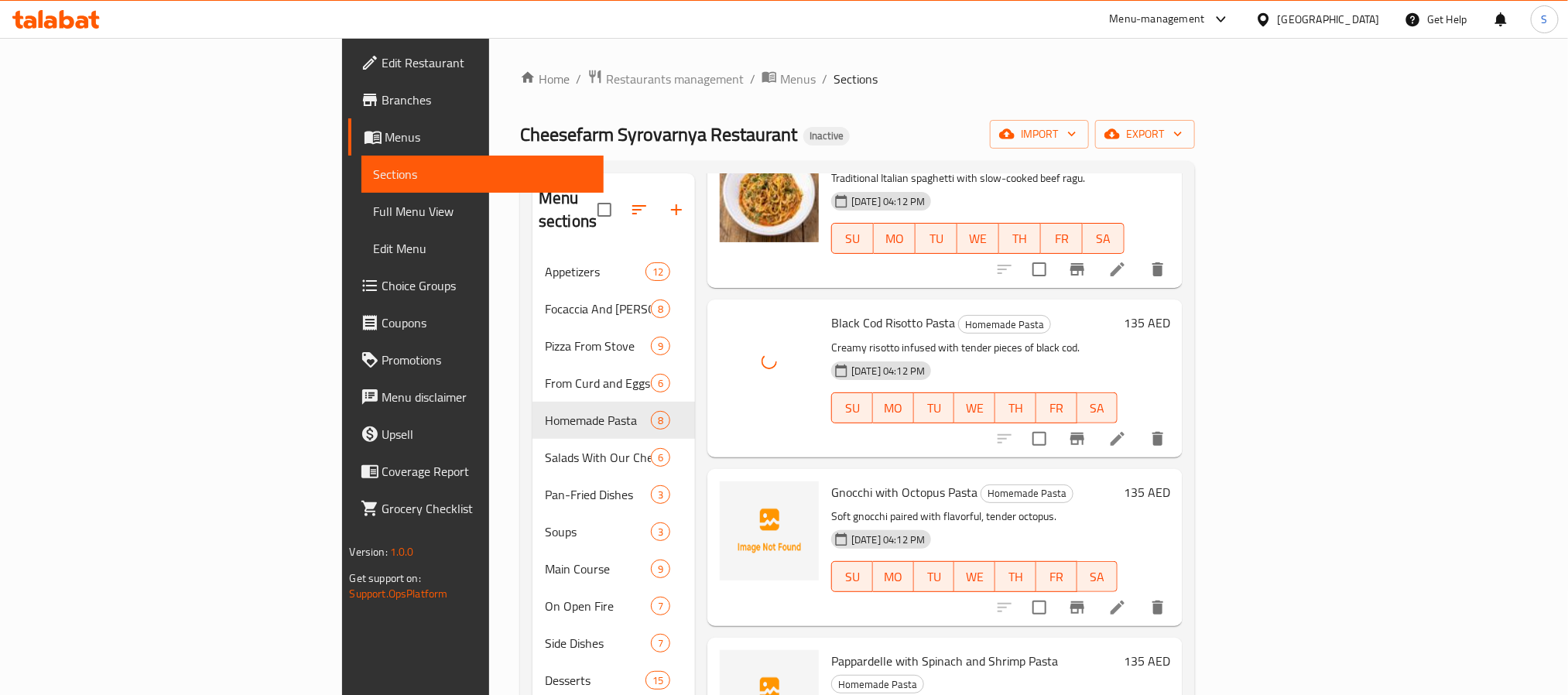
click at [831, 481] on span "Gnocchi with Octopus Pasta" at bounding box center [904, 492] width 146 height 23
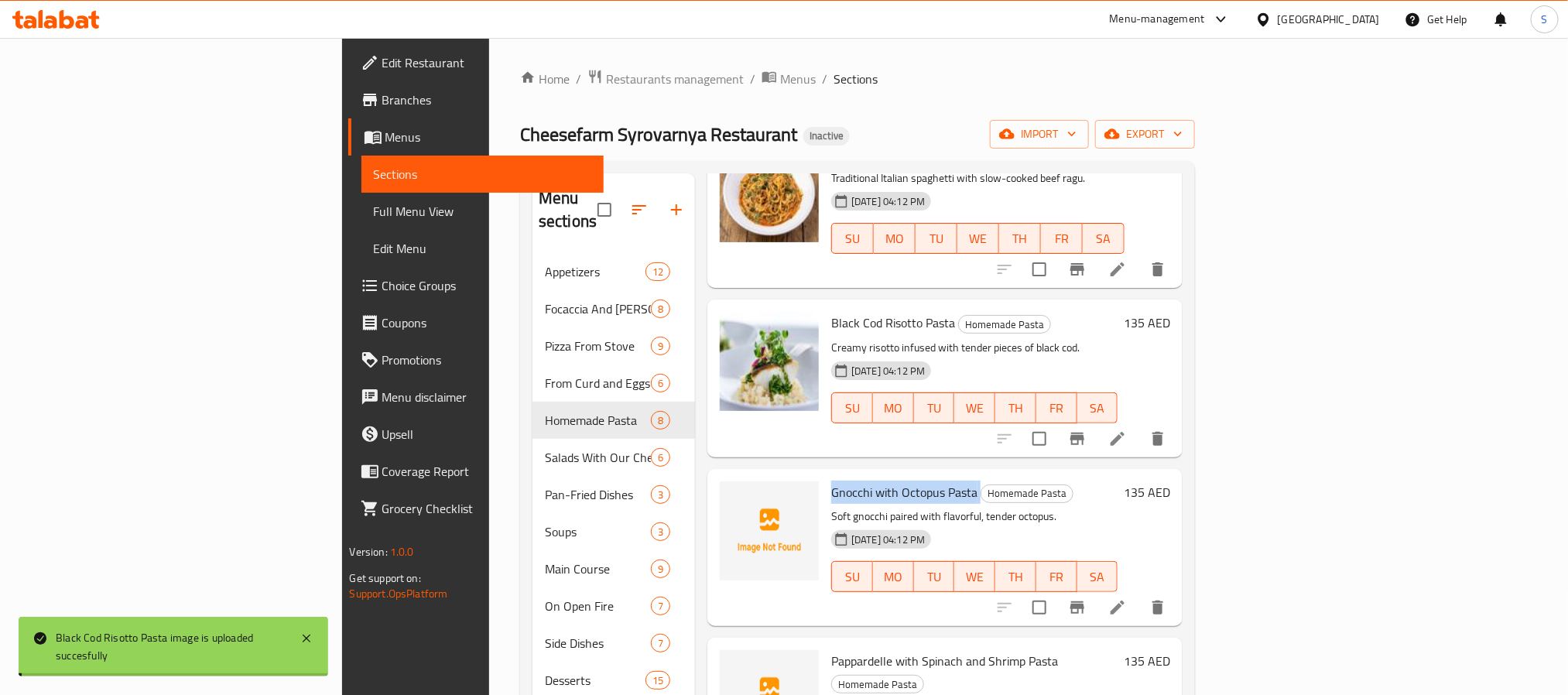
click at [831, 481] on span "Gnocchi with Octopus Pasta" at bounding box center [904, 492] width 146 height 23
click at [726, 488] on button "upload picture" at bounding box center [741, 503] width 31 height 31
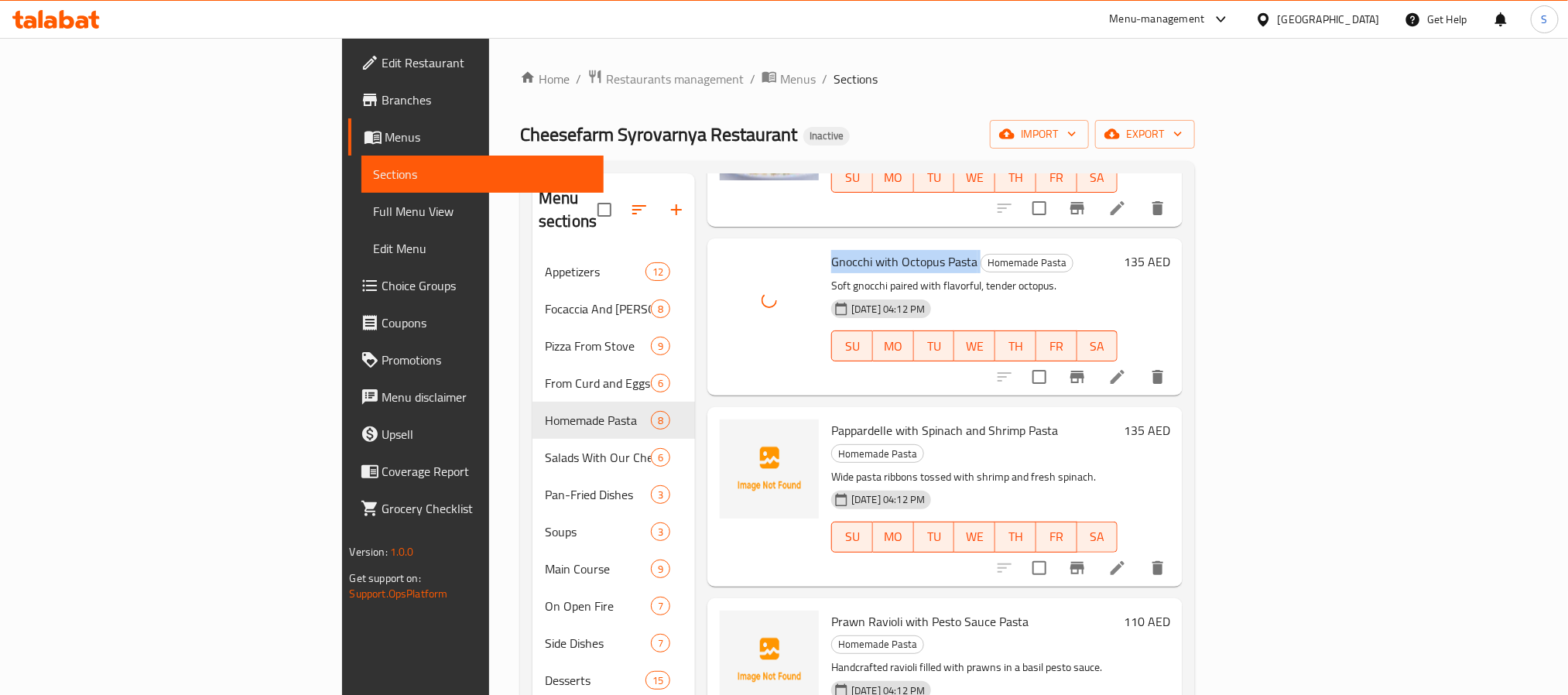
scroll to position [348, 0]
click at [831, 417] on span "Pappardelle with Spinach and Shrimp Pasta" at bounding box center [944, 429] width 227 height 23
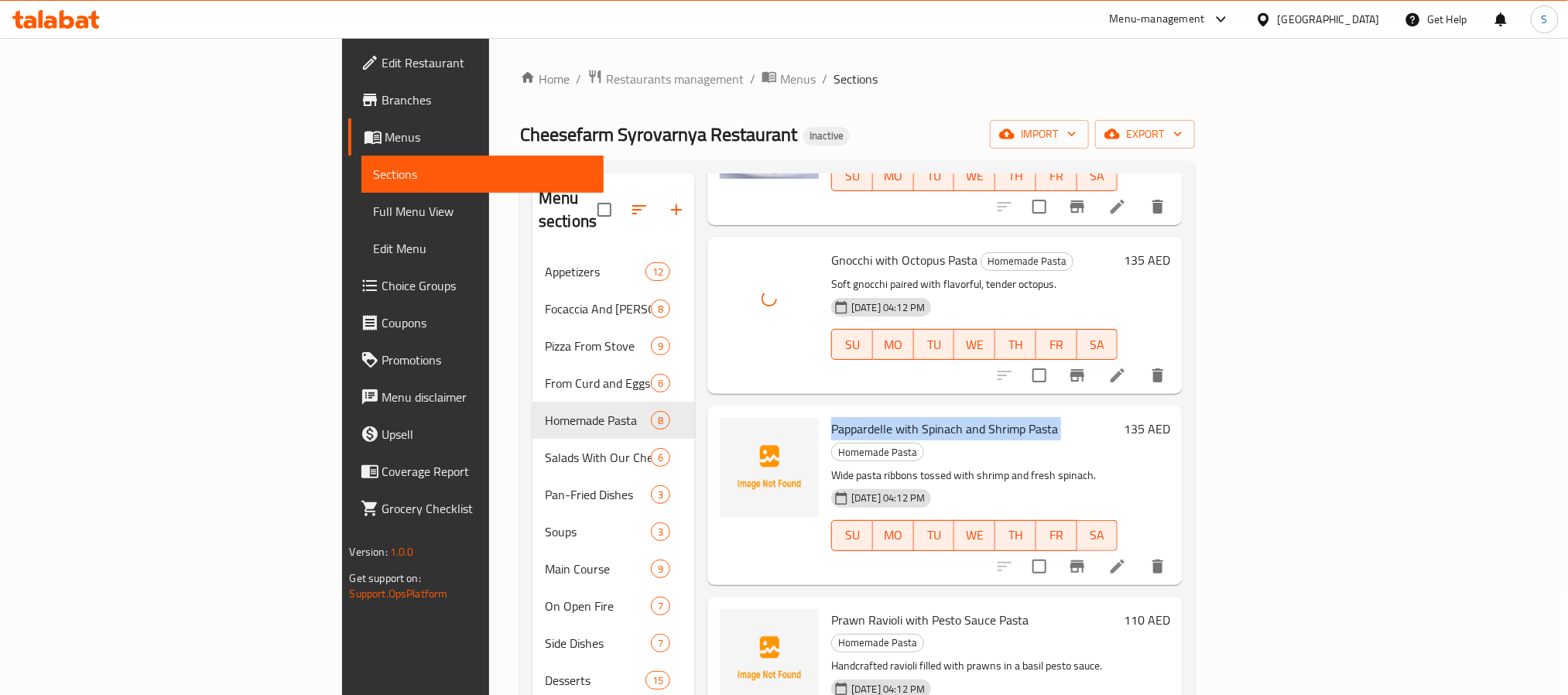
click at [831, 417] on span "Pappardelle with Spinach and Shrimp Pasta" at bounding box center [944, 429] width 227 height 23
click at [726, 431] on span "upload picture" at bounding box center [741, 440] width 31 height 18
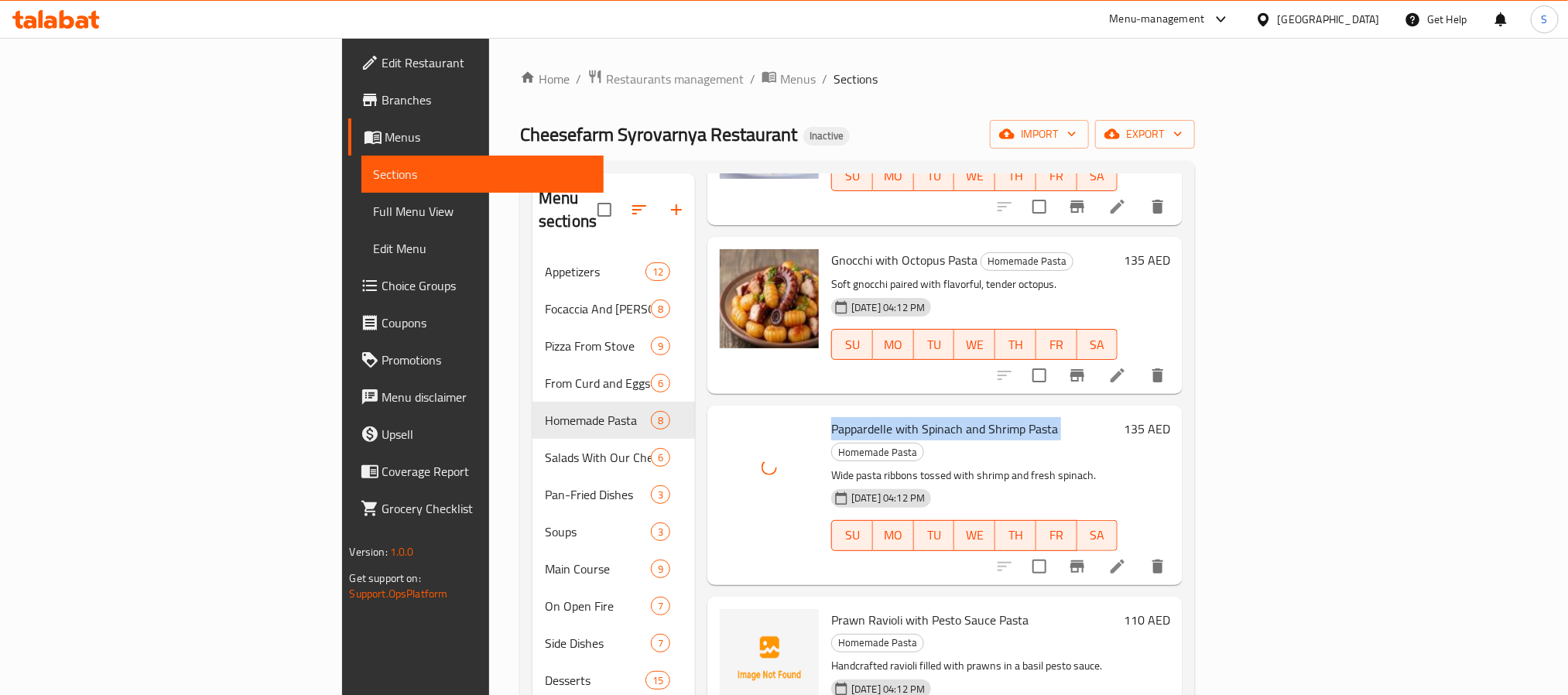
scroll to position [465, 0]
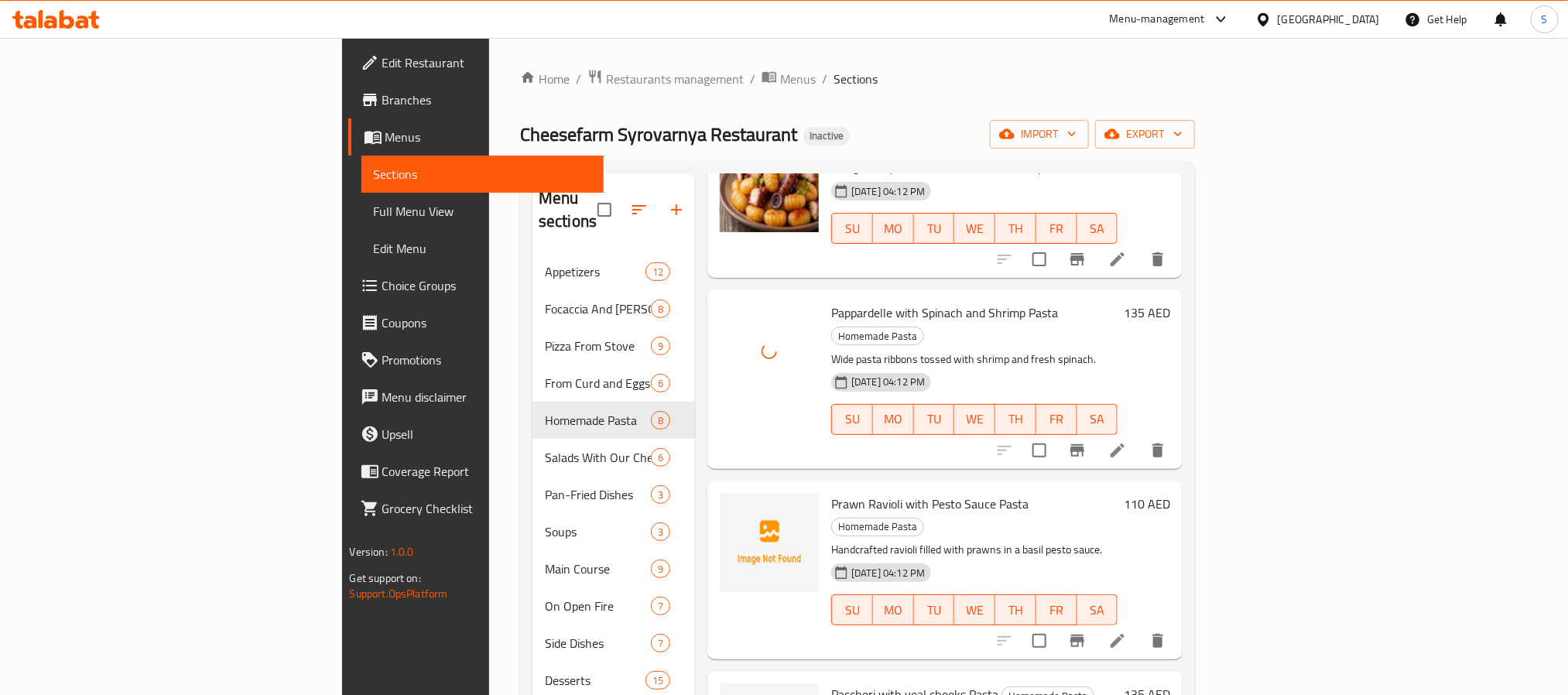
click at [831, 492] on span "Prawn Ravioli with Pesto Sauce Pasta" at bounding box center [929, 504] width 197 height 23
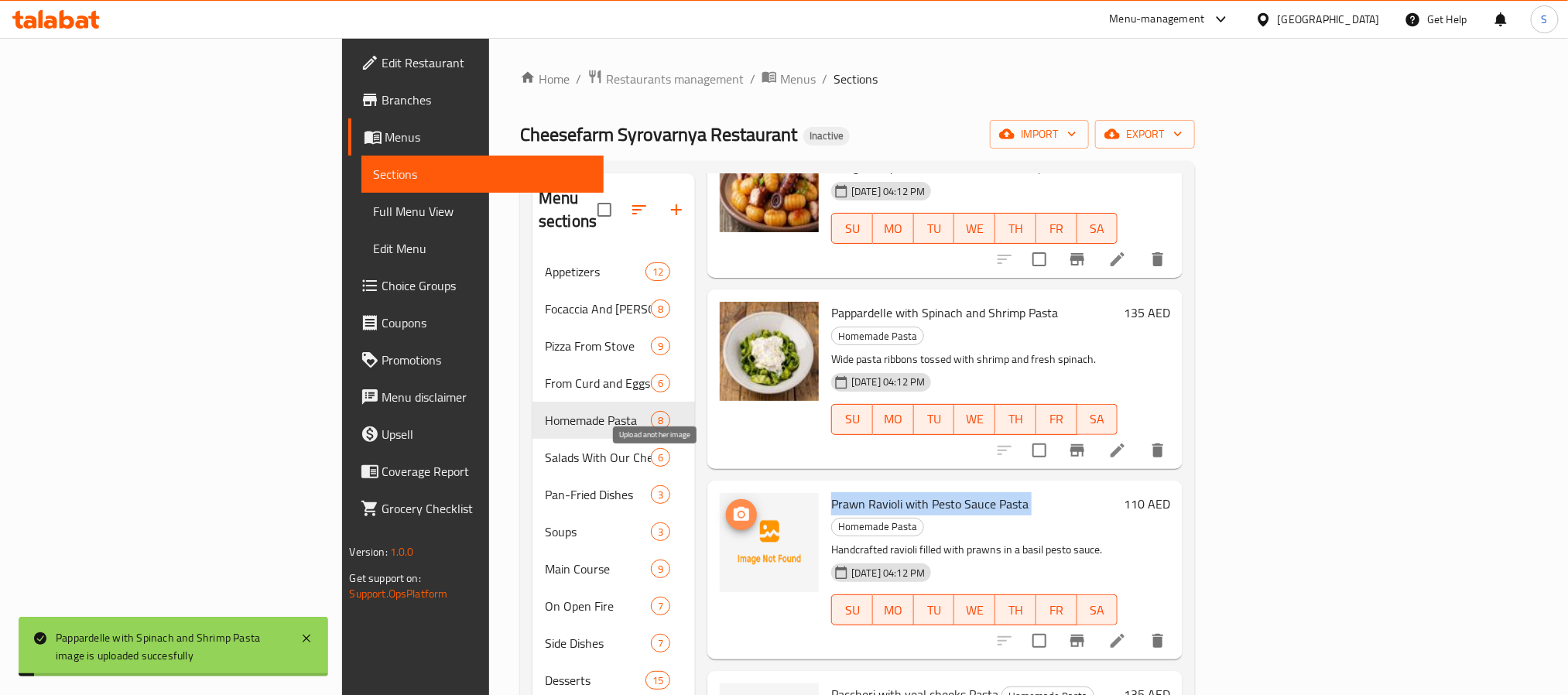
click at [732, 505] on icon "upload picture" at bounding box center [741, 515] width 18 height 18
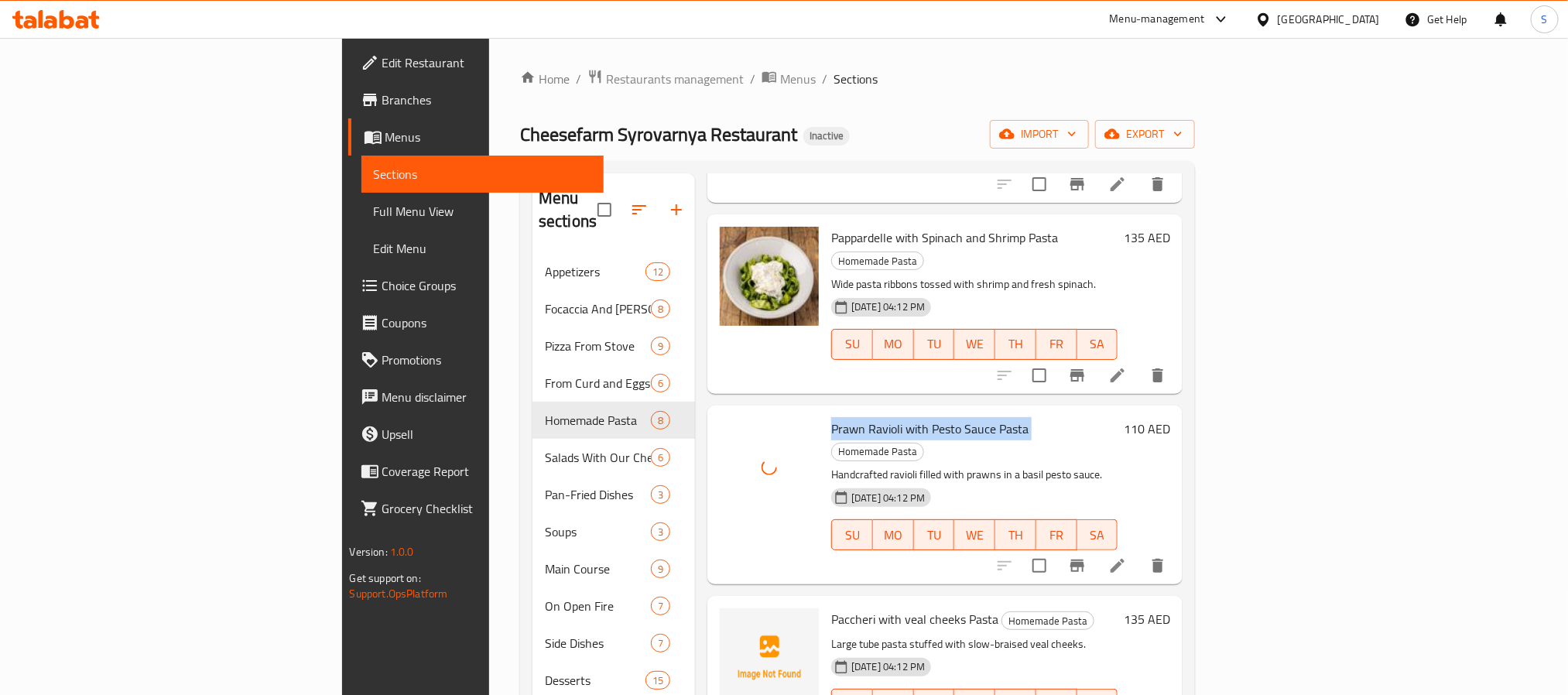
scroll to position [580, 0]
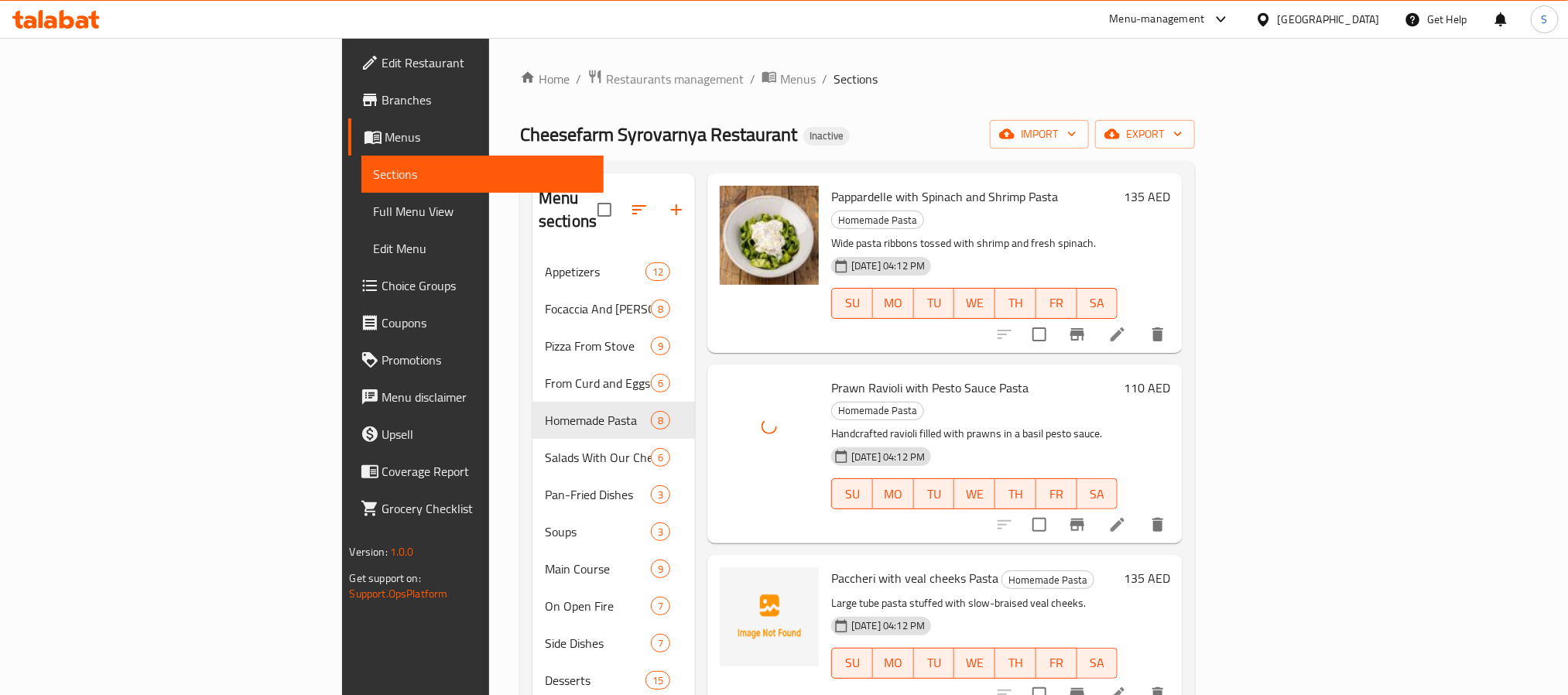
click at [831, 567] on span "Paccheri with veal cheeks Pasta" at bounding box center [914, 579] width 167 height 23
click at [732, 580] on icon "upload picture" at bounding box center [741, 589] width 18 height 18
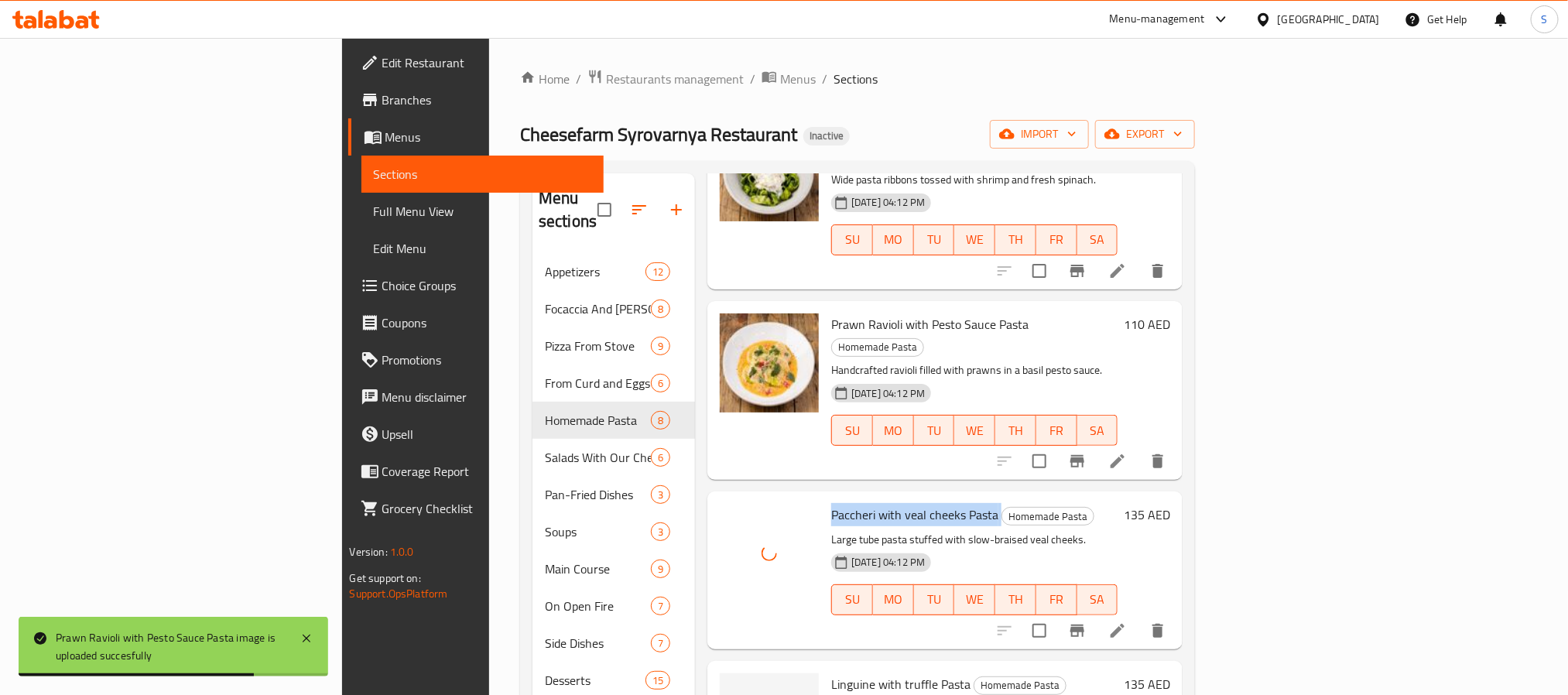
scroll to position [695, 0]
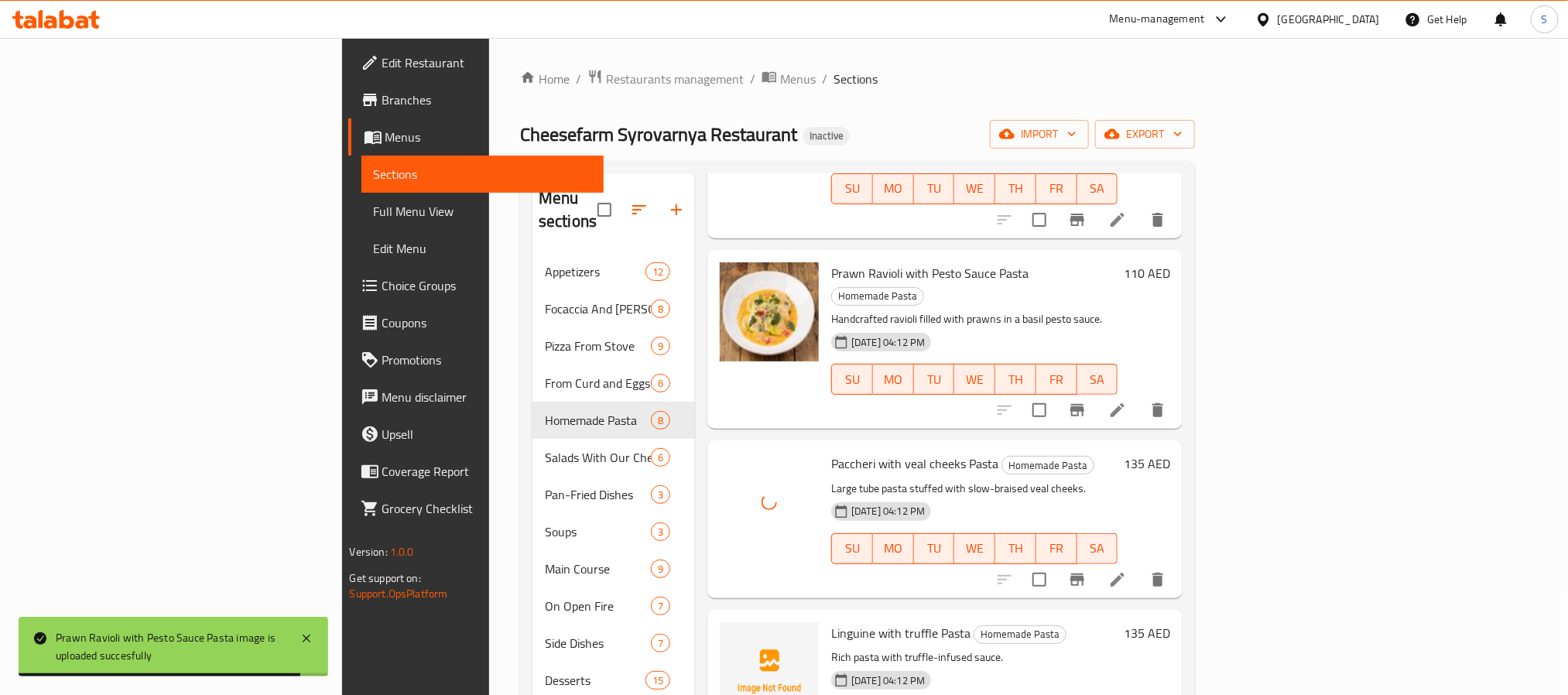
click at [831, 622] on span "Linguine with truffle Pasta" at bounding box center [901, 633] width 140 height 23
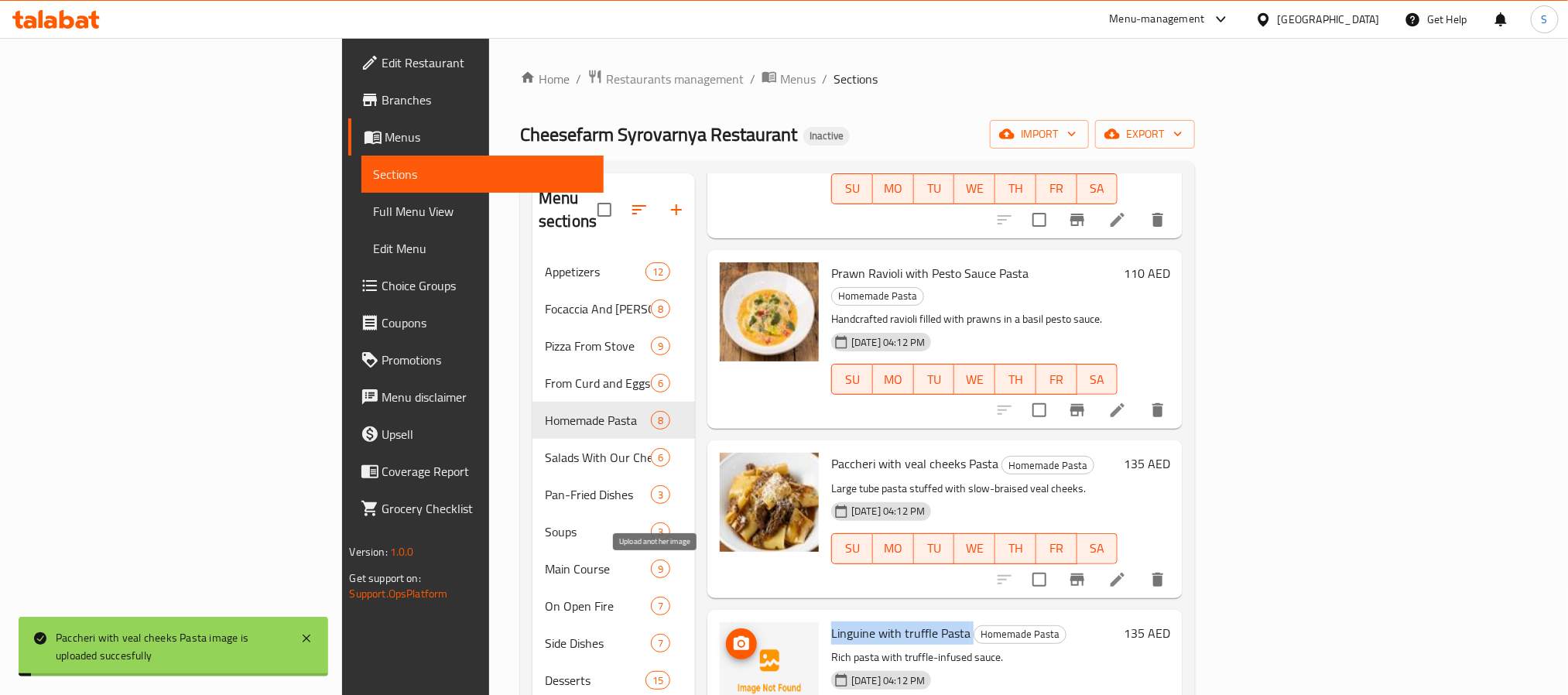
click at [726, 635] on span "upload picture" at bounding box center [741, 644] width 31 height 18
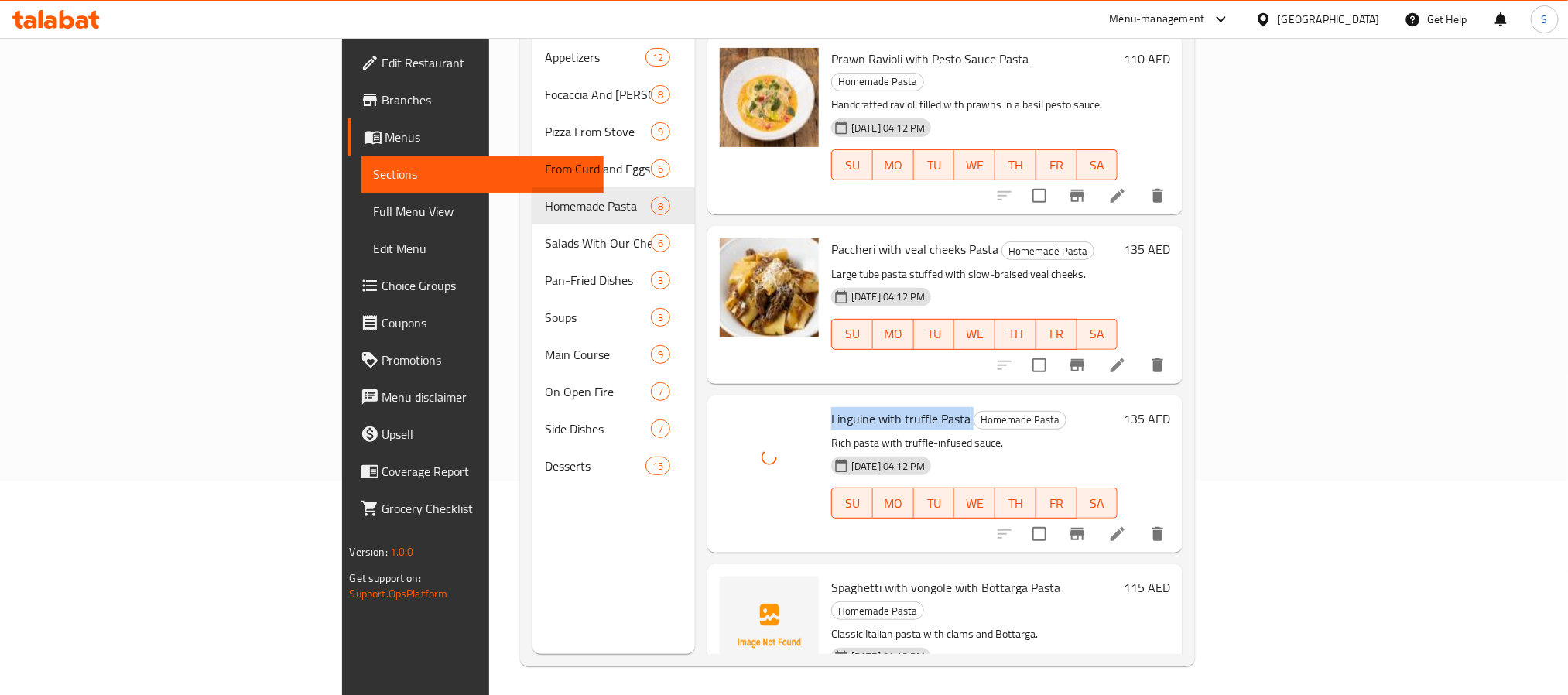
scroll to position [217, 0]
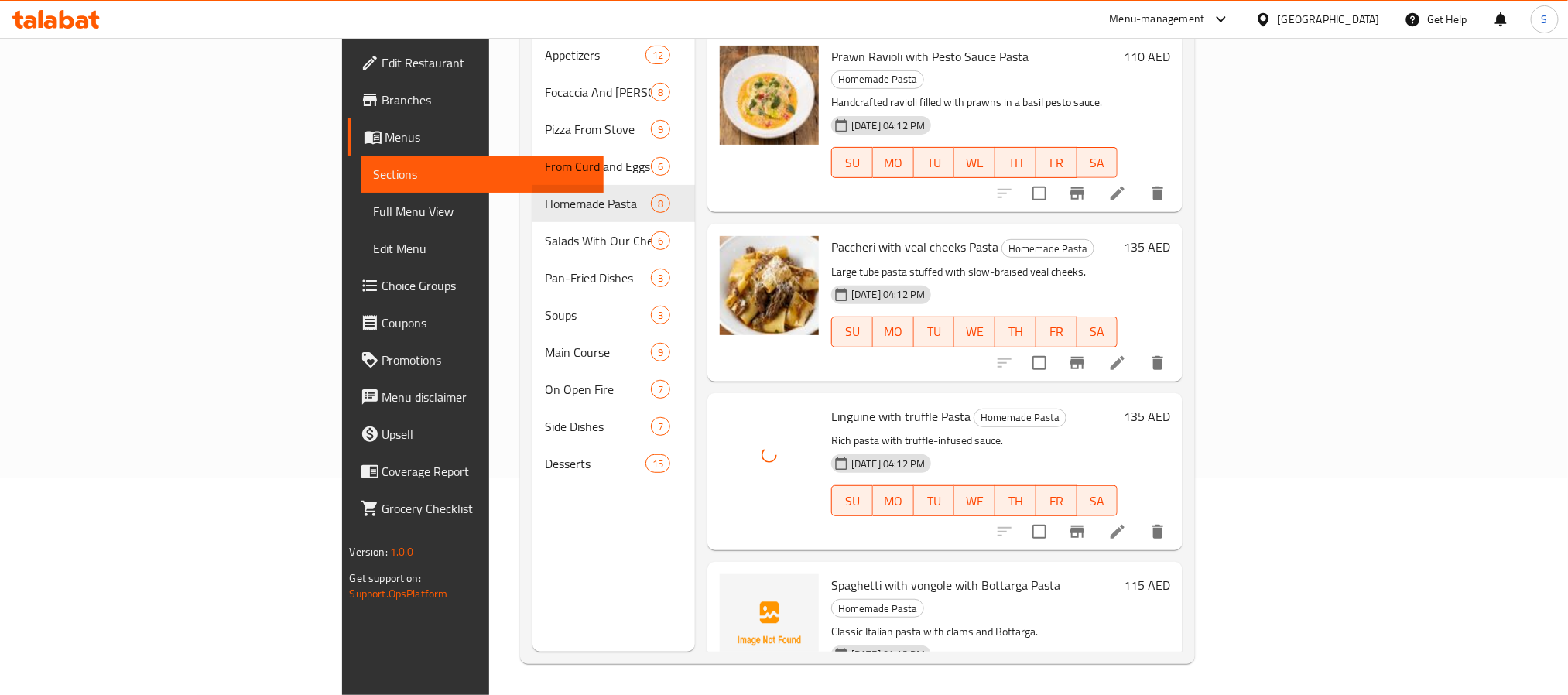
click at [831, 574] on span "Spaghetti with vongole with Bottarga Pasta" at bounding box center [946, 585] width 229 height 23
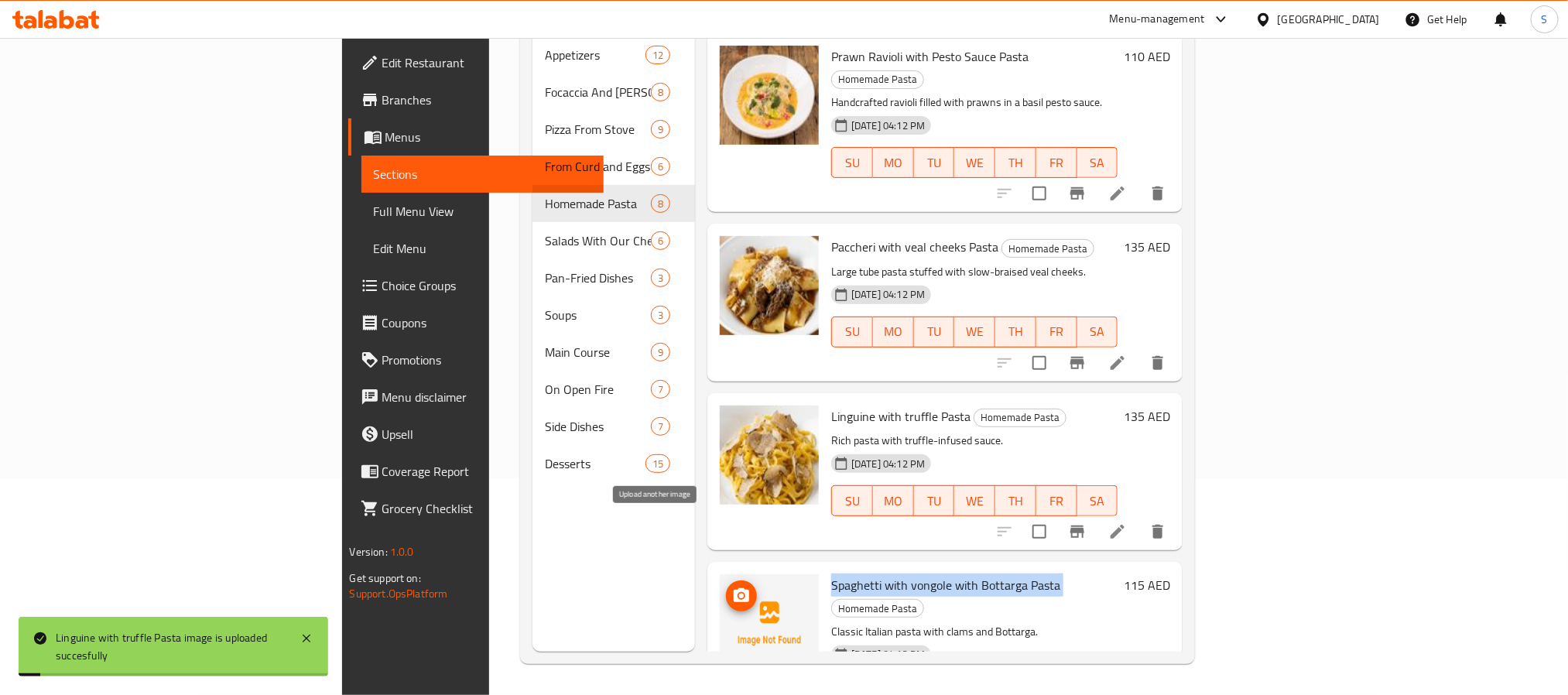
click at [726, 580] on button "upload picture" at bounding box center [741, 595] width 31 height 31
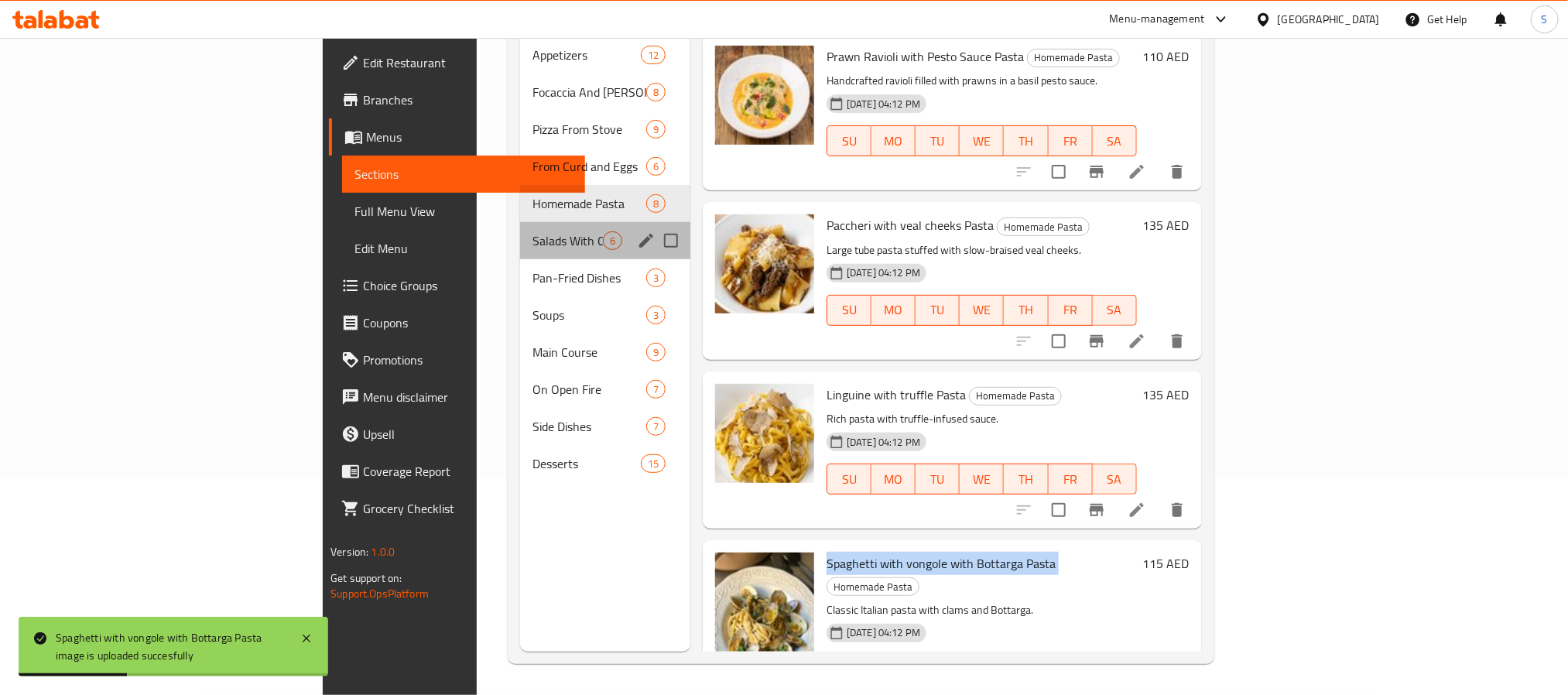
click at [520, 230] on div "Salads With Our Cheeses 6" at bounding box center [605, 240] width 170 height 37
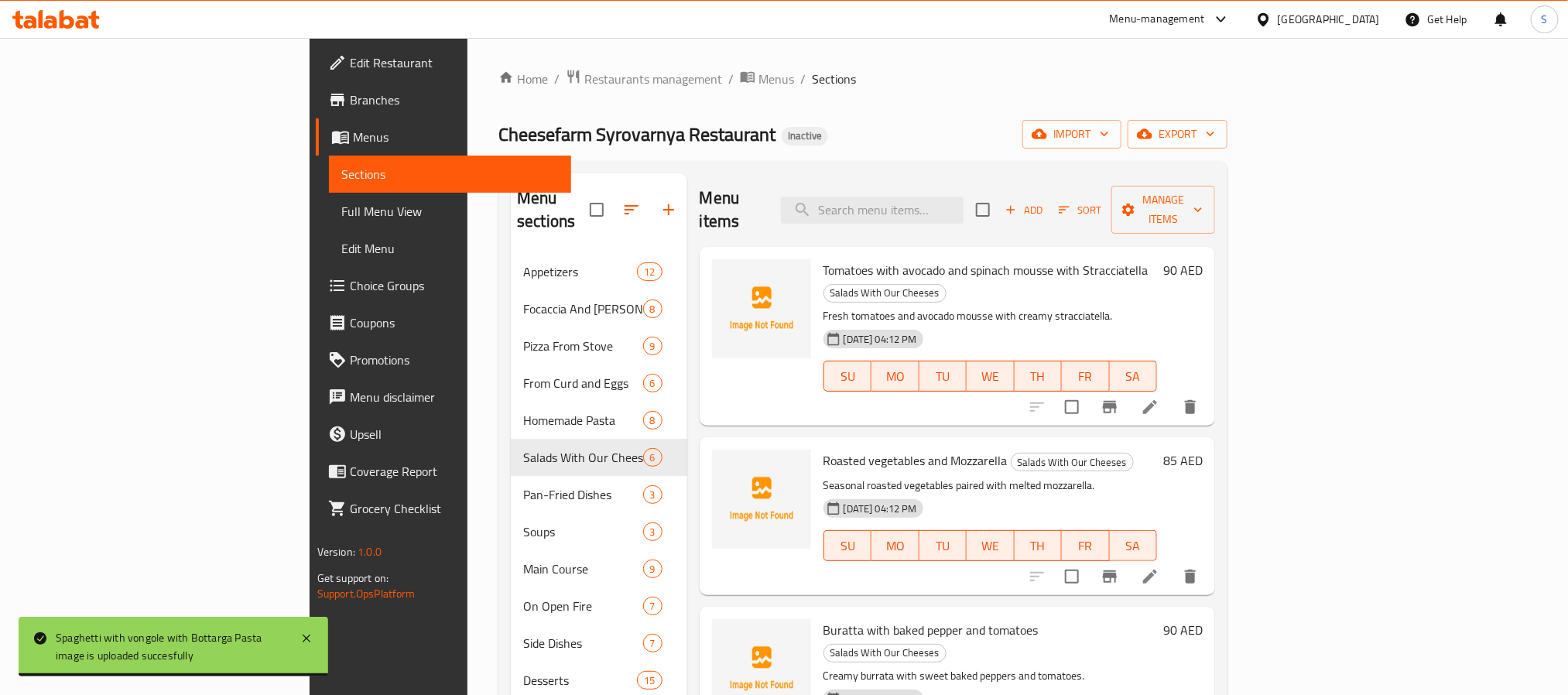
click at [823, 259] on span "Tomatoes with avocado and spinach mousse with Stracciatella" at bounding box center [986, 270] width 325 height 23
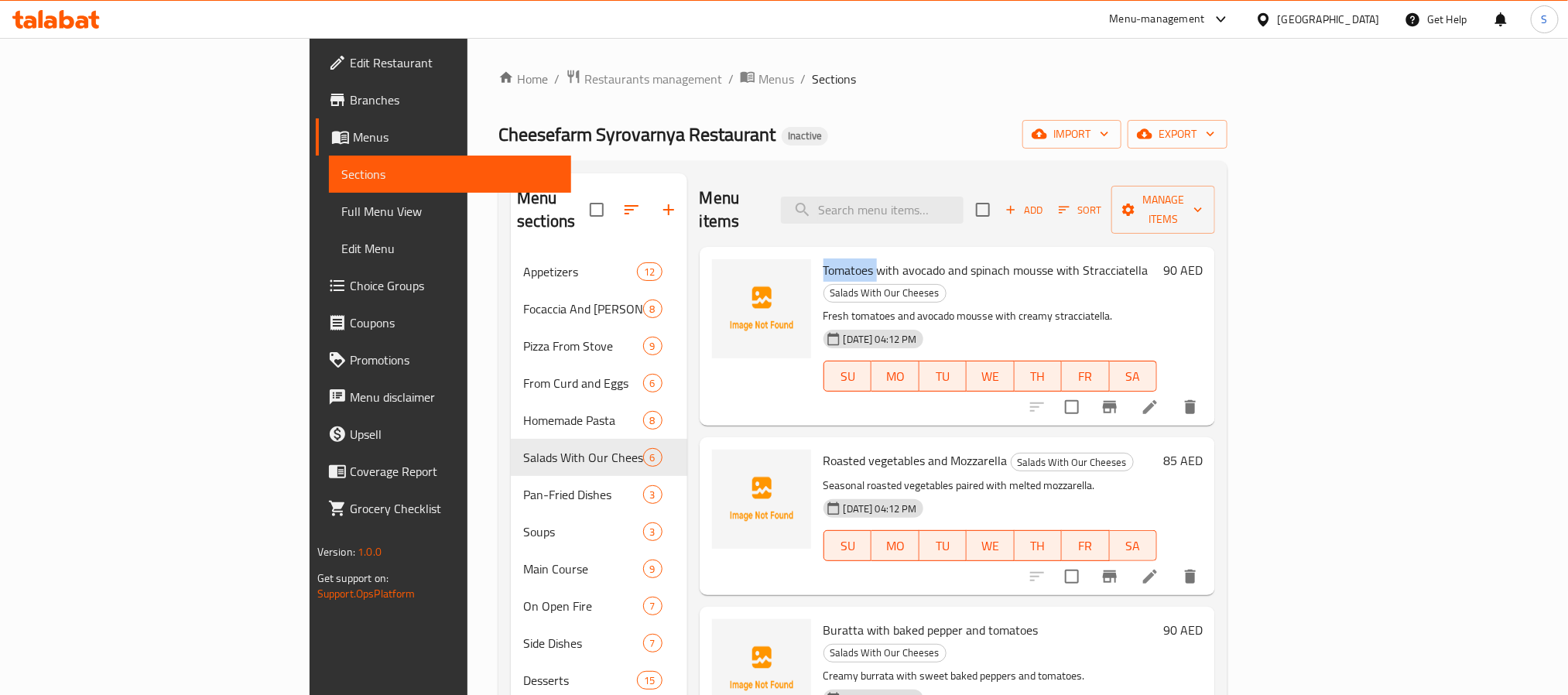
click at [823, 259] on span "Tomatoes with avocado and spinach mousse with Stracciatella" at bounding box center [986, 270] width 325 height 23
click at [730, 278] on circle "upload picture" at bounding box center [733, 281] width 5 height 5
click at [823, 449] on span "Roasted vegetables and Mozzarella" at bounding box center [916, 461] width 184 height 23
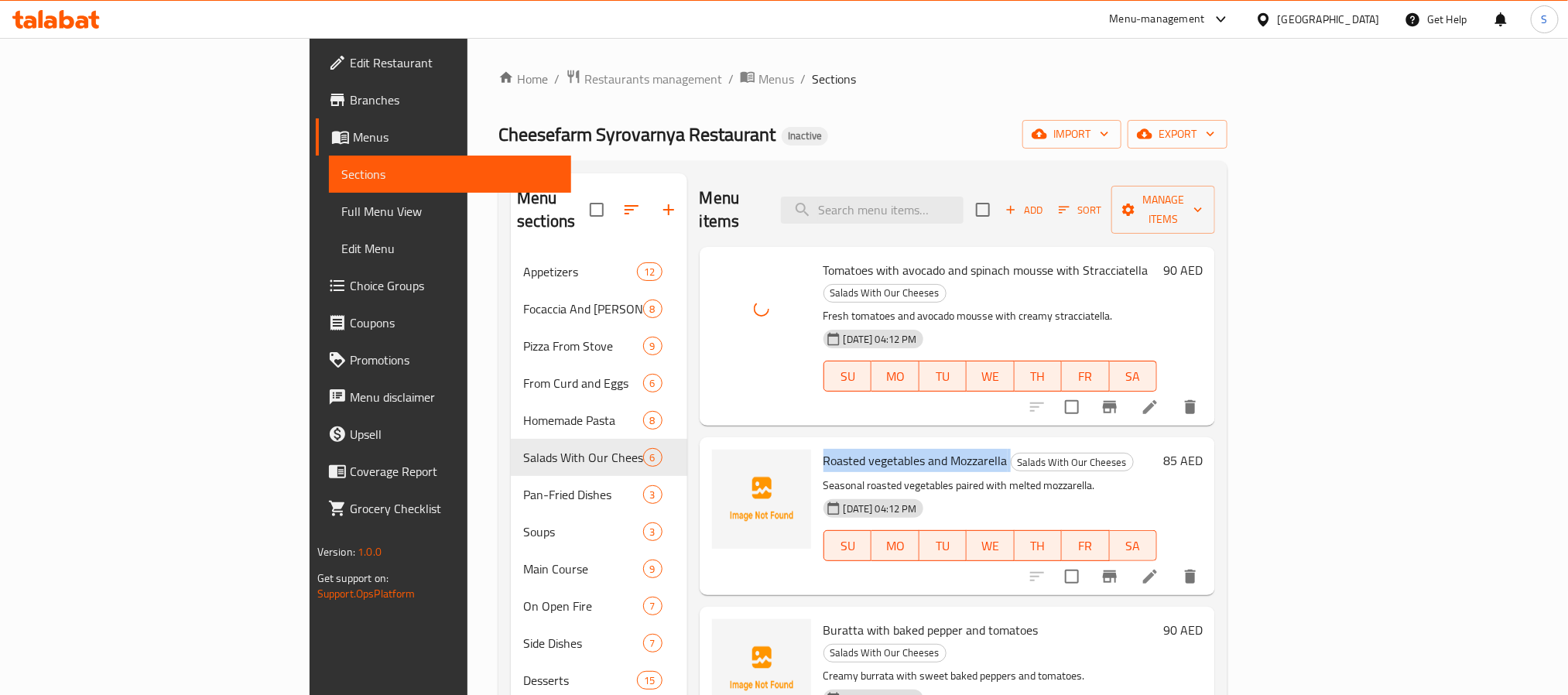
click at [823, 449] on span "Roasted vegetables and Mozzarella" at bounding box center [916, 461] width 184 height 23
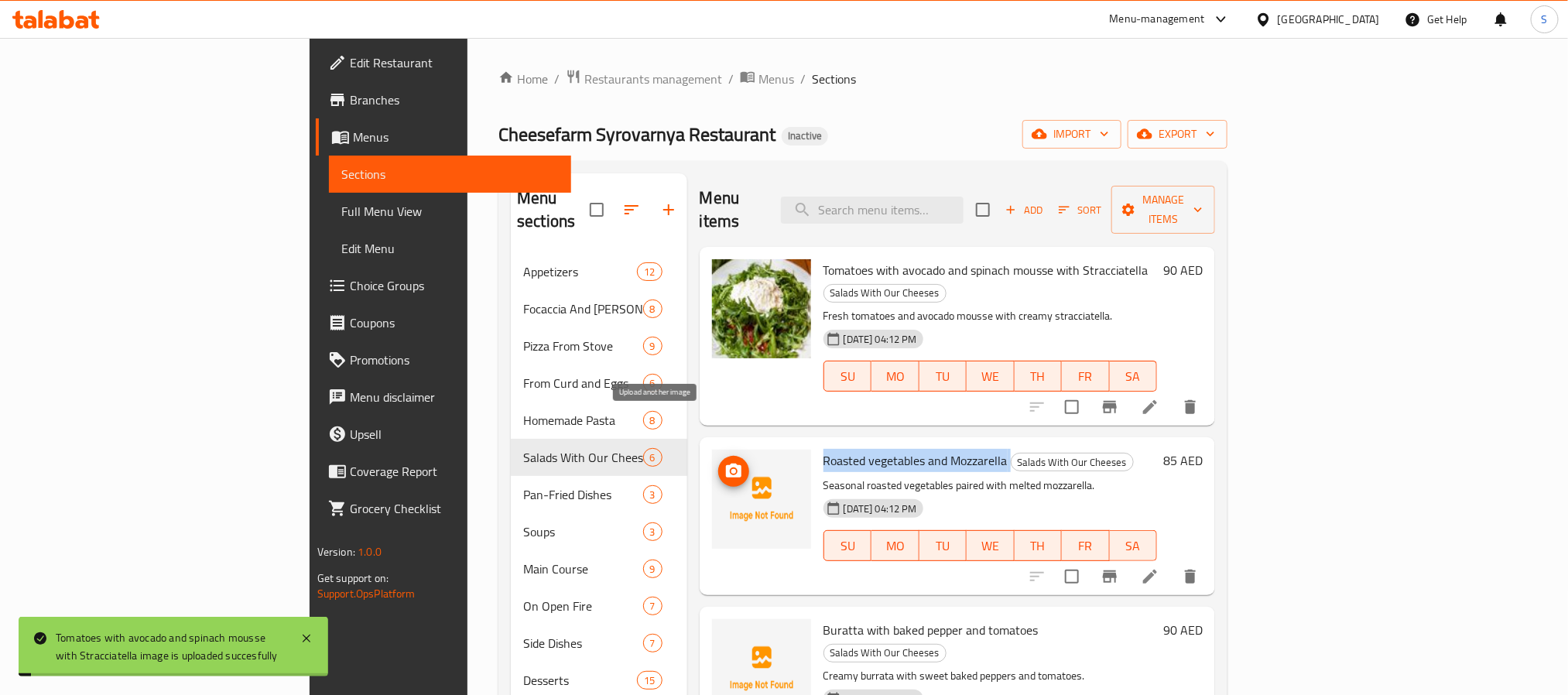
click at [718, 462] on span "upload picture" at bounding box center [733, 471] width 31 height 18
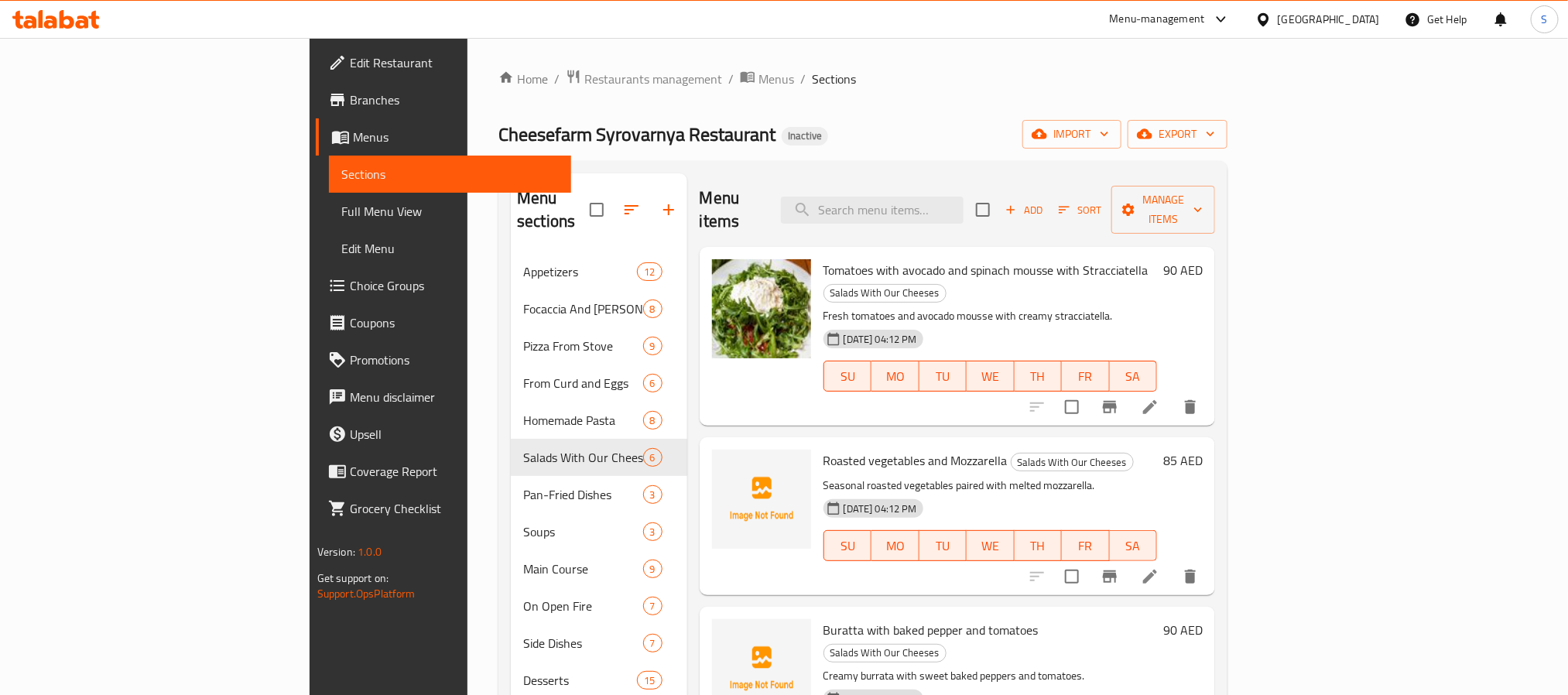
click at [823, 619] on span "Buratta with baked pepper and tomatoes" at bounding box center [931, 630] width 215 height 23
click at [718, 625] on button "upload picture" at bounding box center [733, 640] width 31 height 31
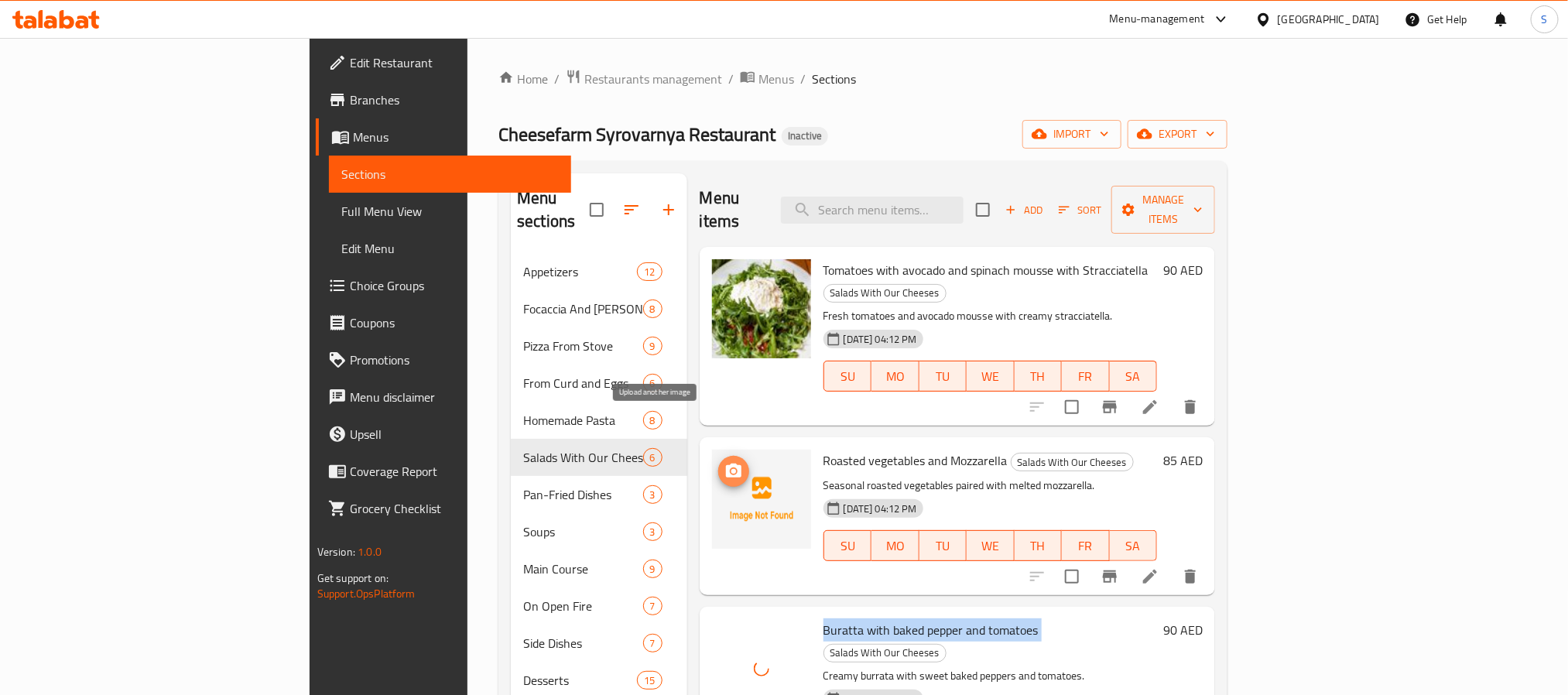
click at [726, 464] on icon "upload picture" at bounding box center [734, 471] width 16 height 14
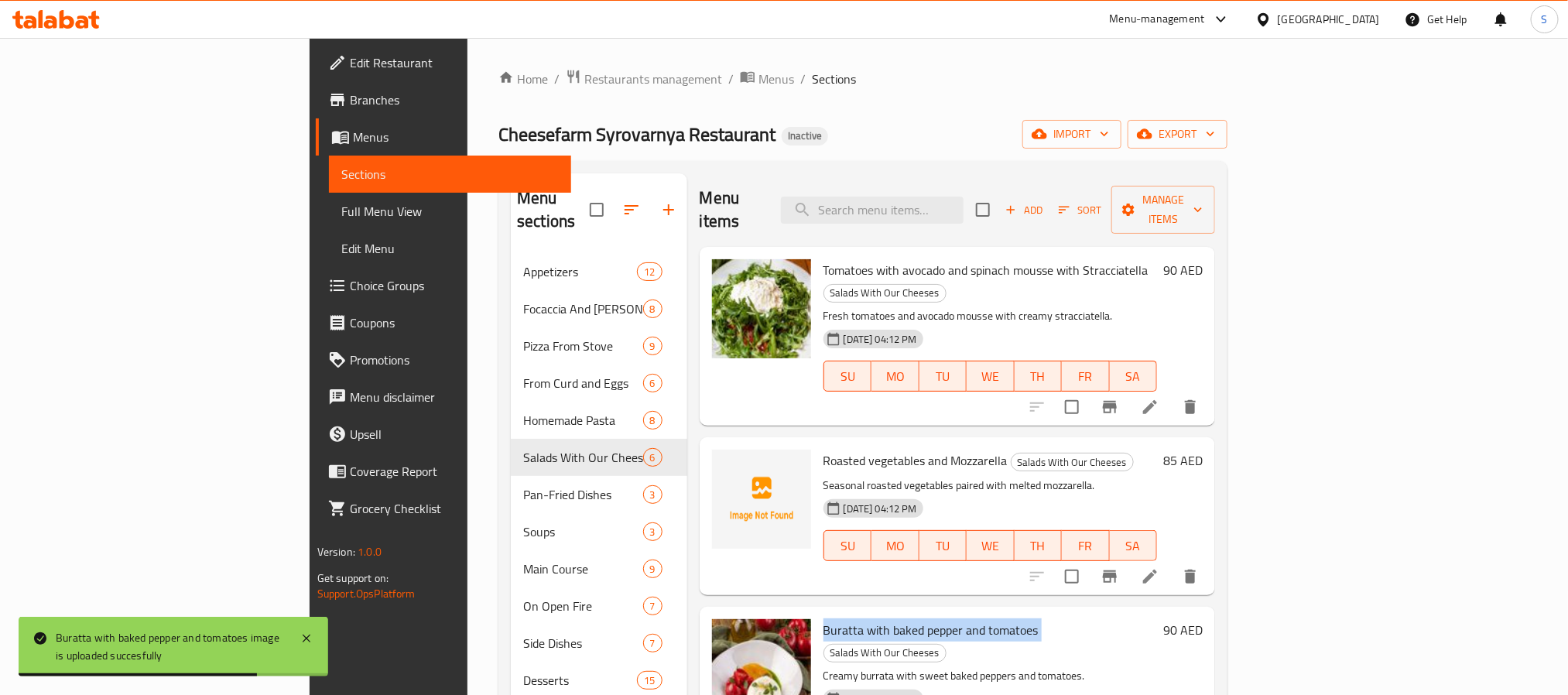
scroll to position [357, 0]
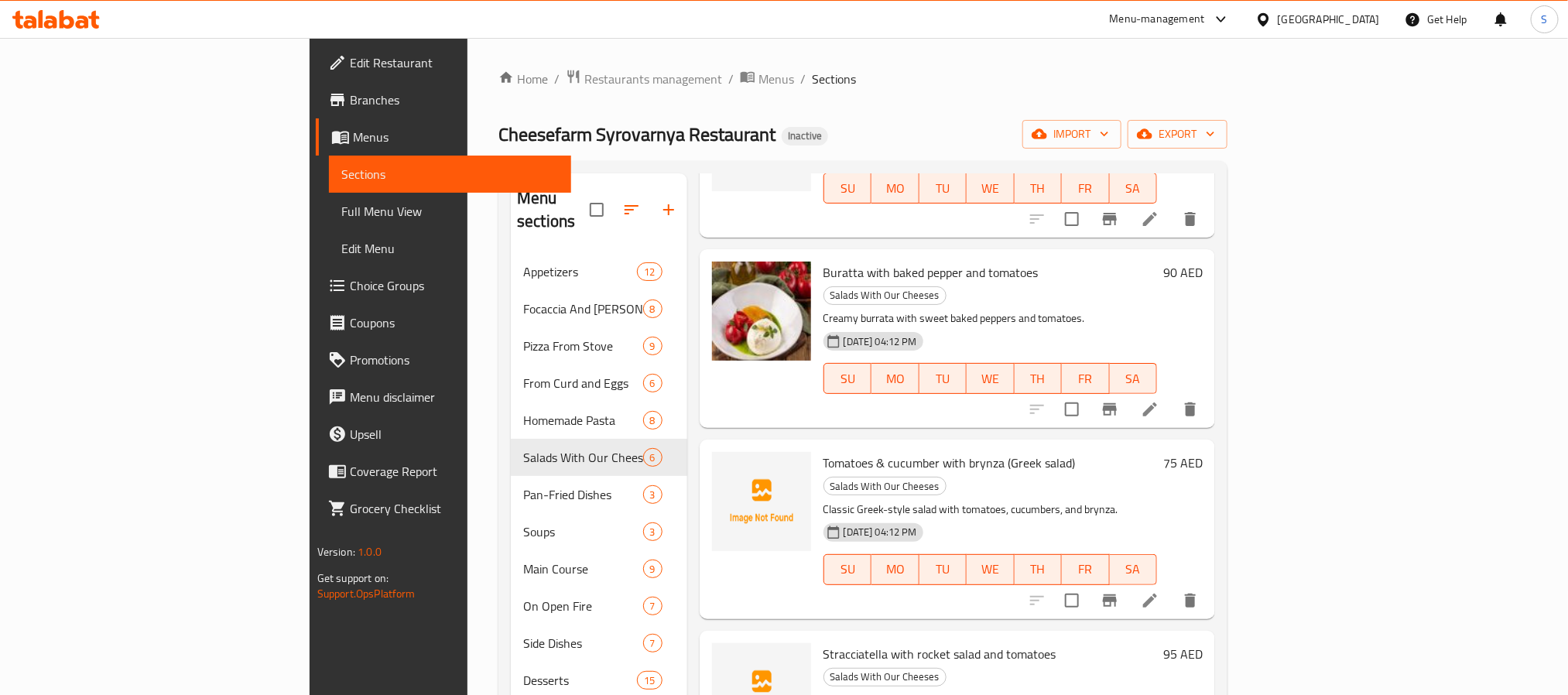
click at [823, 451] on span "Tomatoes & cucumber with brynza (Greek salad)" at bounding box center [950, 463] width 253 height 23
click at [712, 452] on img at bounding box center [761, 501] width 99 height 99
click at [730, 471] on circle "upload picture" at bounding box center [733, 474] width 5 height 5
click at [823, 643] on span "Stracciatella with rocket salad and tomatoes" at bounding box center [940, 654] width 233 height 23
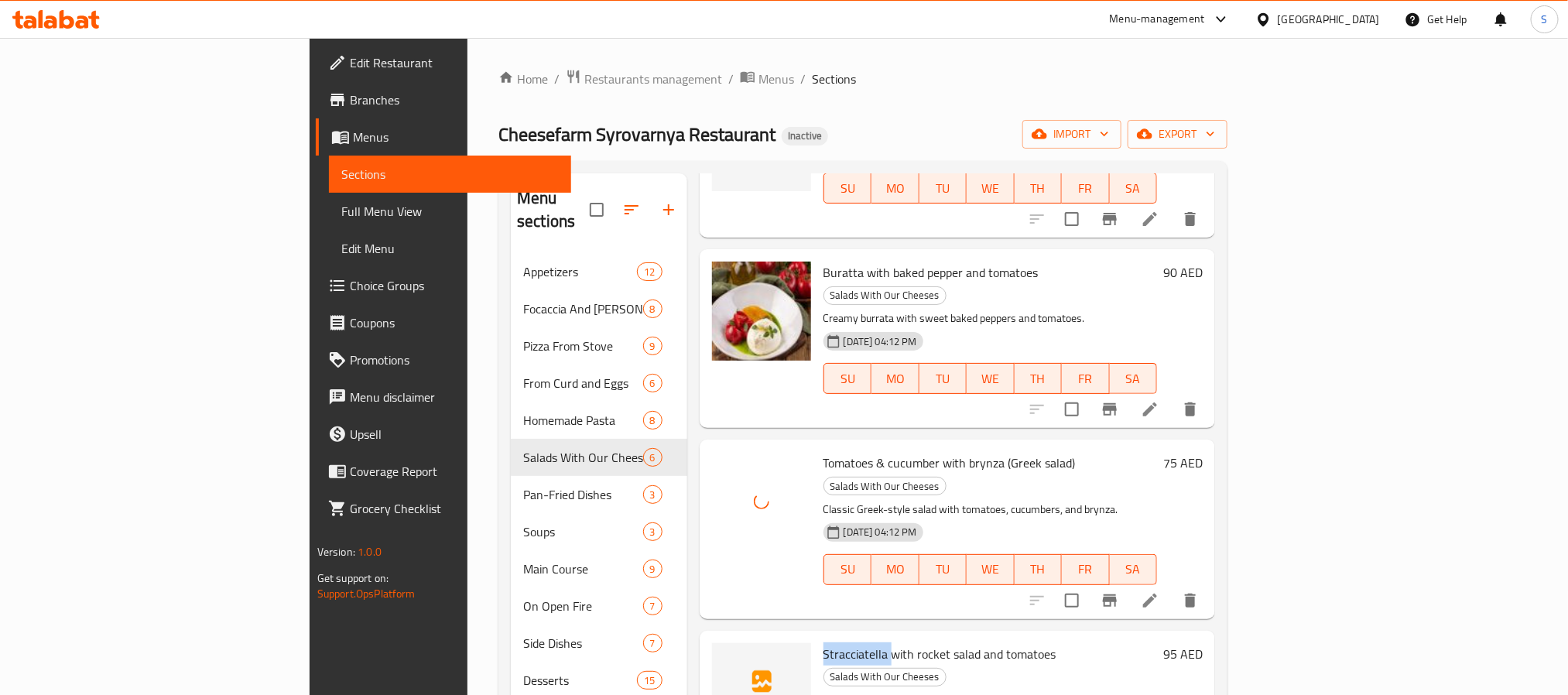
click at [823, 643] on span "Stracciatella with rocket salad and tomatoes" at bounding box center [940, 654] width 233 height 23
click at [725, 656] on icon "upload picture" at bounding box center [734, 665] width 18 height 18
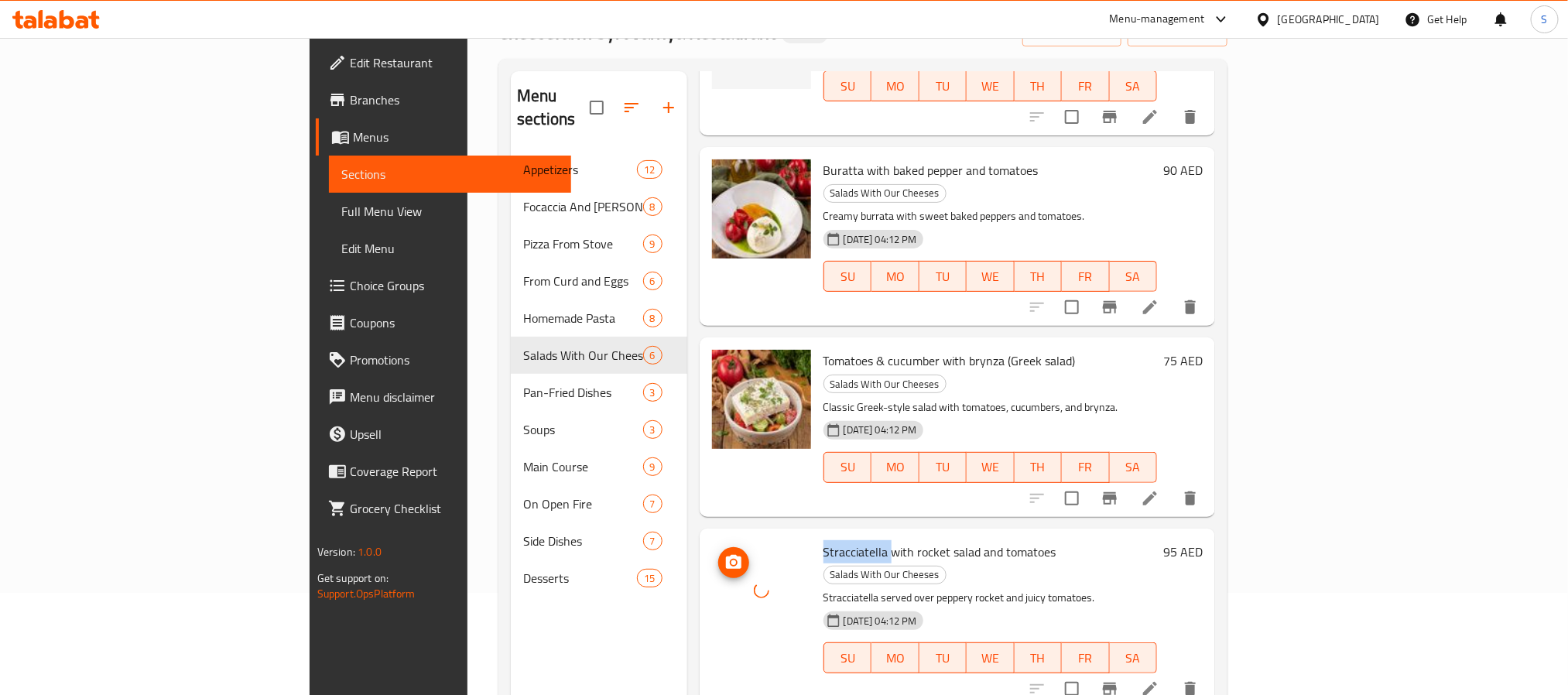
scroll to position [217, 0]
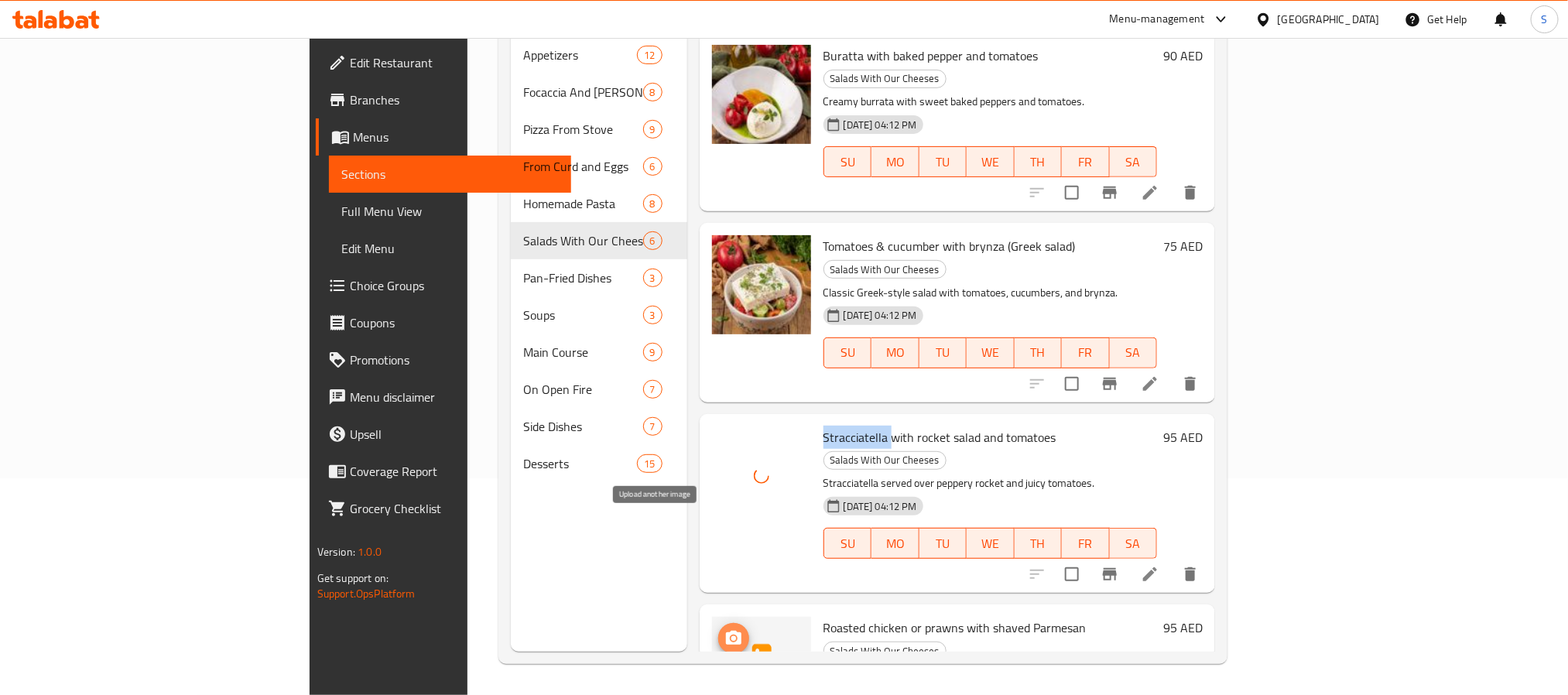
click at [725, 629] on icon "upload picture" at bounding box center [734, 638] width 18 height 18
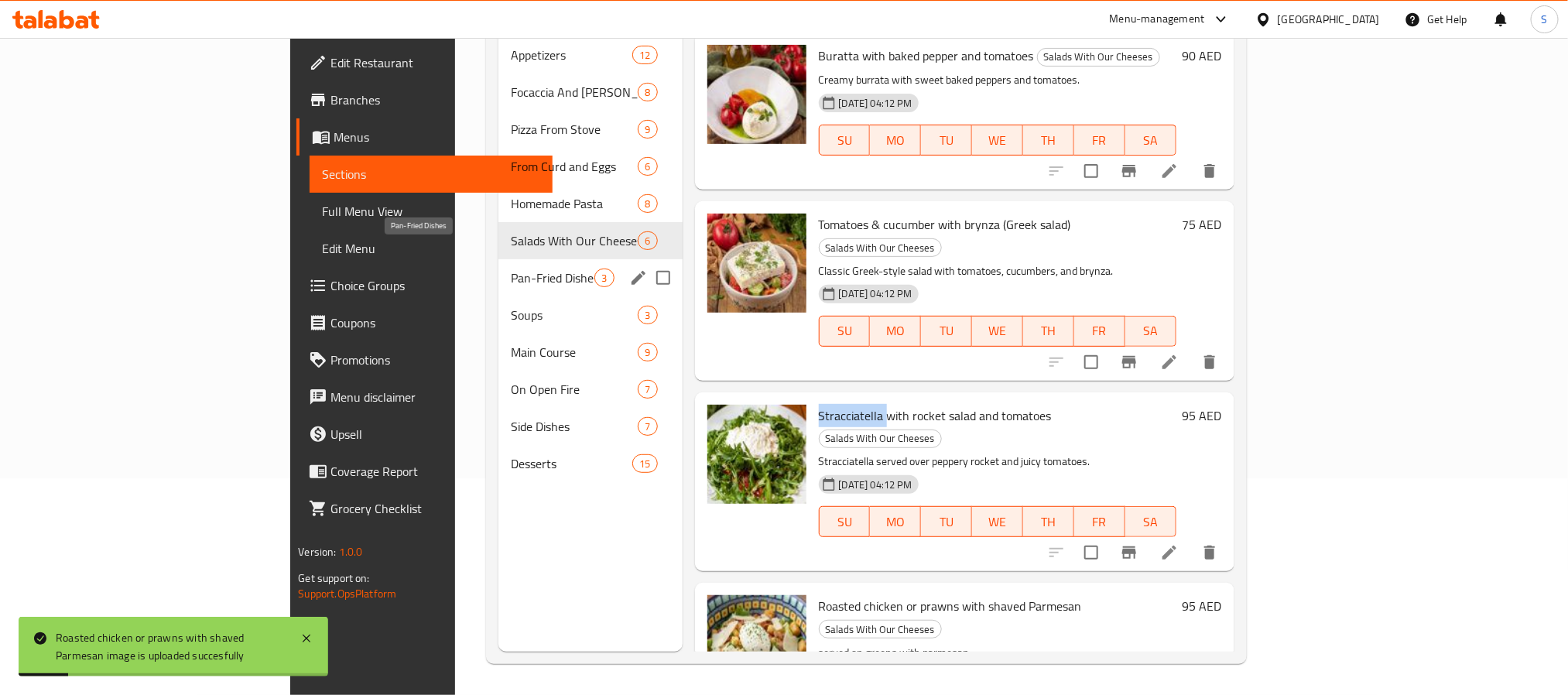
click at [511, 269] on span "Pan-Fried Dishes" at bounding box center [553, 278] width 85 height 18
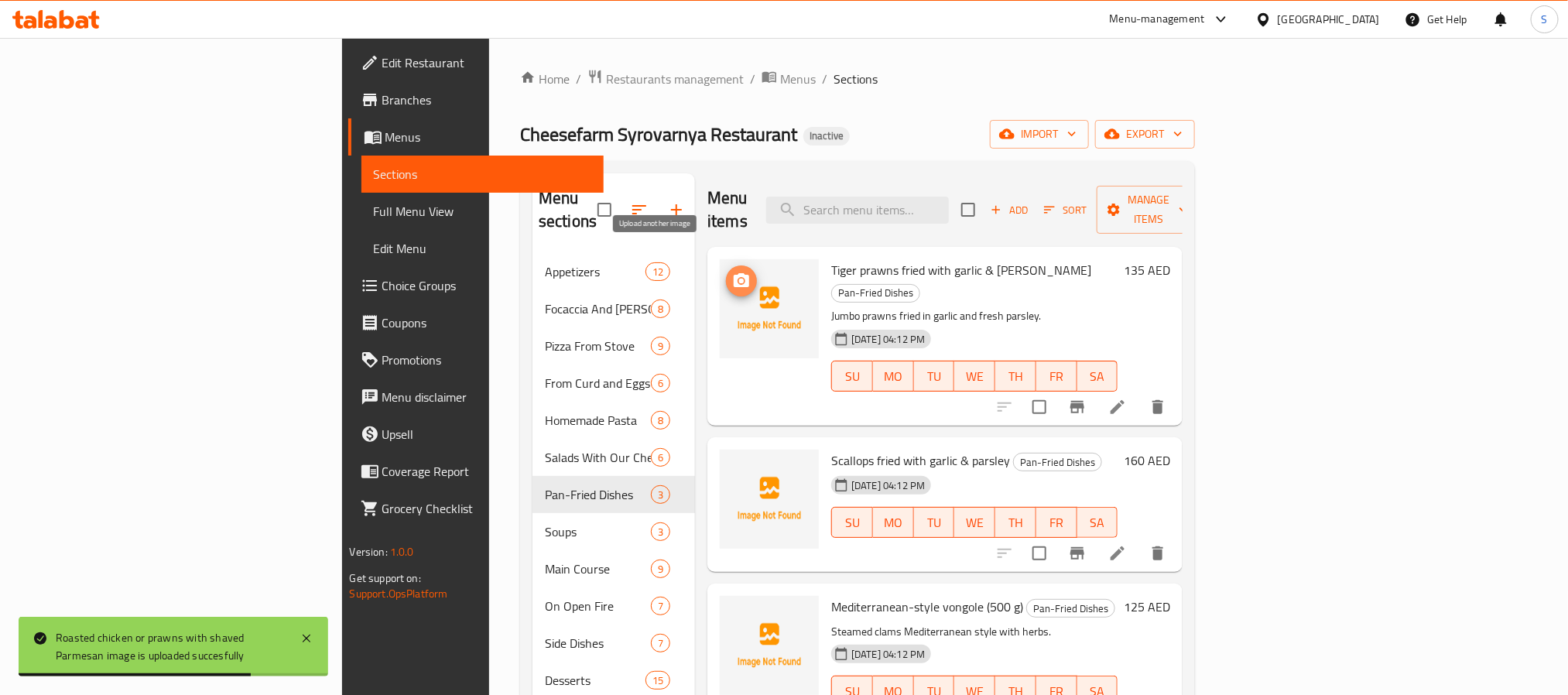
click at [734, 274] on icon "upload picture" at bounding box center [741, 280] width 16 height 14
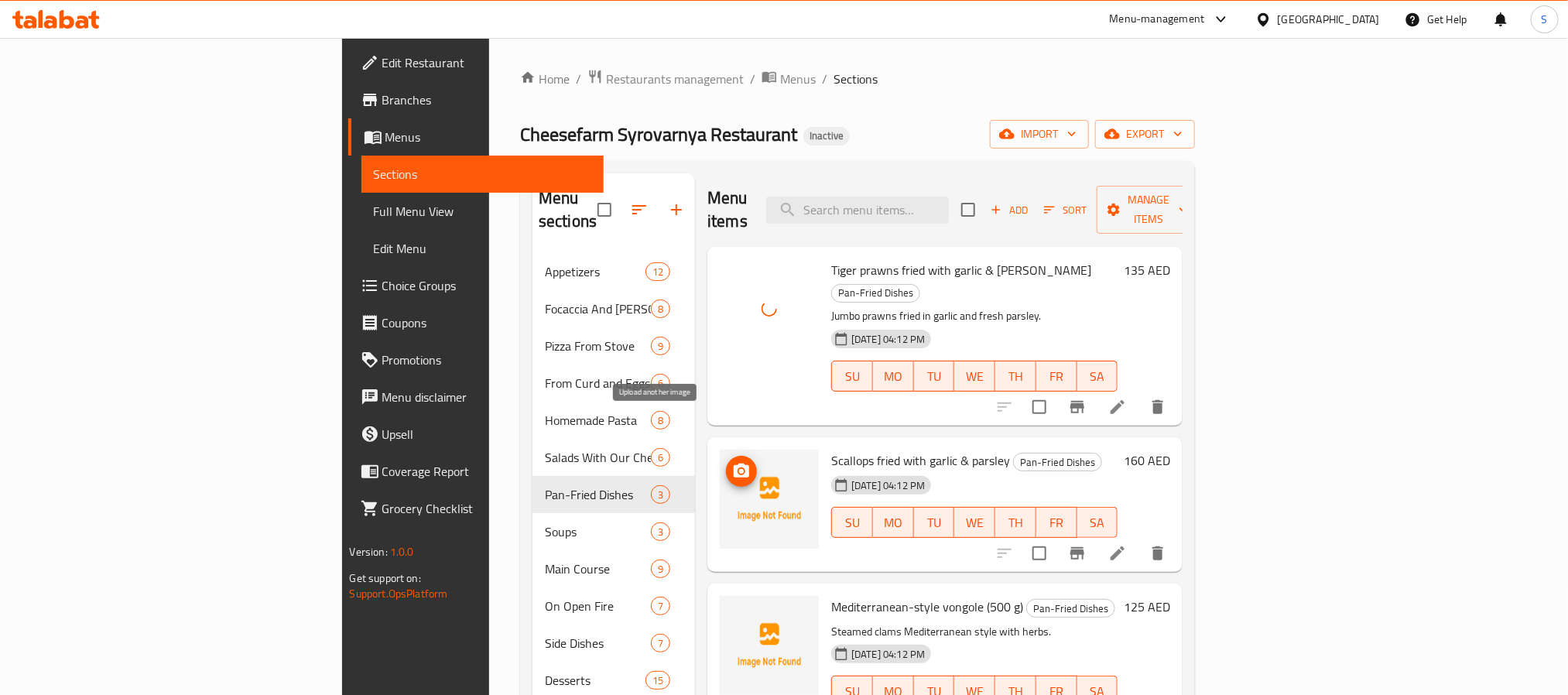
click at [726, 462] on span "upload picture" at bounding box center [741, 471] width 31 height 18
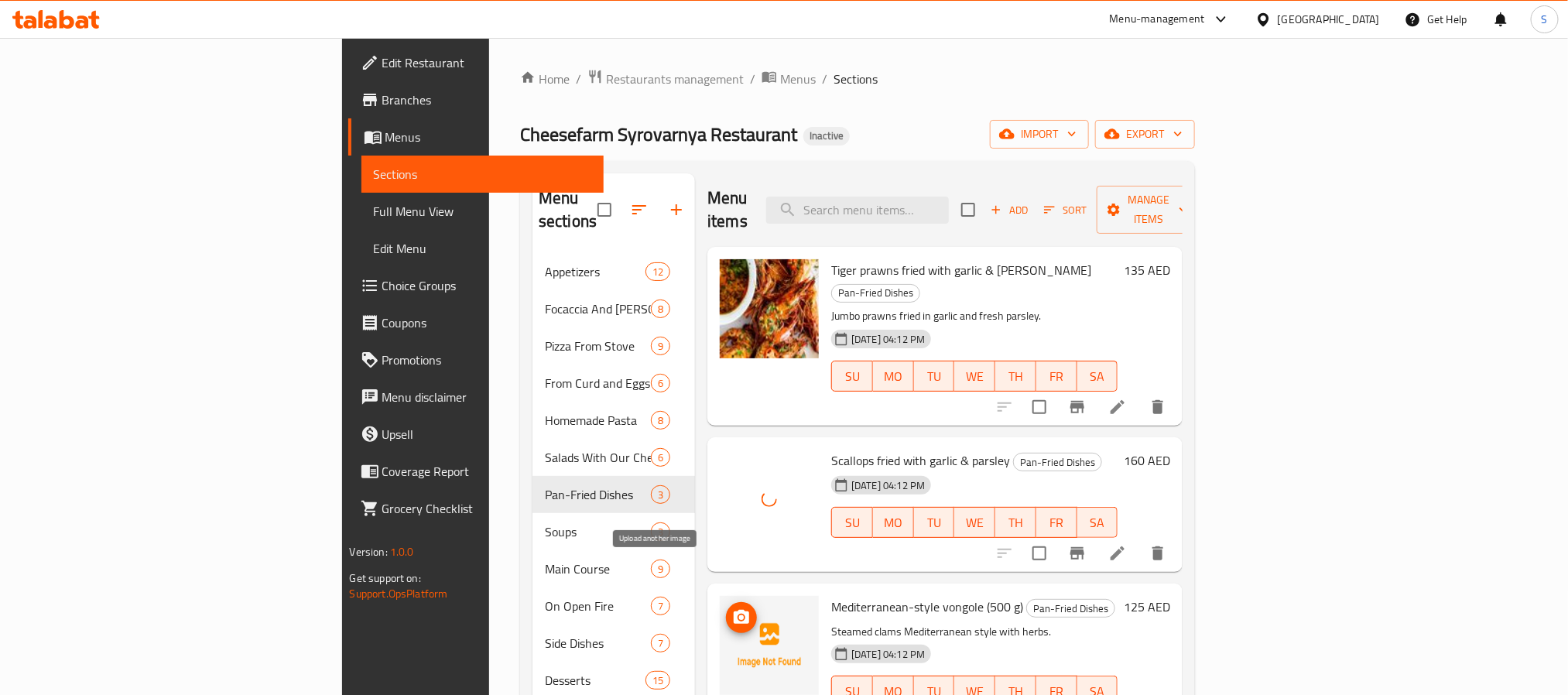
click at [734, 610] on icon "upload picture" at bounding box center [741, 617] width 16 height 14
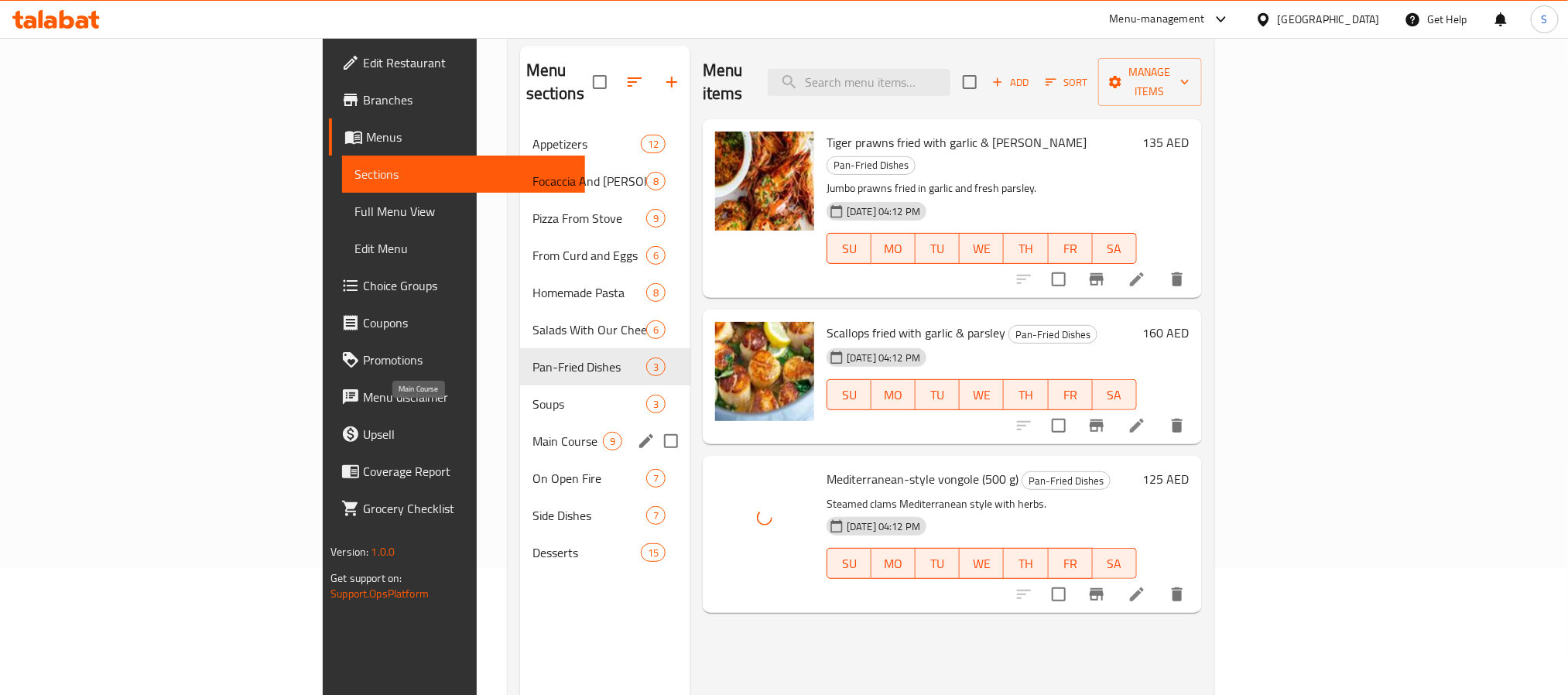
scroll to position [101, 0]
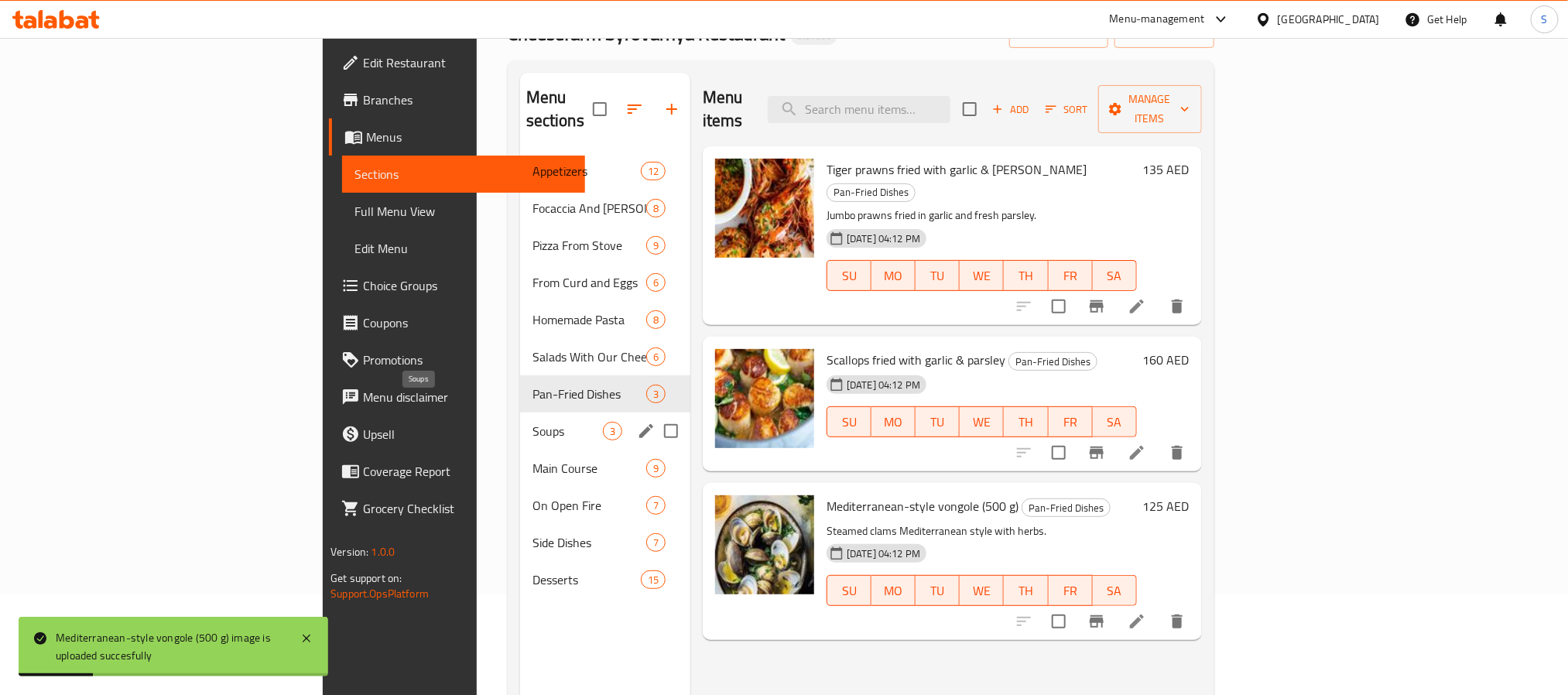
click at [533, 422] on span "Soups" at bounding box center [568, 431] width 71 height 18
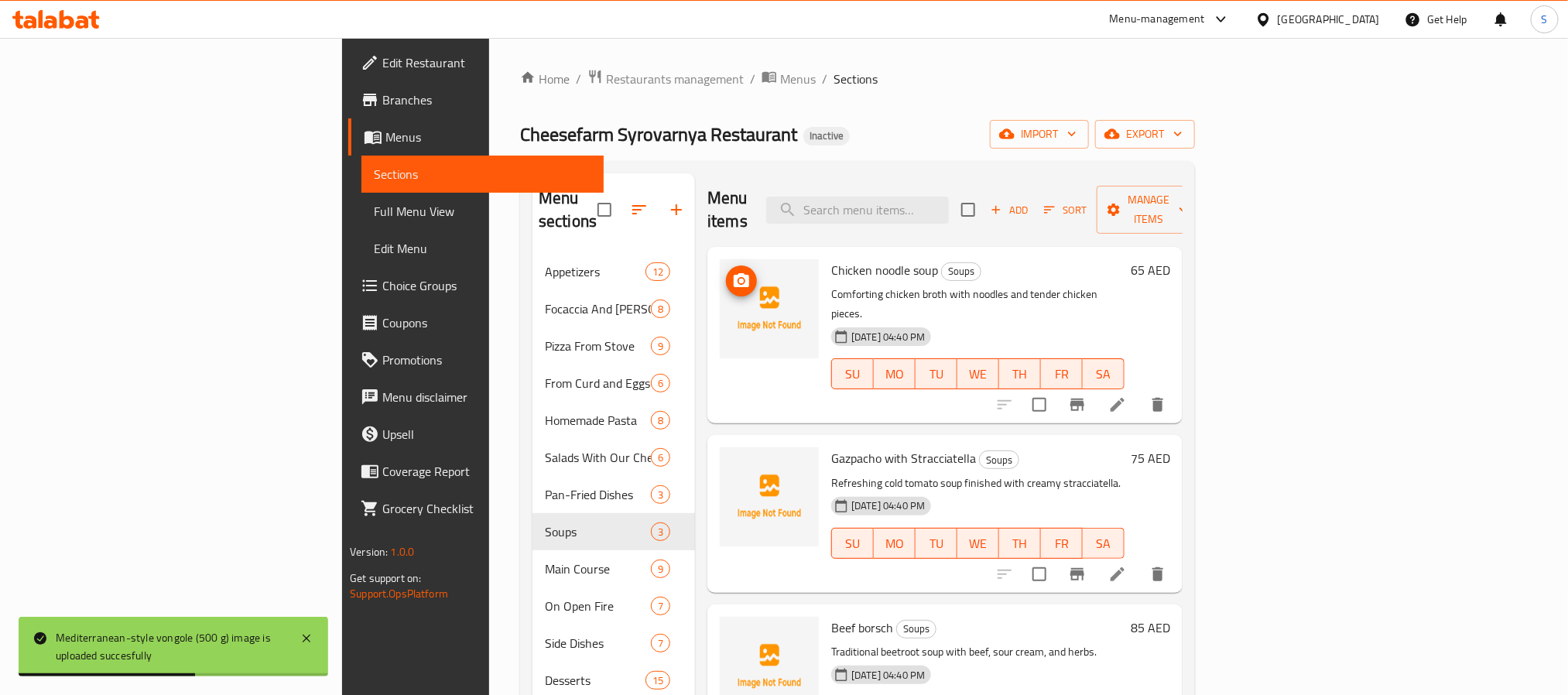
click at [732, 272] on icon "upload picture" at bounding box center [741, 281] width 18 height 18
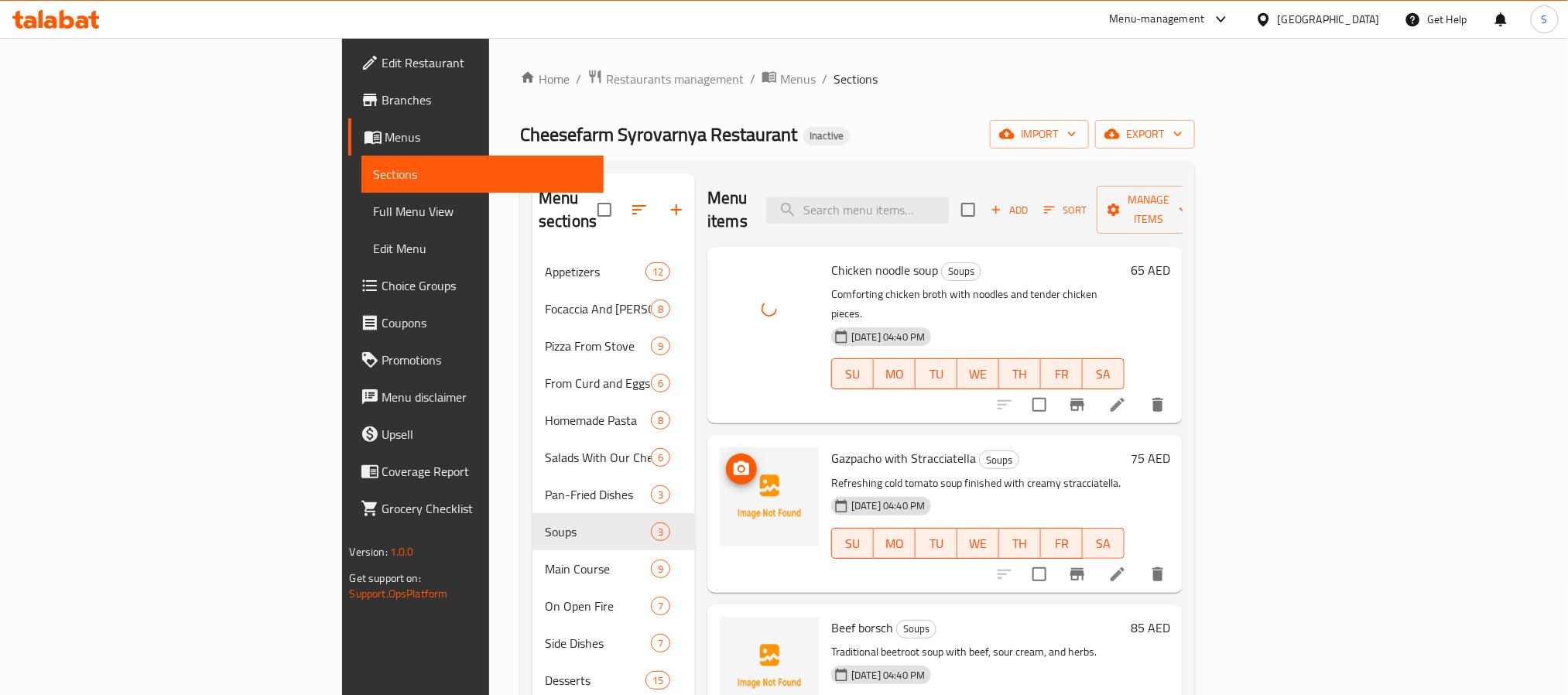
click at [734, 461] on icon "upload picture" at bounding box center [741, 468] width 16 height 14
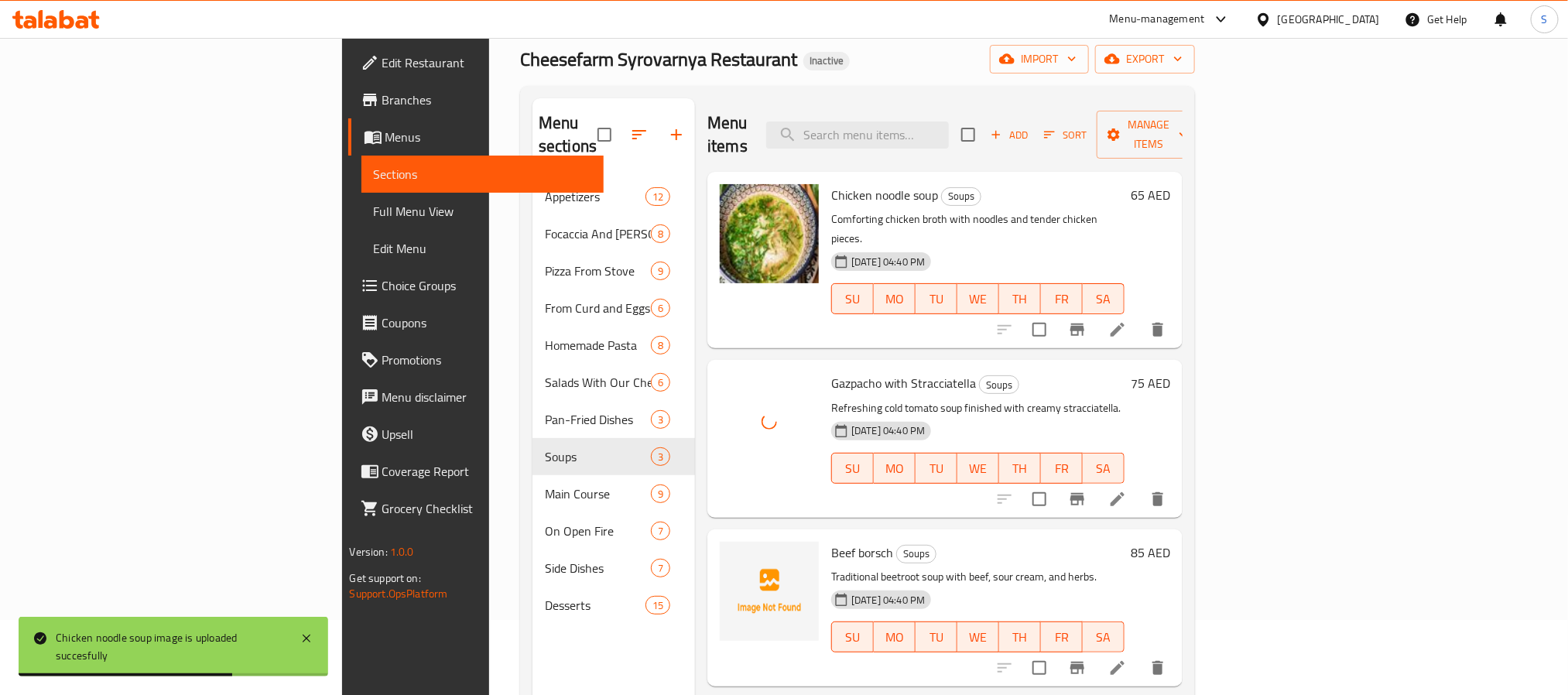
scroll to position [116, 0]
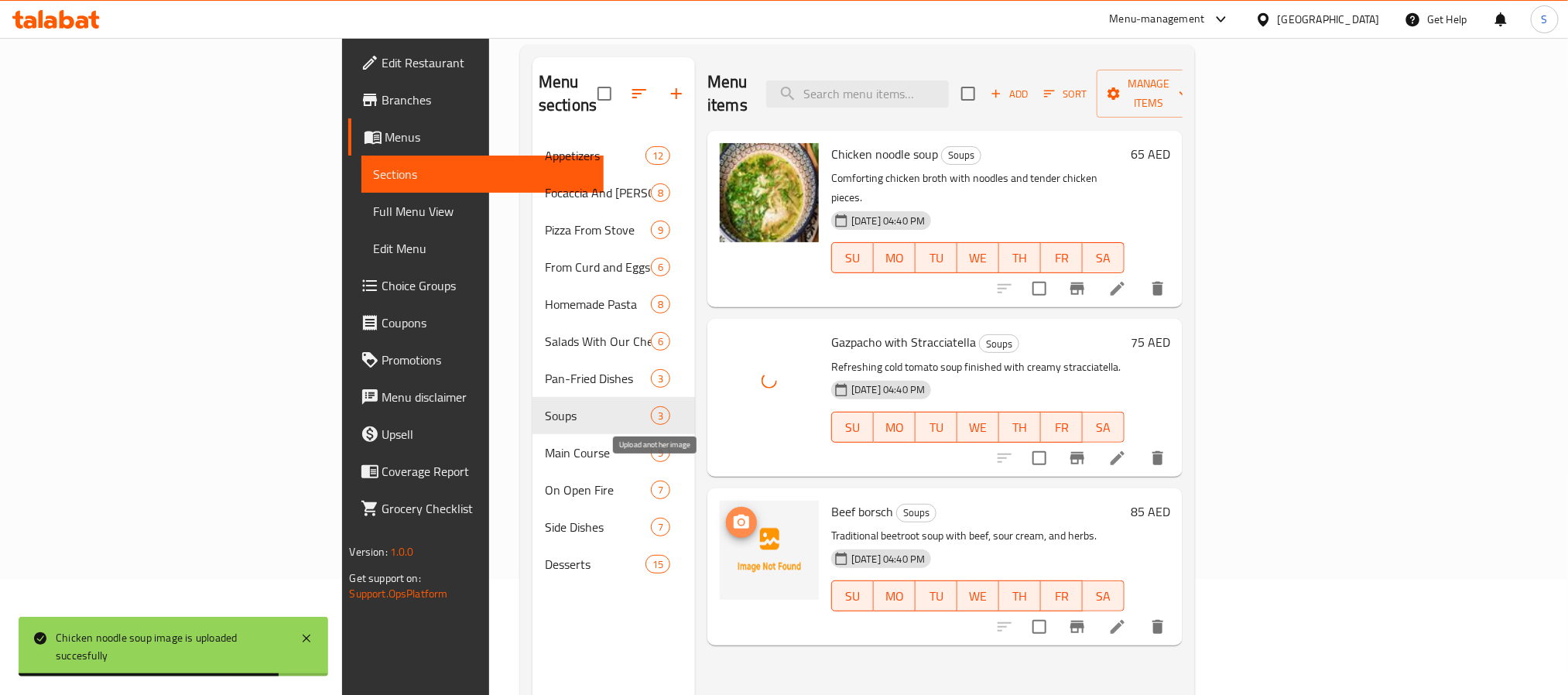
click at [734, 515] on icon "upload picture" at bounding box center [741, 521] width 16 height 14
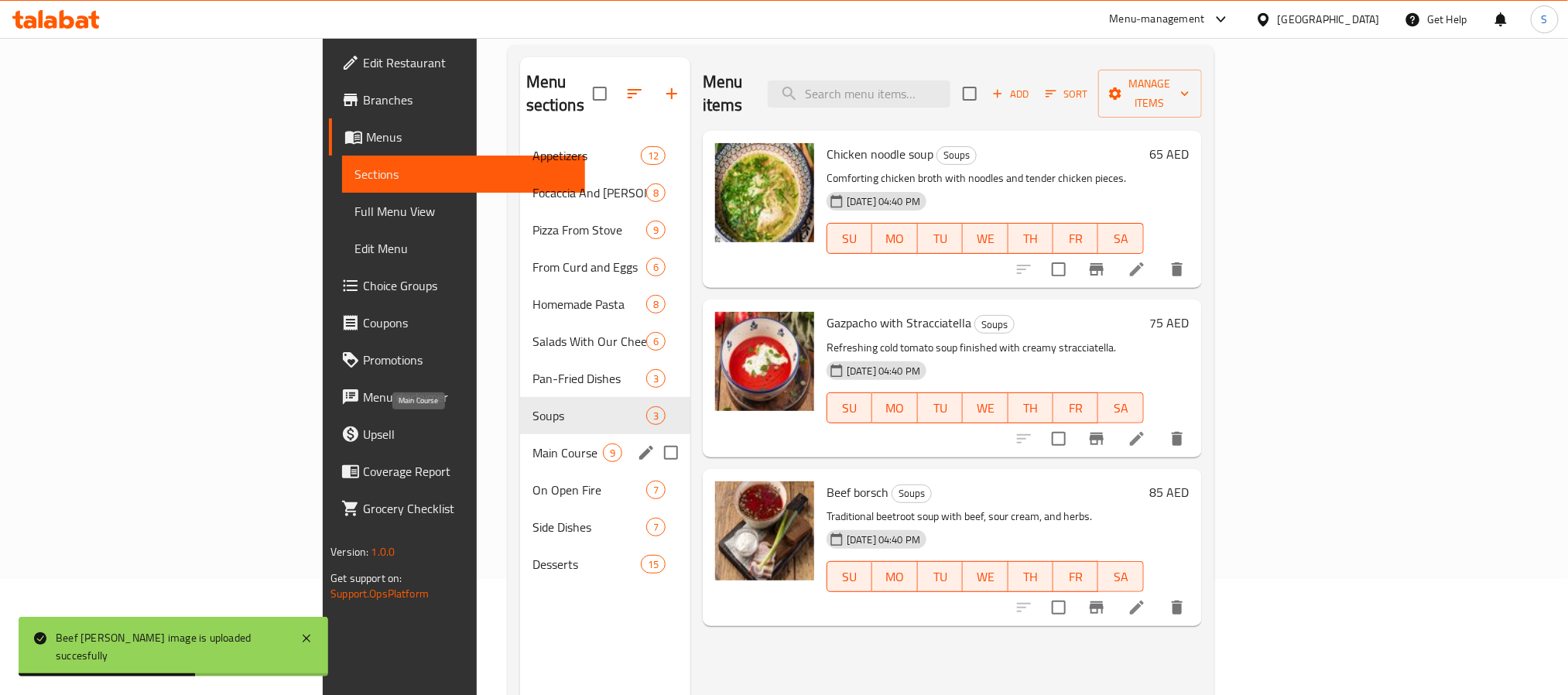
click at [533, 444] on span "Main Course" at bounding box center [568, 453] width 71 height 18
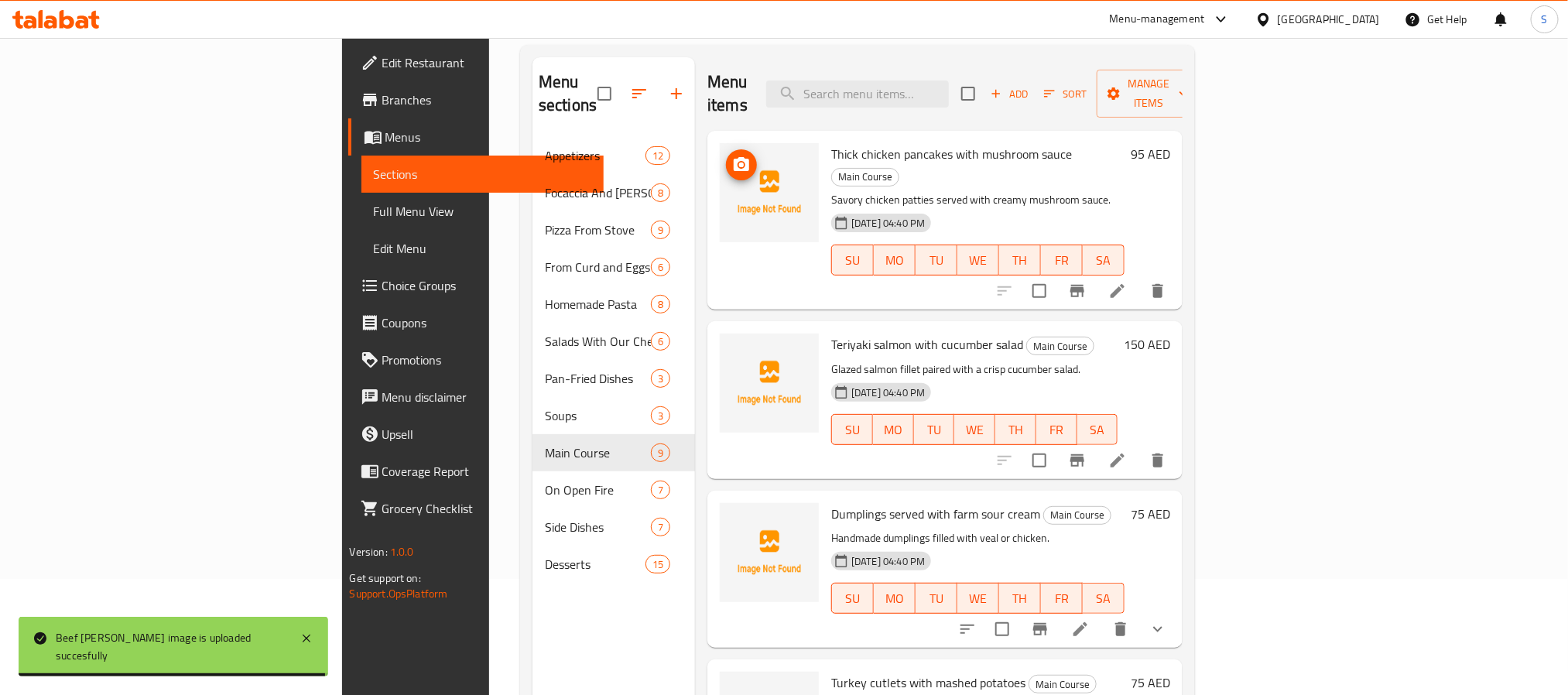
click at [739, 163] on circle "upload picture" at bounding box center [741, 165] width 5 height 5
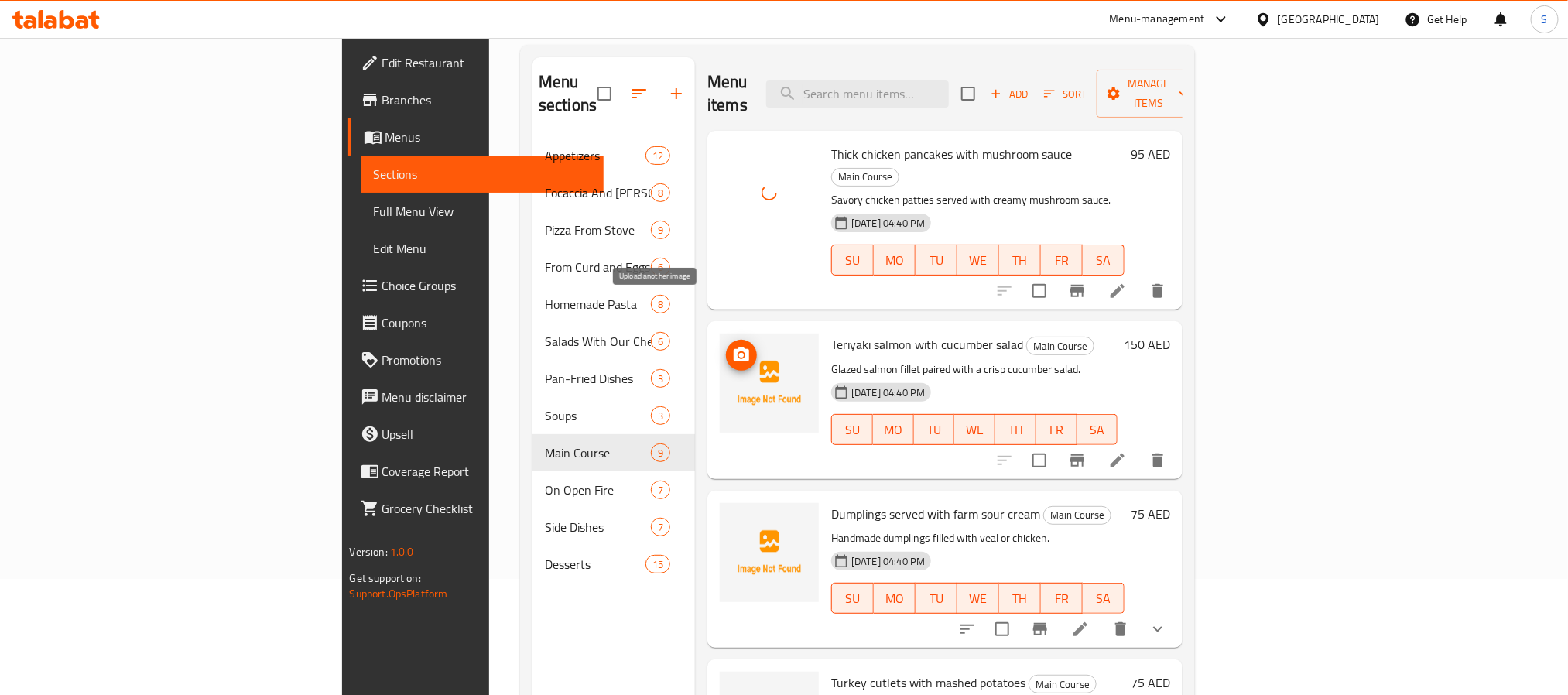
click at [732, 346] on icon "upload picture" at bounding box center [741, 355] width 18 height 18
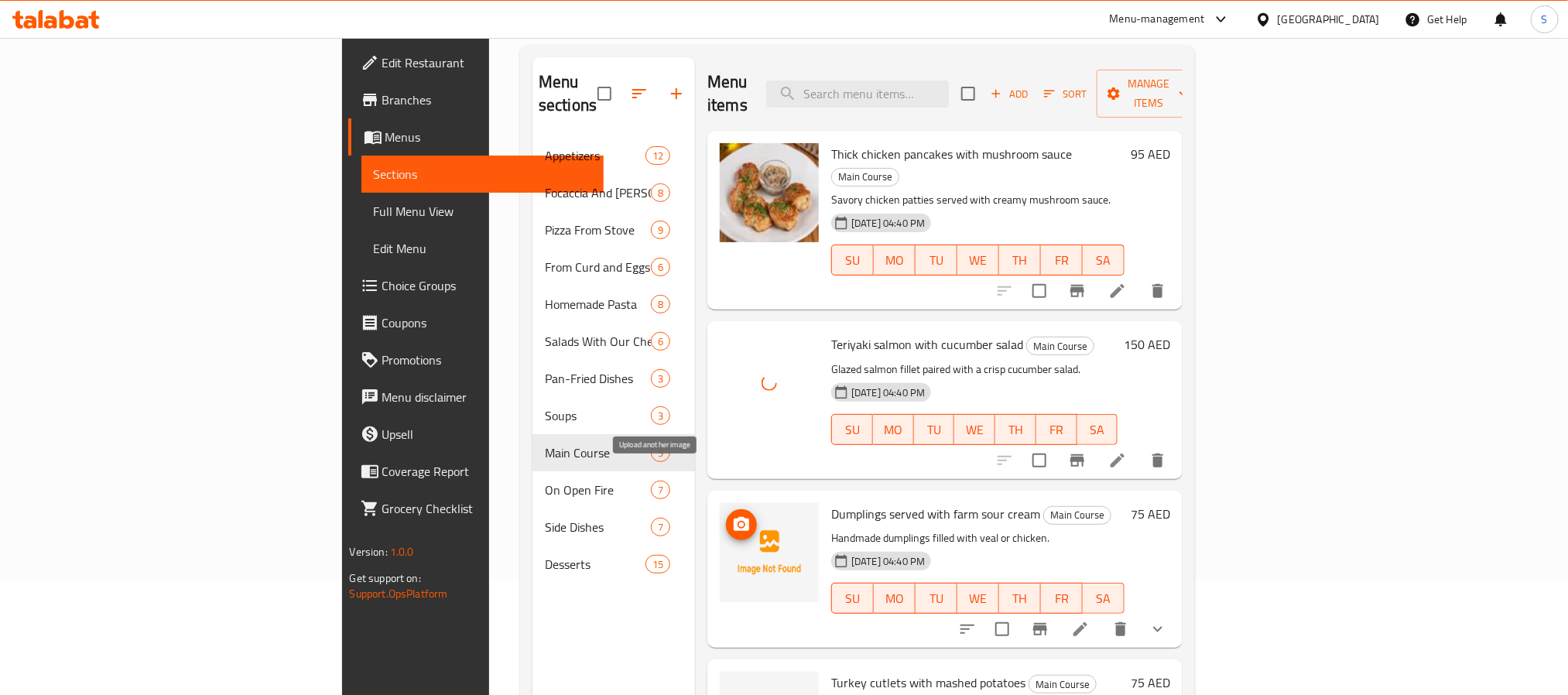
click at [726, 515] on span "upload picture" at bounding box center [741, 525] width 31 height 18
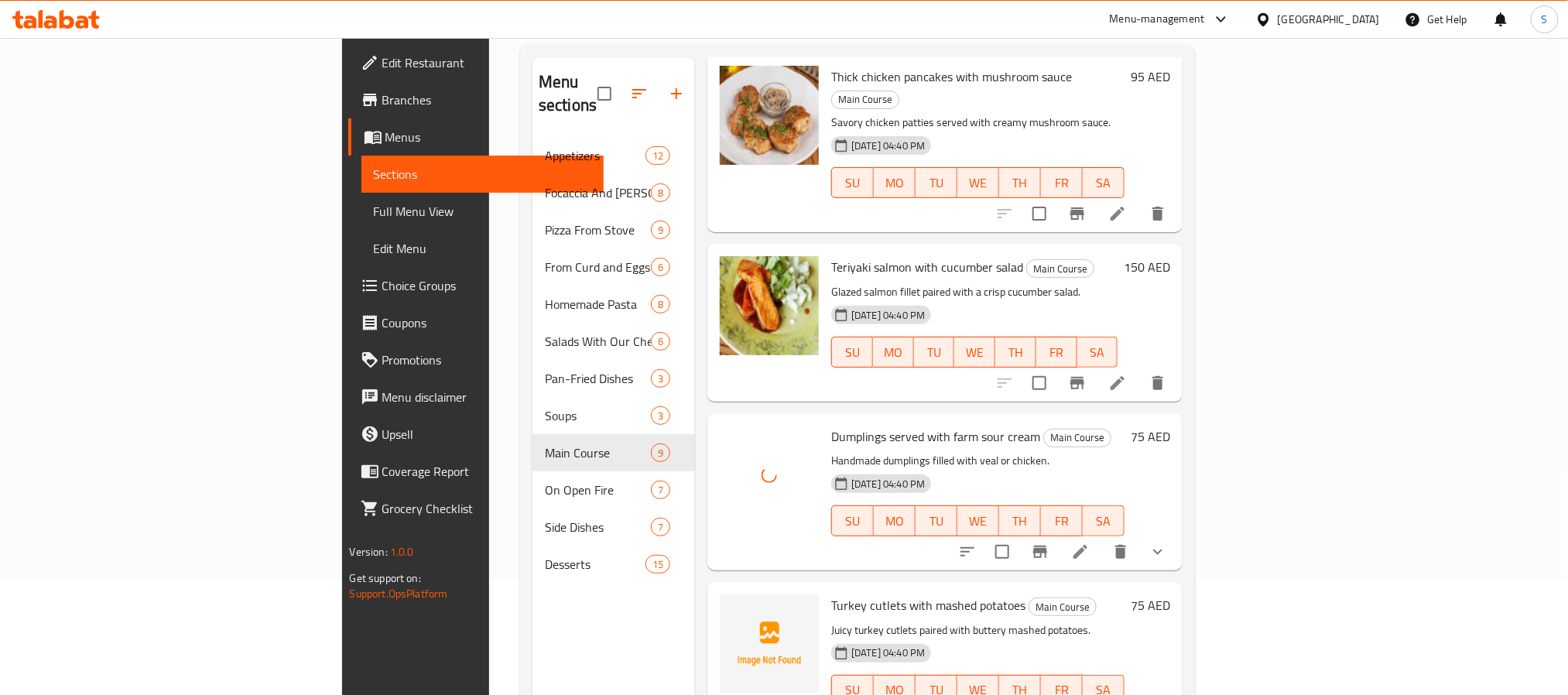
scroll to position [232, 0]
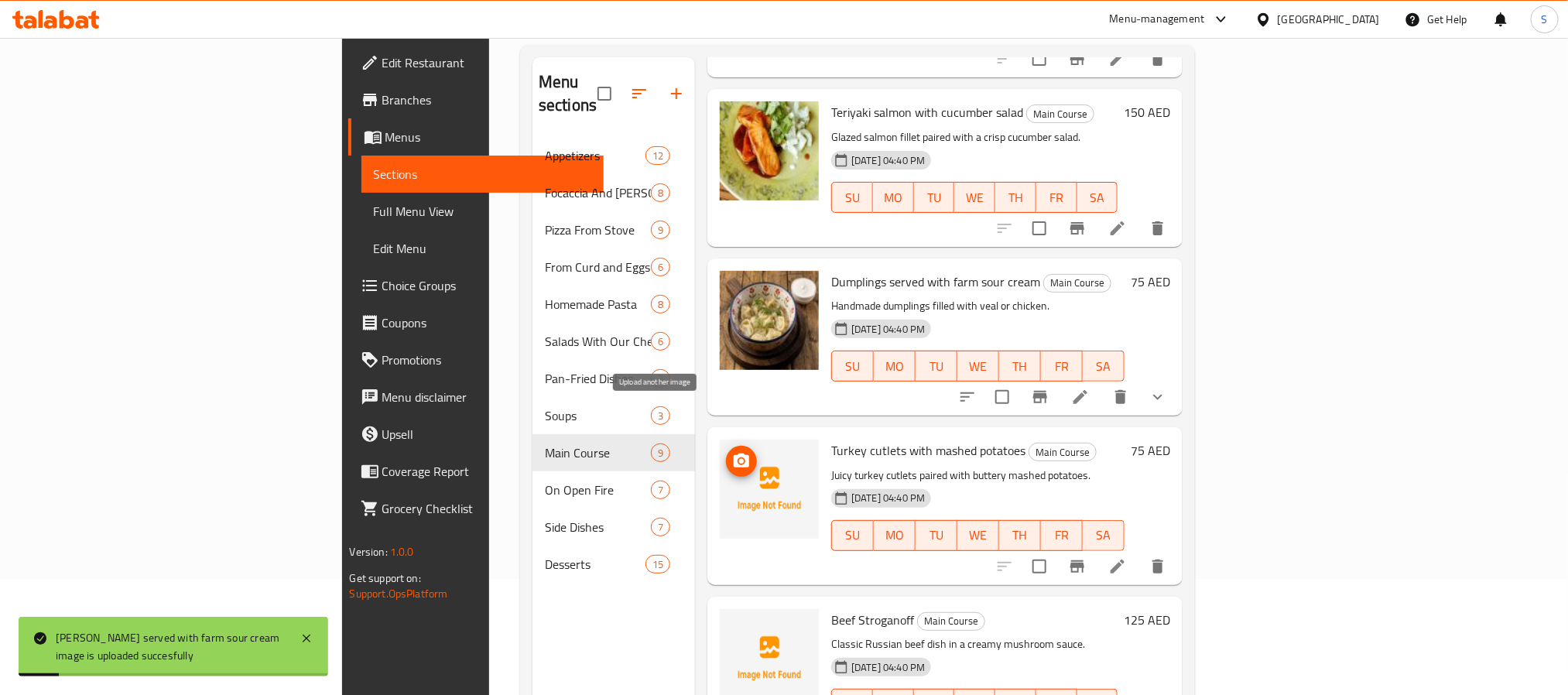
click at [732, 452] on icon "upload picture" at bounding box center [741, 461] width 18 height 18
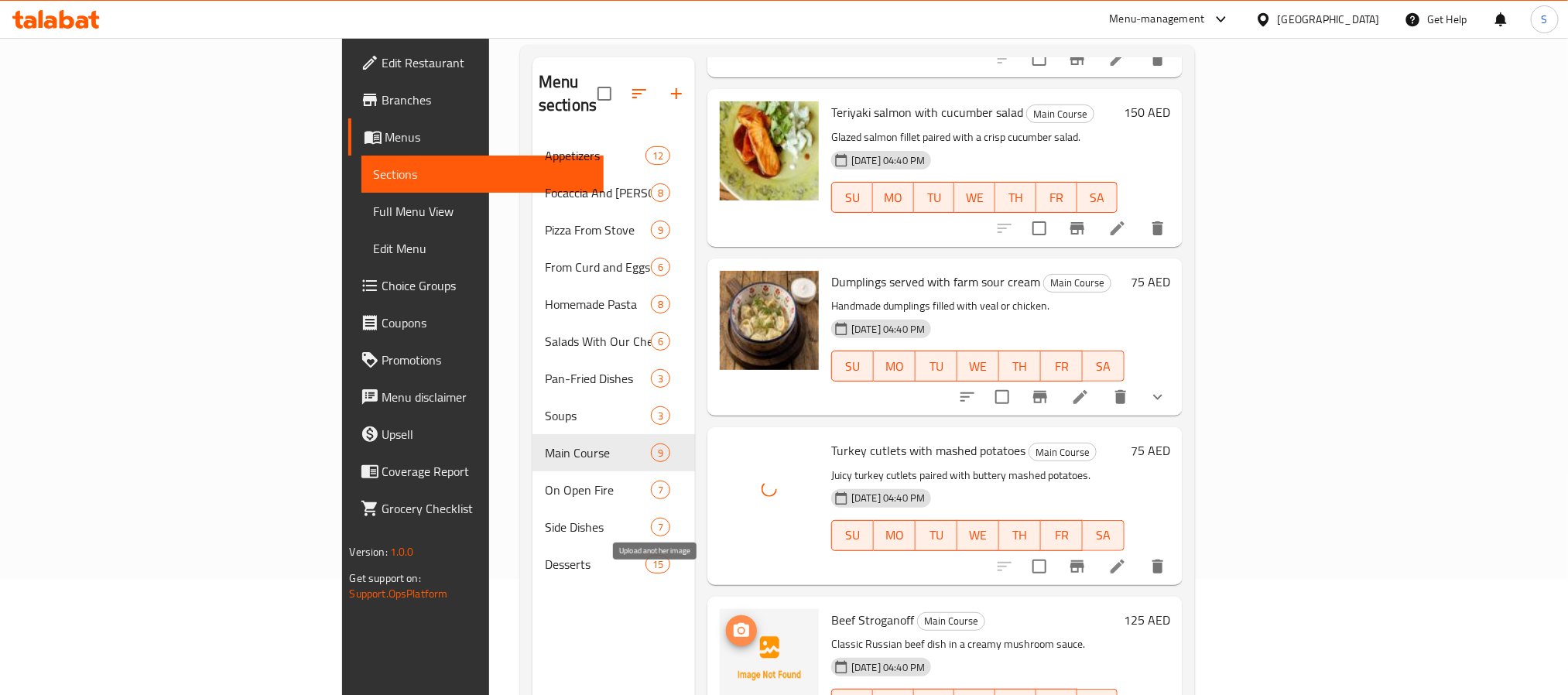
click at [732, 622] on icon "upload picture" at bounding box center [741, 631] width 18 height 18
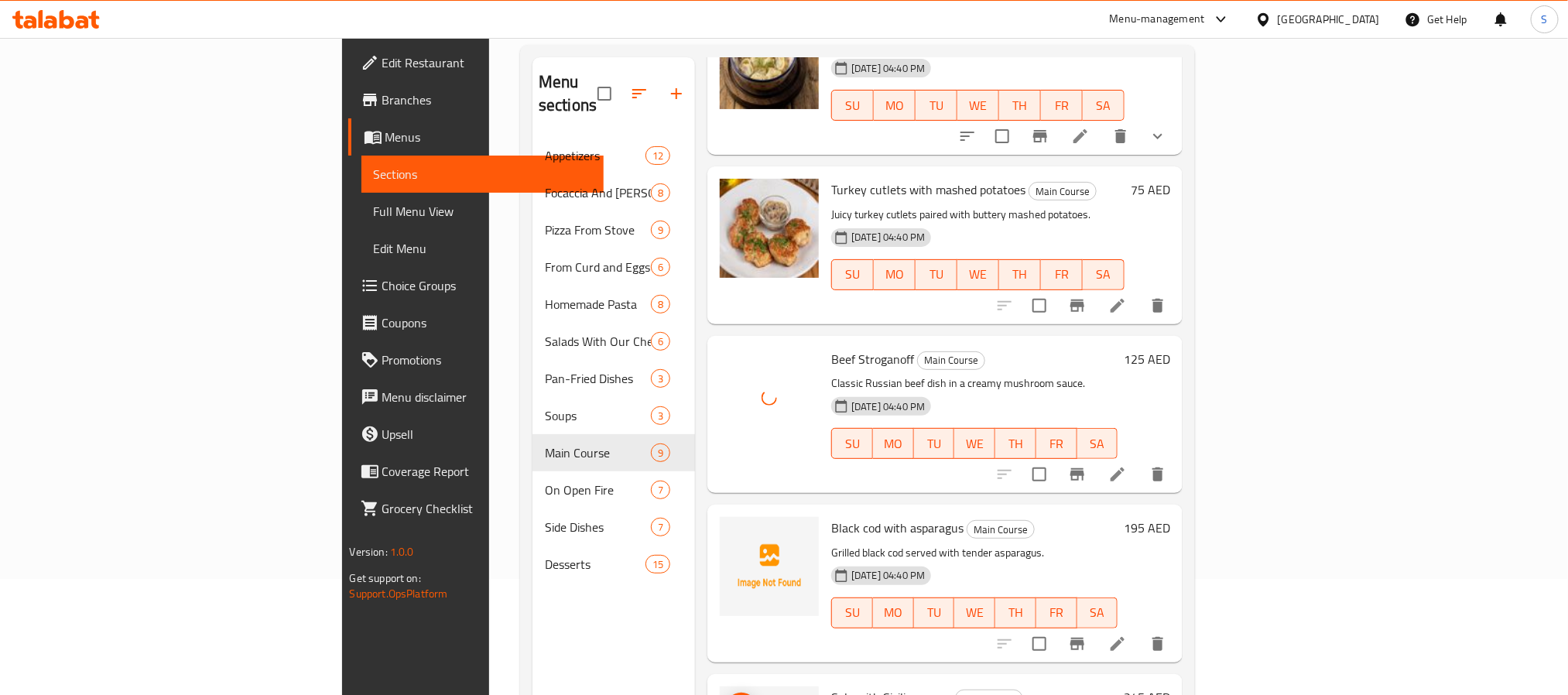
scroll to position [580, 0]
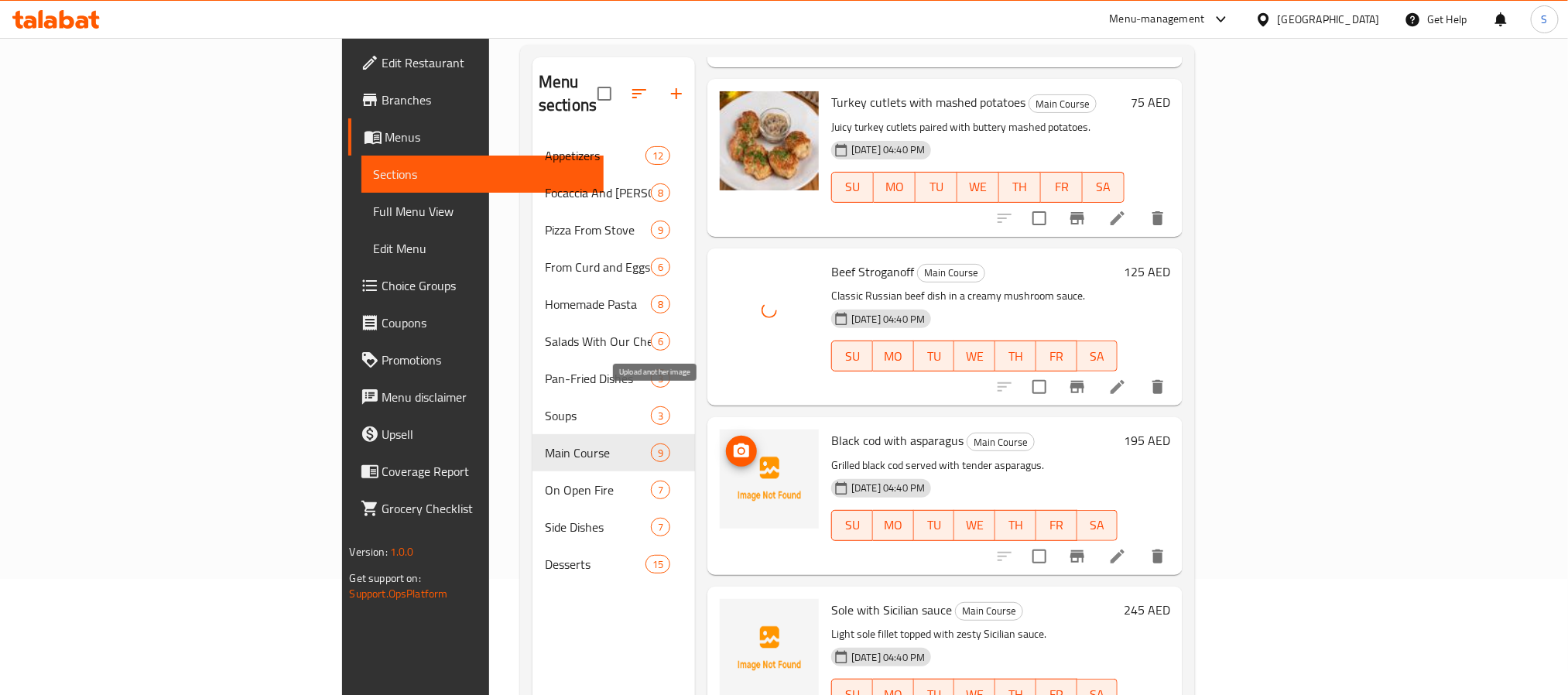
click at [732, 442] on icon "upload picture" at bounding box center [741, 451] width 18 height 18
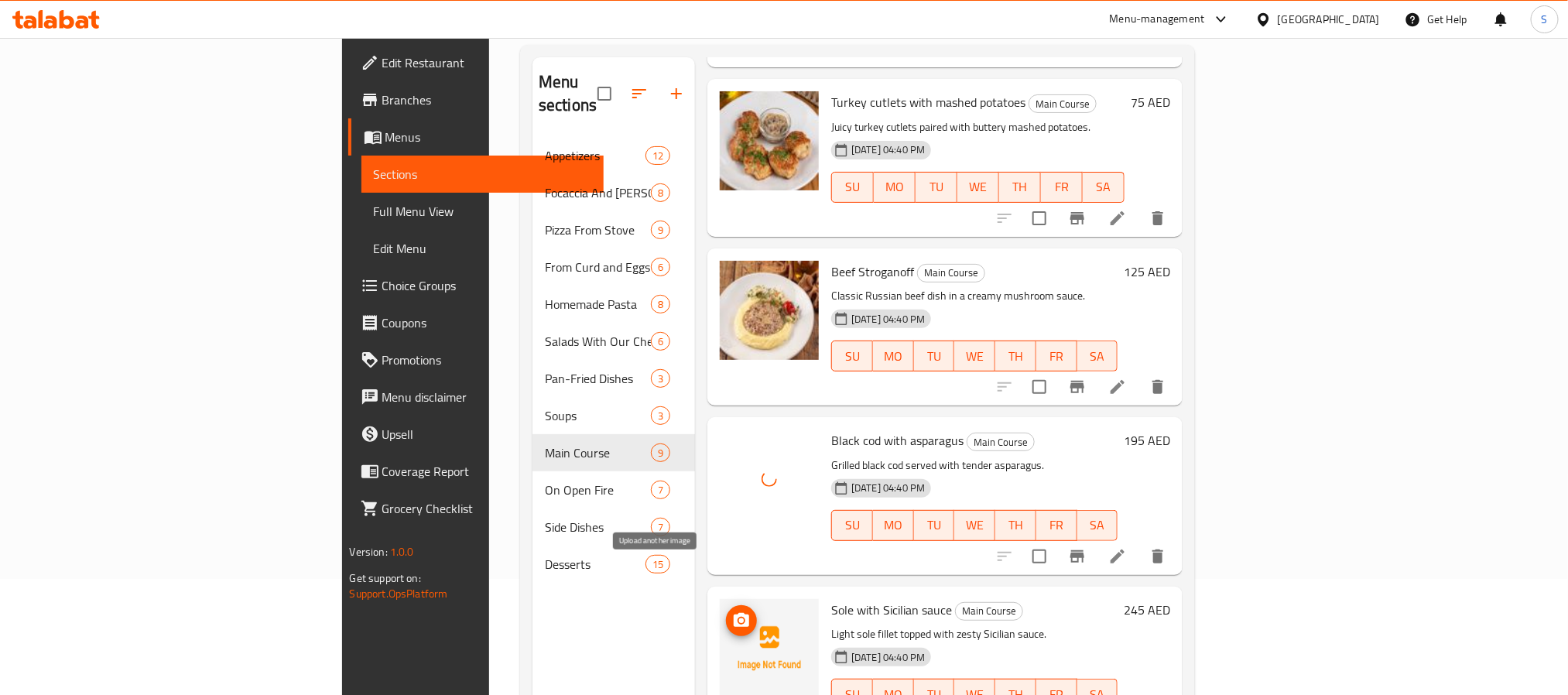
click at [734, 614] on icon "upload picture" at bounding box center [741, 620] width 16 height 14
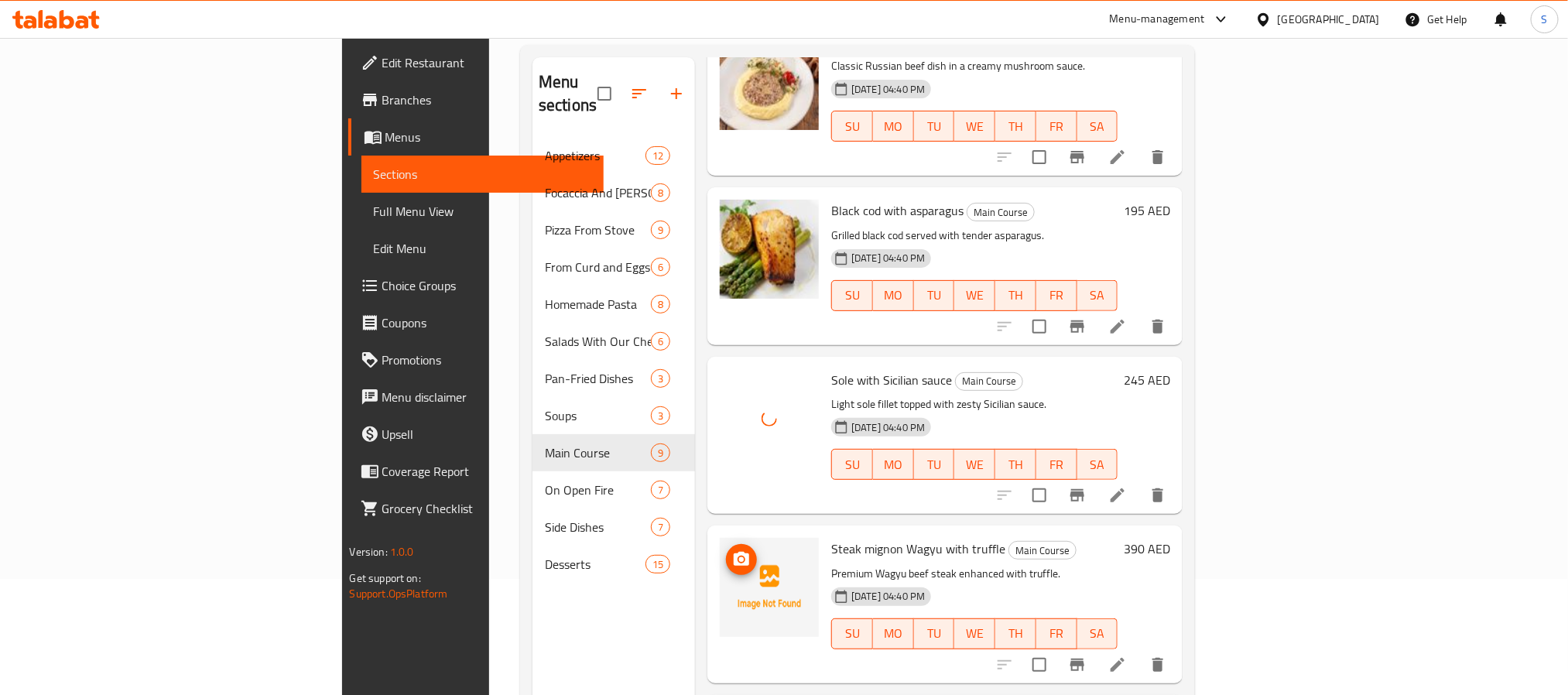
scroll to position [813, 0]
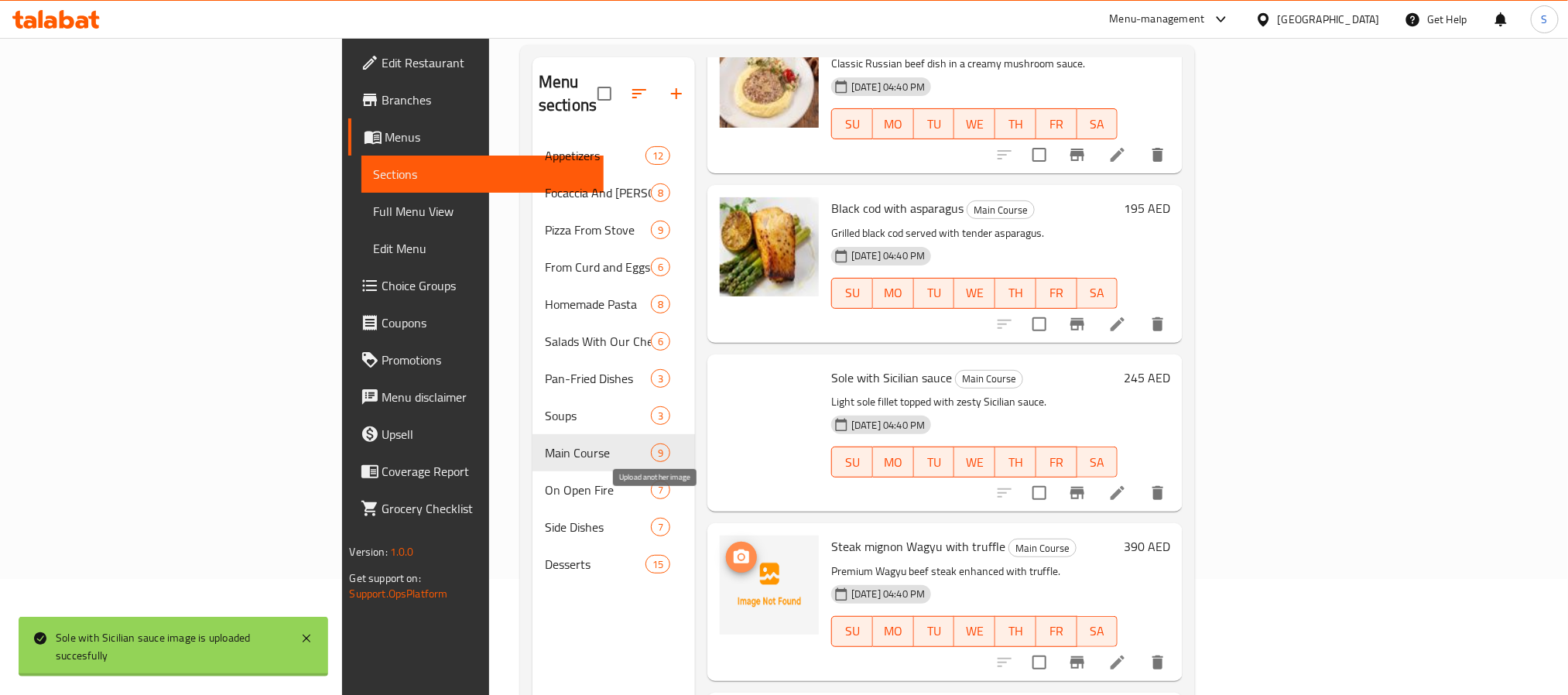
click at [732, 548] on icon "upload picture" at bounding box center [741, 557] width 18 height 18
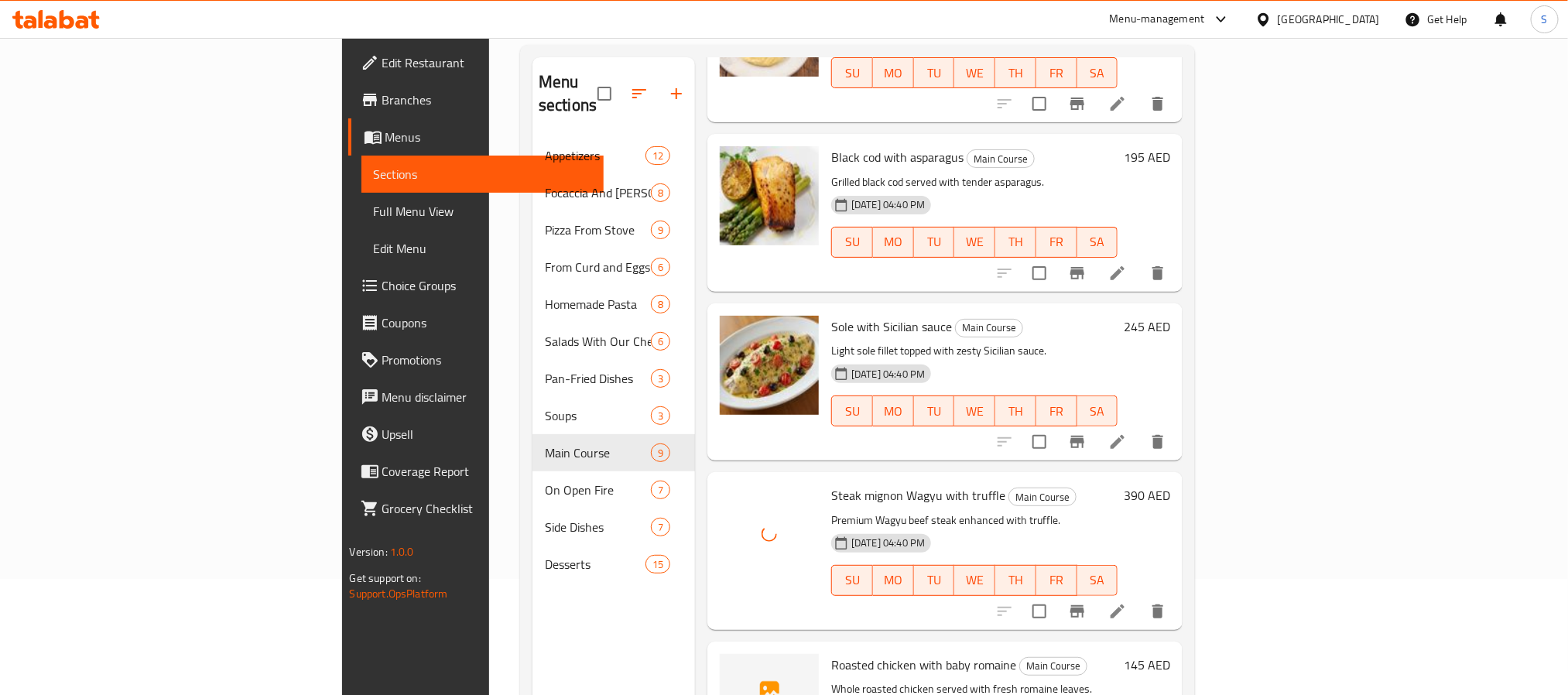
scroll to position [217, 0]
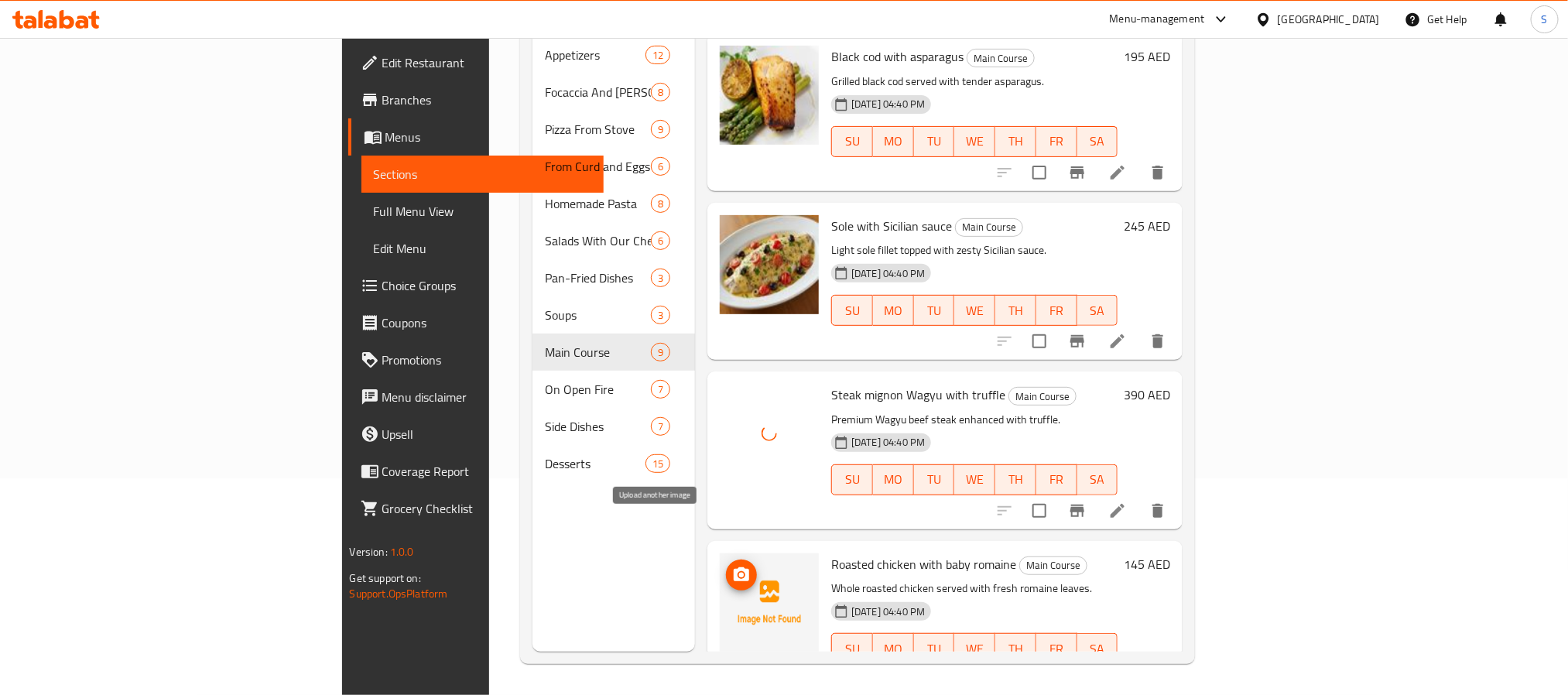
click at [734, 568] on icon "upload picture" at bounding box center [741, 574] width 16 height 14
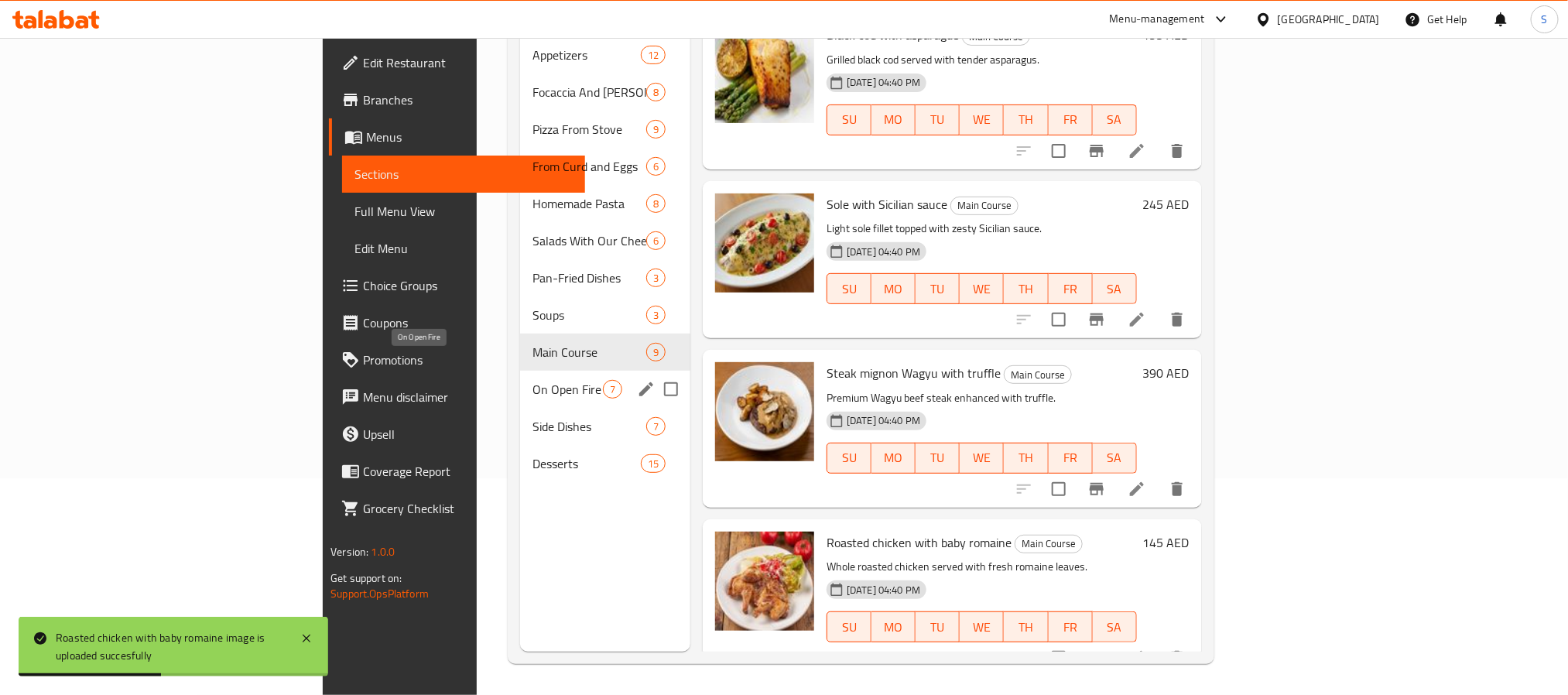
click at [533, 380] on span "On Open Fire" at bounding box center [568, 389] width 71 height 18
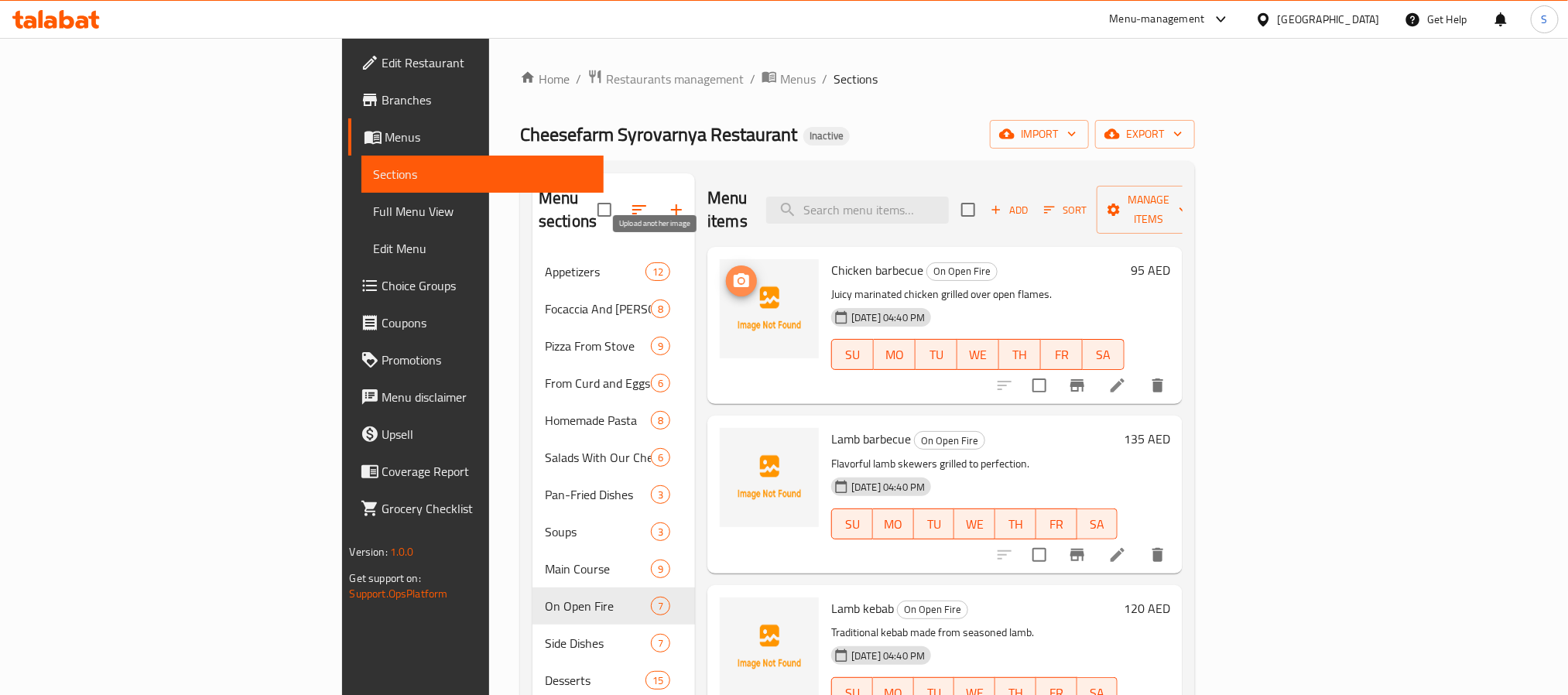
click at [732, 272] on icon "upload picture" at bounding box center [741, 281] width 18 height 18
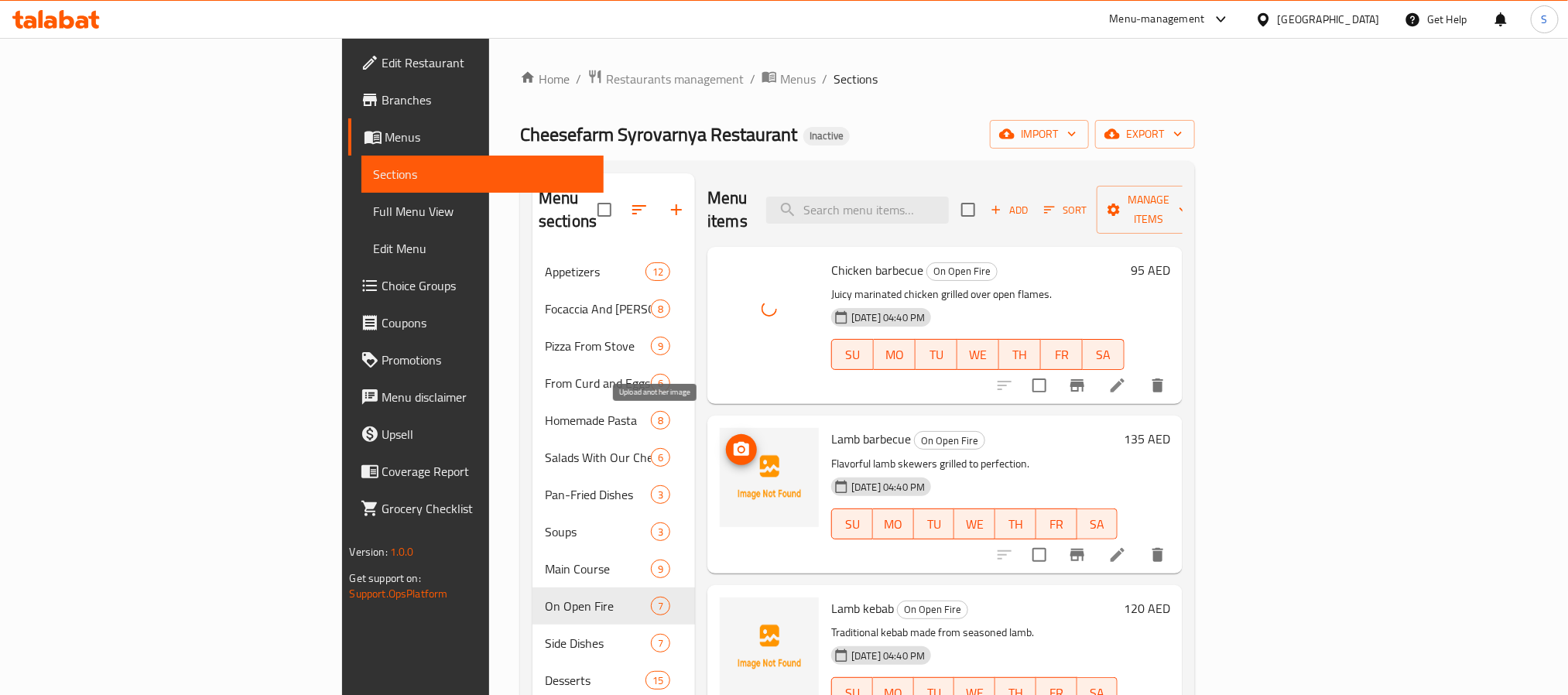
click at [726, 441] on span "upload picture" at bounding box center [741, 450] width 31 height 18
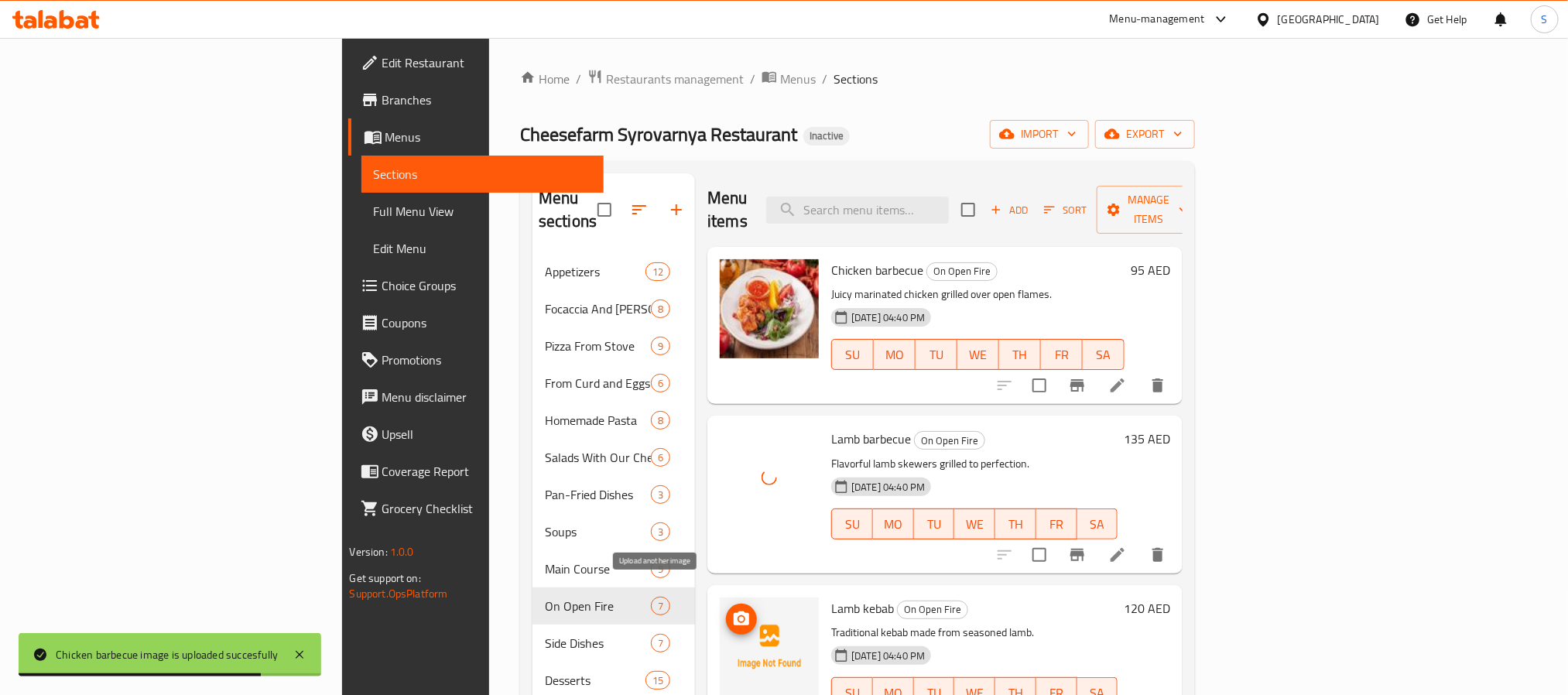
click at [739, 617] on circle "upload picture" at bounding box center [741, 619] width 5 height 5
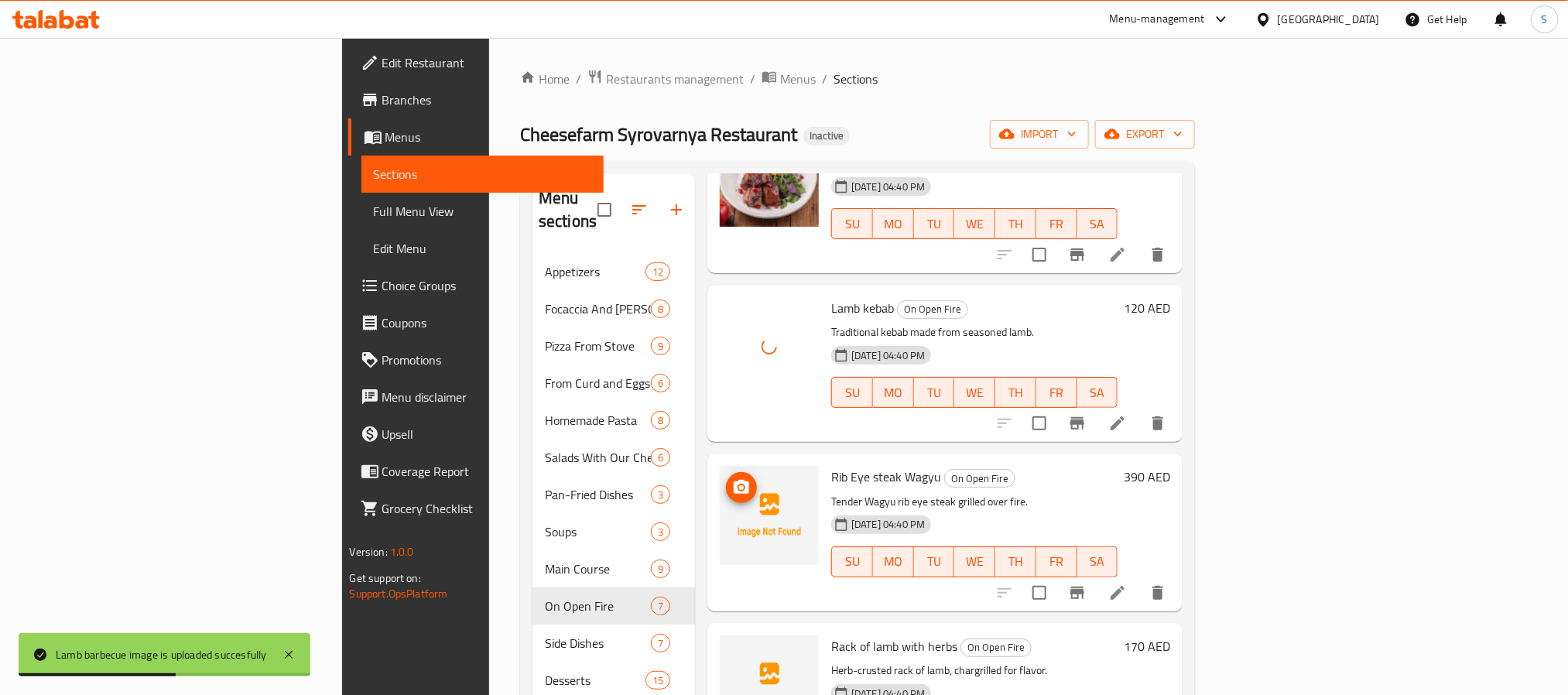
scroll to position [348, 0]
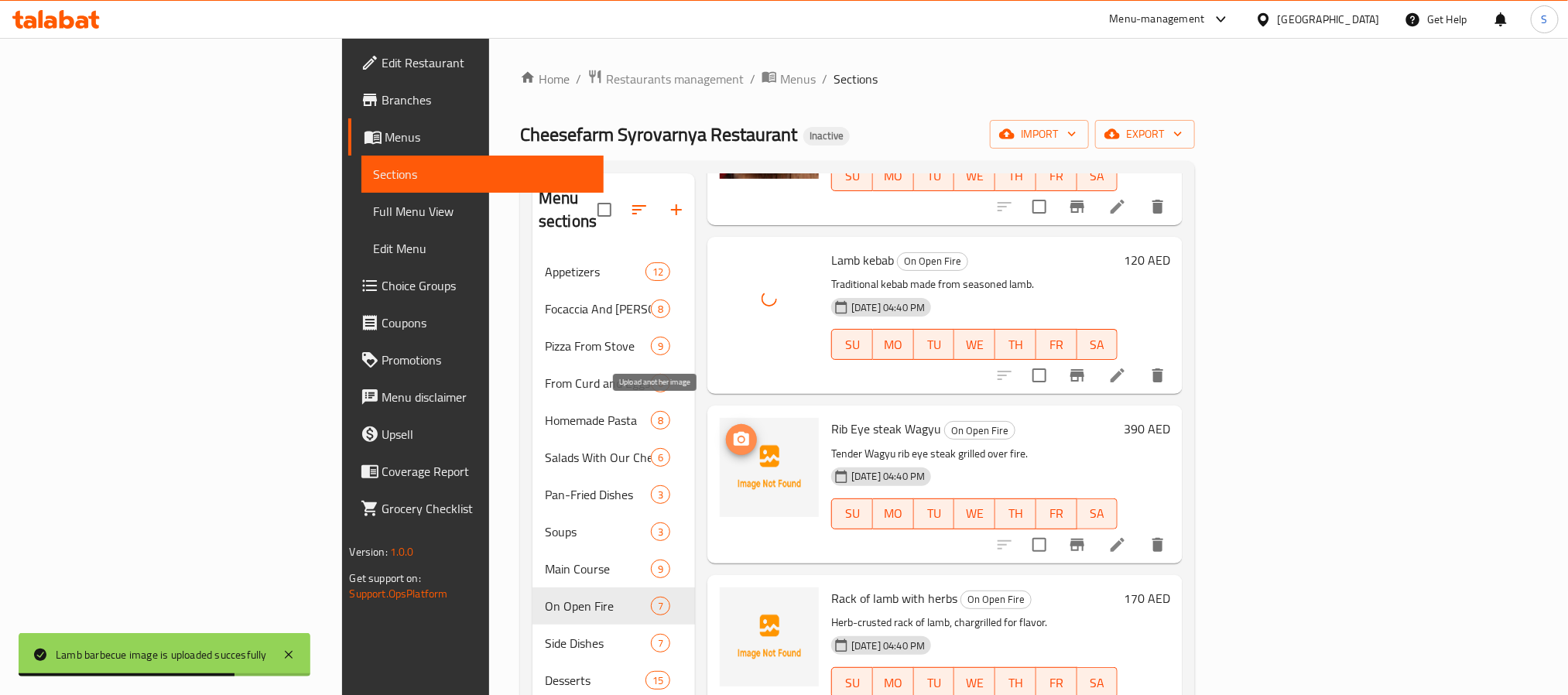
click at [726, 430] on button "upload picture" at bounding box center [741, 439] width 31 height 31
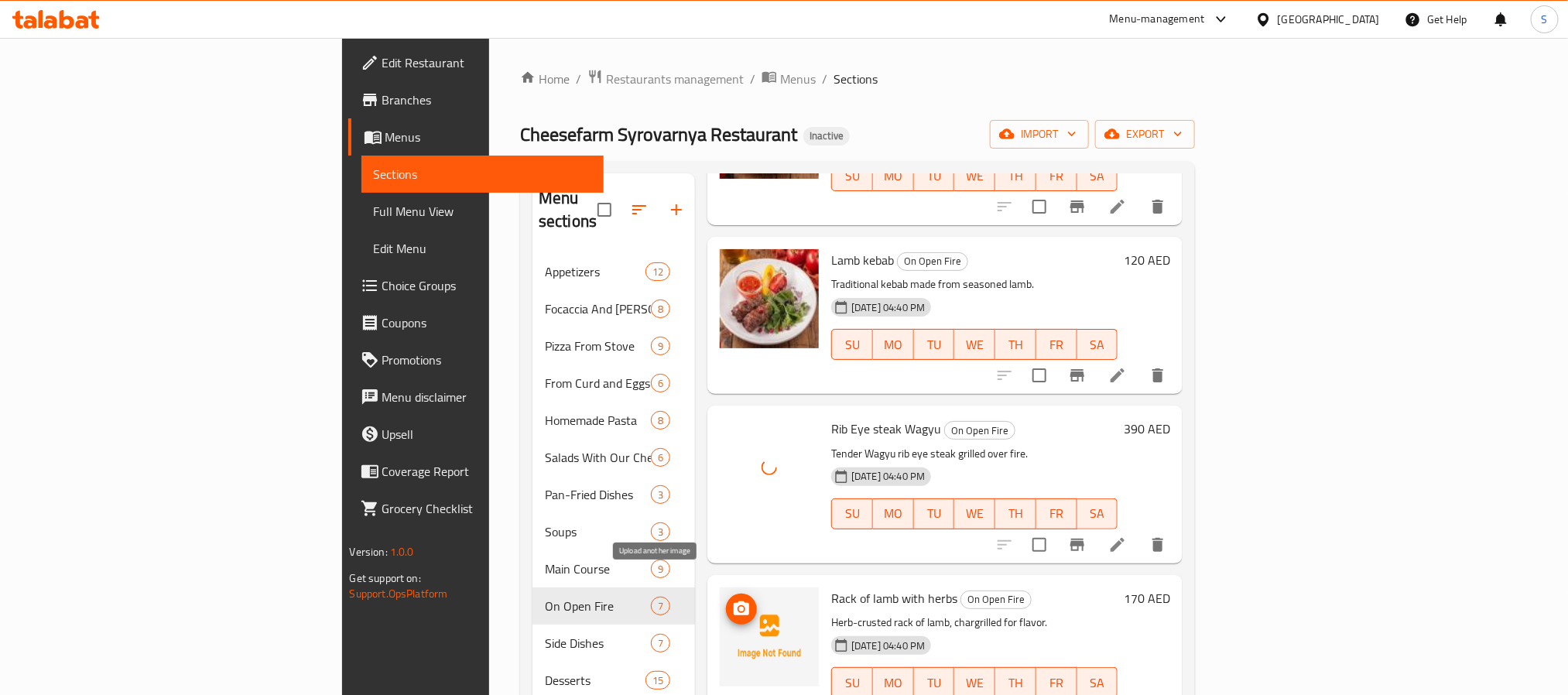
click at [726, 599] on button "upload picture" at bounding box center [741, 609] width 31 height 31
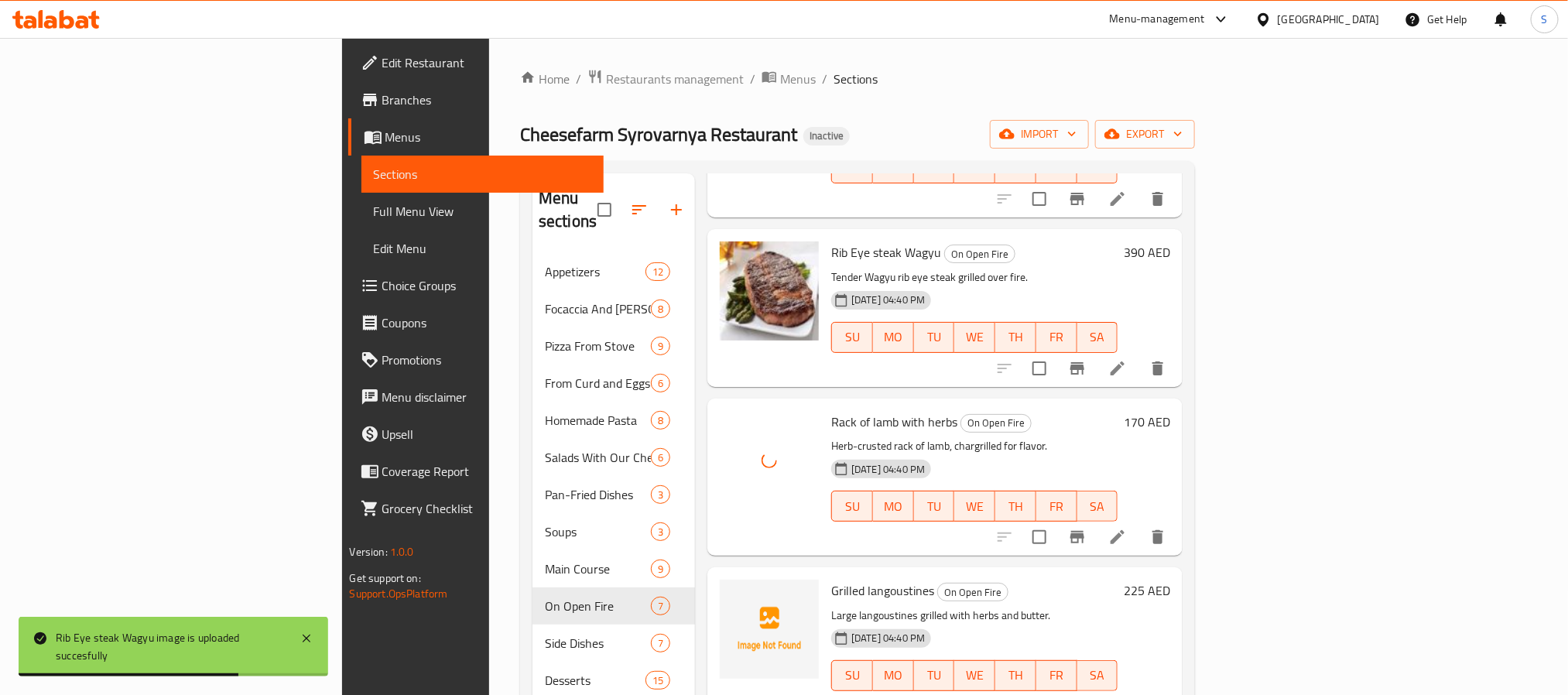
scroll to position [525, 0]
click at [734, 593] on icon "upload picture" at bounding box center [741, 599] width 16 height 14
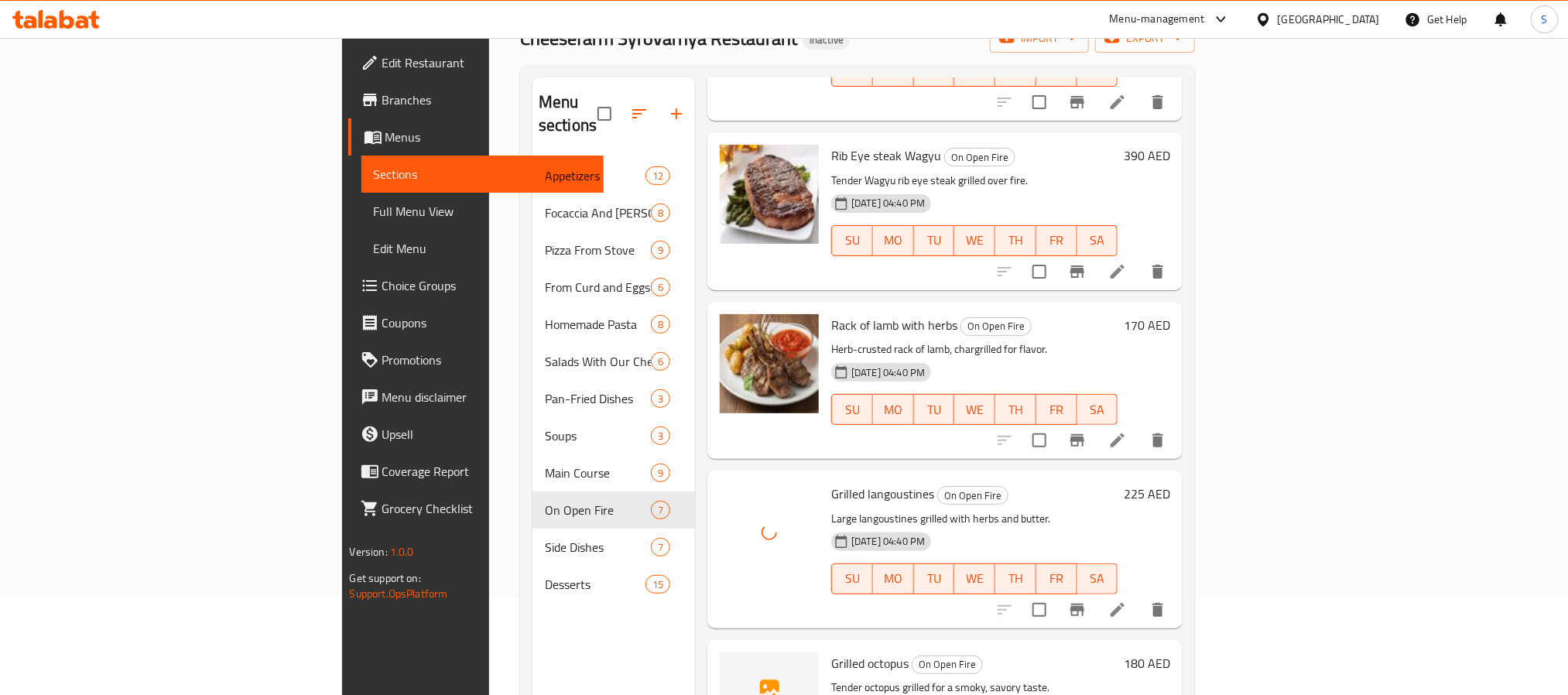
scroll to position [217, 0]
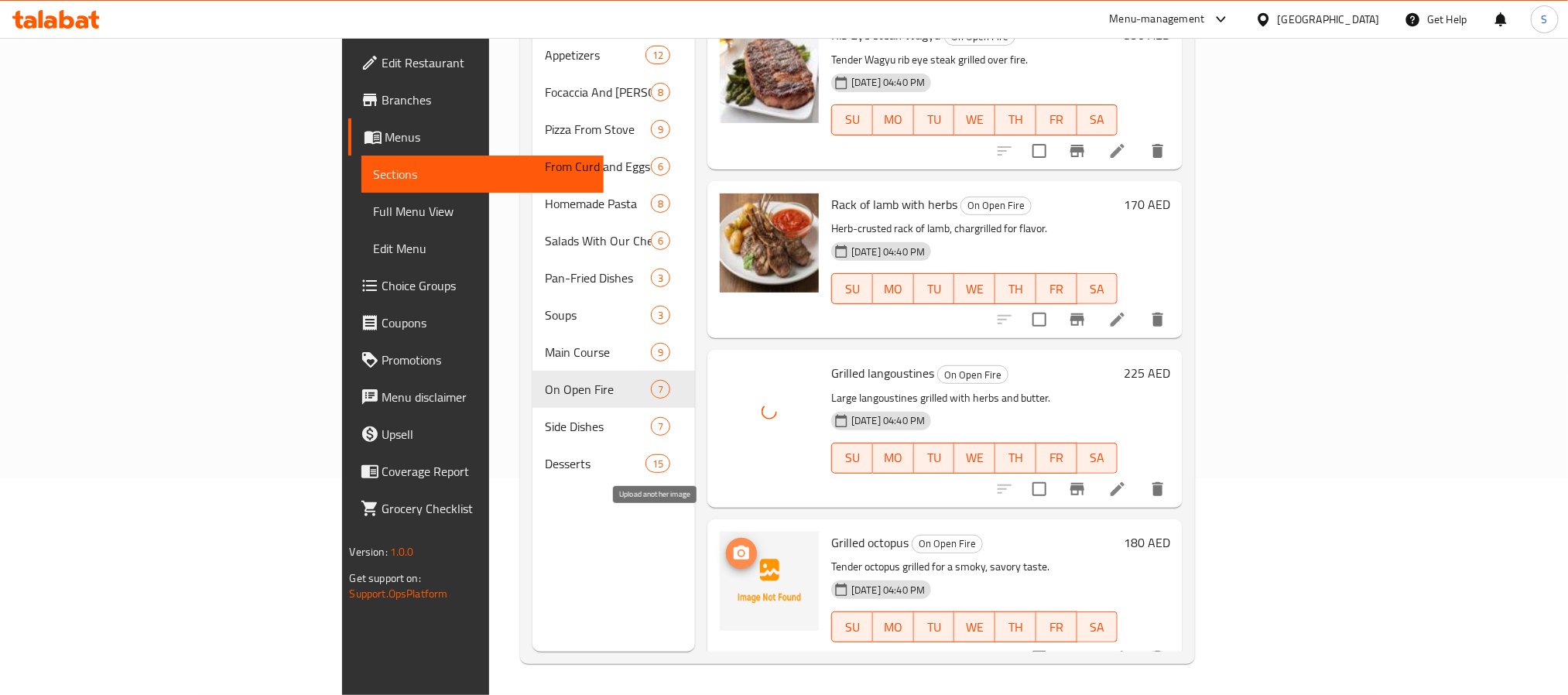
click at [726, 545] on span "upload picture" at bounding box center [741, 554] width 31 height 18
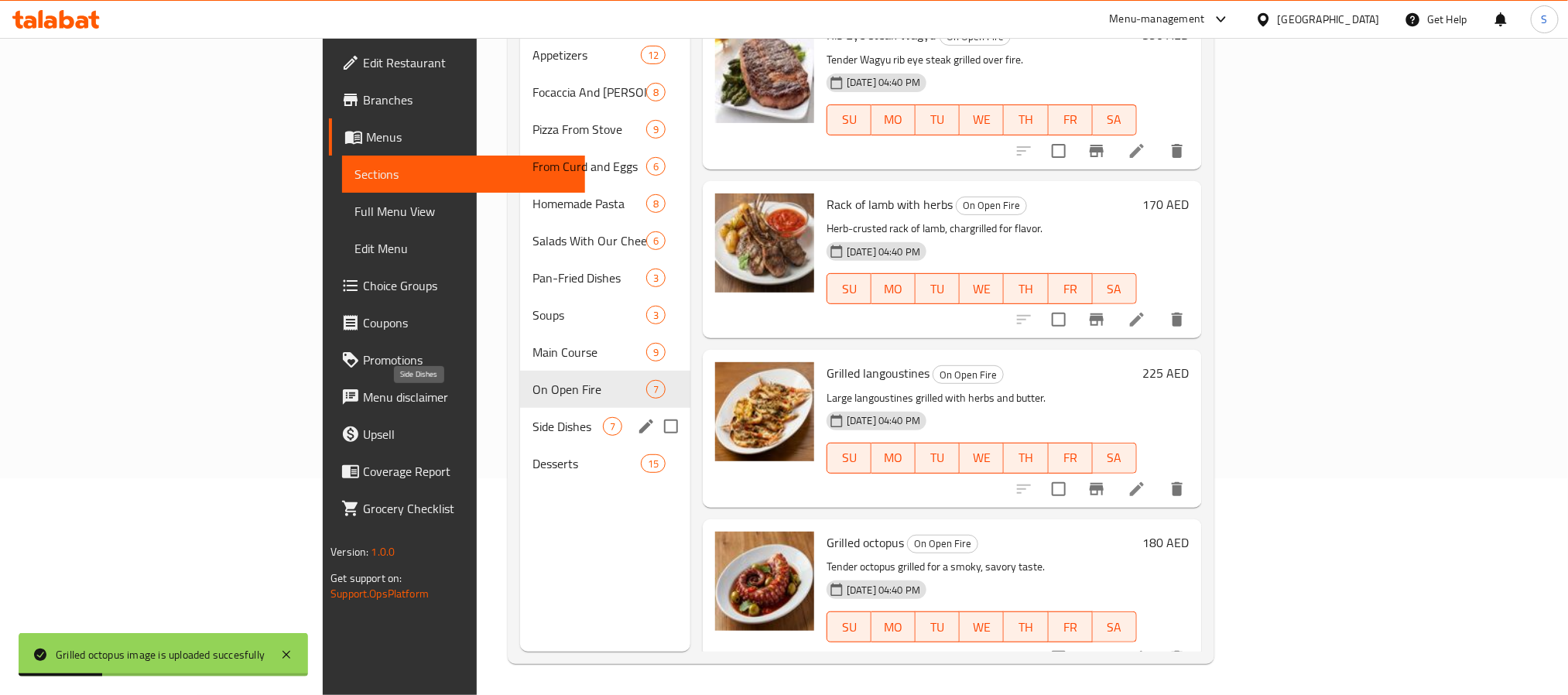
click at [533, 417] on span "Side Dishes" at bounding box center [568, 426] width 71 height 18
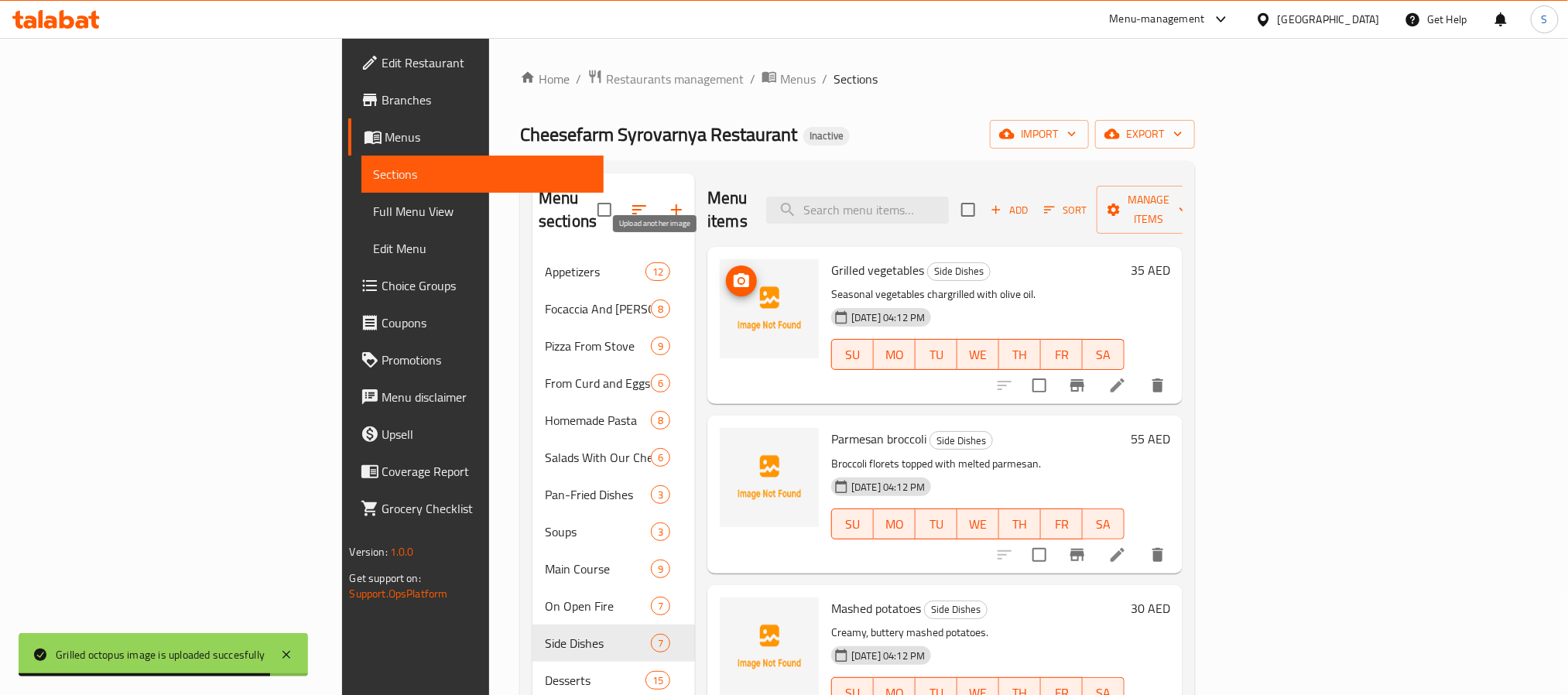
click at [726, 272] on span "upload picture" at bounding box center [741, 281] width 31 height 18
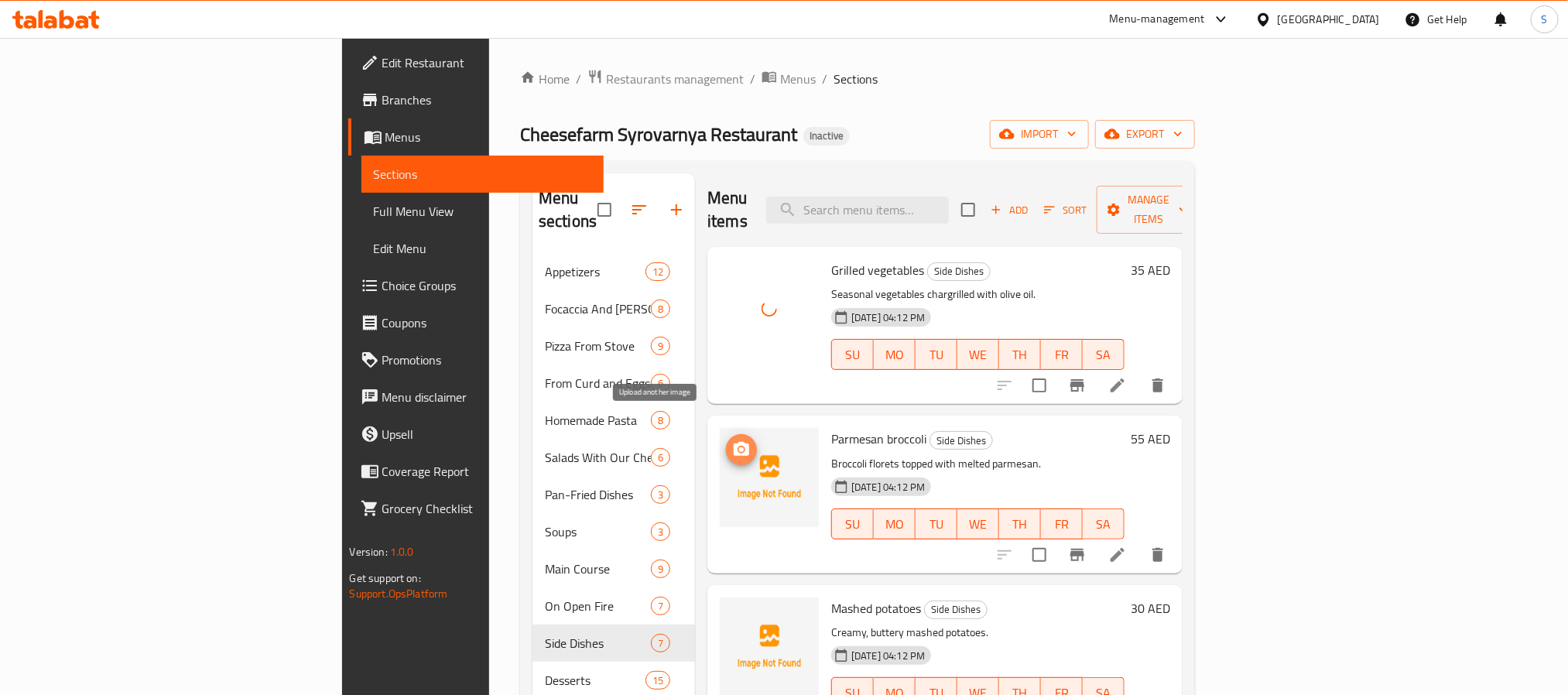
click at [732, 441] on icon "upload picture" at bounding box center [741, 450] width 18 height 18
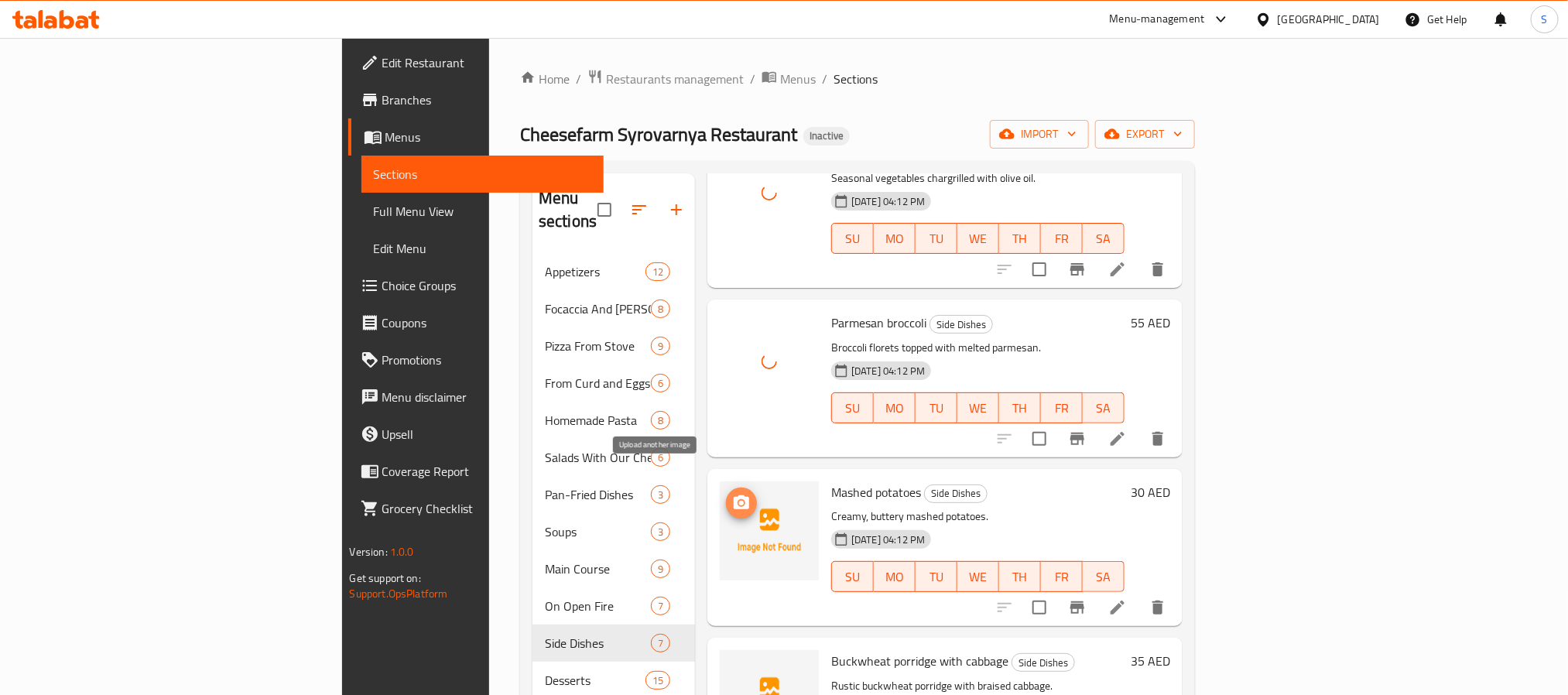
click at [734, 495] on icon "upload picture" at bounding box center [741, 502] width 16 height 14
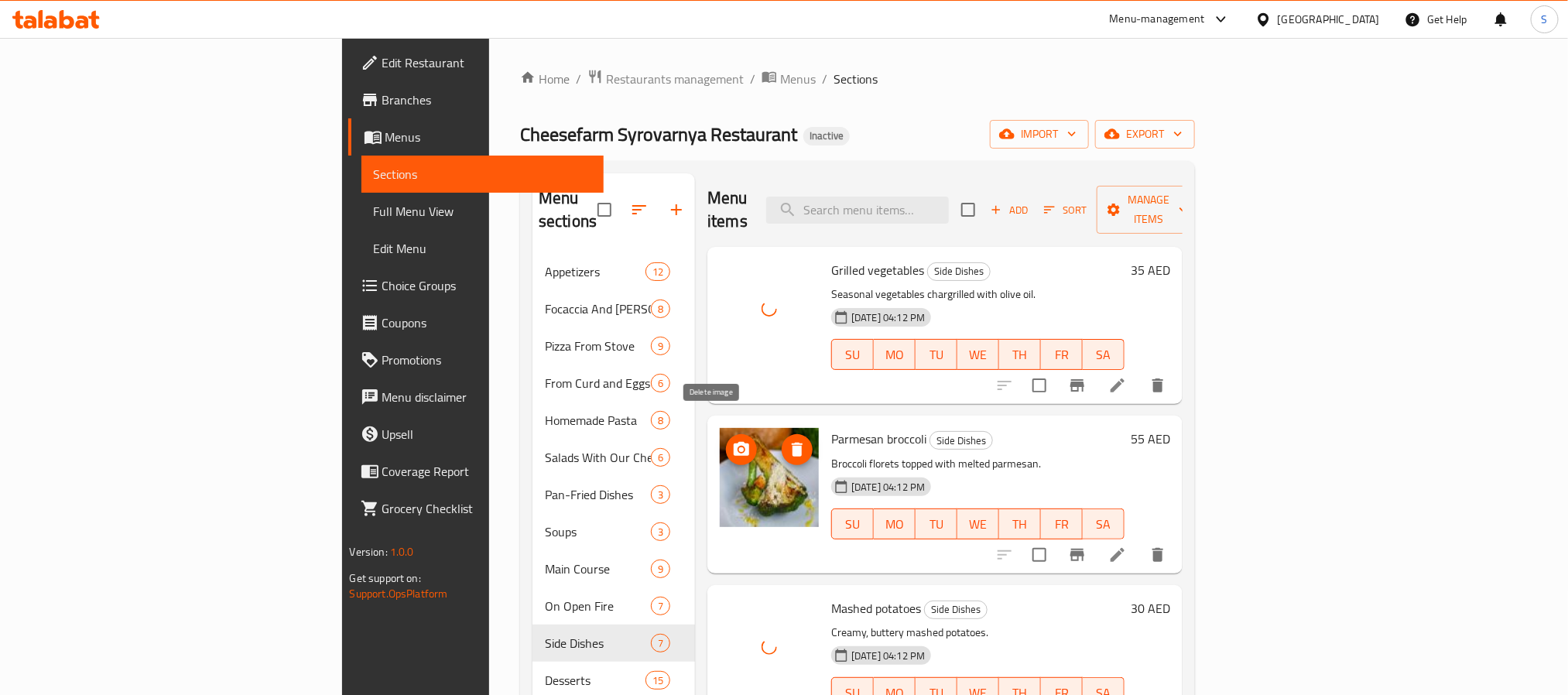
scroll to position [232, 0]
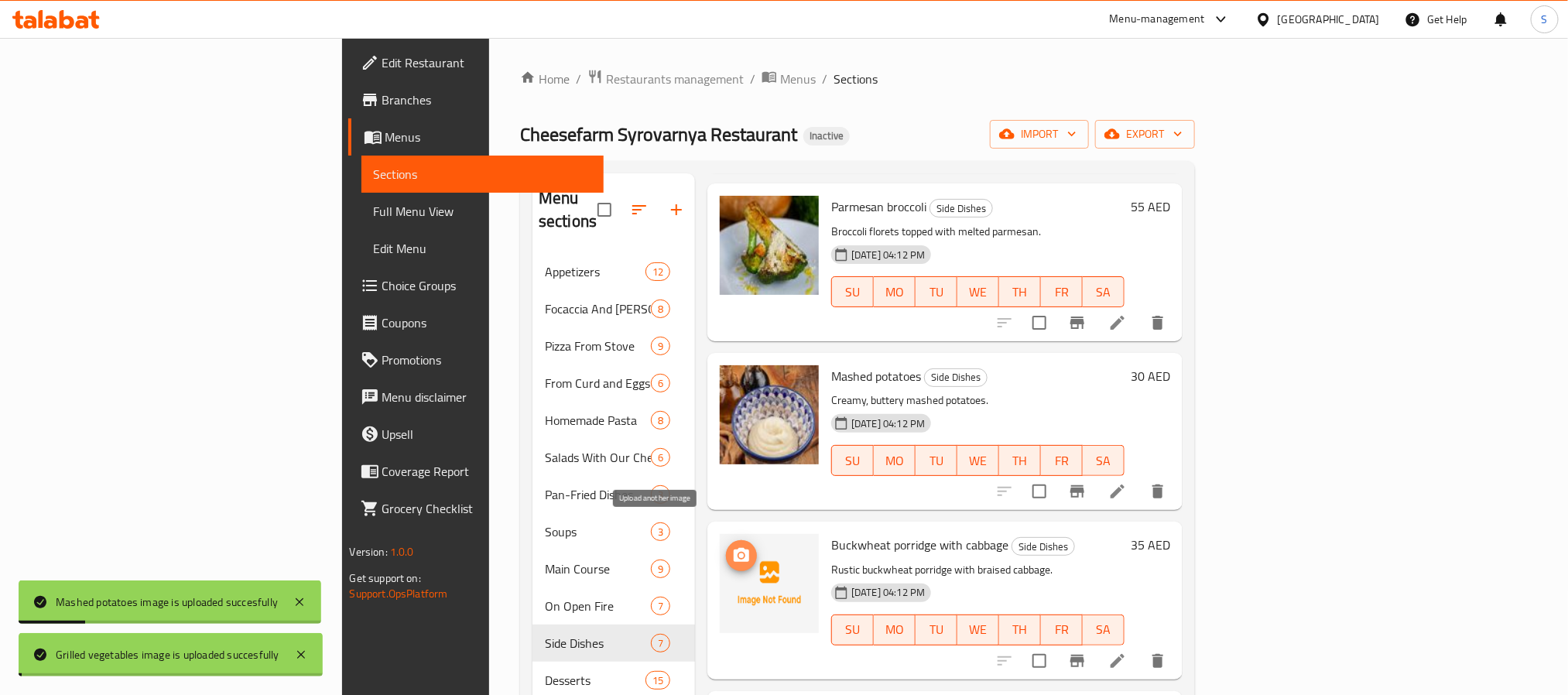
click at [734, 548] on icon "upload picture" at bounding box center [741, 555] width 16 height 14
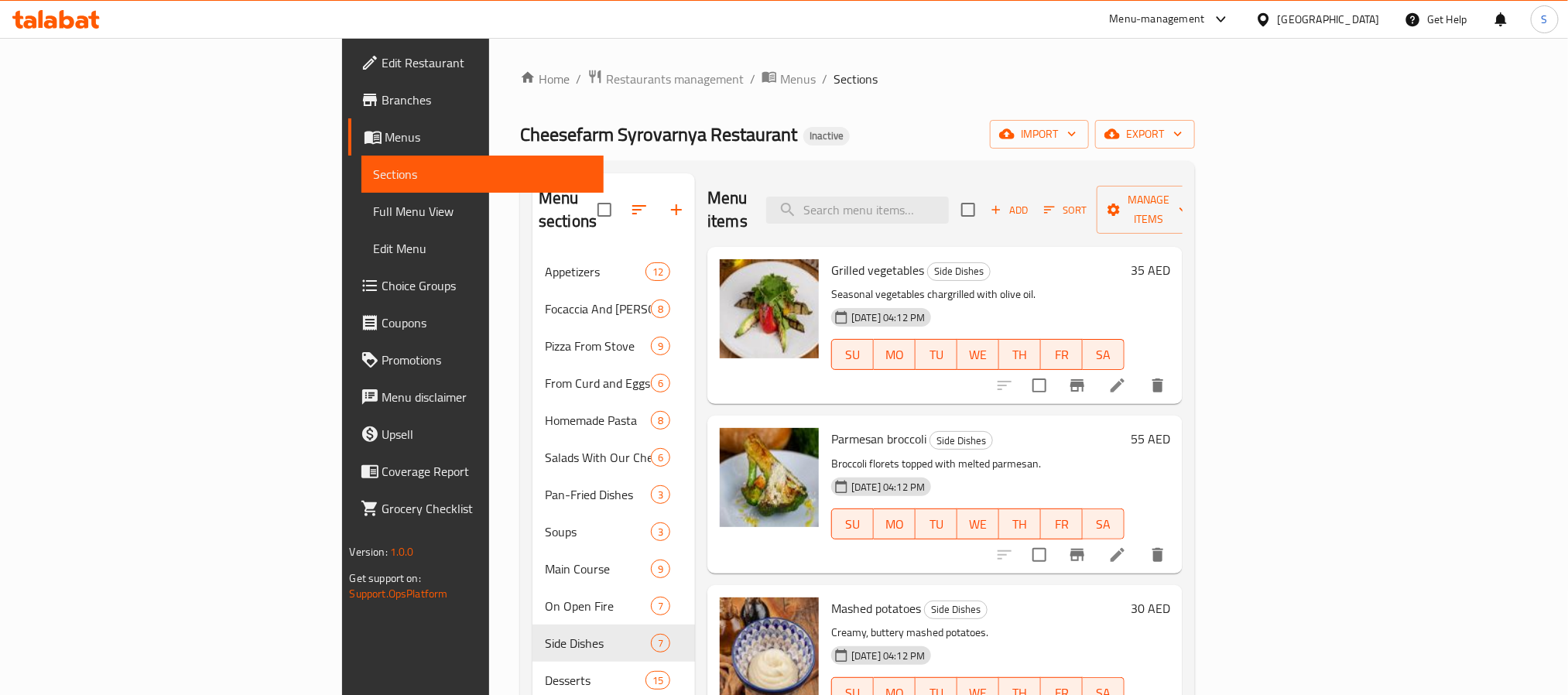
scroll to position [465, 0]
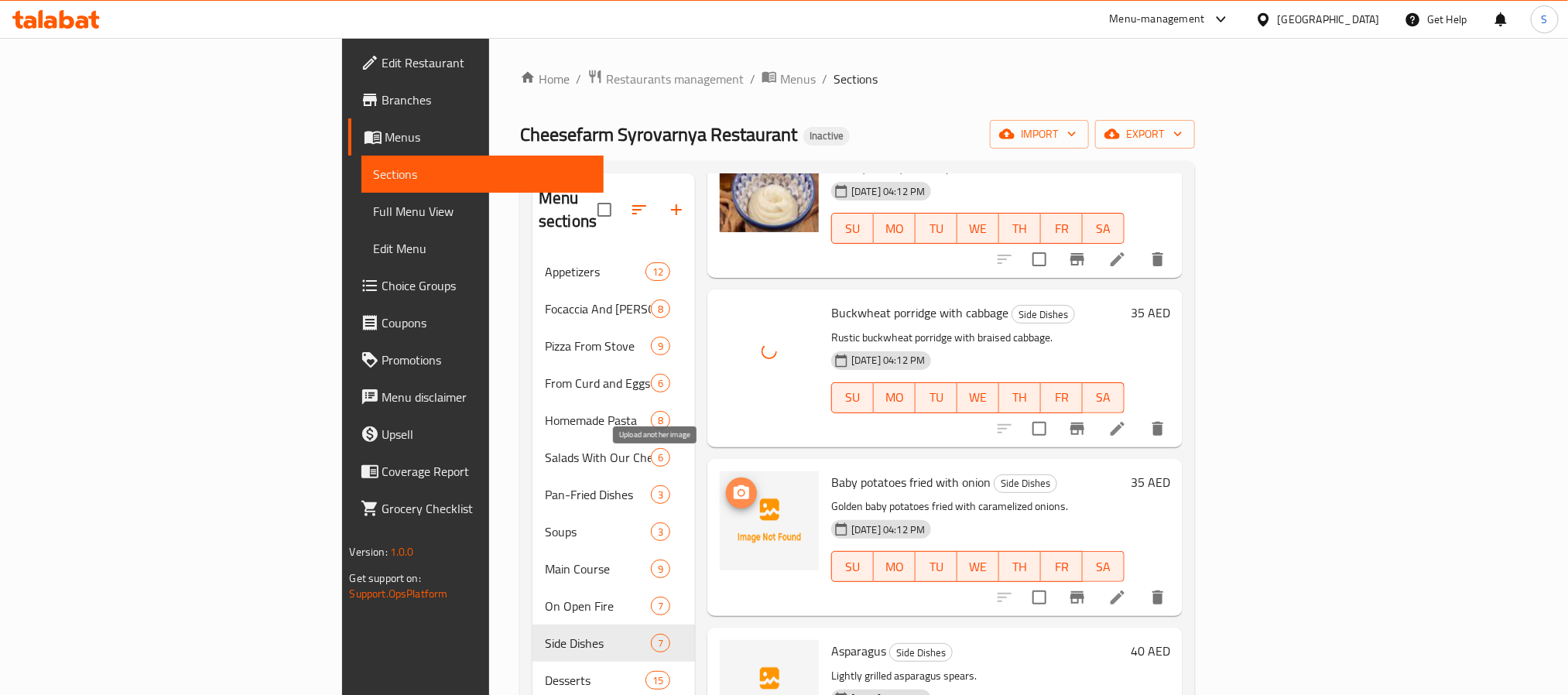
click at [734, 486] on icon "upload picture" at bounding box center [741, 492] width 16 height 14
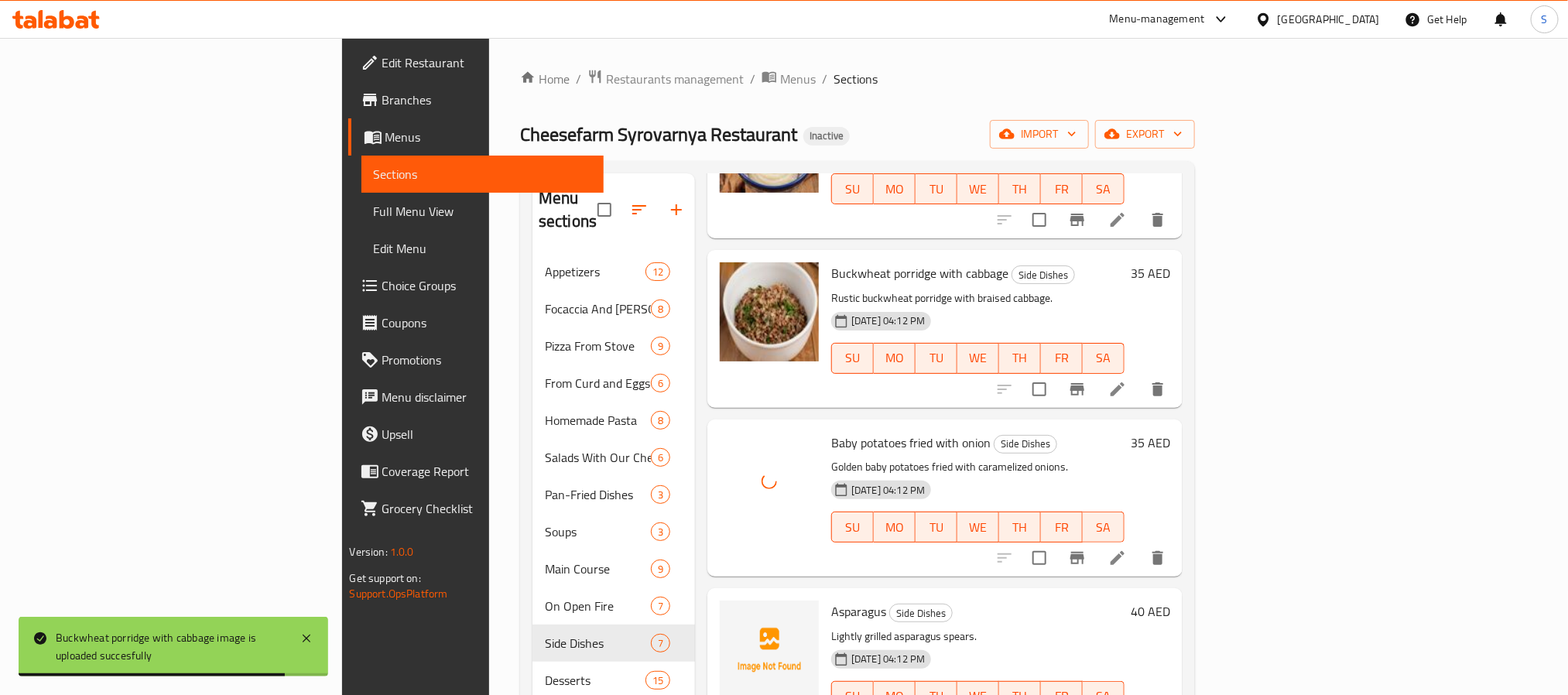
scroll to position [525, 0]
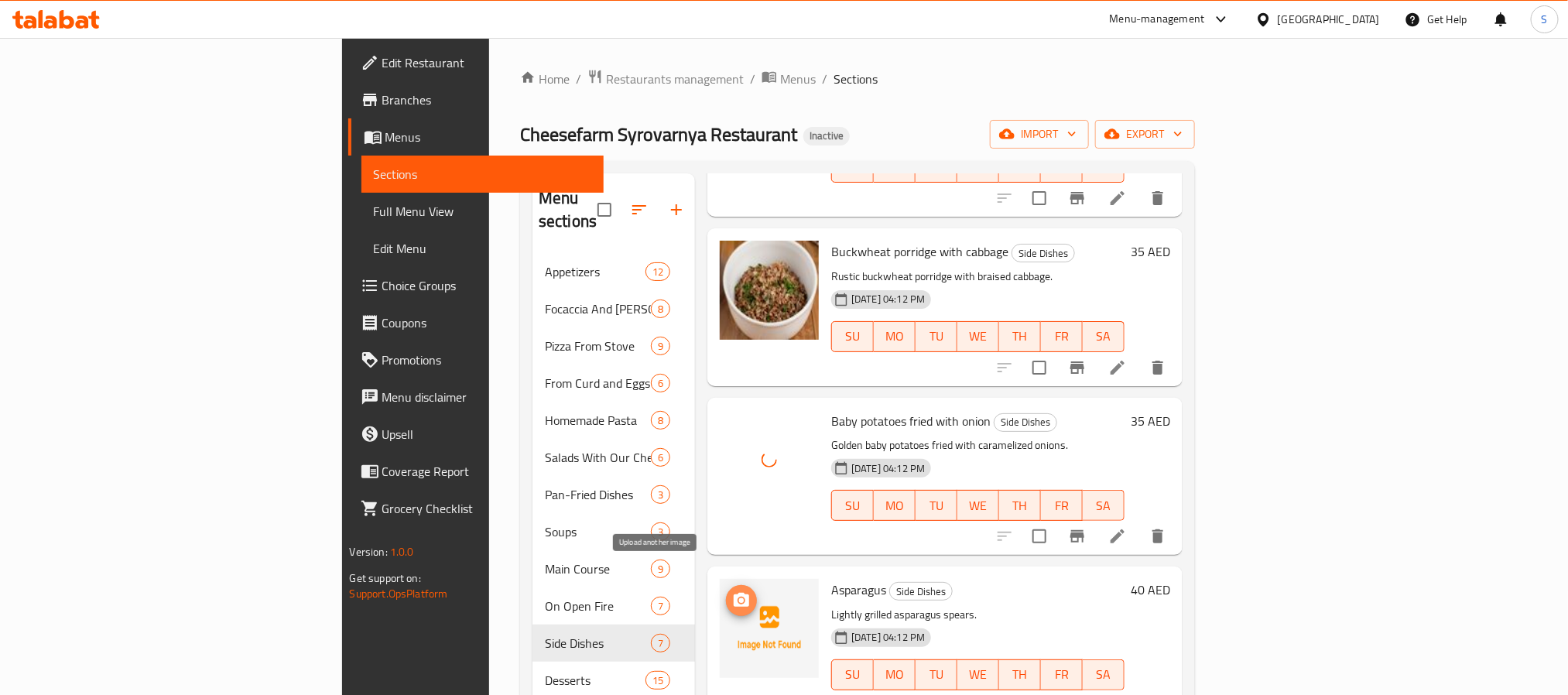
click at [726, 590] on button "upload picture" at bounding box center [741, 600] width 31 height 31
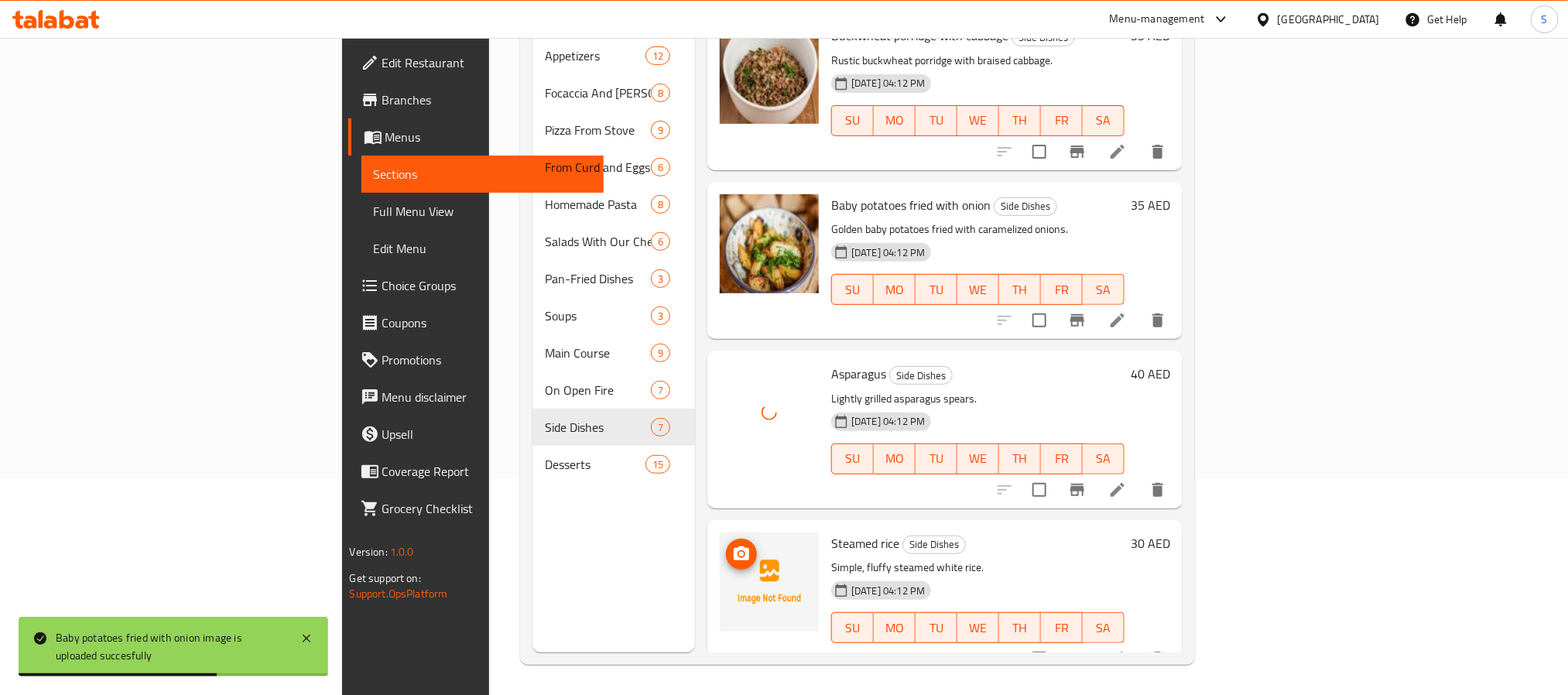
scroll to position [217, 0]
click at [732, 545] on icon "upload picture" at bounding box center [741, 554] width 18 height 18
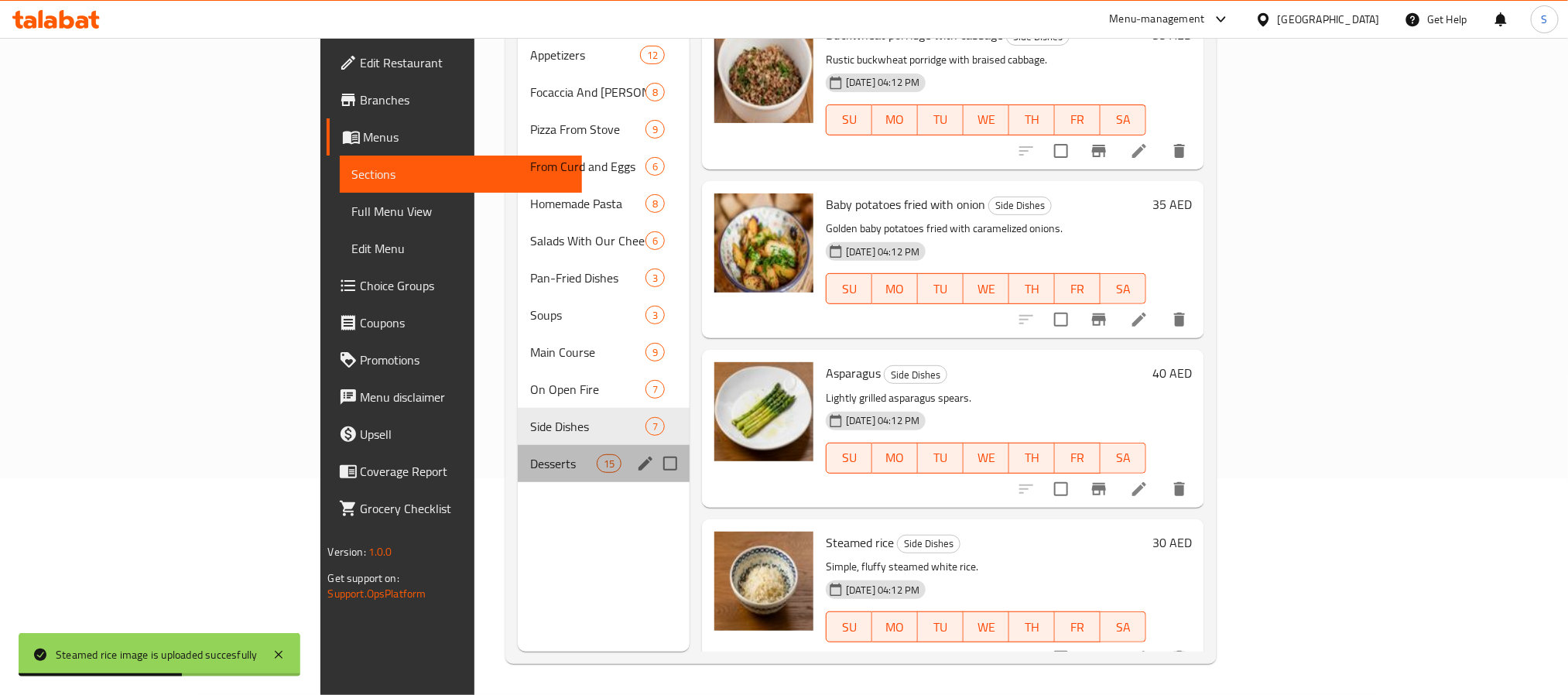
click at [518, 445] on div "Desserts 15" at bounding box center [603, 463] width 172 height 37
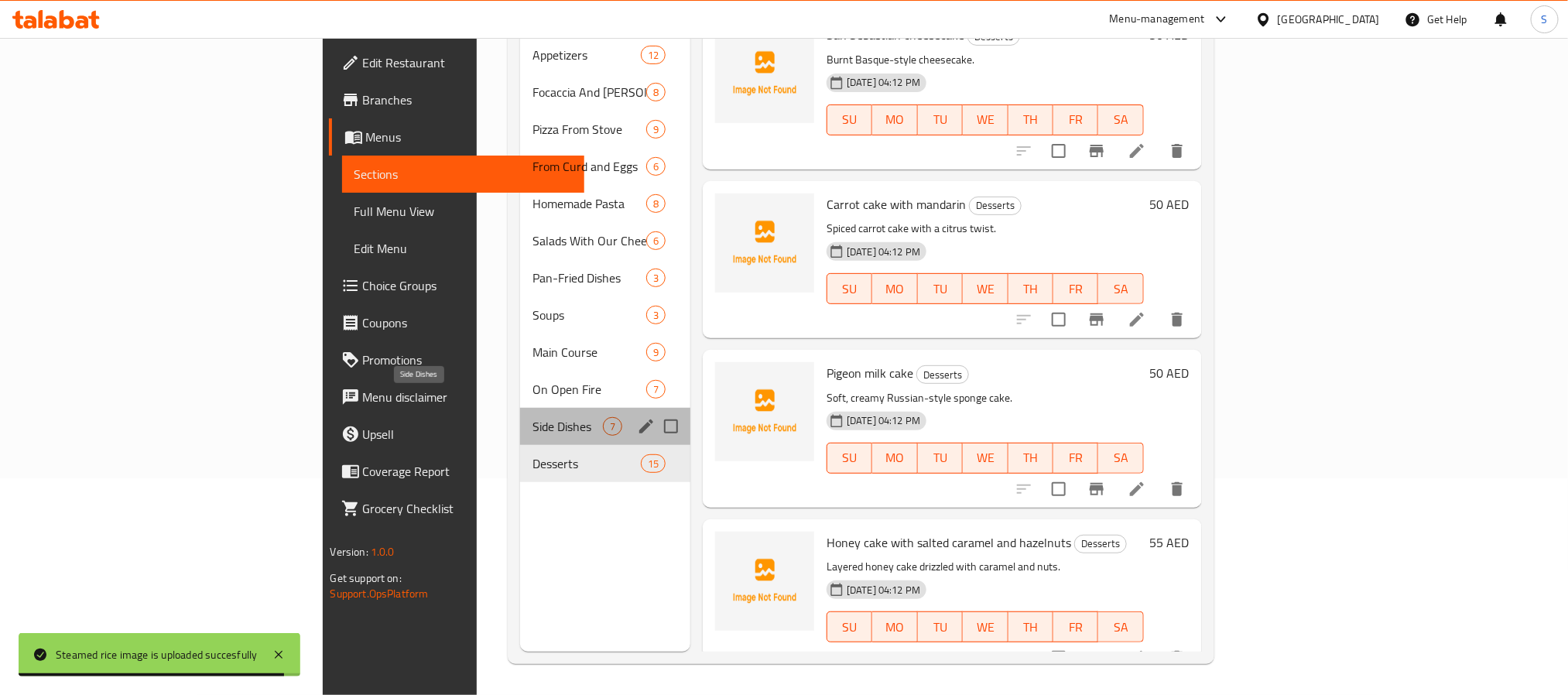
click at [533, 417] on span "Side Dishes" at bounding box center [568, 426] width 71 height 18
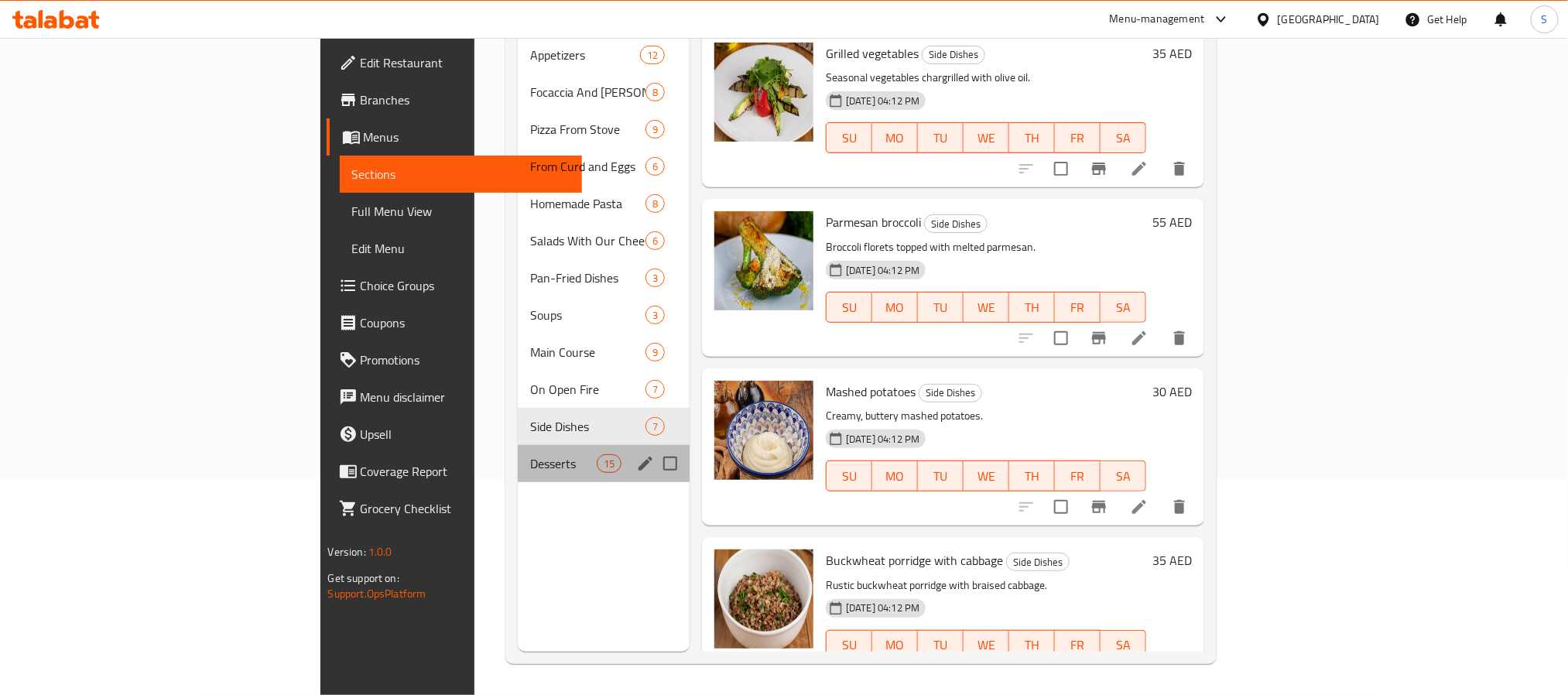
click at [518, 451] on div "Desserts 15" at bounding box center [603, 463] width 172 height 37
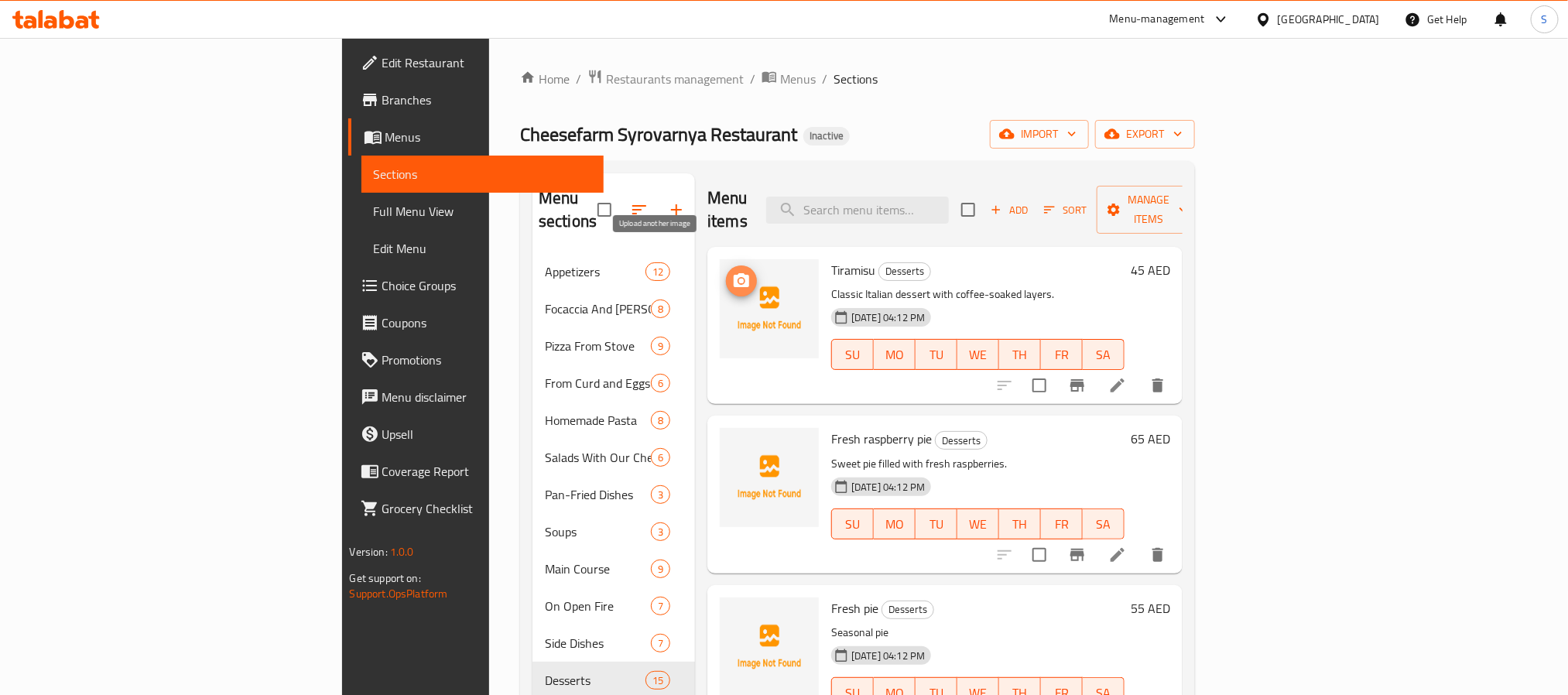
click at [732, 272] on icon "upload picture" at bounding box center [741, 281] width 18 height 18
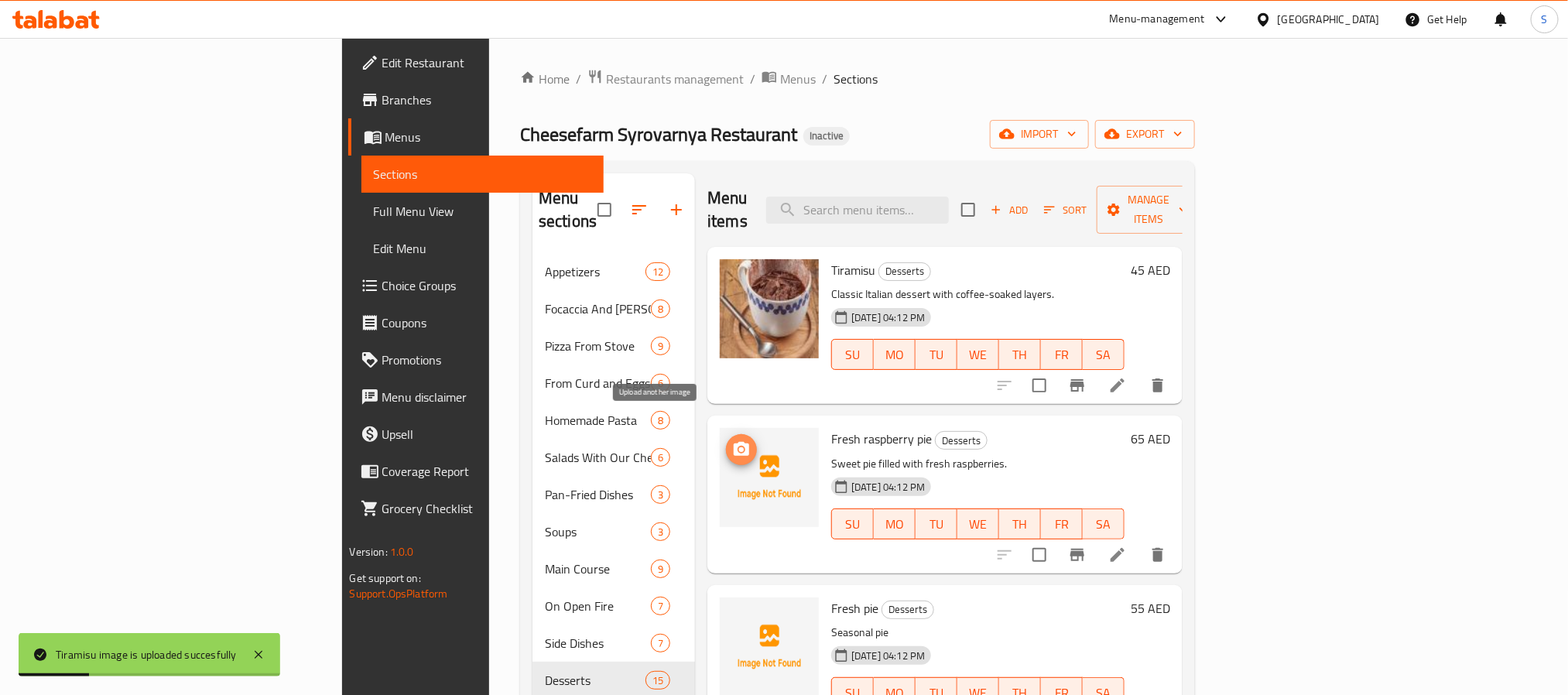
click at [734, 442] on icon "upload picture" at bounding box center [741, 449] width 16 height 14
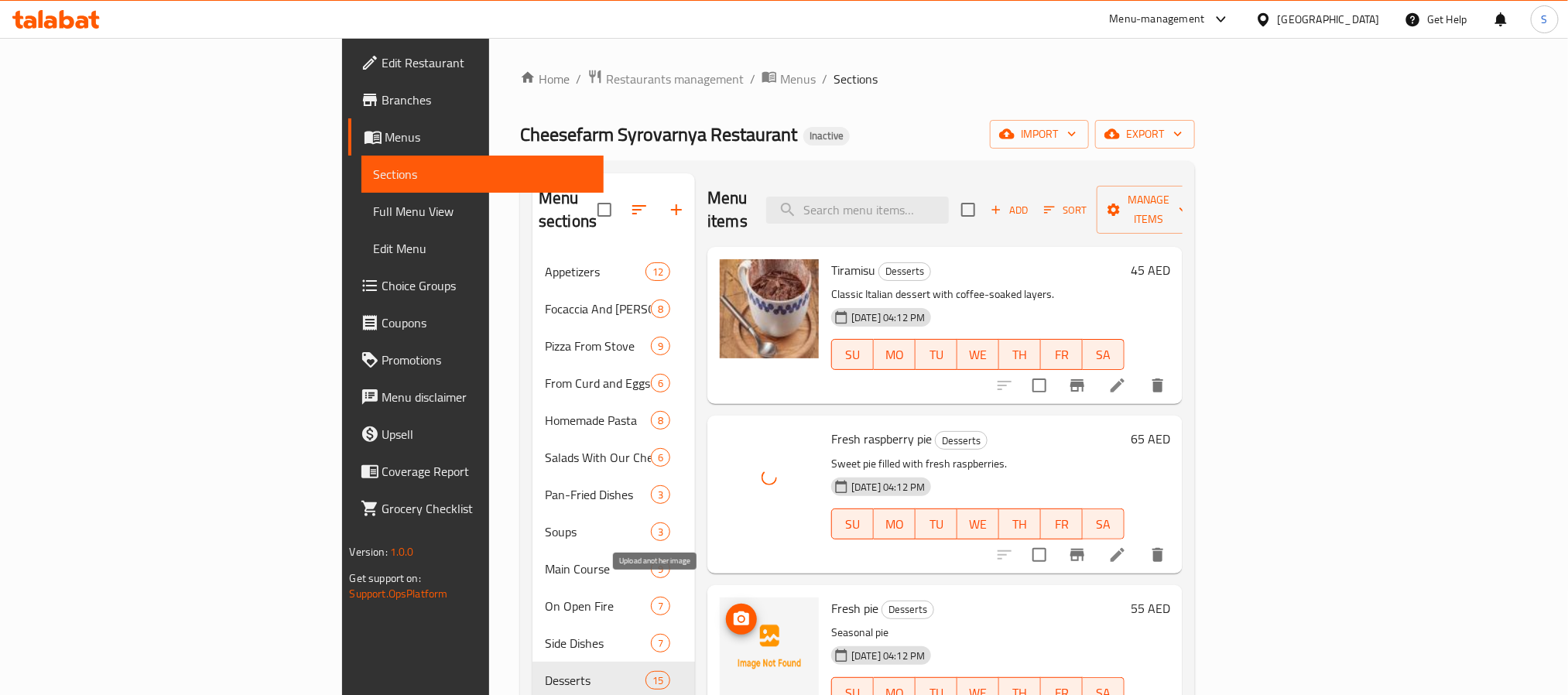
click at [734, 612] on icon "upload picture" at bounding box center [741, 619] width 16 height 14
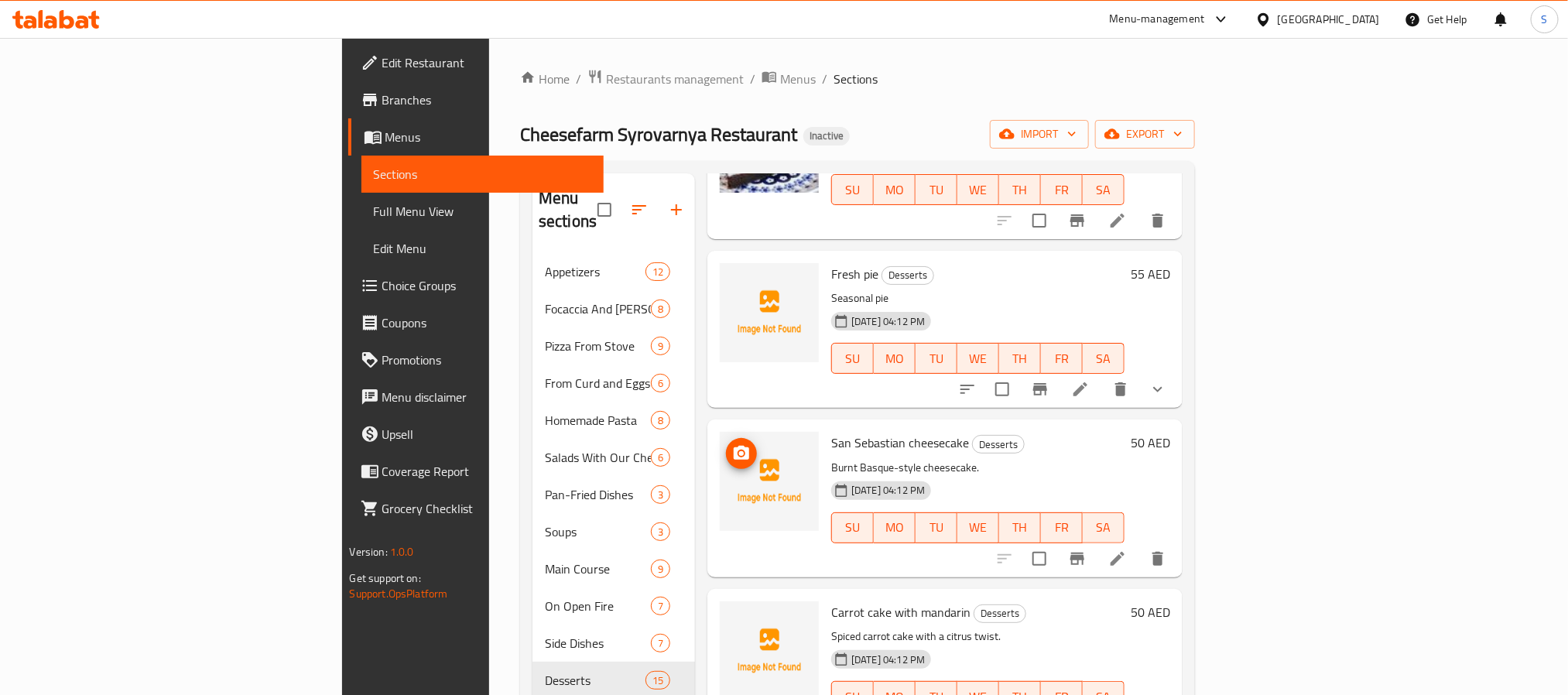
scroll to position [348, 0]
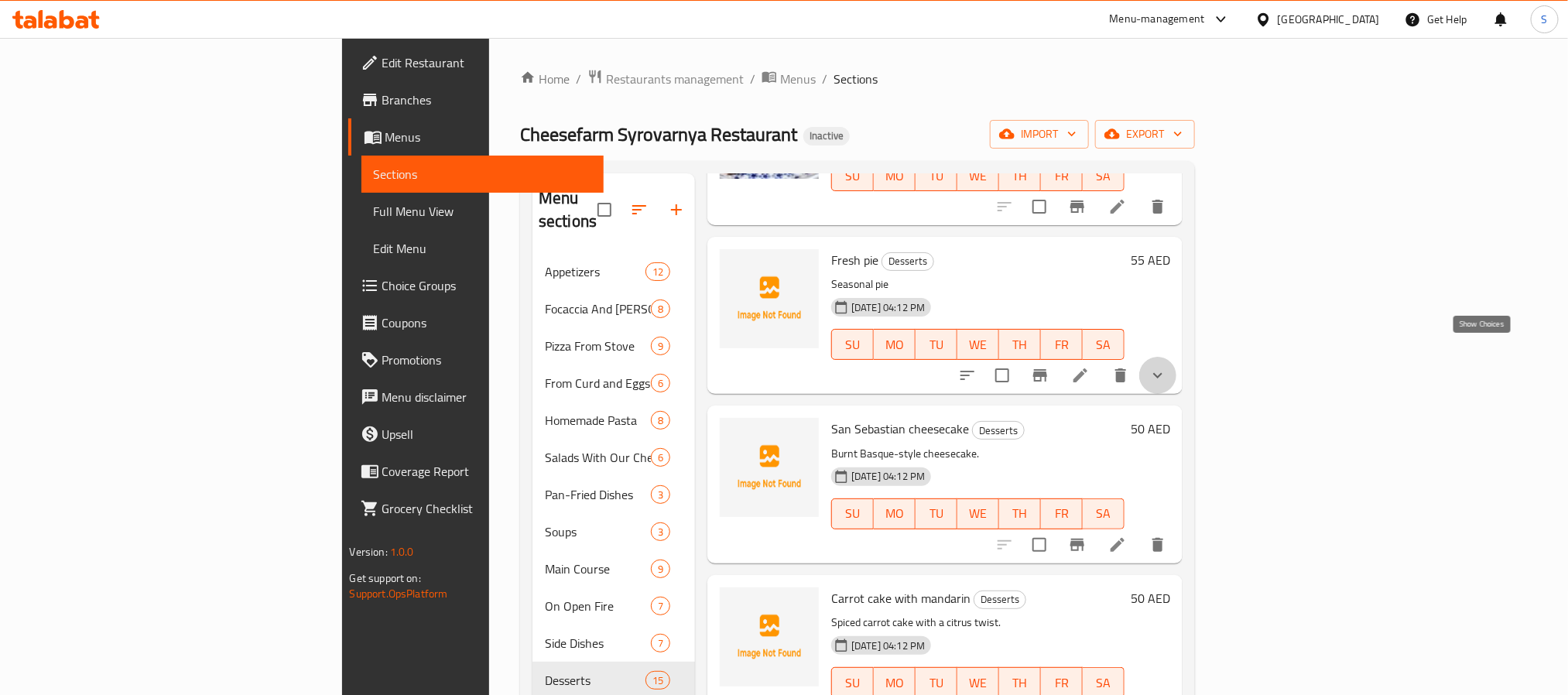
click at [1162, 373] on icon "show more" at bounding box center [1158, 376] width 9 height 6
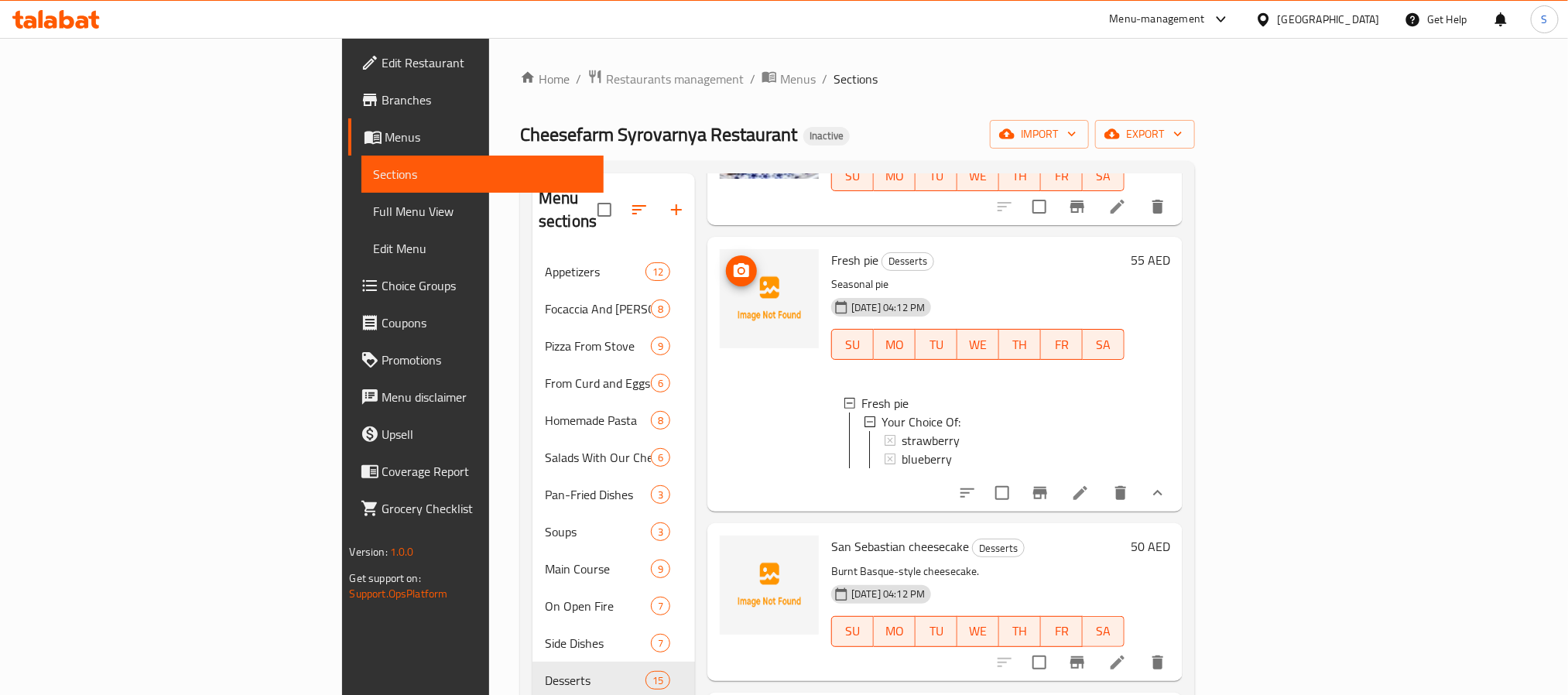
click at [732, 262] on icon "upload picture" at bounding box center [741, 271] width 18 height 18
click at [726, 542] on button "upload picture" at bounding box center [741, 557] width 31 height 31
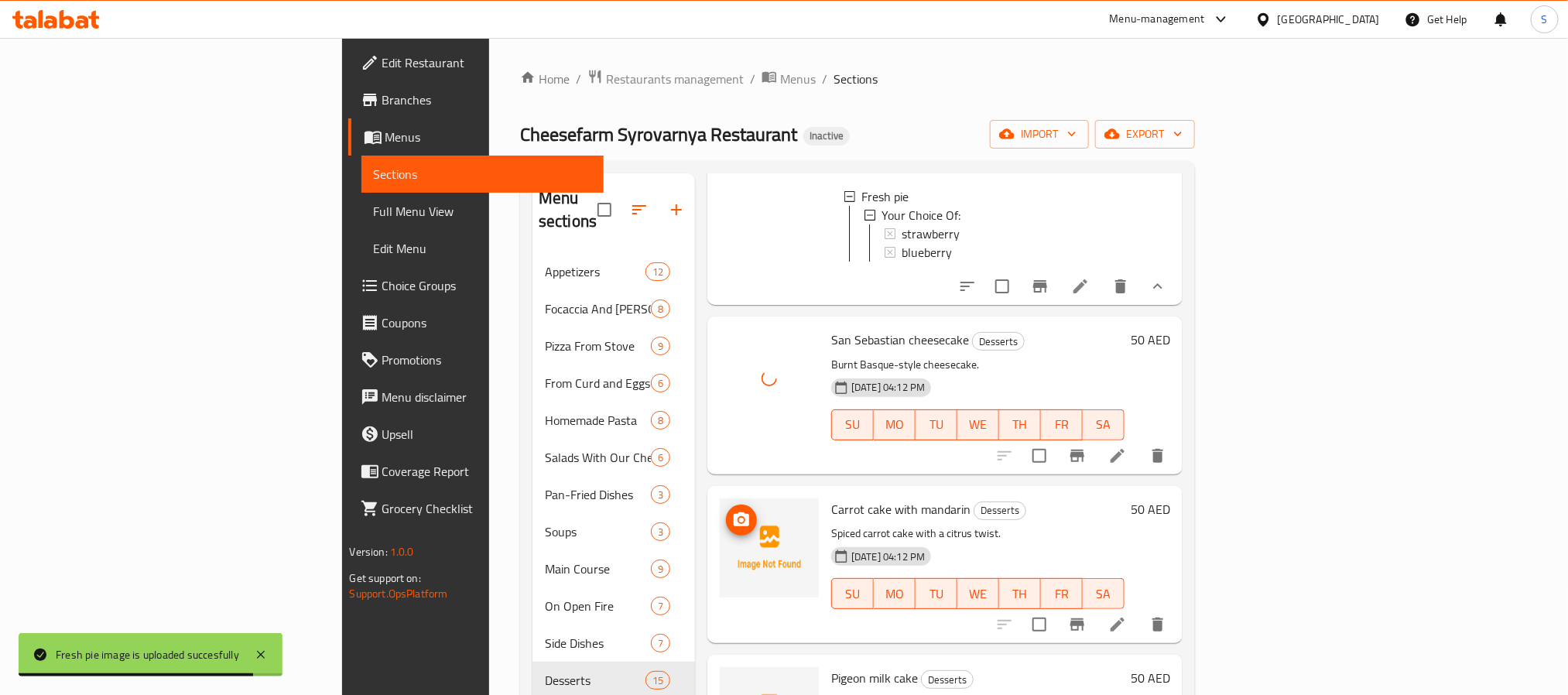
scroll to position [580, 0]
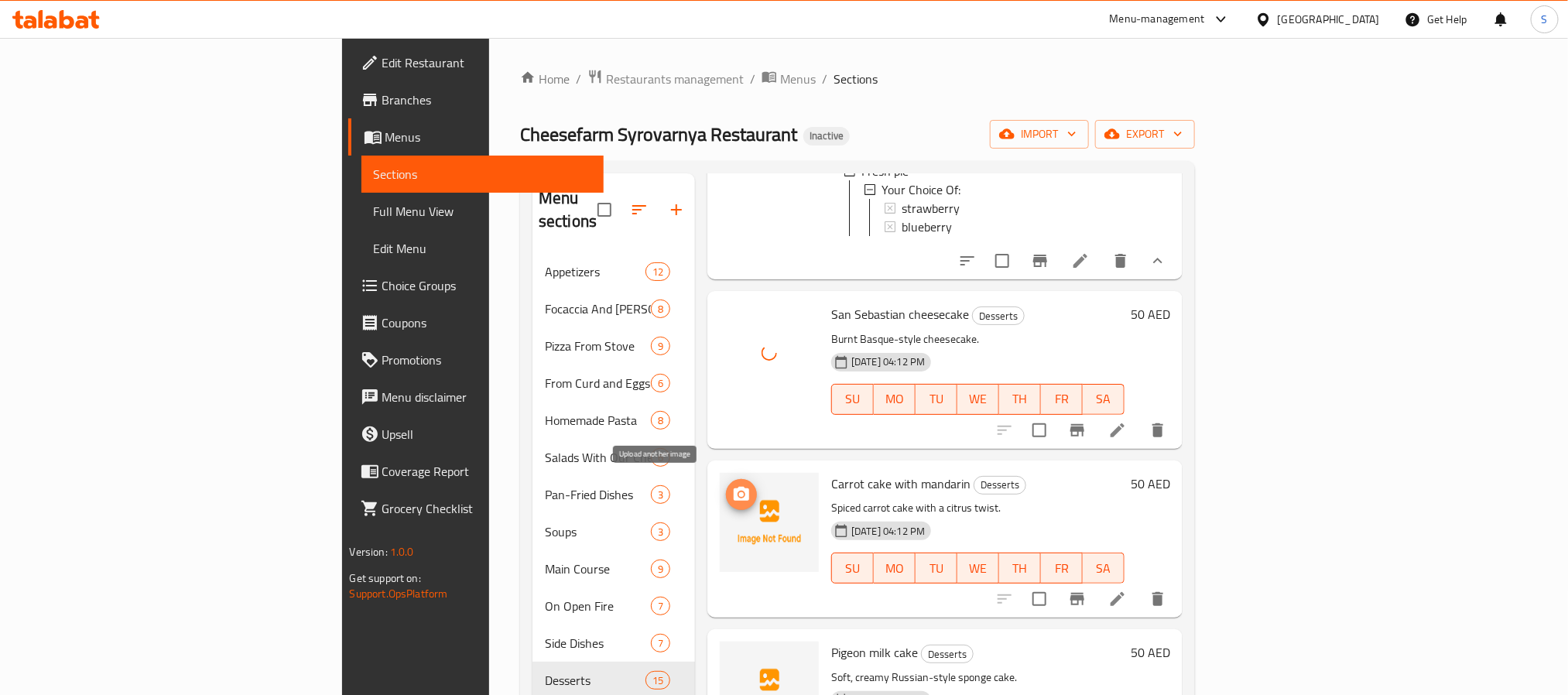
click at [734, 487] on icon "upload picture" at bounding box center [741, 494] width 16 height 14
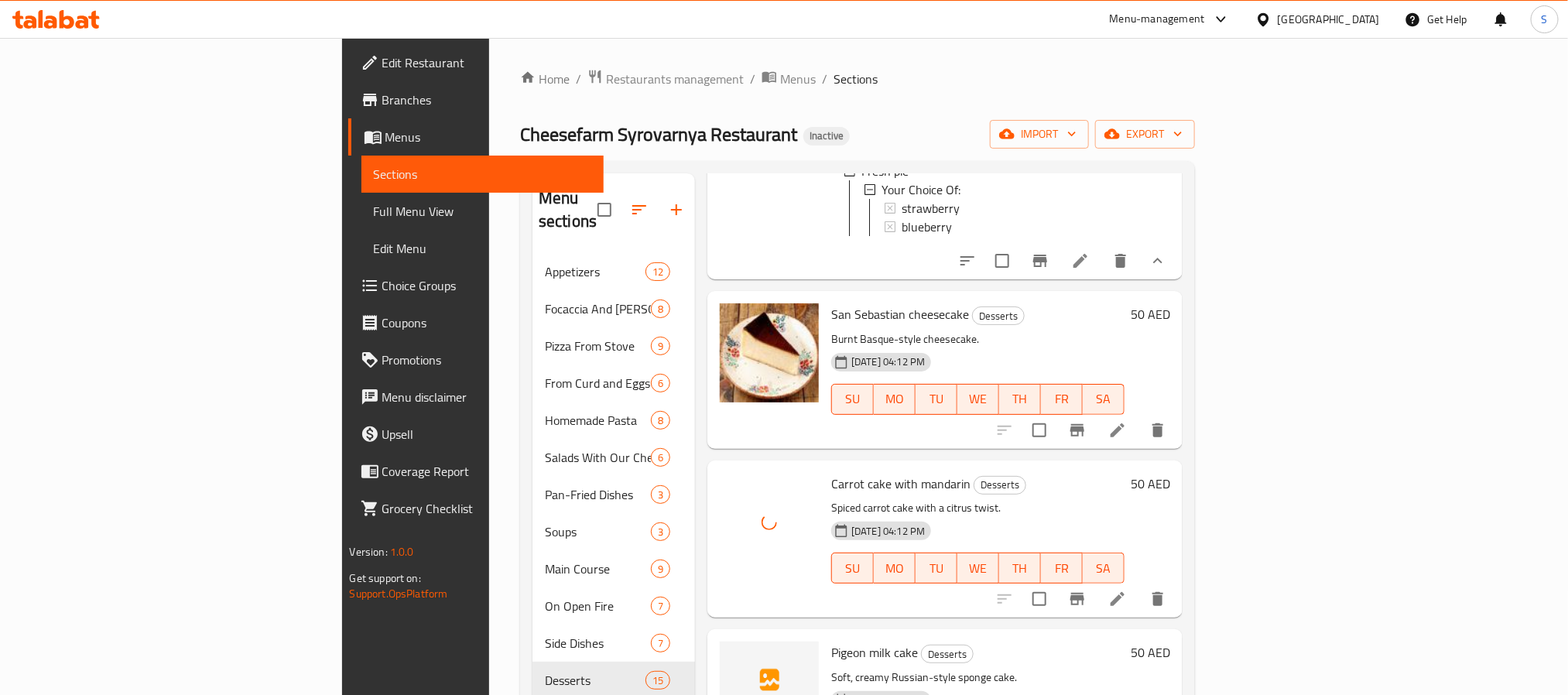
scroll to position [697, 0]
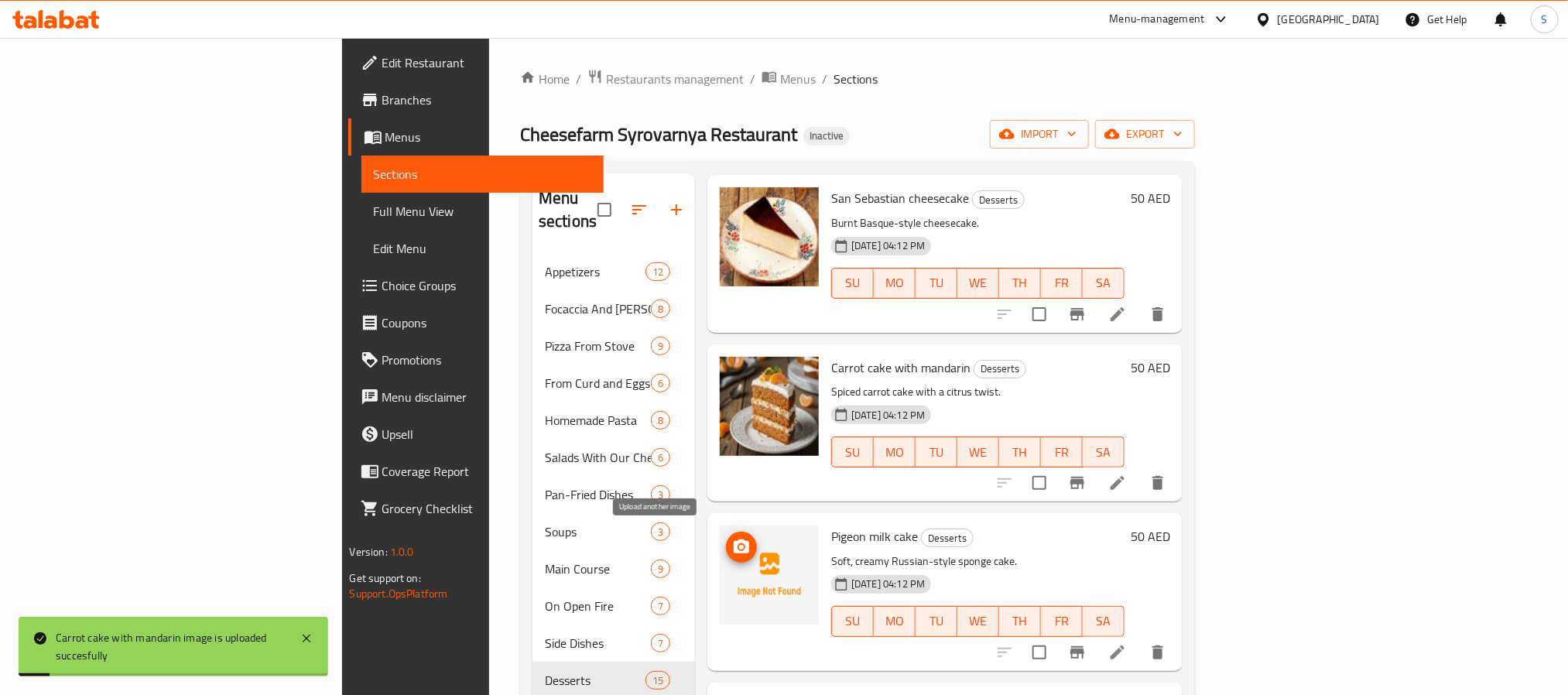
click at [739, 545] on circle "upload picture" at bounding box center [741, 548] width 5 height 5
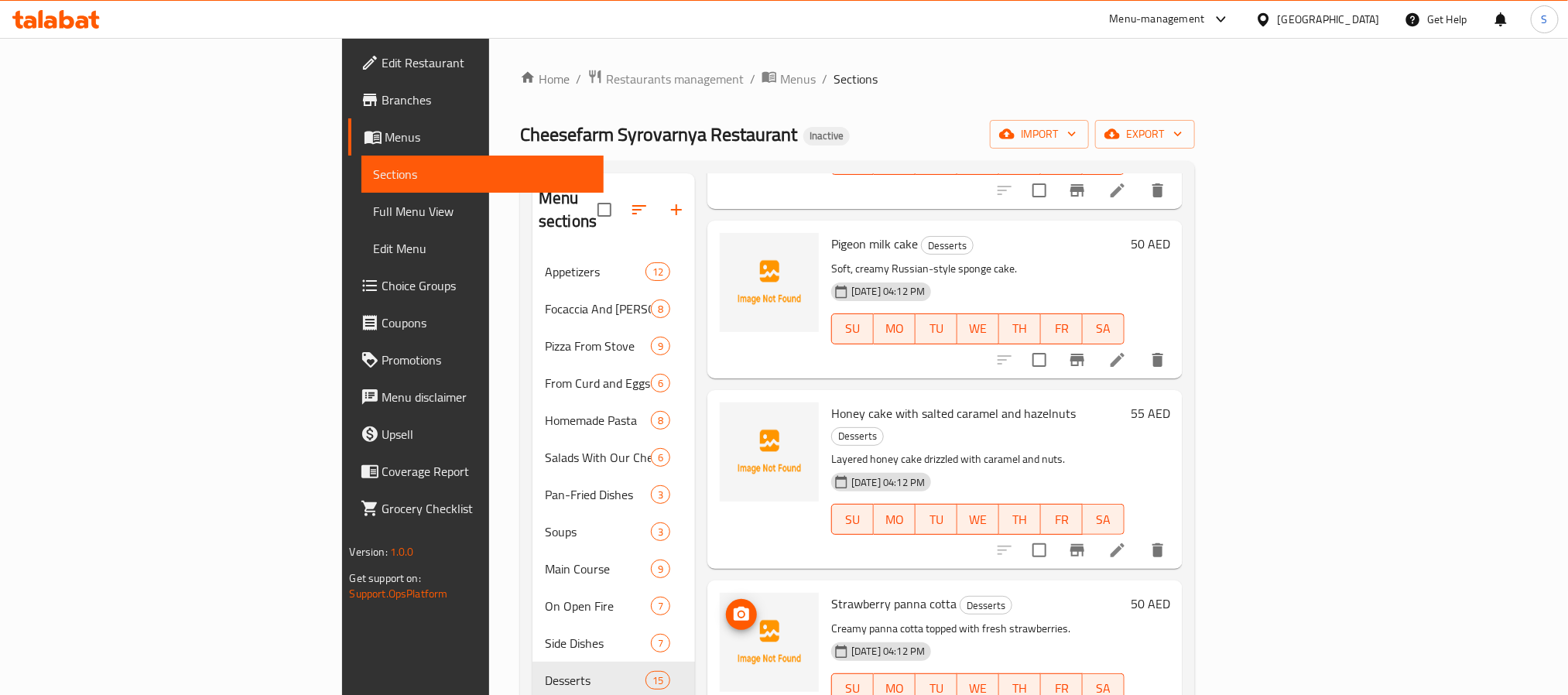
scroll to position [1161, 0]
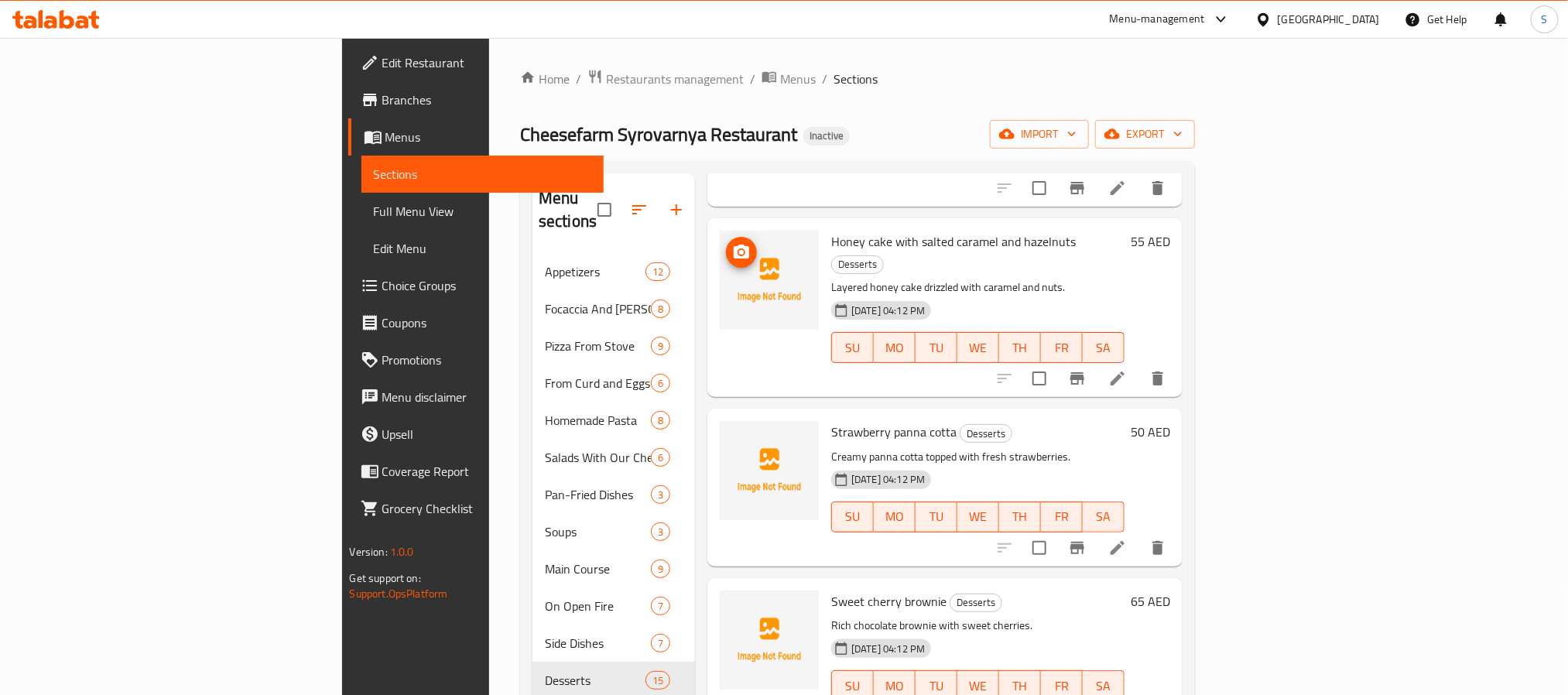
click at [732, 243] on icon "upload picture" at bounding box center [741, 252] width 18 height 18
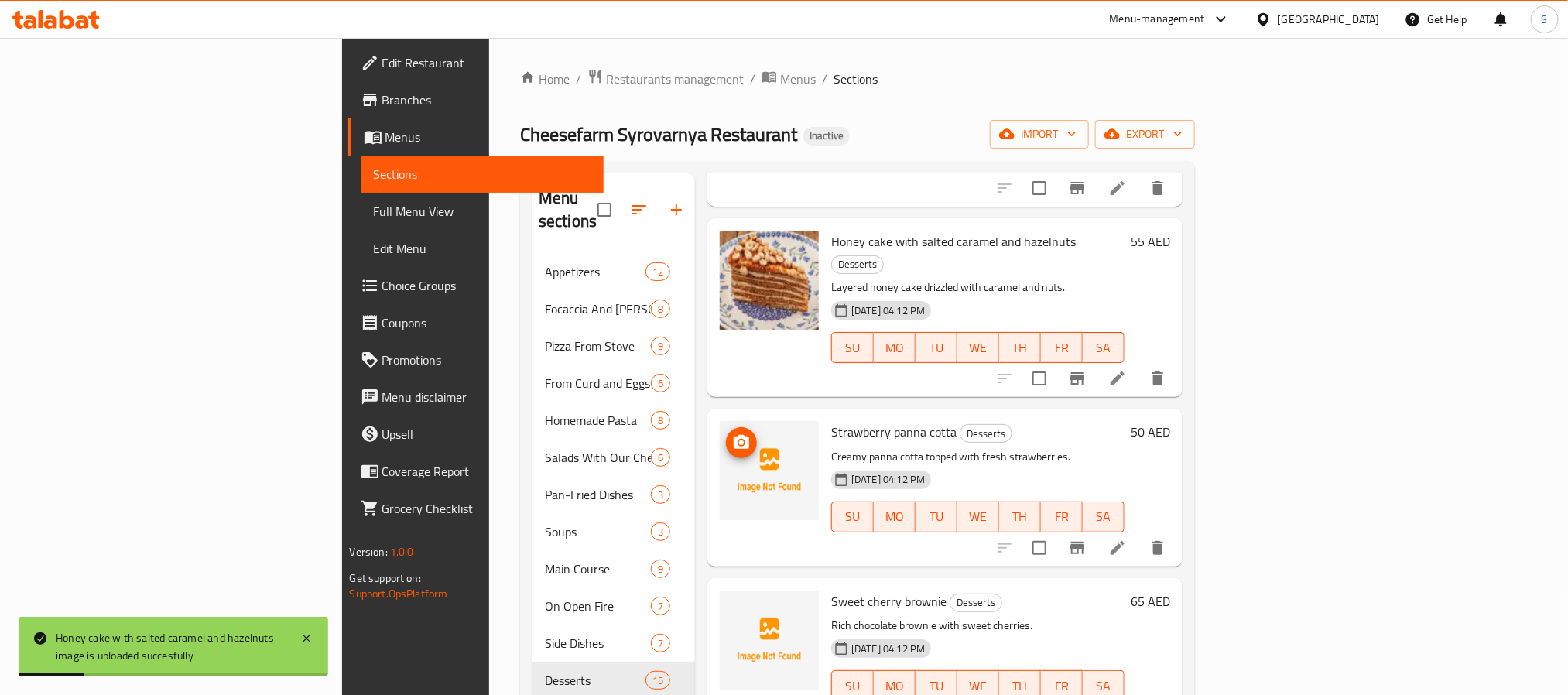
click at [734, 435] on icon "upload picture" at bounding box center [741, 441] width 16 height 14
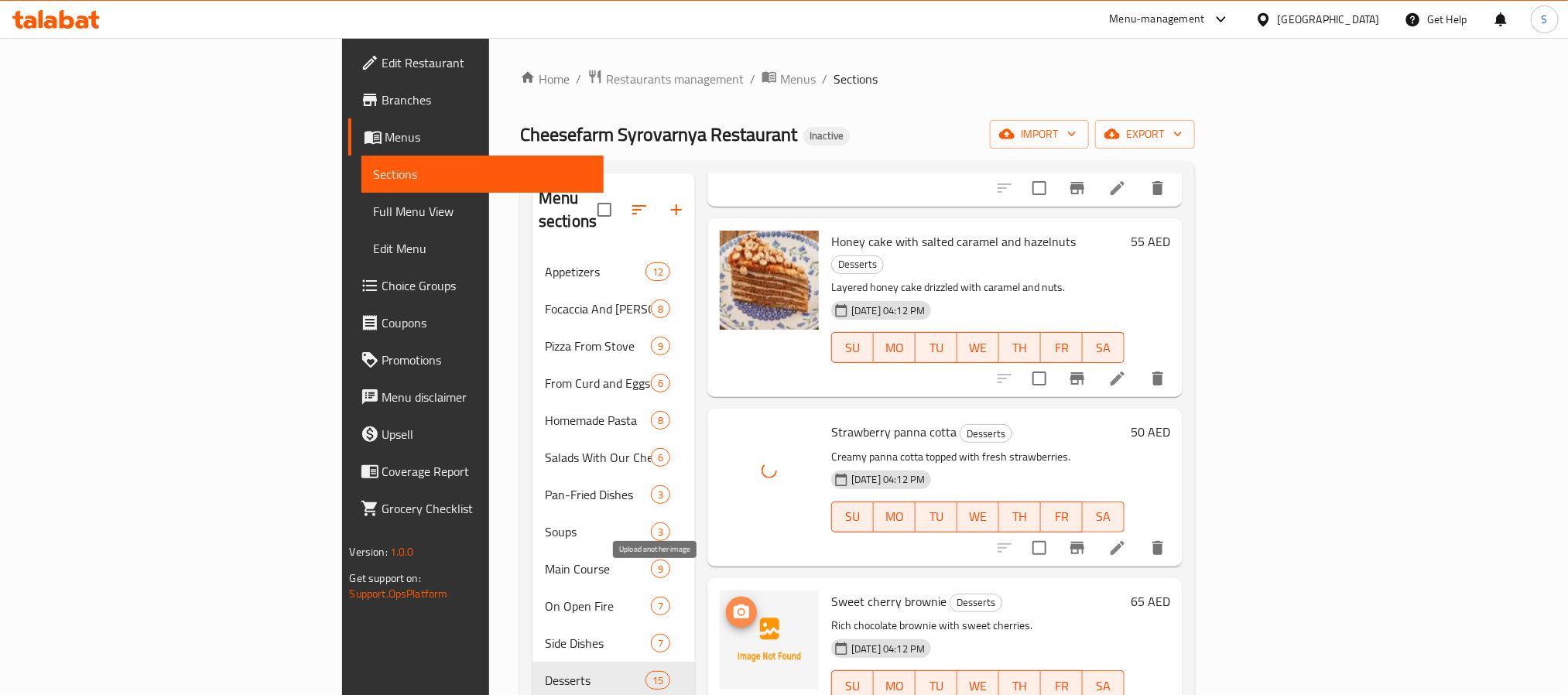
click at [726, 603] on span "upload picture" at bounding box center [741, 612] width 31 height 18
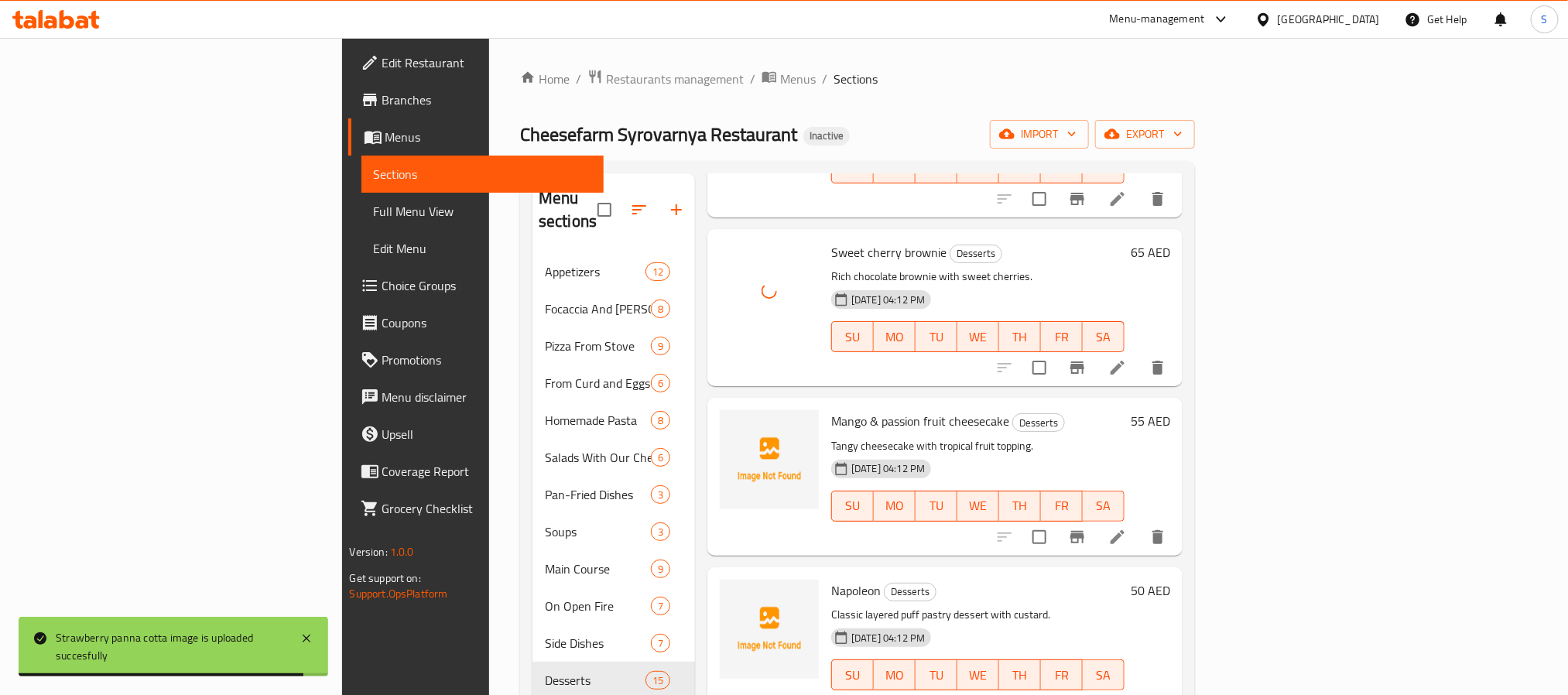
scroll to position [1510, 0]
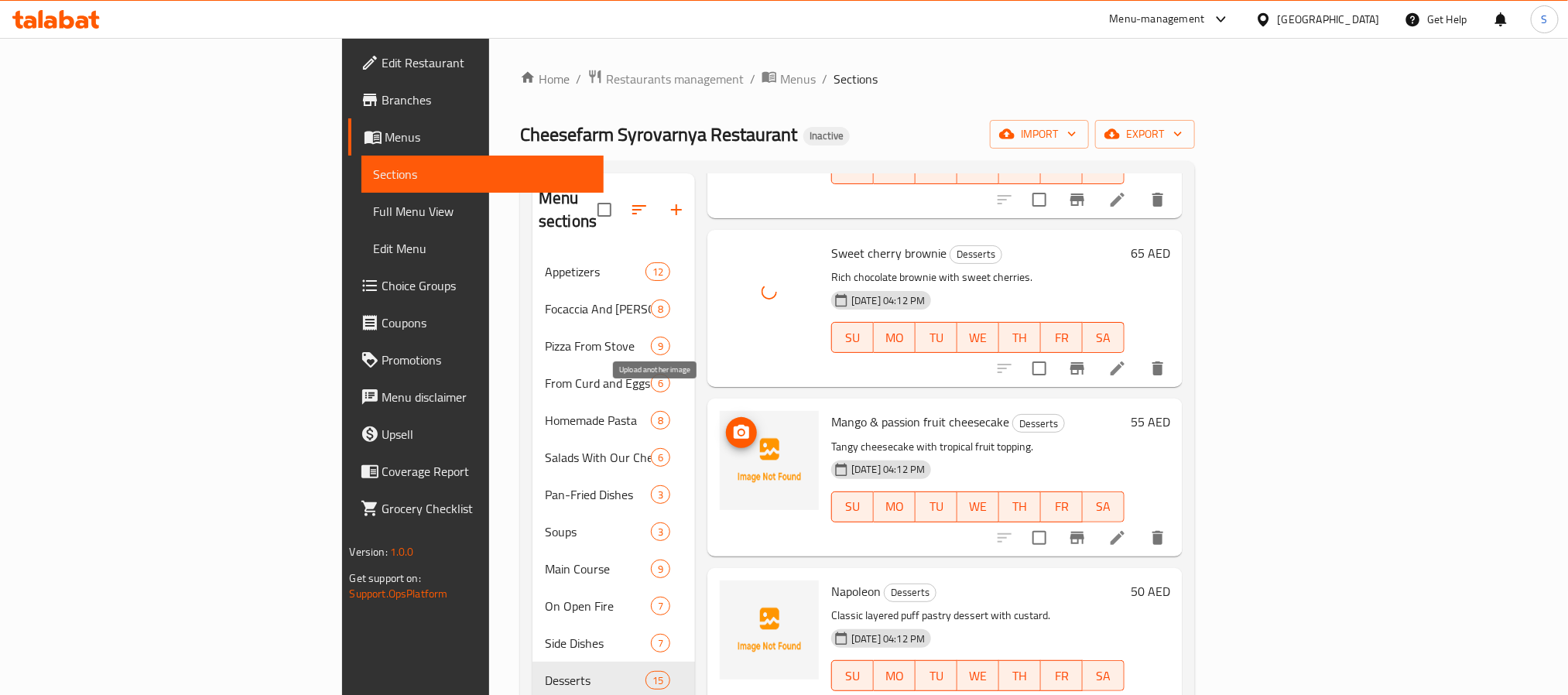
click at [732, 423] on icon "upload picture" at bounding box center [741, 432] width 18 height 18
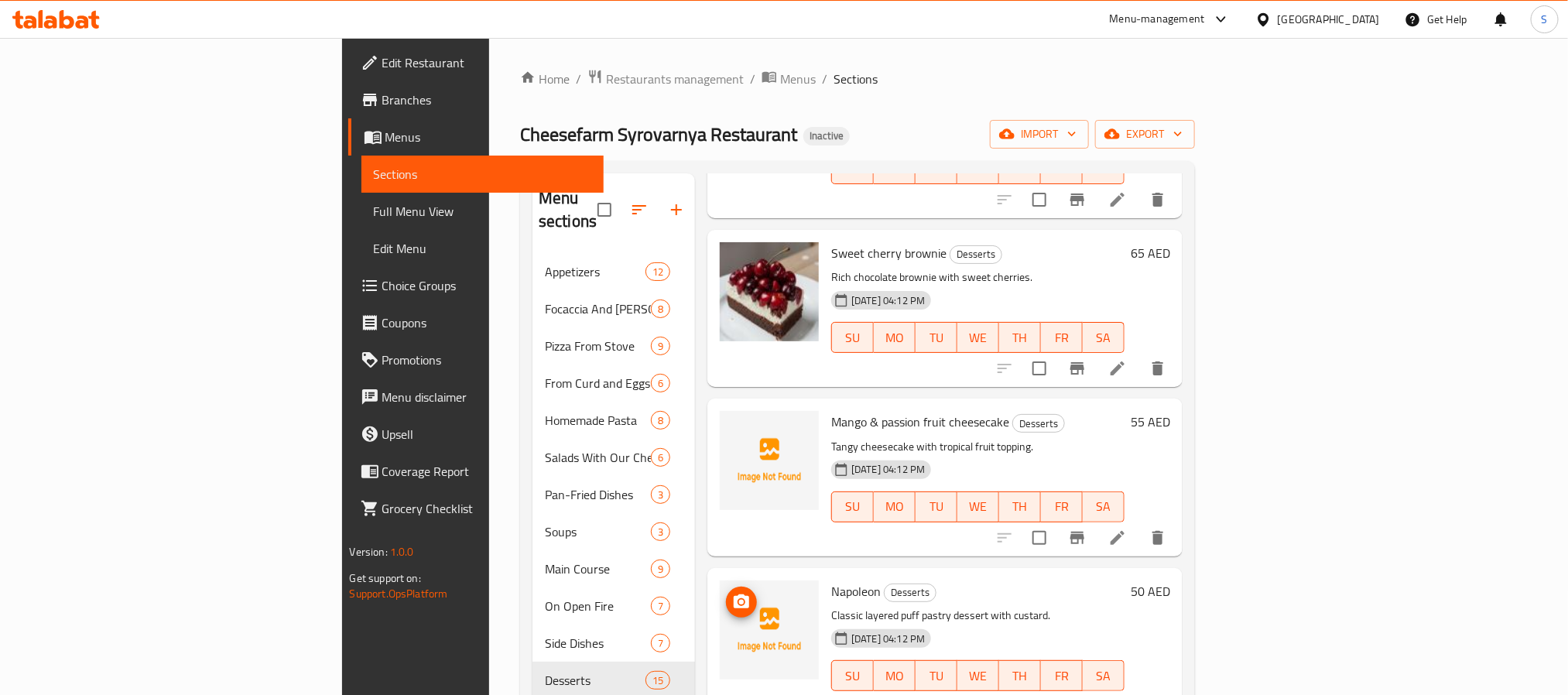
click at [734, 594] on icon "upload picture" at bounding box center [741, 601] width 16 height 14
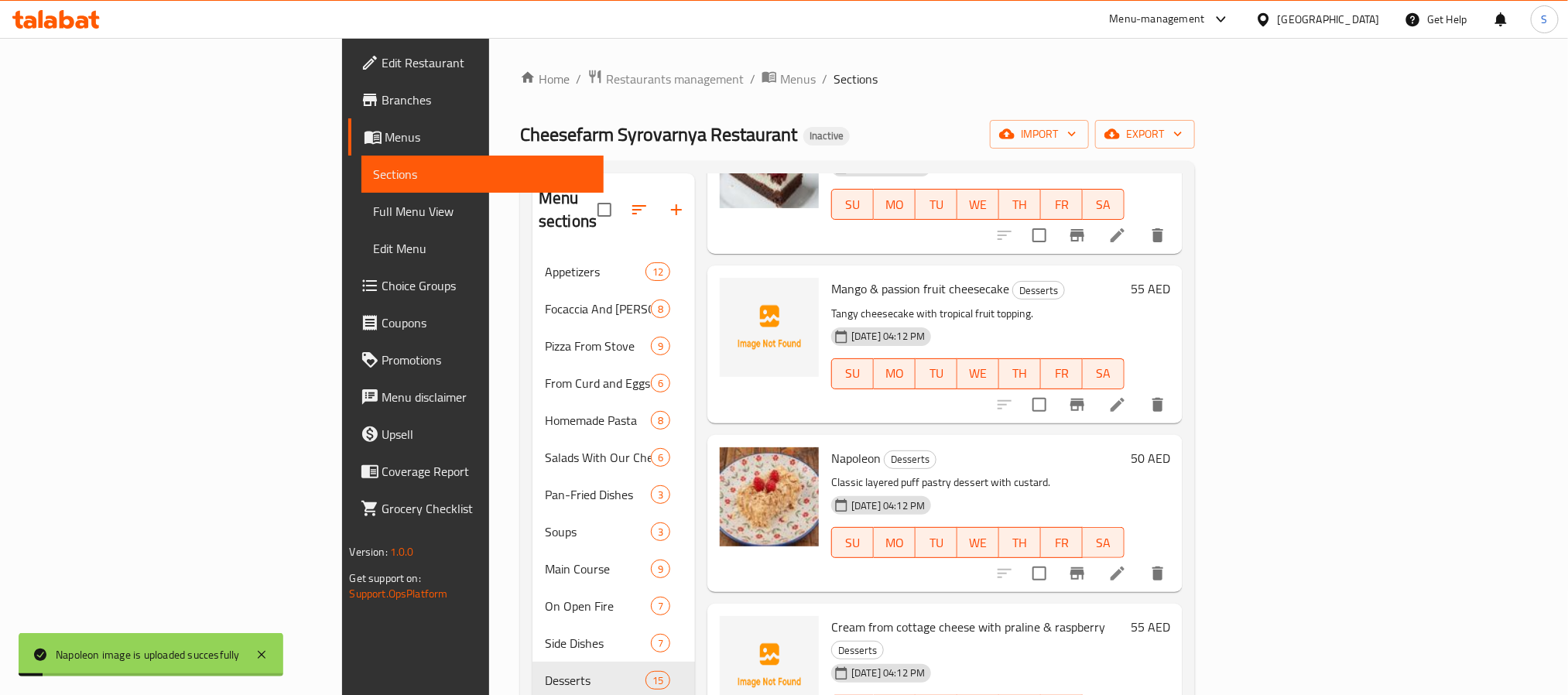
scroll to position [1742, 0]
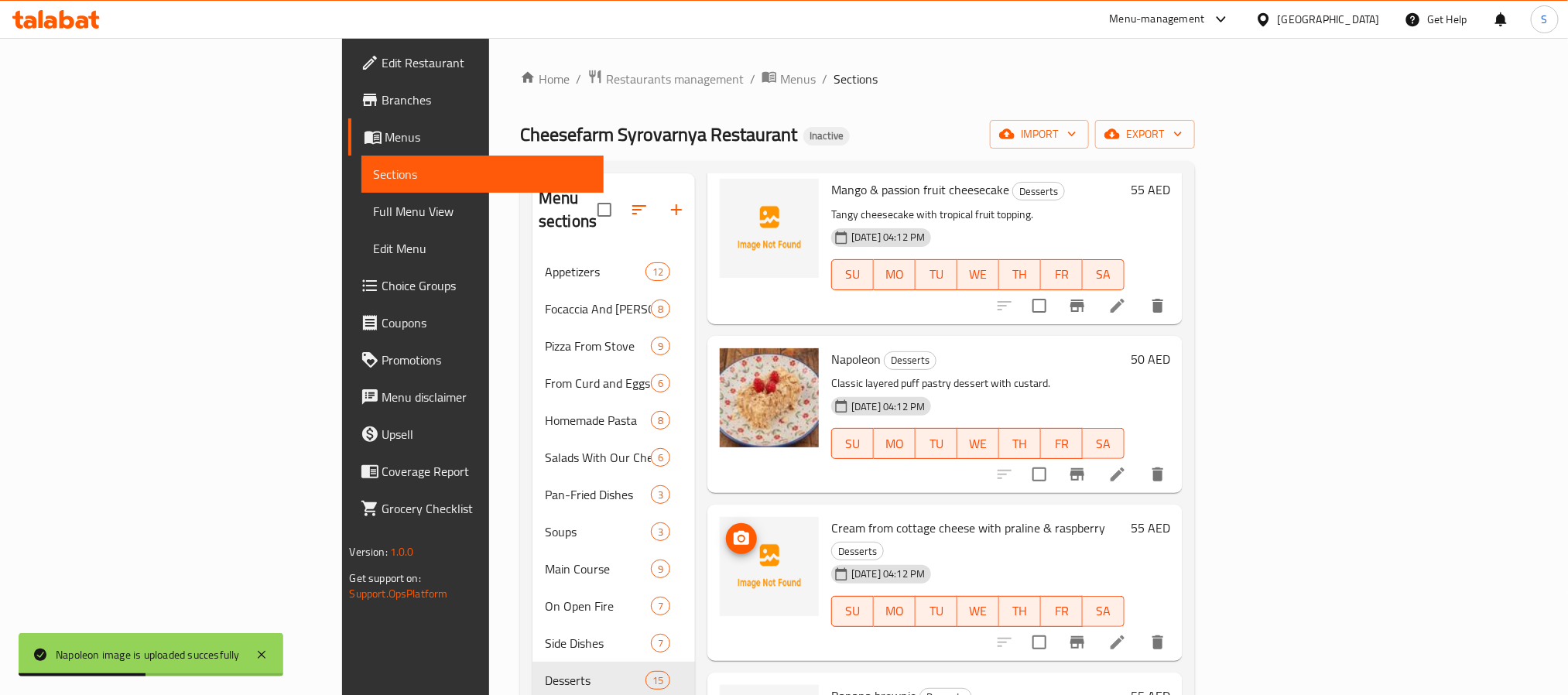
click at [732, 530] on icon "upload picture" at bounding box center [741, 539] width 18 height 18
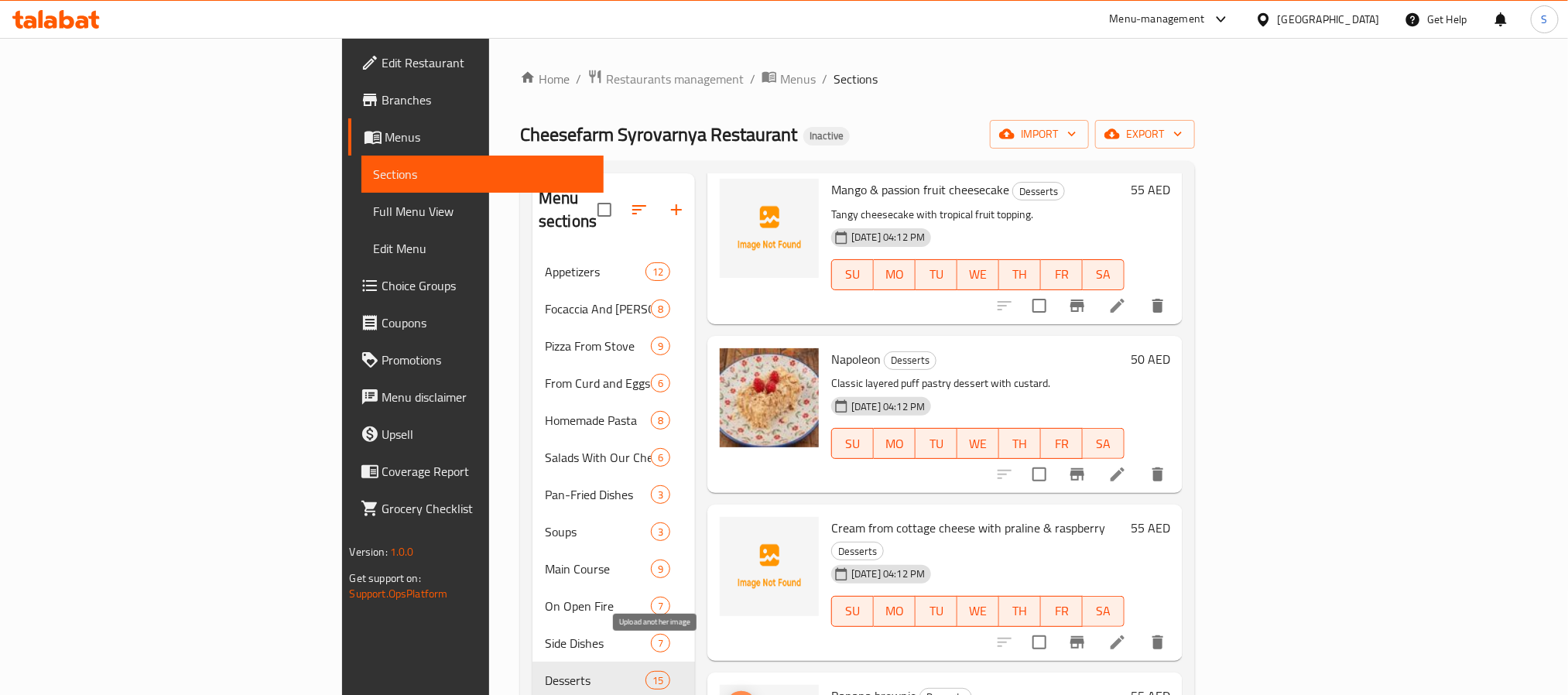
click at [726, 694] on span "upload picture" at bounding box center [741, 707] width 31 height 18
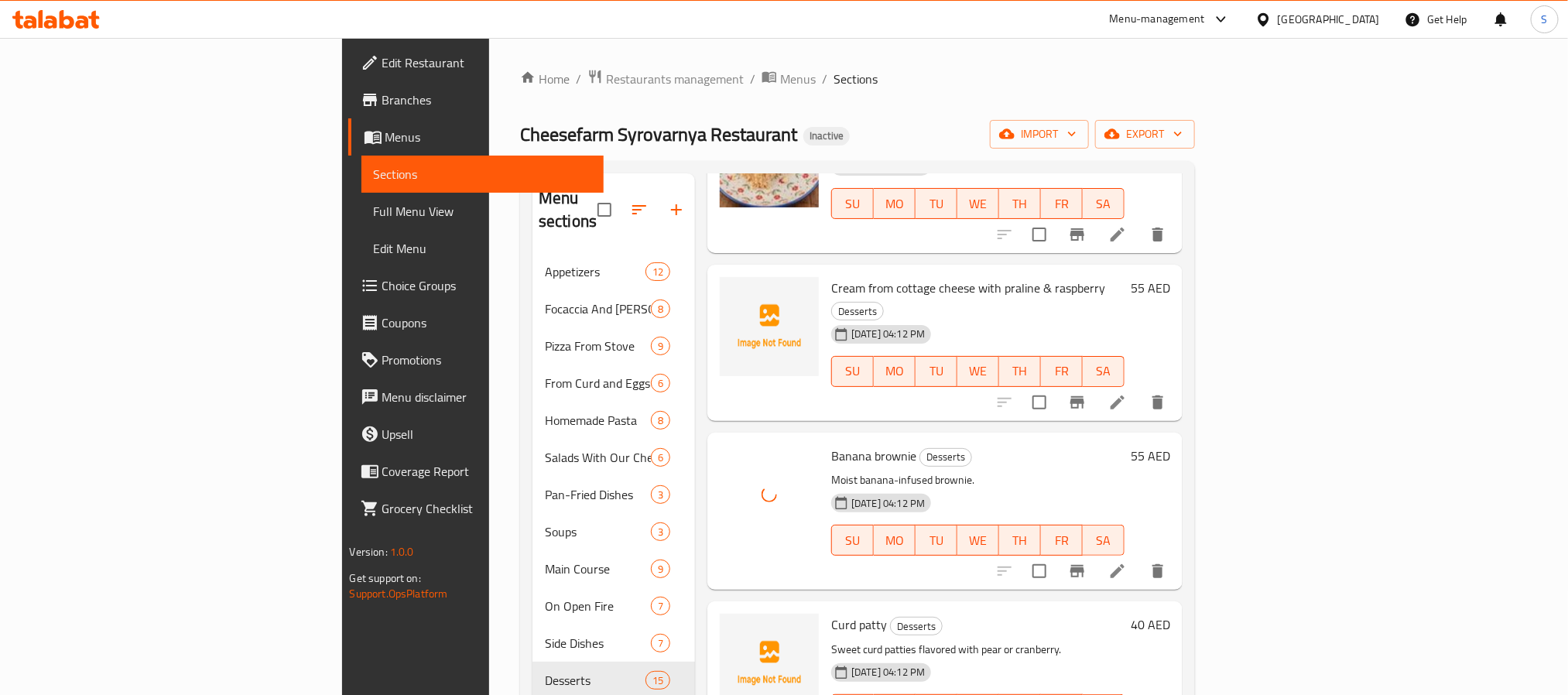
scroll to position [1990, 0]
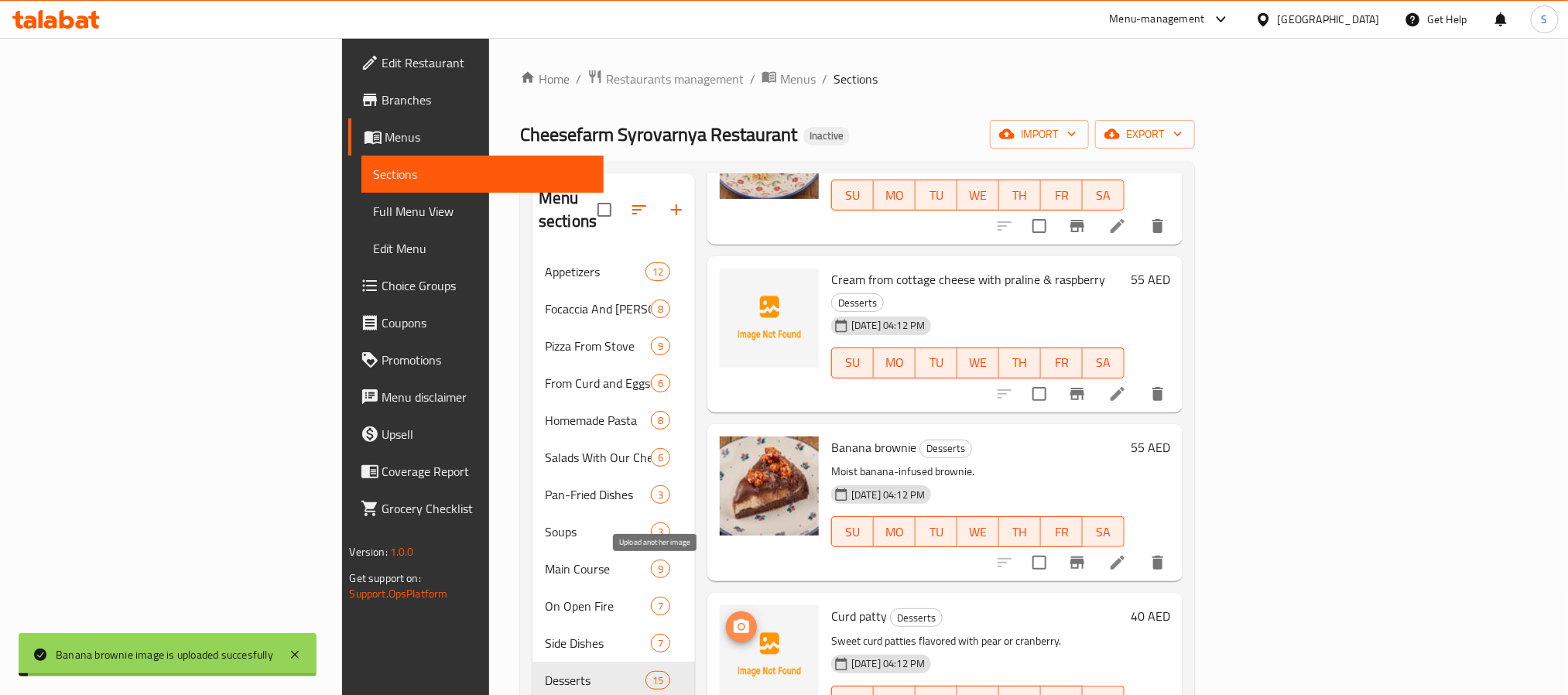
click at [734, 619] on icon "upload picture" at bounding box center [741, 626] width 16 height 14
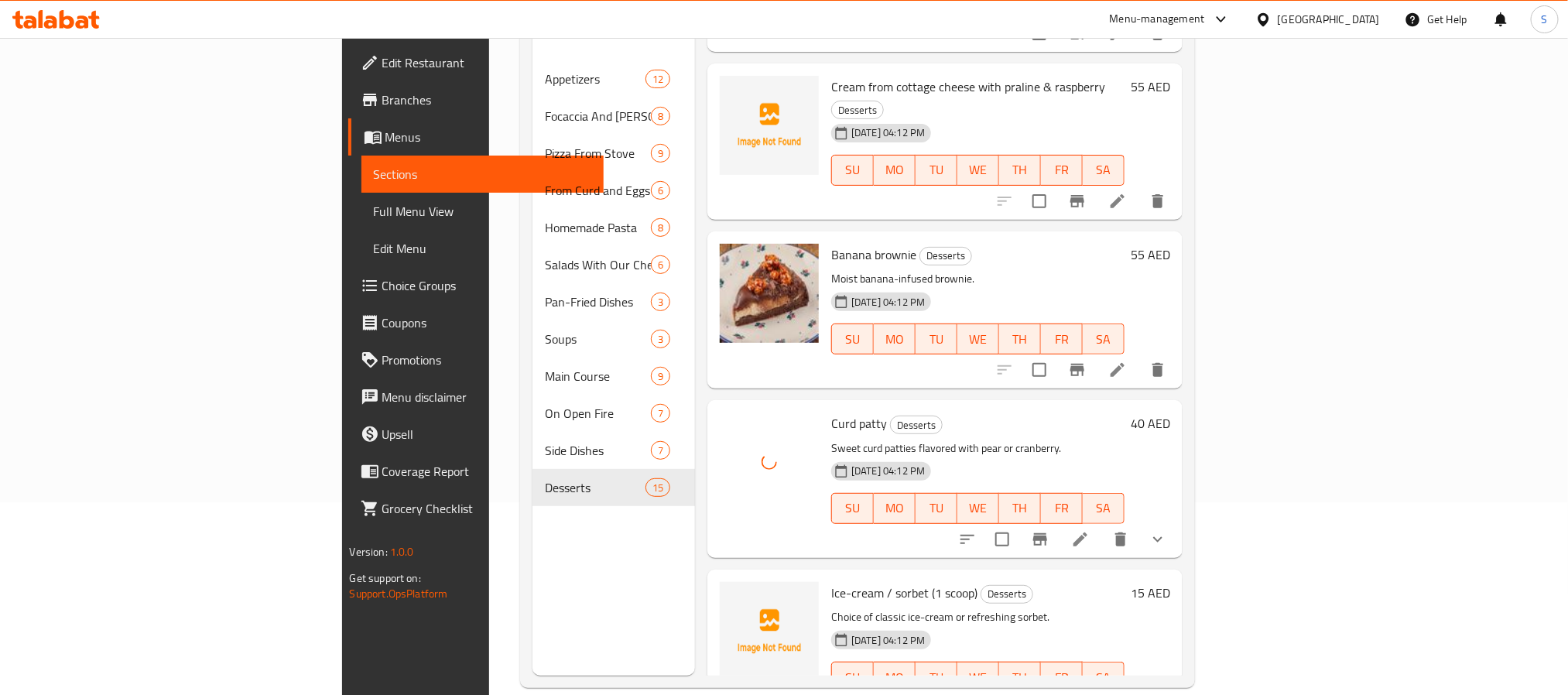
scroll to position [217, 0]
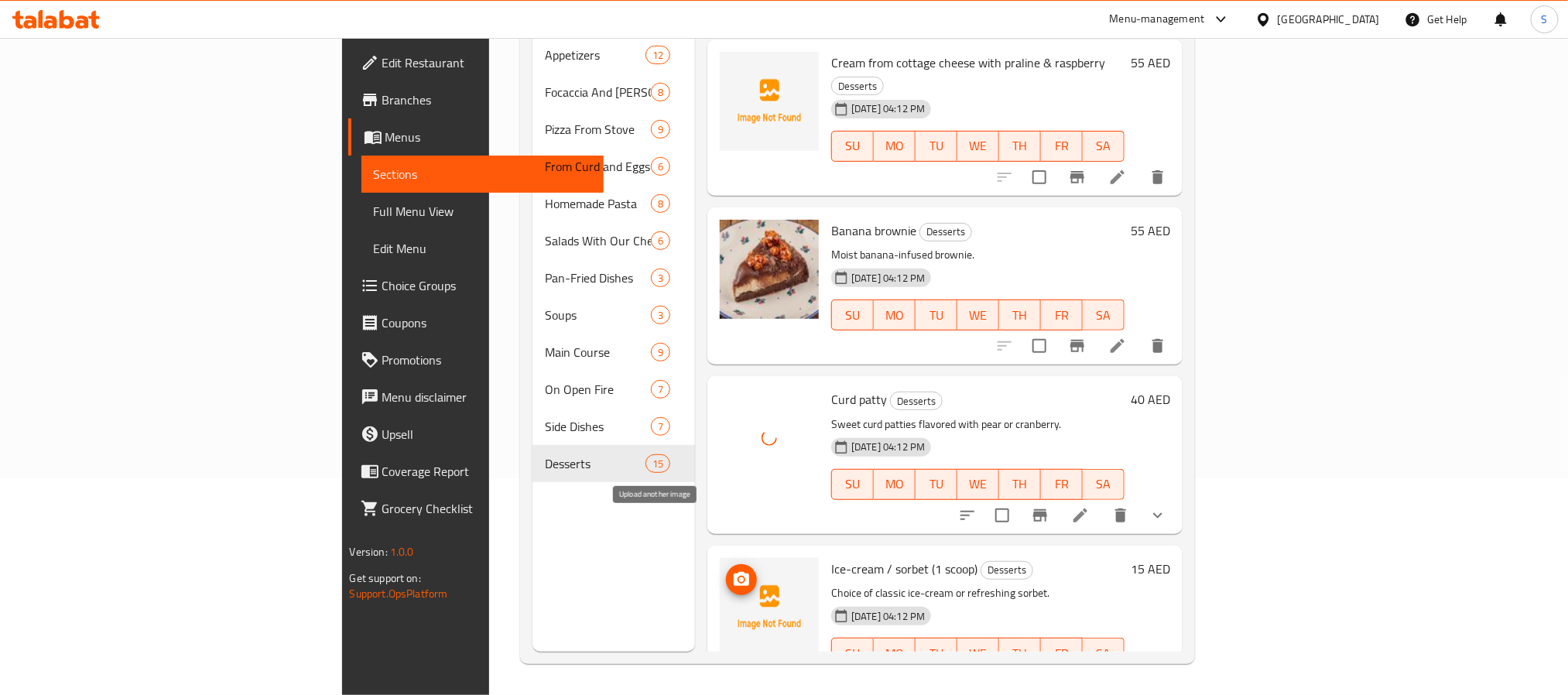
click at [734, 572] on icon "upload picture" at bounding box center [741, 579] width 16 height 14
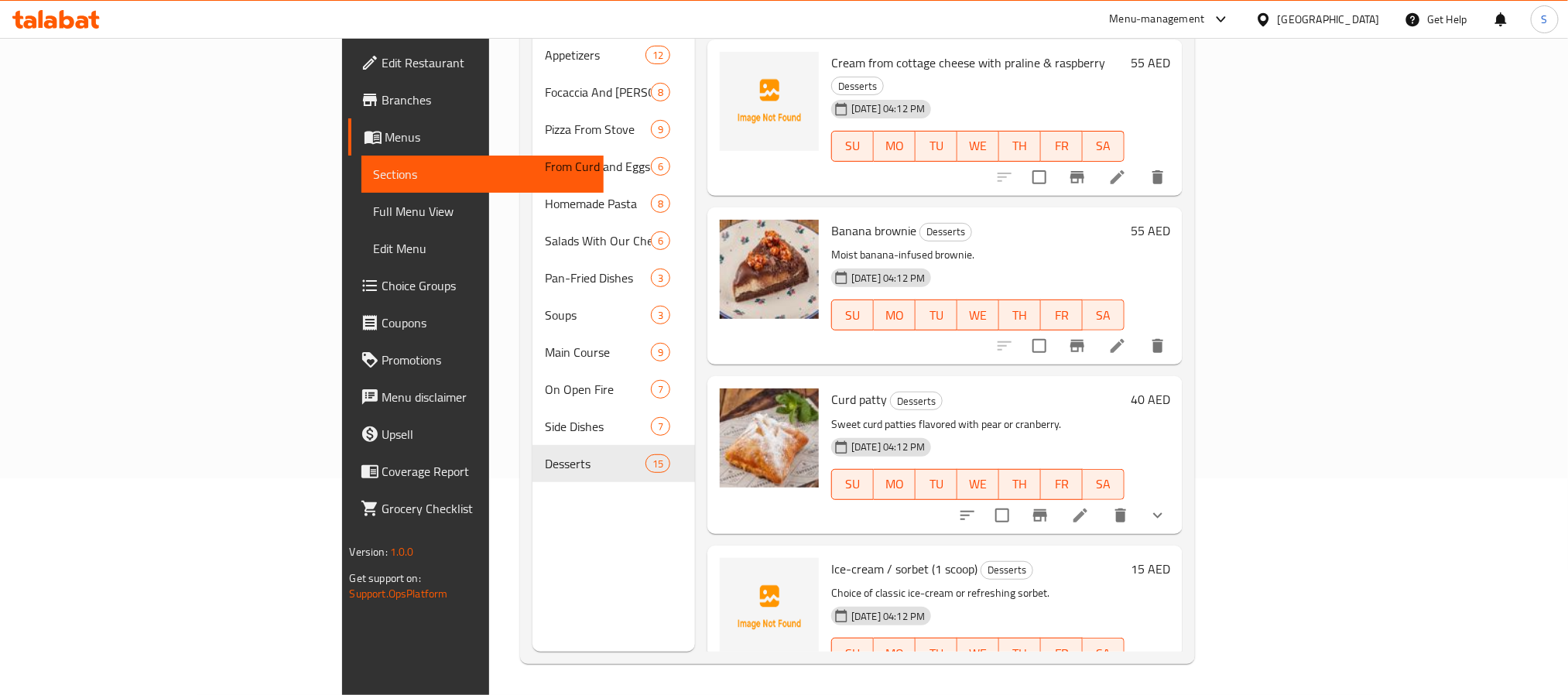
click at [543, 530] on div "Menu sections Appetizers 12 Focaccia And Bruschetta 8 Pizza From Stove 9 From C…" at bounding box center [614, 304] width 163 height 695
click at [533, 502] on div "Menu sections Appetizers 12 Focaccia And Bruschetta 8 Pizza From Stove 9 From C…" at bounding box center [614, 304] width 163 height 695
click at [533, 555] on div "Menu sections Appetizers 12 Focaccia And Bruschetta 8 Pizza From Stove 9 From C…" at bounding box center [614, 304] width 163 height 695
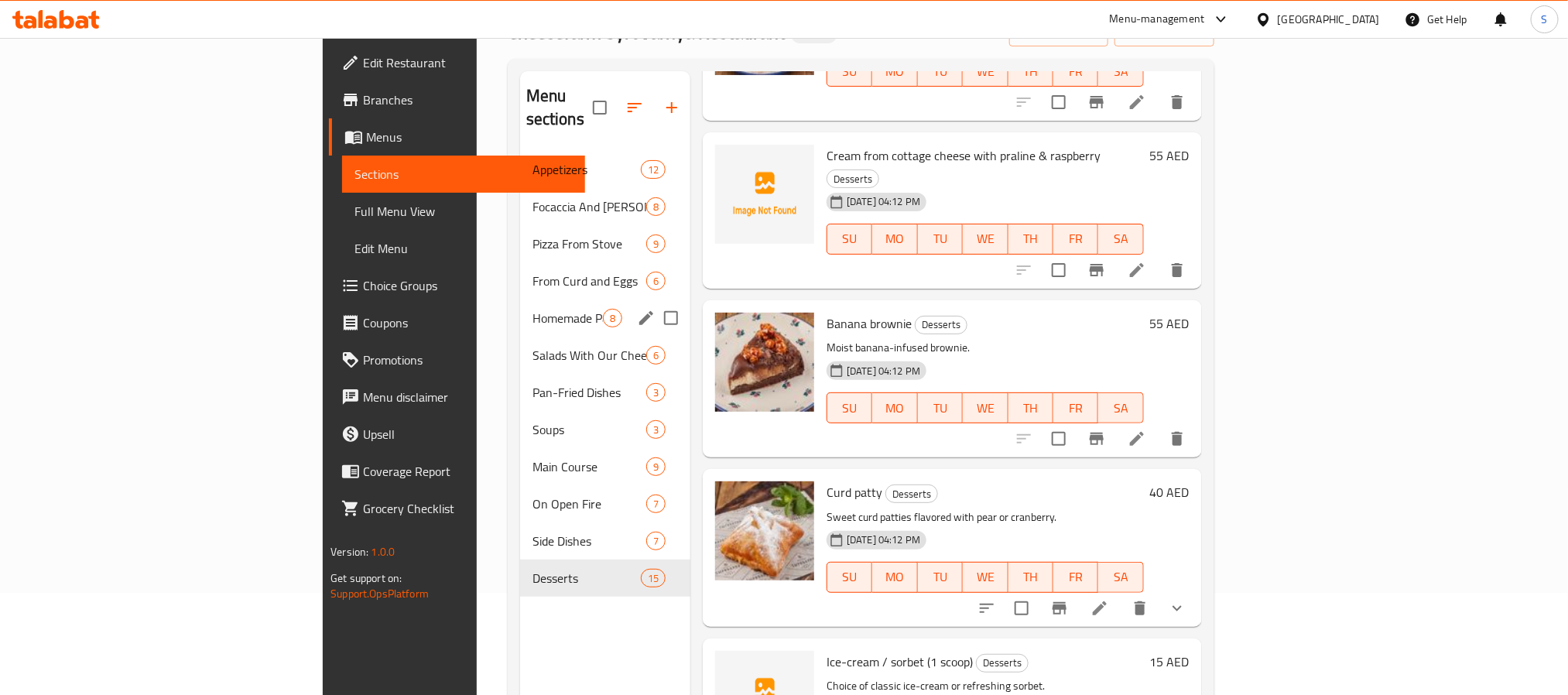
scroll to position [0, 0]
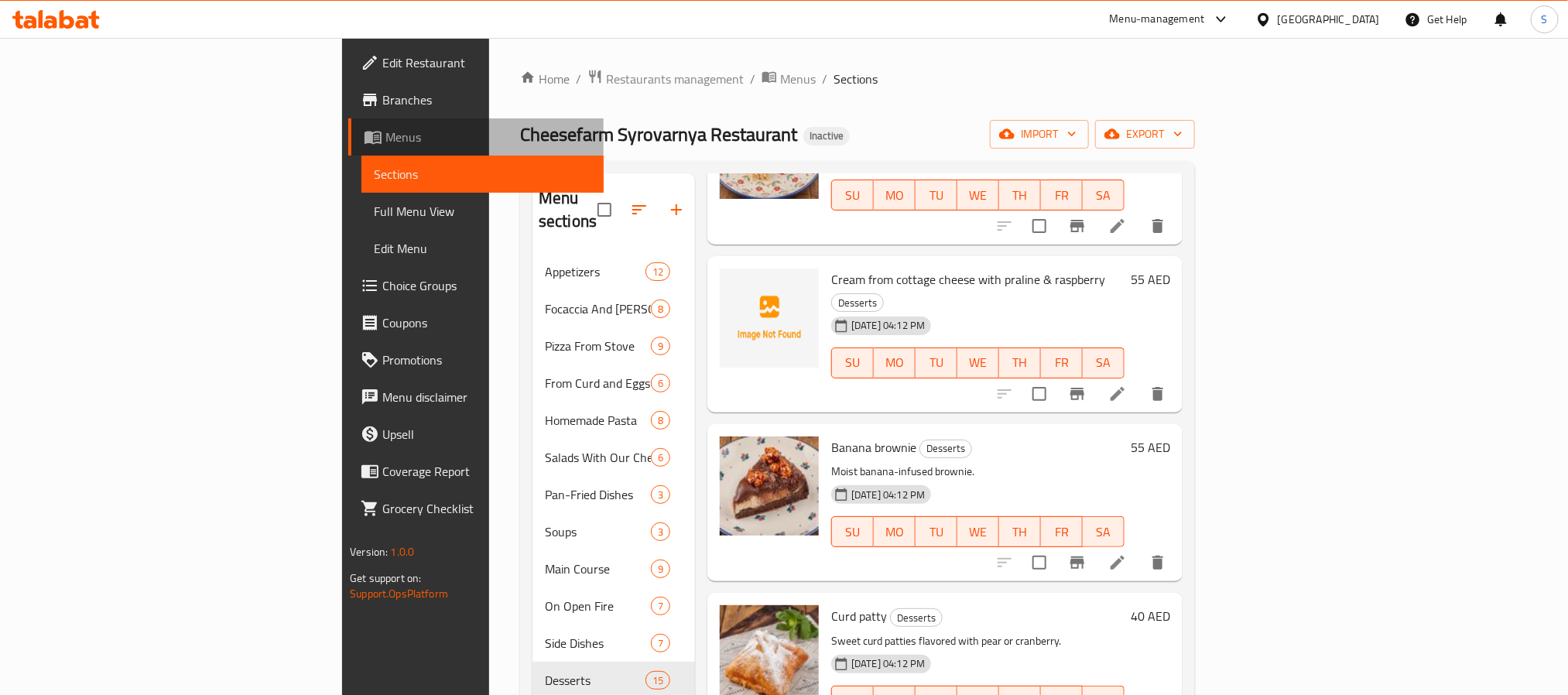
click at [386, 137] on span "Menus" at bounding box center [489, 137] width 206 height 18
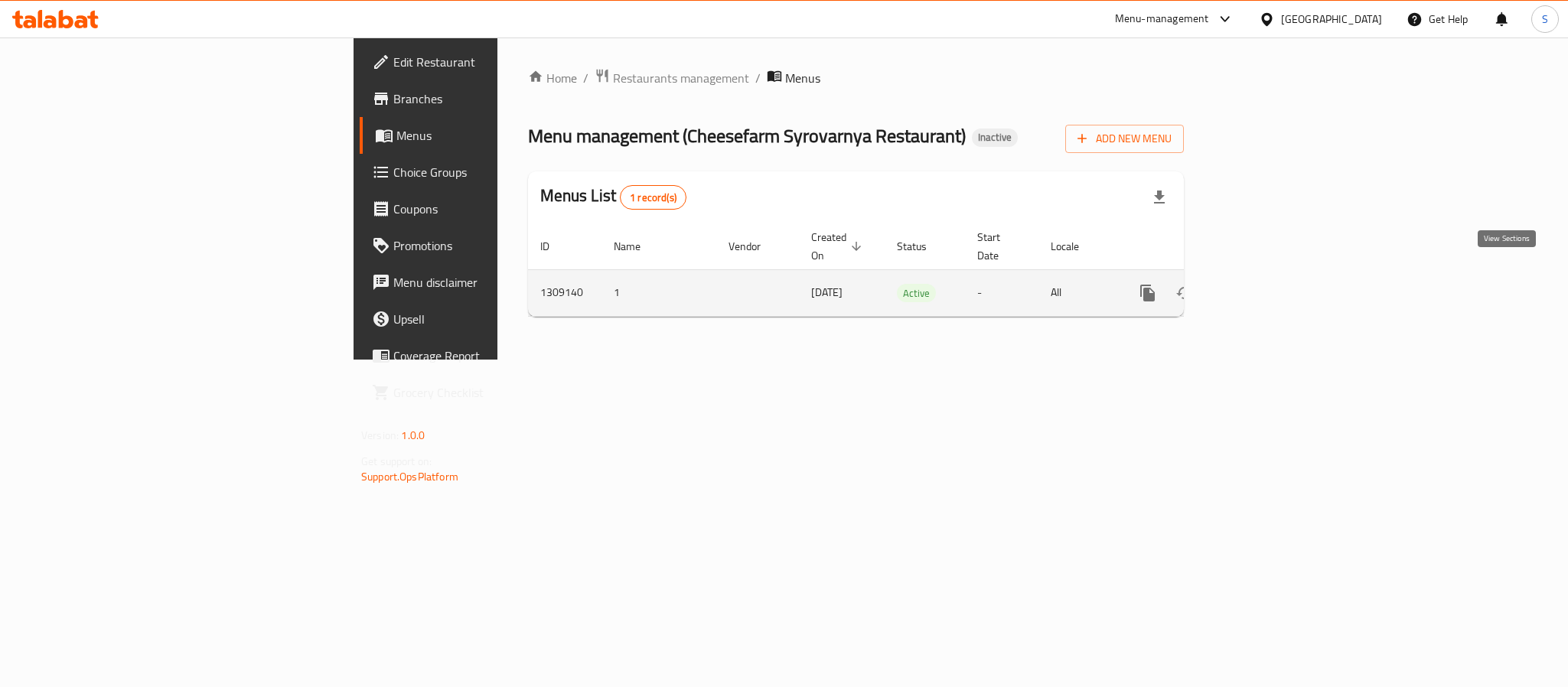
click at [1267, 284] on icon "enhanced table" at bounding box center [1258, 293] width 18 height 18
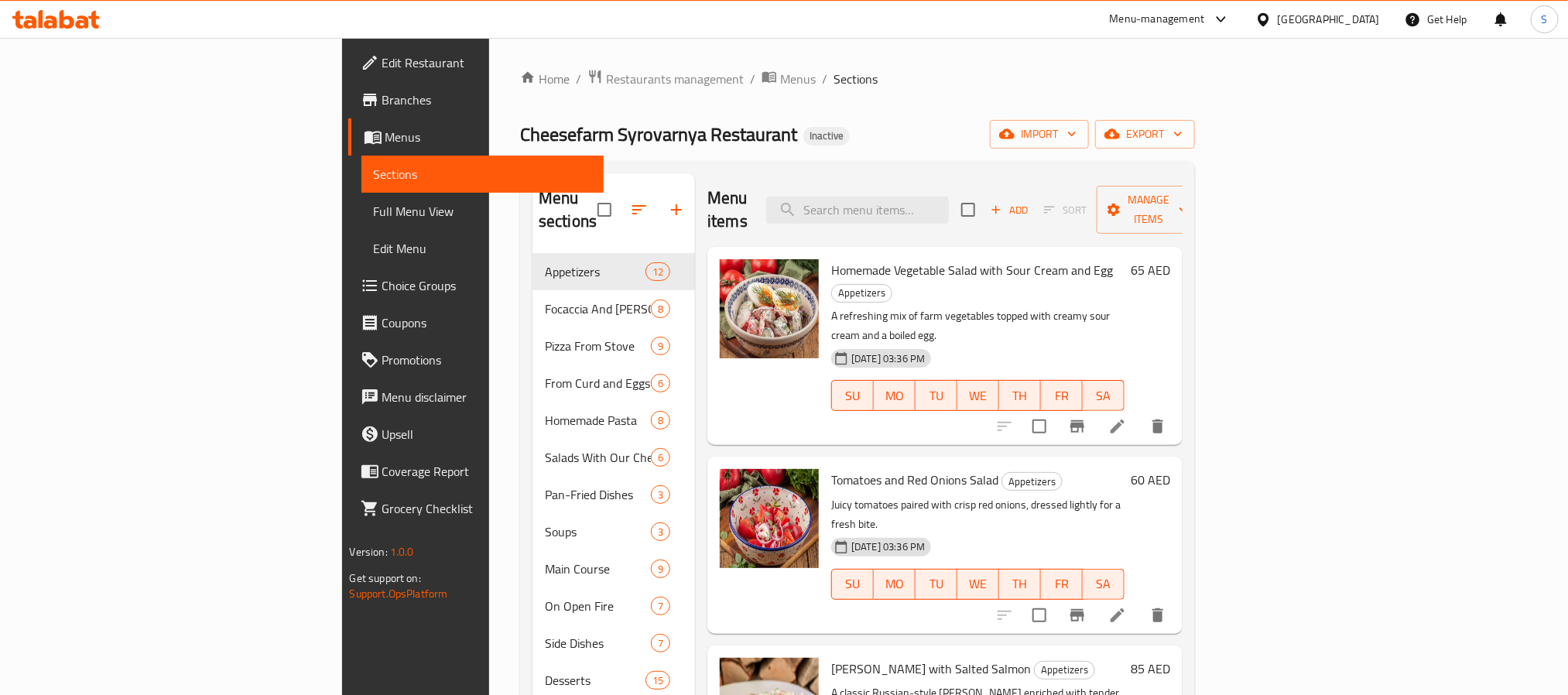
click at [374, 217] on span "Full Menu View" at bounding box center [483, 211] width 218 height 18
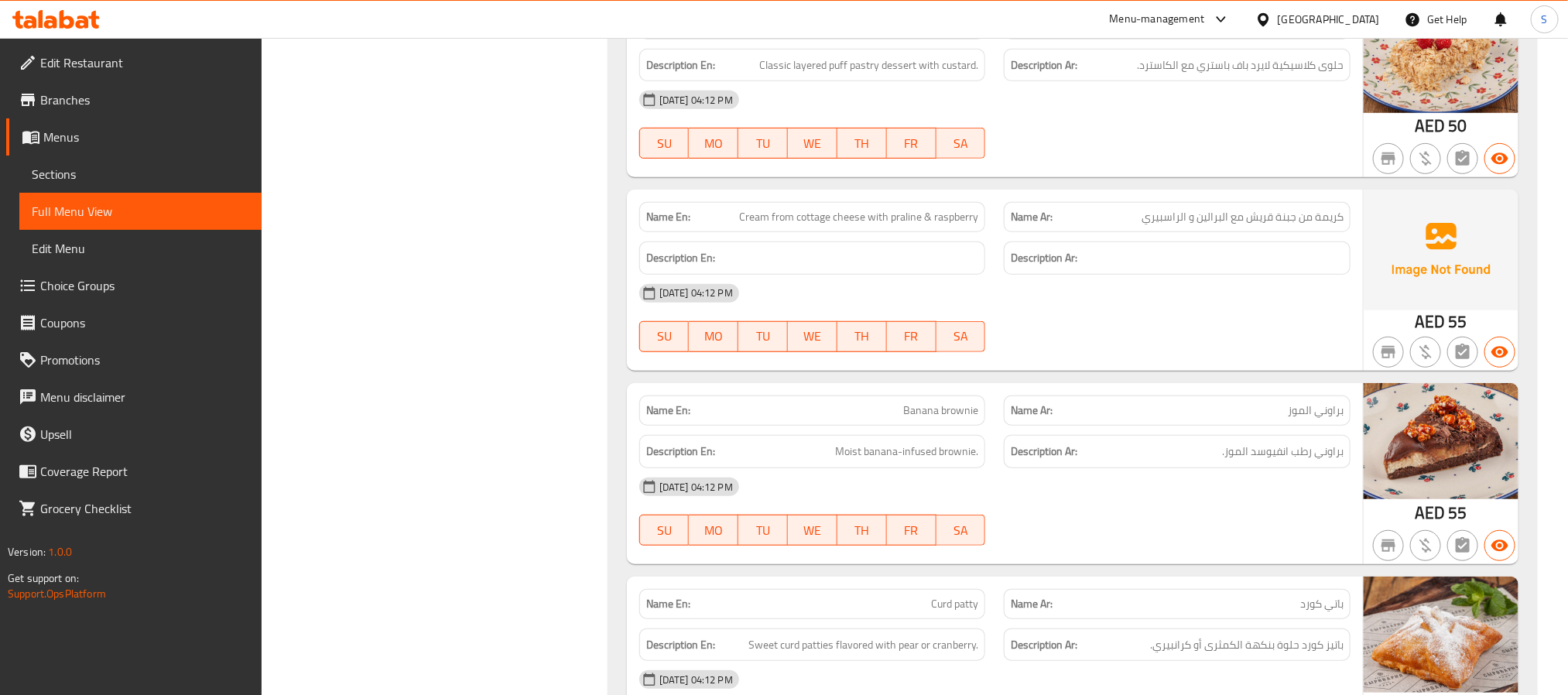
scroll to position [19238, 0]
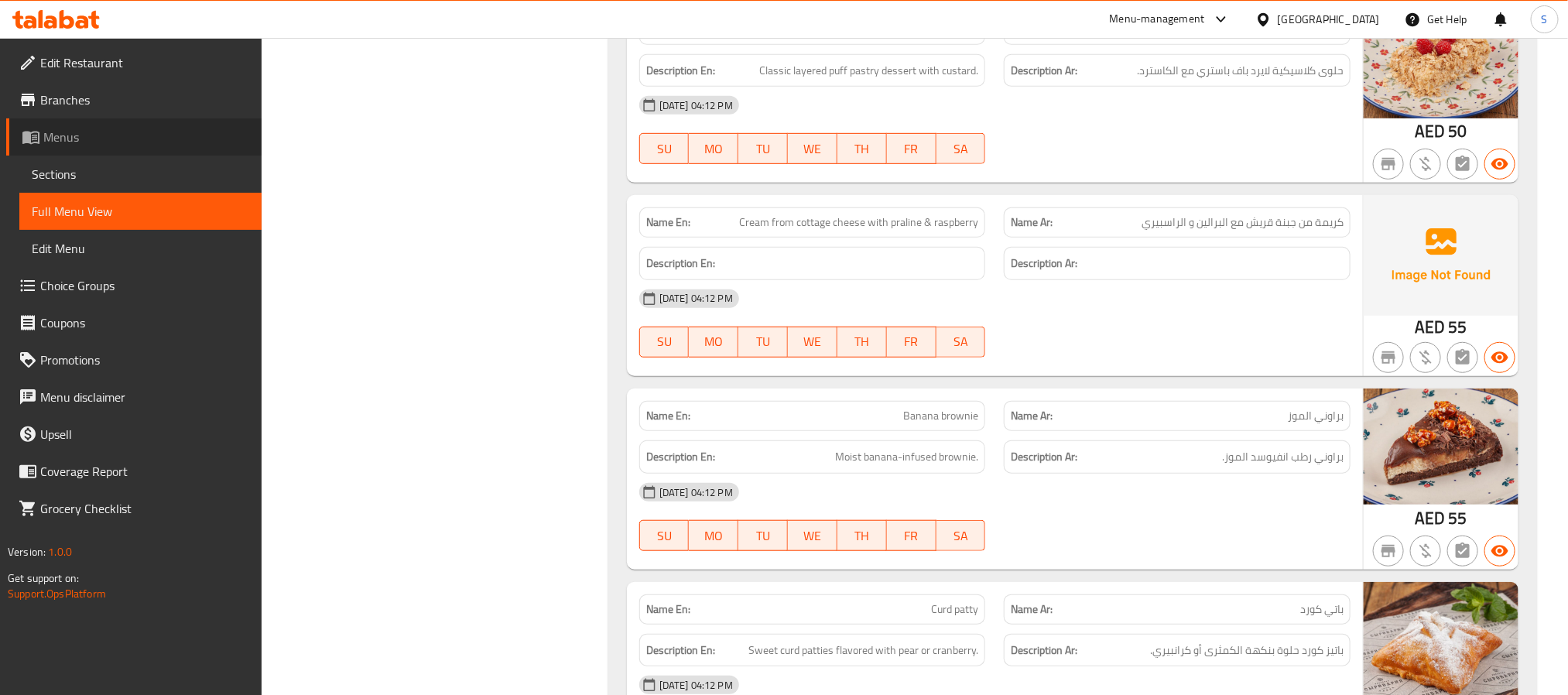
click at [91, 131] on span "Menus" at bounding box center [146, 137] width 206 height 18
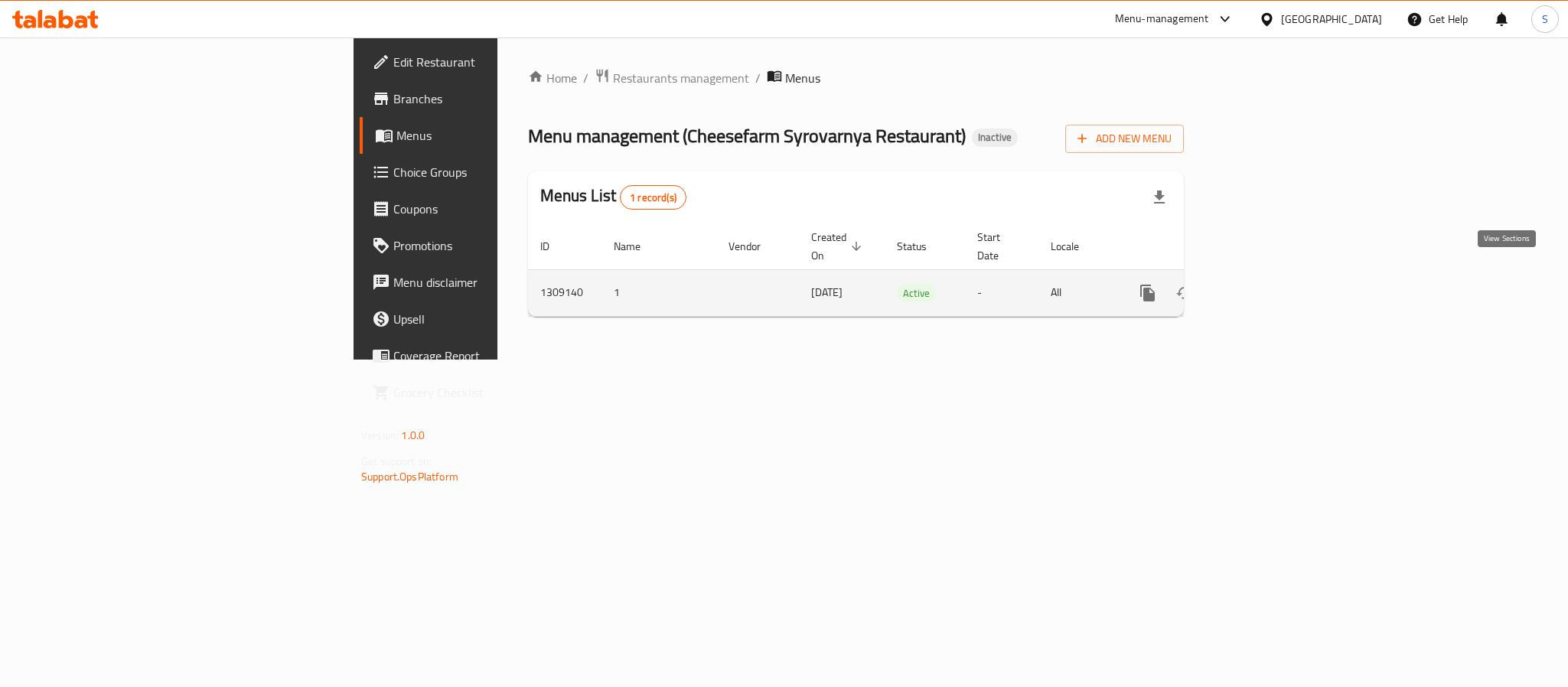
click at [1267, 284] on icon "enhanced table" at bounding box center [1258, 293] width 18 height 18
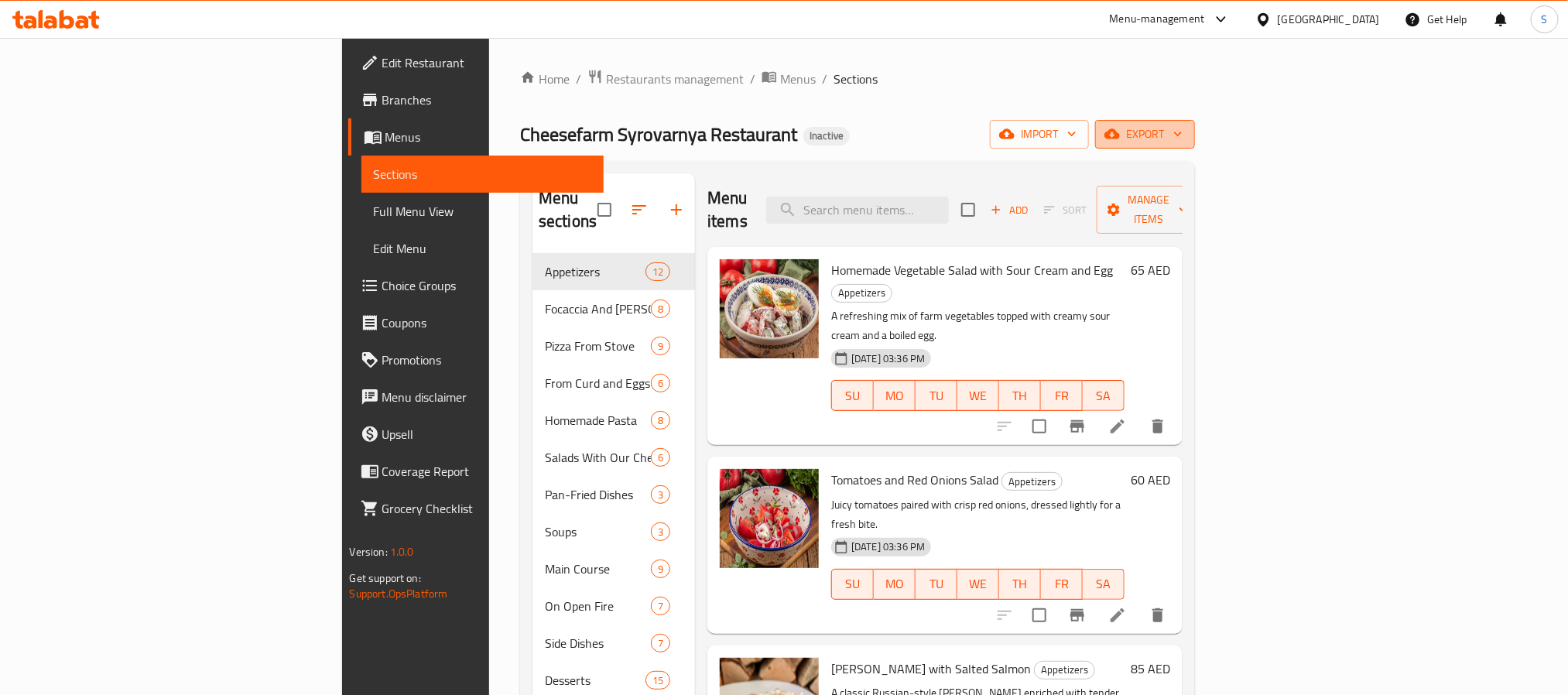
click at [1182, 133] on span "export" at bounding box center [1145, 134] width 75 height 19
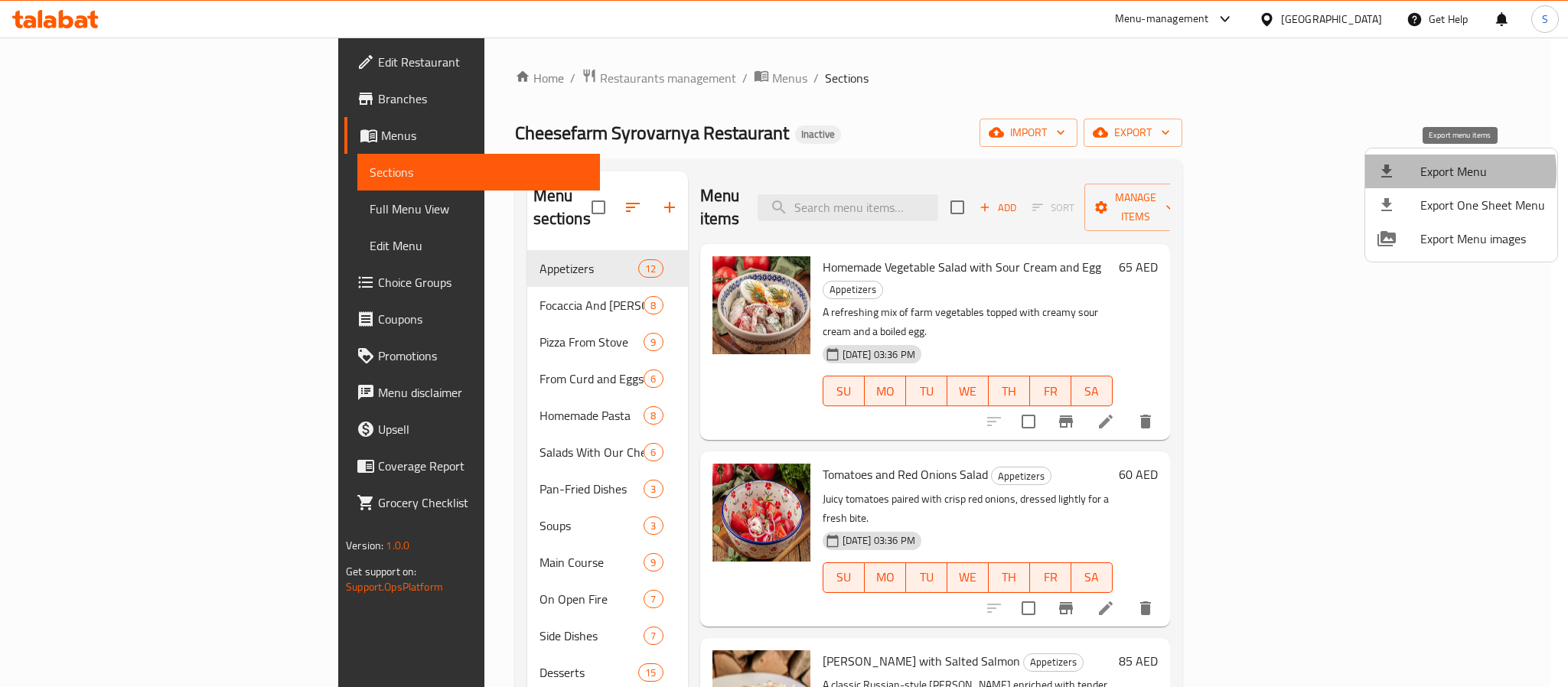
click at [1445, 173] on span "Export Menu" at bounding box center [1483, 171] width 125 height 18
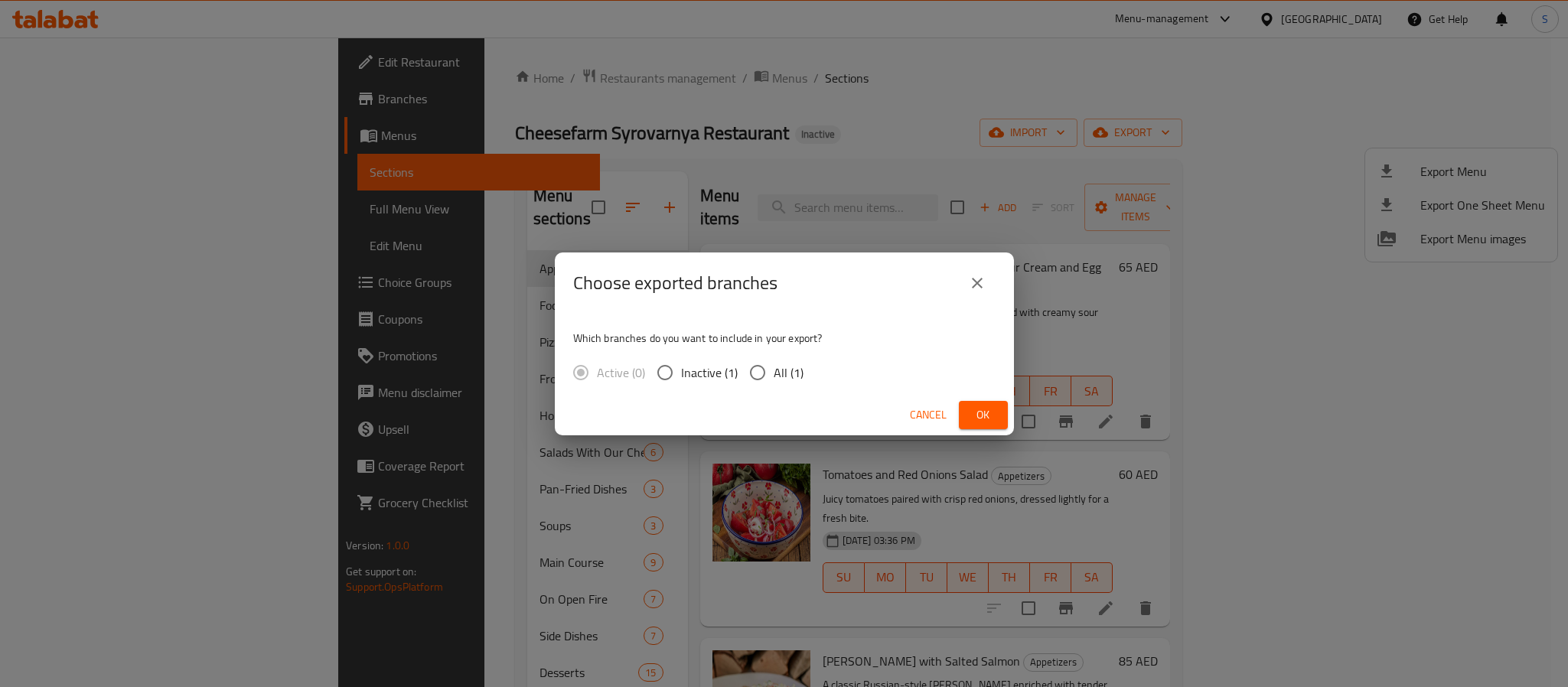
click at [792, 382] on span "All (1)" at bounding box center [789, 372] width 30 height 18
click at [774, 384] on input "All (1)" at bounding box center [757, 372] width 32 height 32
radio input "true"
click at [992, 423] on span "Ok" at bounding box center [984, 415] width 25 height 19
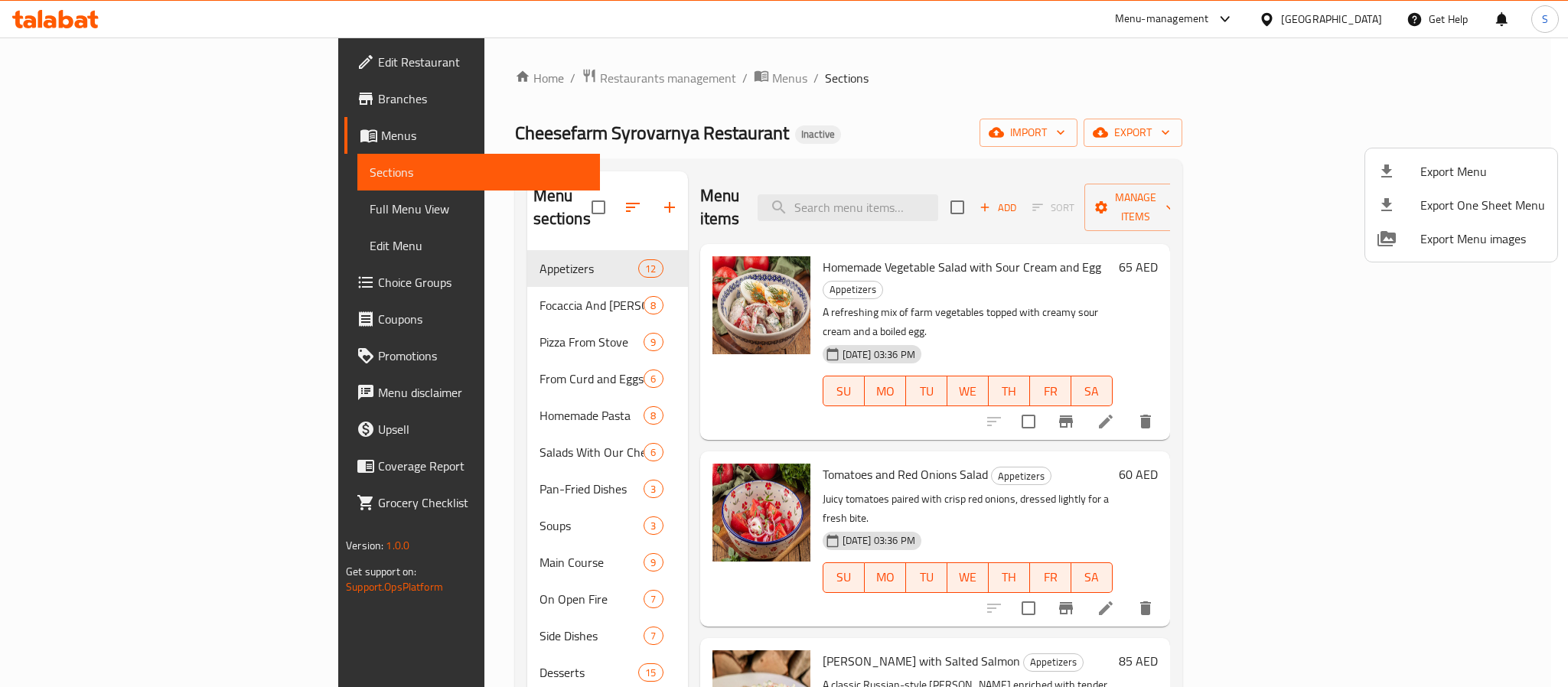
click at [887, 118] on div at bounding box center [784, 344] width 1568 height 687
